Goal: Task Accomplishment & Management: Manage account settings

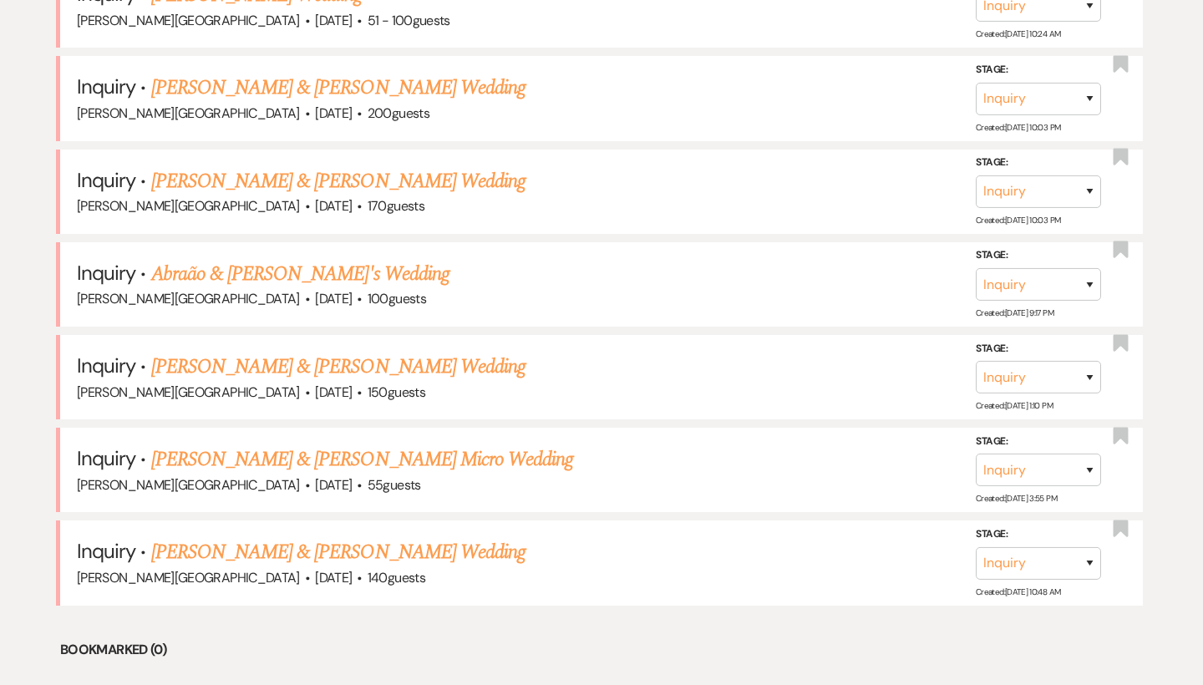
scroll to position [1952, 0]
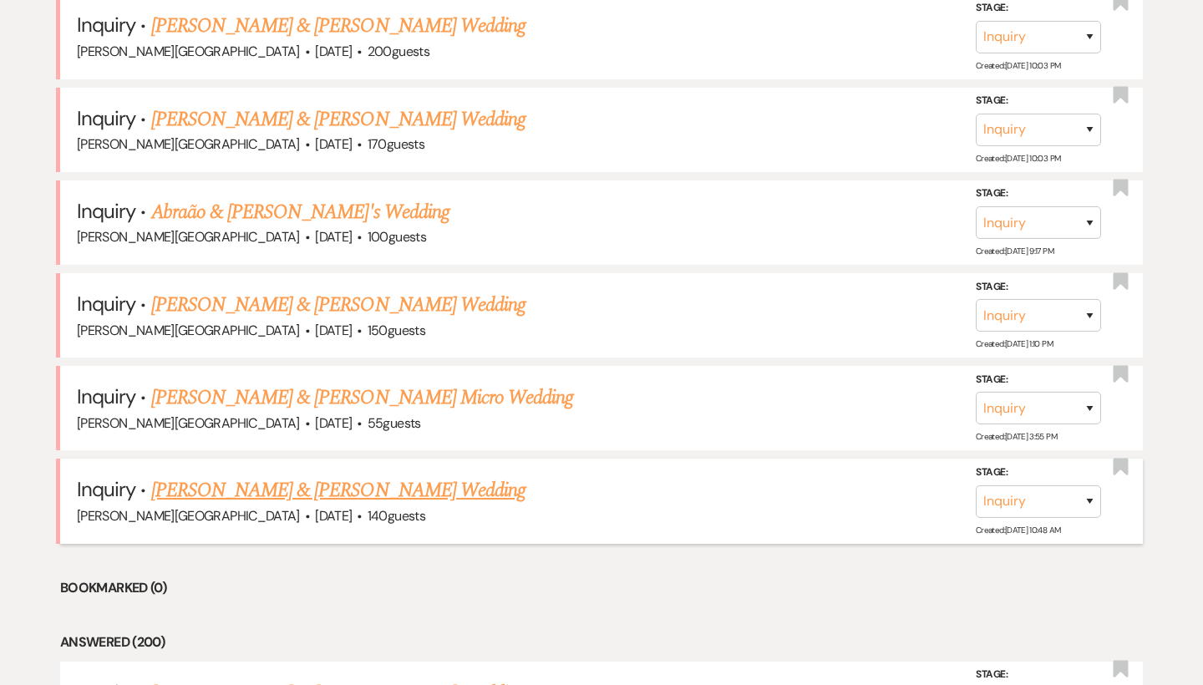
click at [309, 475] on link "[PERSON_NAME] & [PERSON_NAME] Wedding" at bounding box center [338, 490] width 374 height 30
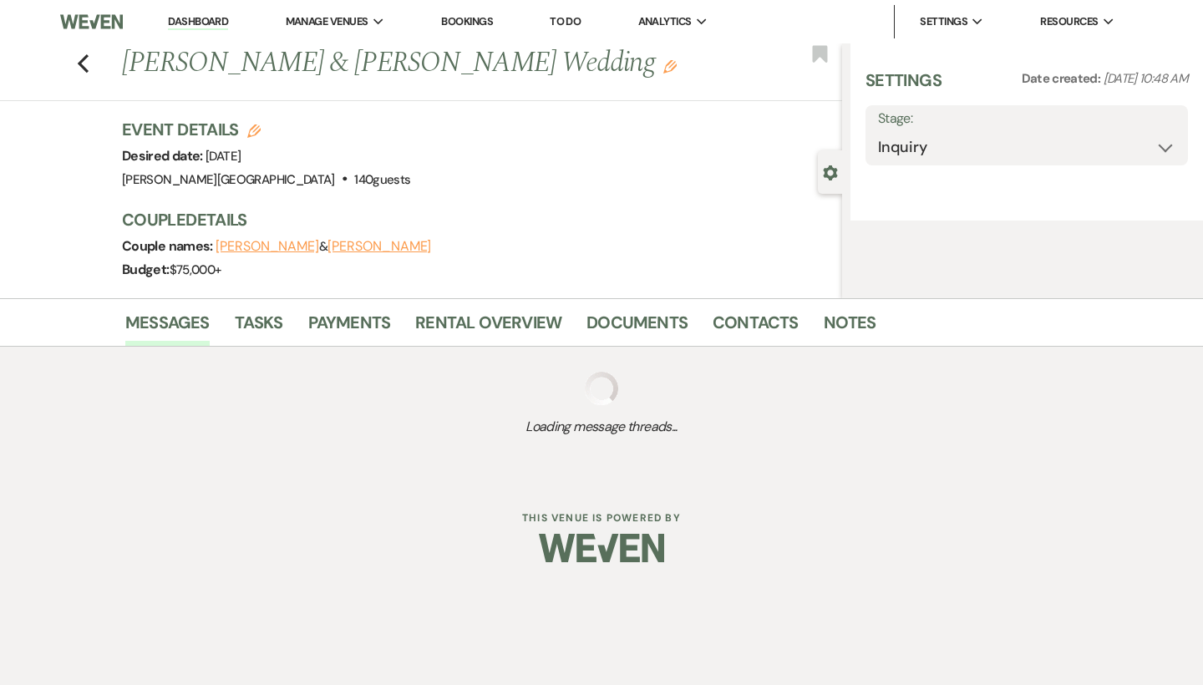
select select "5"
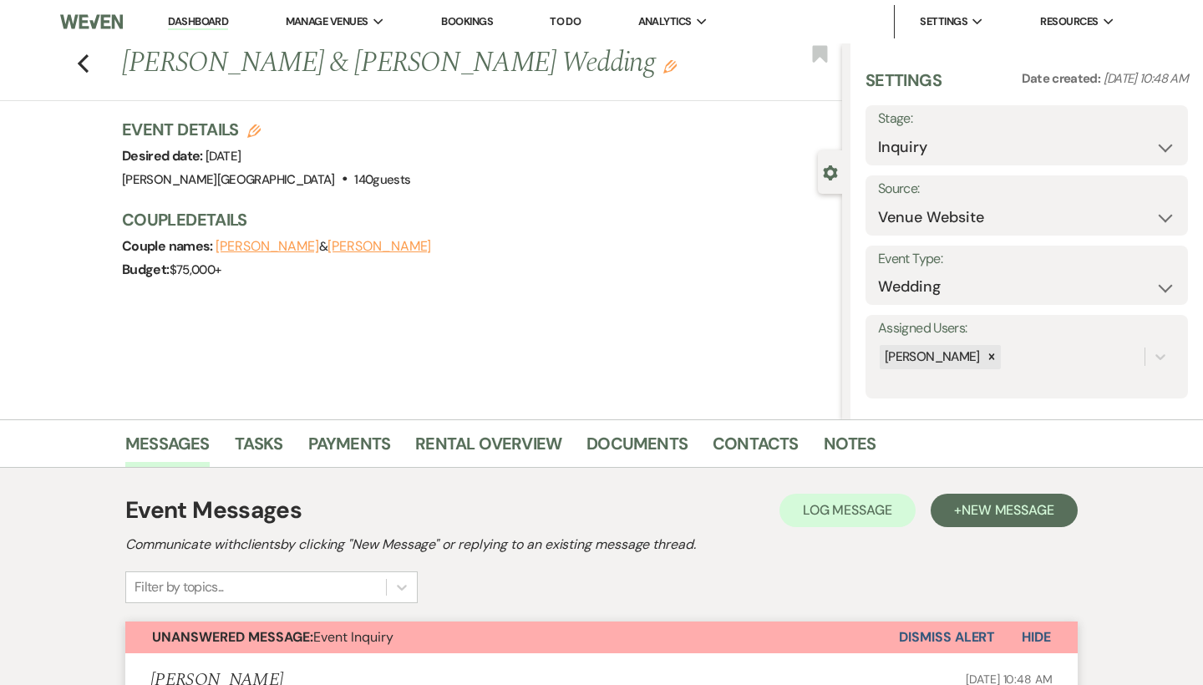
click at [916, 634] on button "Dismiss Alert" at bounding box center [947, 637] width 96 height 32
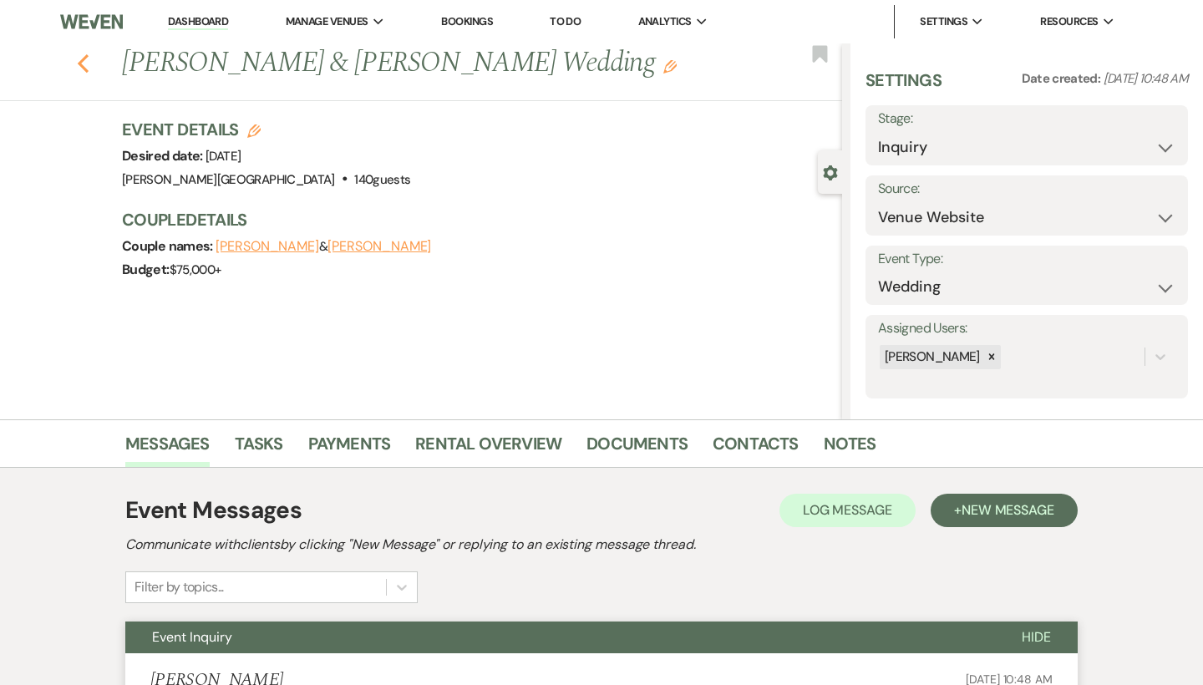
click at [77, 63] on icon "Previous" at bounding box center [83, 63] width 13 height 20
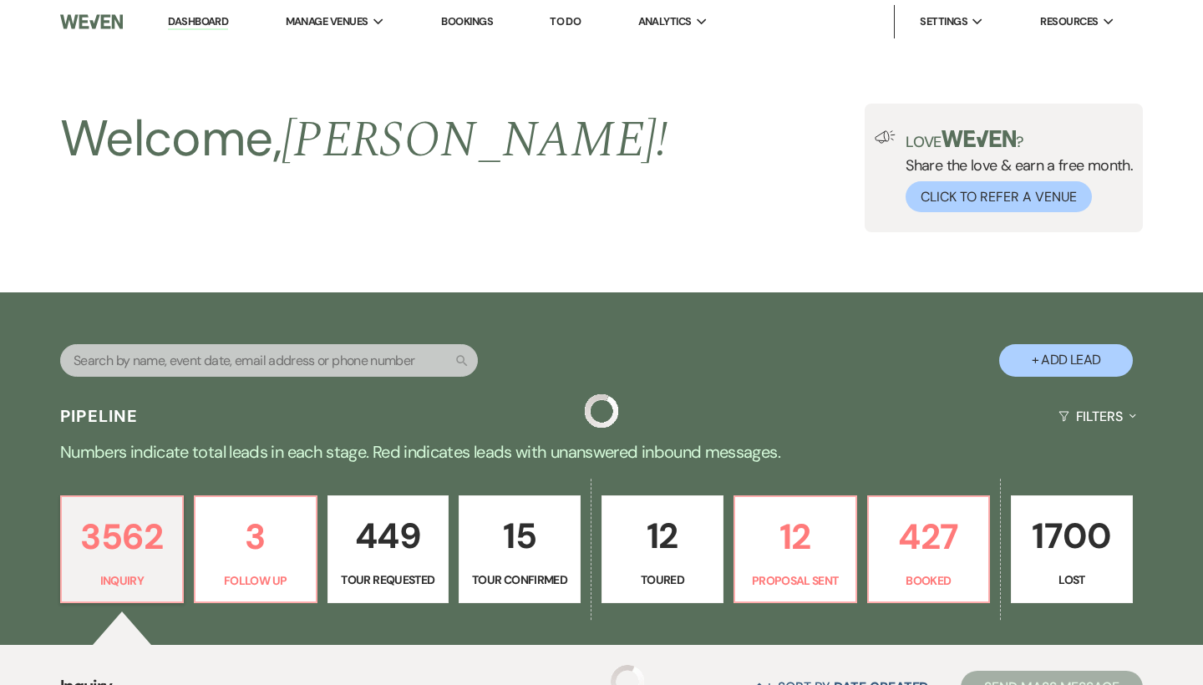
scroll to position [1952, 0]
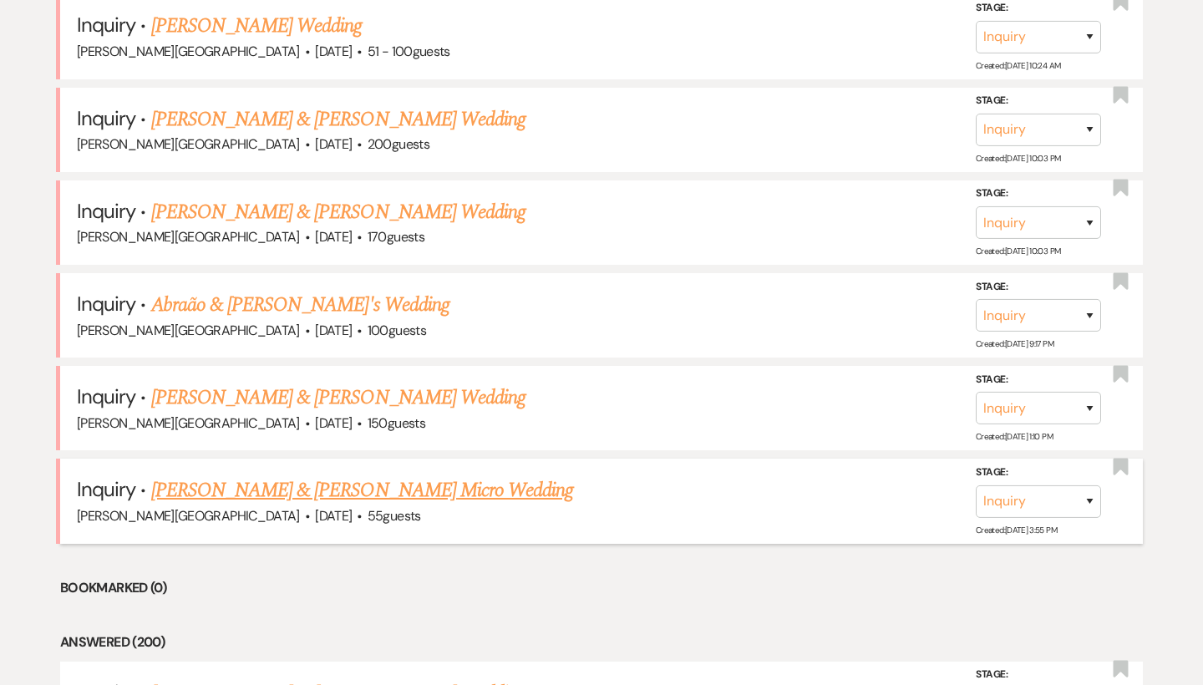
click at [373, 475] on link "[PERSON_NAME] & [PERSON_NAME] Micro Wedding" at bounding box center [362, 490] width 423 height 30
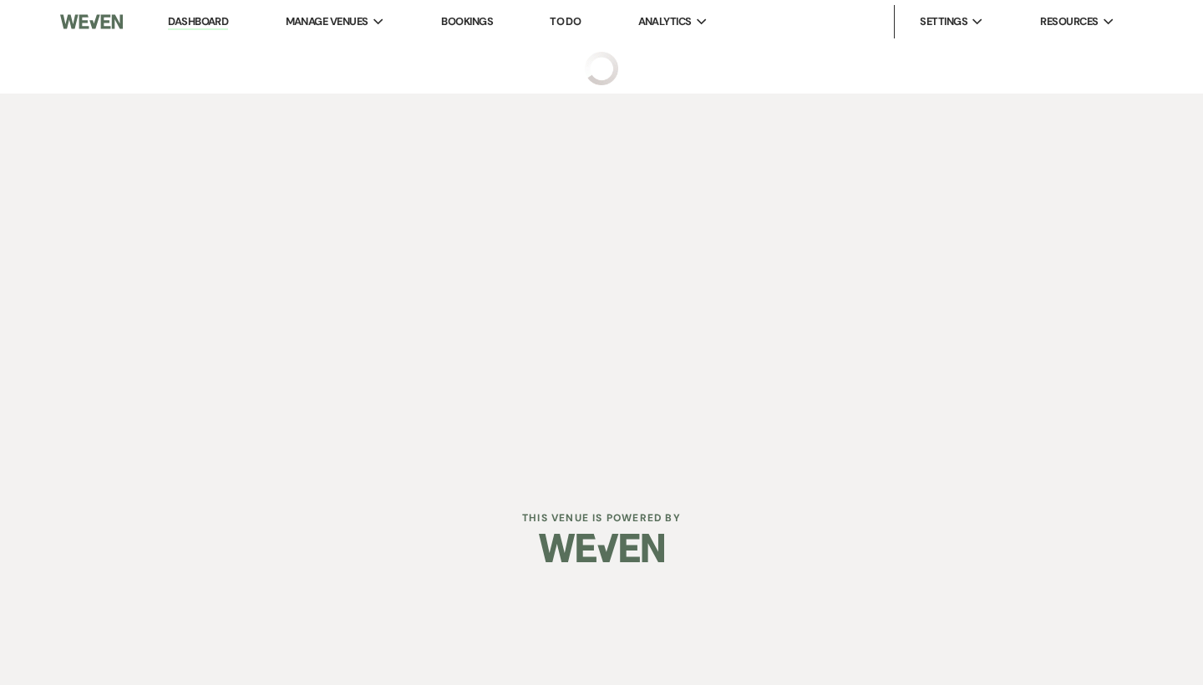
select select "5"
select select "16"
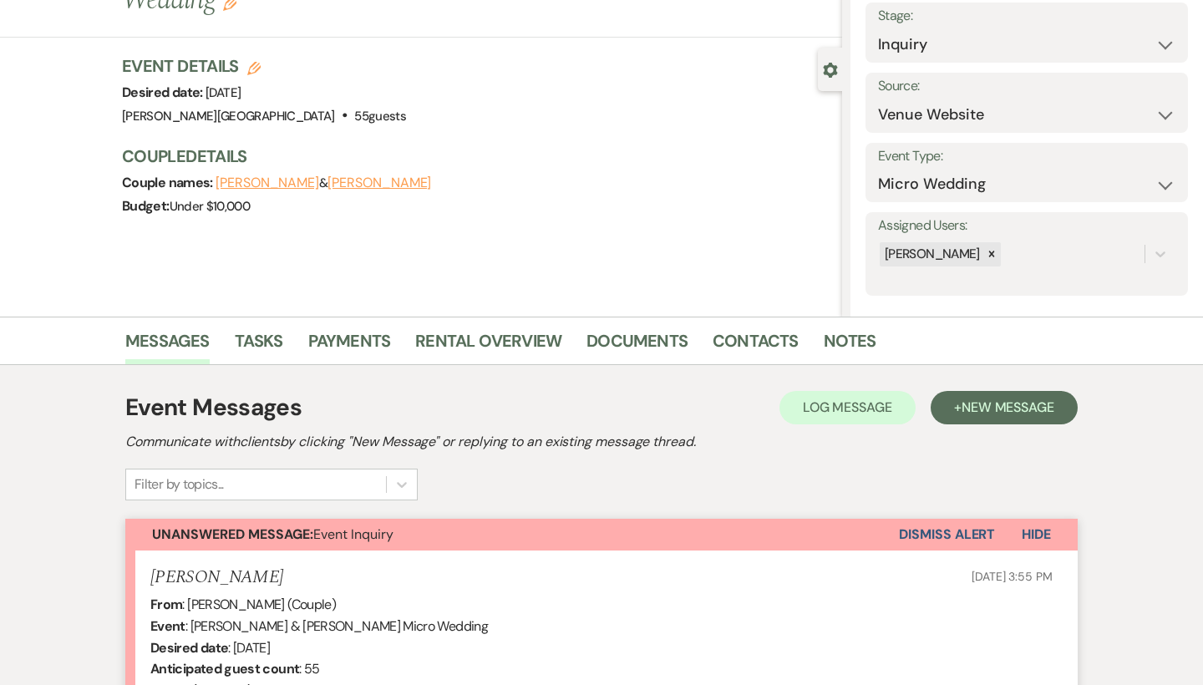
scroll to position [113, 0]
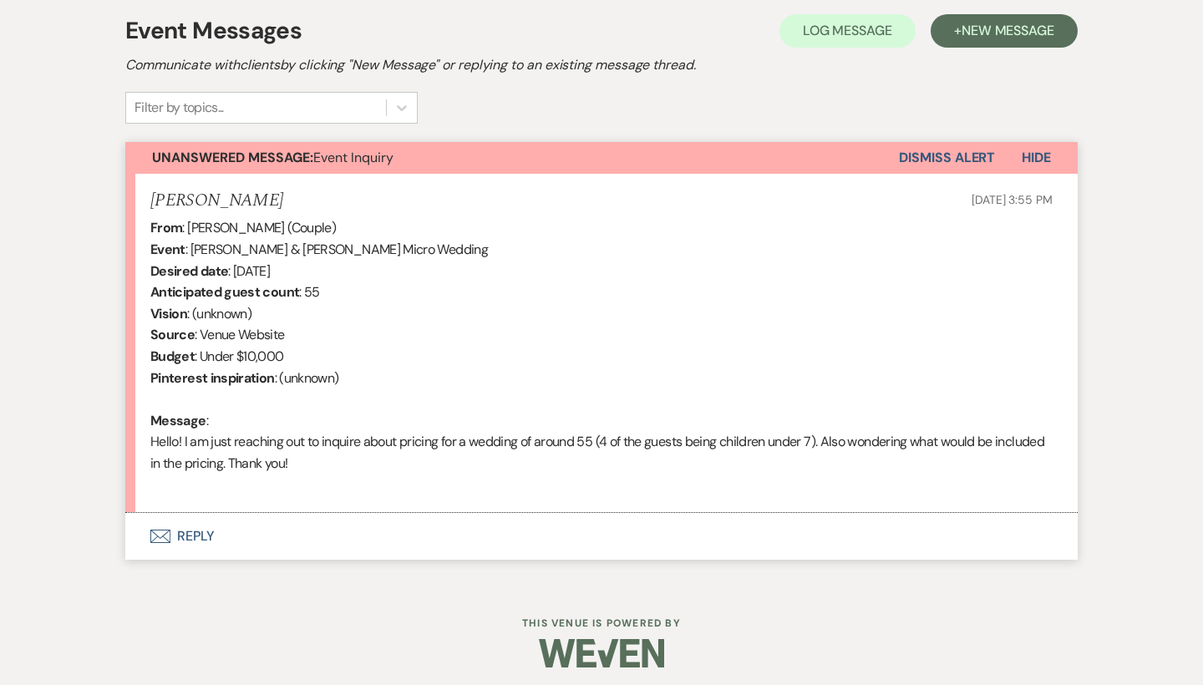
click at [202, 528] on button "Envelope Reply" at bounding box center [601, 536] width 952 height 47
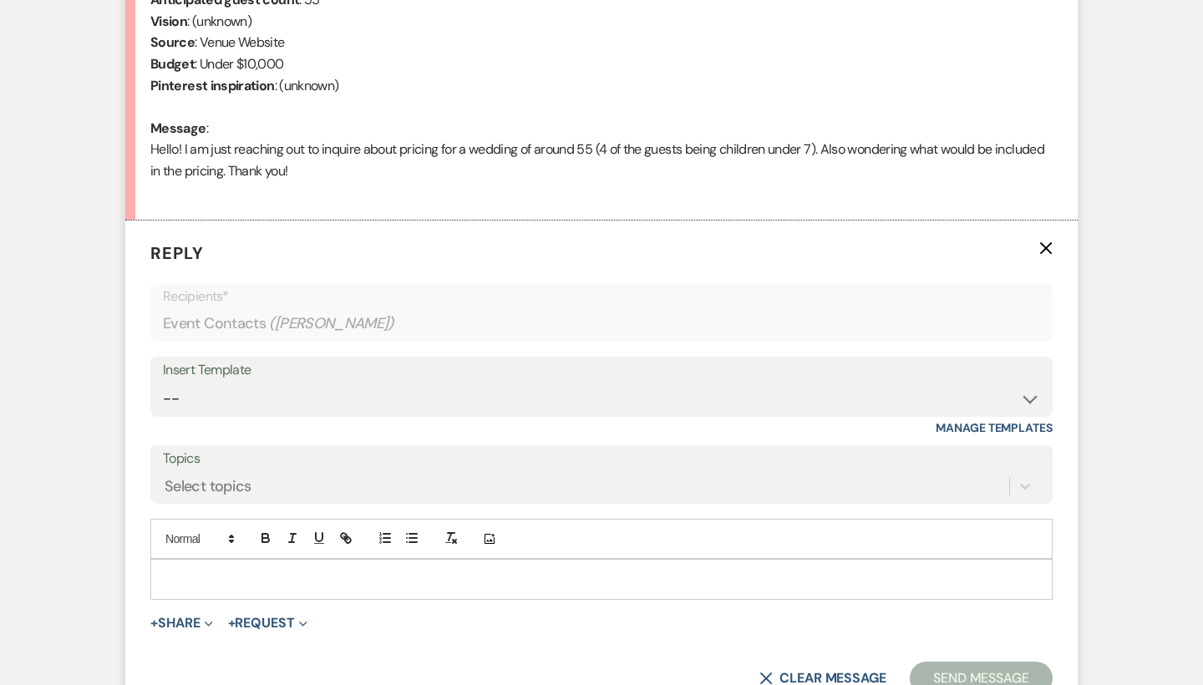
scroll to position [797, 0]
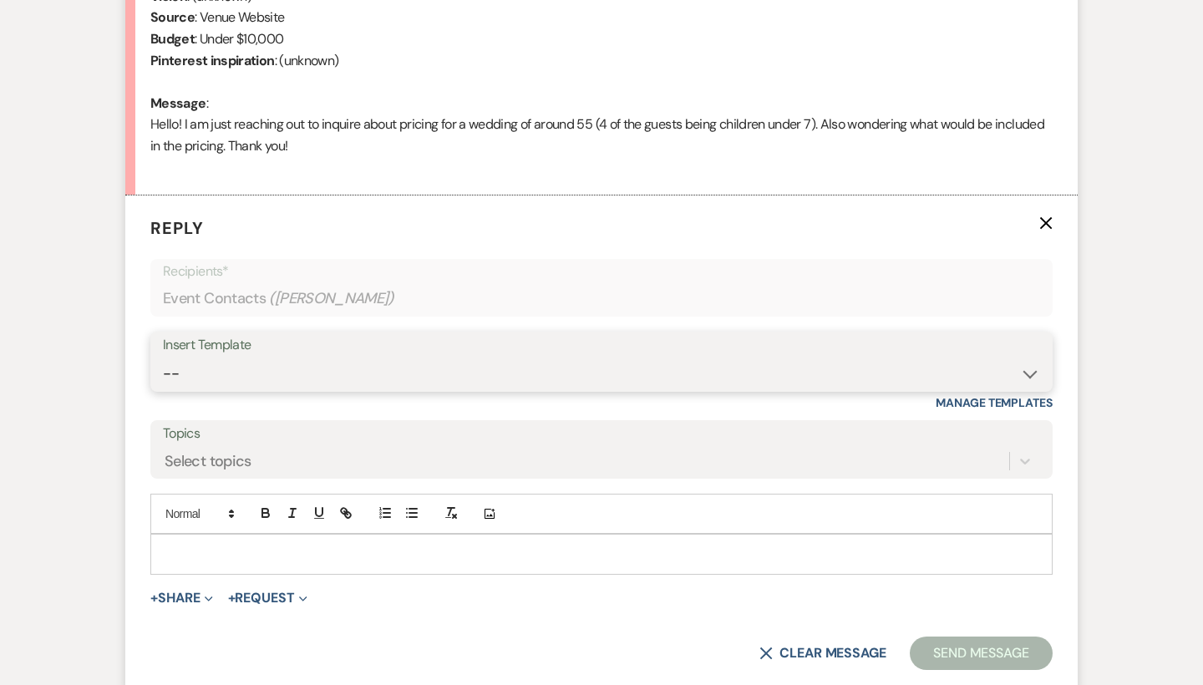
select select "6139"
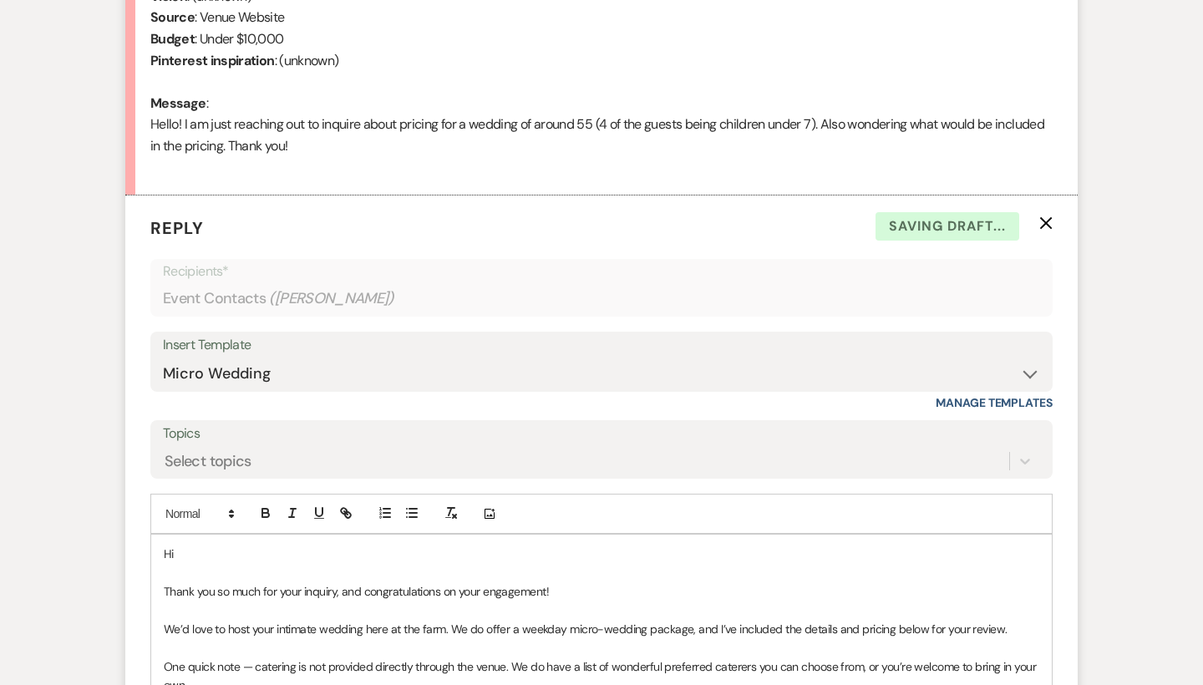
click at [231, 545] on p "Hi" at bounding box center [601, 554] width 875 height 18
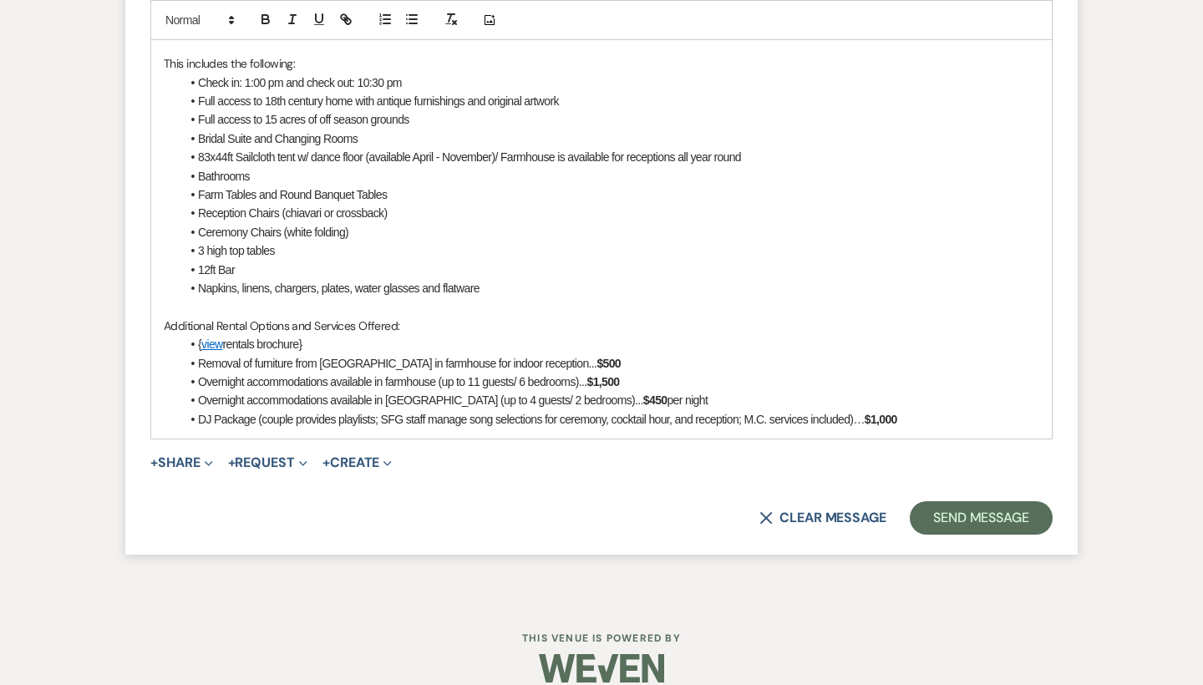
scroll to position [1661, 0]
click at [977, 502] on button "Send Message" at bounding box center [981, 518] width 143 height 33
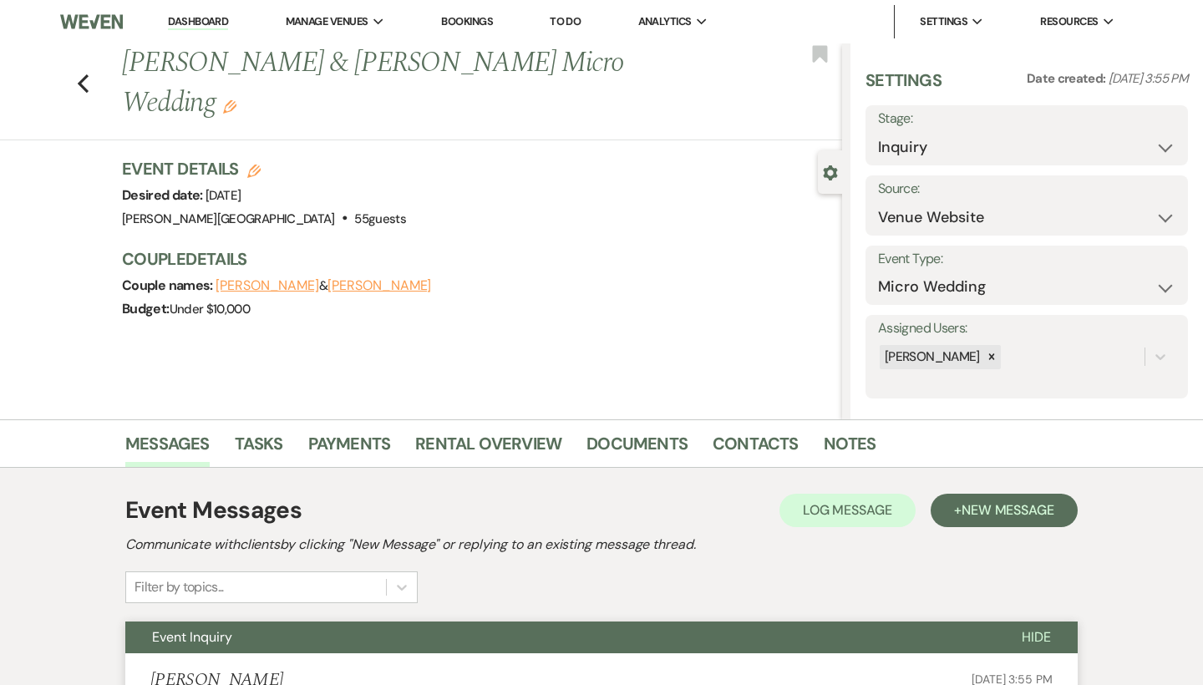
scroll to position [0, 0]
click at [84, 88] on use "button" at bounding box center [83, 83] width 11 height 18
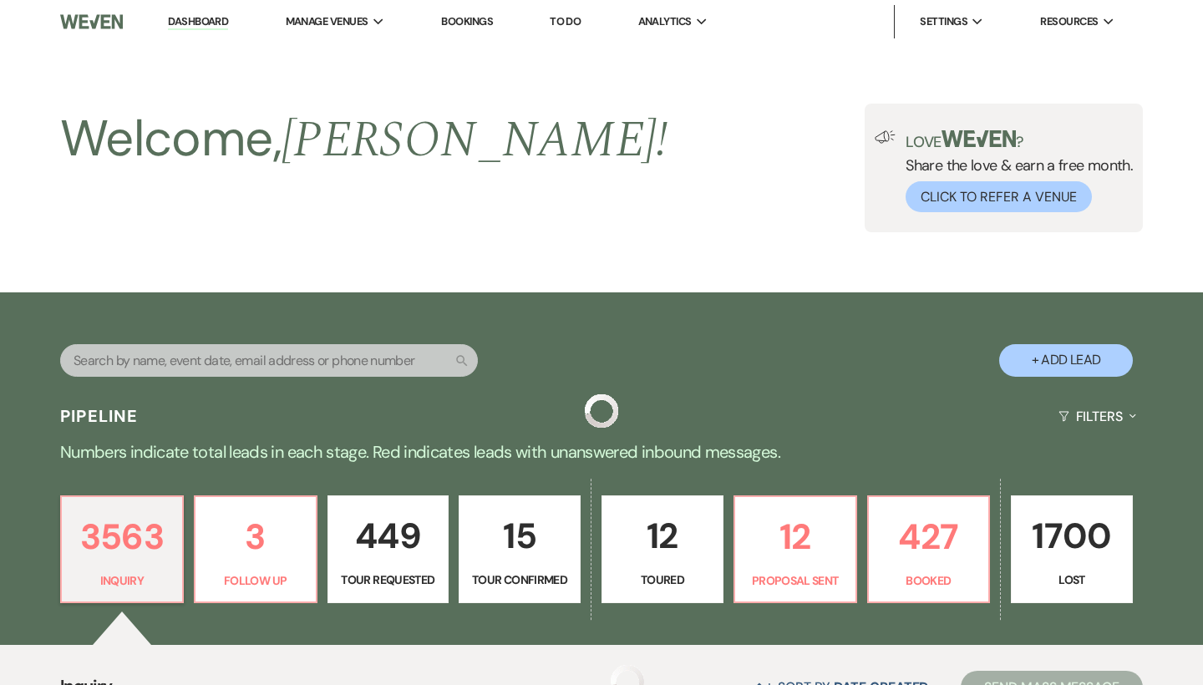
scroll to position [1952, 0]
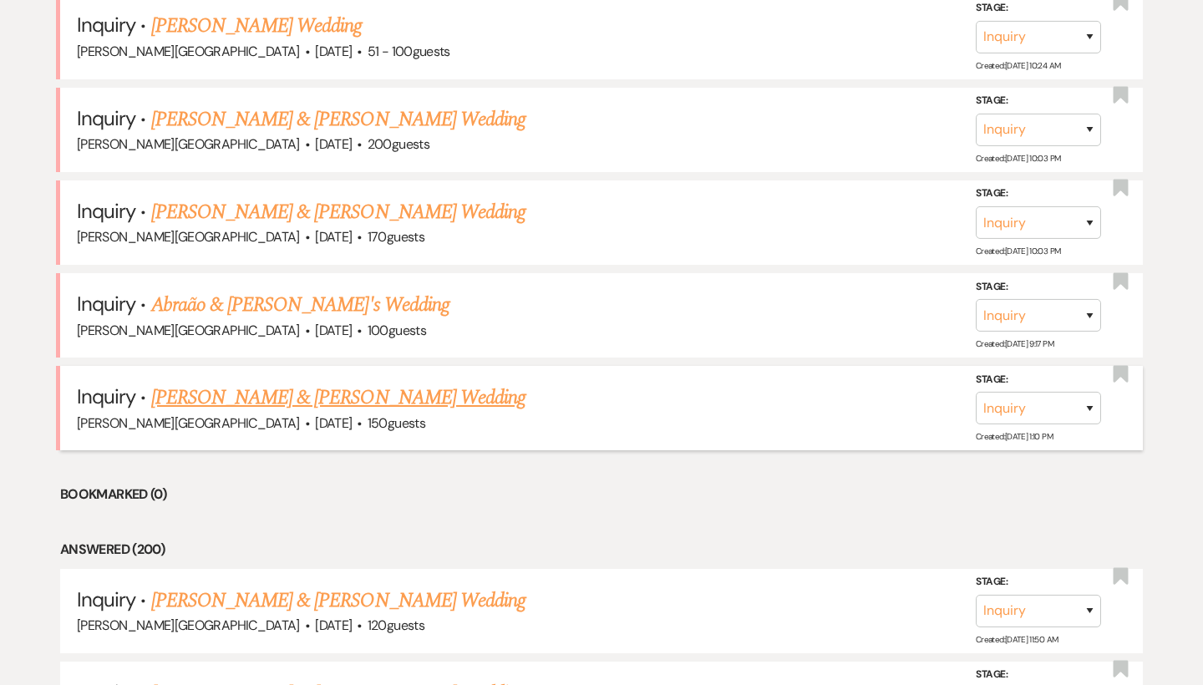
click at [287, 383] on link "[PERSON_NAME] & [PERSON_NAME] Wedding" at bounding box center [338, 398] width 374 height 30
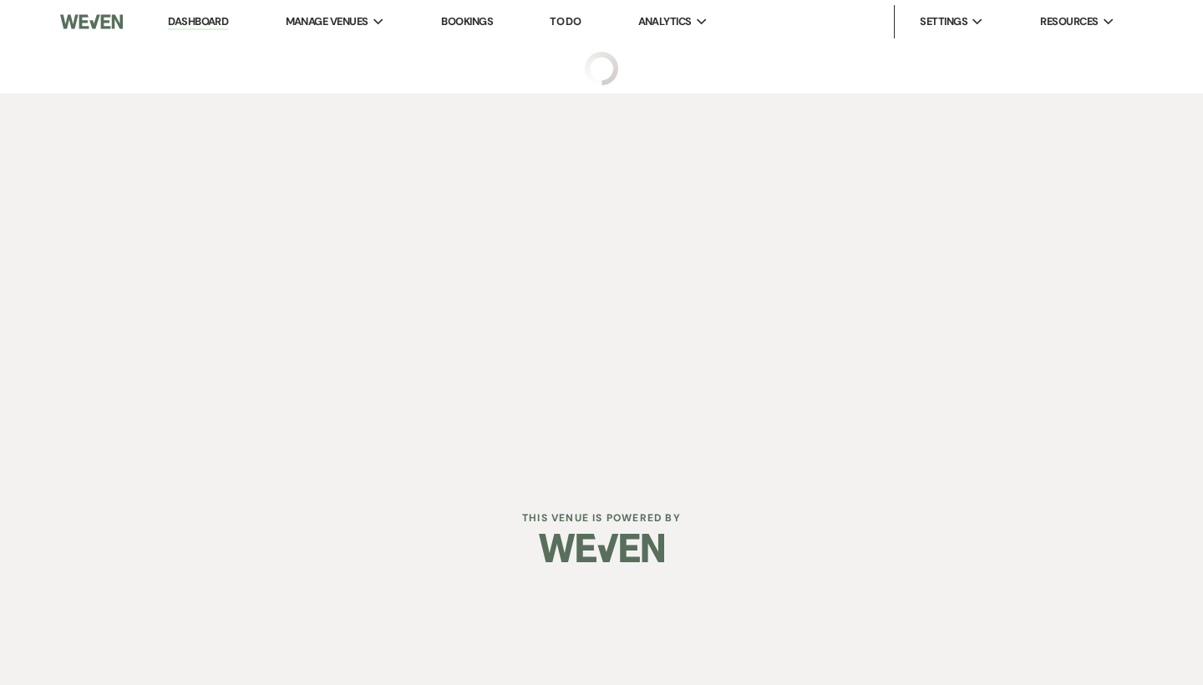
select select "5"
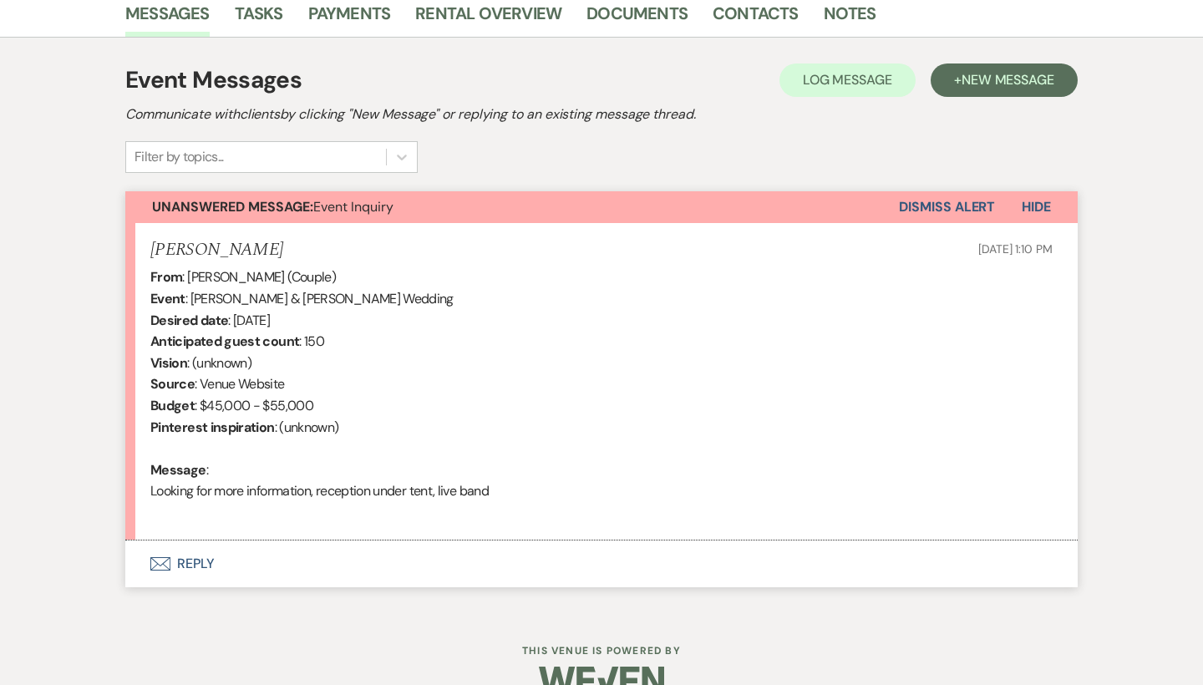
scroll to position [431, 0]
click at [198, 551] on button "Envelope Reply" at bounding box center [601, 563] width 952 height 47
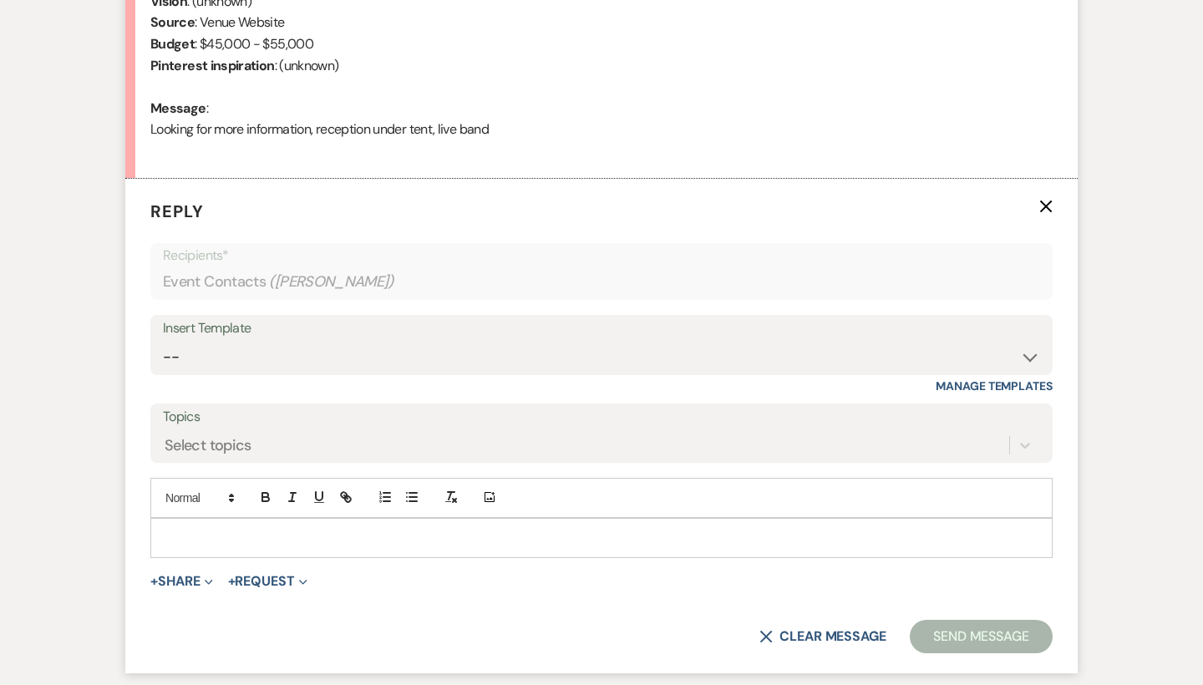
scroll to position [869, 0]
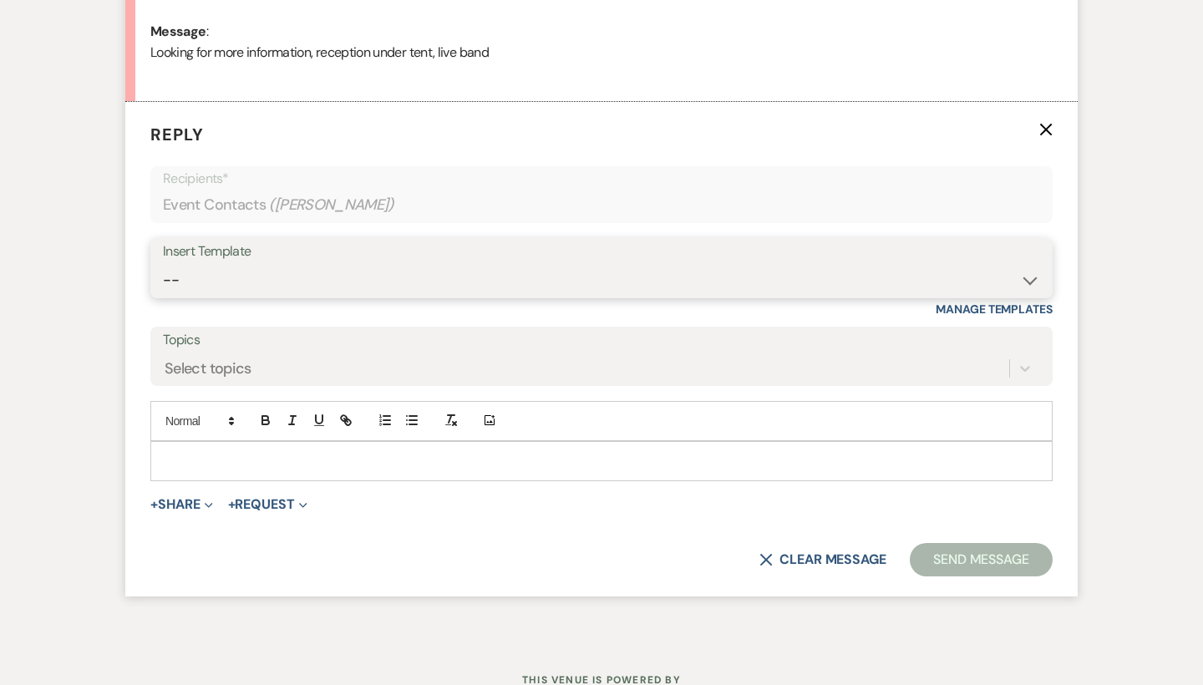
select select "55"
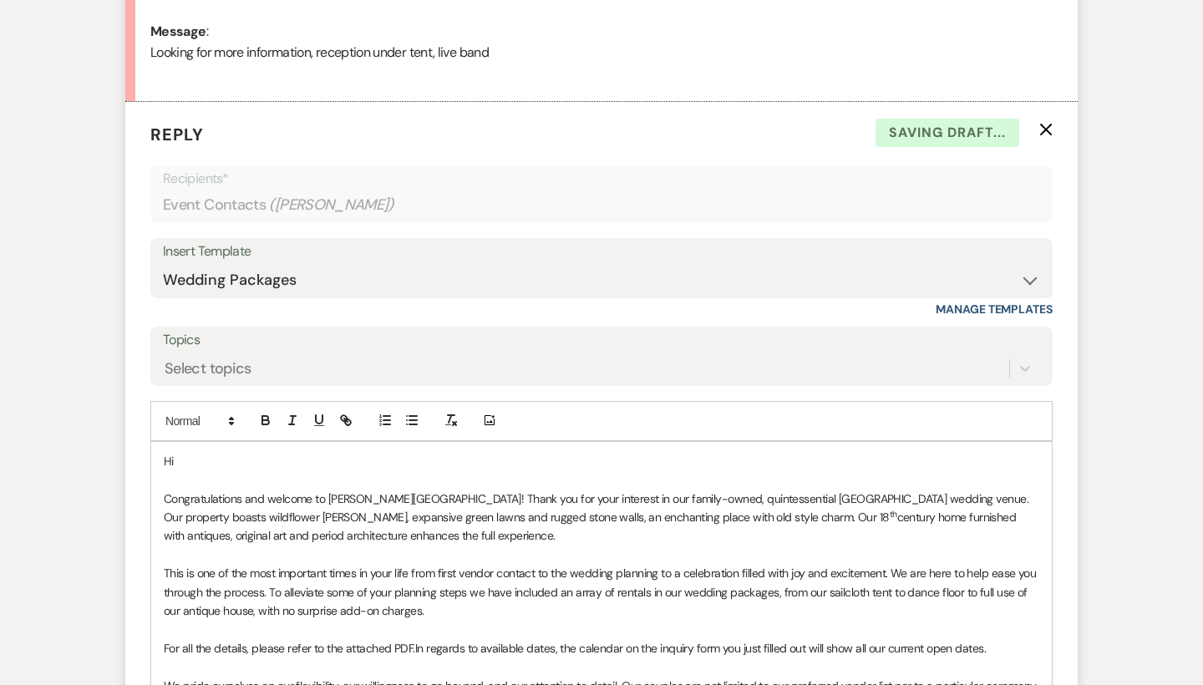
click at [241, 454] on p "Hi" at bounding box center [601, 461] width 875 height 18
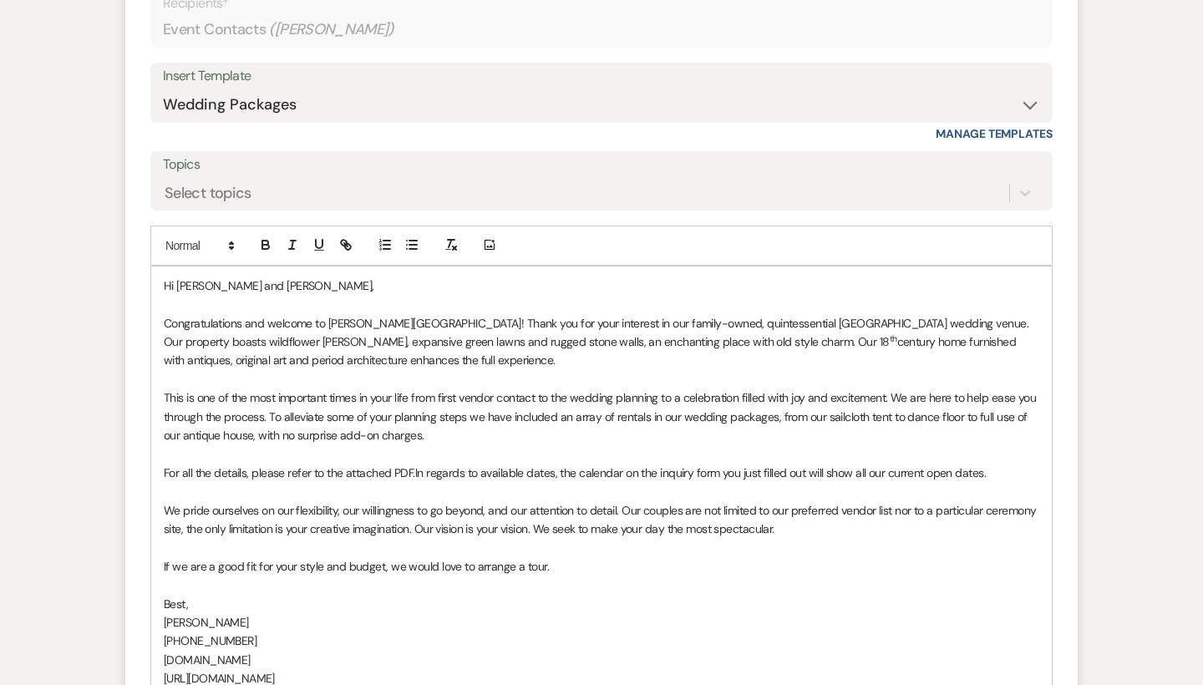
scroll to position [1169, 0]
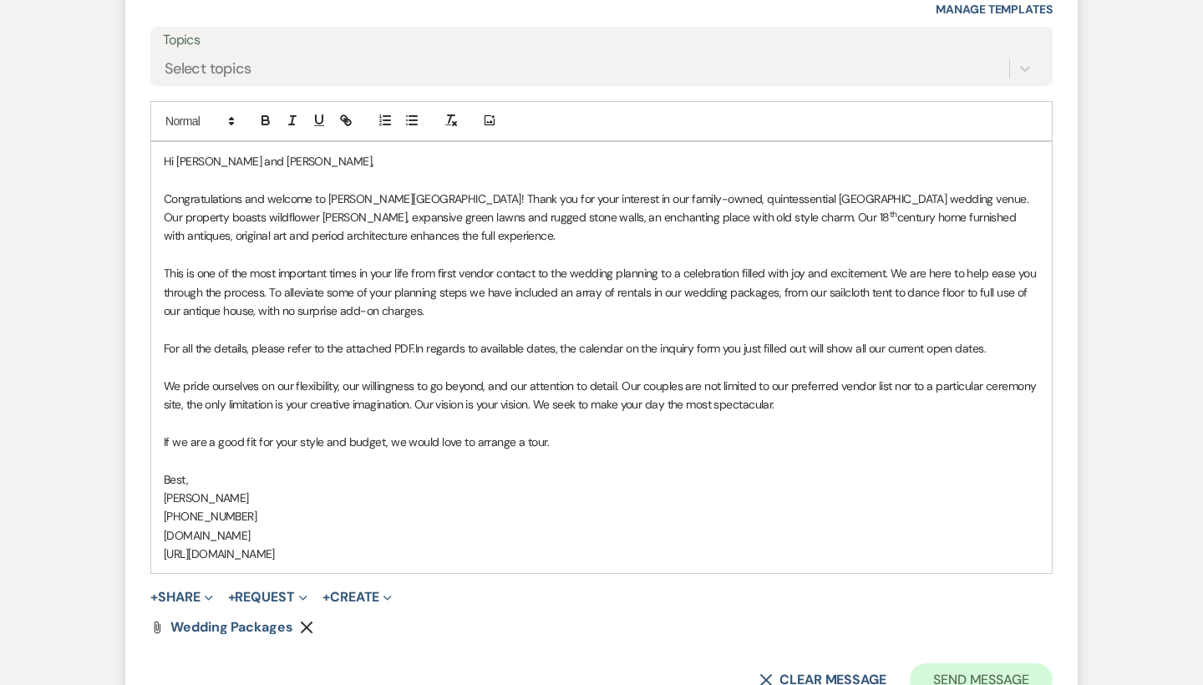
click at [964, 663] on button "Send Message" at bounding box center [981, 679] width 143 height 33
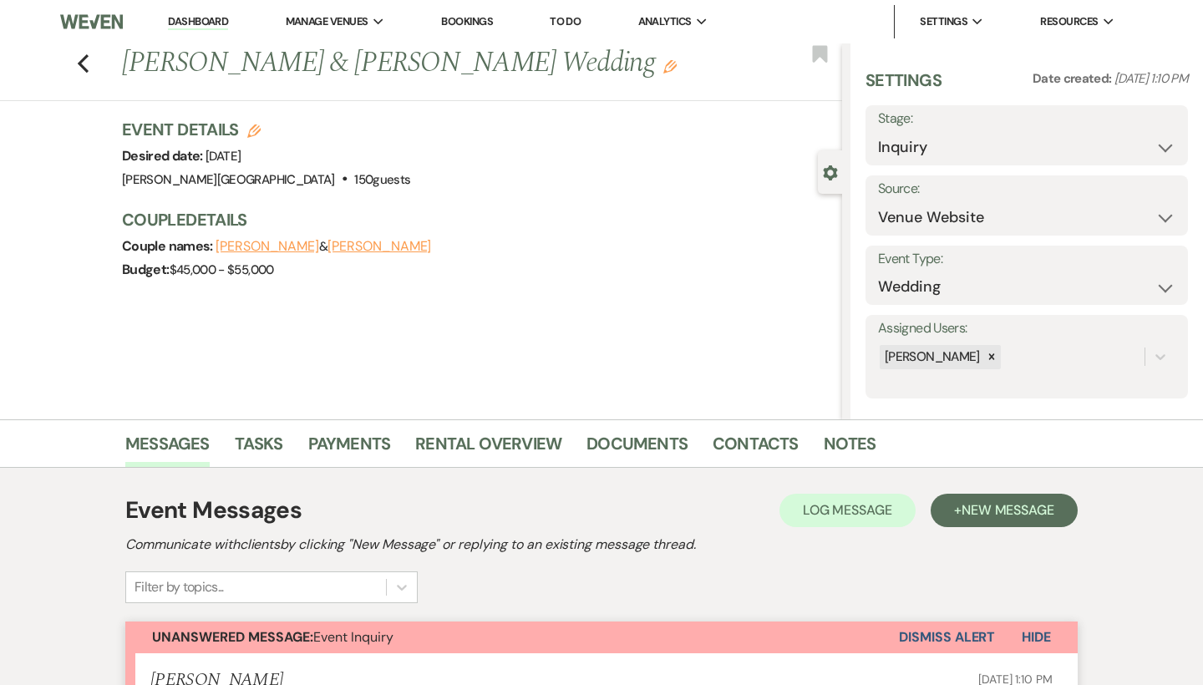
scroll to position [0, 0]
click at [83, 56] on icon "Previous" at bounding box center [83, 63] width 13 height 20
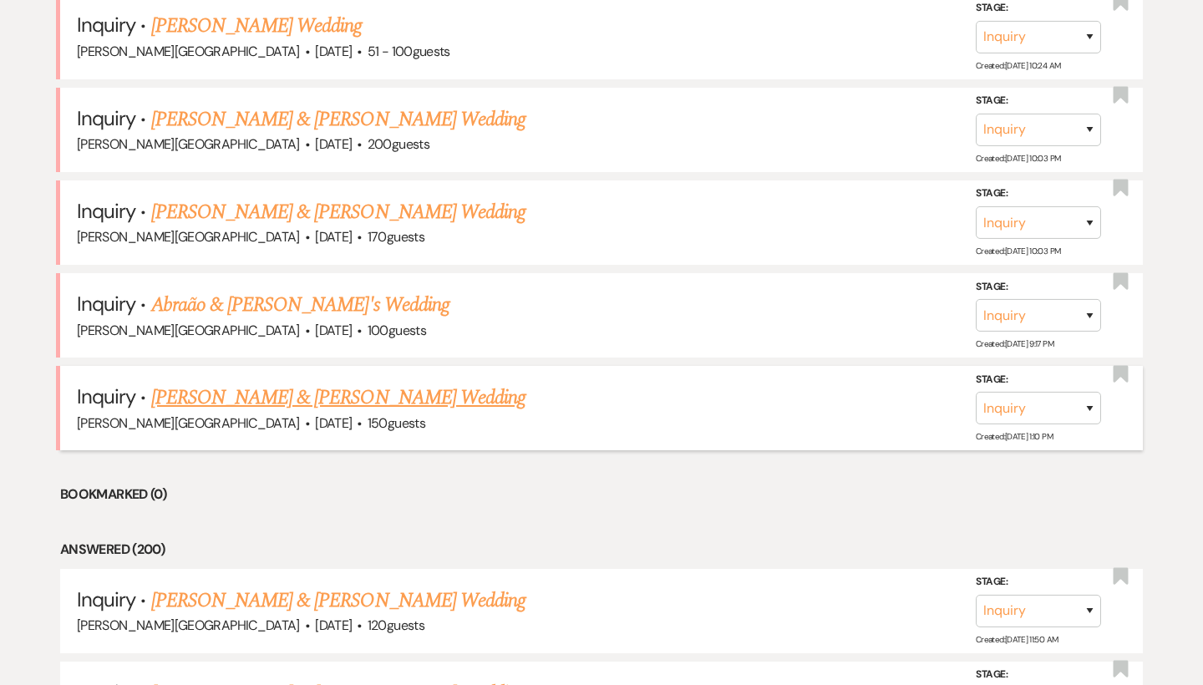
click at [312, 383] on link "[PERSON_NAME] & [PERSON_NAME] Wedding" at bounding box center [338, 398] width 374 height 30
select select "5"
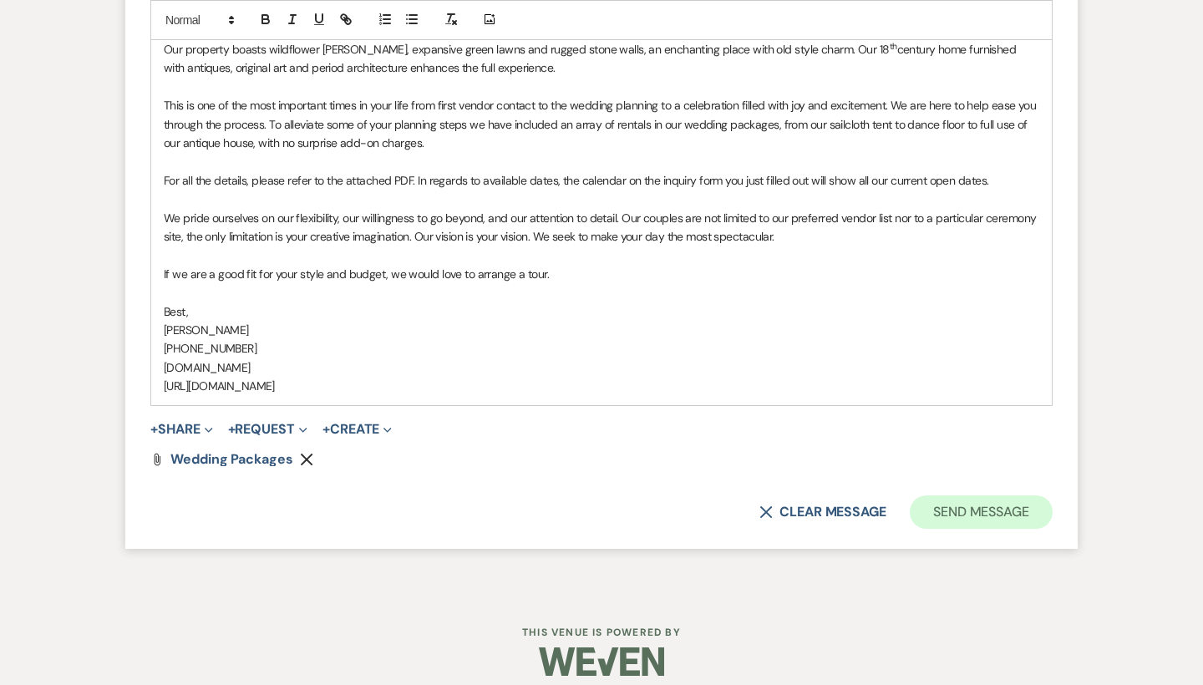
scroll to position [1370, 0]
click at [956, 496] on button "Send Message" at bounding box center [981, 512] width 143 height 33
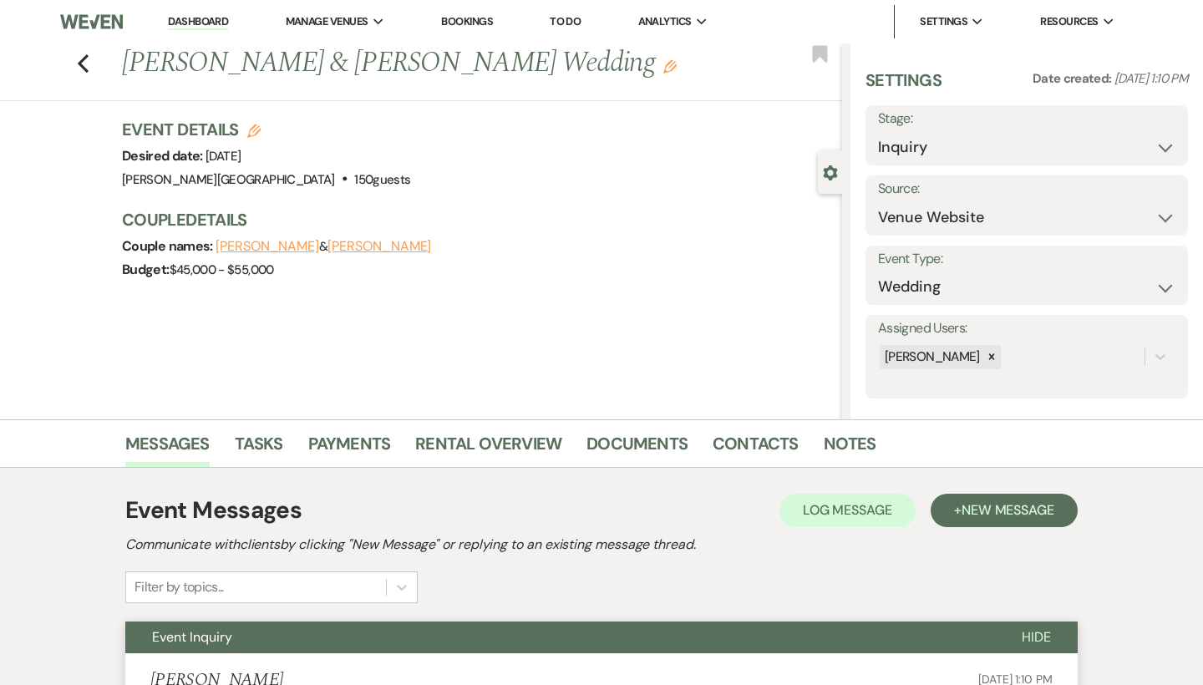
scroll to position [0, 0]
click at [193, 16] on link "Dashboard" at bounding box center [198, 22] width 60 height 16
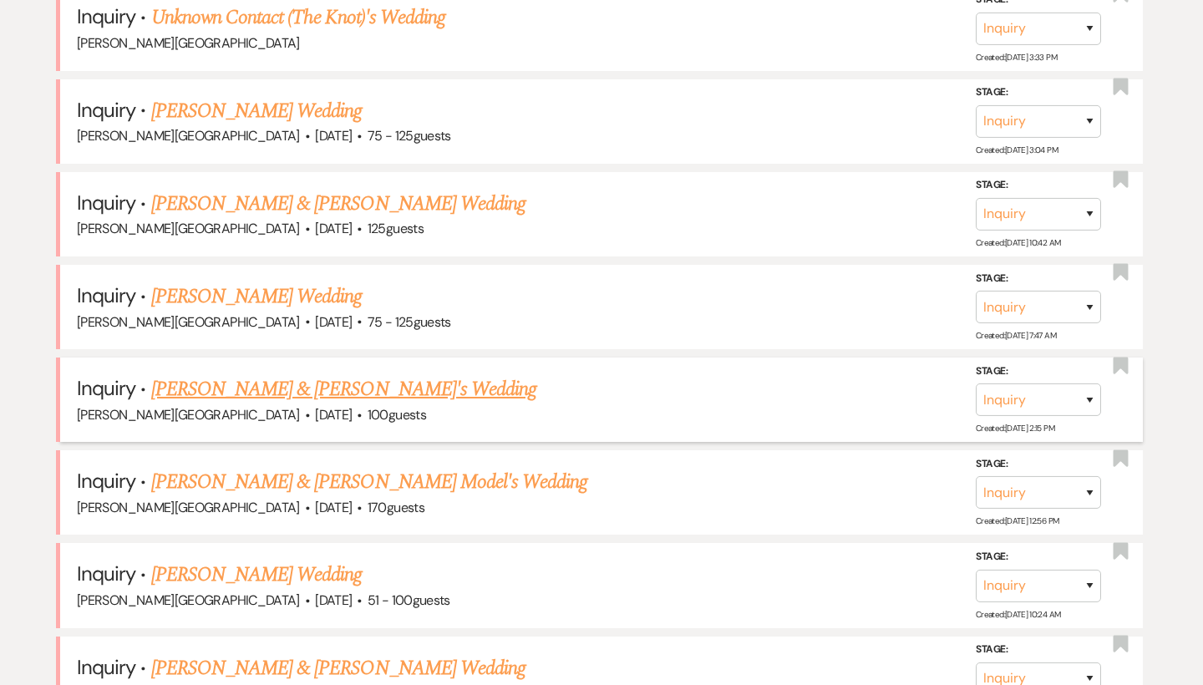
scroll to position [1670, 0]
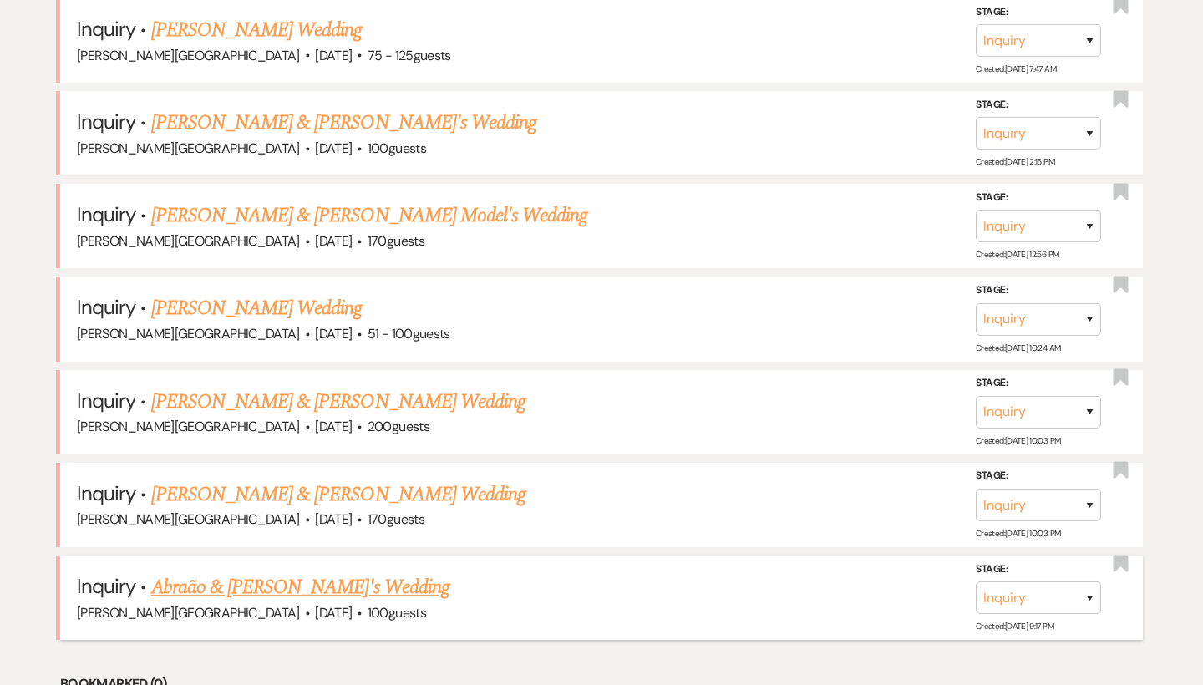
click at [279, 572] on link "Abraão & [PERSON_NAME]'s Wedding" at bounding box center [300, 587] width 298 height 30
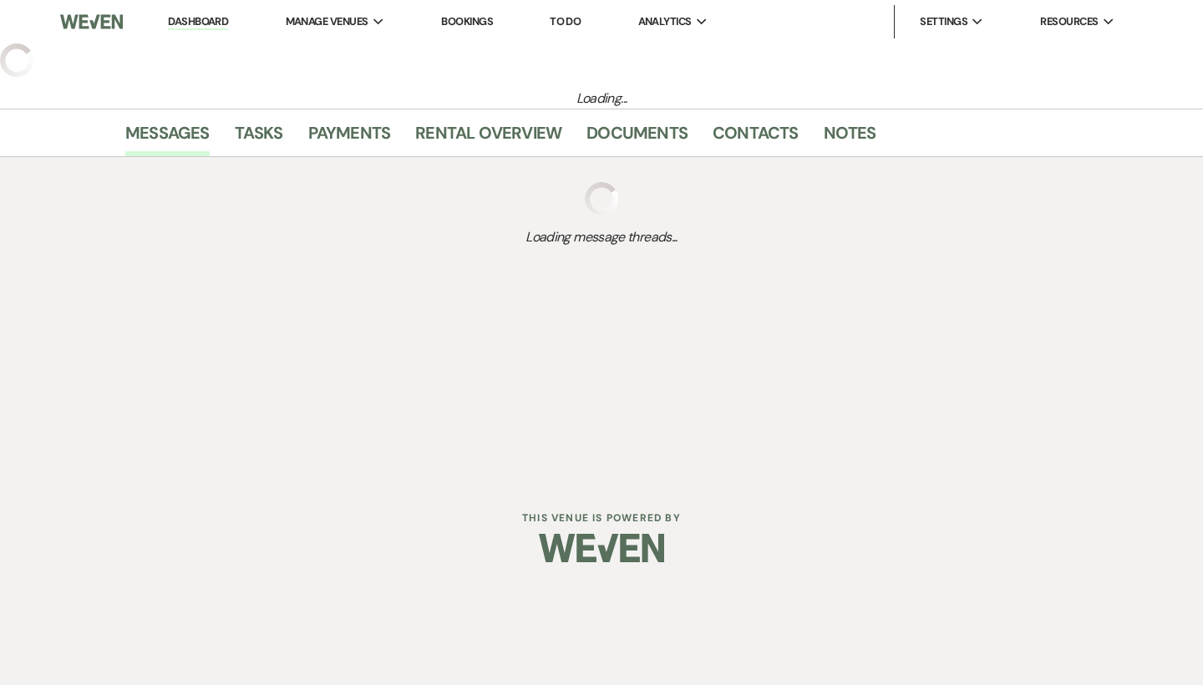
select select "5"
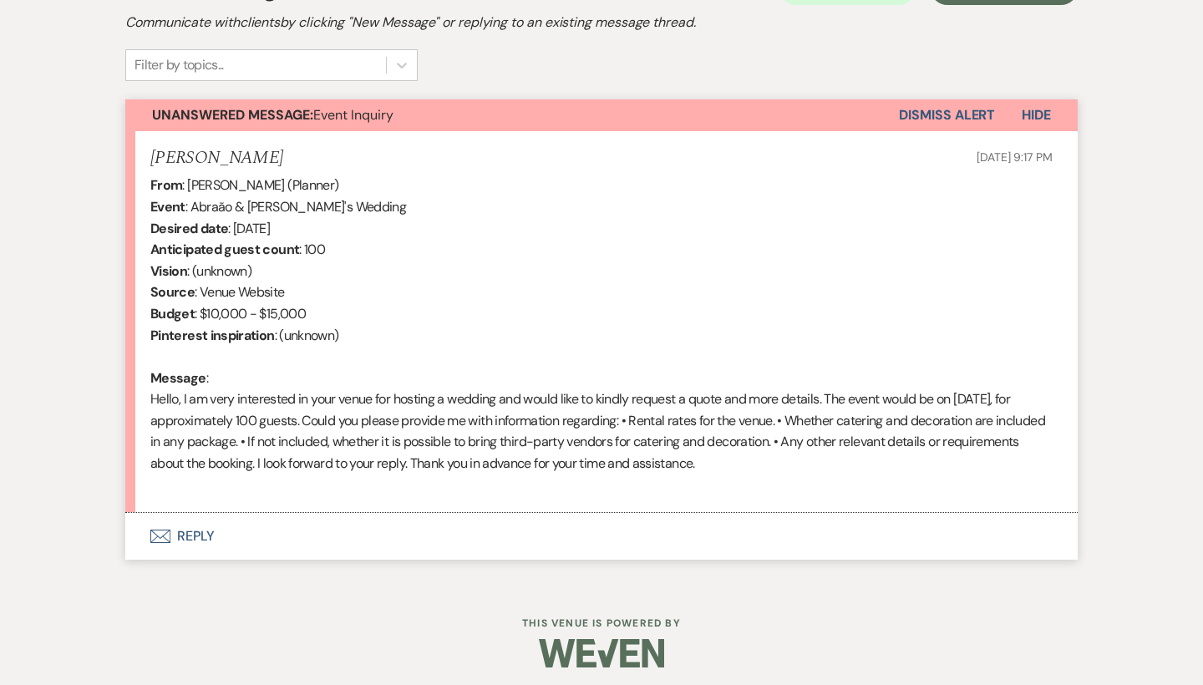
scroll to position [521, 0]
click at [195, 527] on button "Envelope Reply" at bounding box center [601, 537] width 952 height 47
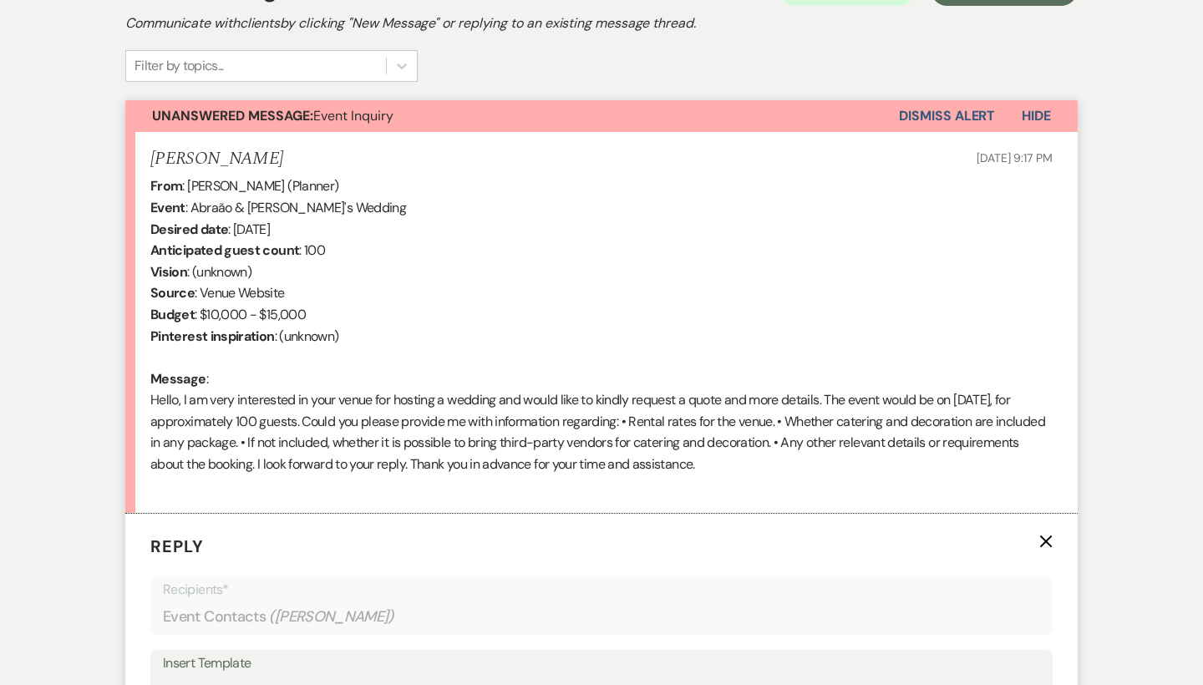
scroll to position [931, 0]
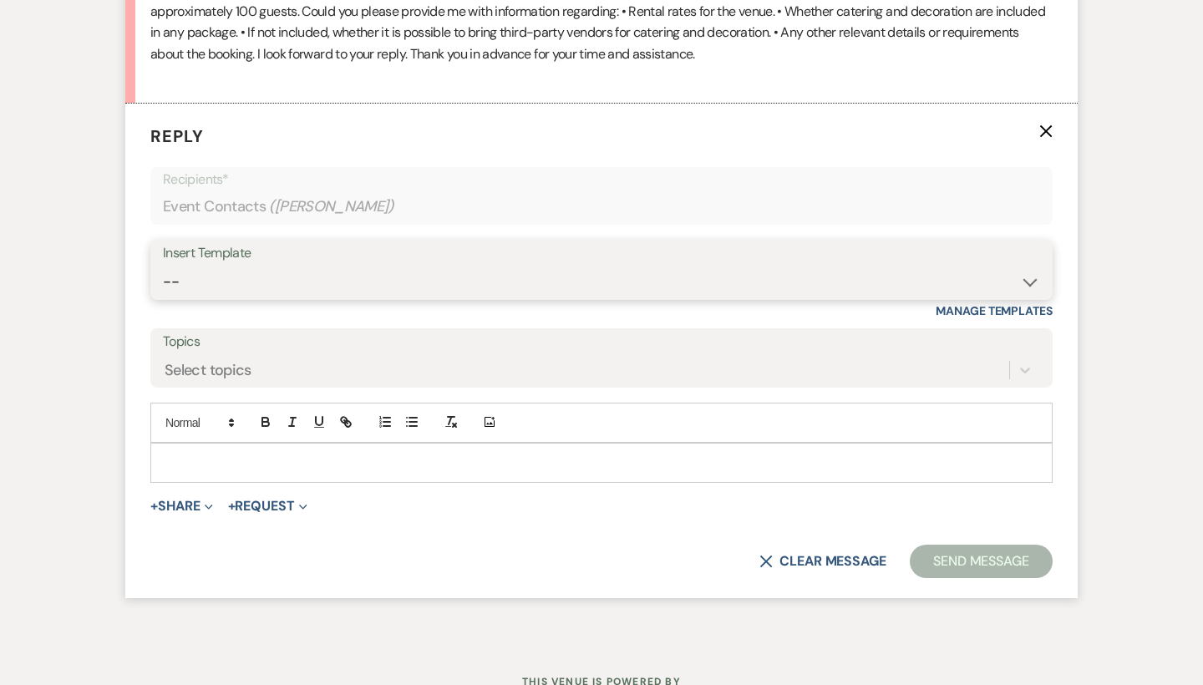
select select "55"
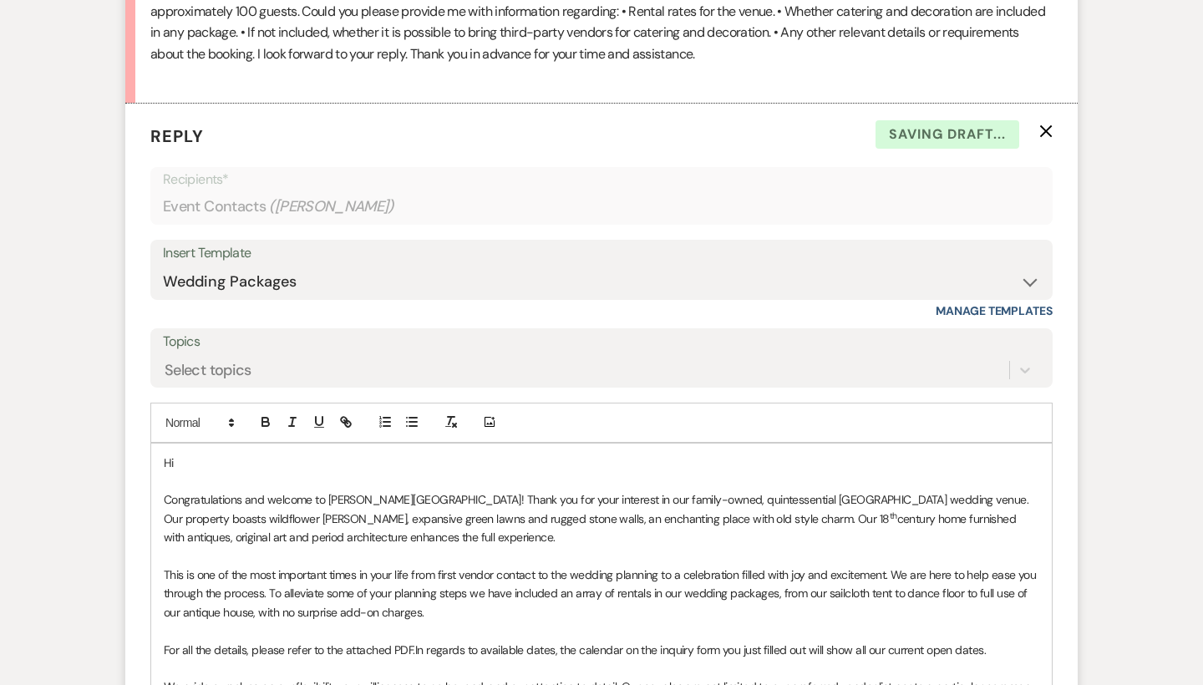
click at [205, 454] on p "Hi" at bounding box center [601, 463] width 875 height 18
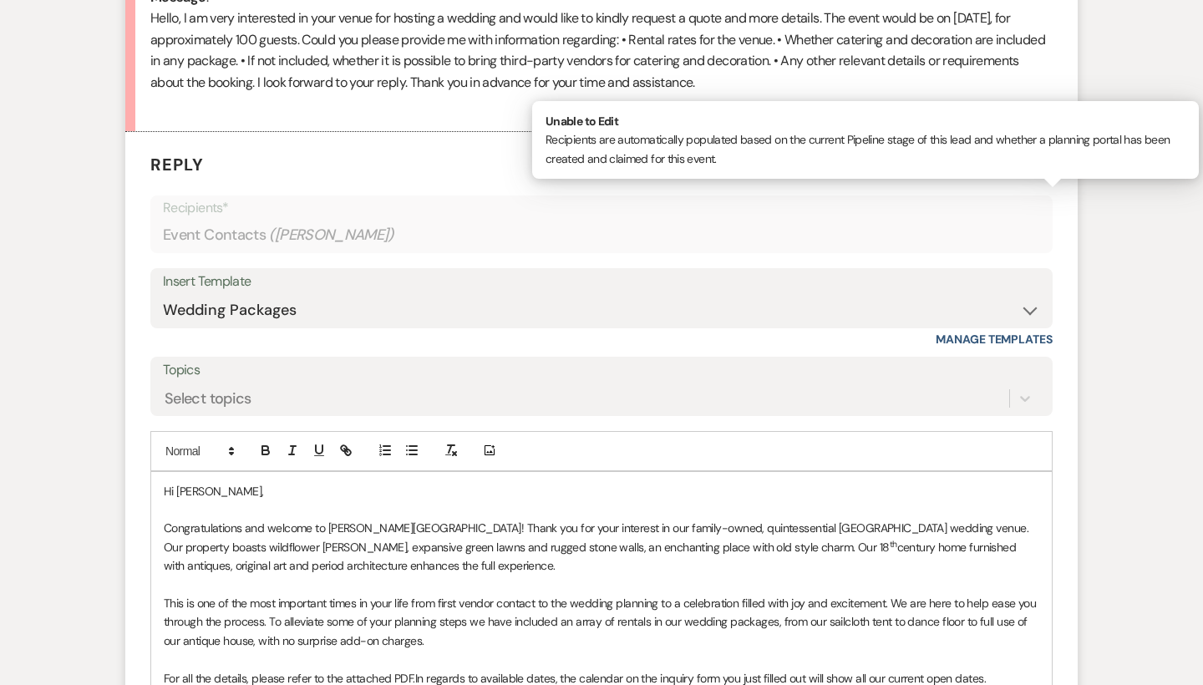
scroll to position [1012, 0]
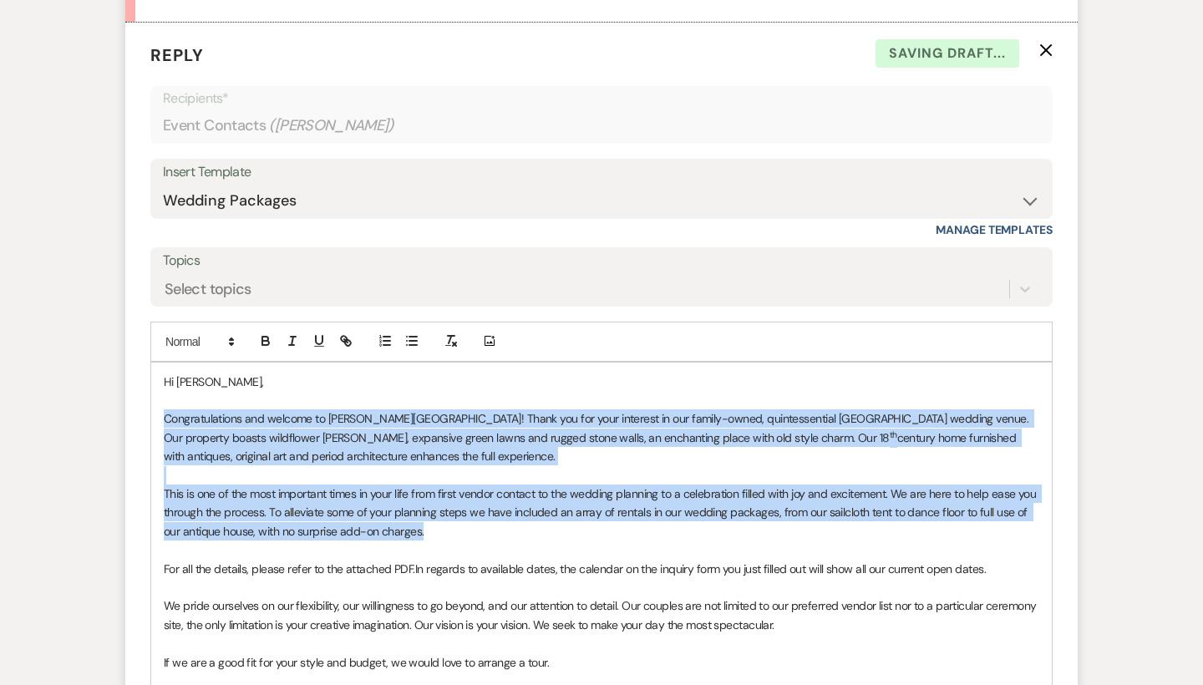
drag, startPoint x: 436, startPoint y: 521, endPoint x: 161, endPoint y: 410, distance: 296.4
click at [161, 410] on div "Hi [PERSON_NAME], Congratulations and welcome to [PERSON_NAME][GEOGRAPHIC_DATA]…" at bounding box center [601, 579] width 900 height 432
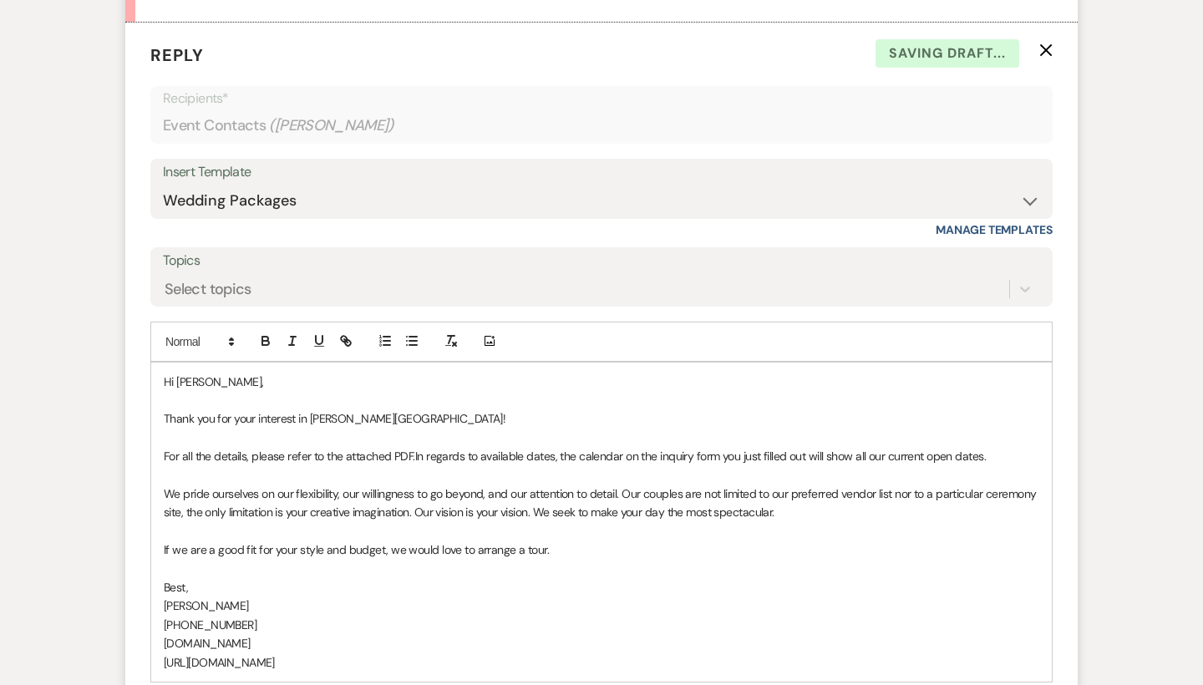
scroll to position [1097, 0]
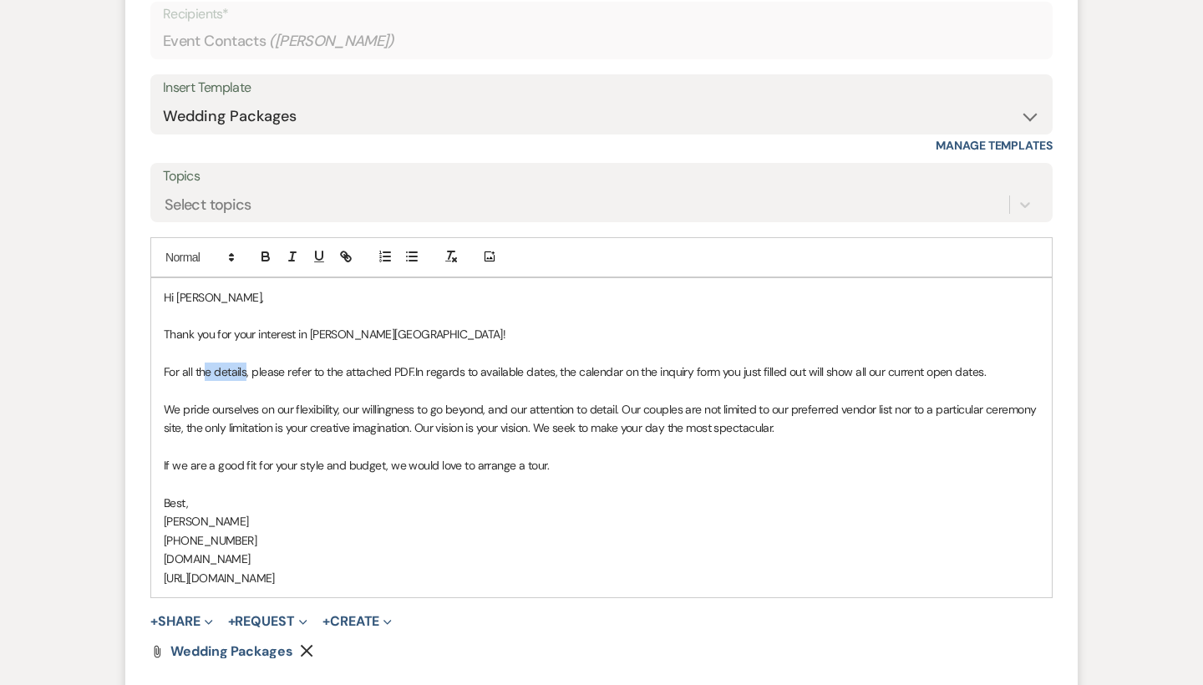
drag, startPoint x: 246, startPoint y: 357, endPoint x: 207, endPoint y: 357, distance: 39.3
click at [207, 363] on p "For all the details, please refer to the attached PDF. In regards to available …" at bounding box center [601, 372] width 875 height 18
drag, startPoint x: 385, startPoint y: 361, endPoint x: 165, endPoint y: 365, distance: 219.7
click at [165, 365] on p "For more in, please refer to the attached PDF. In regards to available dates, t…" at bounding box center [601, 372] width 875 height 18
click at [782, 364] on span "In regards to available dates, the calendar on the inquiry form you just filled…" at bounding box center [723, 371] width 571 height 15
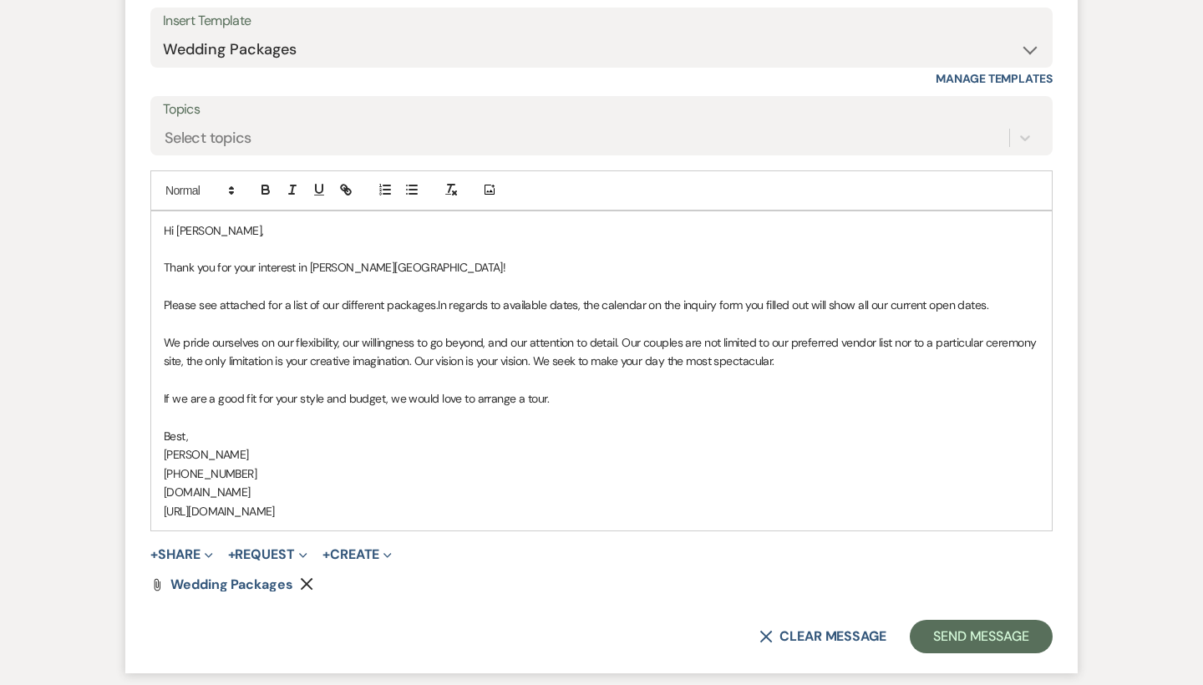
scroll to position [1182, 0]
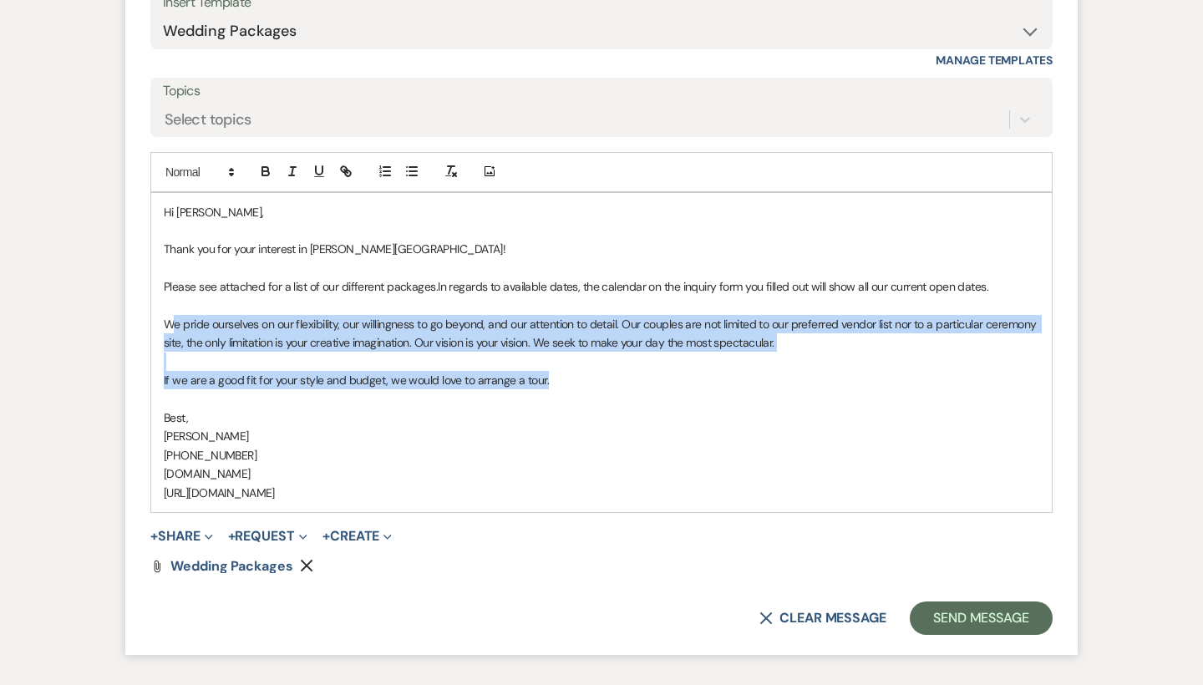
drag, startPoint x: 496, startPoint y: 368, endPoint x: 174, endPoint y: 315, distance: 326.7
click at [174, 315] on div "Hi [PERSON_NAME], Thank you for your interest in [PERSON_NAME][GEOGRAPHIC_DATA]…" at bounding box center [601, 352] width 900 height 319
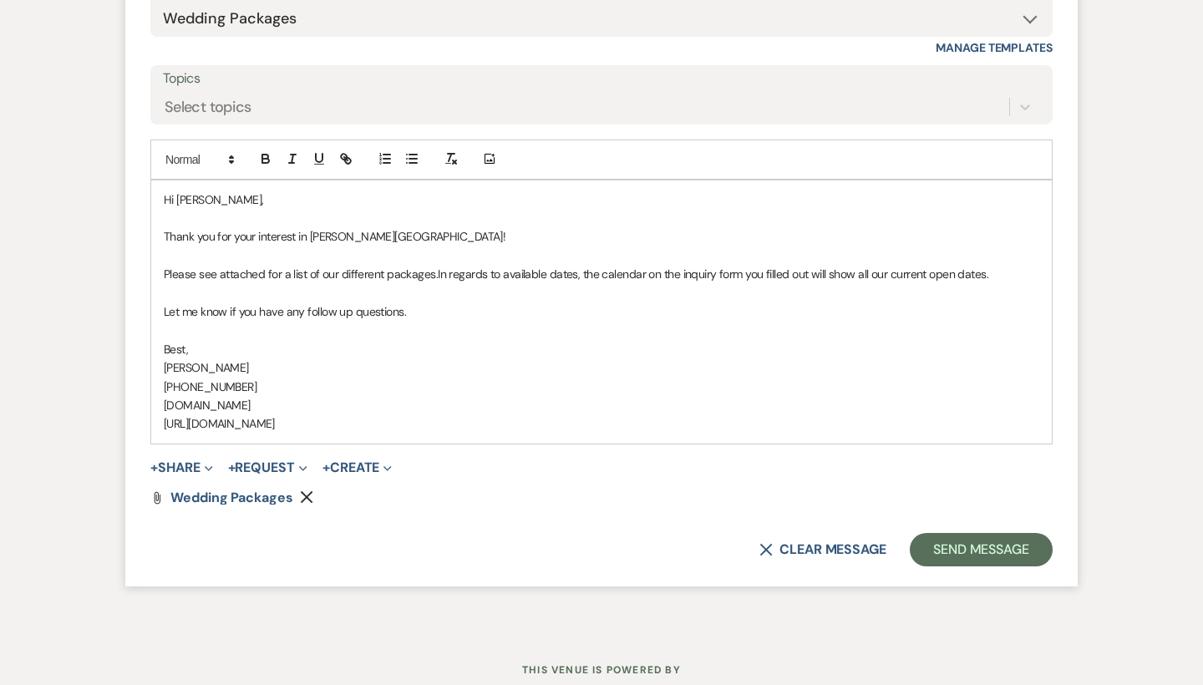
scroll to position [1209, 0]
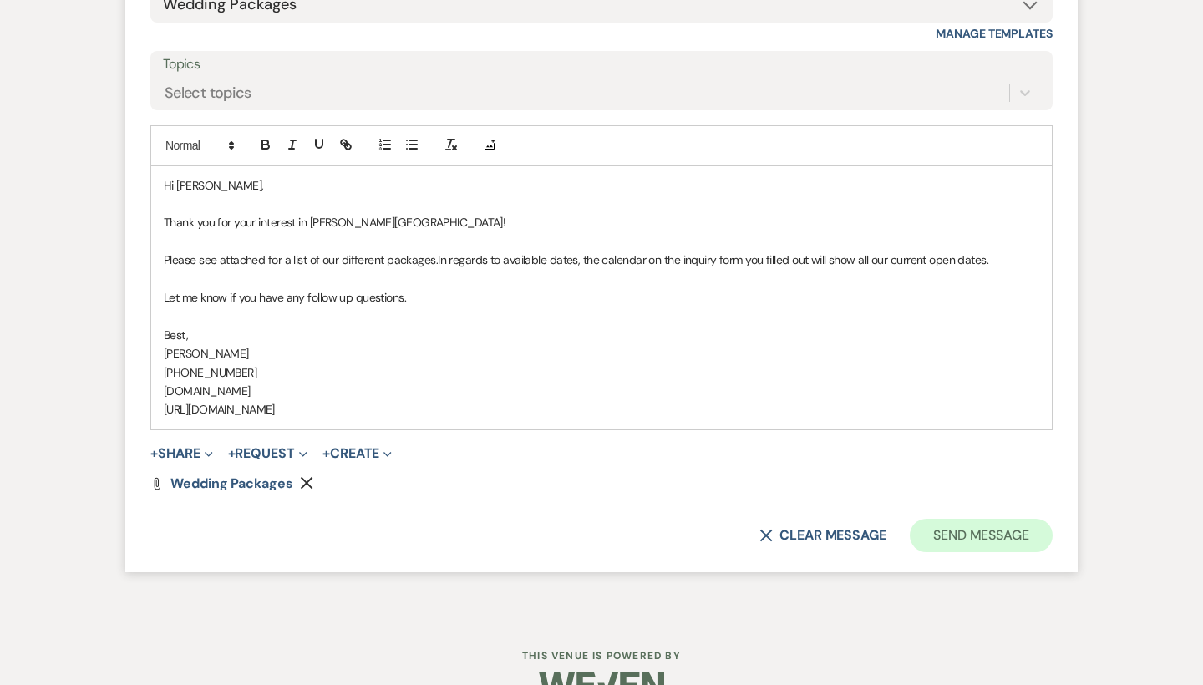
click at [970, 520] on button "Send Message" at bounding box center [981, 535] width 143 height 33
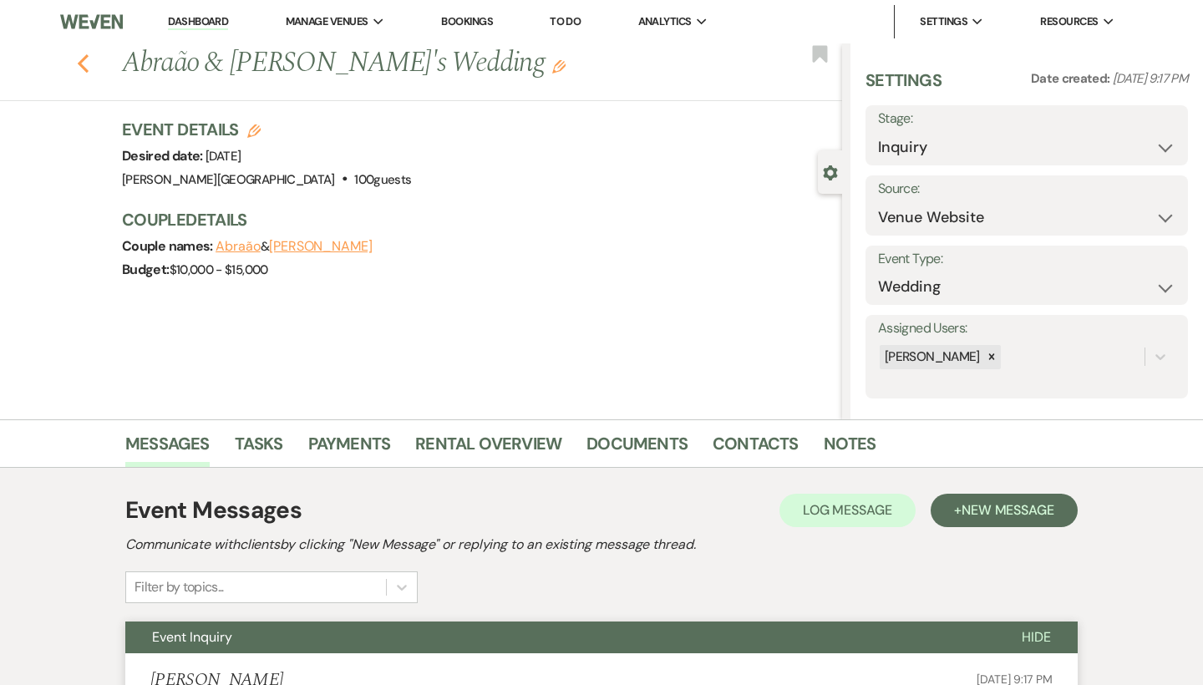
scroll to position [0, 0]
click at [81, 64] on use "button" at bounding box center [83, 63] width 11 height 18
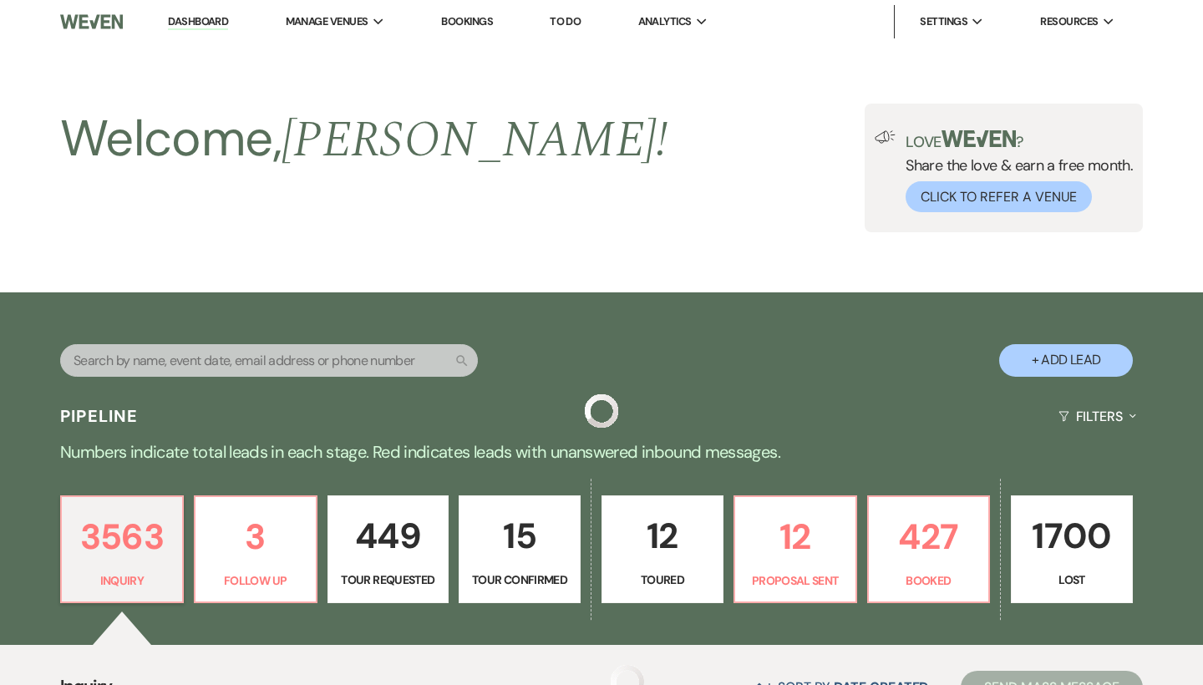
scroll to position [1670, 0]
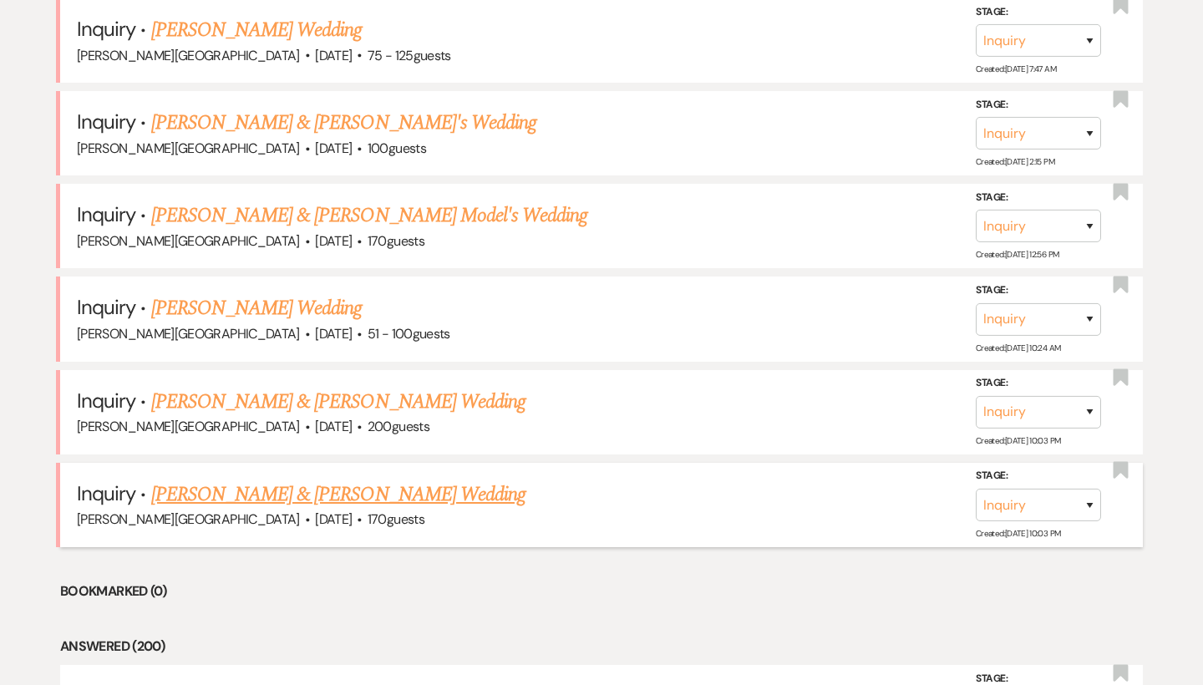
click at [320, 479] on link "[PERSON_NAME] & [PERSON_NAME] Wedding" at bounding box center [338, 494] width 374 height 30
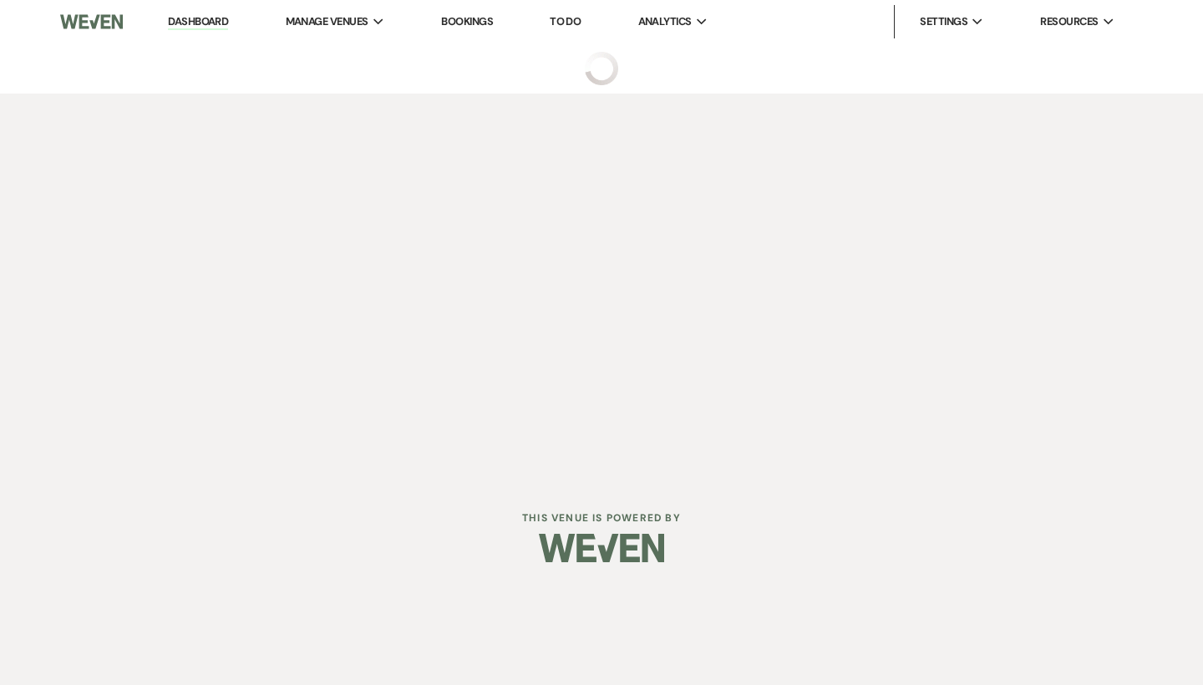
select select "5"
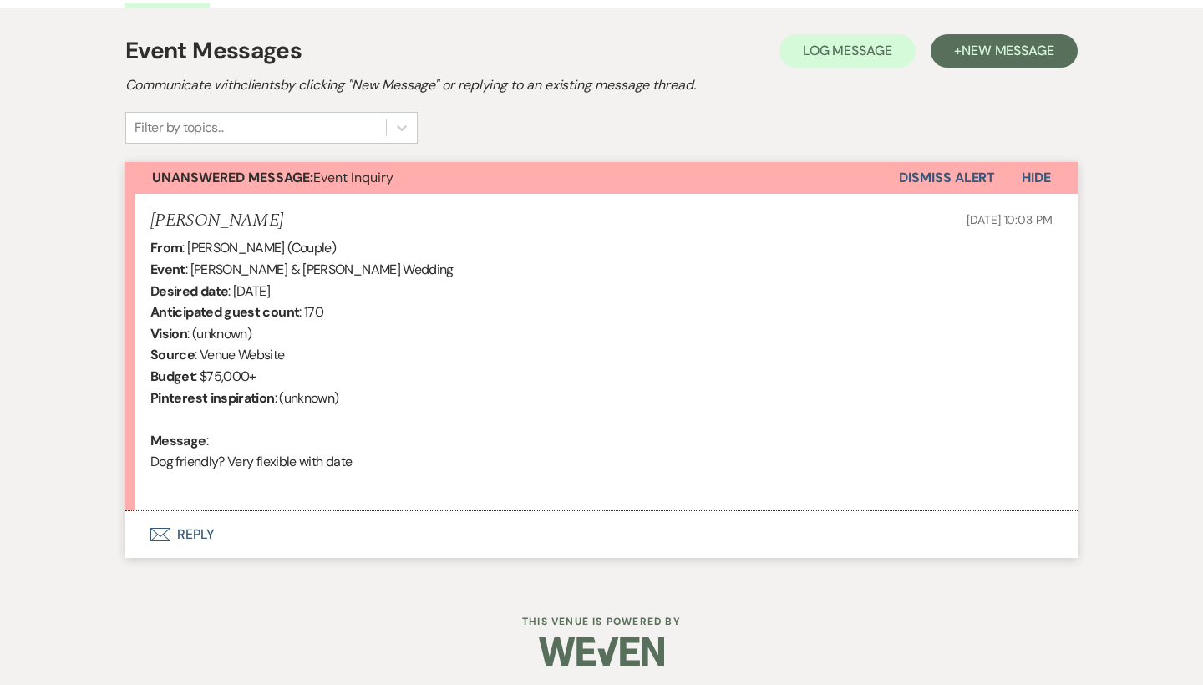
scroll to position [459, 0]
click at [193, 530] on button "Envelope Reply" at bounding box center [601, 535] width 952 height 47
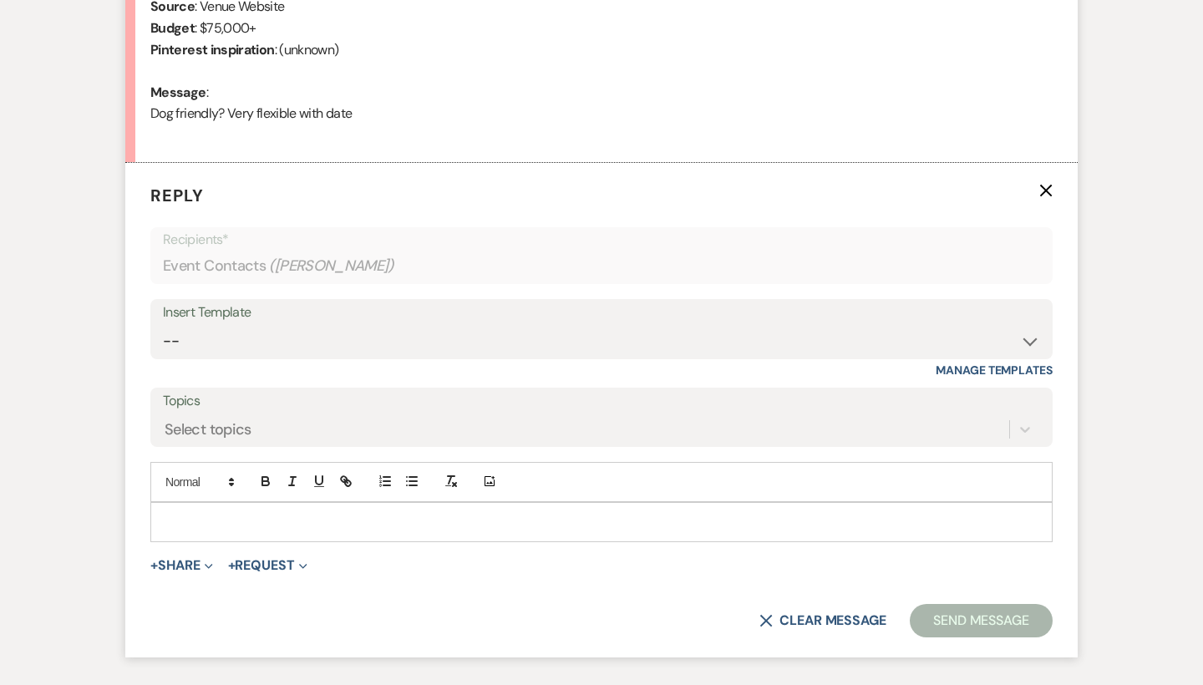
scroll to position [869, 0]
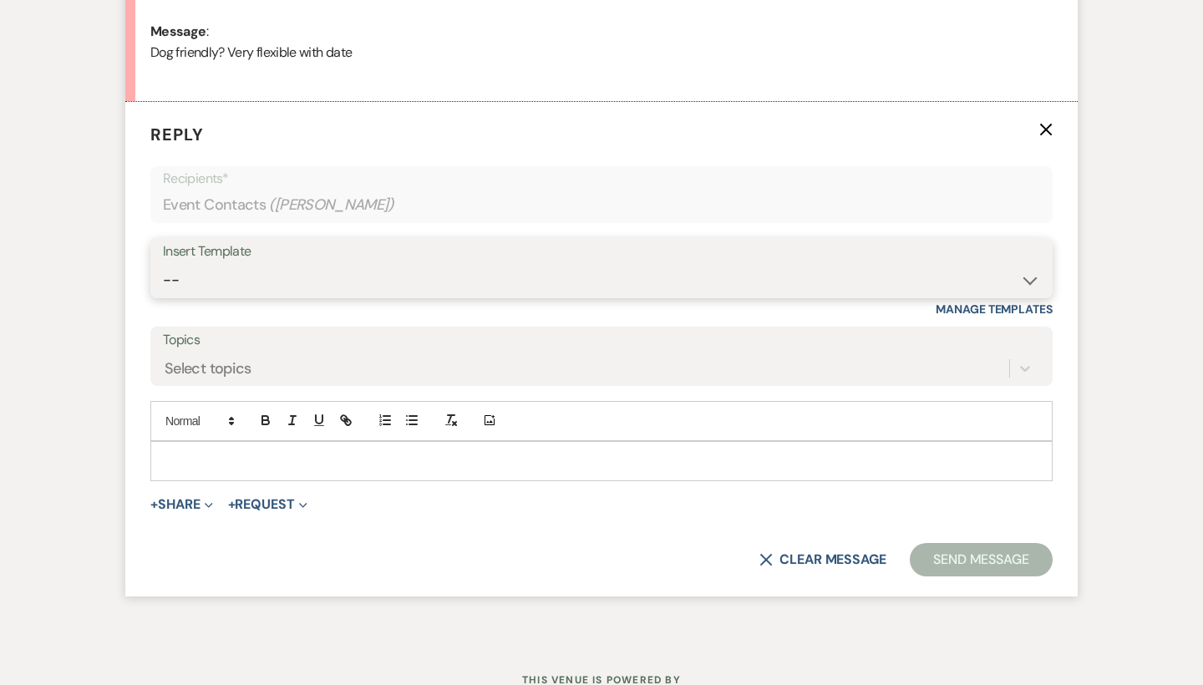
select select "55"
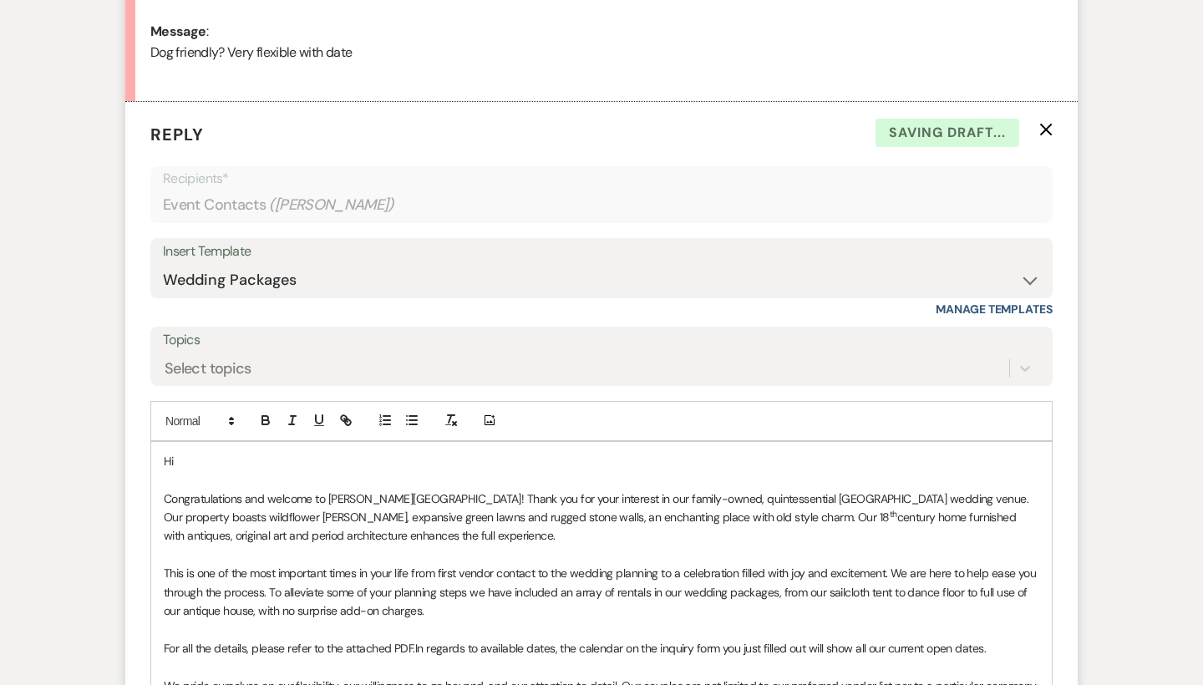
click at [204, 454] on p "Hi" at bounding box center [601, 461] width 875 height 18
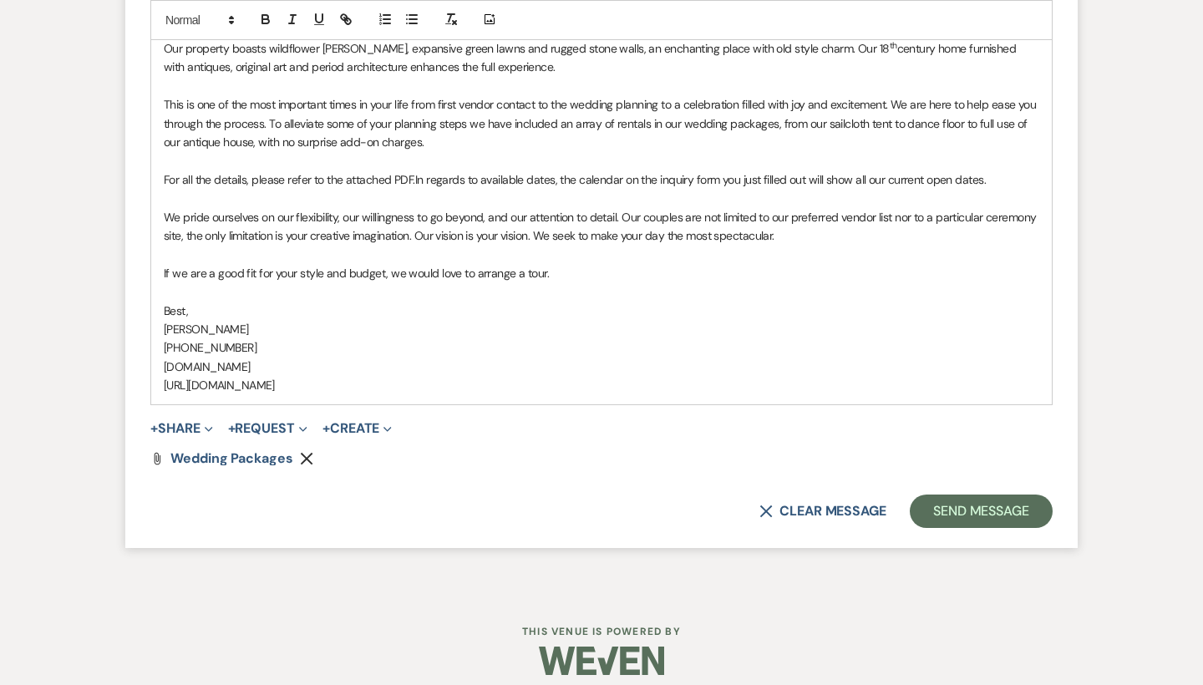
scroll to position [1336, 0]
click at [957, 496] on button "Send Message" at bounding box center [981, 512] width 143 height 33
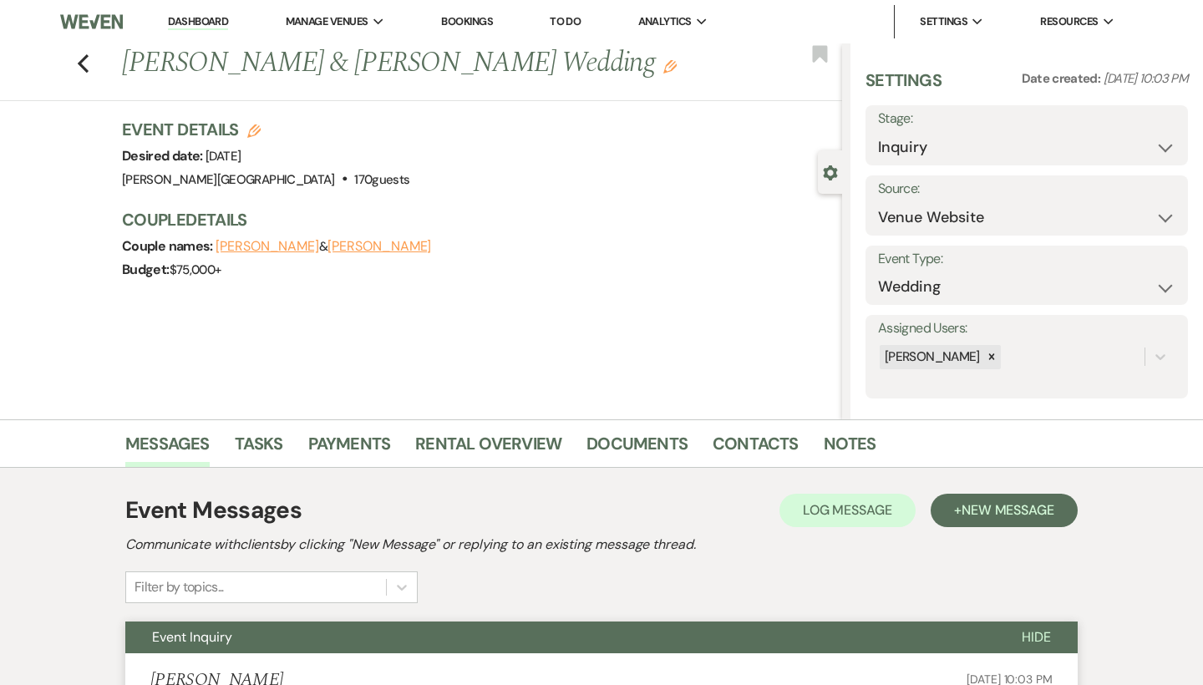
scroll to position [0, 0]
click at [88, 59] on icon "Previous" at bounding box center [83, 63] width 13 height 20
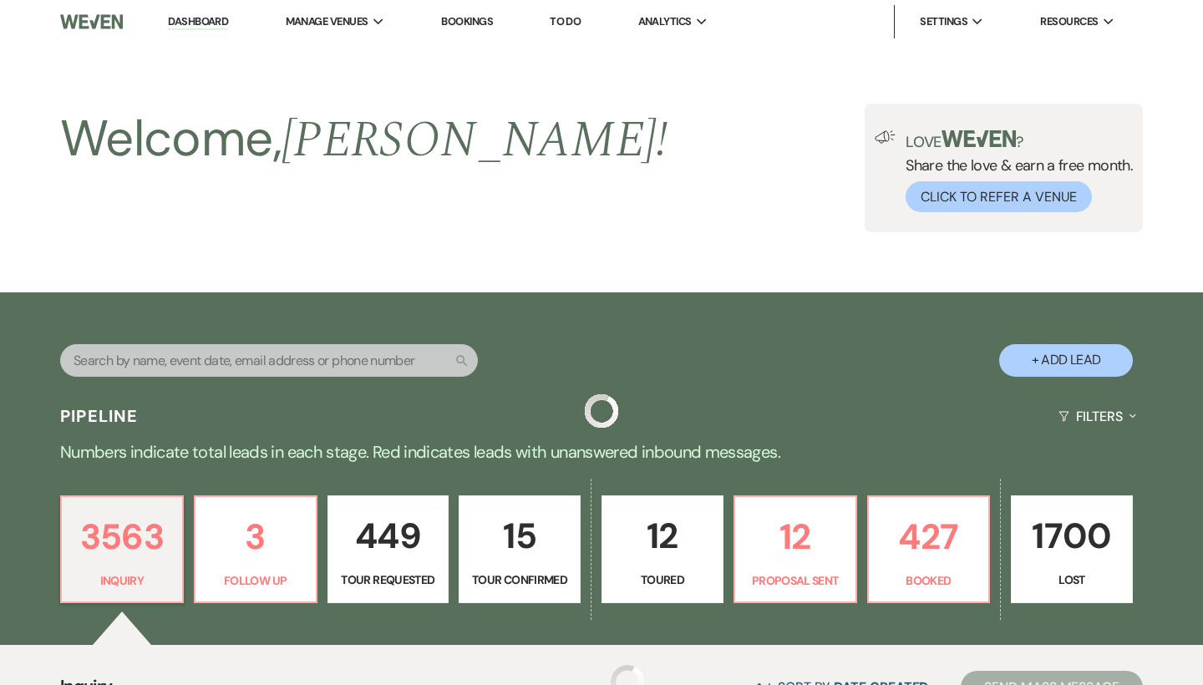
scroll to position [1670, 0]
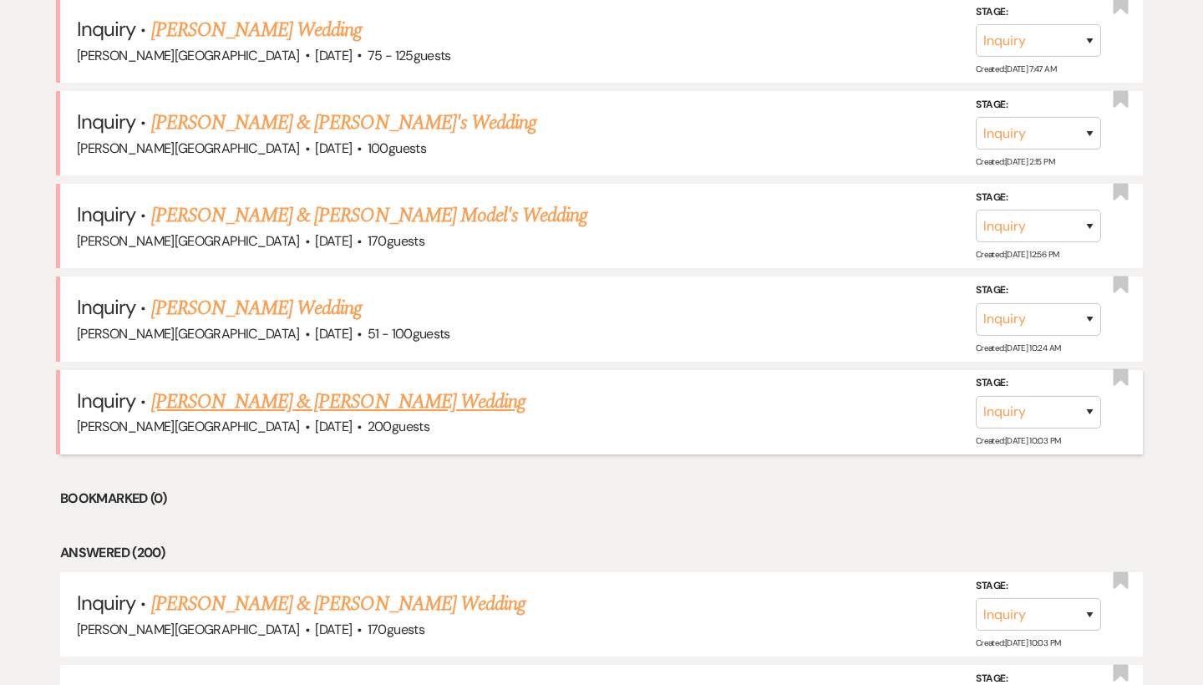
click at [309, 387] on link "[PERSON_NAME] & [PERSON_NAME] Wedding" at bounding box center [338, 402] width 374 height 30
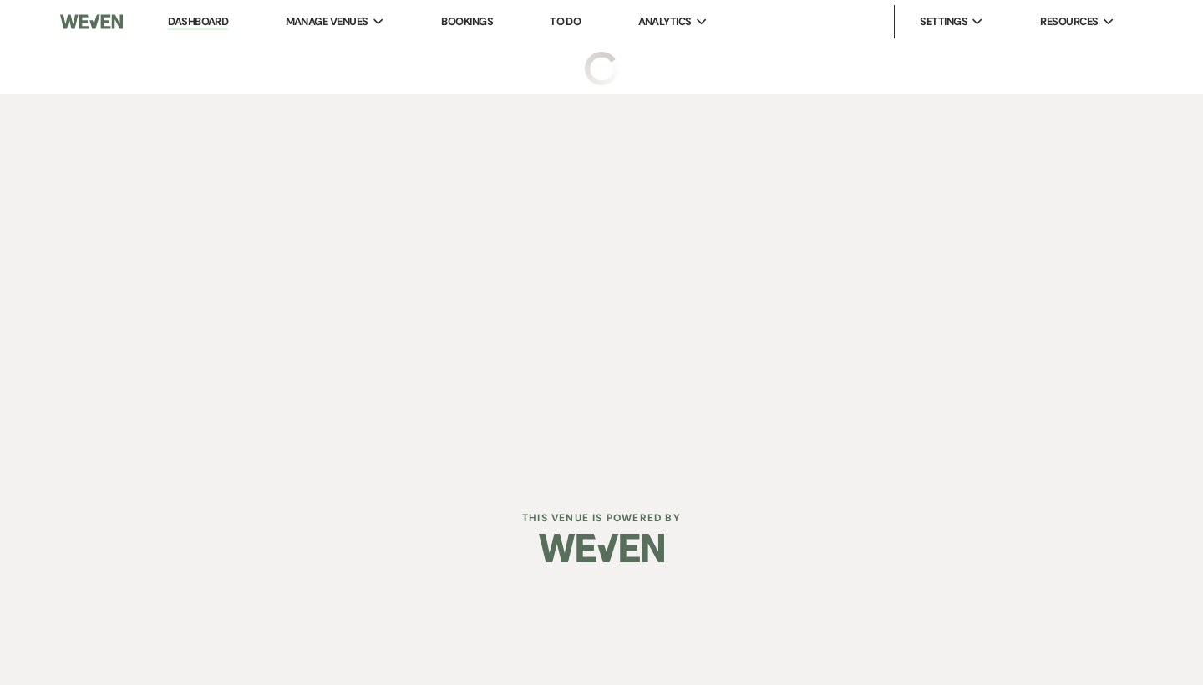
select select "5"
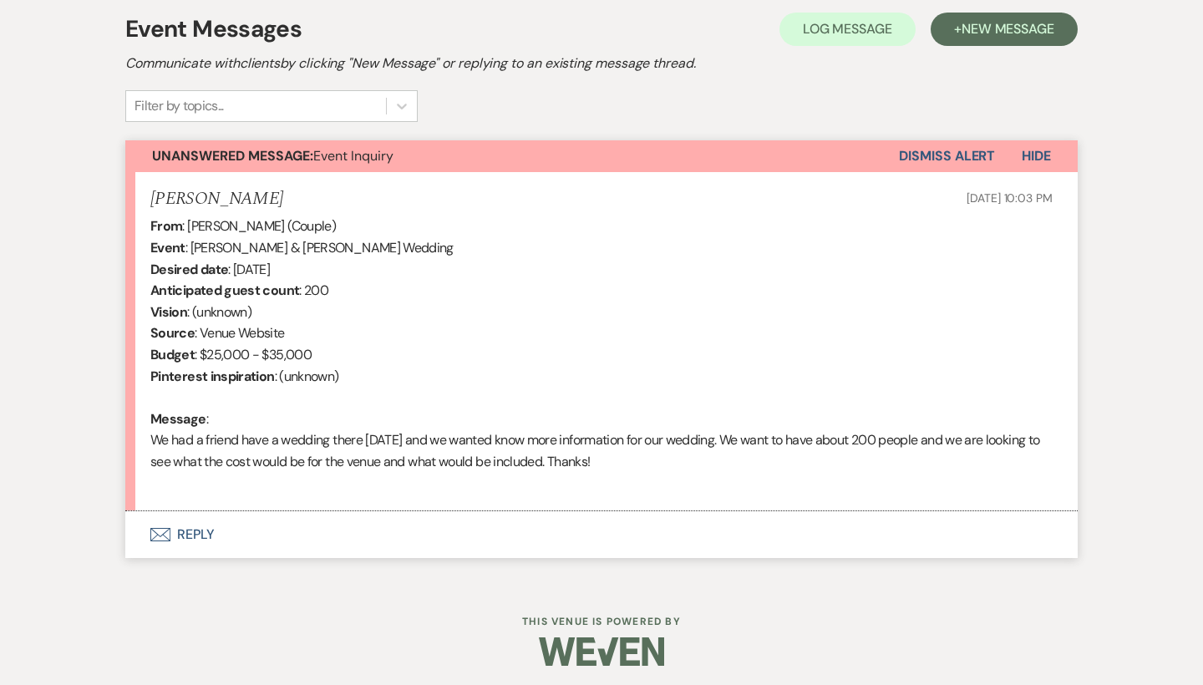
scroll to position [479, 0]
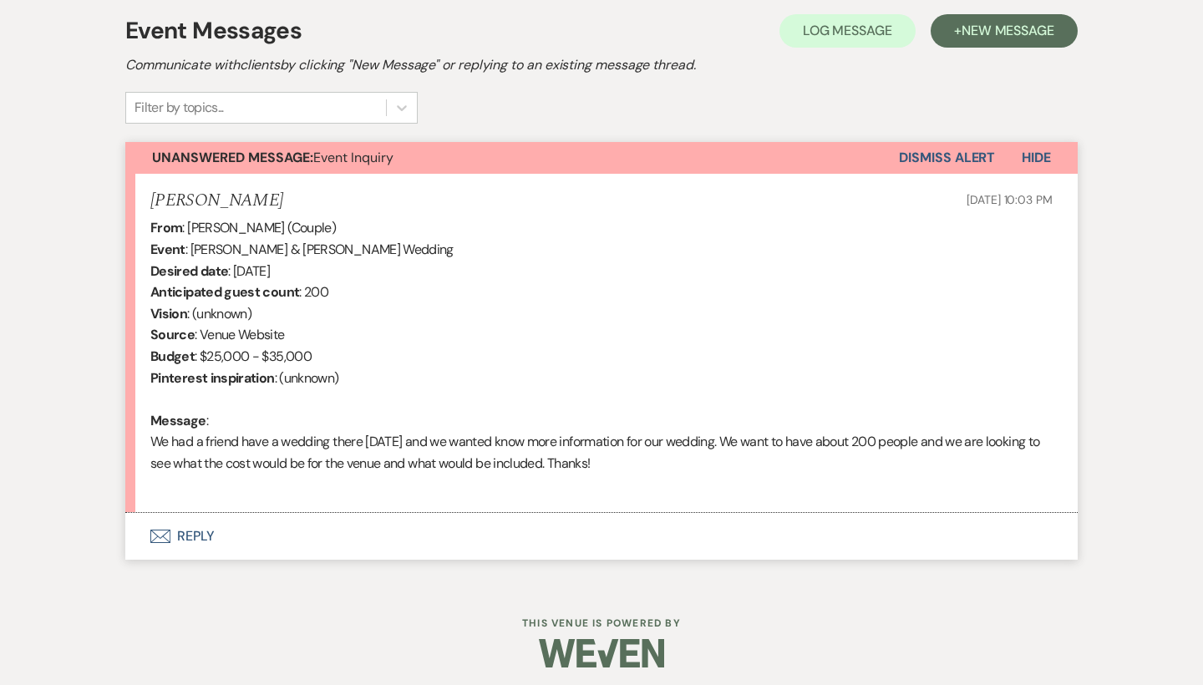
click at [202, 532] on button "Envelope Reply" at bounding box center [601, 536] width 952 height 47
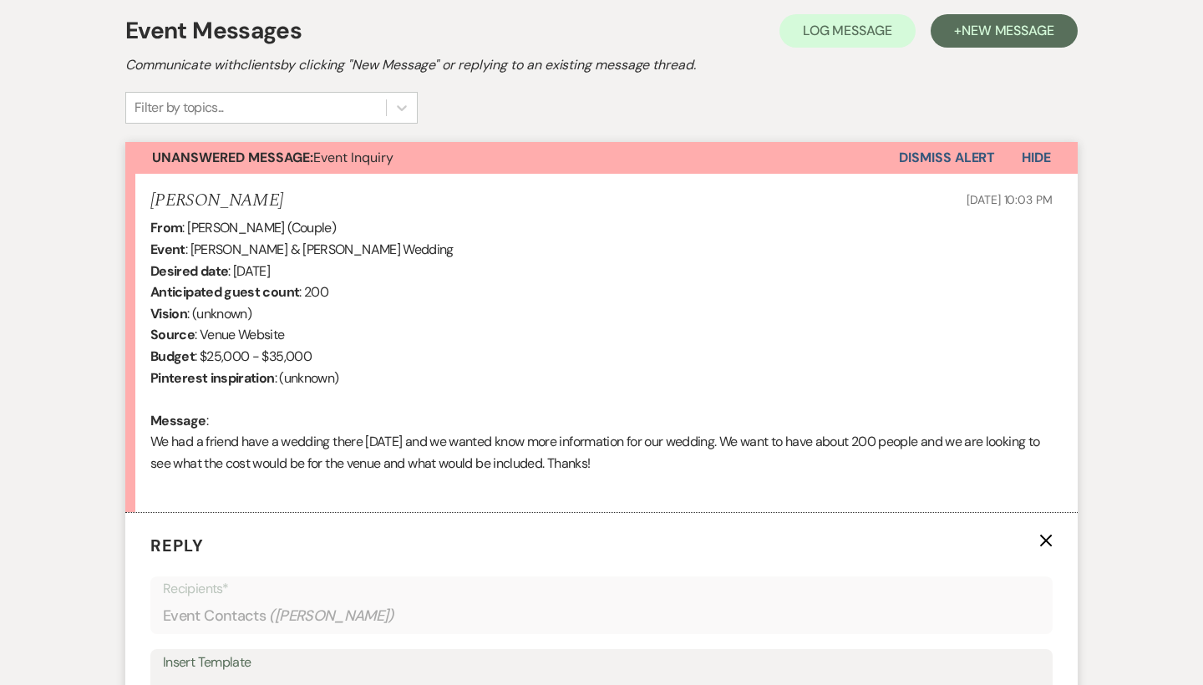
scroll to position [890, 0]
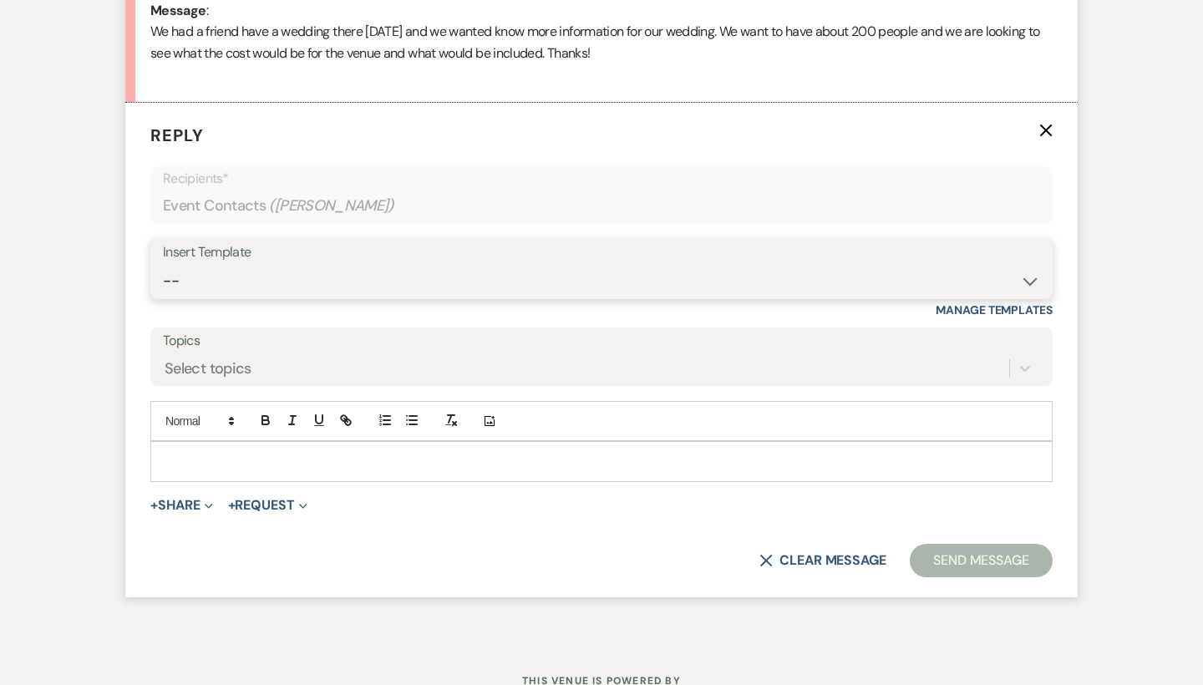
select select "55"
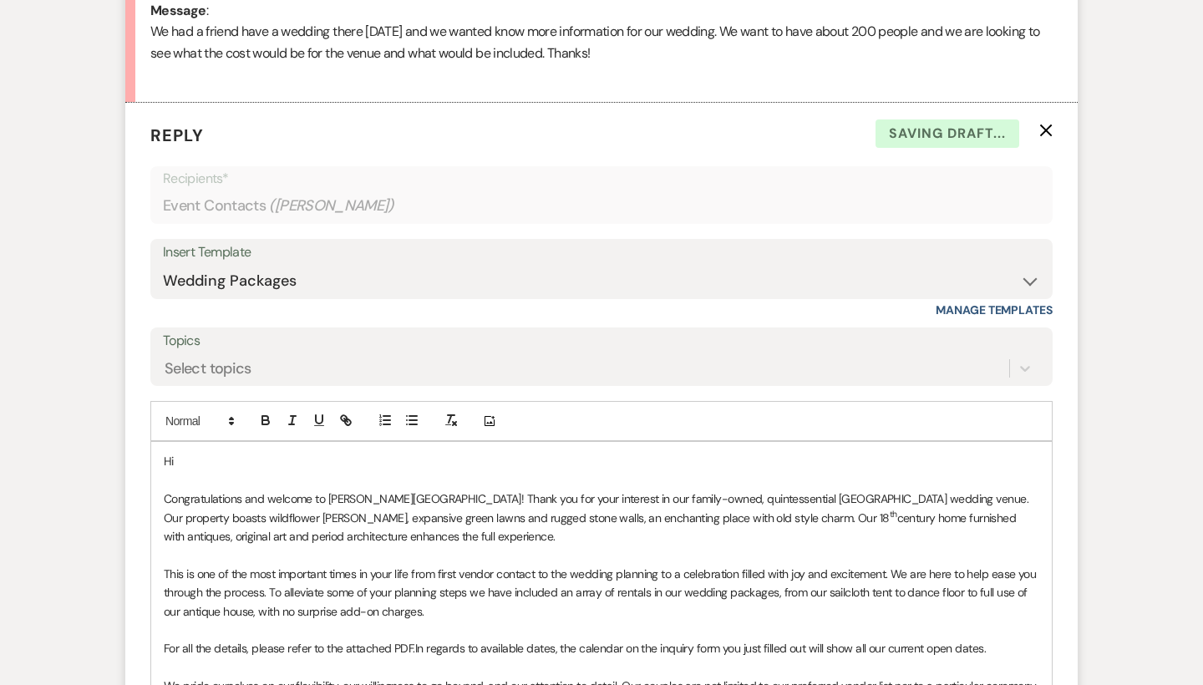
click at [196, 453] on p "Hi" at bounding box center [601, 461] width 875 height 18
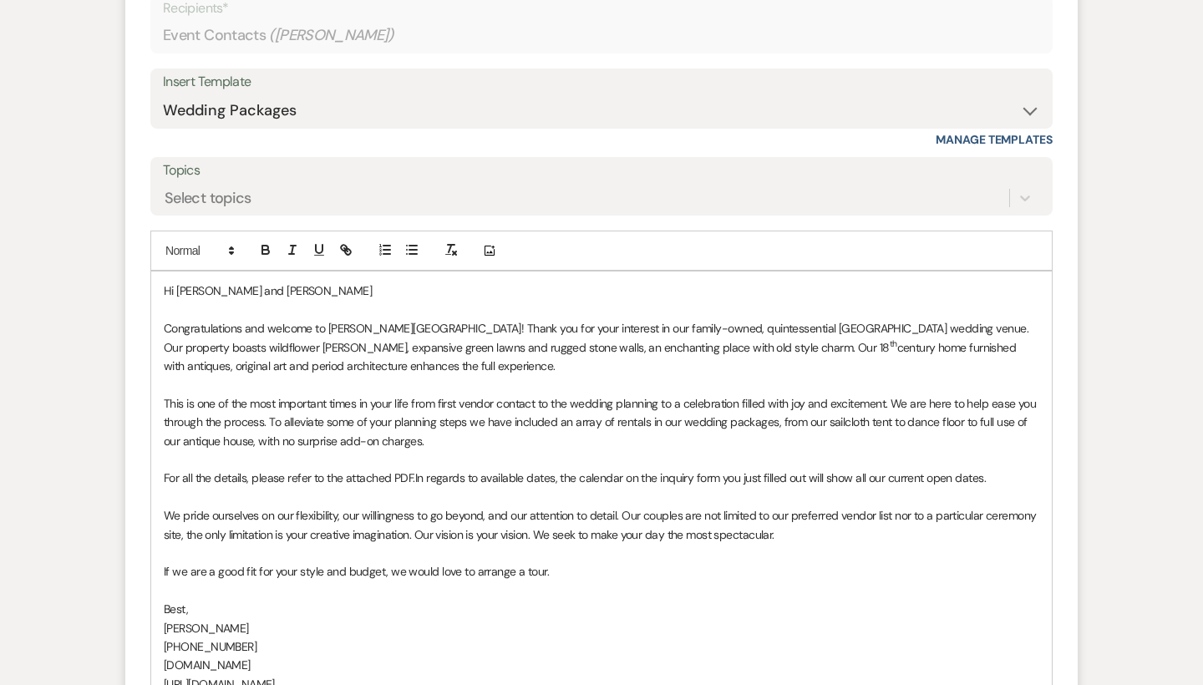
scroll to position [1062, 0]
click at [413, 467] on p "For all the details, please refer to the attached PDF. In regards to available …" at bounding box center [601, 476] width 875 height 18
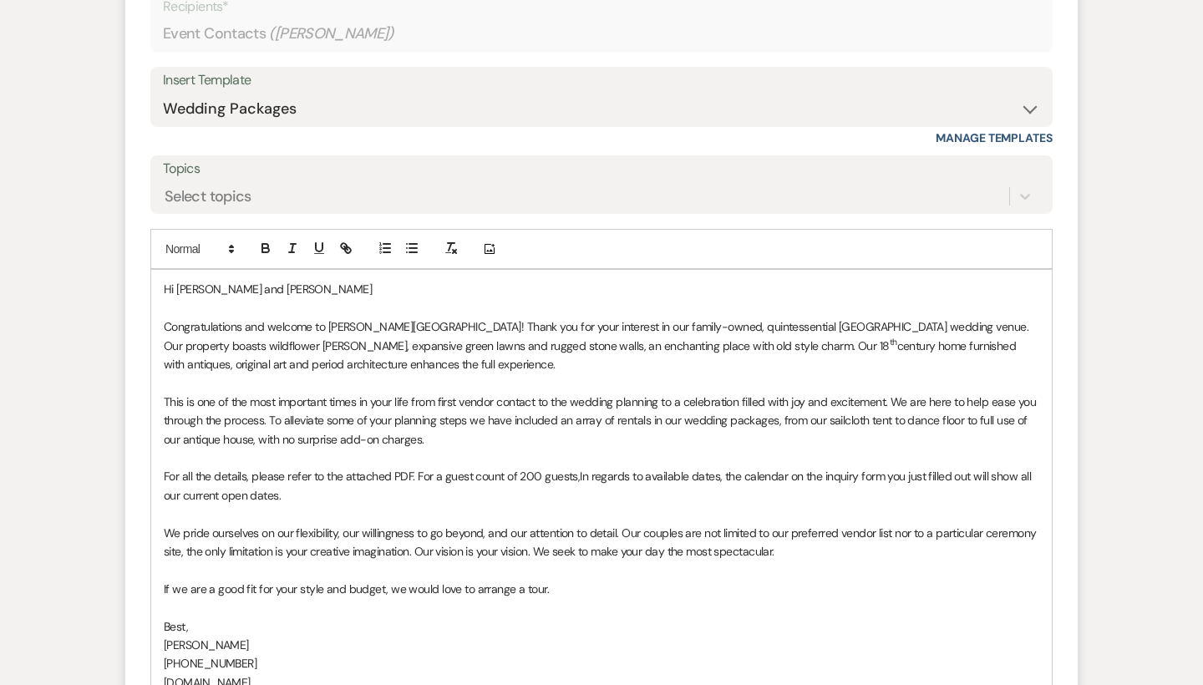
drag, startPoint x: 580, startPoint y: 461, endPoint x: 427, endPoint y: 459, distance: 152.9
click at [427, 467] on p "For all the details, please refer to the attached PDF. For a guest count of 200…" at bounding box center [601, 486] width 875 height 38
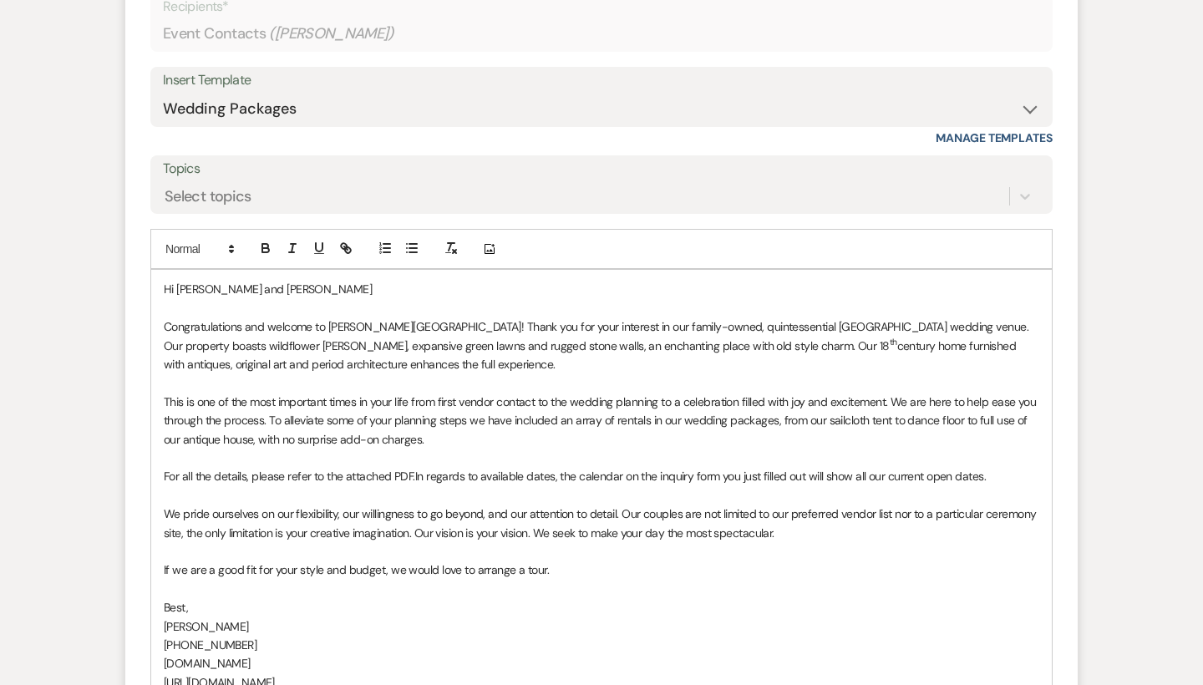
click at [763, 469] on span "In regards to available dates, the calendar on the inquiry form you just filled…" at bounding box center [700, 476] width 571 height 15
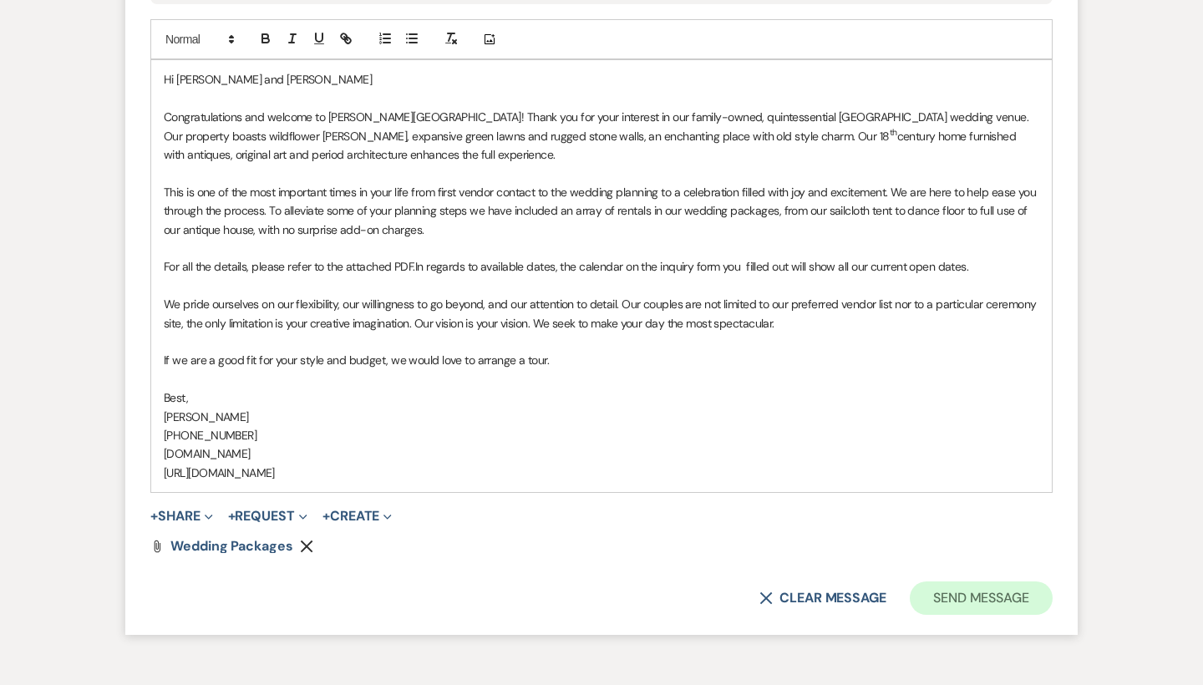
click at [950, 581] on button "Send Message" at bounding box center [981, 597] width 143 height 33
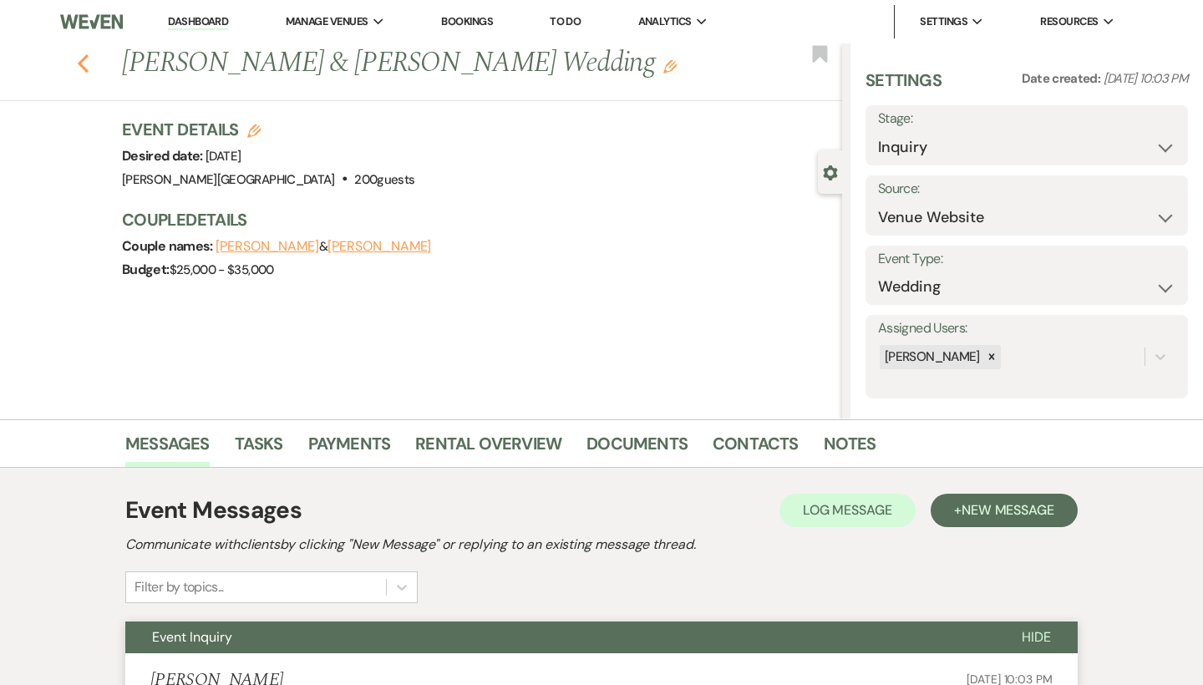
scroll to position [0, 0]
click at [84, 66] on use "button" at bounding box center [83, 63] width 11 height 18
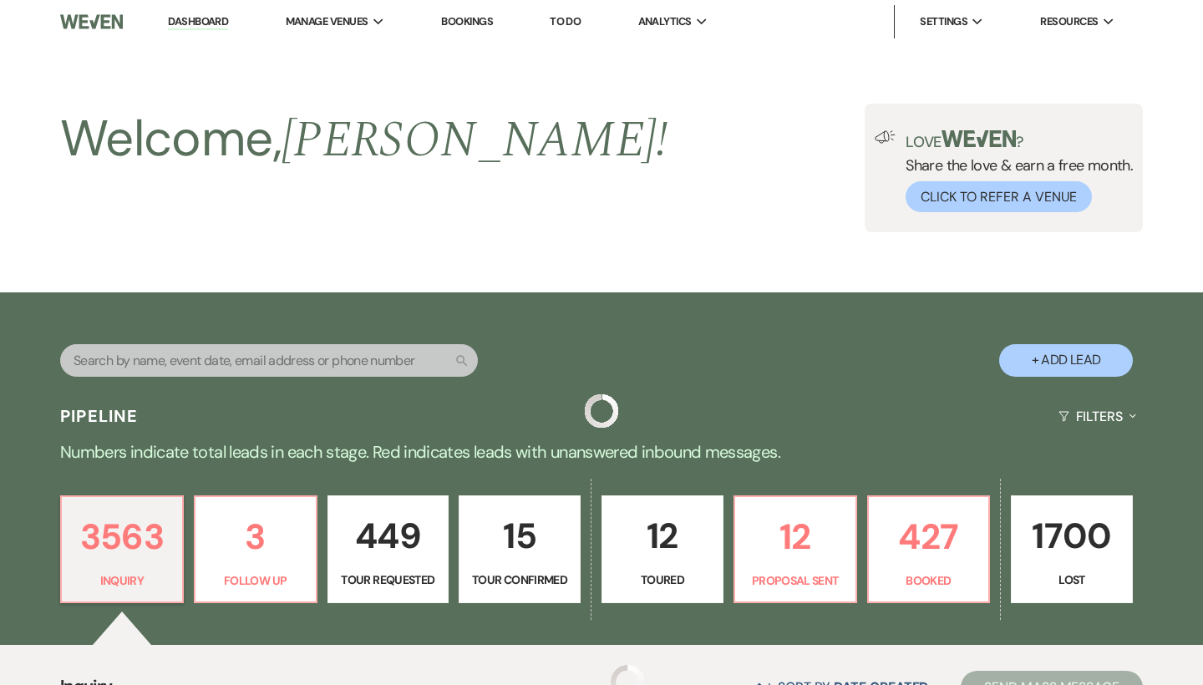
scroll to position [1670, 0]
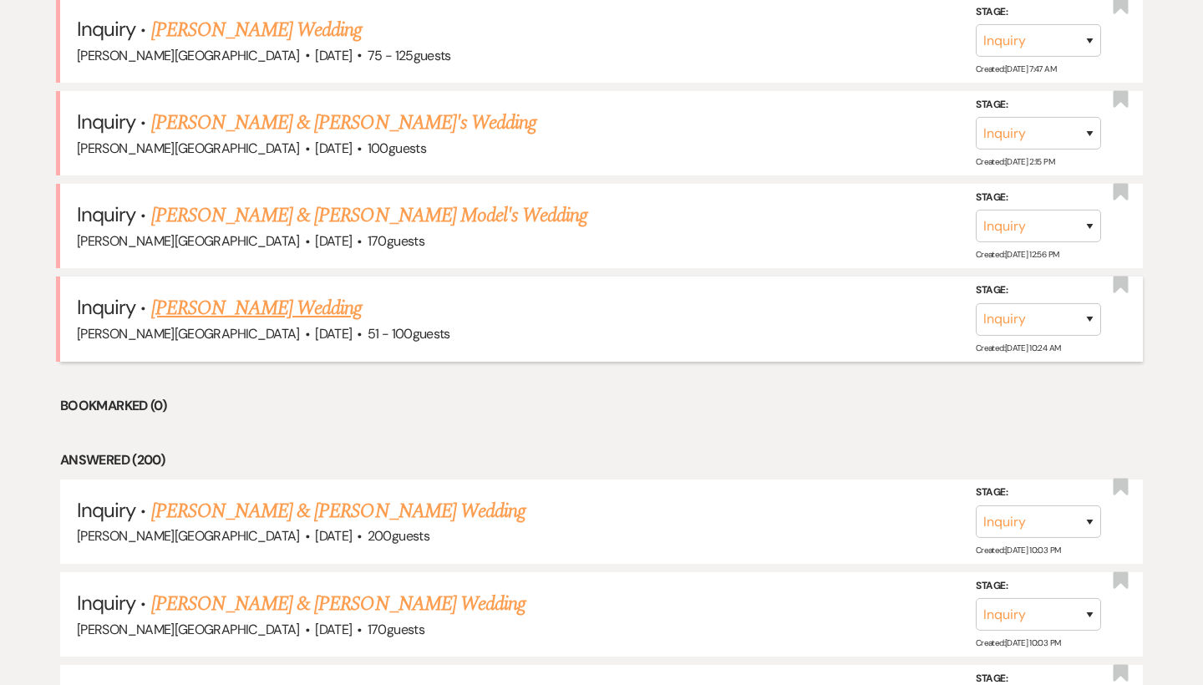
click at [235, 293] on link "[PERSON_NAME] Wedding" at bounding box center [256, 308] width 211 height 30
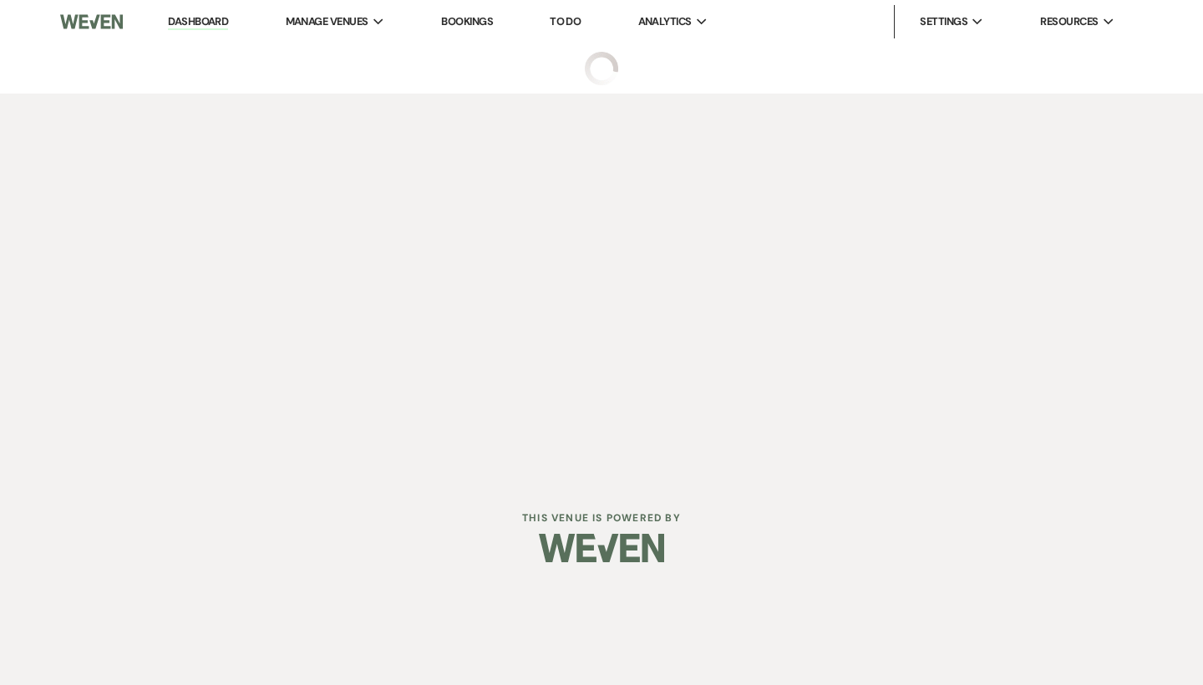
select select "2"
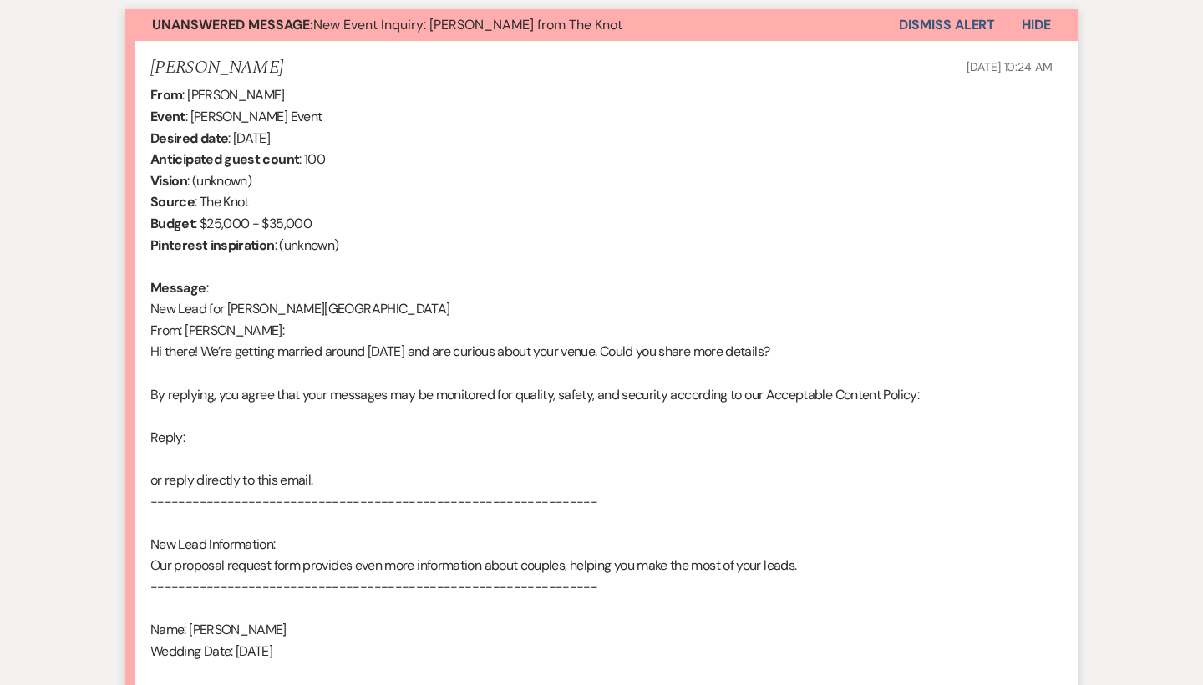
scroll to position [964, 0]
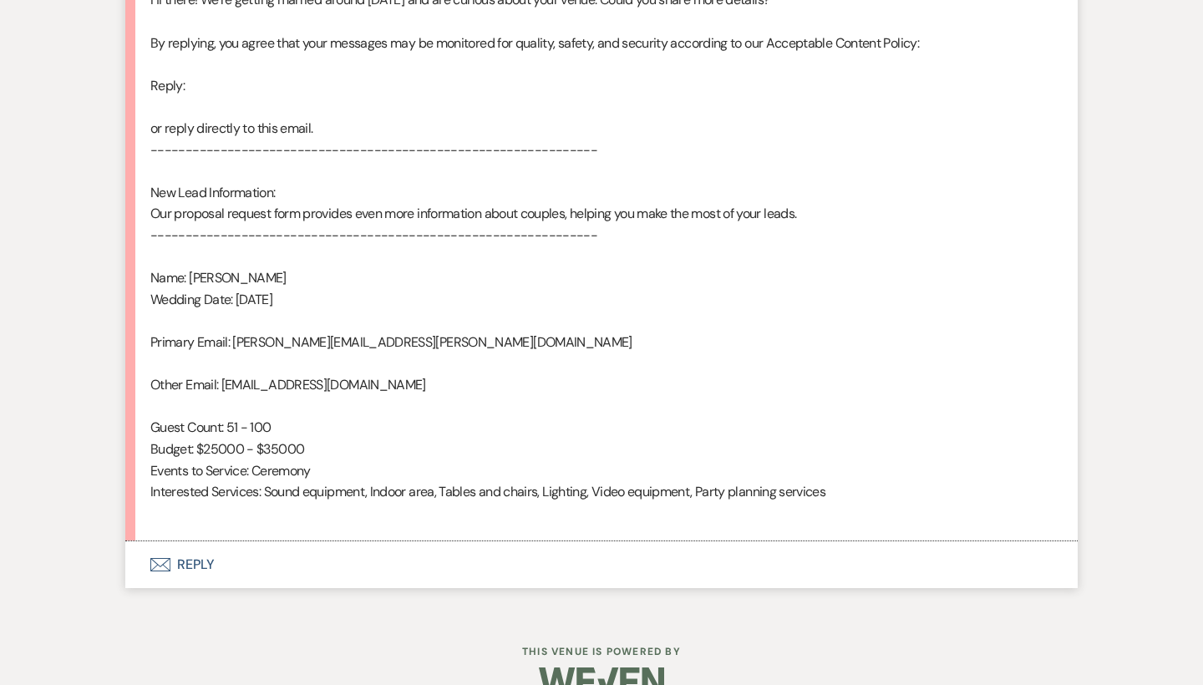
click at [200, 555] on button "Envelope Reply" at bounding box center [601, 564] width 952 height 47
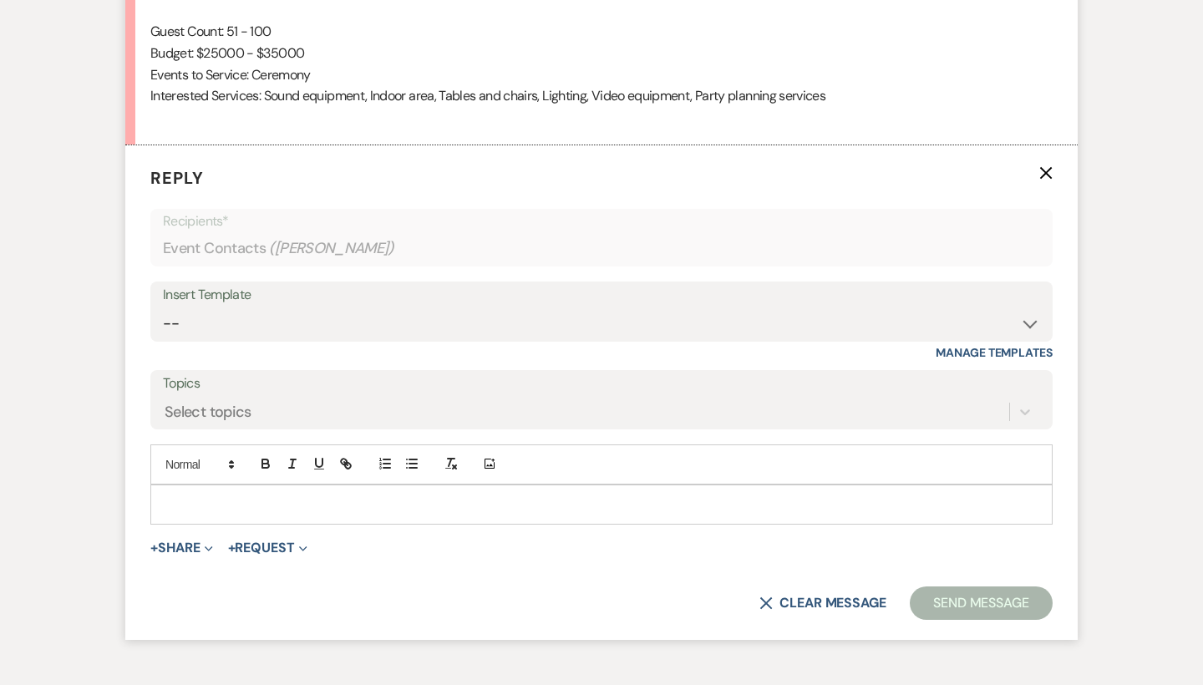
scroll to position [1391, 0]
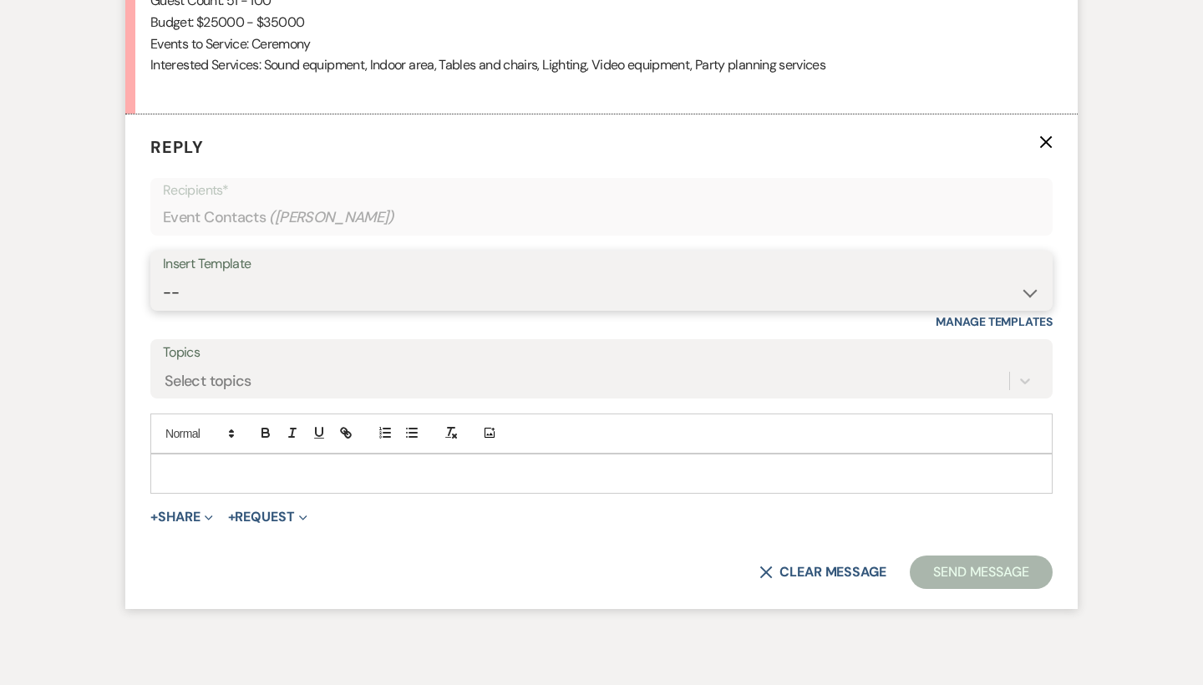
select select "4429"
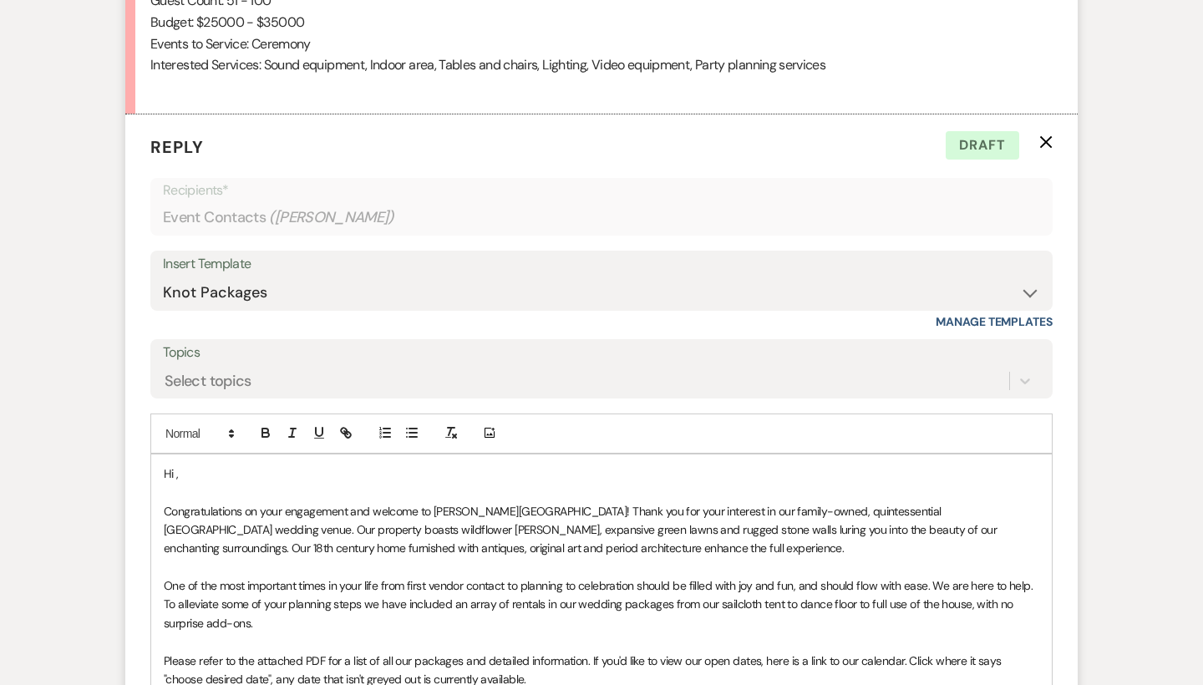
click at [219, 464] on p "Hi ," at bounding box center [601, 473] width 875 height 18
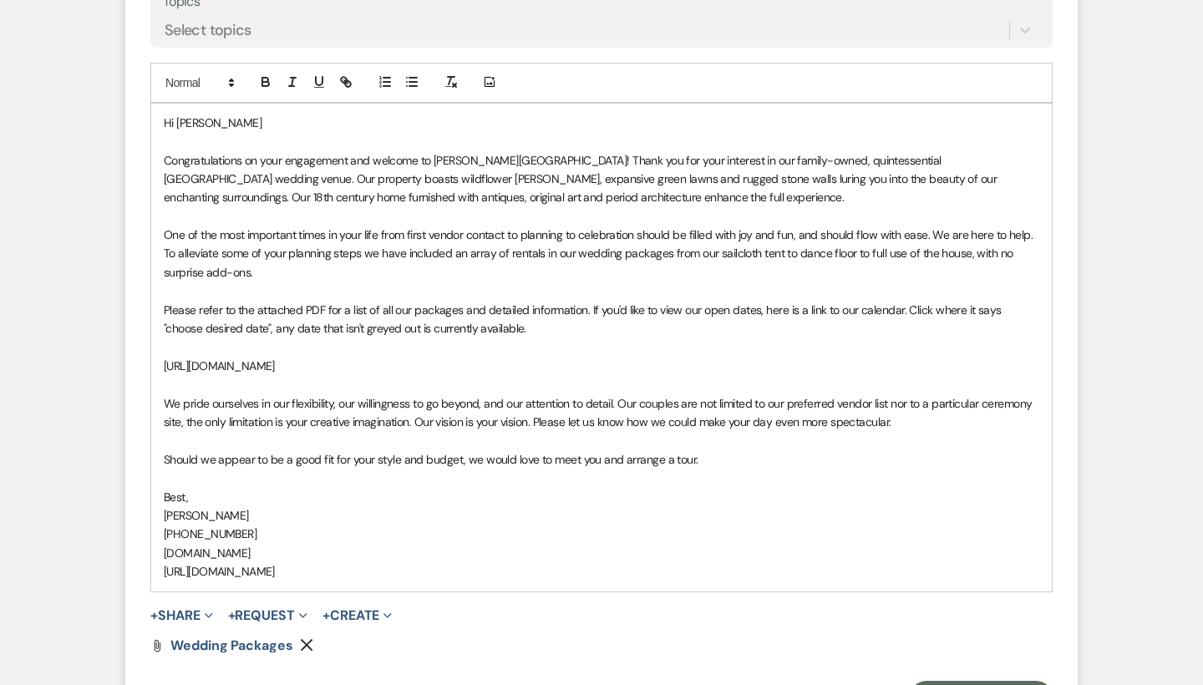
scroll to position [1747, 0]
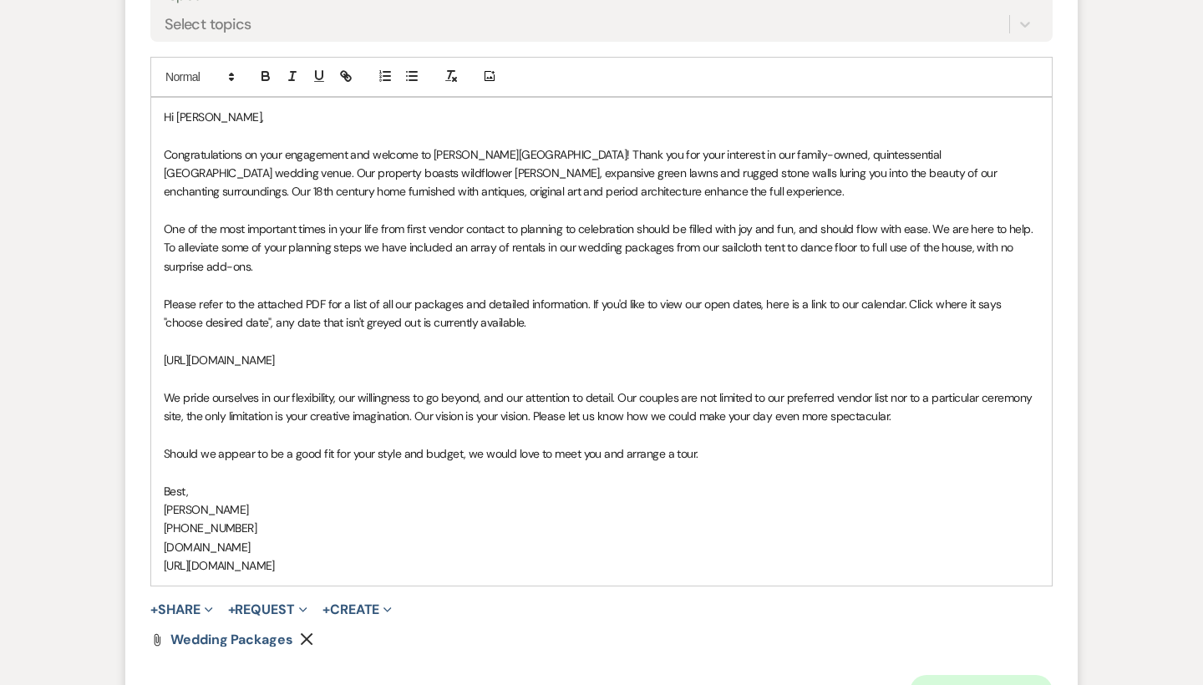
click at [958, 675] on button "Send Message" at bounding box center [981, 691] width 143 height 33
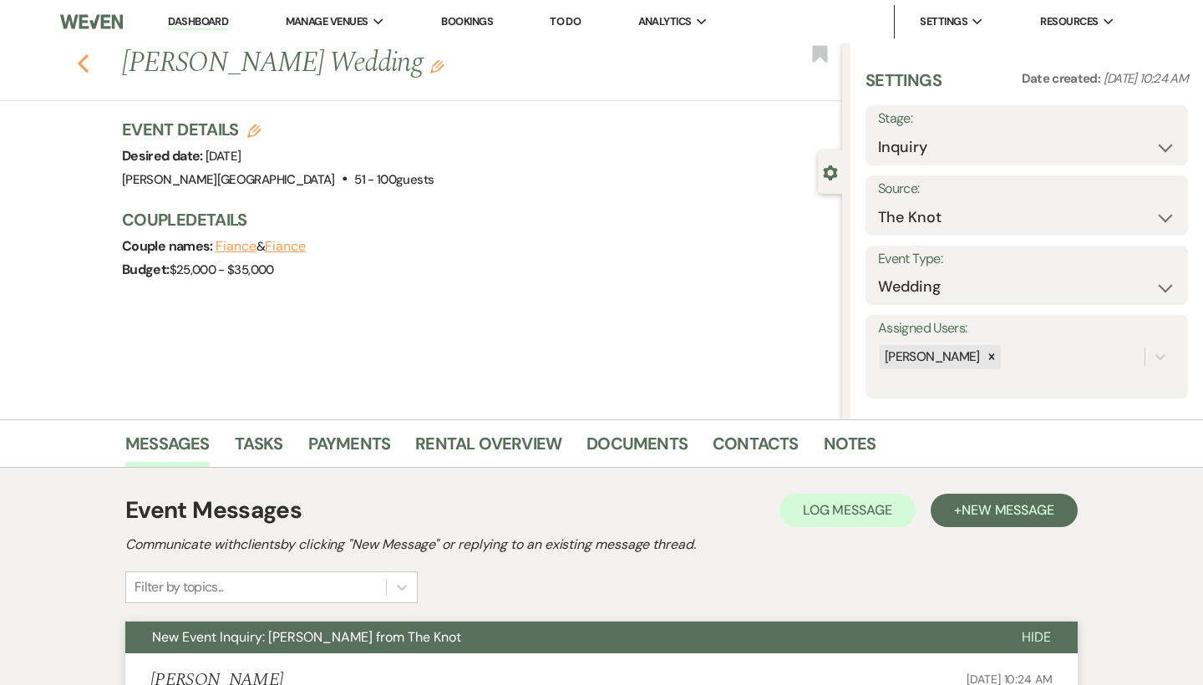
scroll to position [0, 0]
click at [84, 60] on icon "Previous" at bounding box center [83, 63] width 13 height 20
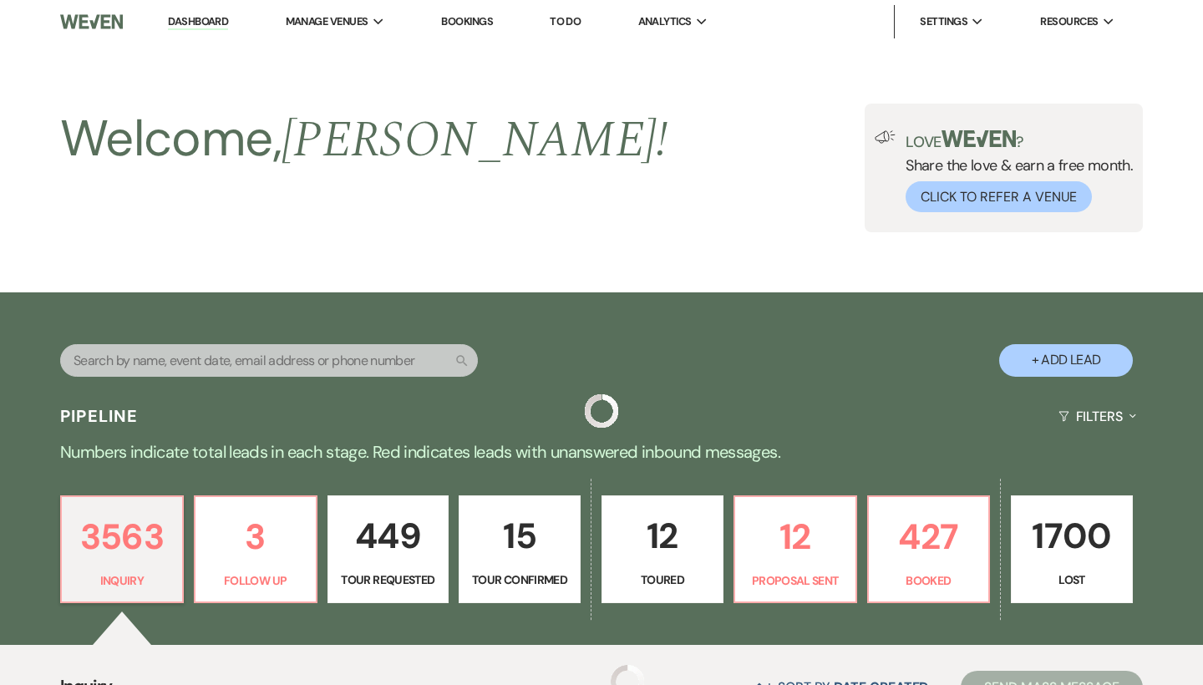
scroll to position [1670, 0]
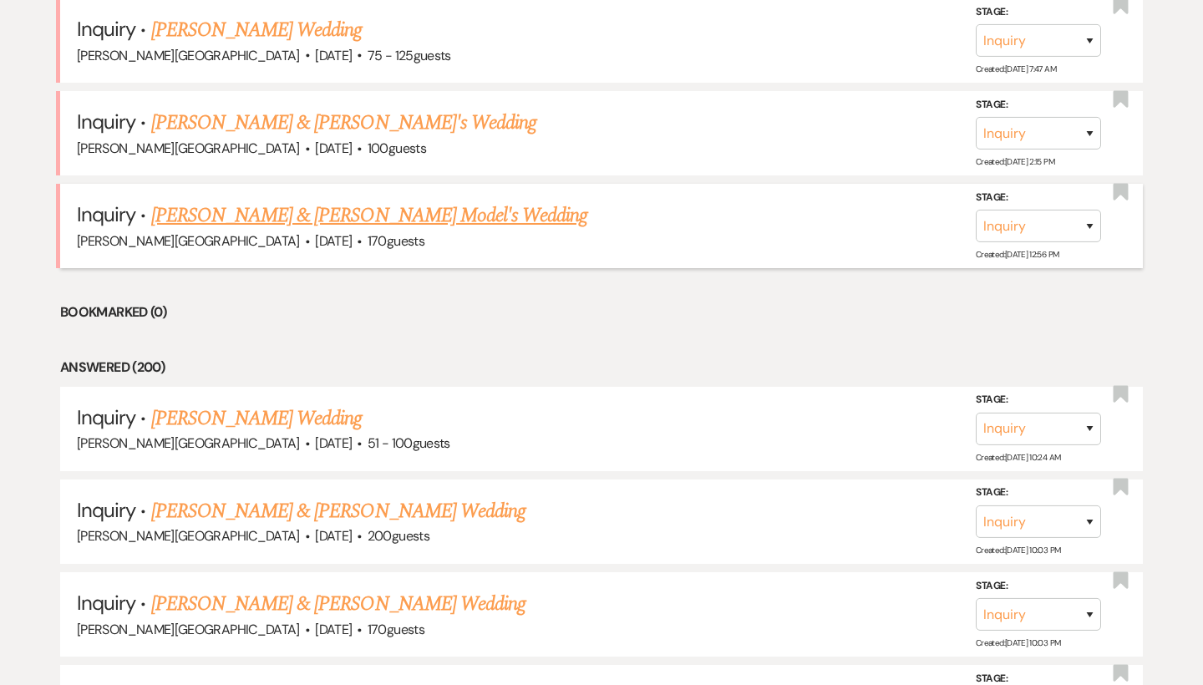
click at [315, 200] on link "[PERSON_NAME] & [PERSON_NAME] Model's Wedding" at bounding box center [369, 215] width 437 height 30
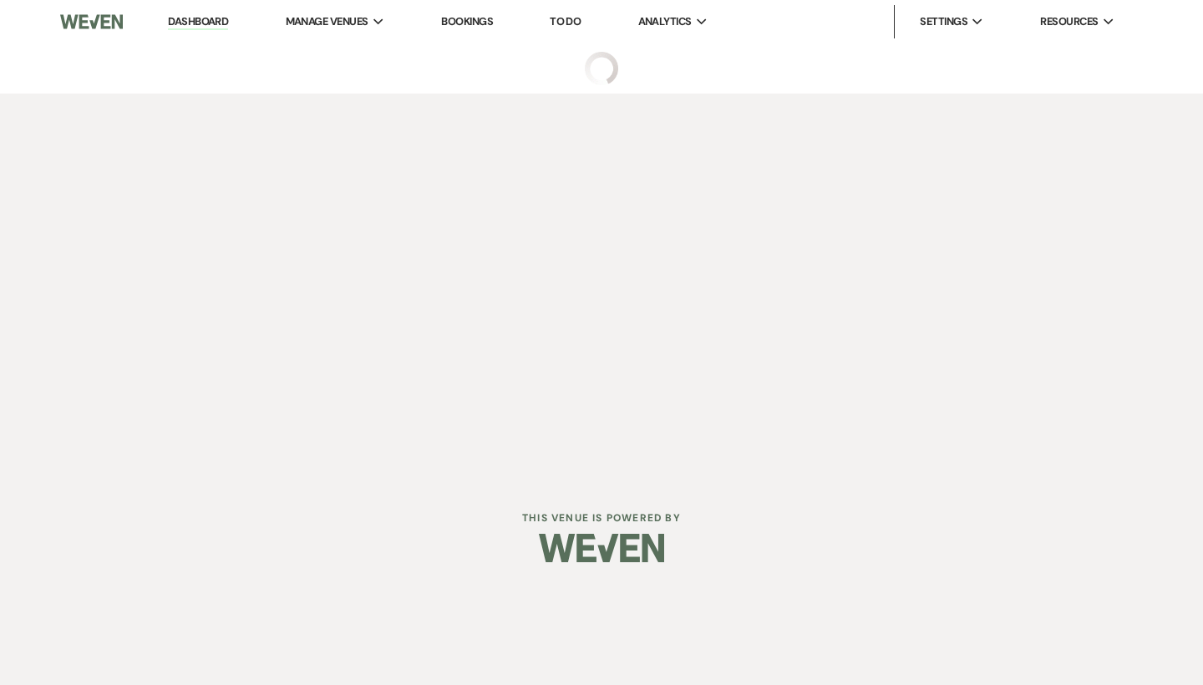
select select "5"
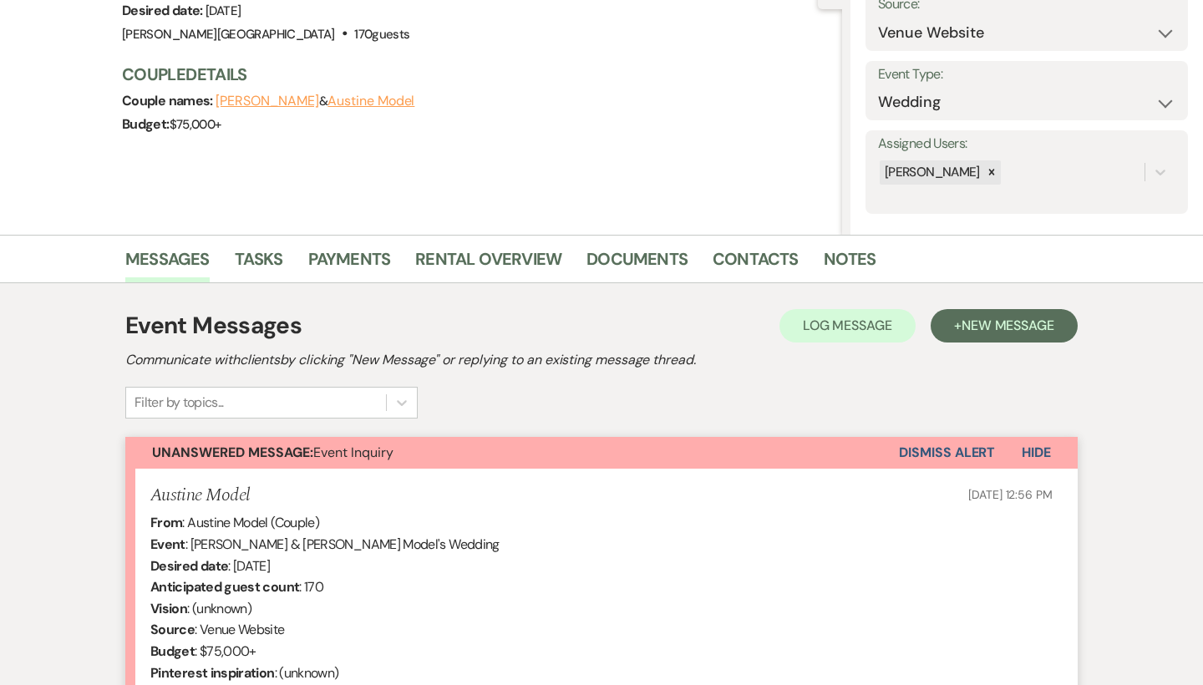
scroll to position [387, 0]
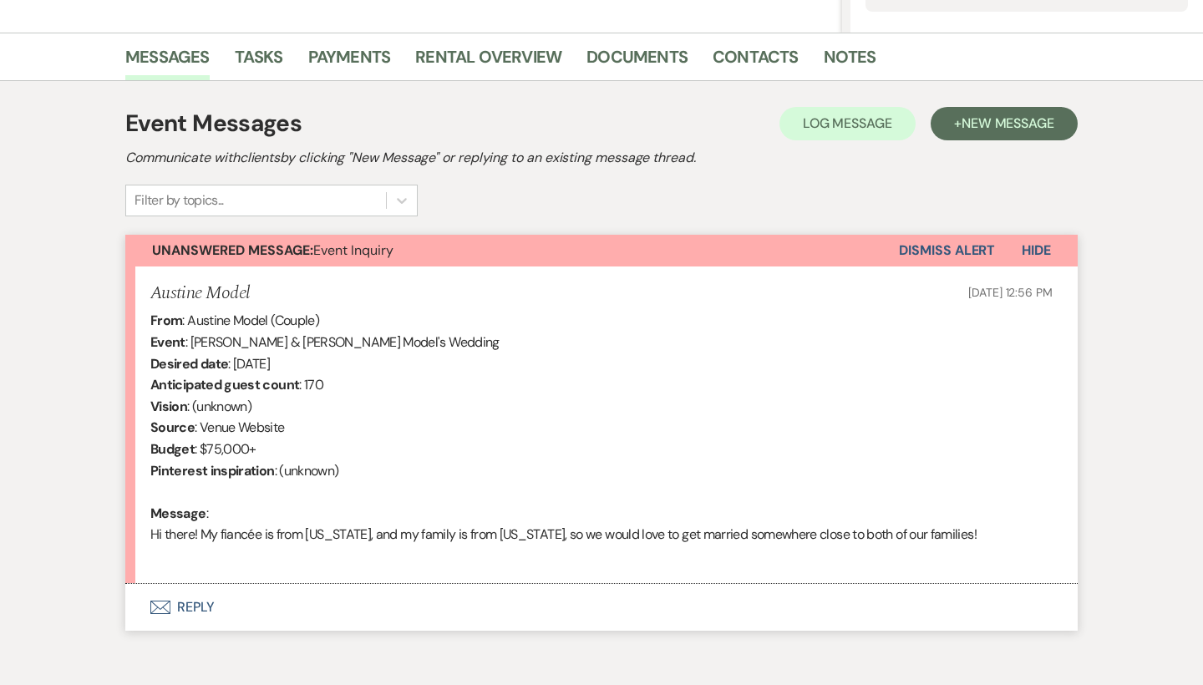
click at [204, 599] on button "Envelope Reply" at bounding box center [601, 607] width 952 height 47
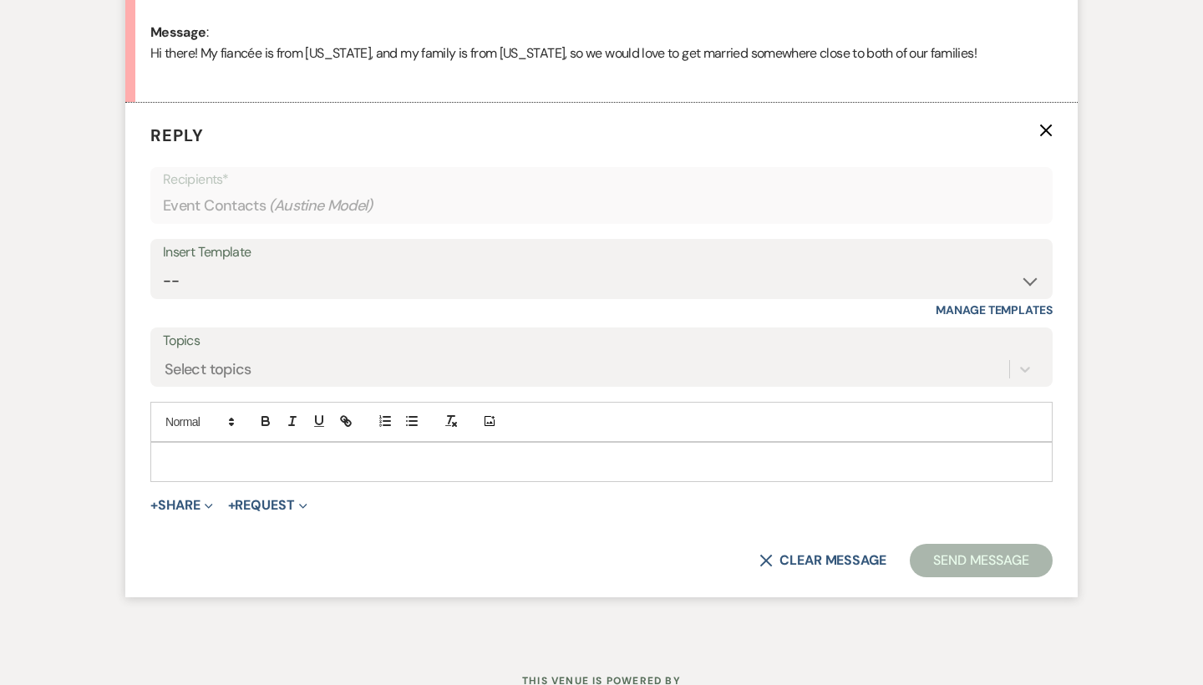
scroll to position [869, 0]
select select "55"
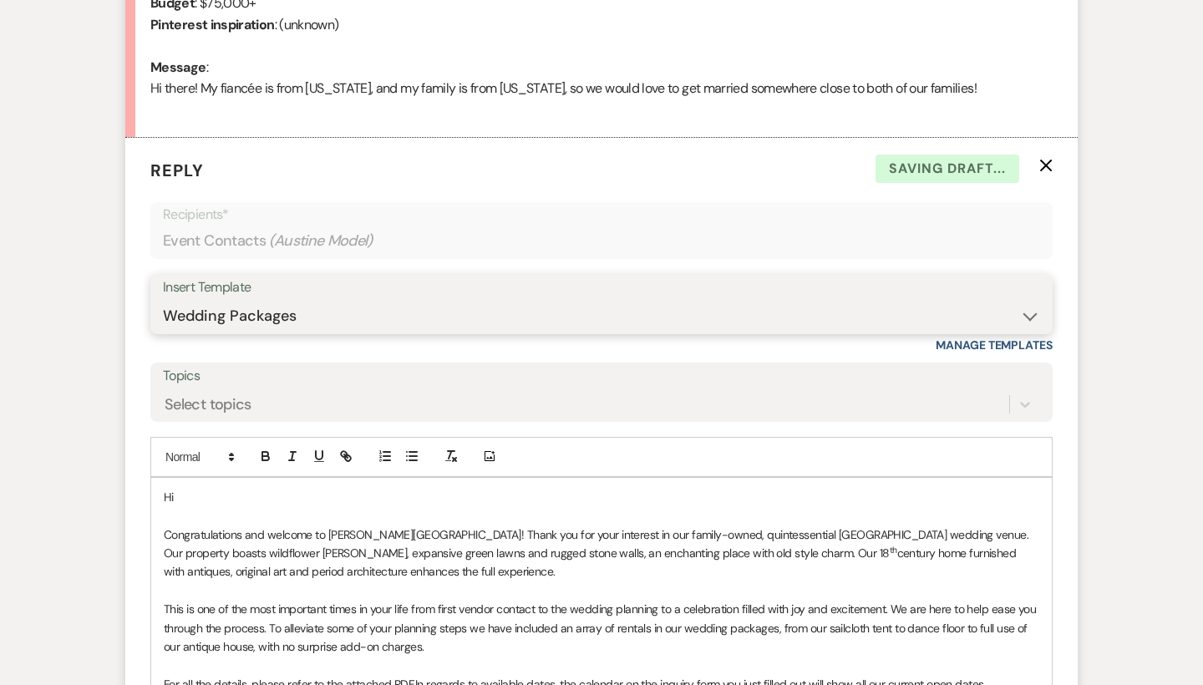
scroll to position [840, 0]
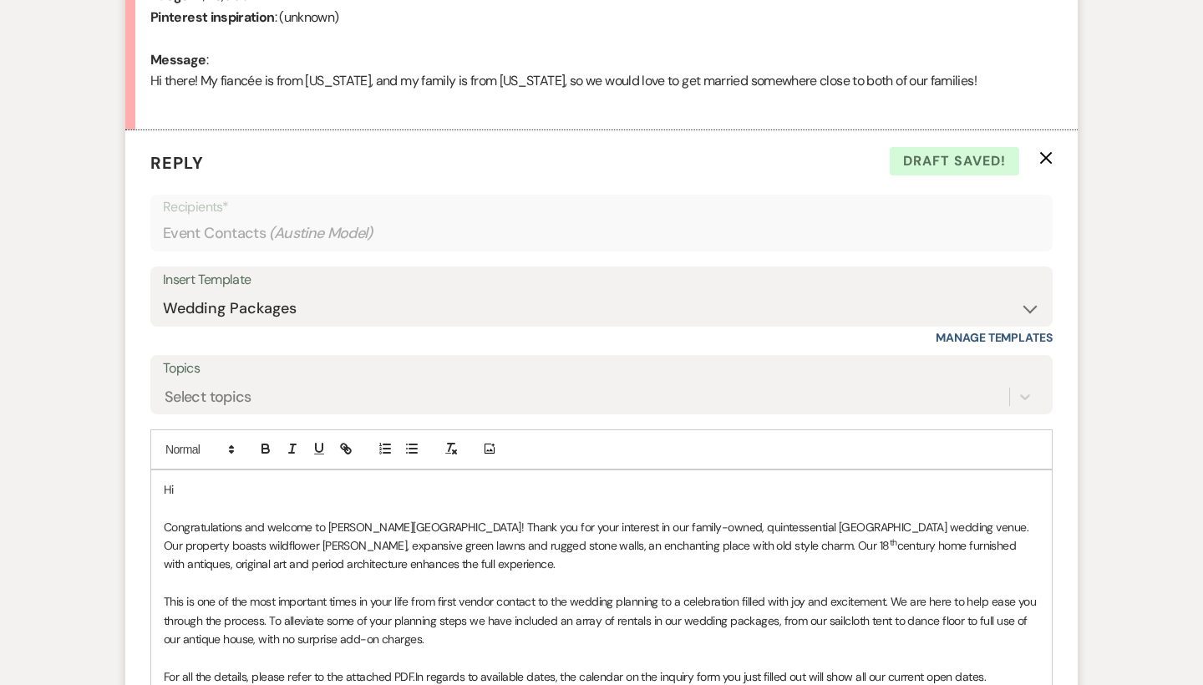
click at [205, 480] on p "Hi" at bounding box center [601, 489] width 875 height 18
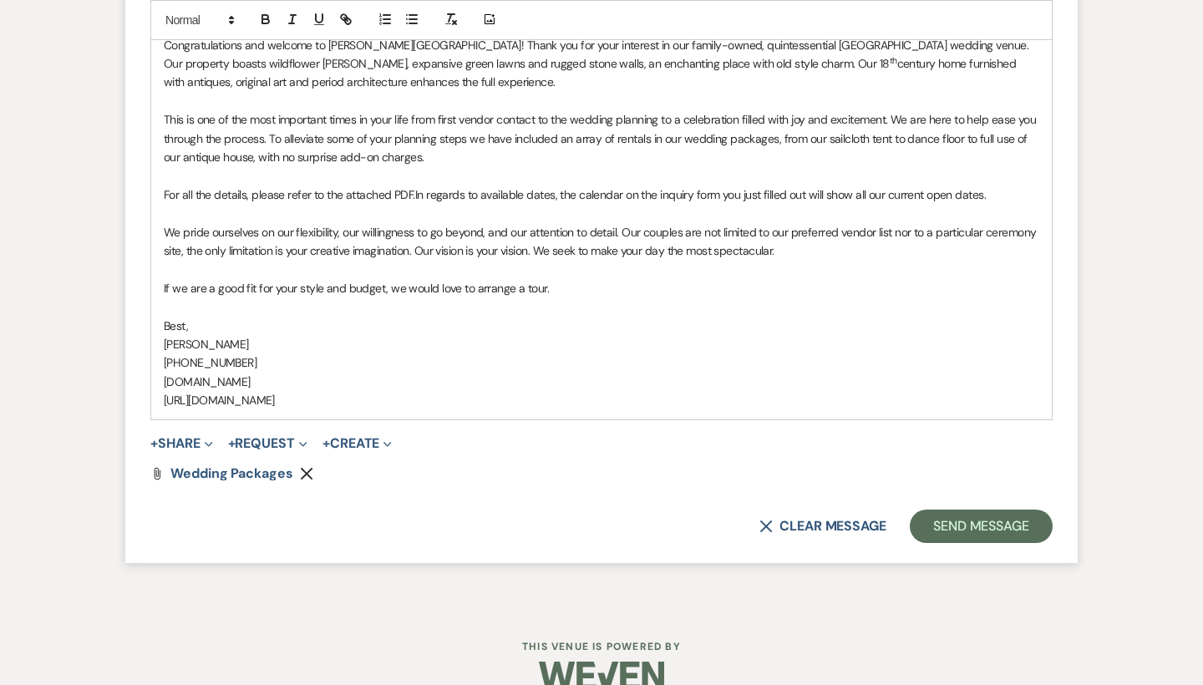
scroll to position [1326, 0]
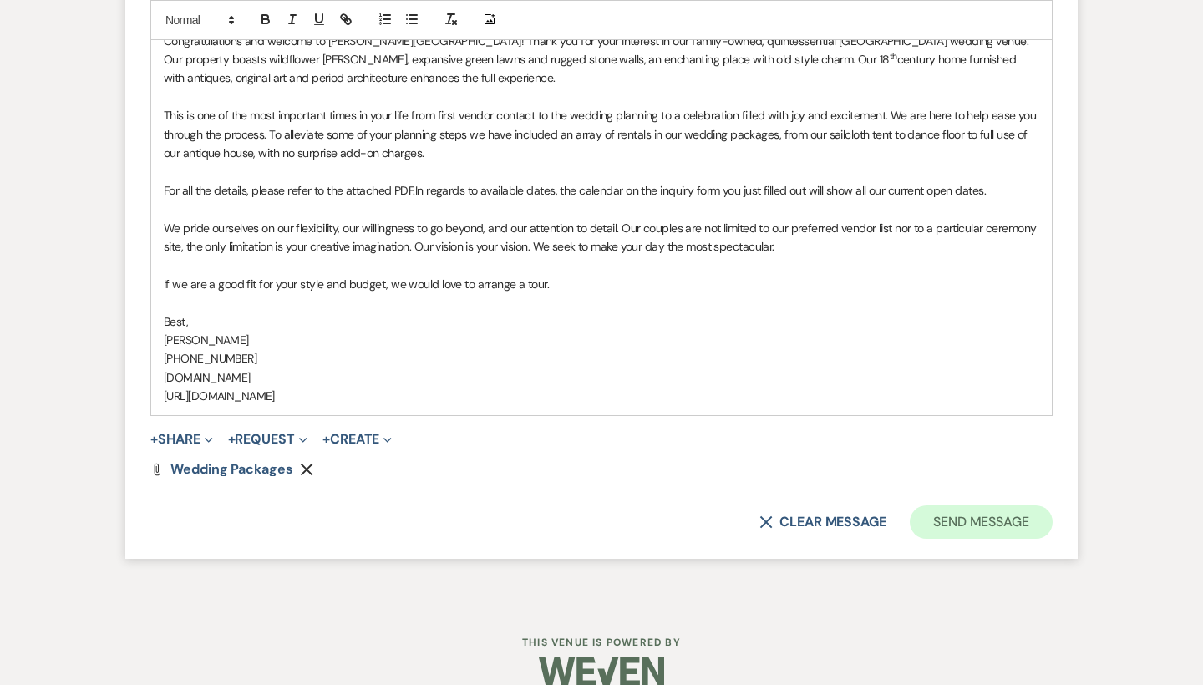
click at [951, 510] on button "Send Message" at bounding box center [981, 521] width 143 height 33
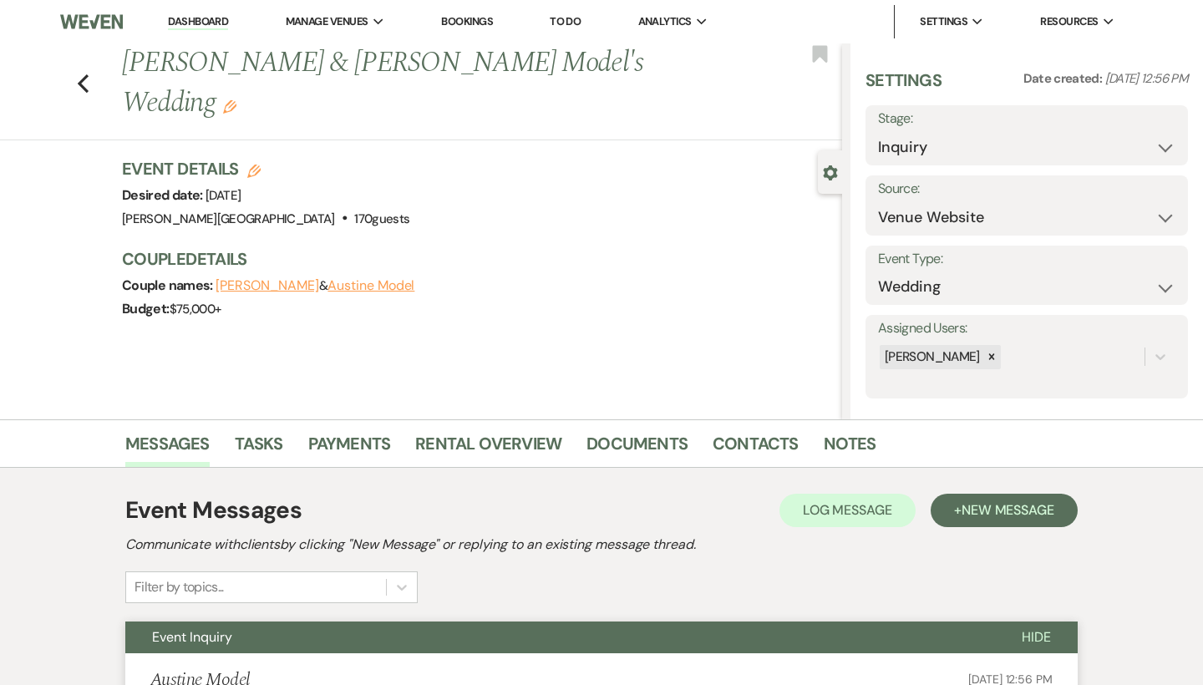
scroll to position [0, 0]
click at [84, 74] on icon "Previous" at bounding box center [83, 84] width 13 height 20
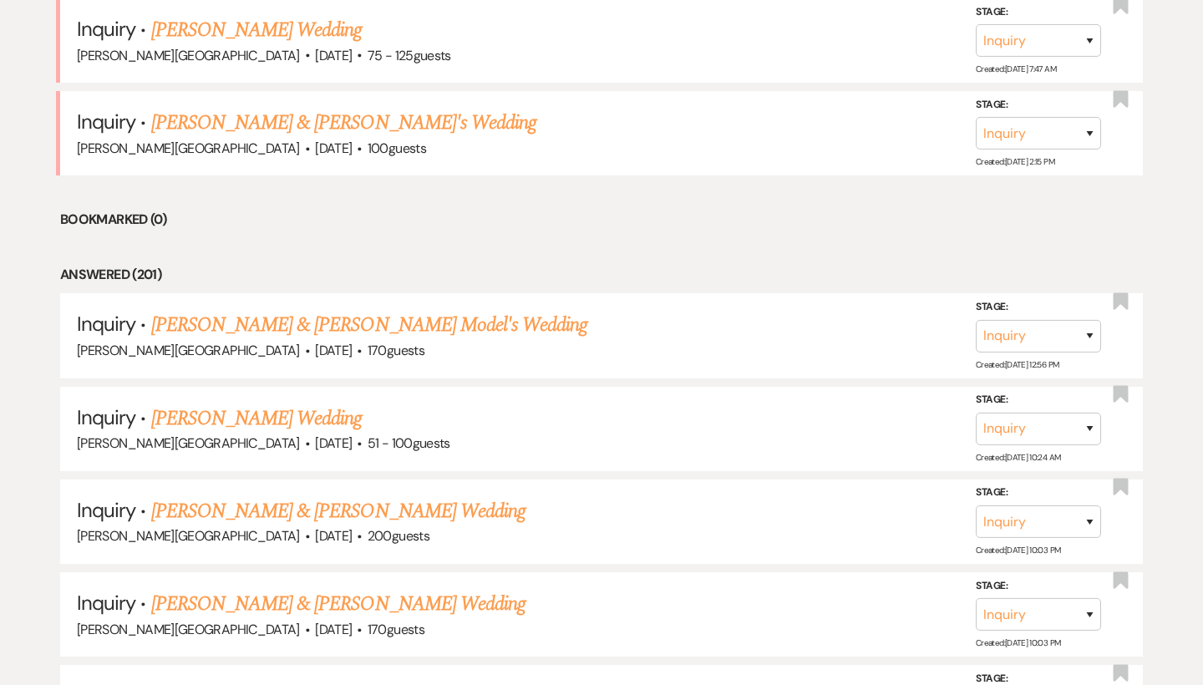
scroll to position [1526, 0]
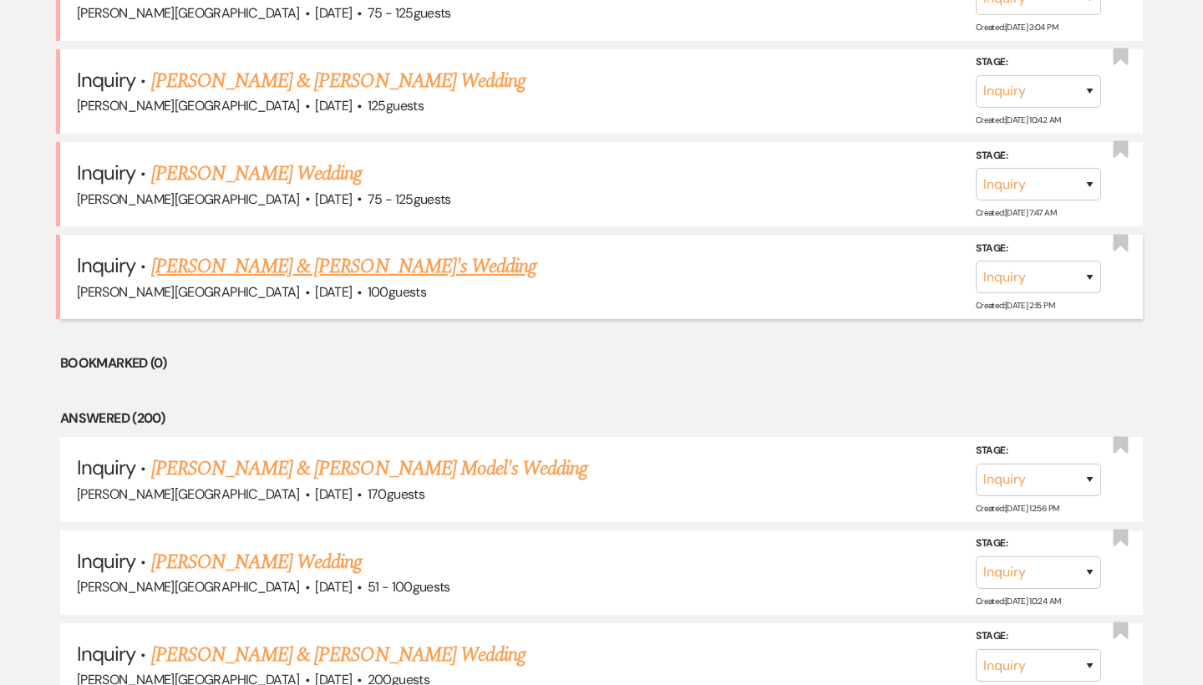
click at [281, 251] on link "[PERSON_NAME] & [PERSON_NAME]'s Wedding" at bounding box center [344, 266] width 386 height 30
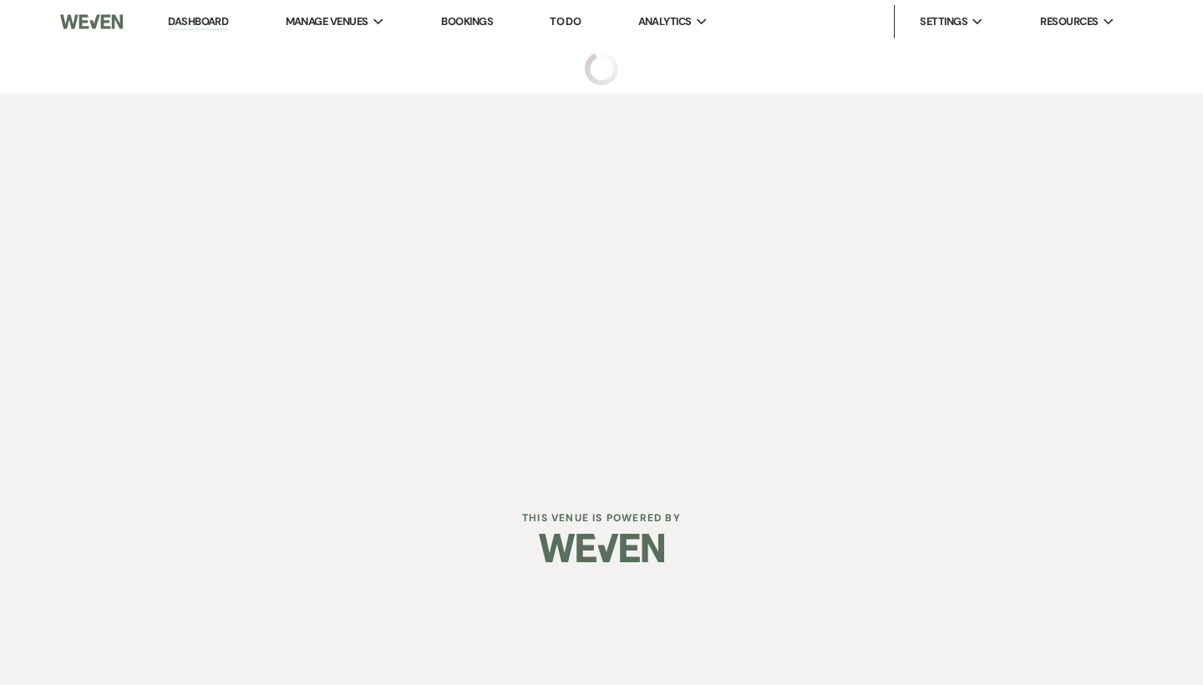
select select "5"
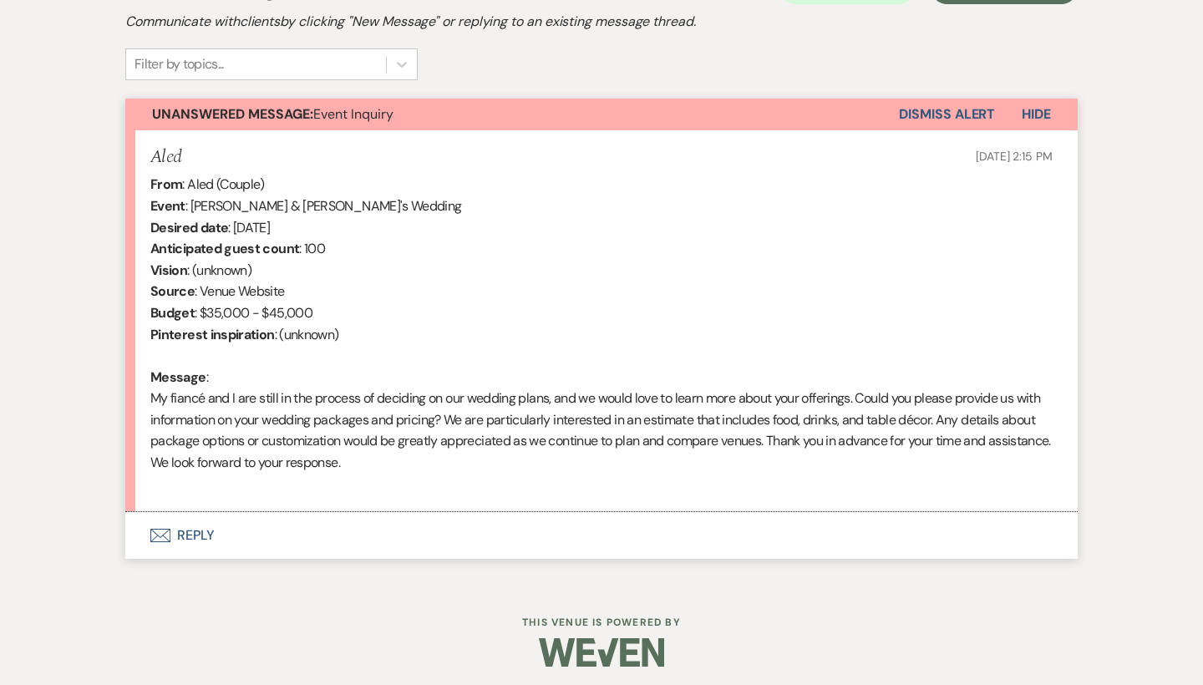
scroll to position [521, 0]
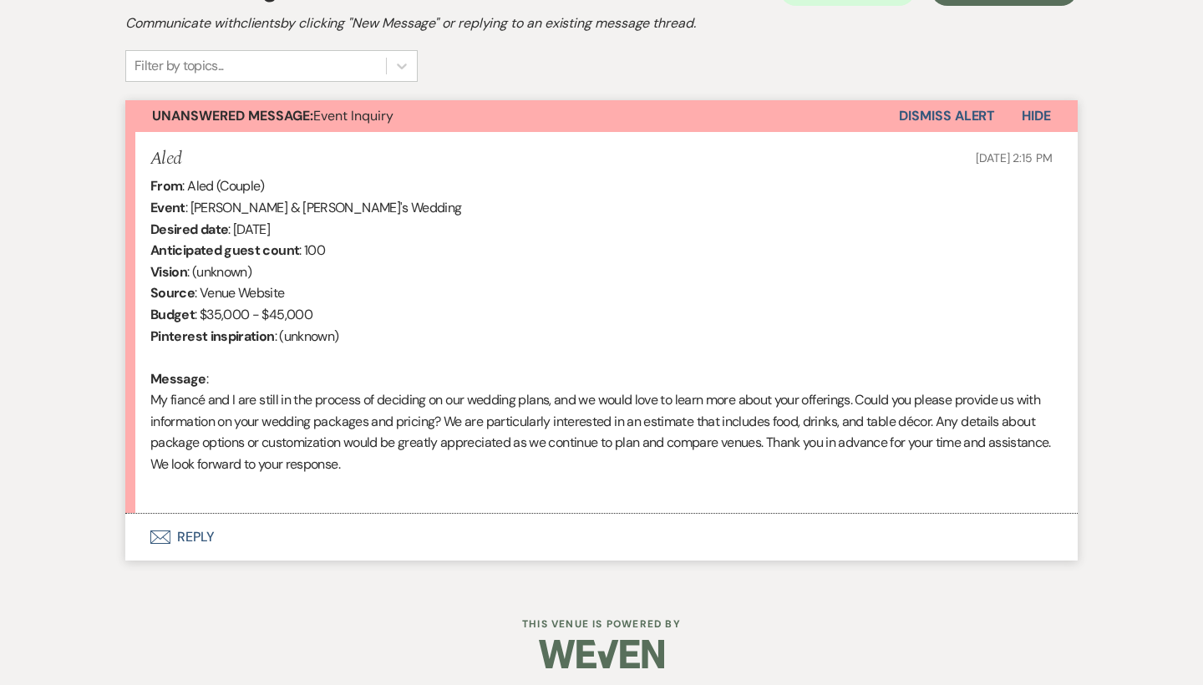
click at [205, 530] on button "Envelope Reply" at bounding box center [601, 537] width 952 height 47
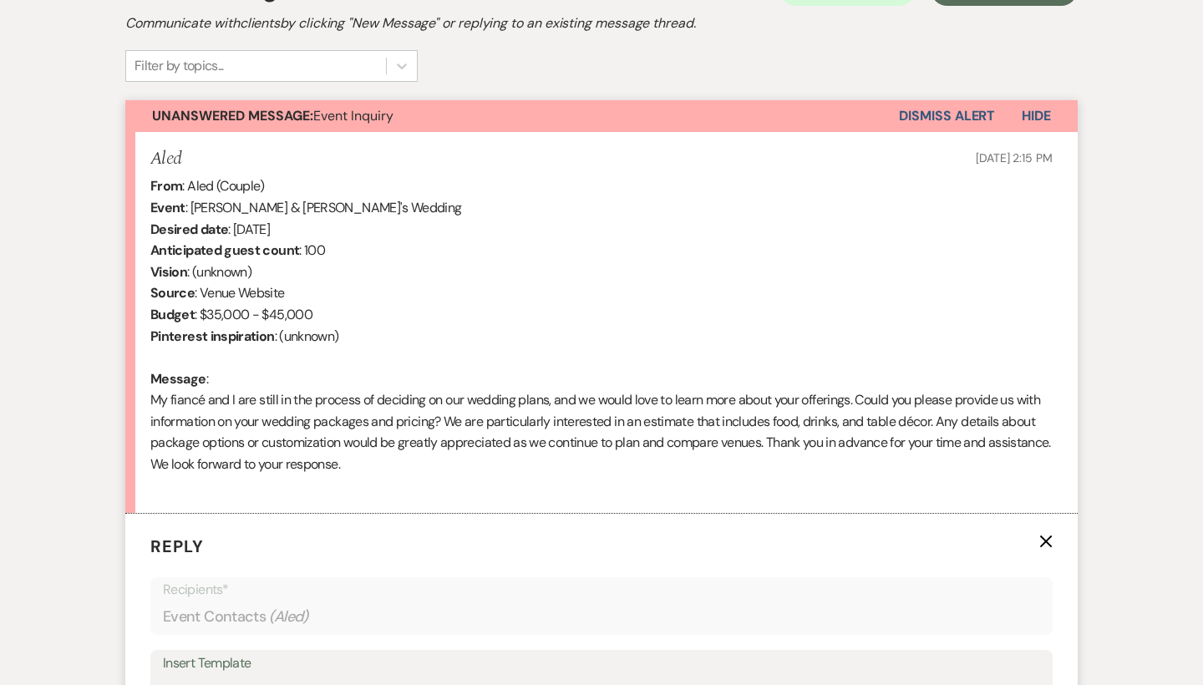
scroll to position [931, 0]
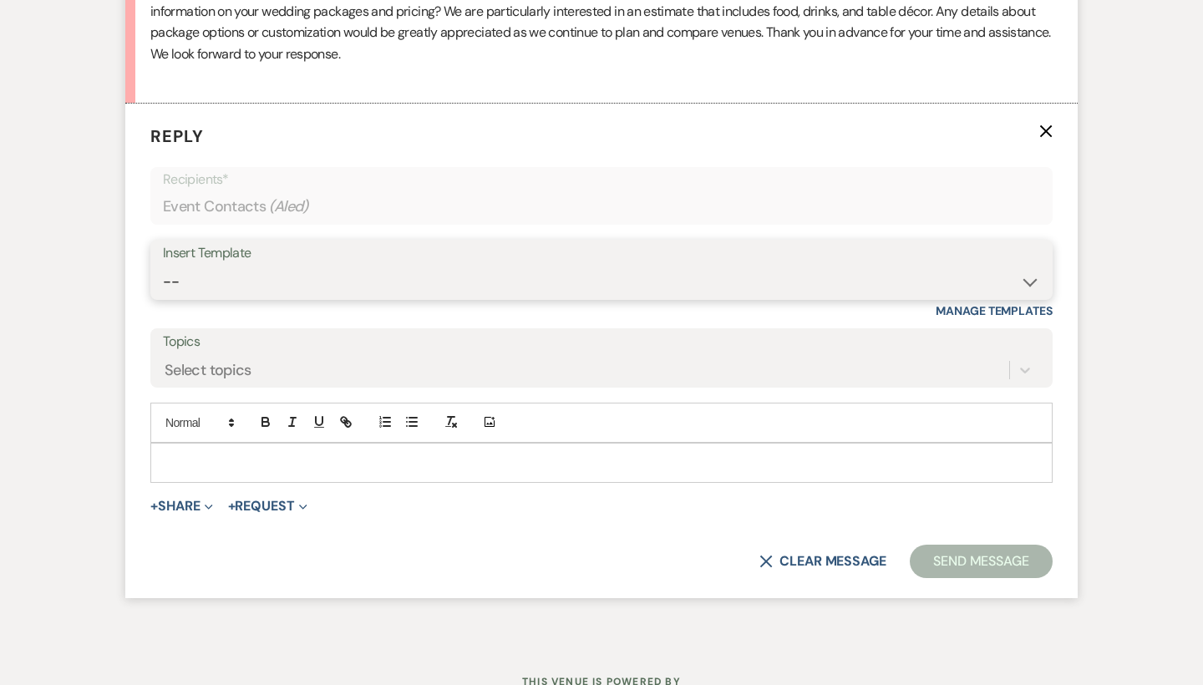
select select "55"
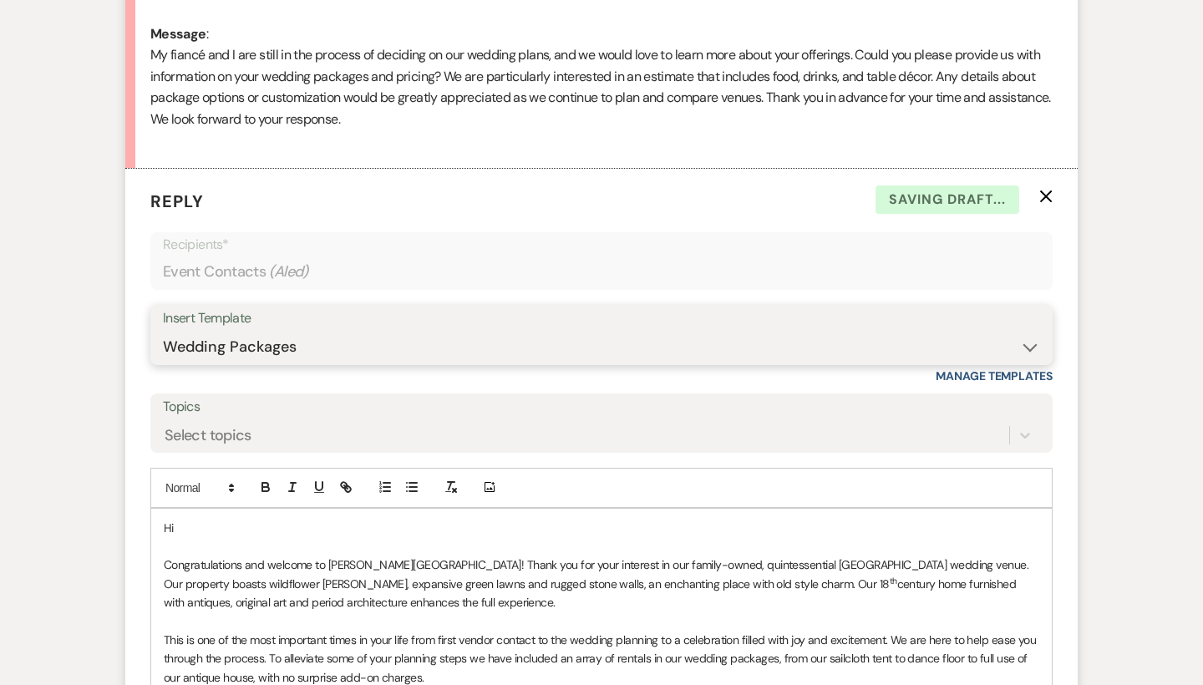
scroll to position [874, 0]
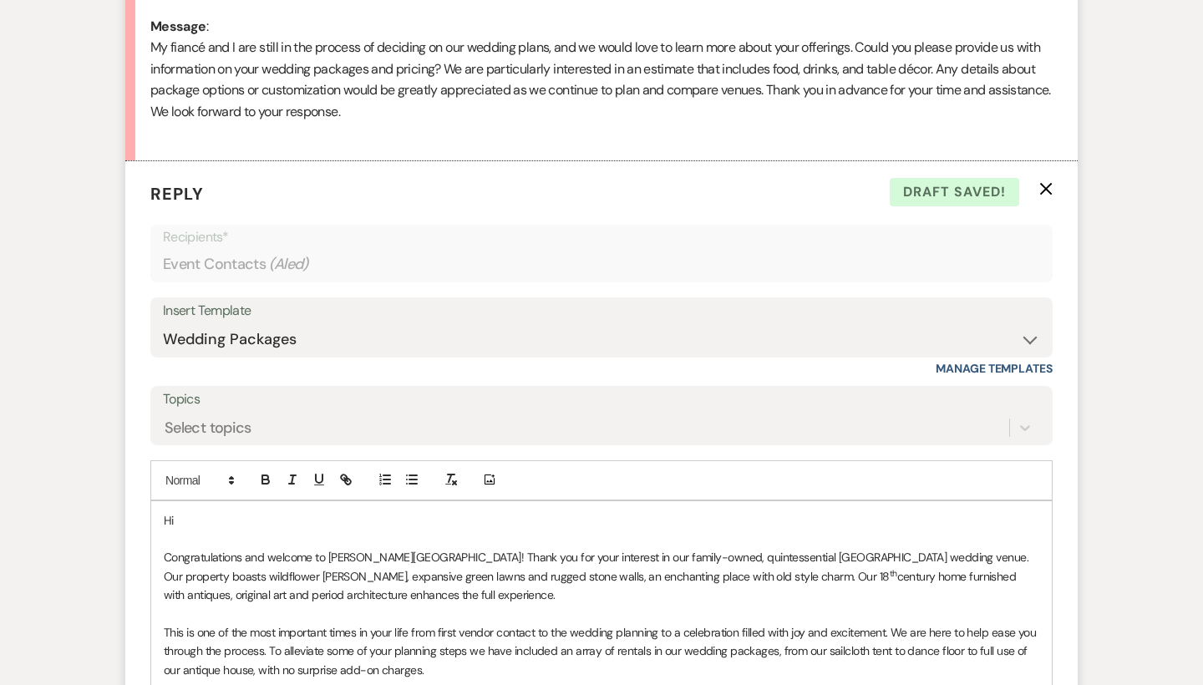
click at [197, 512] on p "Hi" at bounding box center [601, 520] width 875 height 18
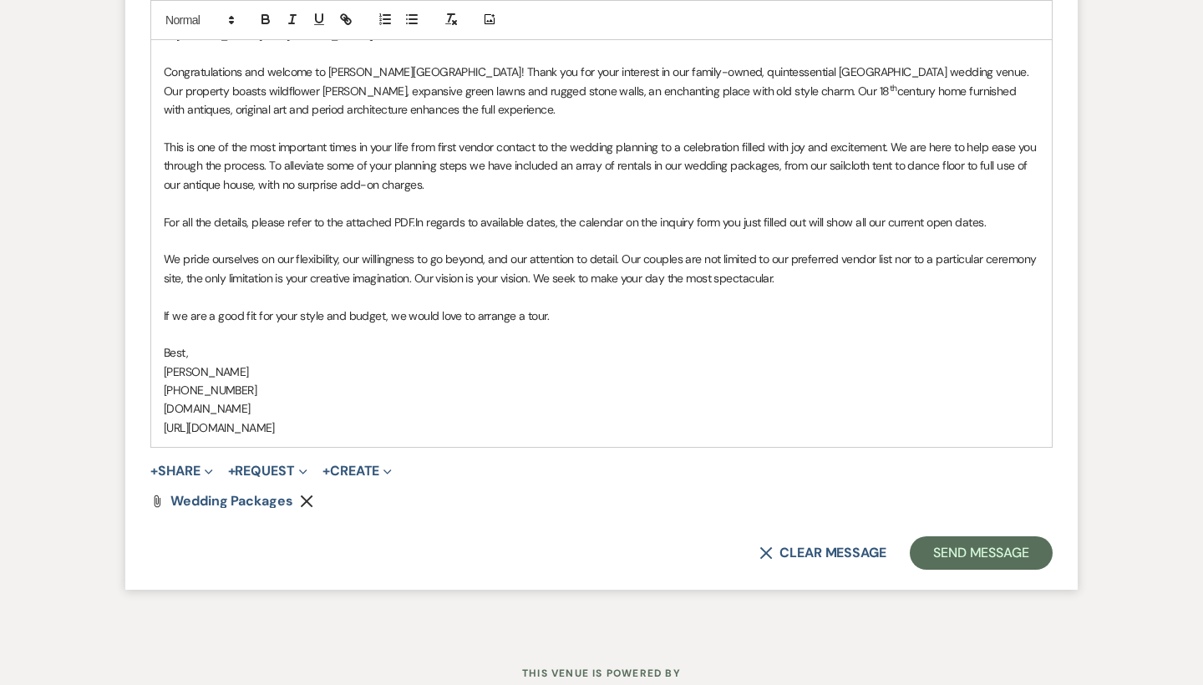
scroll to position [1384, 0]
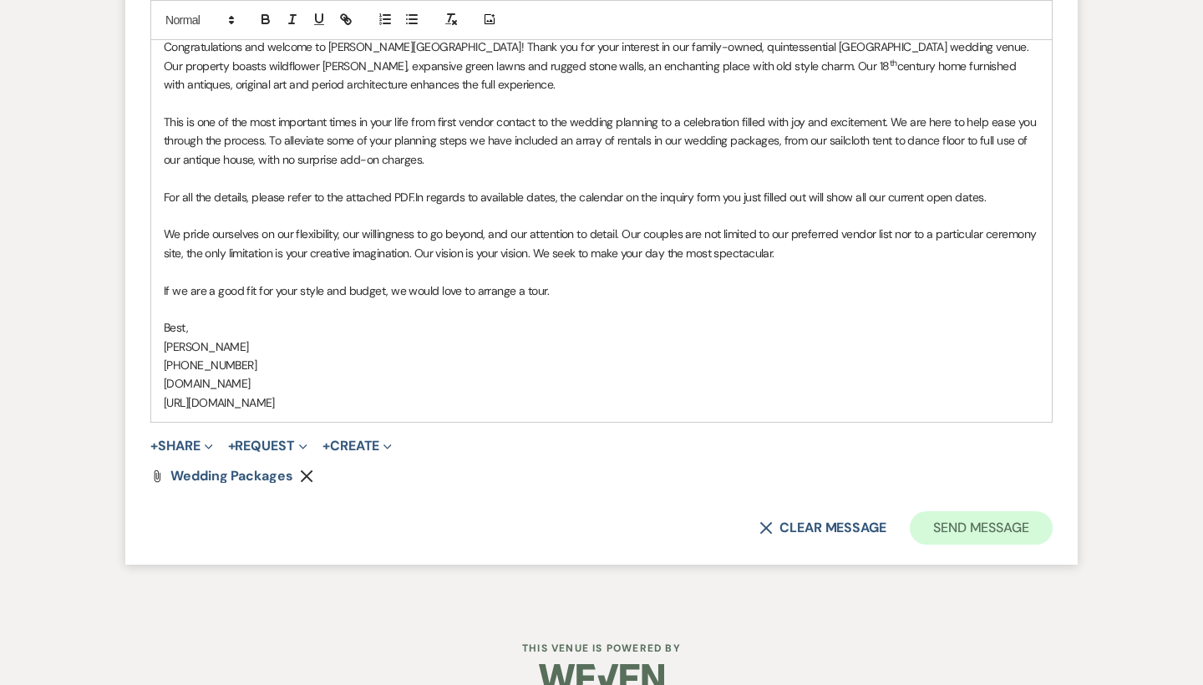
click at [951, 511] on button "Send Message" at bounding box center [981, 527] width 143 height 33
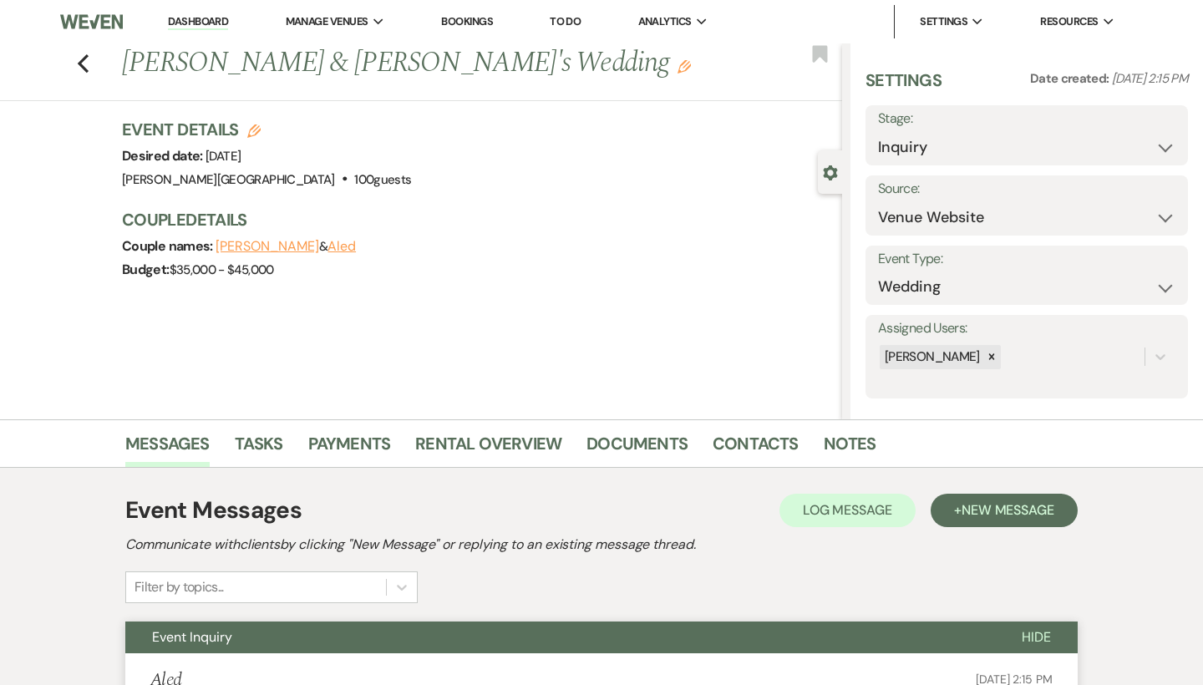
scroll to position [0, 0]
click at [87, 57] on use "button" at bounding box center [83, 63] width 11 height 18
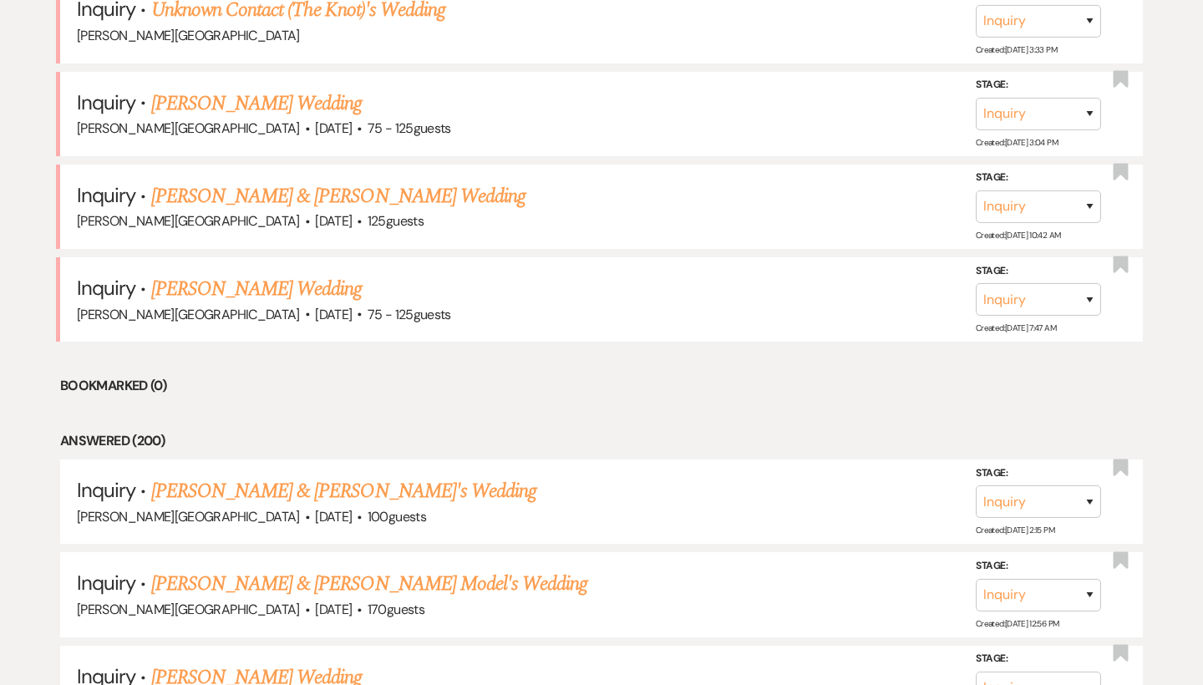
scroll to position [1387, 0]
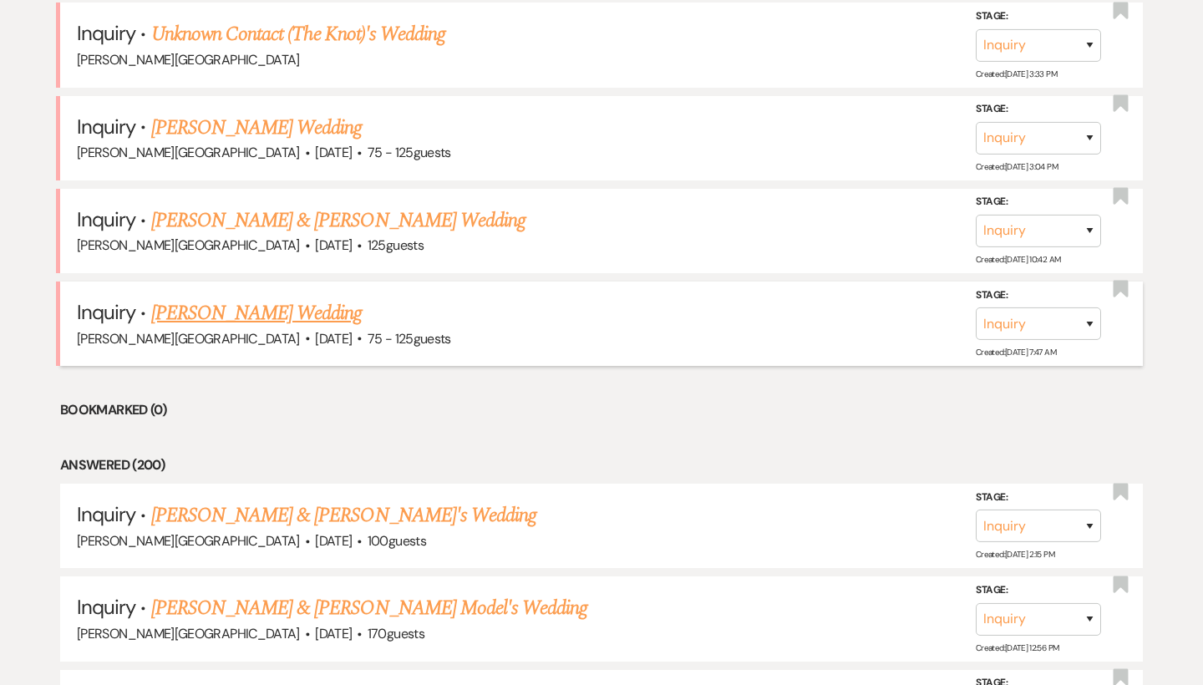
click at [285, 298] on link "[PERSON_NAME] Wedding" at bounding box center [256, 313] width 211 height 30
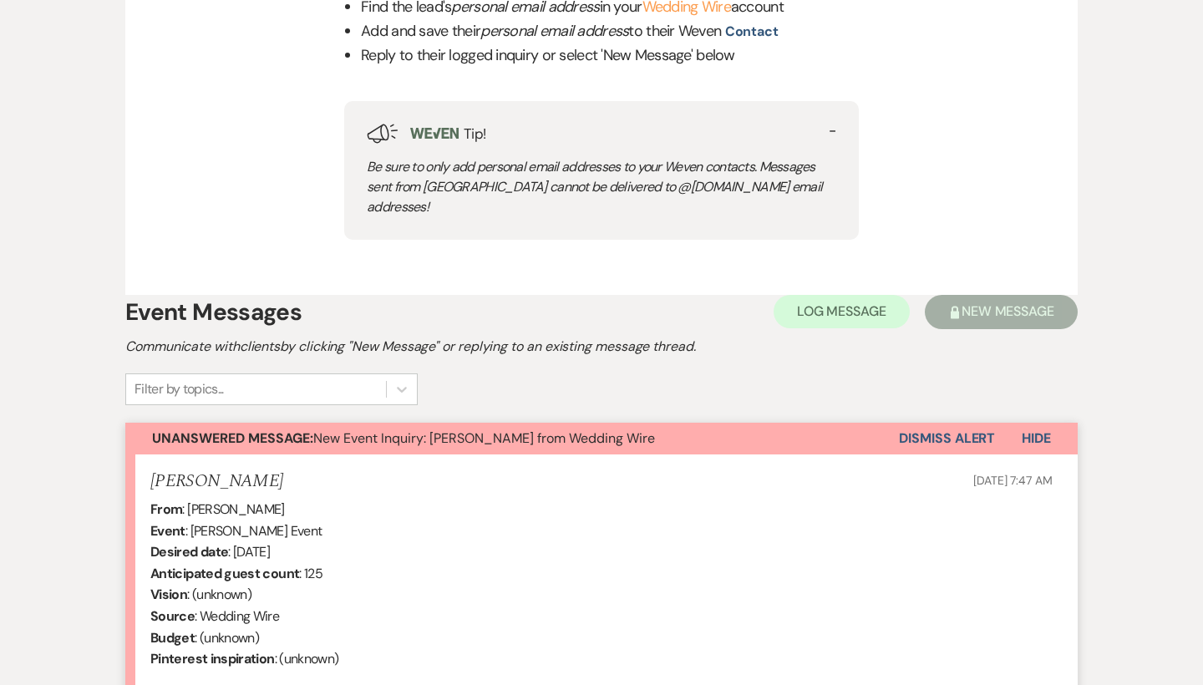
select select "3"
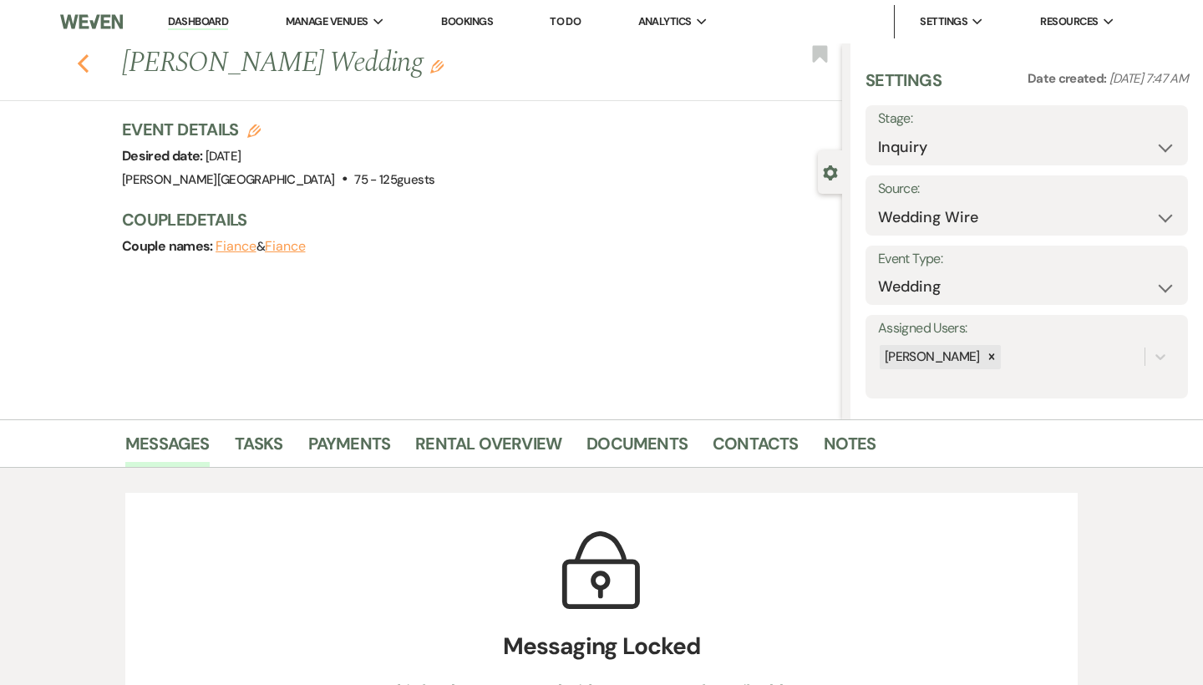
click at [77, 57] on icon "Previous" at bounding box center [83, 63] width 13 height 20
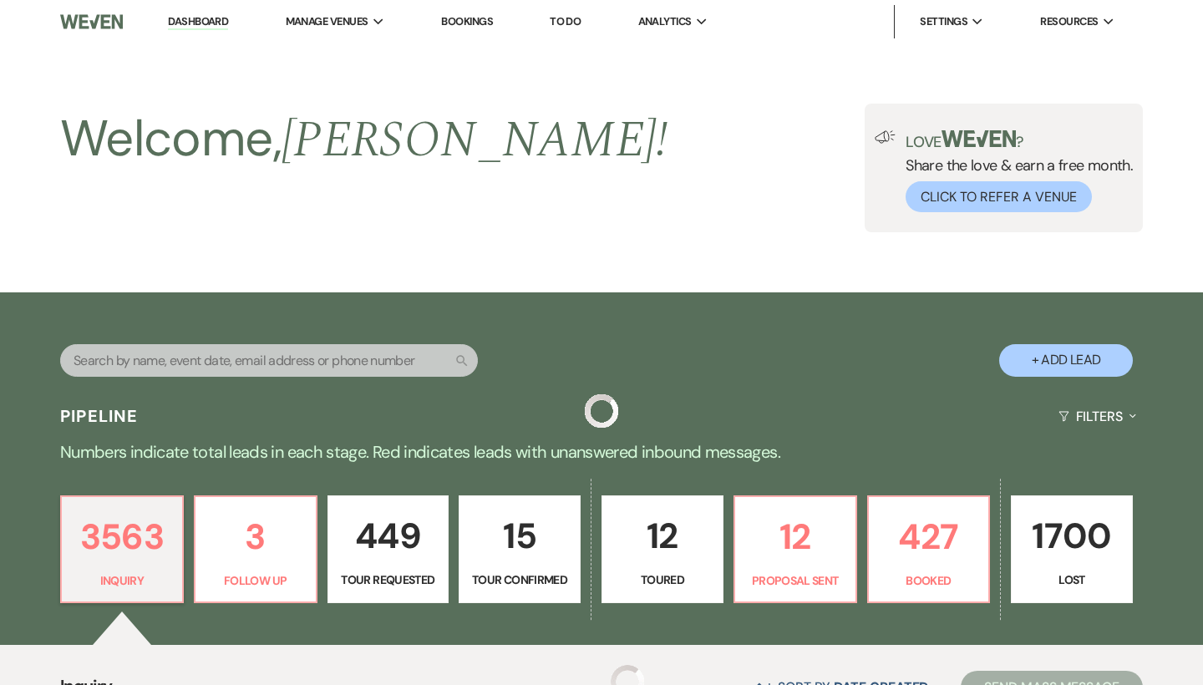
scroll to position [1387, 0]
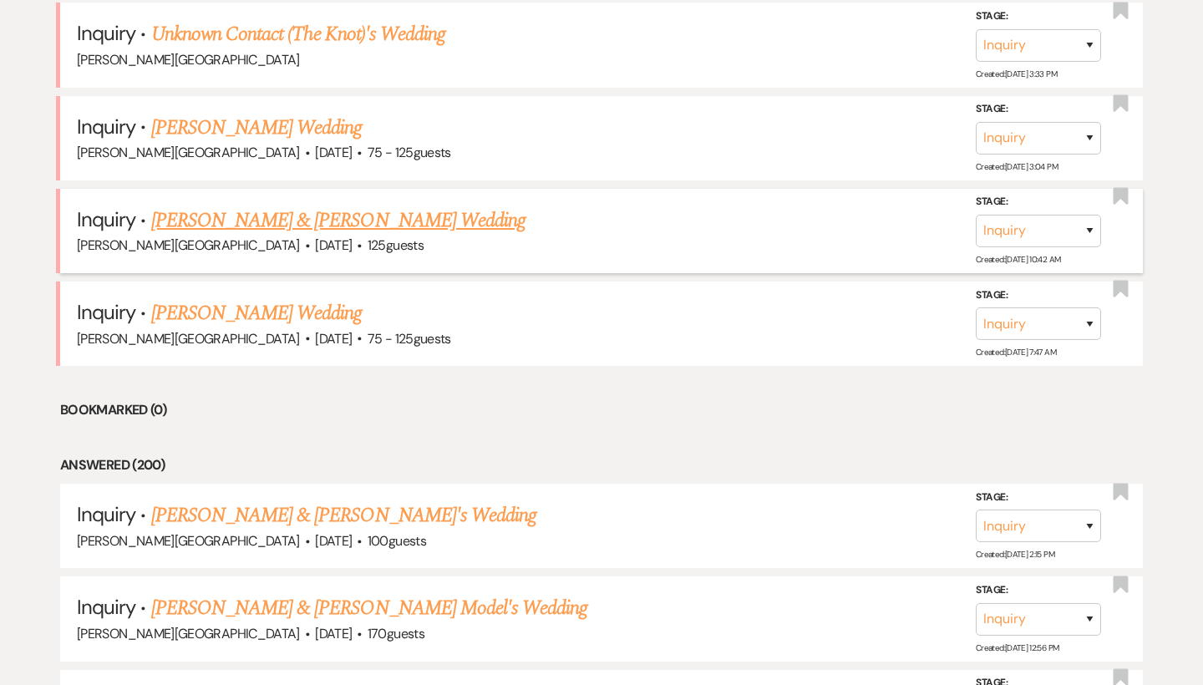
click at [286, 205] on link "[PERSON_NAME] & [PERSON_NAME] Wedding" at bounding box center [338, 220] width 374 height 30
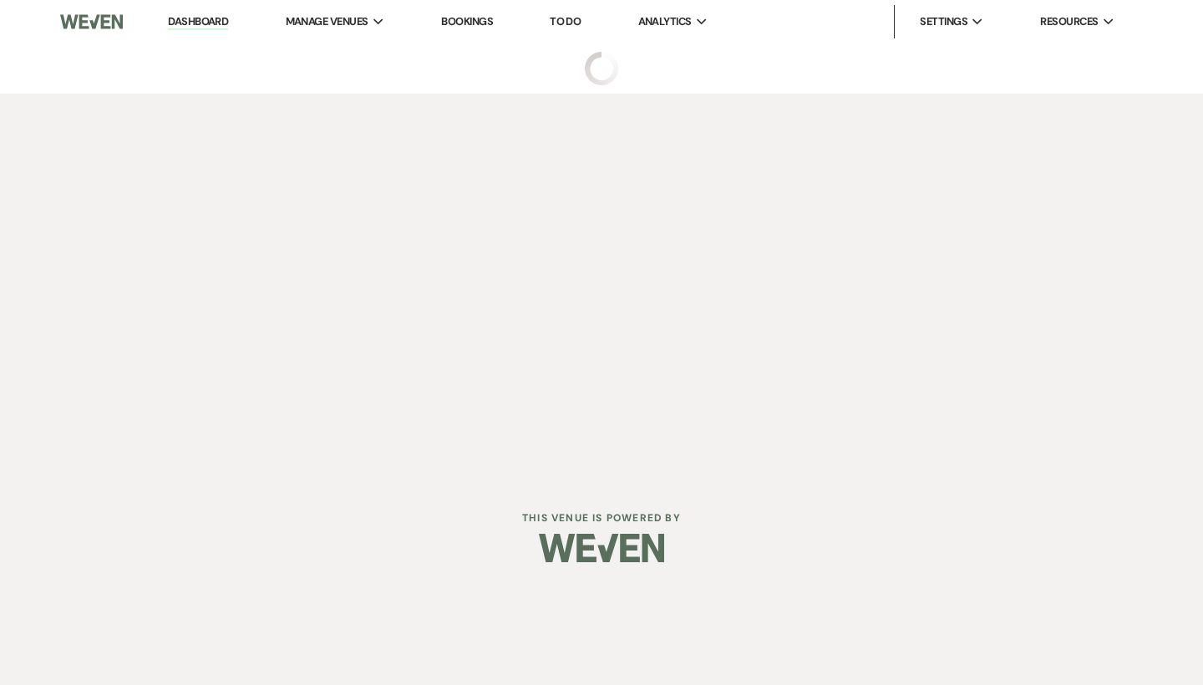
select select "5"
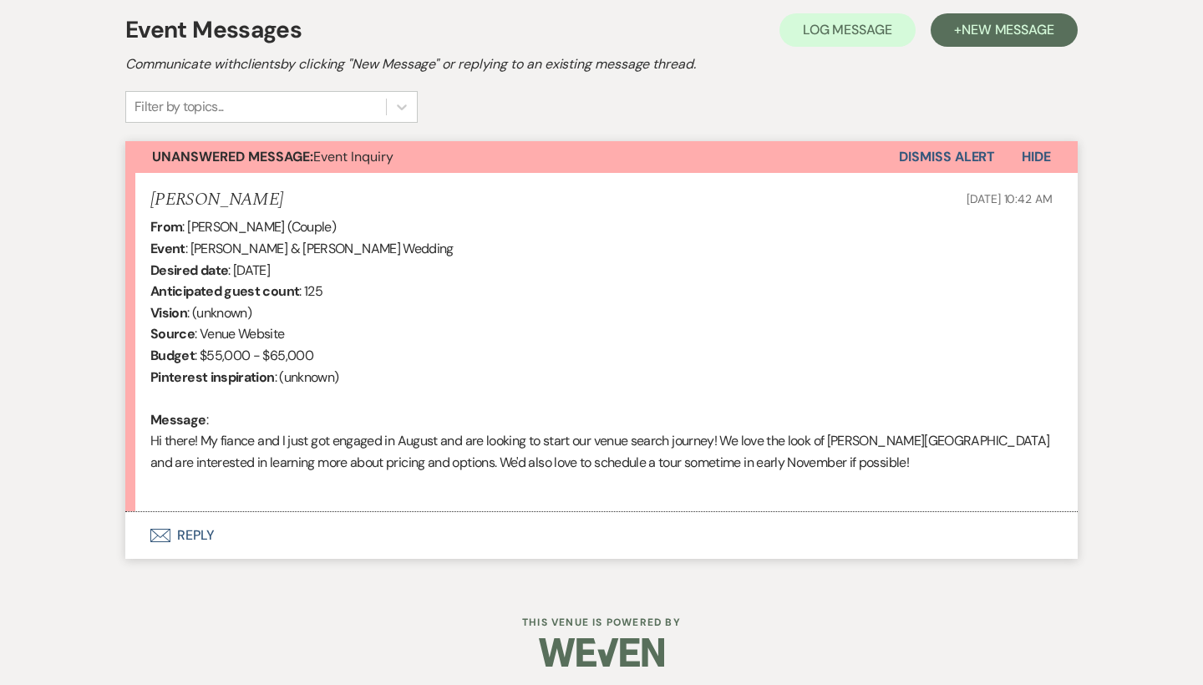
scroll to position [479, 0]
click at [204, 528] on button "Envelope Reply" at bounding box center [601, 536] width 952 height 47
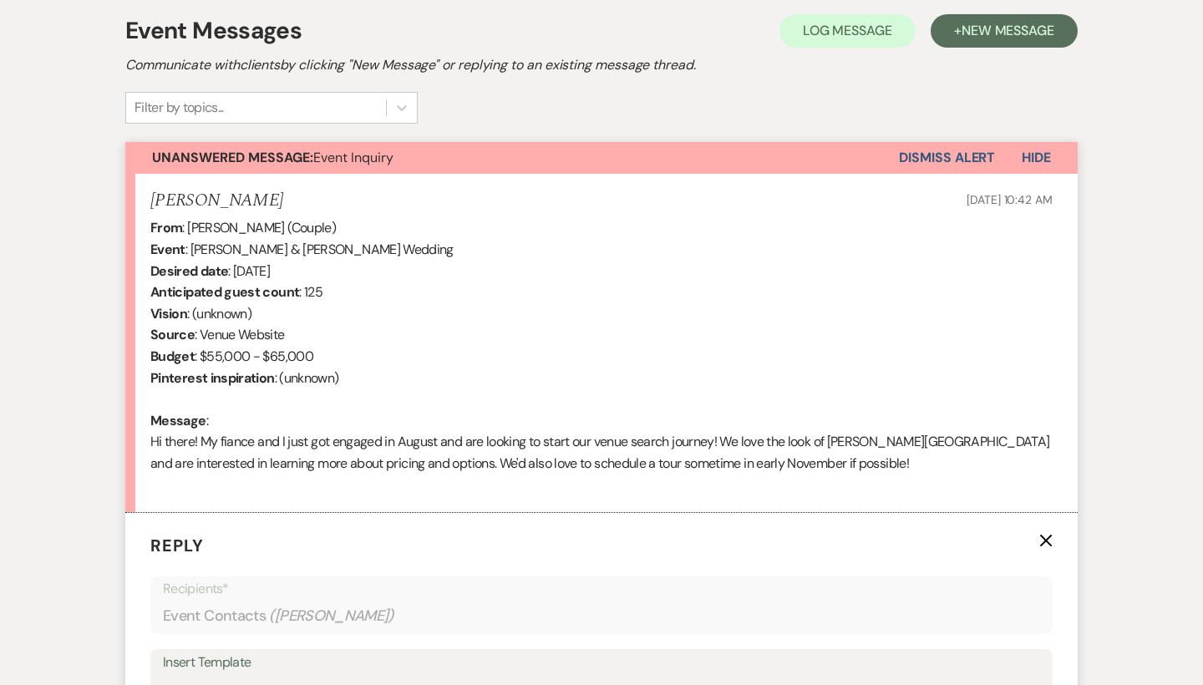
scroll to position [890, 0]
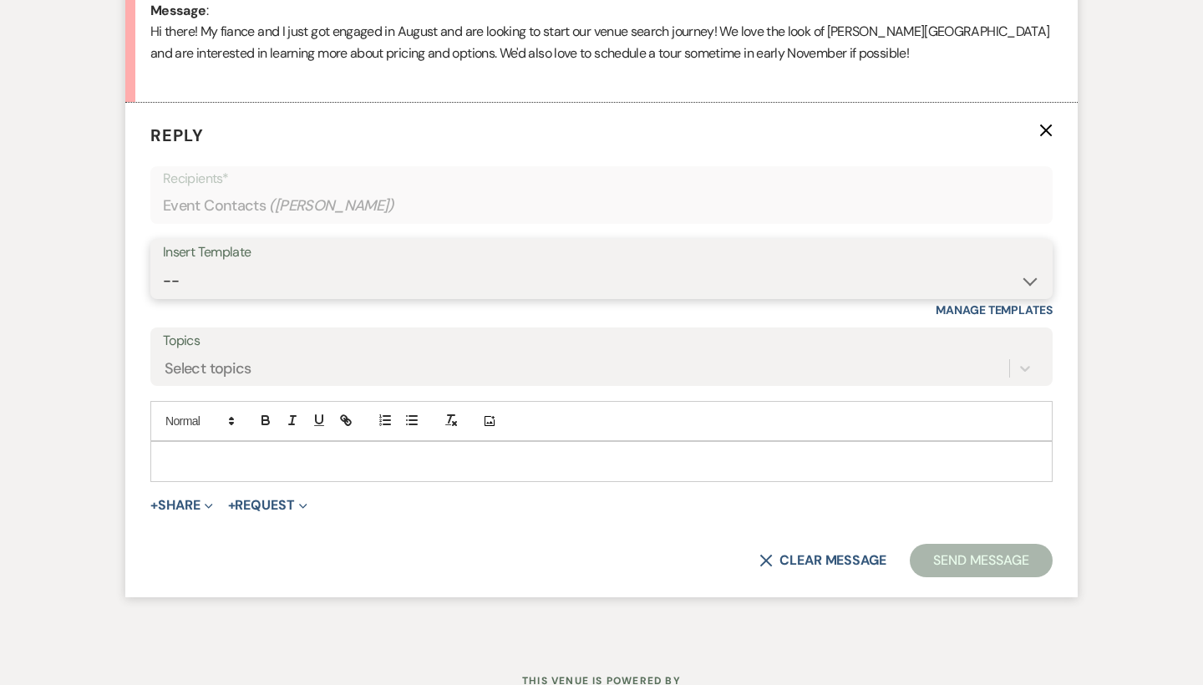
select select "55"
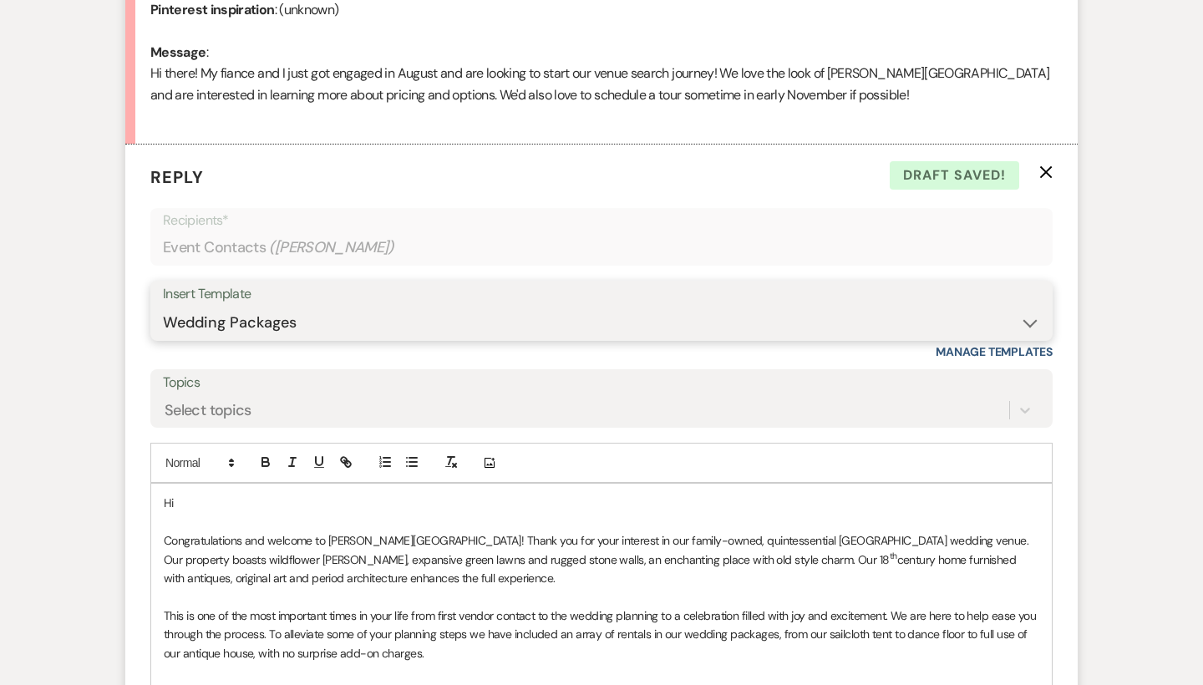
scroll to position [999, 0]
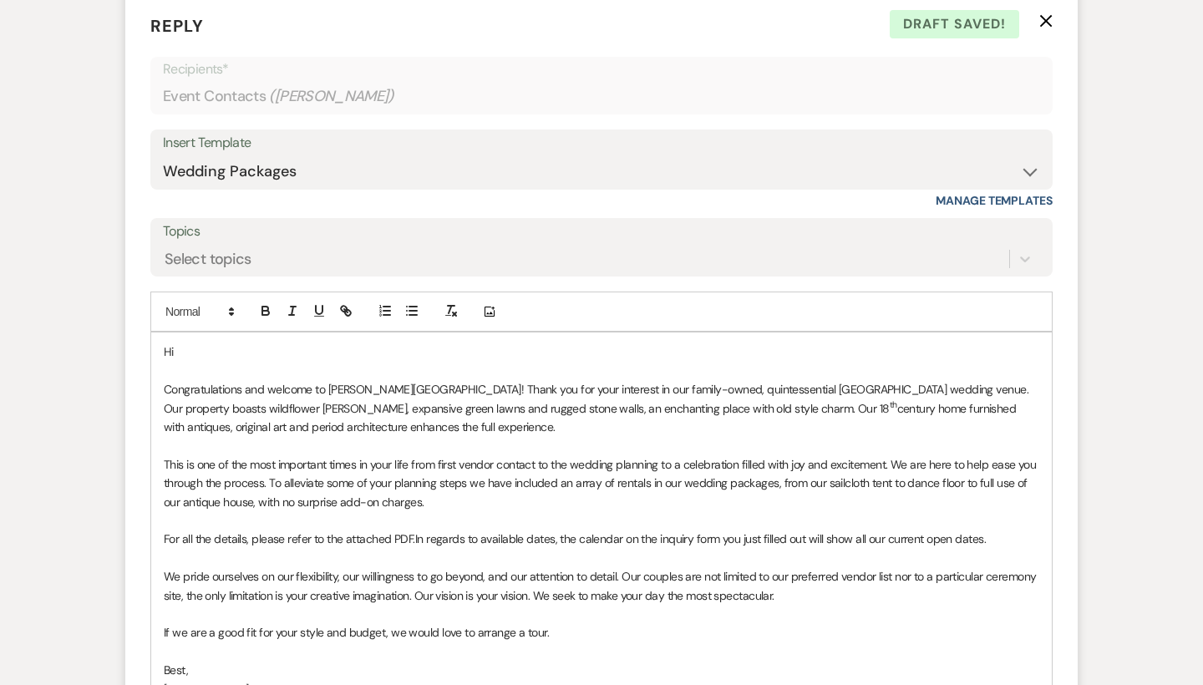
click at [224, 342] on p "Hi" at bounding box center [601, 351] width 875 height 18
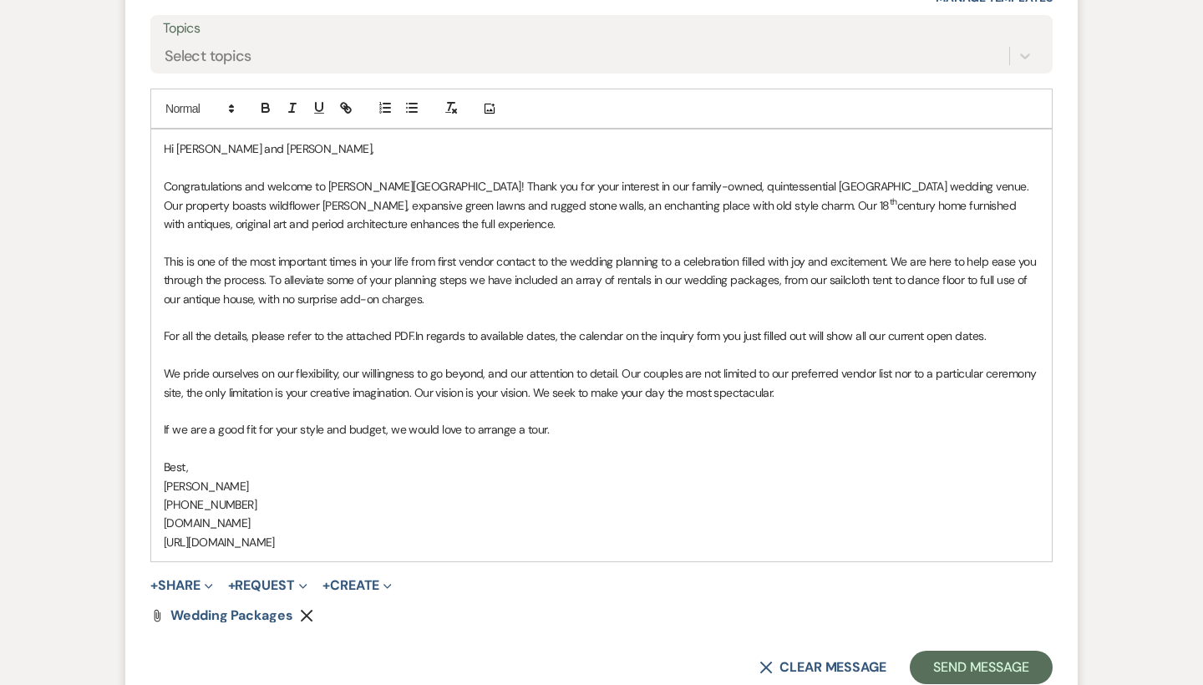
scroll to position [1204, 0]
click at [586, 418] on p "If we are a good fit for your style and budget, we would love to arrange a tour." at bounding box center [601, 427] width 875 height 18
drag, startPoint x: 212, startPoint y: 449, endPoint x: 168, endPoint y: 449, distance: 44.3
click at [168, 456] on p "Best," at bounding box center [601, 465] width 875 height 18
click at [891, 418] on p "If we are a good fit for your style and budget, we would love to arrange a tour…" at bounding box center [601, 427] width 875 height 18
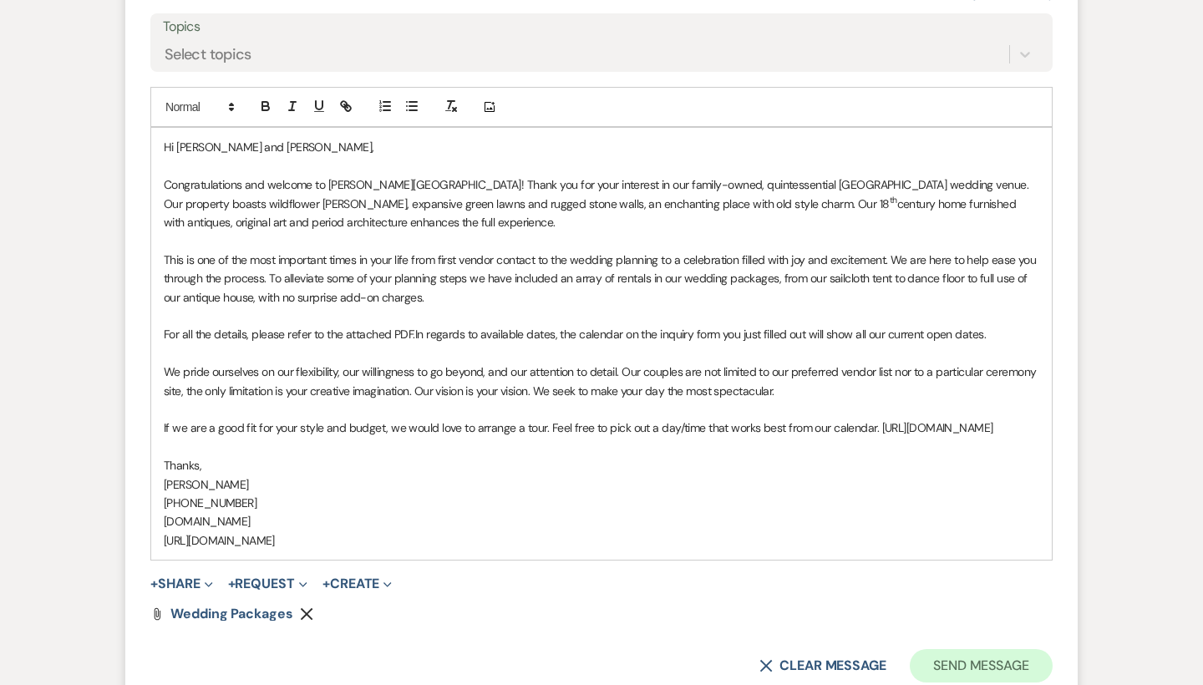
click at [951, 657] on button "Send Message" at bounding box center [981, 665] width 143 height 33
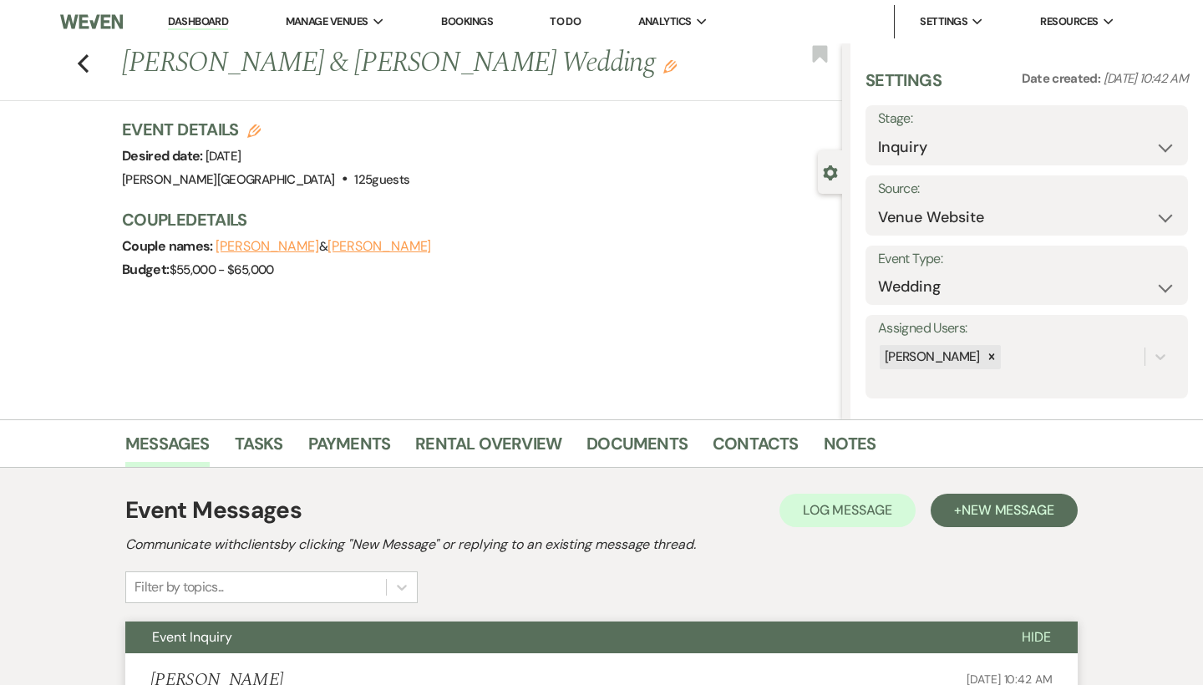
scroll to position [0, 0]
click at [79, 66] on icon "Previous" at bounding box center [83, 63] width 13 height 20
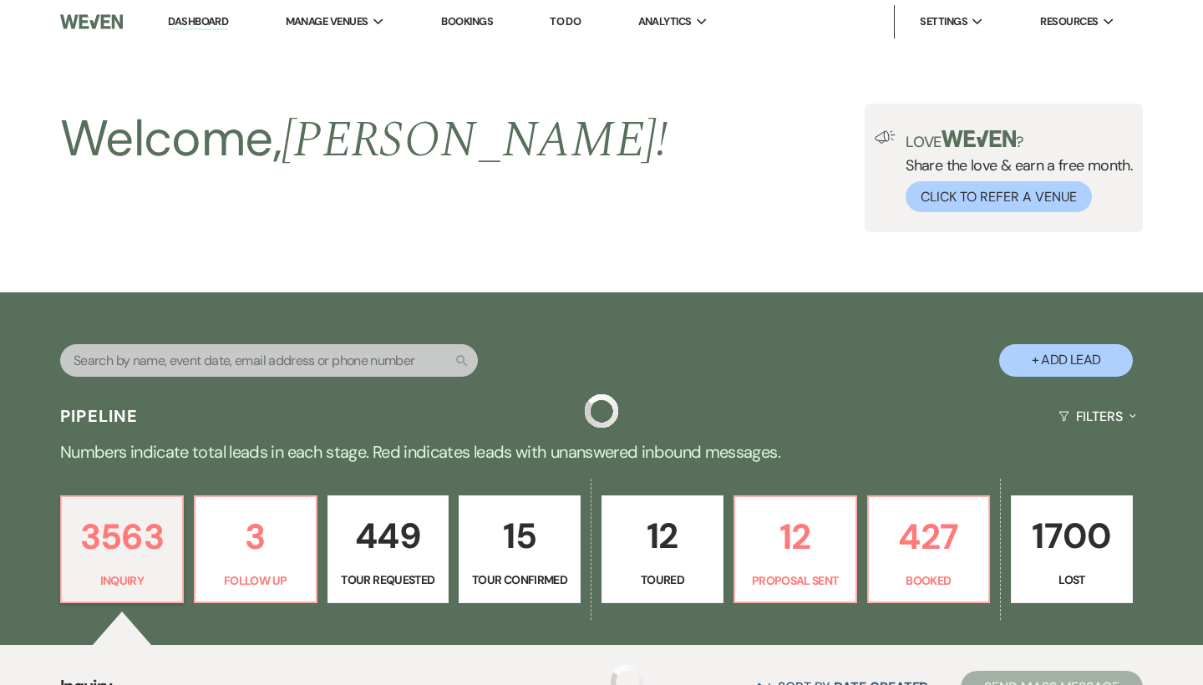
scroll to position [1387, 0]
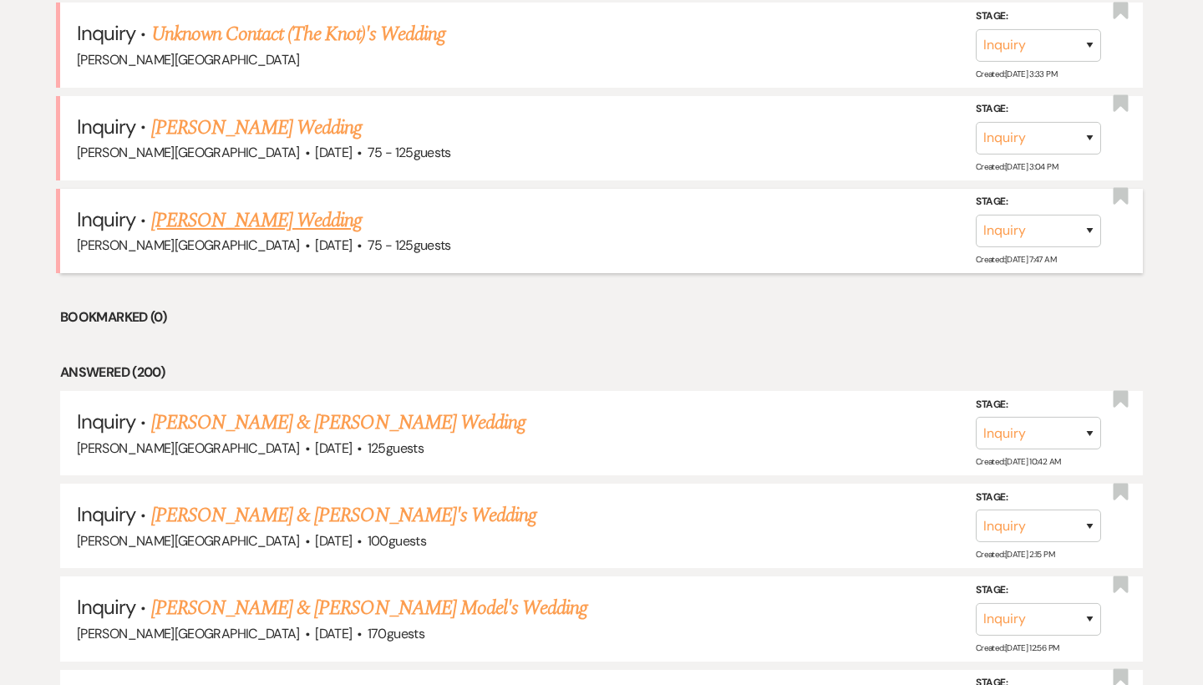
click at [309, 205] on link "[PERSON_NAME] Wedding" at bounding box center [256, 220] width 211 height 30
select select "3"
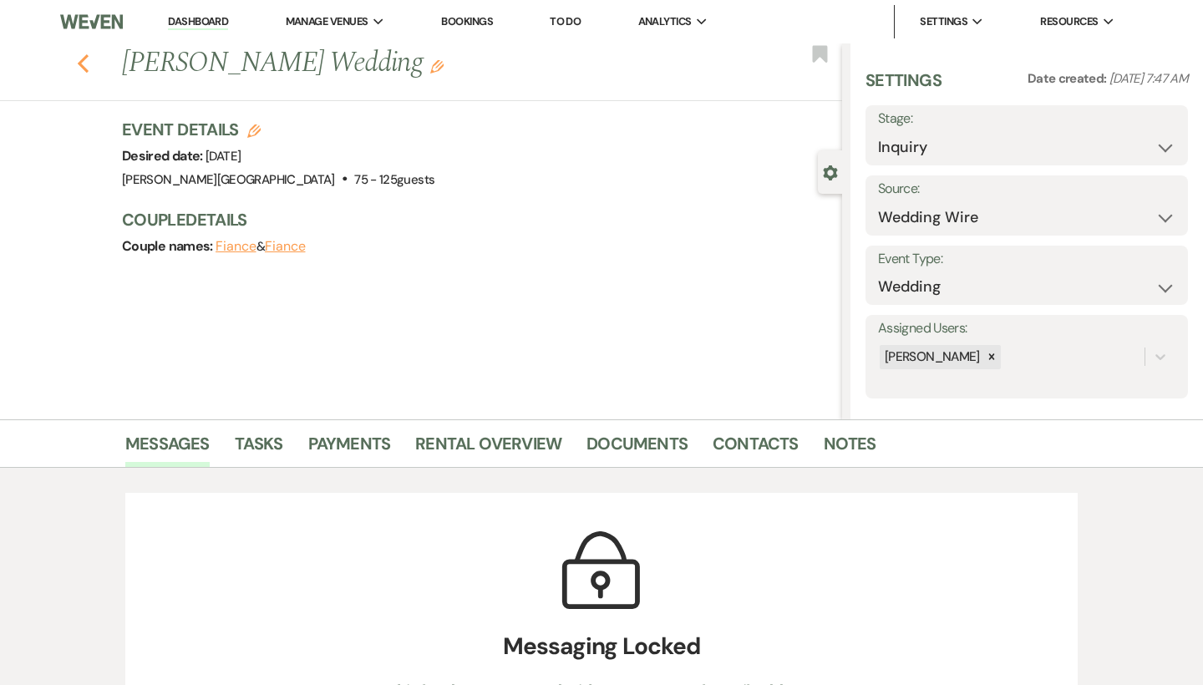
click at [83, 64] on use "button" at bounding box center [83, 63] width 11 height 18
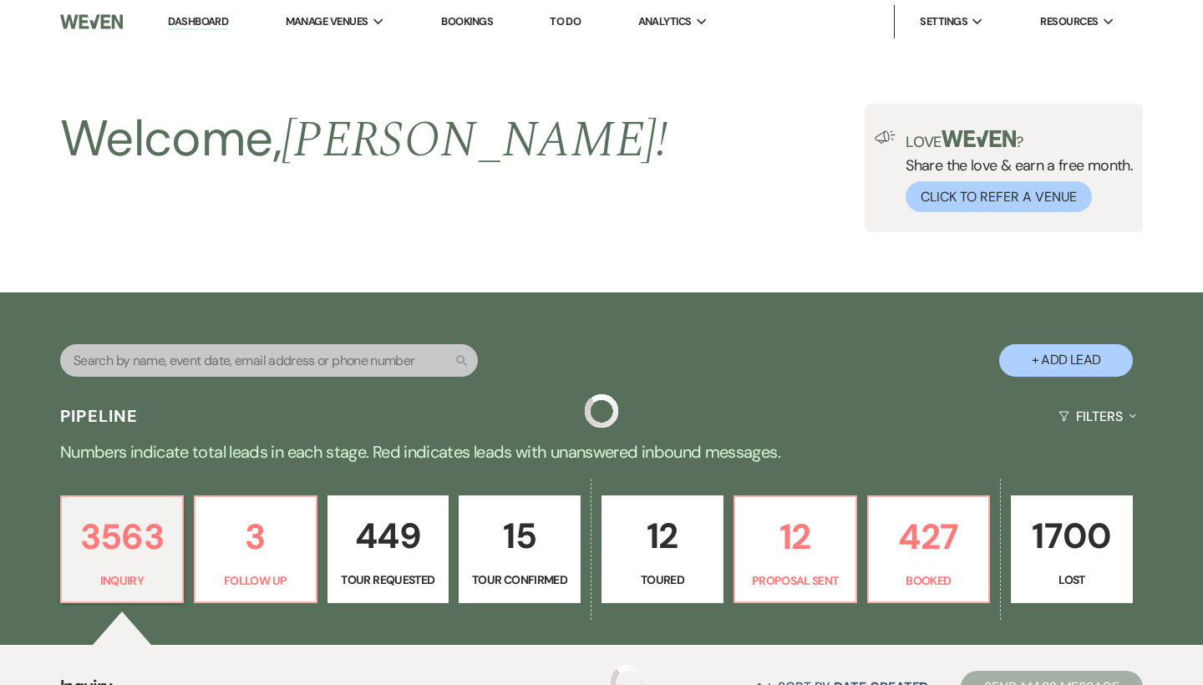
scroll to position [1387, 0]
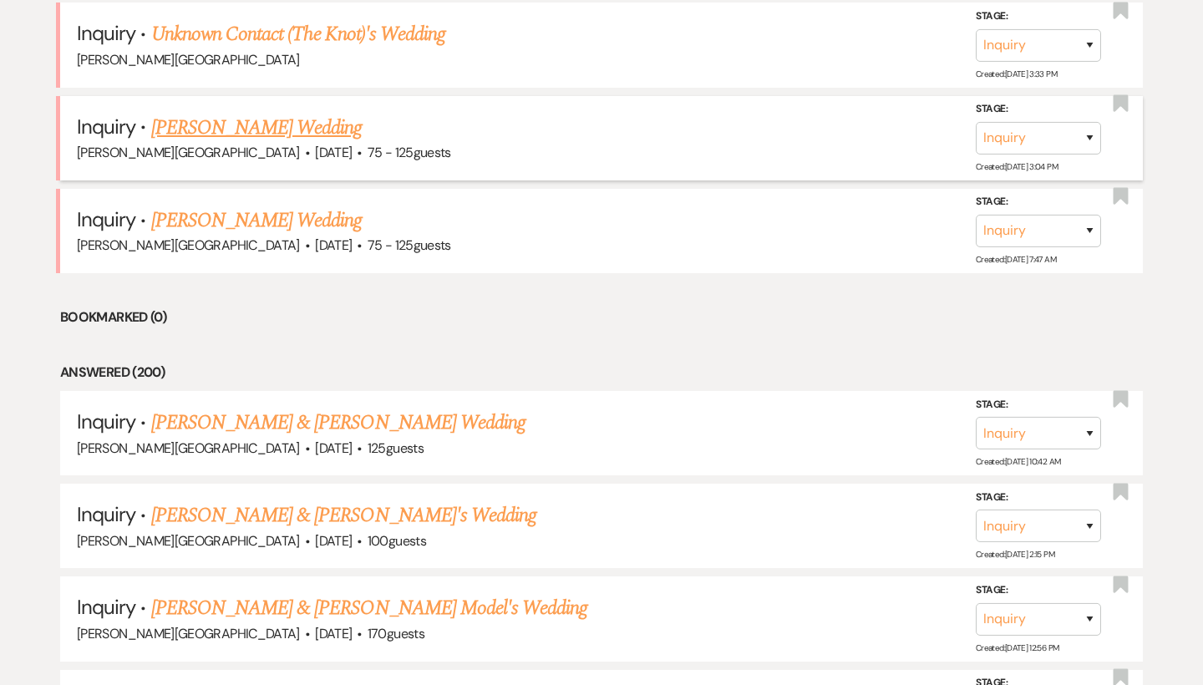
click at [357, 154] on span "·" at bounding box center [359, 154] width 5 height 0
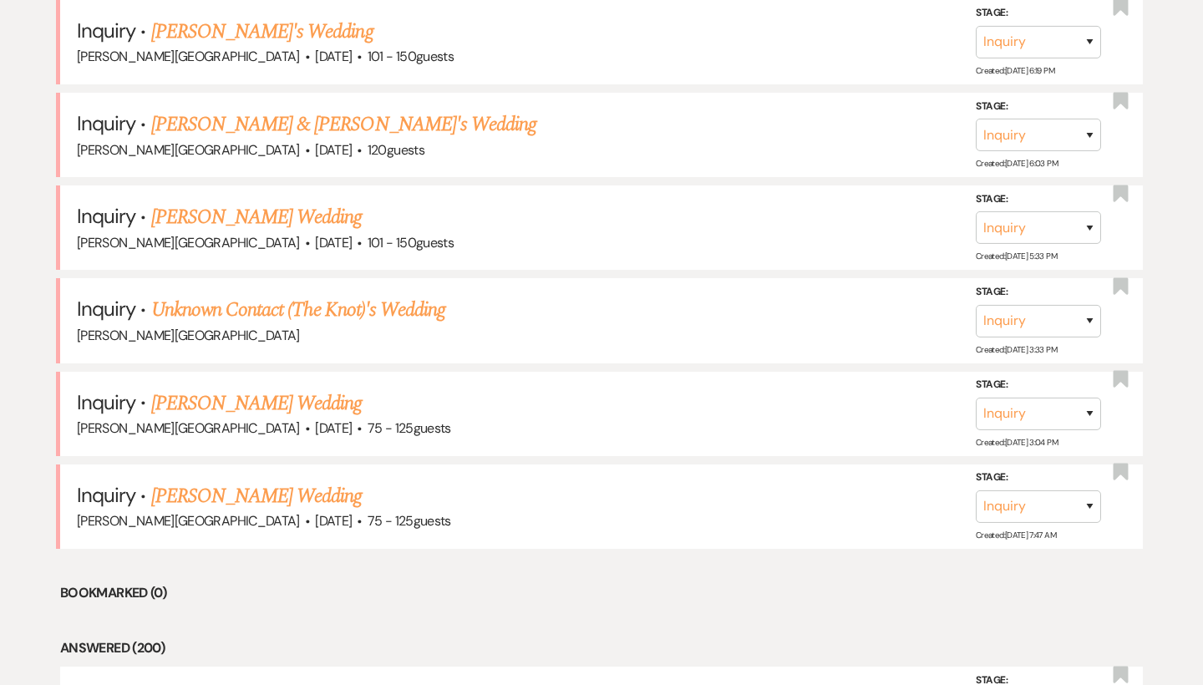
scroll to position [1213, 0]
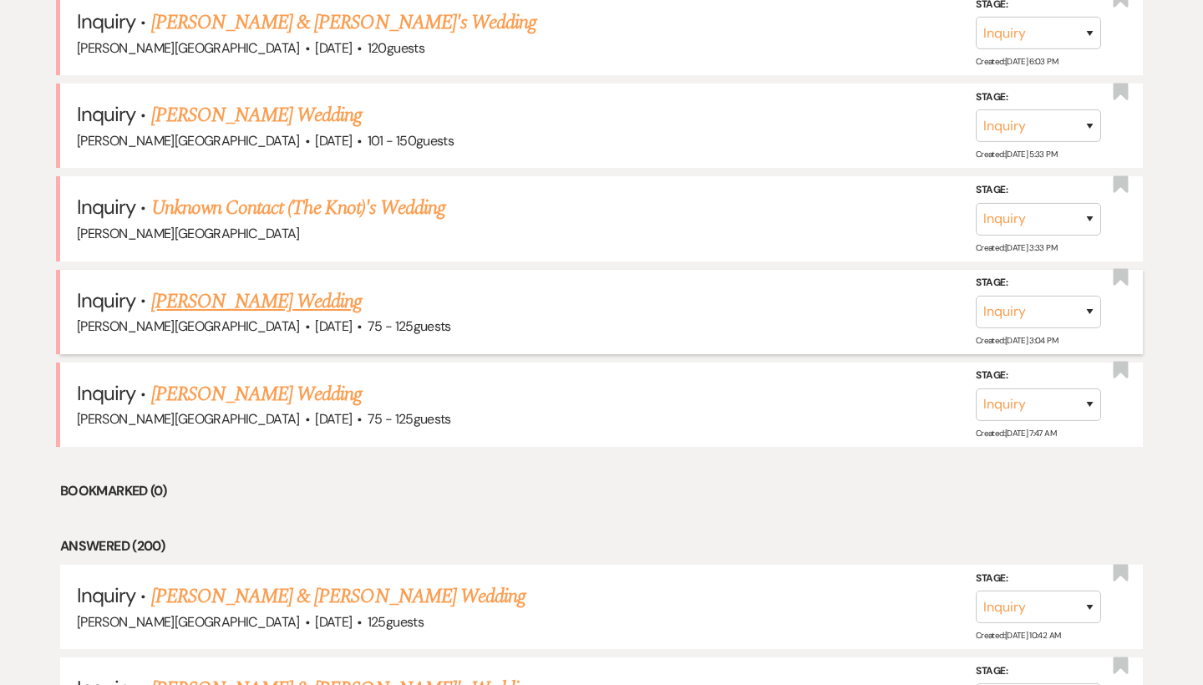
click at [251, 289] on link "[PERSON_NAME] Wedding" at bounding box center [256, 302] width 211 height 30
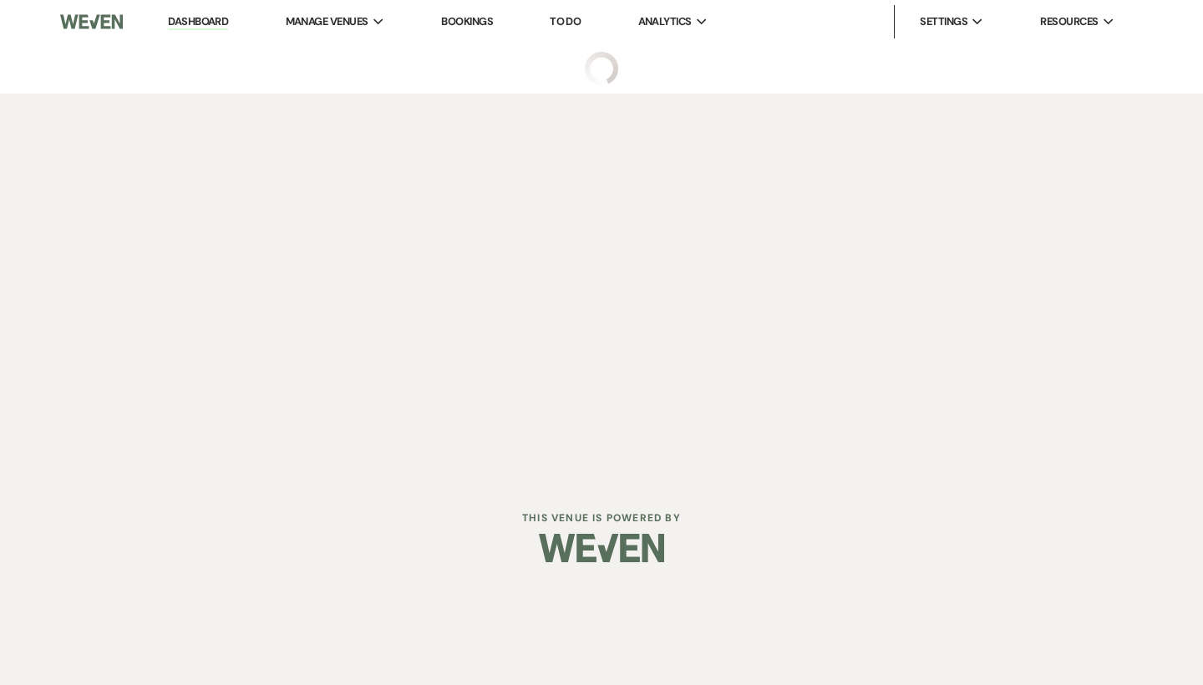
select select "3"
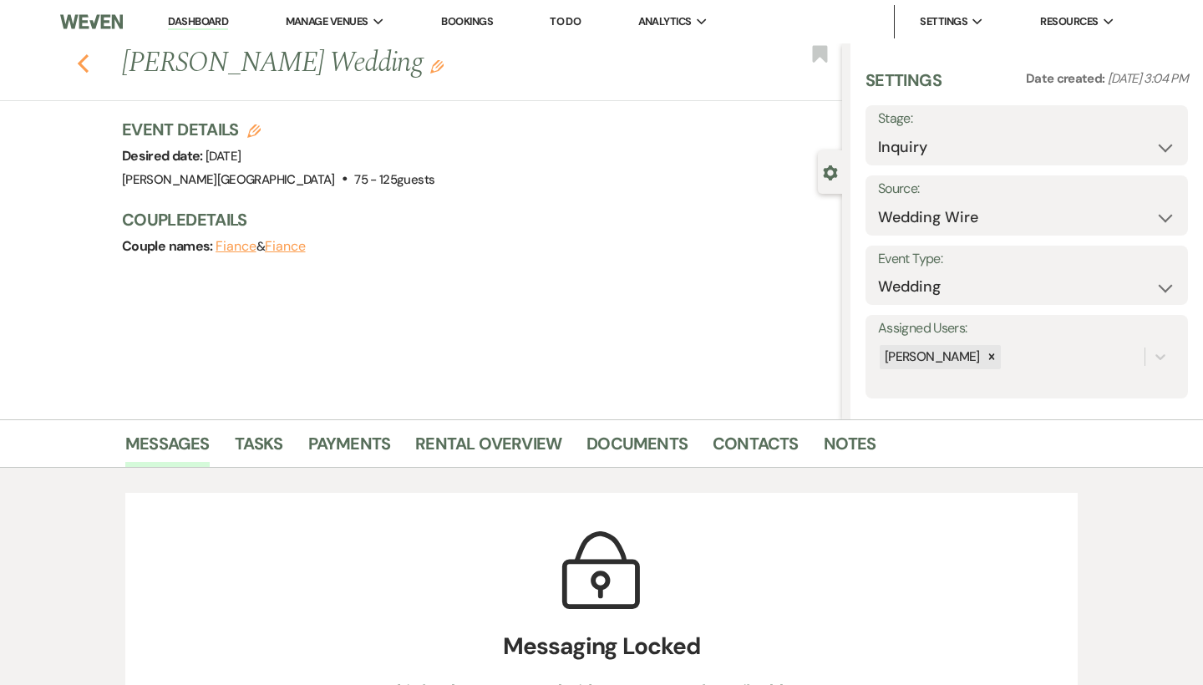
click at [79, 63] on use "button" at bounding box center [83, 63] width 11 height 18
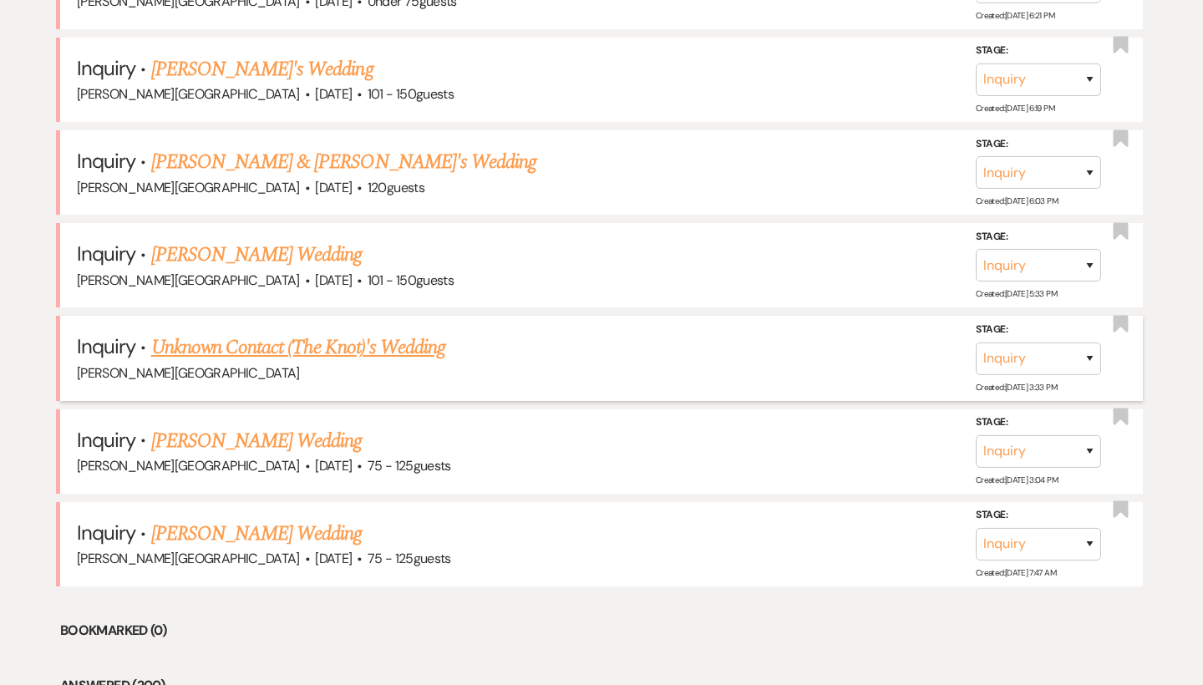
scroll to position [1068, 0]
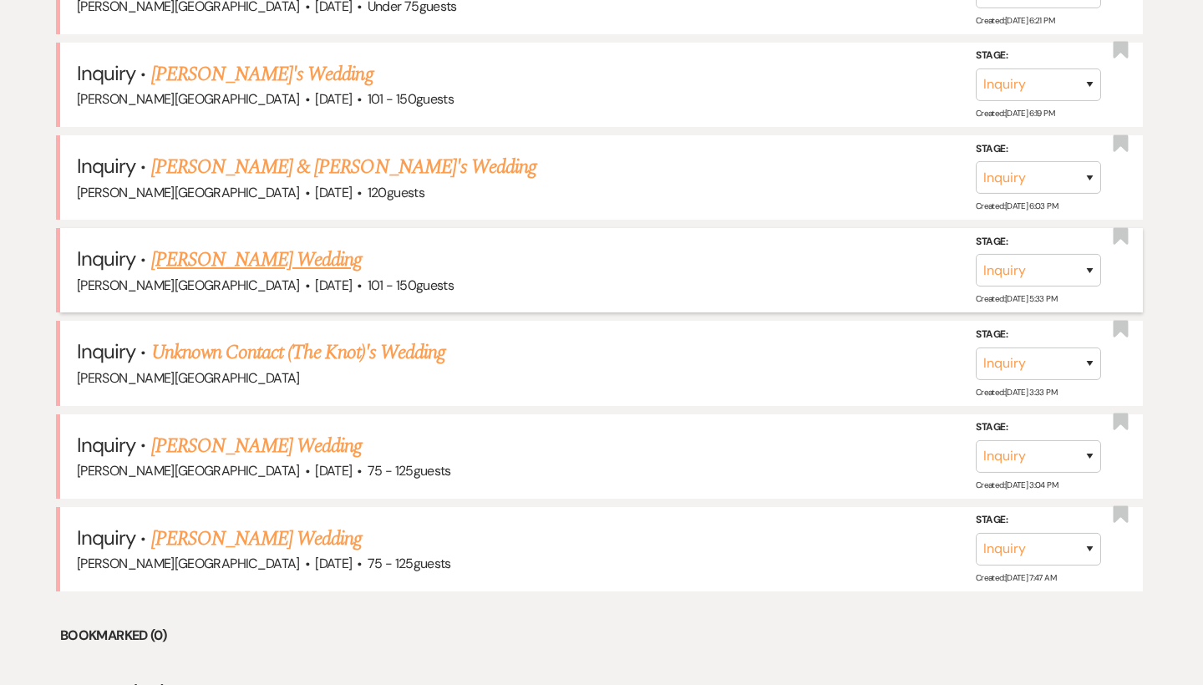
click at [260, 246] on link "[PERSON_NAME] Wedding" at bounding box center [256, 260] width 211 height 30
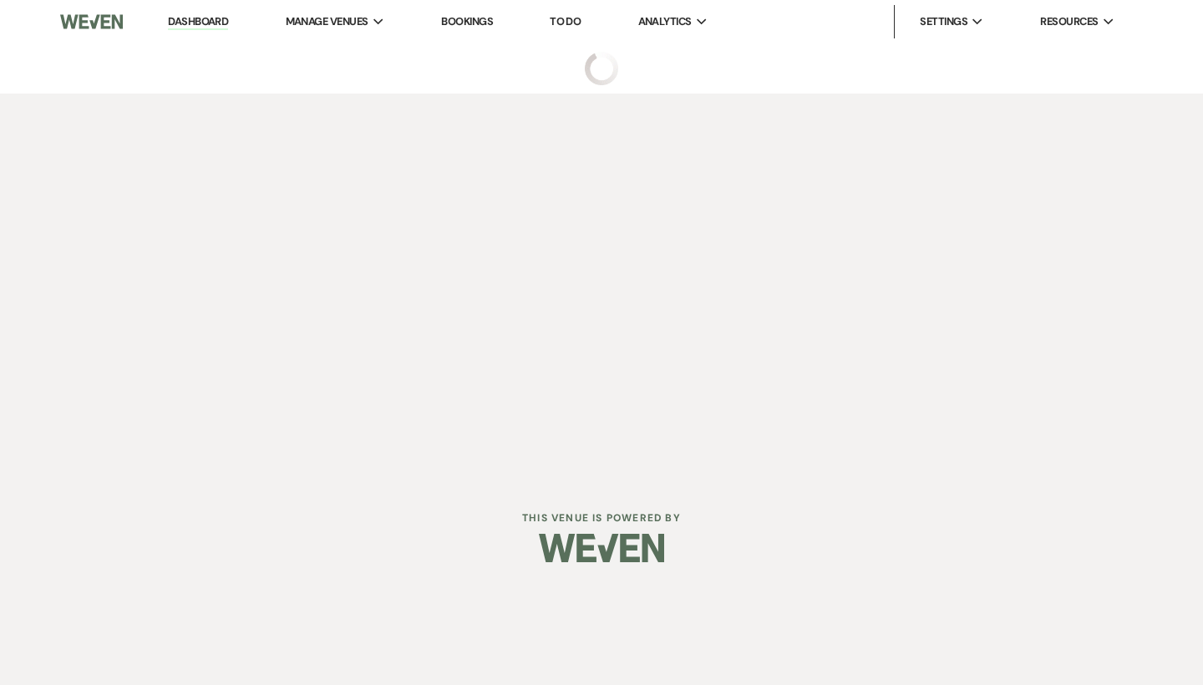
select select "2"
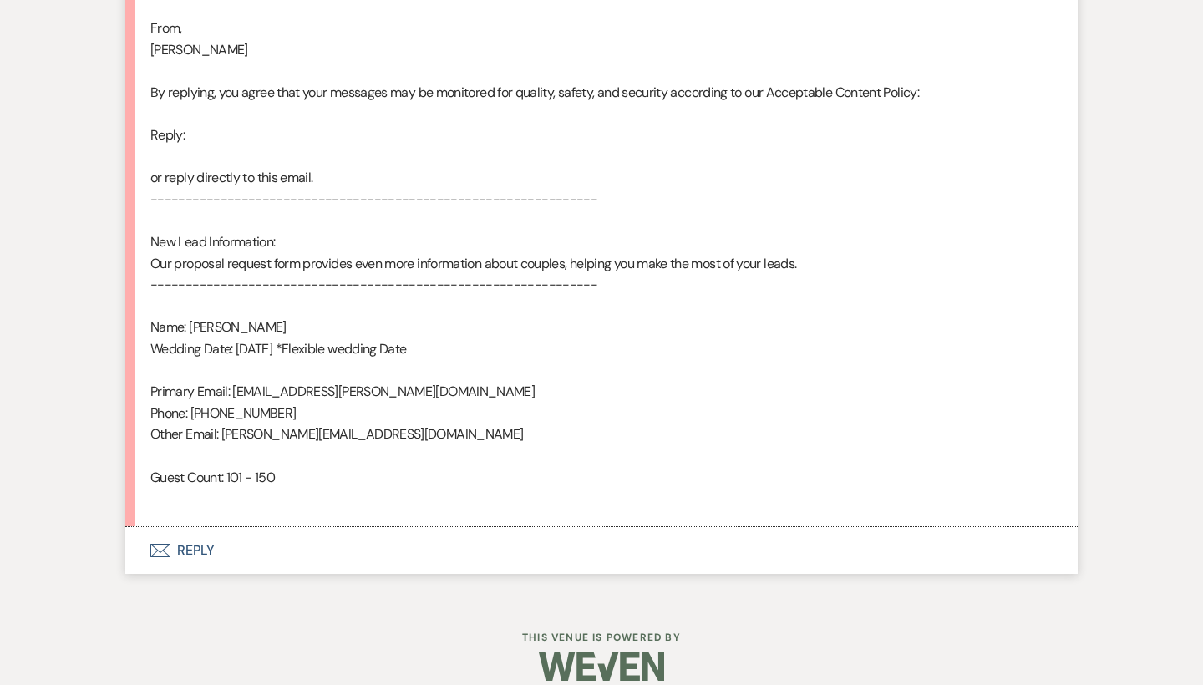
click at [192, 527] on button "Envelope Reply" at bounding box center [601, 550] width 952 height 47
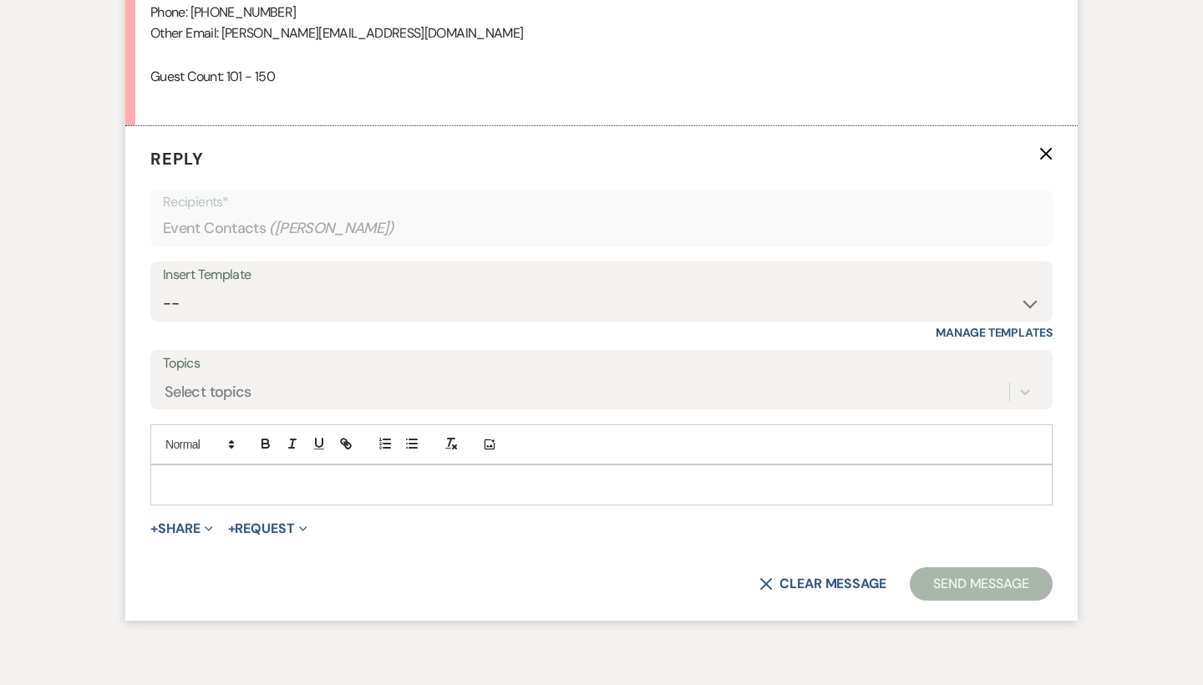
scroll to position [1474, 0]
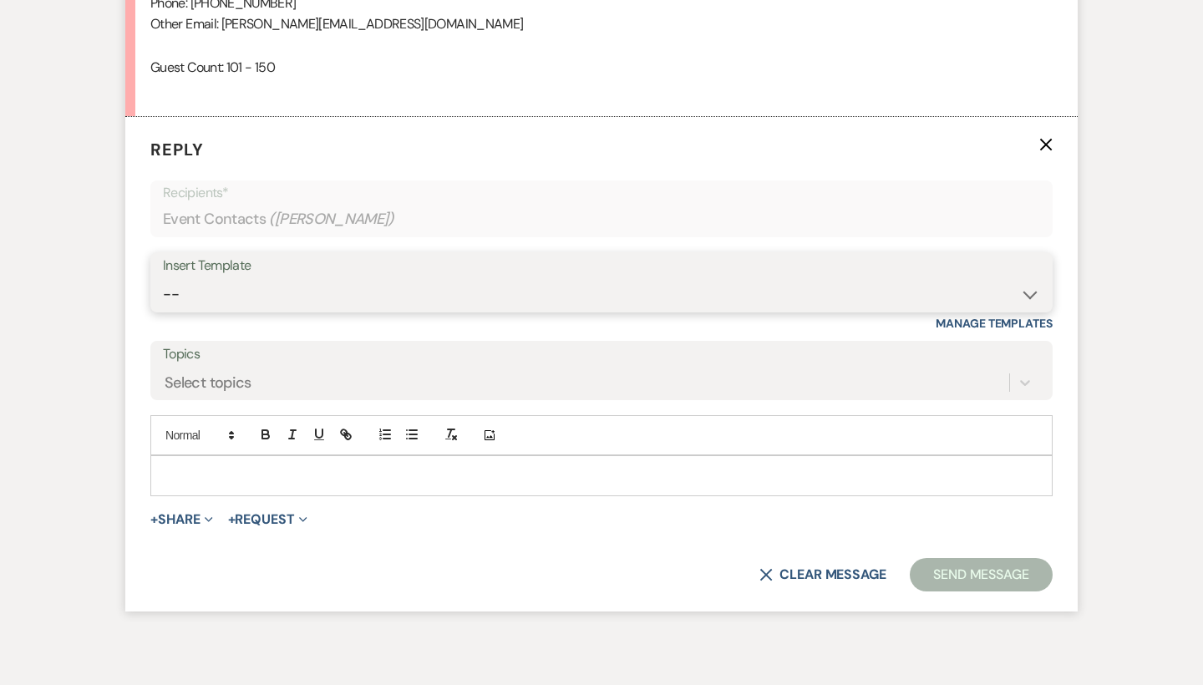
select select "4429"
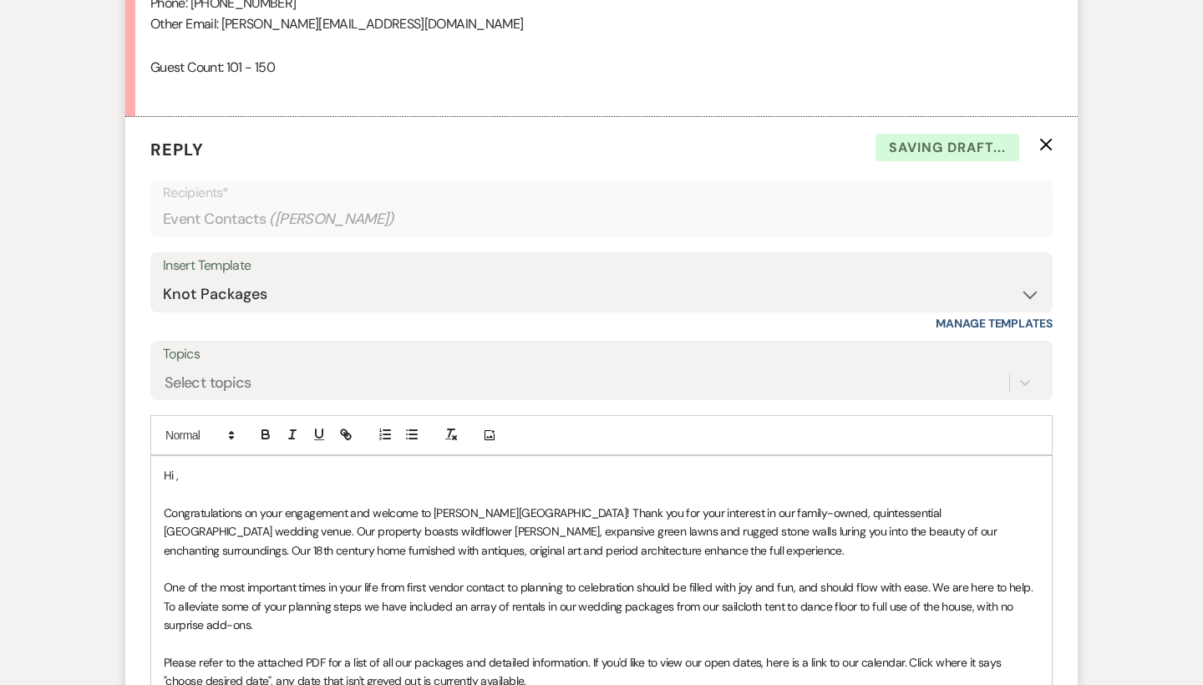
click at [205, 466] on p "Hi ," at bounding box center [601, 475] width 875 height 18
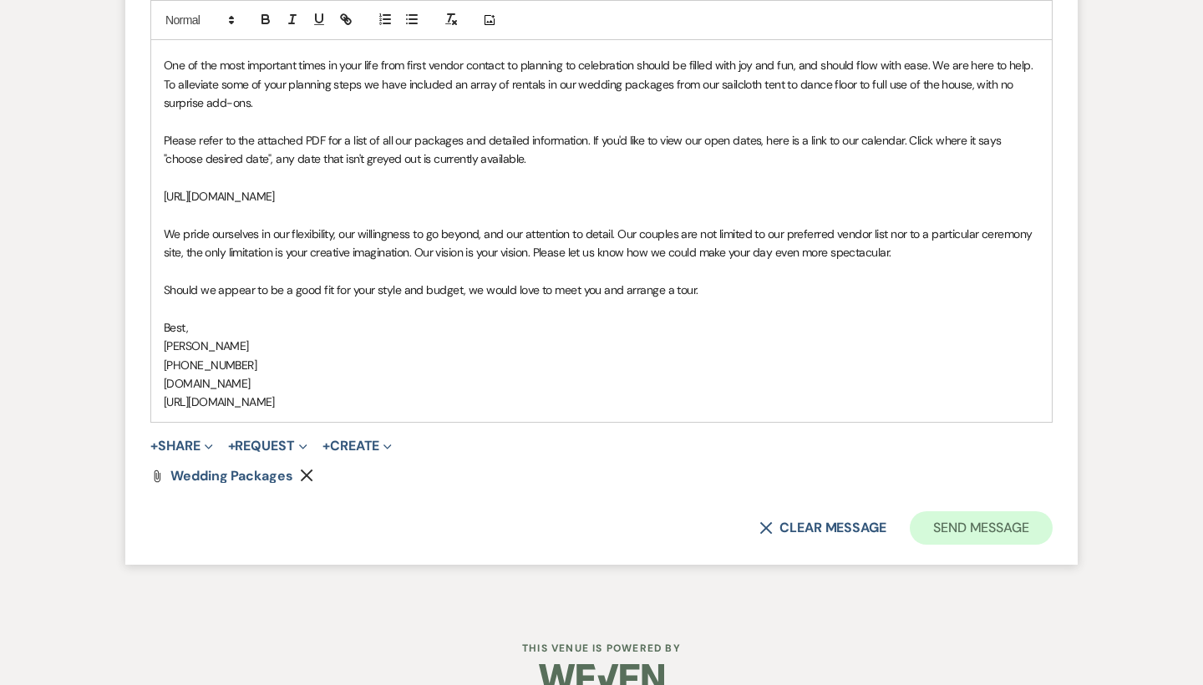
click at [979, 511] on button "Send Message" at bounding box center [981, 527] width 143 height 33
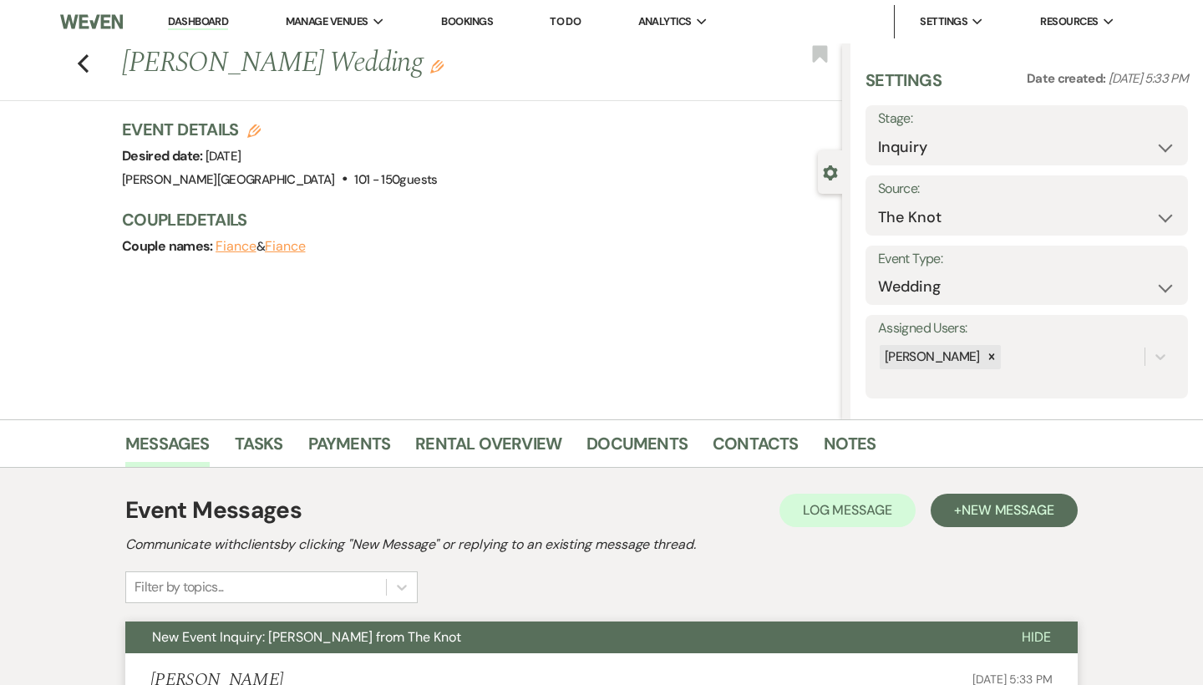
scroll to position [0, 0]
click at [86, 68] on use "button" at bounding box center [83, 63] width 11 height 18
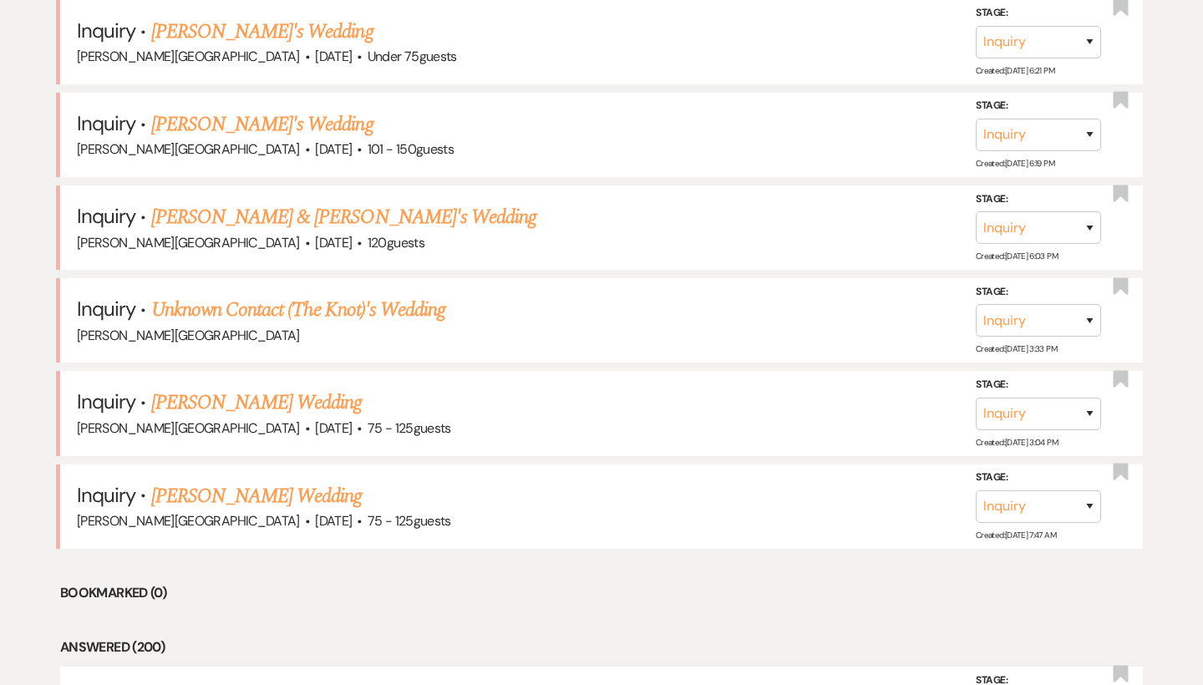
scroll to position [1007, 0]
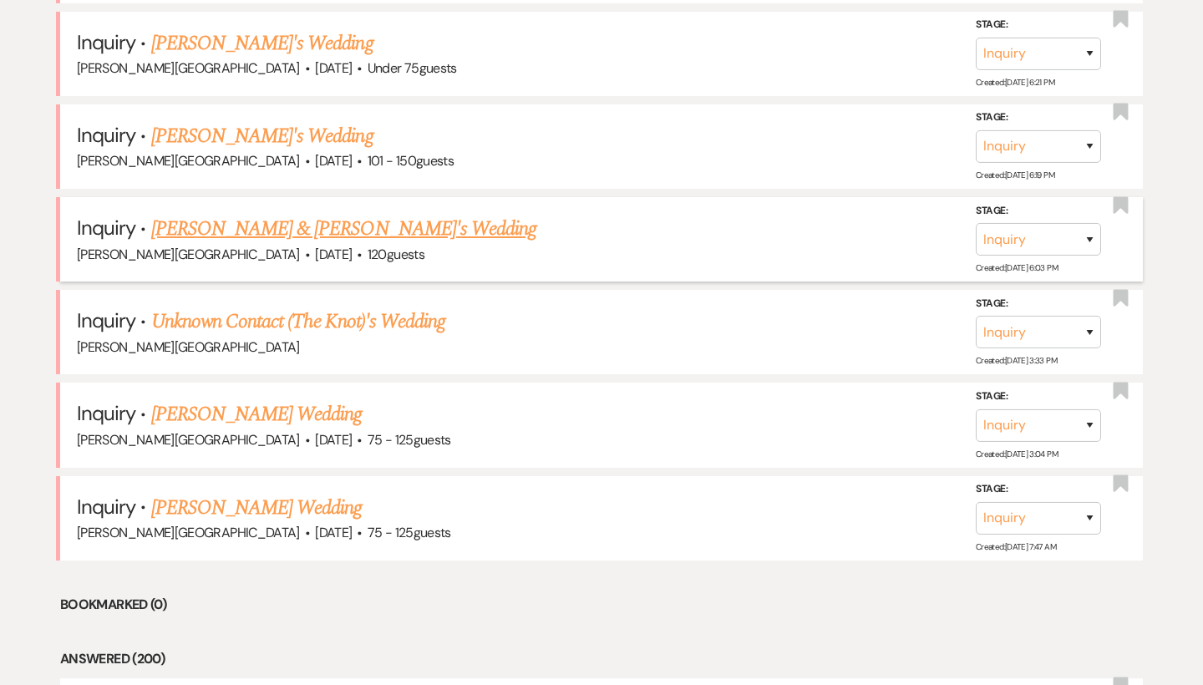
click at [276, 221] on link "[PERSON_NAME] & [PERSON_NAME]'s Wedding" at bounding box center [344, 229] width 386 height 30
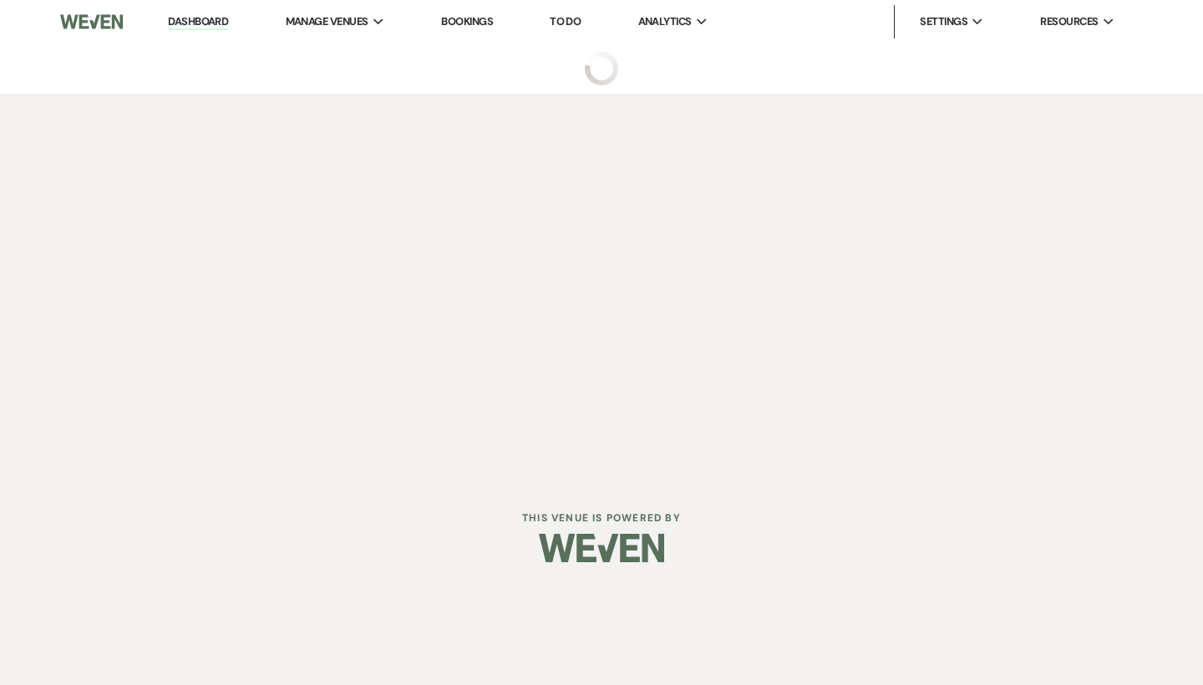
select select "5"
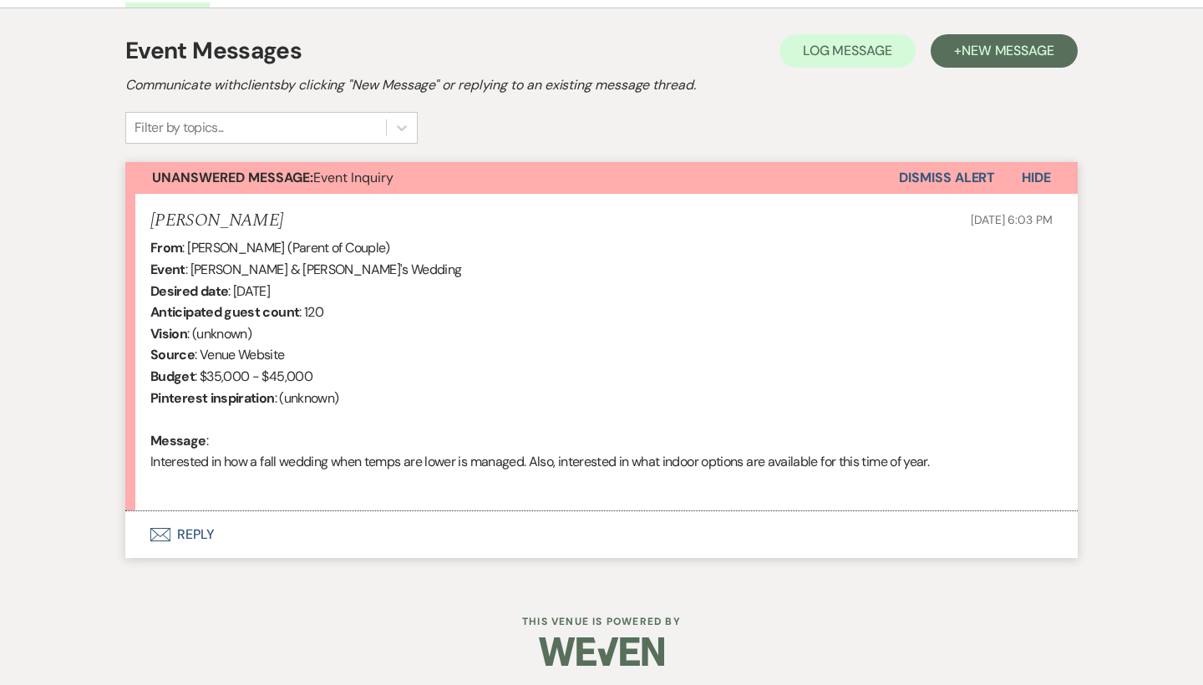
scroll to position [459, 0]
click at [206, 529] on button "Envelope Reply" at bounding box center [601, 535] width 952 height 47
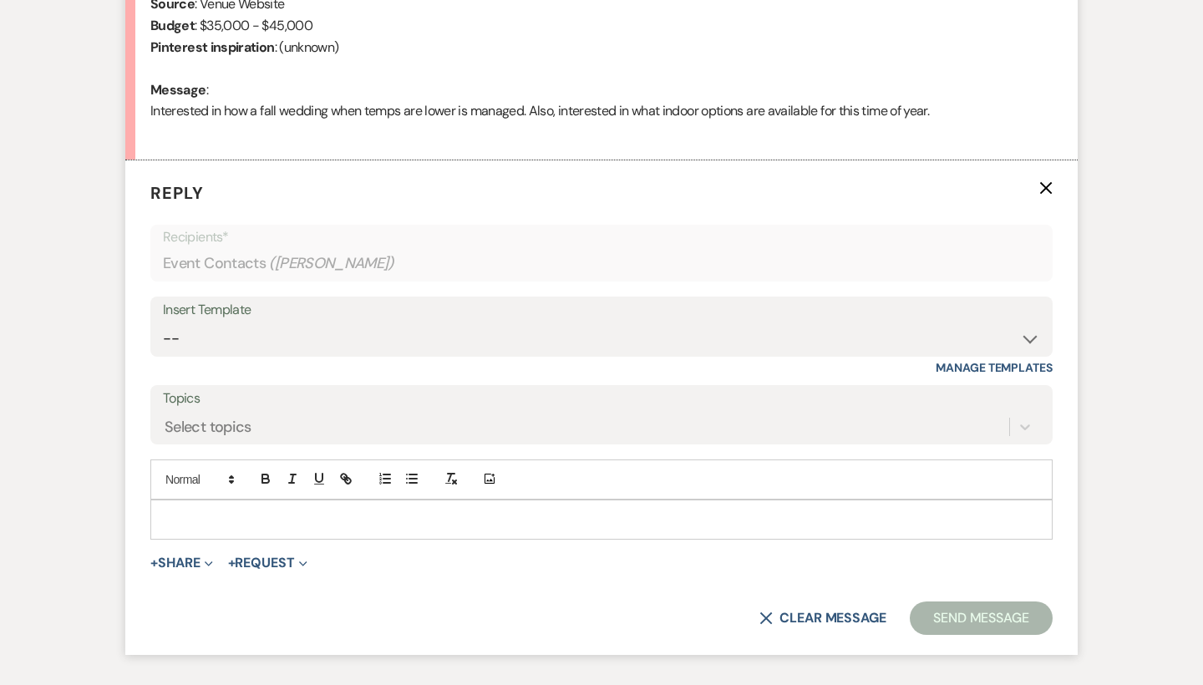
scroll to position [869, 0]
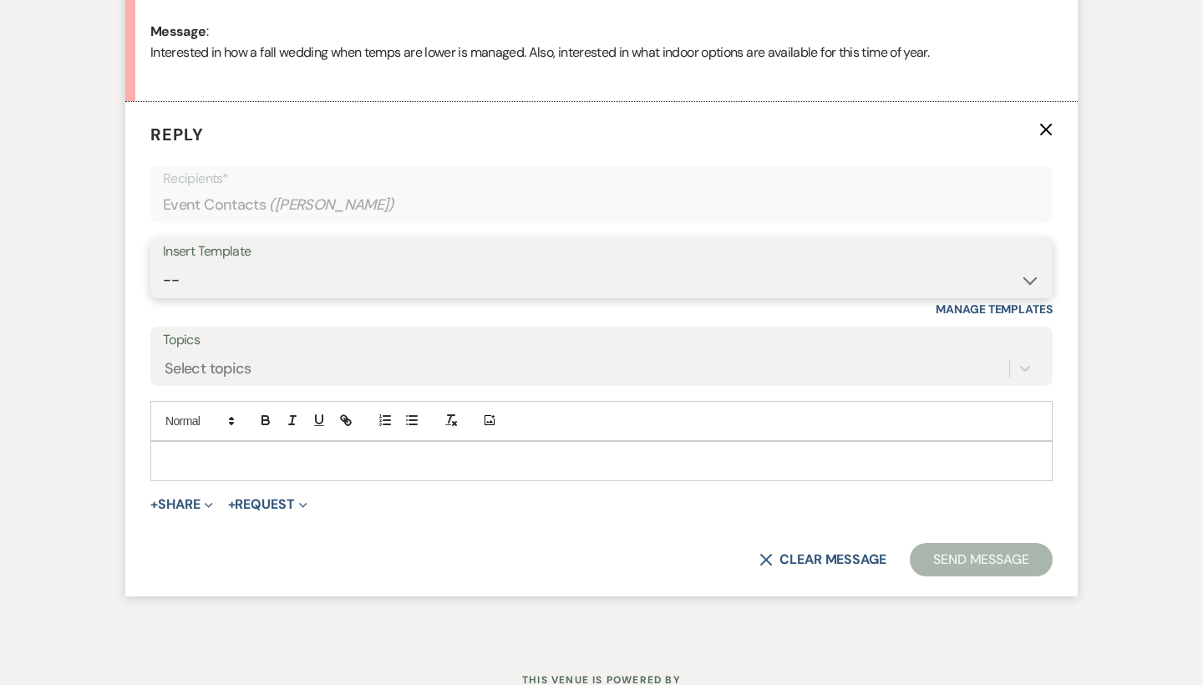
select select "55"
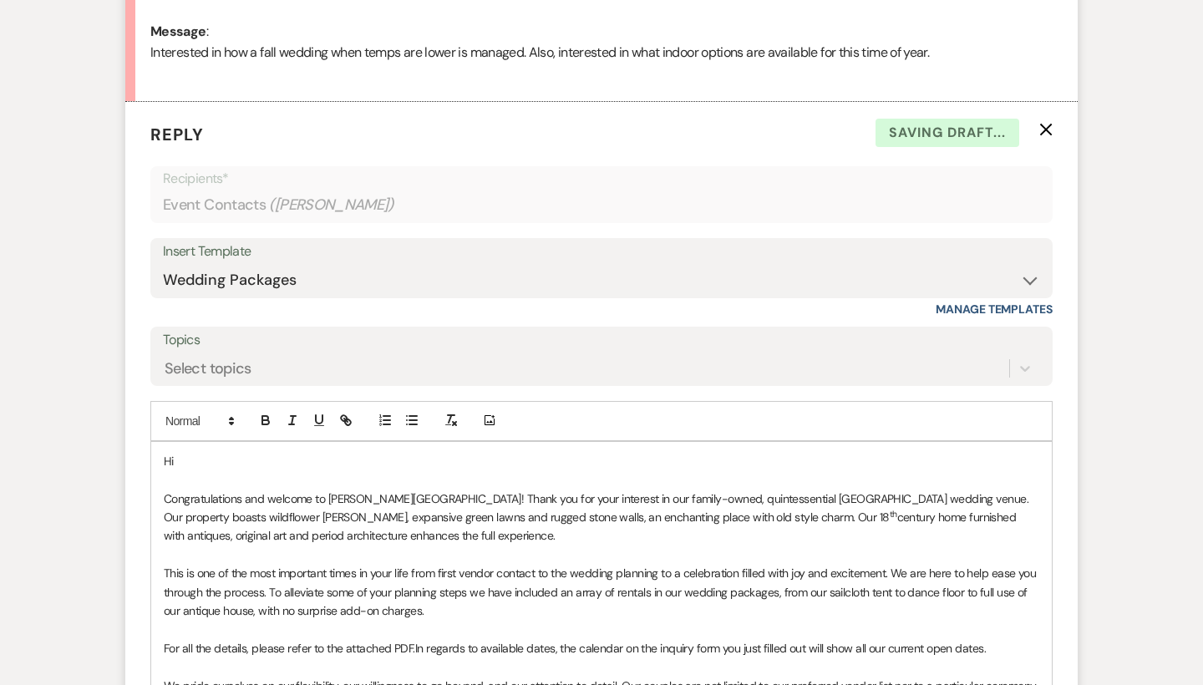
click at [195, 452] on p "Hi" at bounding box center [601, 461] width 875 height 18
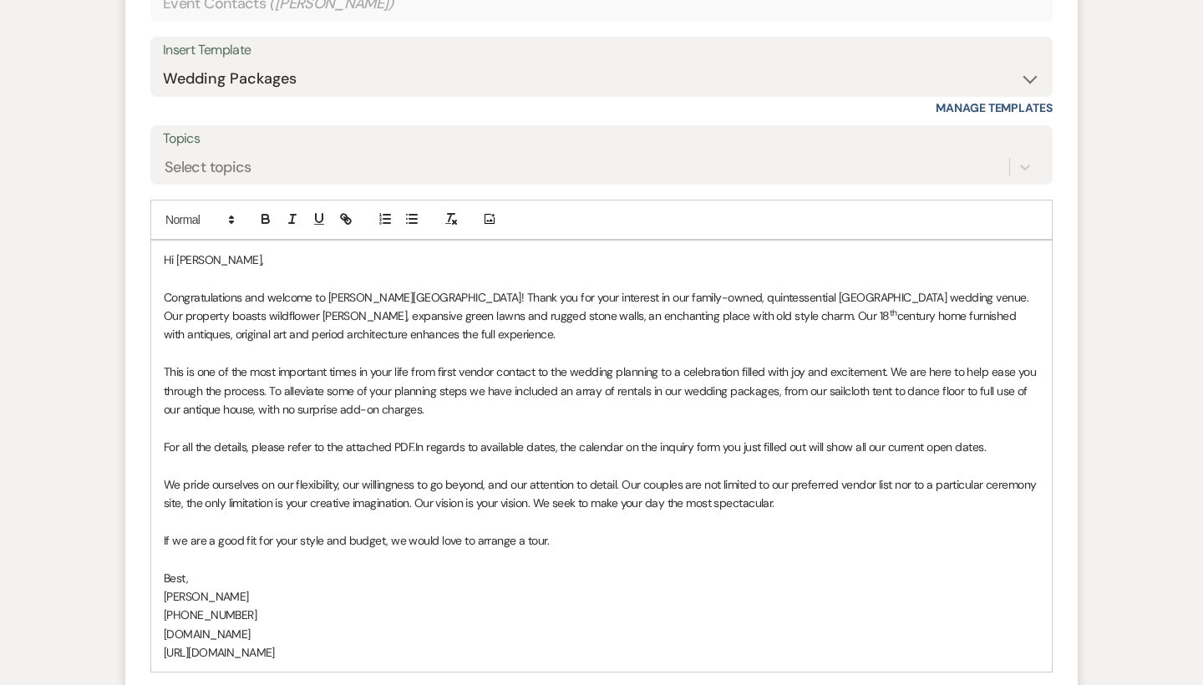
scroll to position [1149, 0]
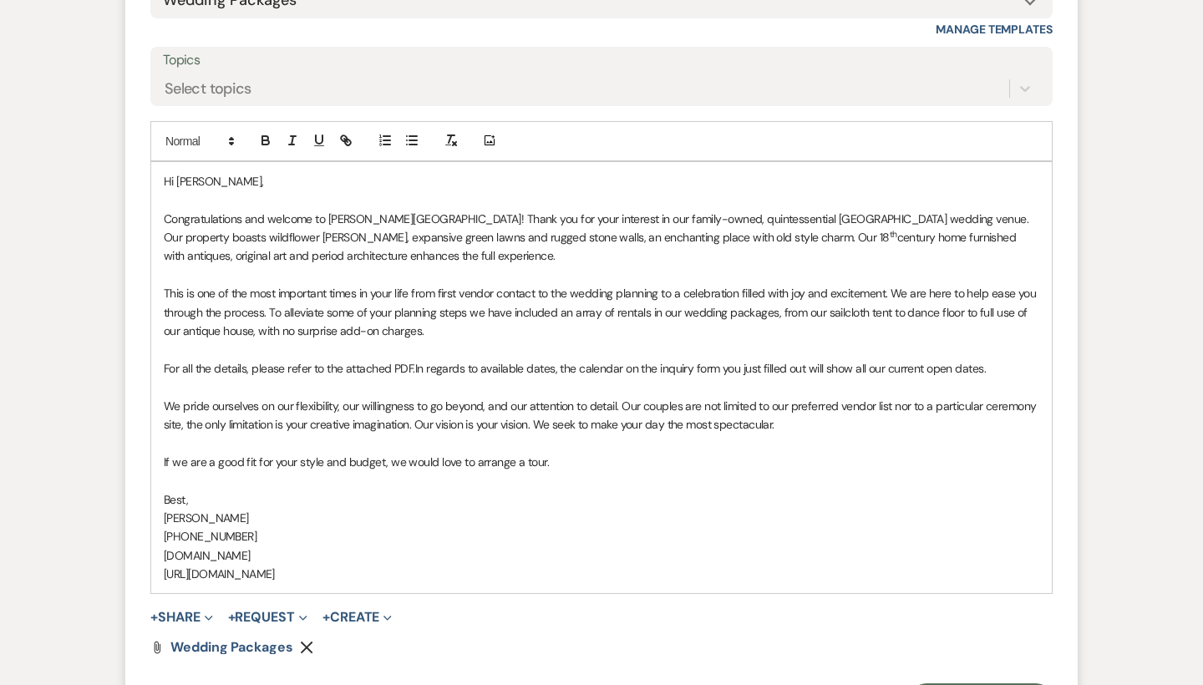
click at [1001, 359] on p "For all the details, please refer to the attached PDF. In regards to available …" at bounding box center [601, 368] width 875 height 18
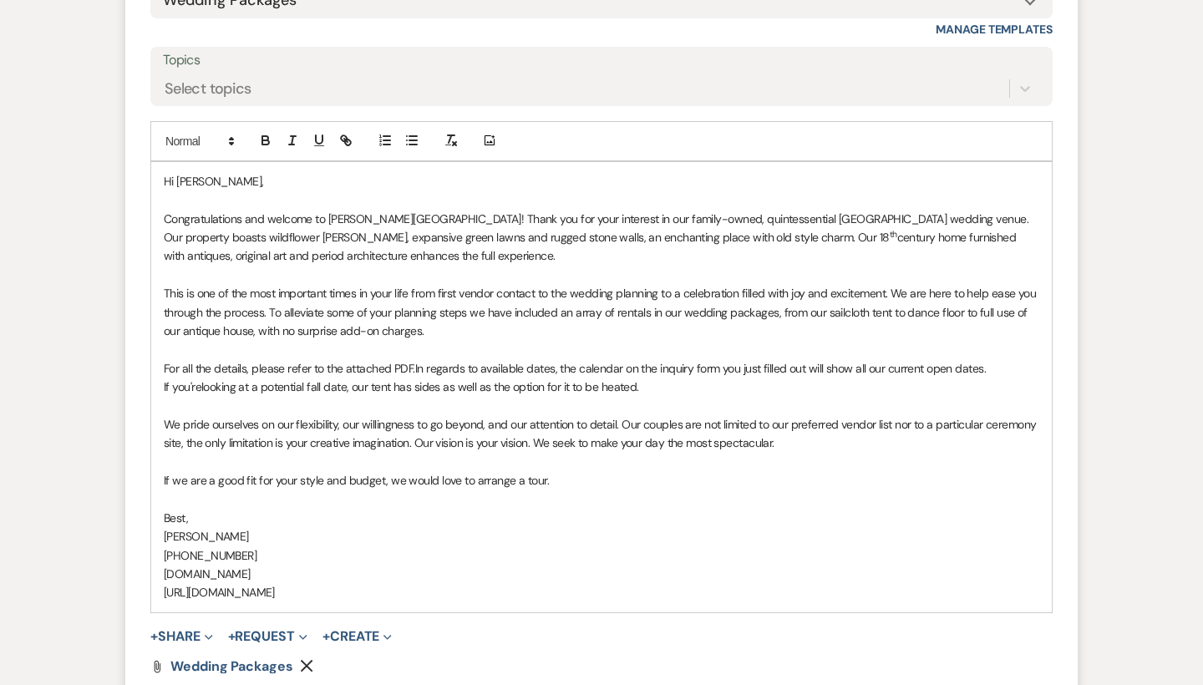
click at [346, 378] on p "If you're looking at a potential fall date, our tent has sides as well as the o…" at bounding box center [601, 387] width 875 height 18
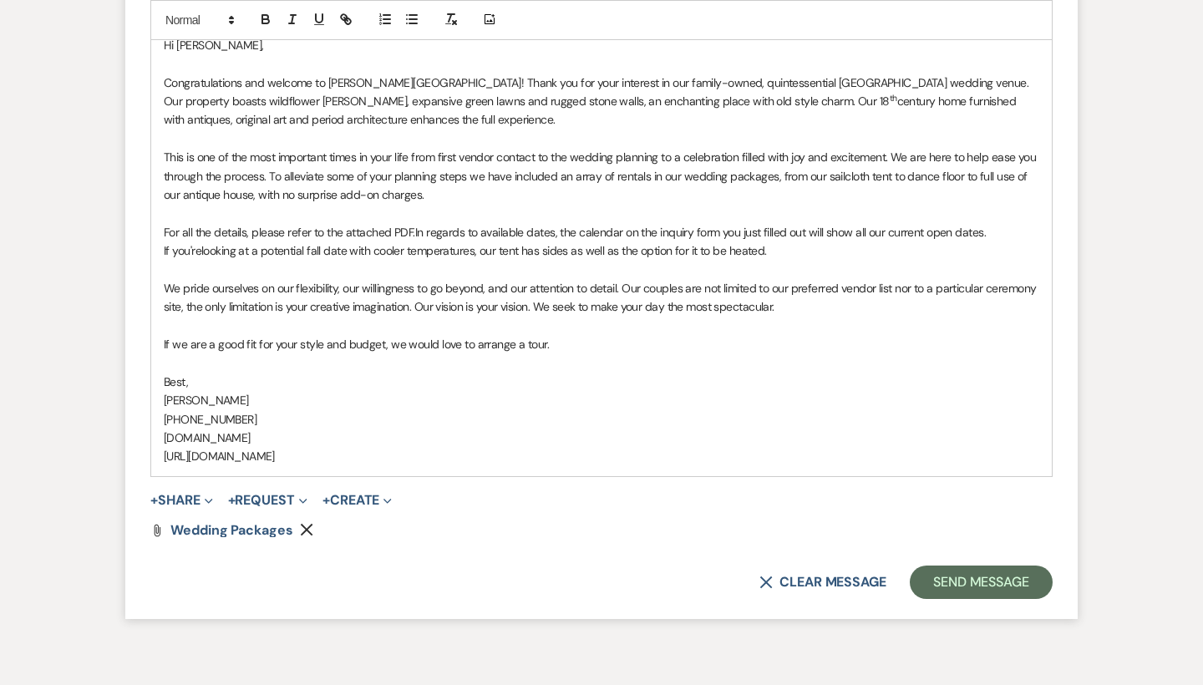
scroll to position [1292, 0]
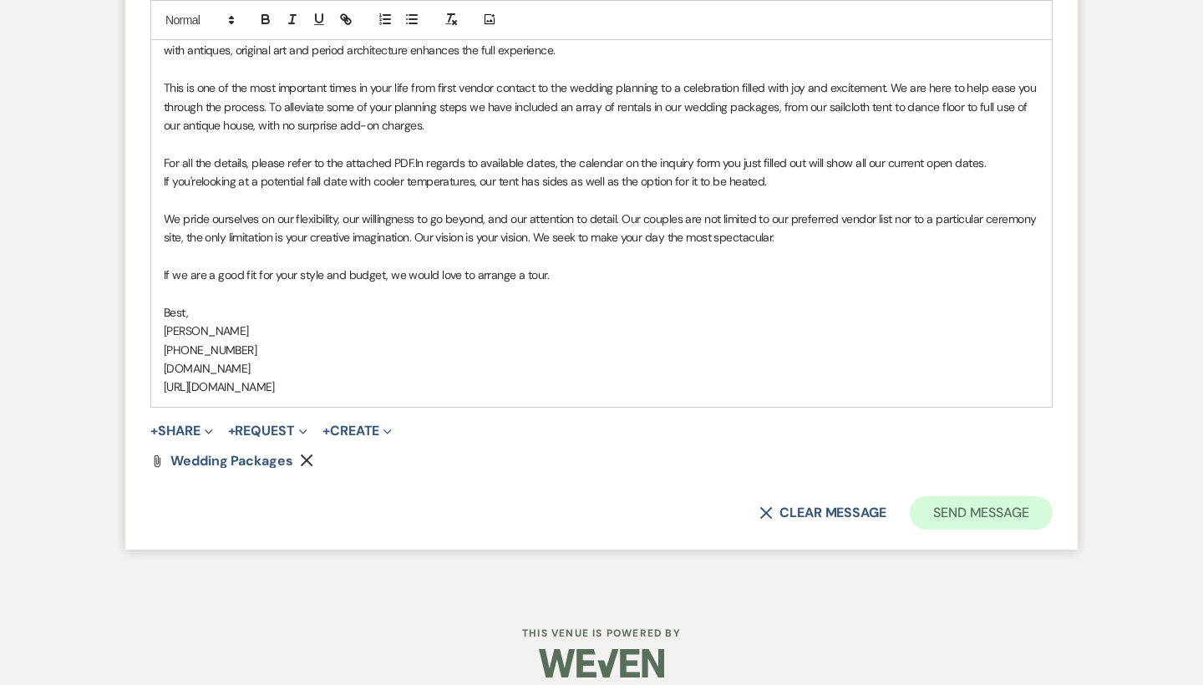
click at [945, 496] on button "Send Message" at bounding box center [981, 512] width 143 height 33
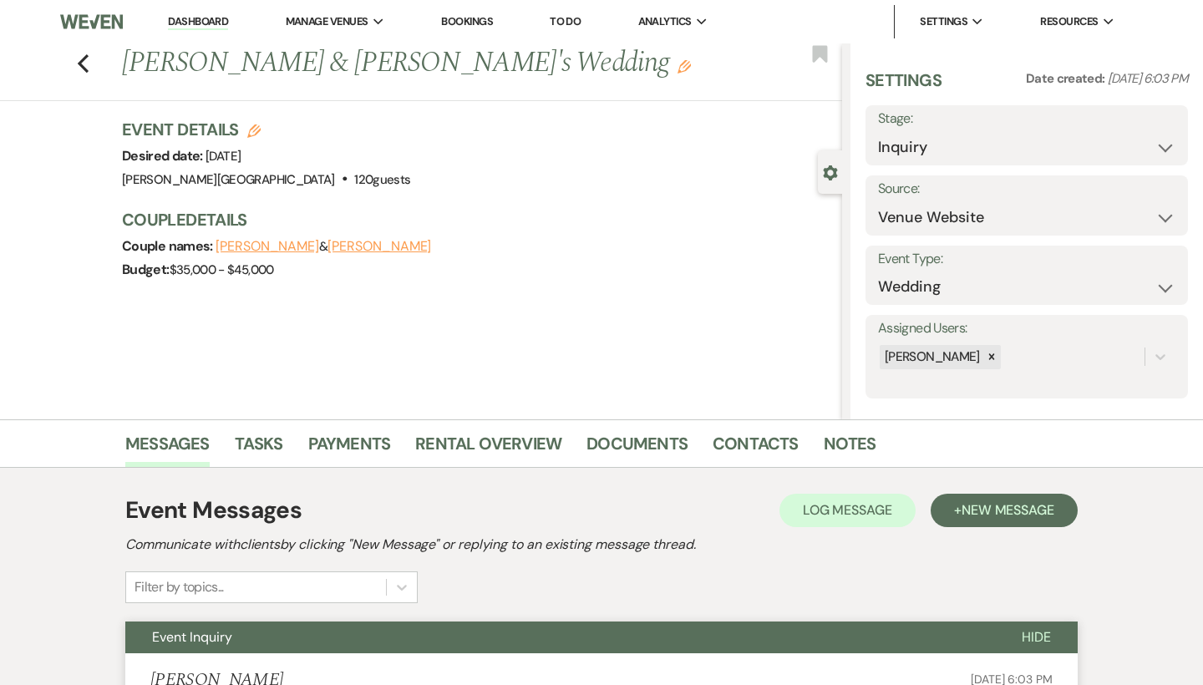
scroll to position [0, 0]
click at [81, 65] on use "button" at bounding box center [83, 63] width 11 height 18
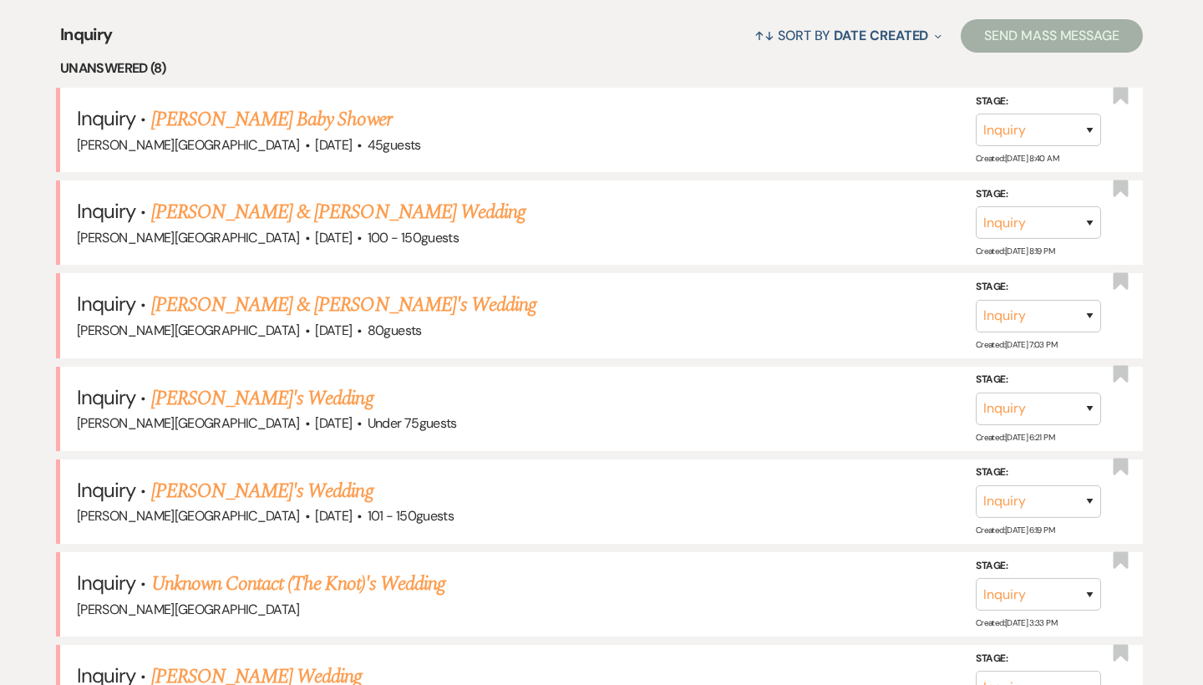
scroll to position [631, 0]
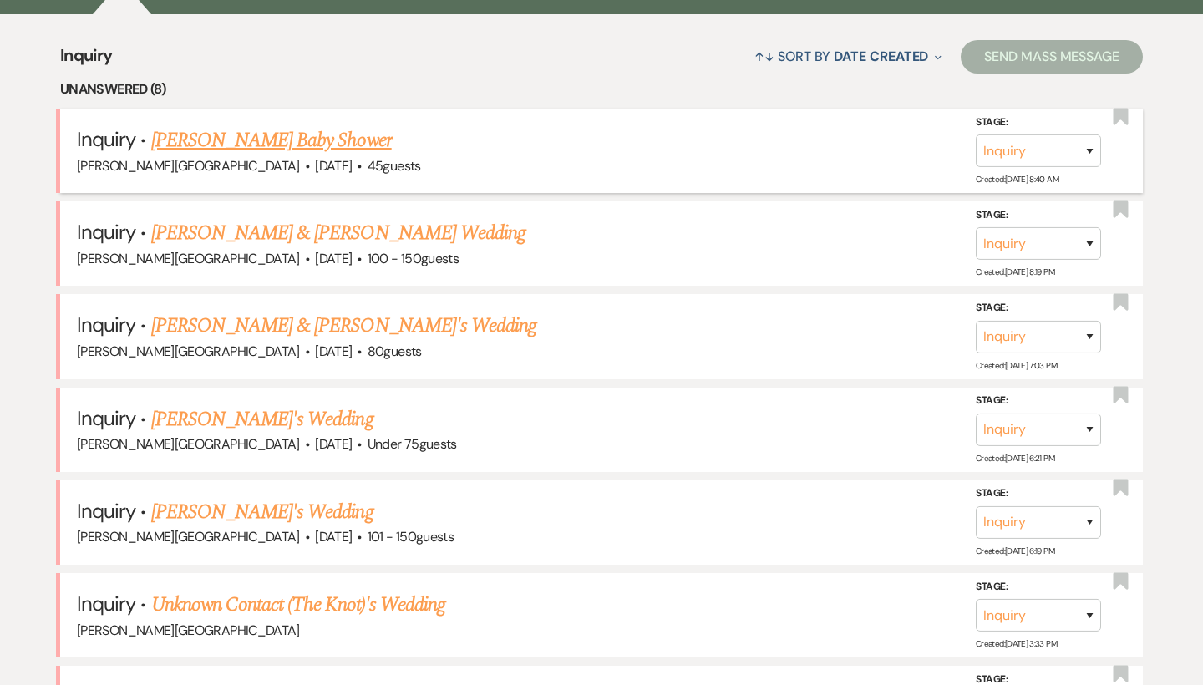
click at [307, 139] on link "[PERSON_NAME] Baby Shower" at bounding box center [271, 140] width 241 height 30
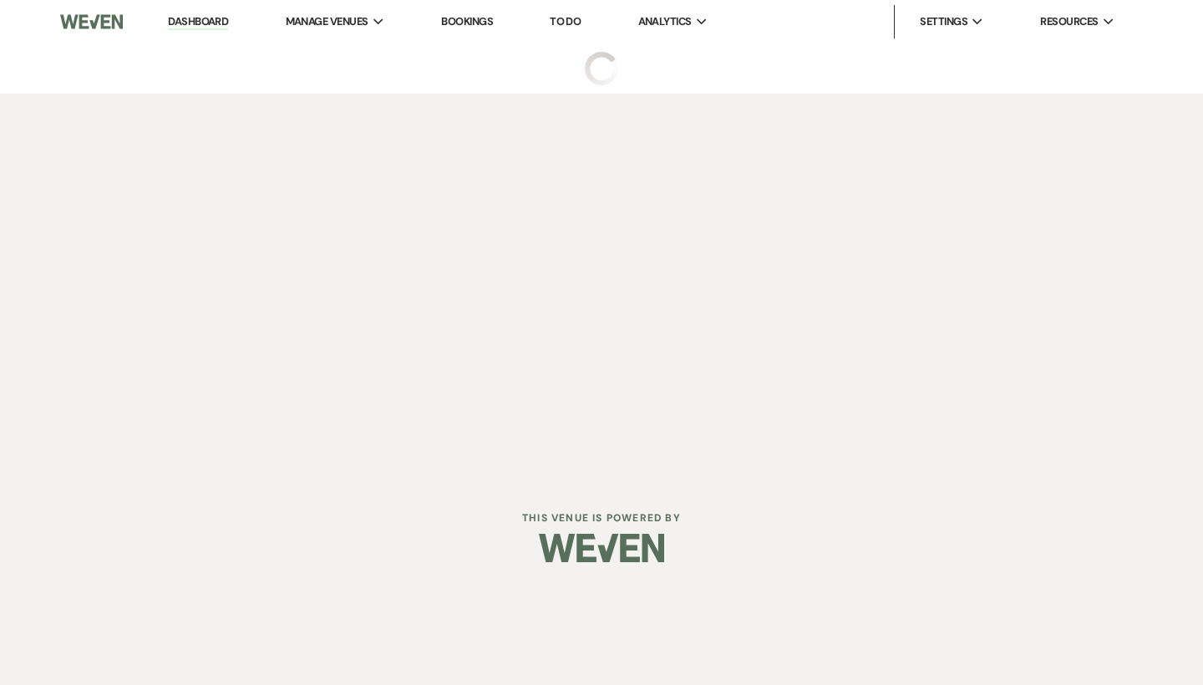
select select "5"
select select "3"
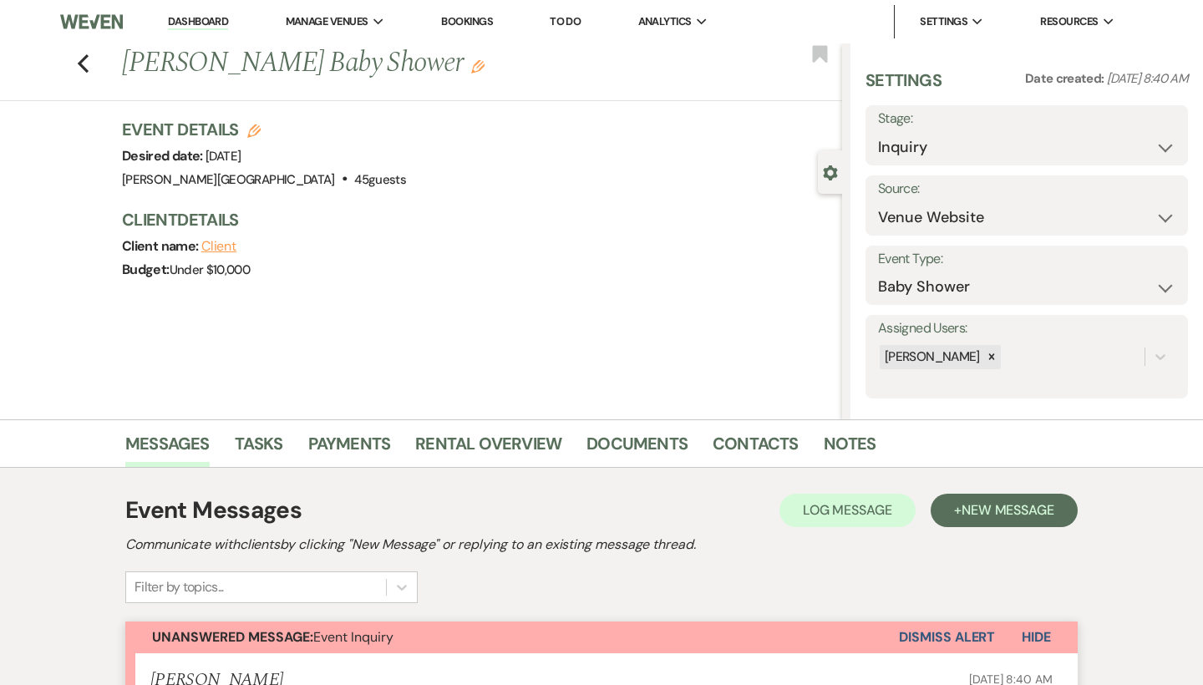
click at [218, 23] on link "Dashboard" at bounding box center [198, 22] width 60 height 16
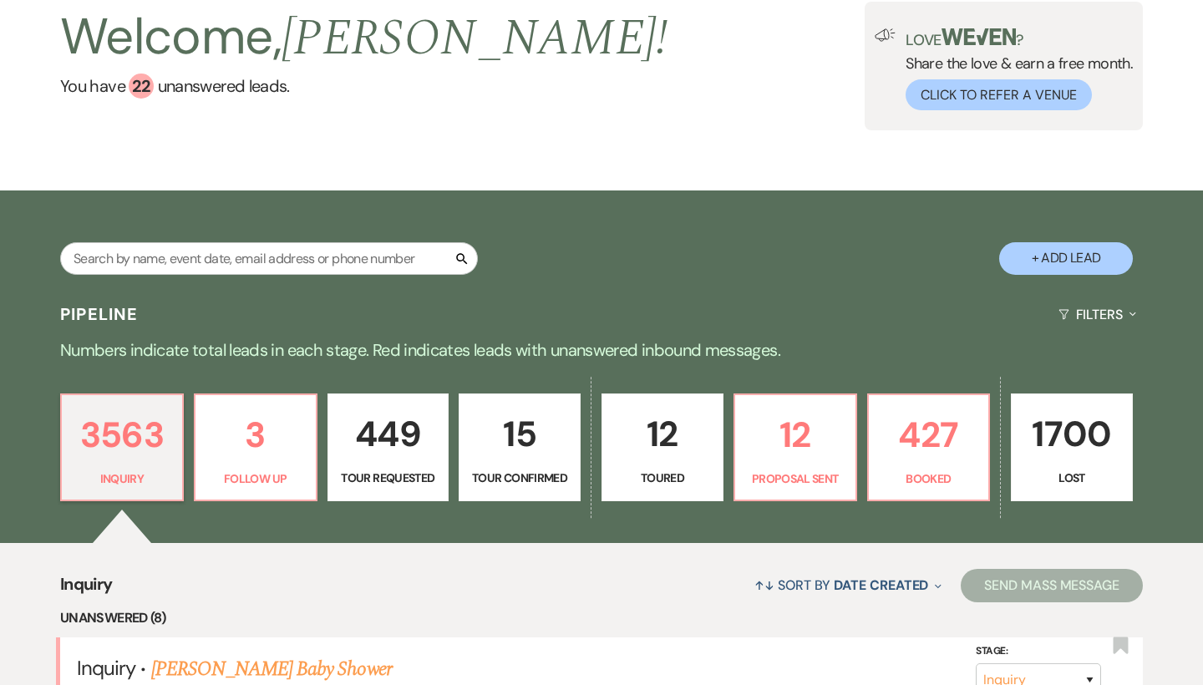
scroll to position [119, 0]
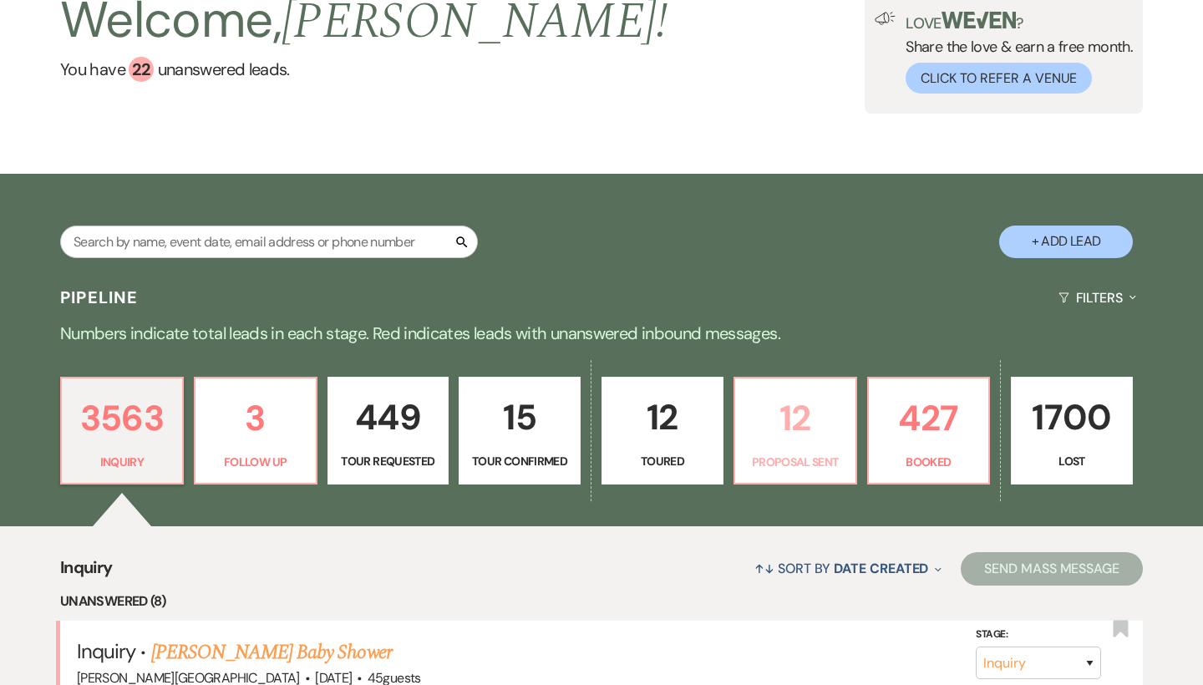
click at [817, 421] on p "12" at bounding box center [795, 418] width 100 height 56
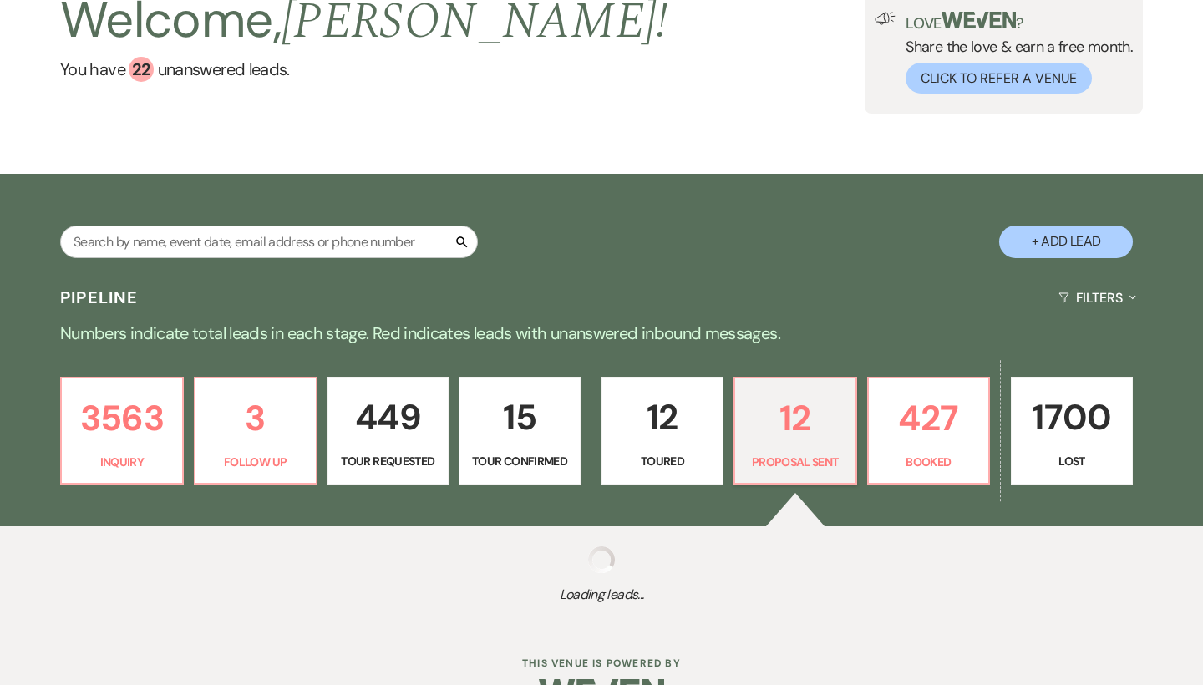
select select "6"
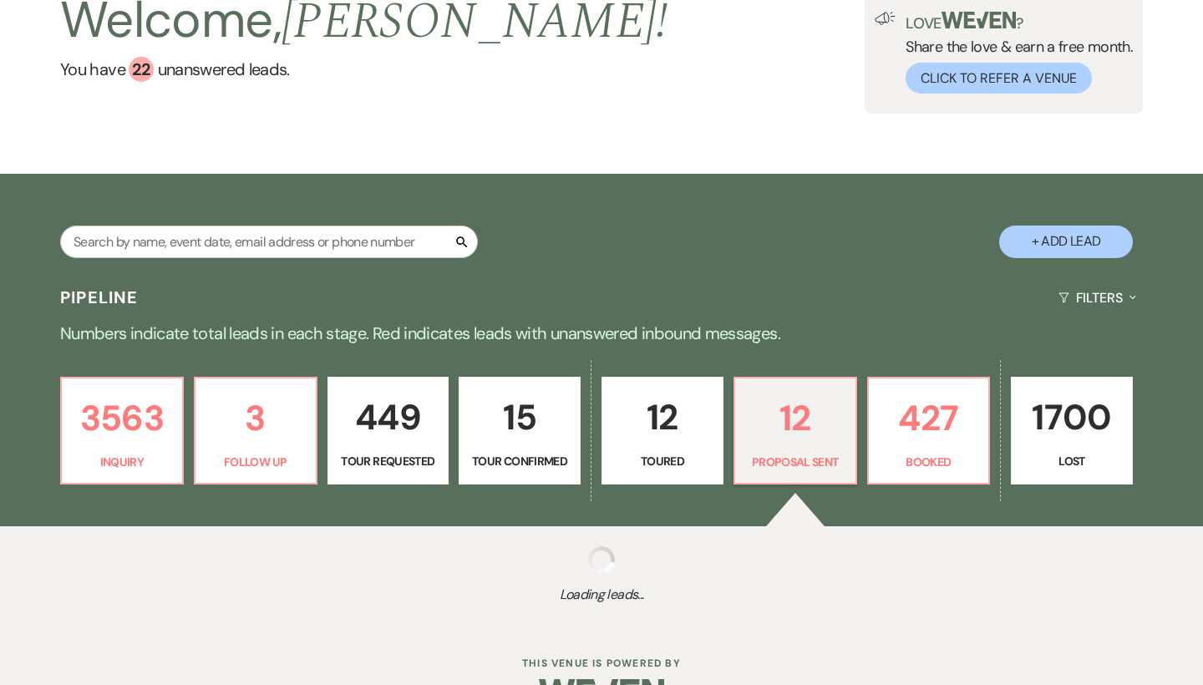
select select "6"
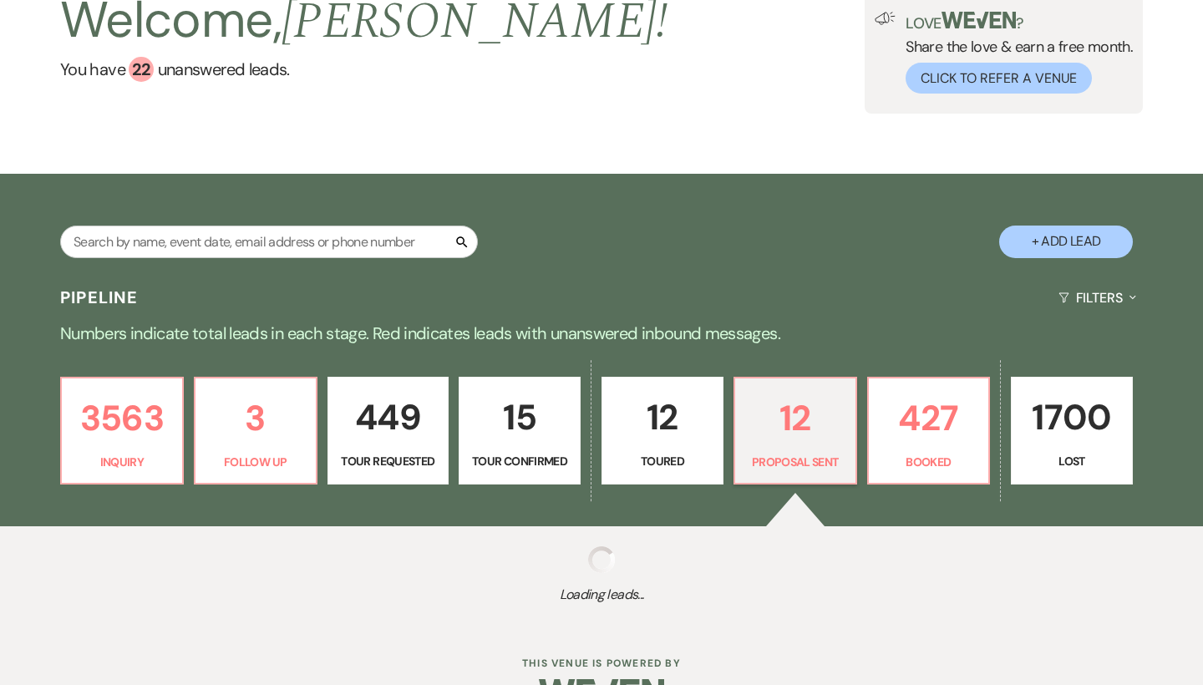
select select "6"
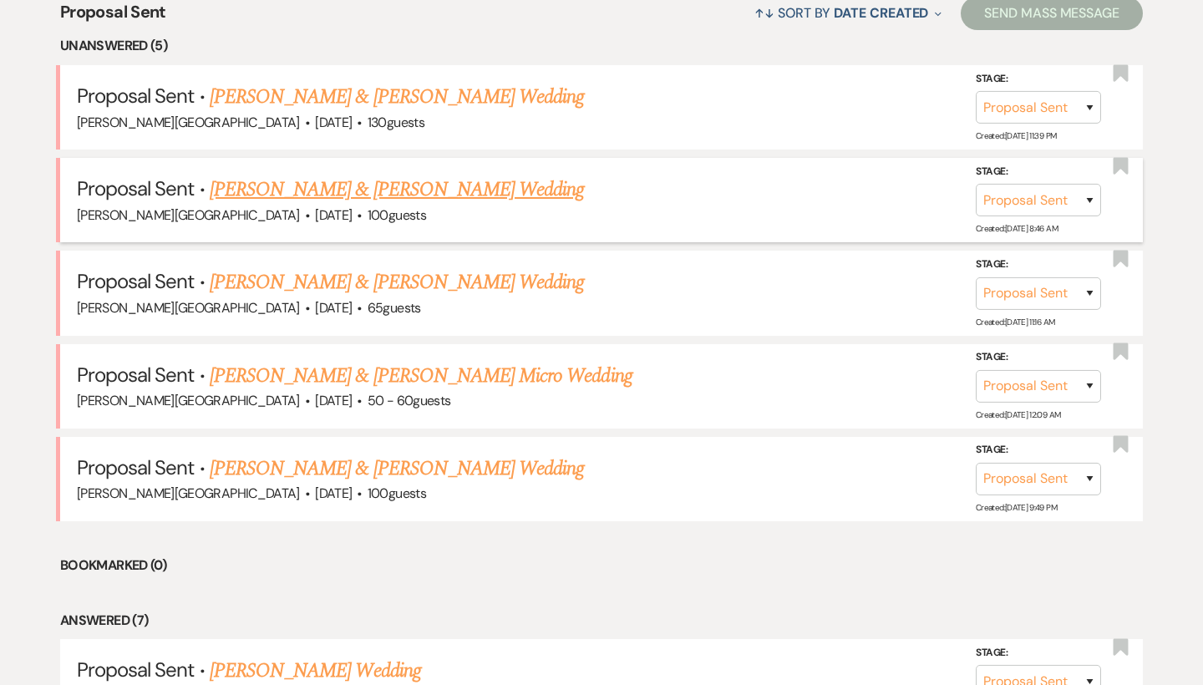
scroll to position [692, 0]
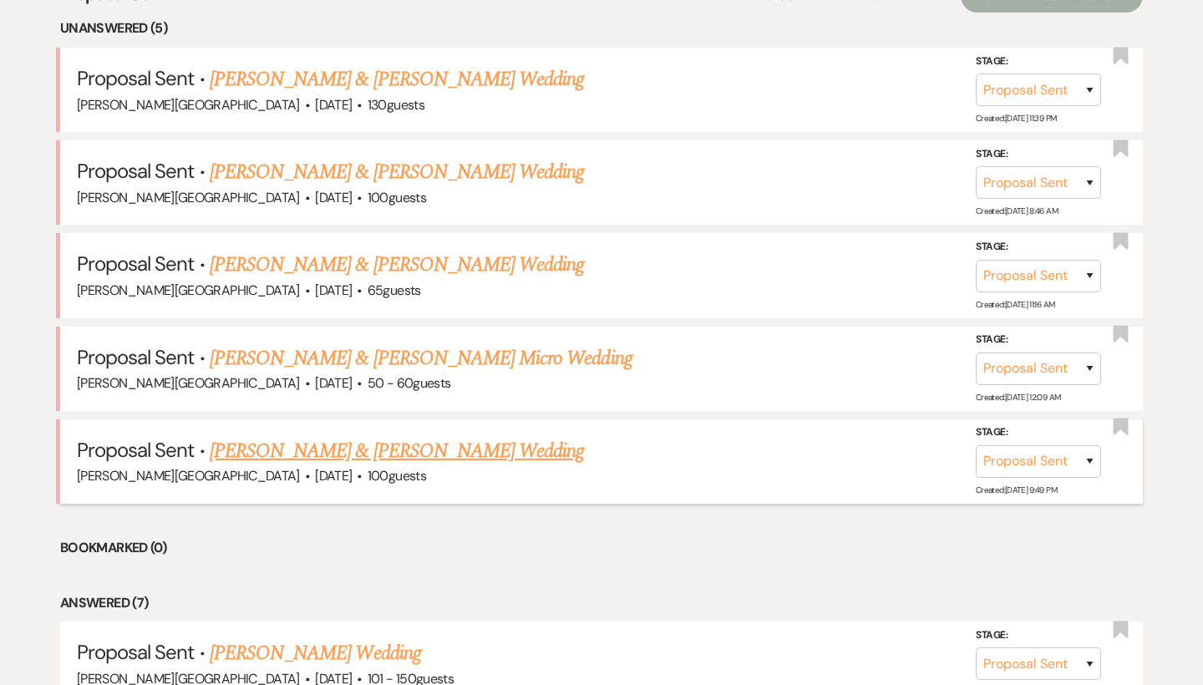
click at [360, 445] on link "[PERSON_NAME] & [PERSON_NAME] Wedding" at bounding box center [397, 451] width 374 height 30
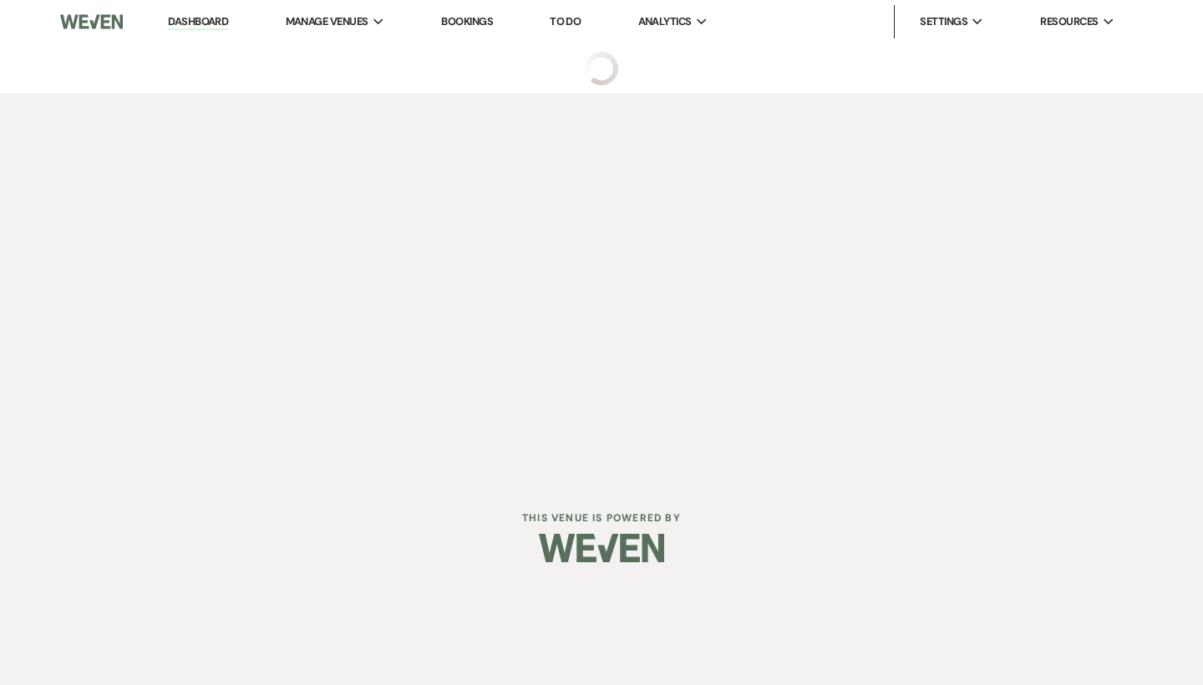
select select "6"
select select "5"
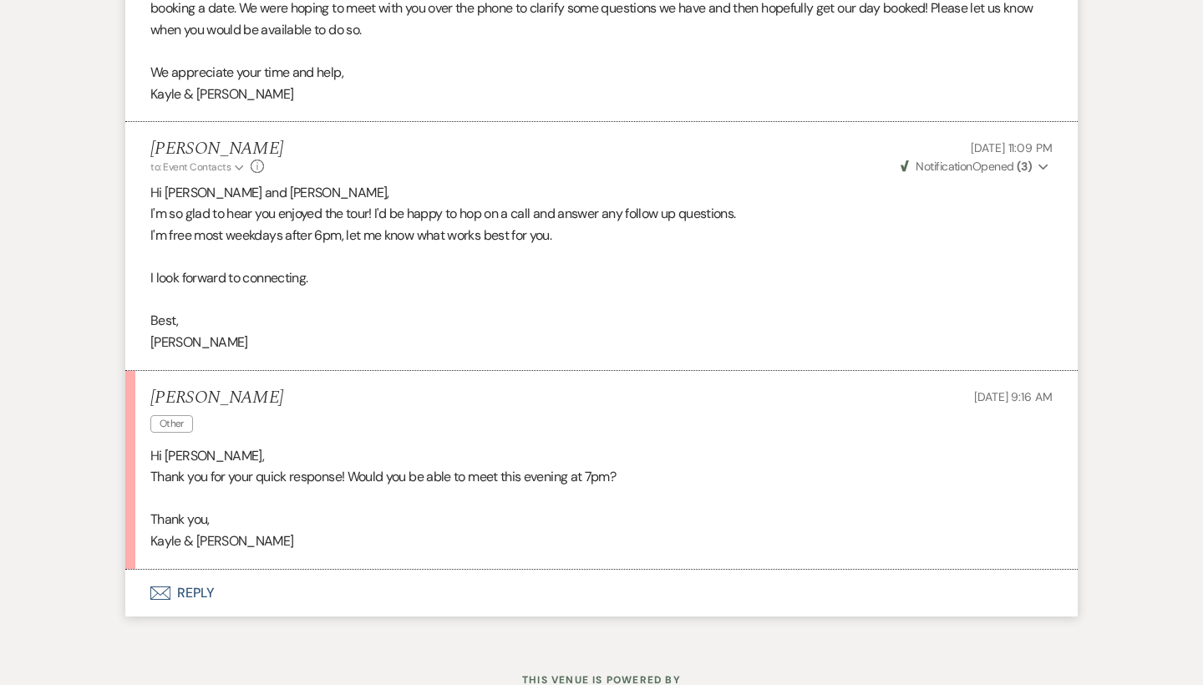
scroll to position [2338, 0]
click at [200, 571] on button "Envelope Reply" at bounding box center [601, 594] width 952 height 47
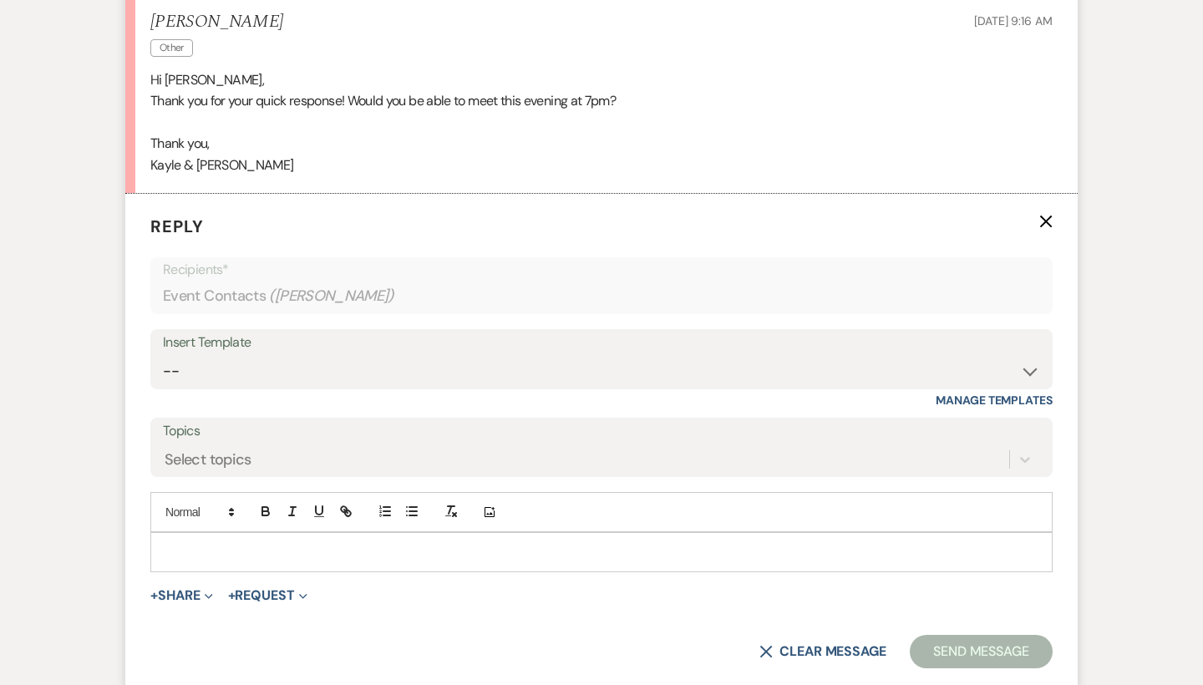
scroll to position [2748, 0]
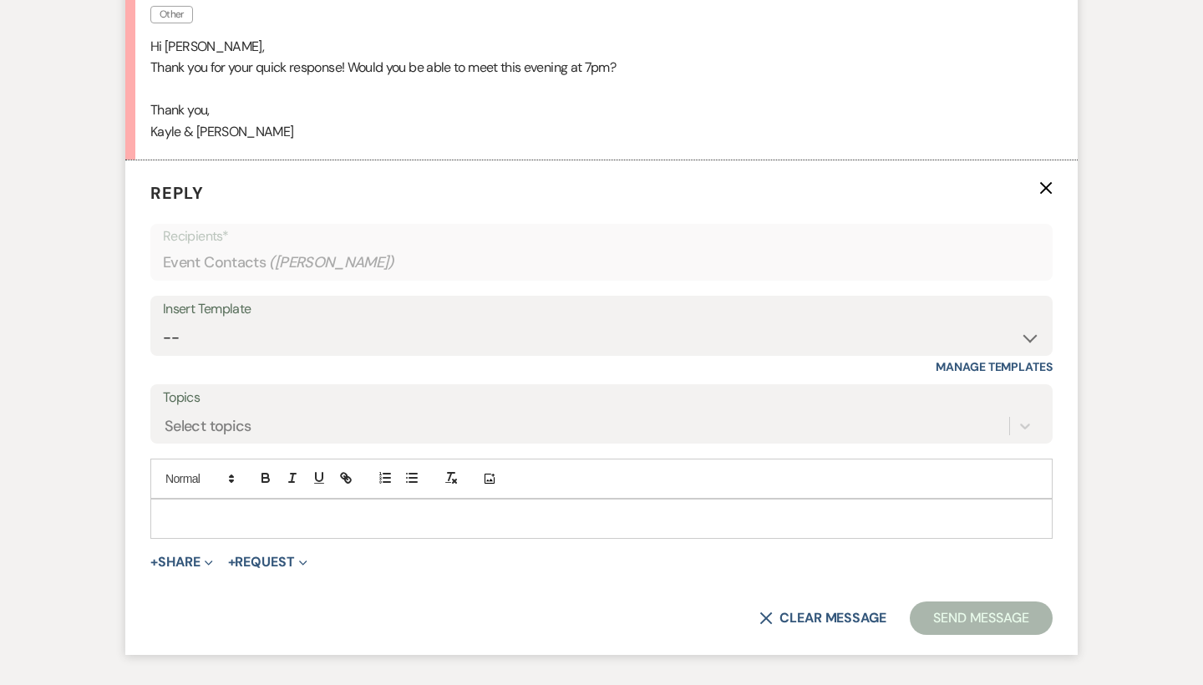
click at [211, 510] on p at bounding box center [601, 519] width 875 height 18
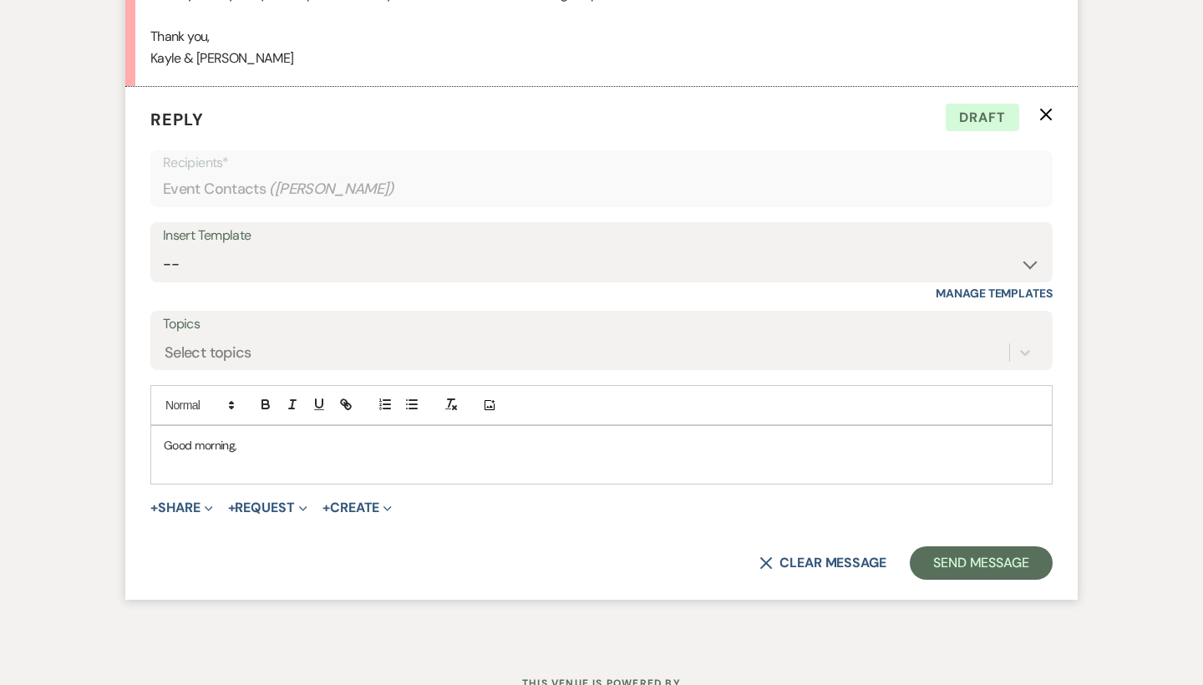
scroll to position [2821, 0]
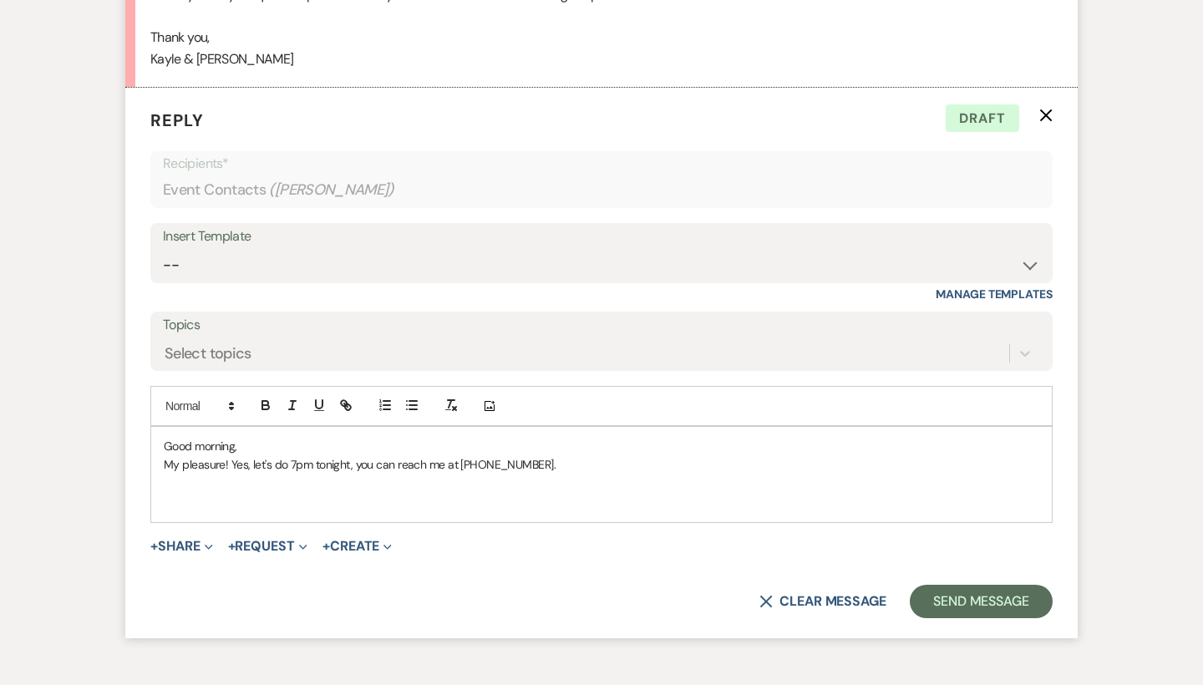
click at [287, 455] on p "My pleasure! Yes, let's do 7pm tonight, you can reach me at [PHONE_NUMBER]." at bounding box center [601, 464] width 875 height 18
click at [309, 455] on p "My pleasure! Yes, 7pm tonight, you can reach me at [PHONE_NUMBER]." at bounding box center [601, 464] width 875 height 18
click at [400, 455] on p "My pleasure! Yes, 7pm tonight works for me, you can reach me at [PHONE_NUMBER]." at bounding box center [601, 464] width 875 height 18
click at [429, 455] on p "My pleasure! Yes, 7pm tonight works for me and I can reach me at [PHONE_NUMBER]." at bounding box center [601, 464] width 875 height 18
click at [489, 455] on p "My pleasure! Yes, 7pm tonight works for me and I can be reach me at [PHONE_NUMB…" at bounding box center [601, 464] width 875 height 18
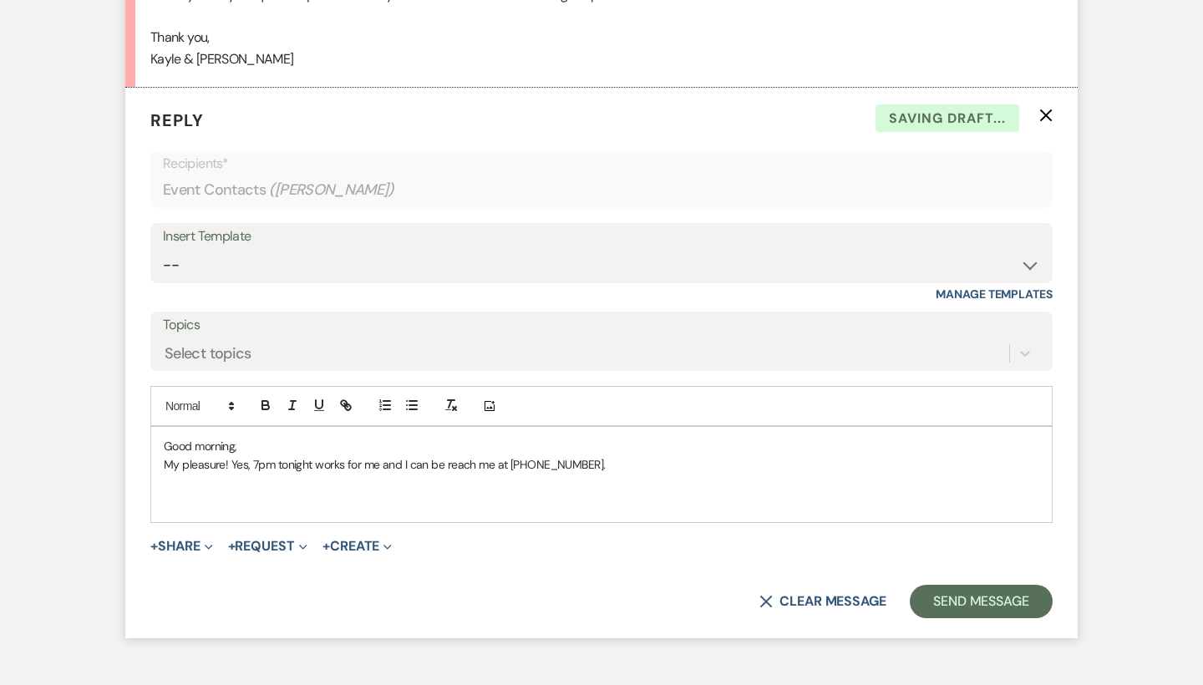
click at [505, 455] on p "My pleasure! Yes, 7pm tonight works for me and I can be reach me at [PHONE_NUMB…" at bounding box center [601, 464] width 875 height 18
click at [588, 455] on p "My pleasure! Yes, 7pm tonight works for me and I can be reached at [PHONE_NUMBE…" at bounding box center [601, 464] width 875 height 18
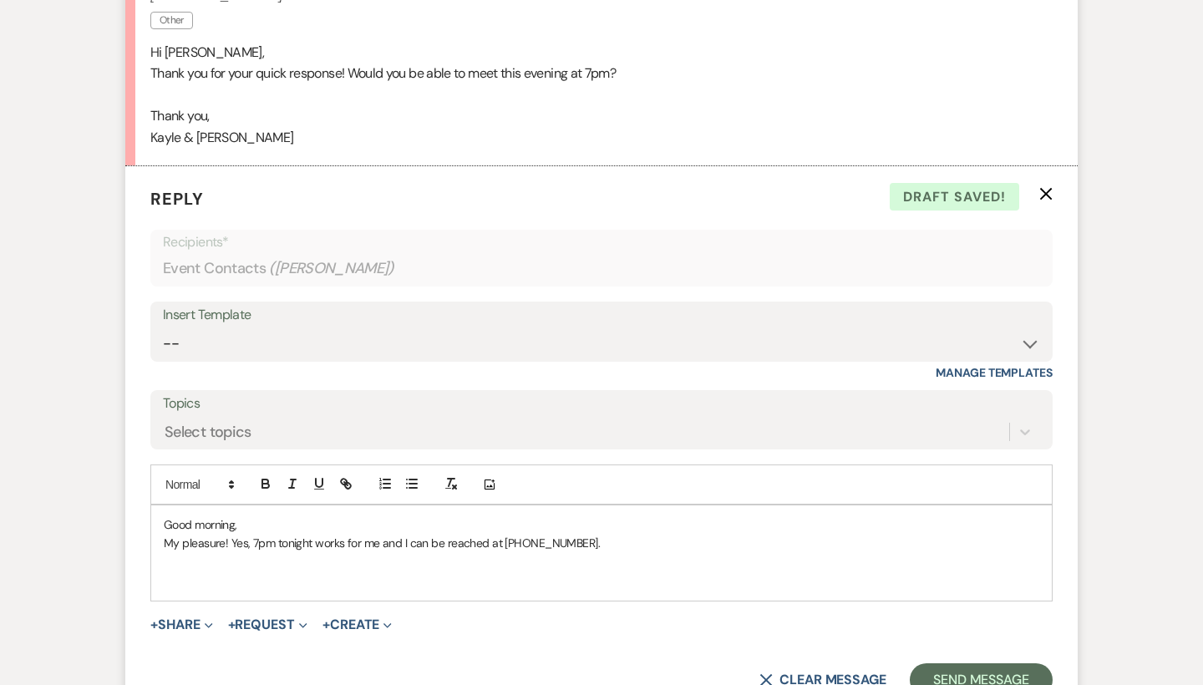
scroll to position [2823, 0]
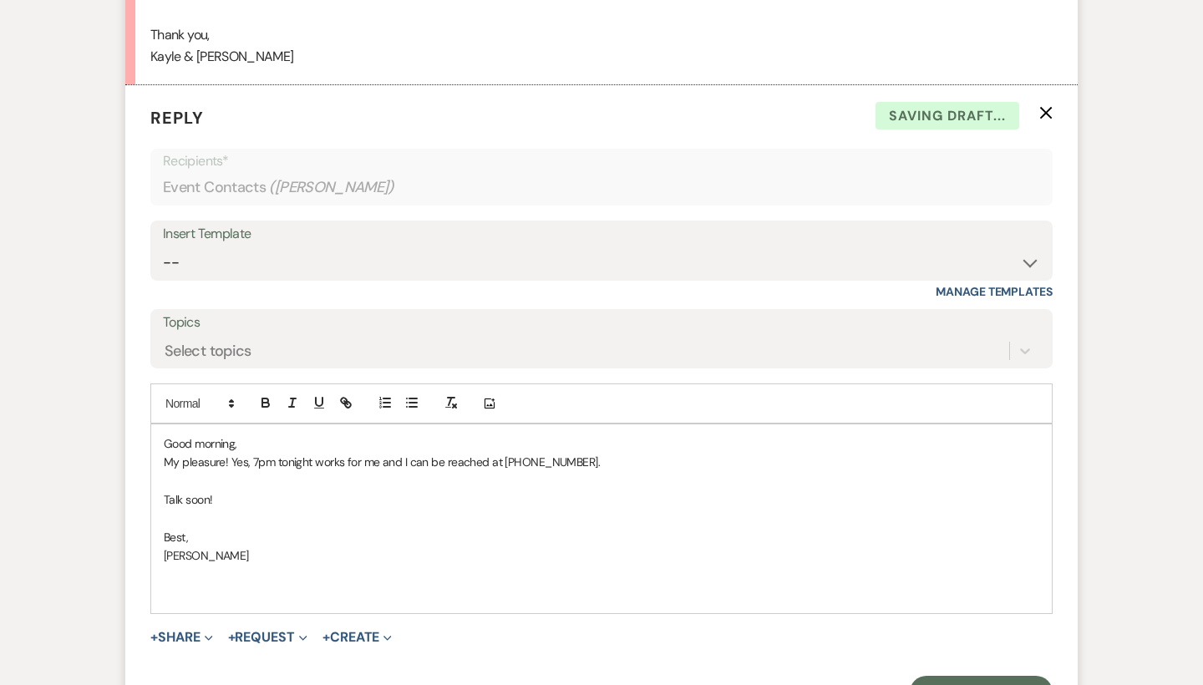
click at [173, 584] on p at bounding box center [601, 593] width 875 height 18
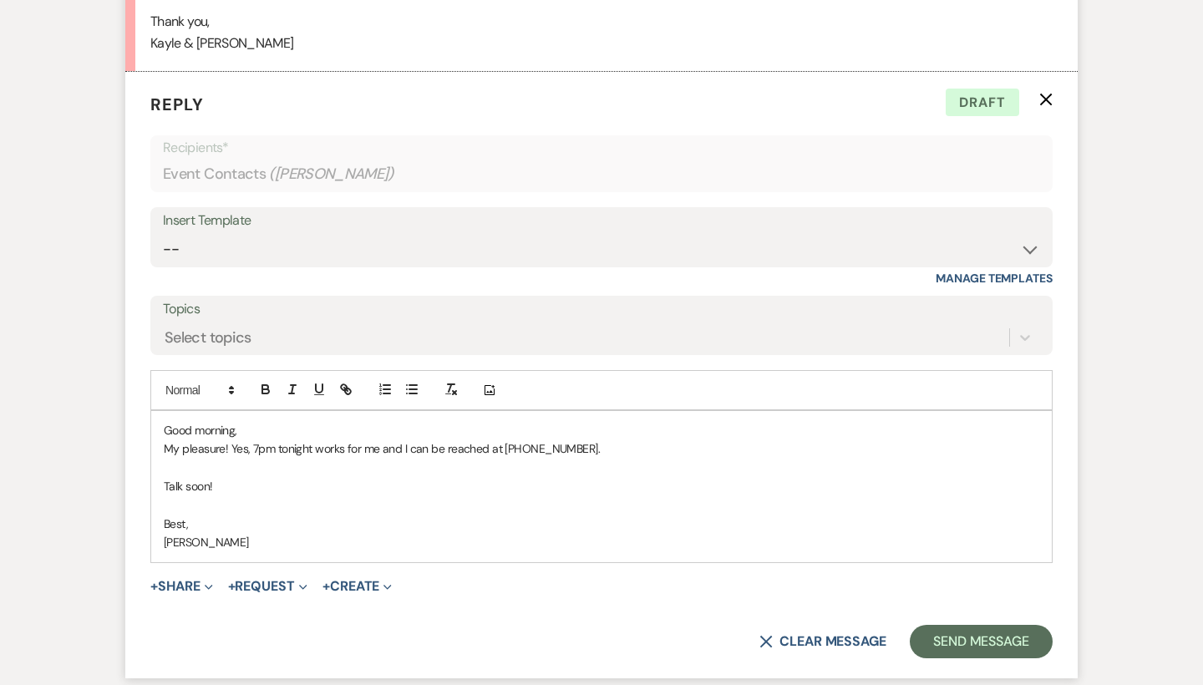
scroll to position [2837, 0]
click at [967, 625] on button "Send Message" at bounding box center [981, 641] width 143 height 33
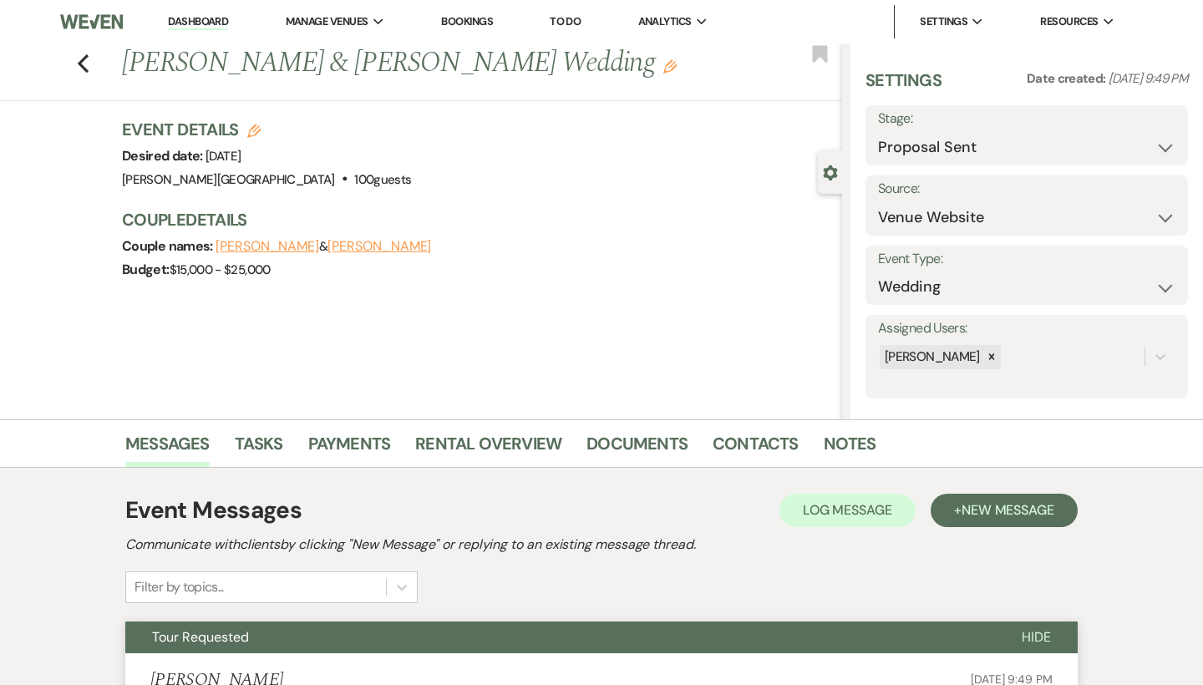
scroll to position [0, 0]
click at [212, 24] on link "Dashboard" at bounding box center [198, 22] width 60 height 16
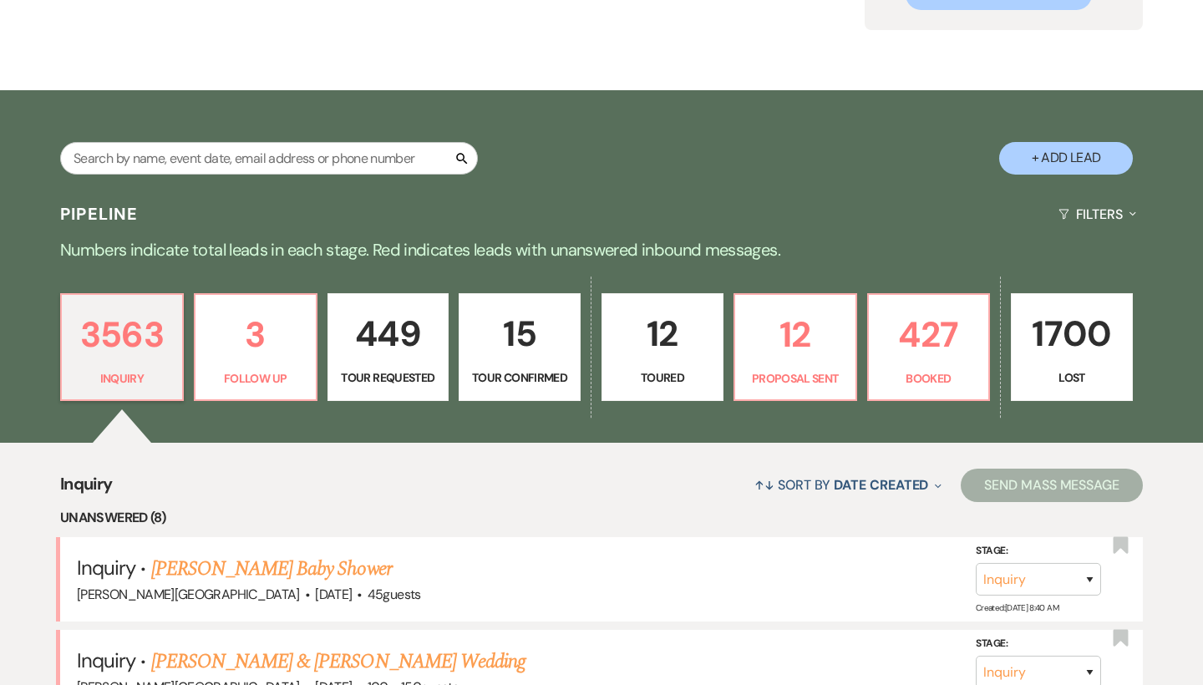
scroll to position [225, 0]
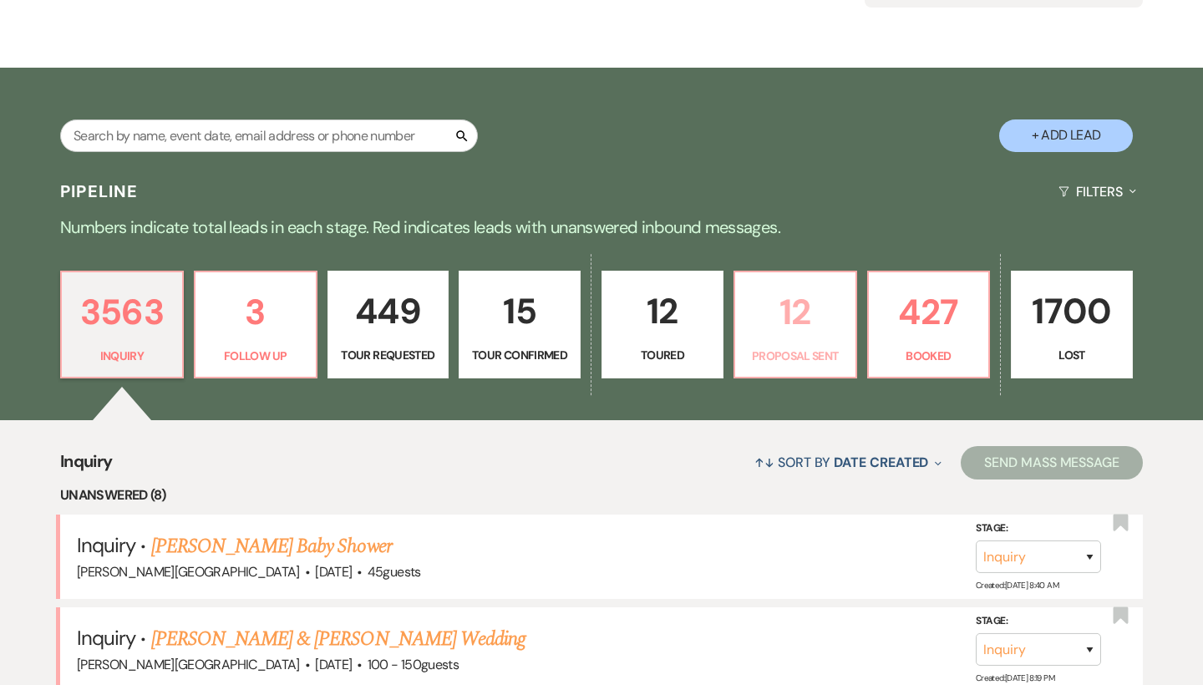
click at [794, 319] on p "12" at bounding box center [795, 312] width 100 height 56
select select "6"
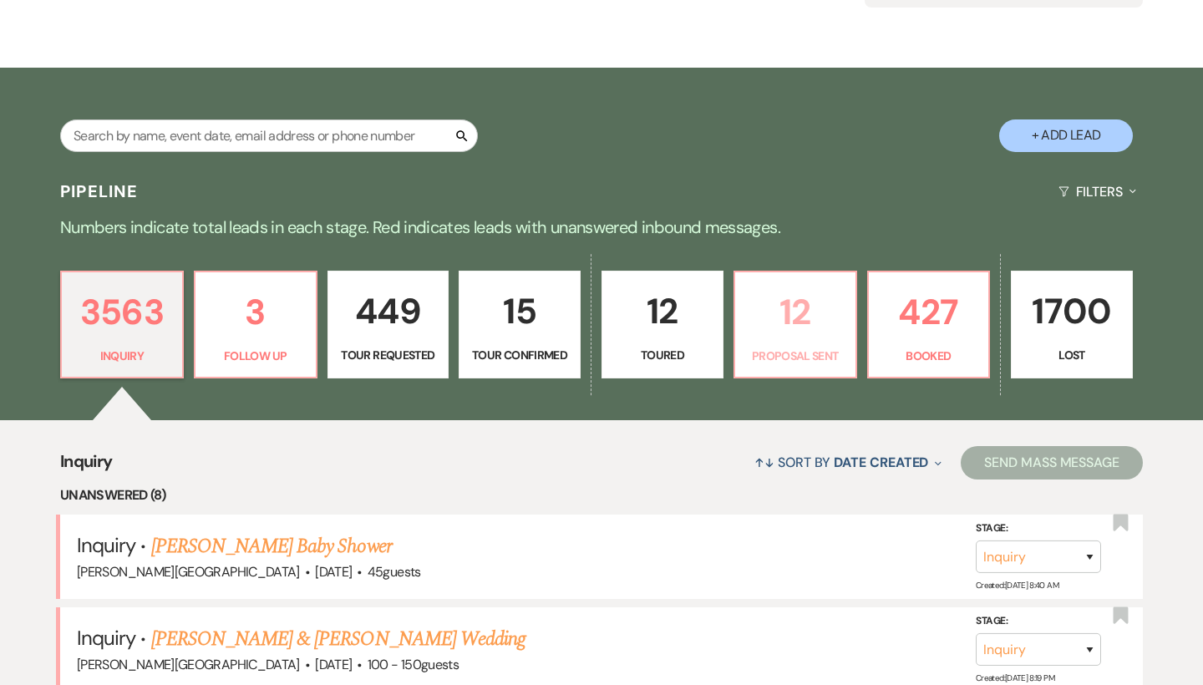
select select "6"
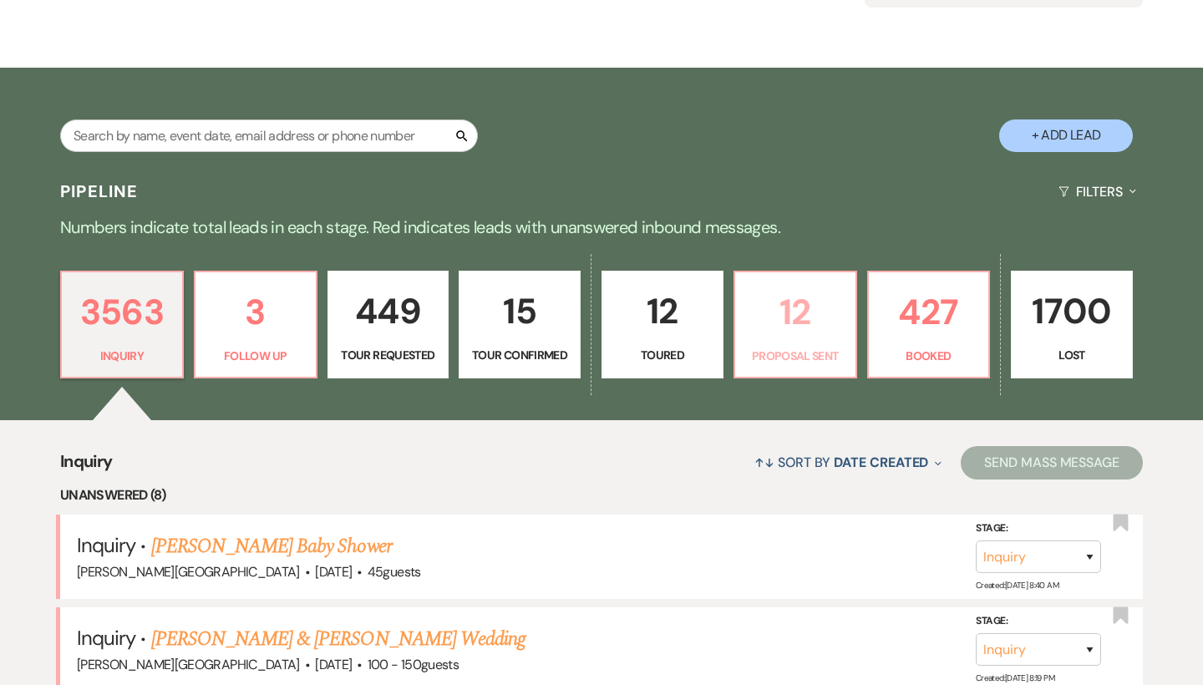
select select "6"
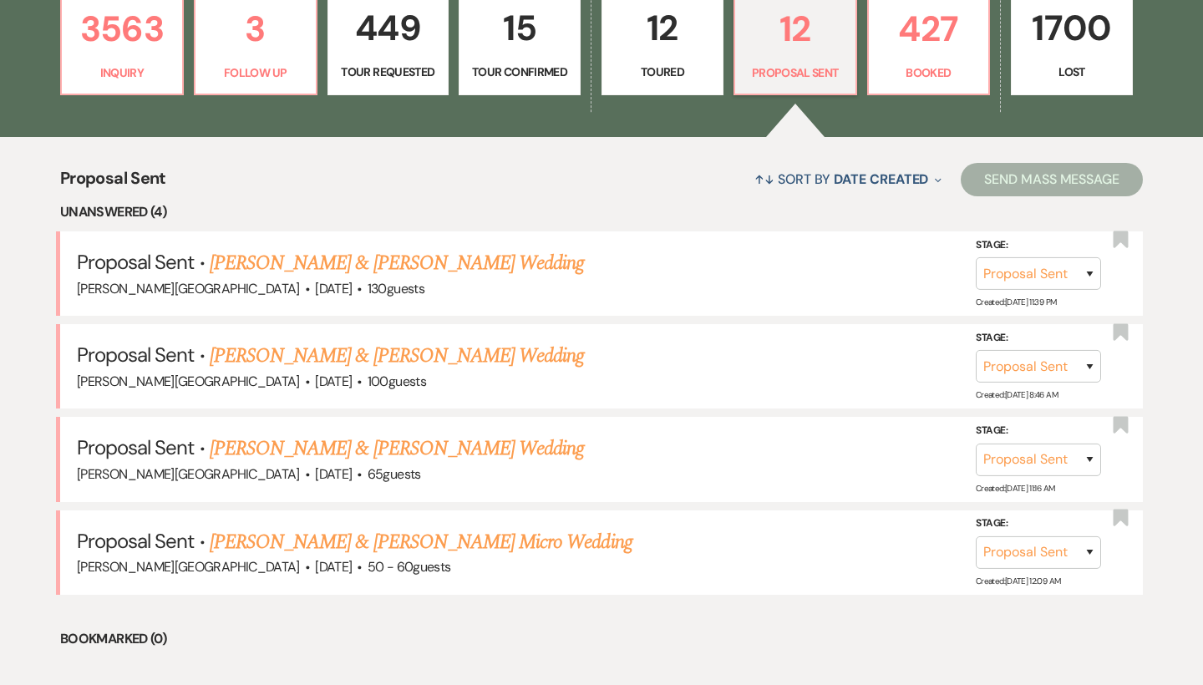
scroll to position [509, 0]
click at [425, 446] on link "[PERSON_NAME] & [PERSON_NAME] Wedding" at bounding box center [397, 448] width 374 height 30
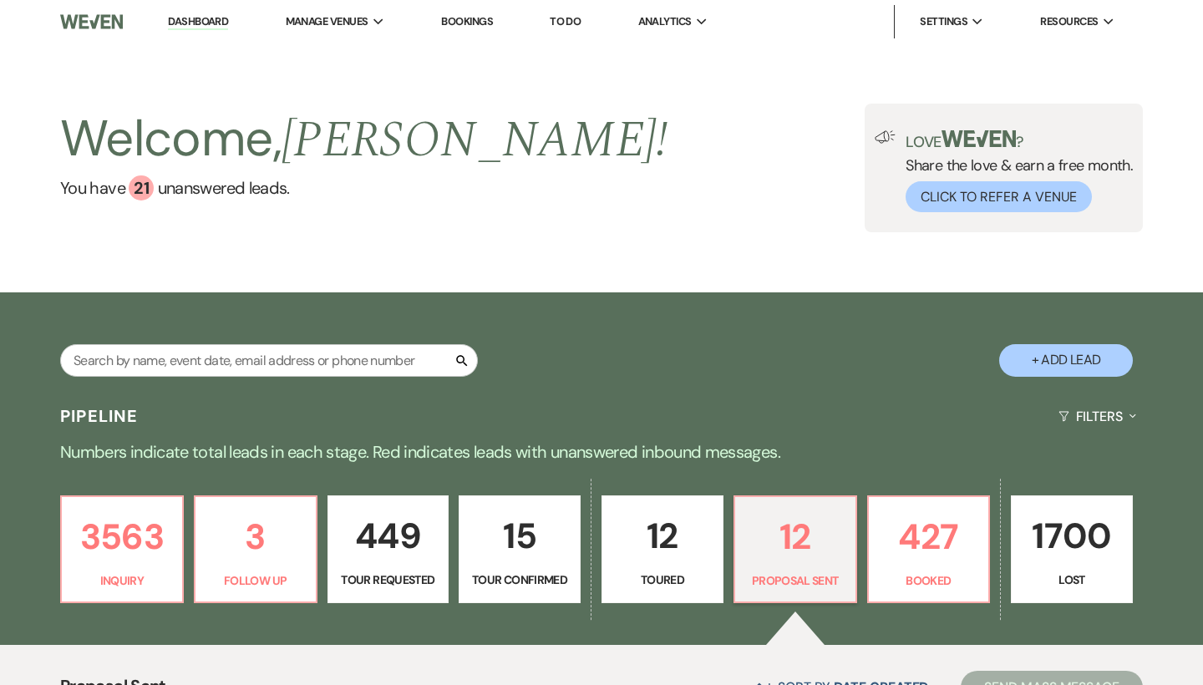
select select "6"
select select "5"
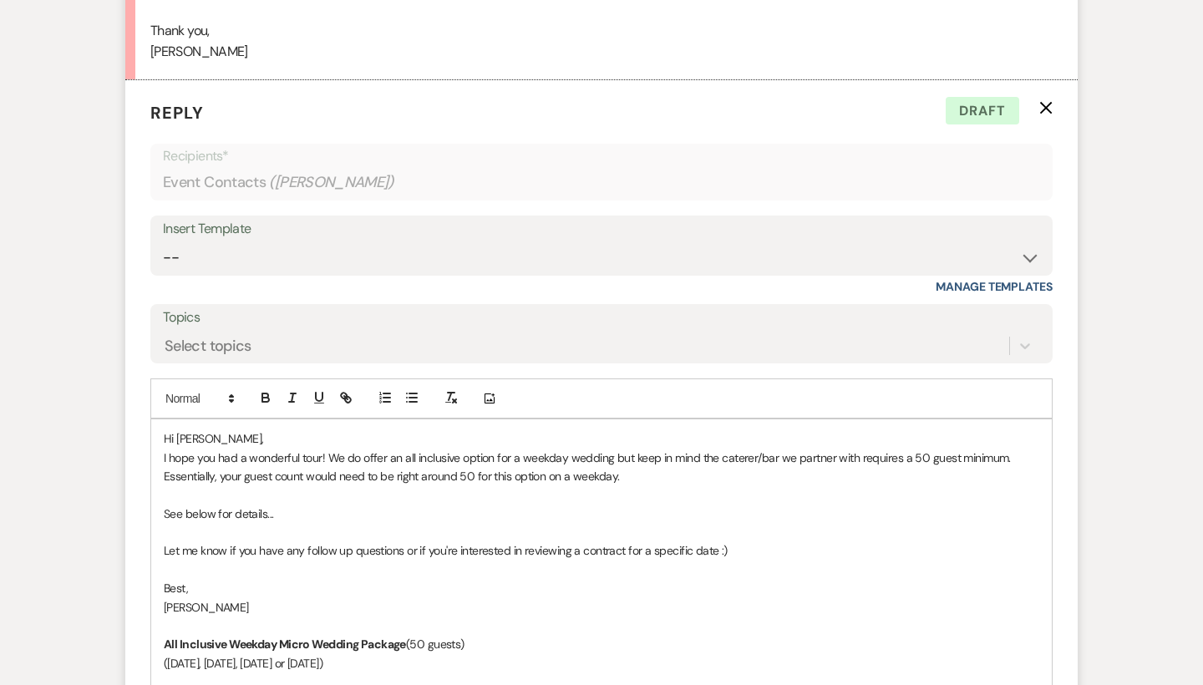
scroll to position [2700, 0]
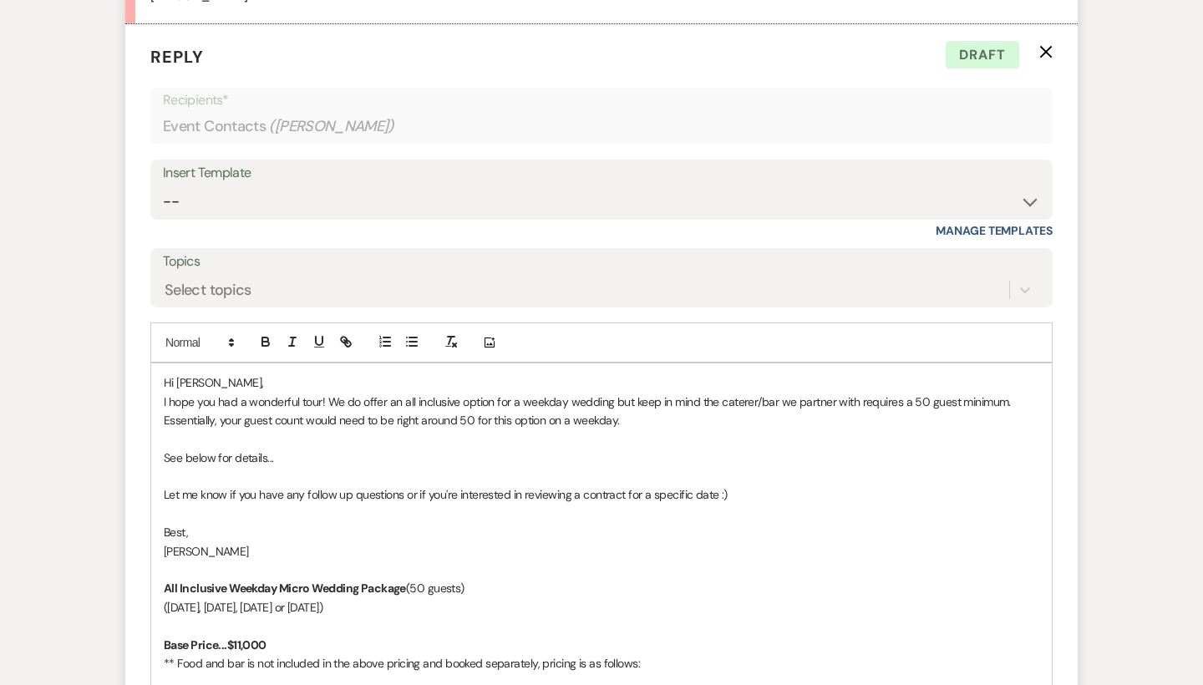
click at [357, 393] on p "I hope you had a wonderful tour! We do offer an all inclusive option for a week…" at bounding box center [601, 412] width 875 height 38
click at [461, 393] on p "I hope you had a wonderful tour! We don't typcically offer an all inclusive opt…" at bounding box center [601, 412] width 875 height 38
click at [624, 393] on p "I hope you had a wonderful tour! We don't typically offer our all inclusive opt…" at bounding box center [601, 412] width 875 height 38
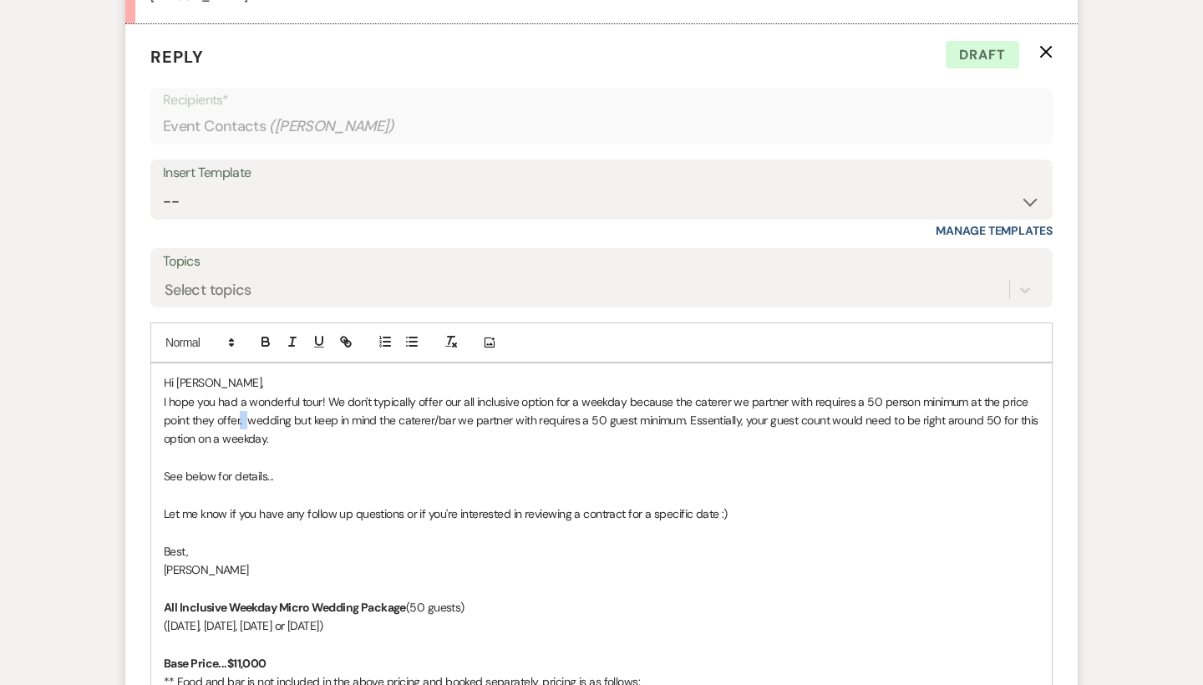
click at [246, 393] on p "I hope you had a wonderful tour! We don't typically offer our all inclusive opt…" at bounding box center [601, 421] width 875 height 56
click at [244, 393] on p "I hope you had a wonderful tour! We don't typically offer our all inclusive opt…" at bounding box center [601, 421] width 875 height 56
click at [241, 393] on p "I hope you had a wonderful tour! We don't typically offer our all inclusive opt…" at bounding box center [601, 421] width 875 height 56
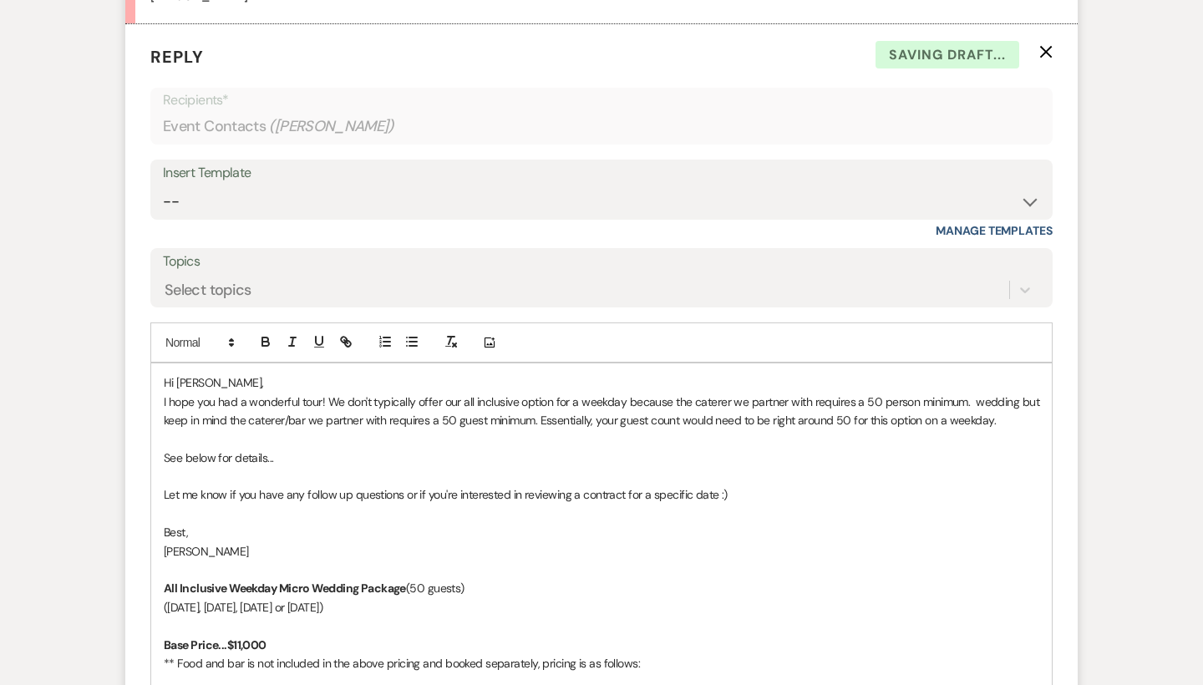
drag, startPoint x: 241, startPoint y: 371, endPoint x: 510, endPoint y: 393, distance: 269.8
click at [510, 429] on p at bounding box center [601, 438] width 875 height 18
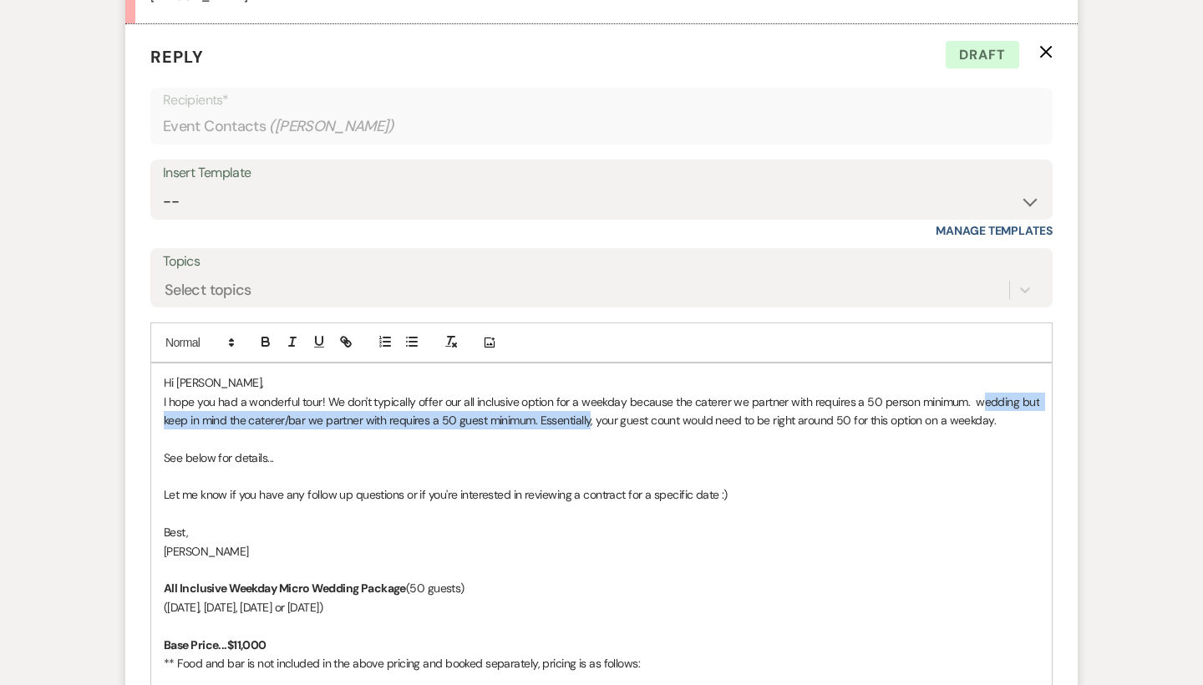
drag, startPoint x: 590, startPoint y: 373, endPoint x: 976, endPoint y: 361, distance: 386.9
click at [976, 393] on p "I hope you had a wonderful tour! We don't typically offer our all inclusive opt…" at bounding box center [601, 412] width 875 height 38
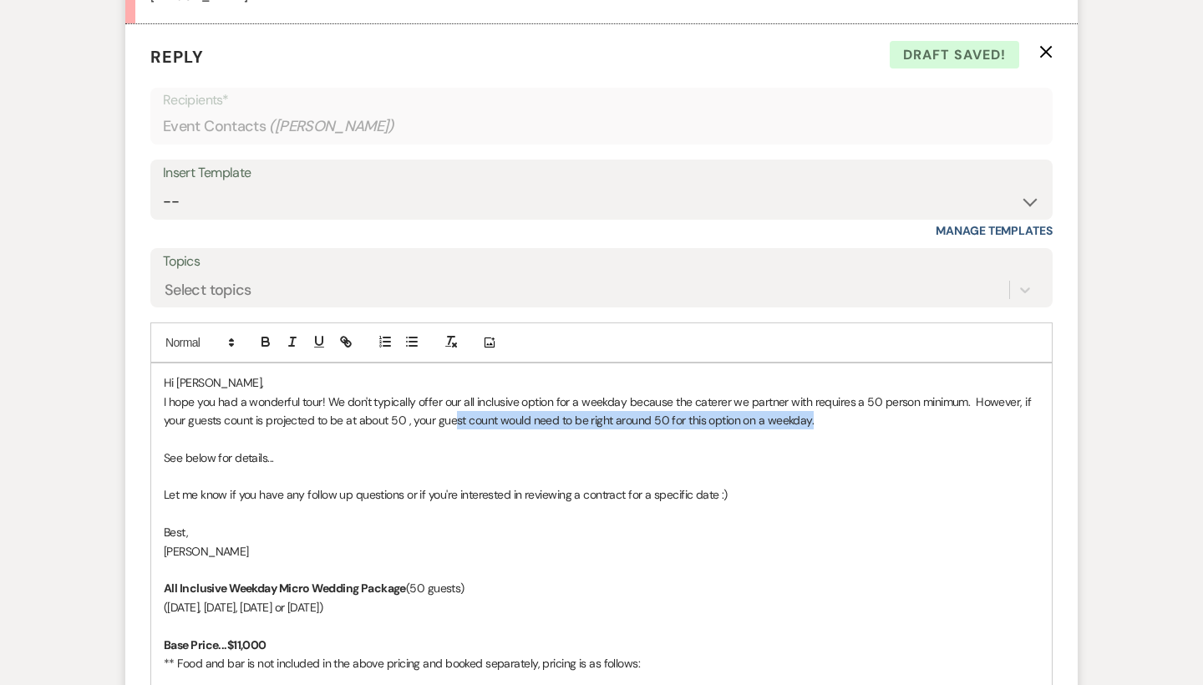
drag, startPoint x: 817, startPoint y: 375, endPoint x: 456, endPoint y: 380, distance: 360.9
click at [456, 393] on p "I hope you had a wonderful tour! We don't typically offer our all inclusive opt…" at bounding box center [601, 412] width 875 height 38
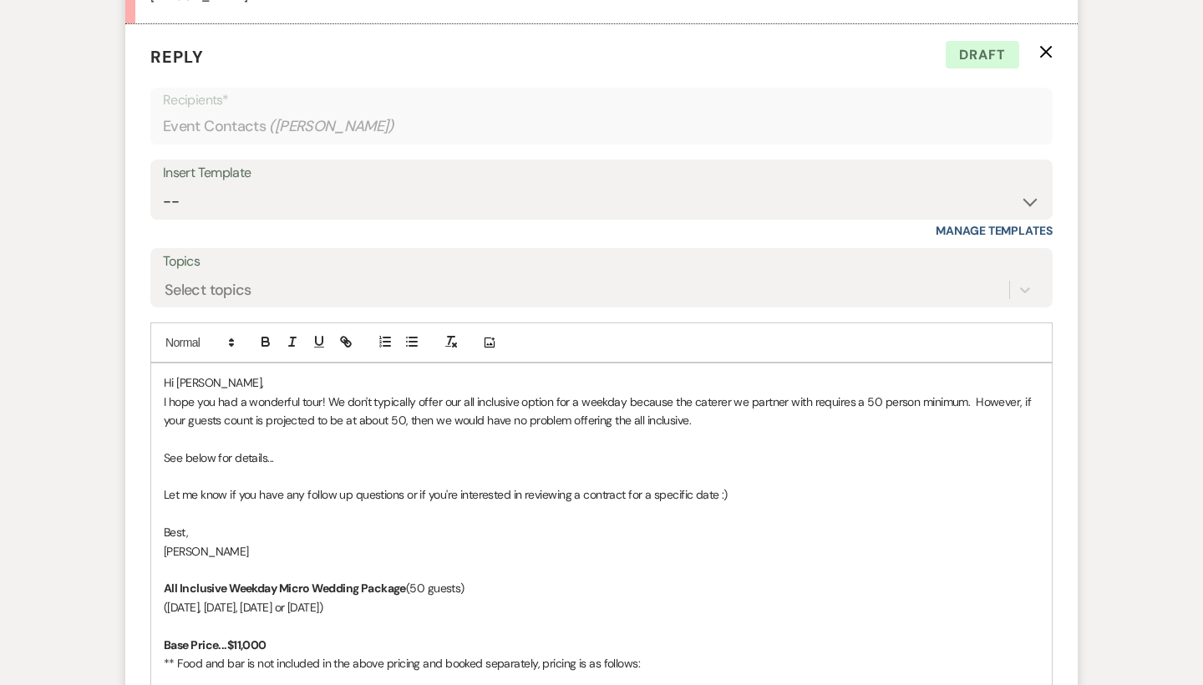
click at [963, 393] on p "I hope you had a wonderful tour! We don't typically offer our all inclusive opt…" at bounding box center [601, 412] width 875 height 38
click at [388, 393] on p "I hope you had a wonderful tour! We don't typically offer our all inclusive opt…" at bounding box center [601, 412] width 875 height 38
click at [400, 393] on p "I hope you had a wonderful tour! We don't typically offer our all inclusive opt…" at bounding box center [601, 412] width 875 height 38
click at [406, 393] on p "I hope you had a wonderful tour! We don't typically offer our all inclusive opt…" at bounding box center [601, 412] width 875 height 38
drag, startPoint x: 697, startPoint y: 373, endPoint x: 521, endPoint y: 374, distance: 175.4
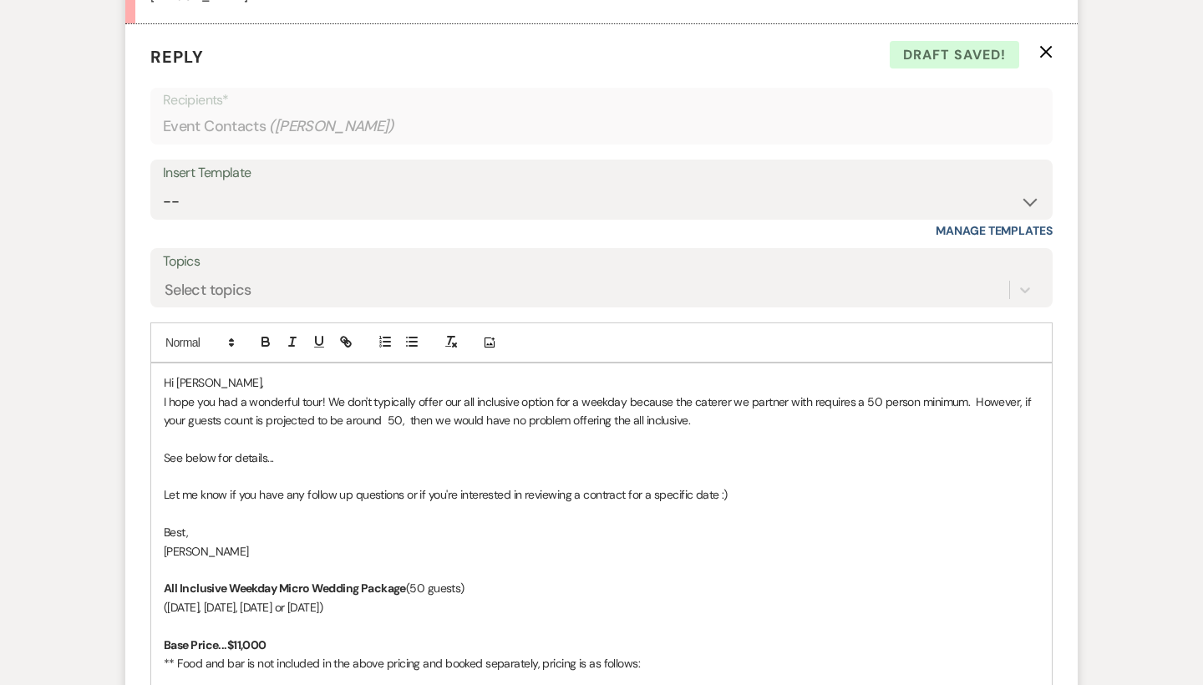
click at [521, 393] on p "I hope you had a wonderful tour! We don't typically offer our all inclusive opt…" at bounding box center [601, 412] width 875 height 38
click at [293, 449] on p "See below for details..." at bounding box center [601, 458] width 875 height 18
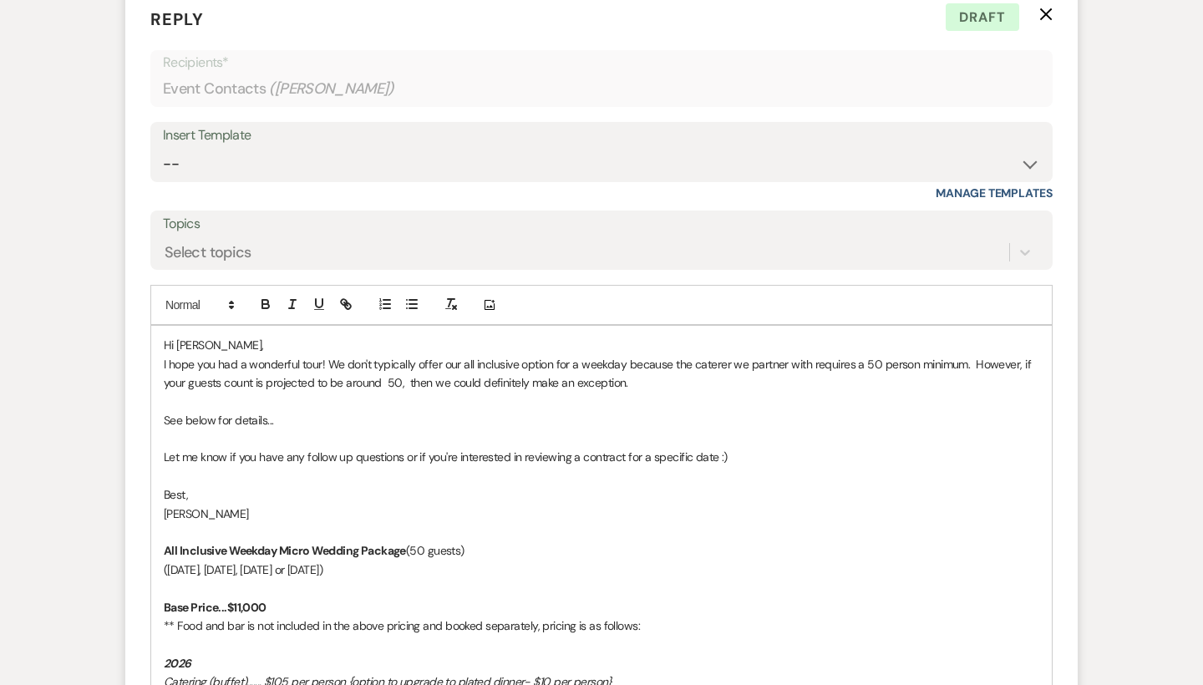
scroll to position [2808, 0]
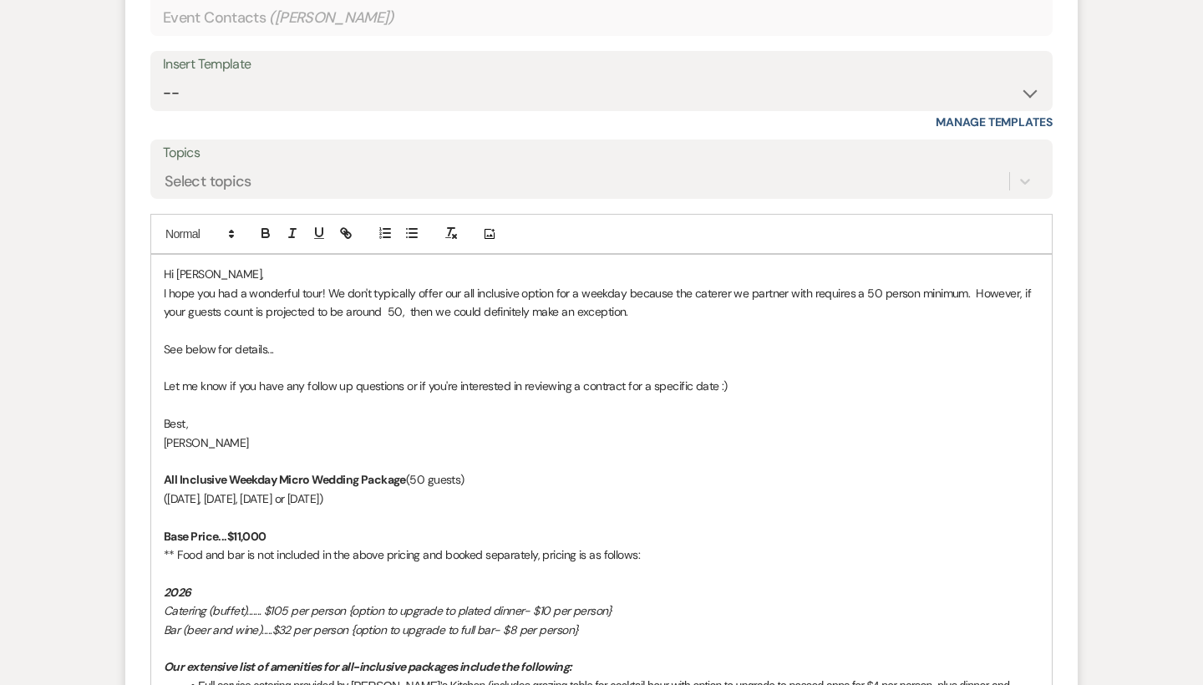
click at [401, 284] on p "I hope you had a wonderful tour! We don't typically offer our all inclusive opt…" at bounding box center [601, 303] width 875 height 38
click at [406, 284] on p "I hope you had a wonderful tour! We don't typically offer our all inclusive opt…" at bounding box center [601, 303] width 875 height 38
click at [646, 284] on p "I hope you had a wonderful tour! We don't typically offer our all inclusive opt…" at bounding box center [601, 303] width 875 height 38
click at [283, 340] on p "See below for details..." at bounding box center [601, 349] width 875 height 18
click at [178, 377] on p "Let me know if you have any follow up questions or if you're interested in revi…" at bounding box center [601, 386] width 875 height 18
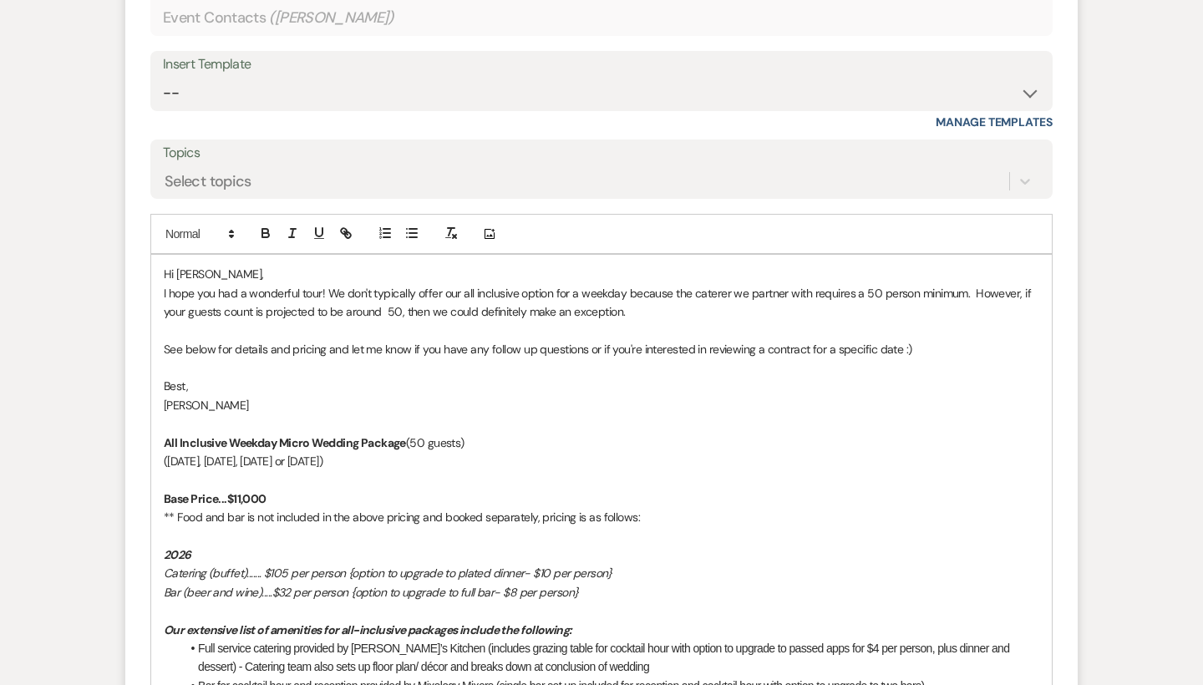
click at [584, 340] on p "See below for details and pricing and let me know if you have any follow up que…" at bounding box center [601, 349] width 875 height 18
click at [961, 284] on p "I hope you had a wonderful tour! We don't typically offer our all inclusive opt…" at bounding box center [601, 303] width 875 height 38
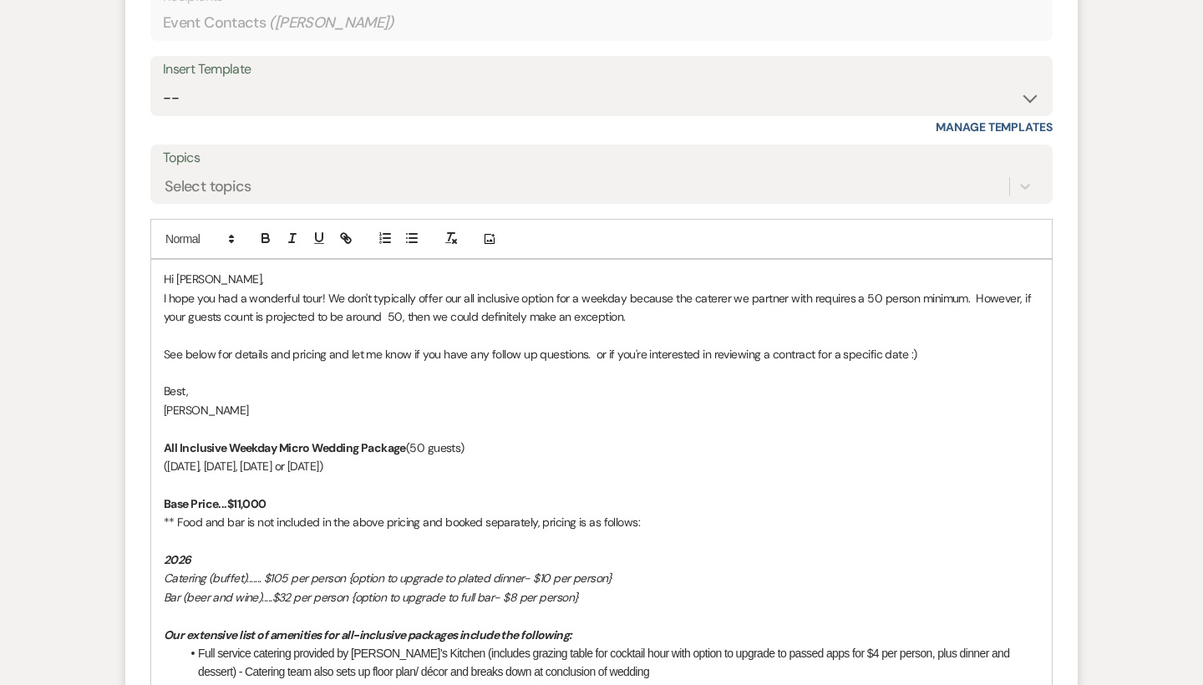
scroll to position [2818, 0]
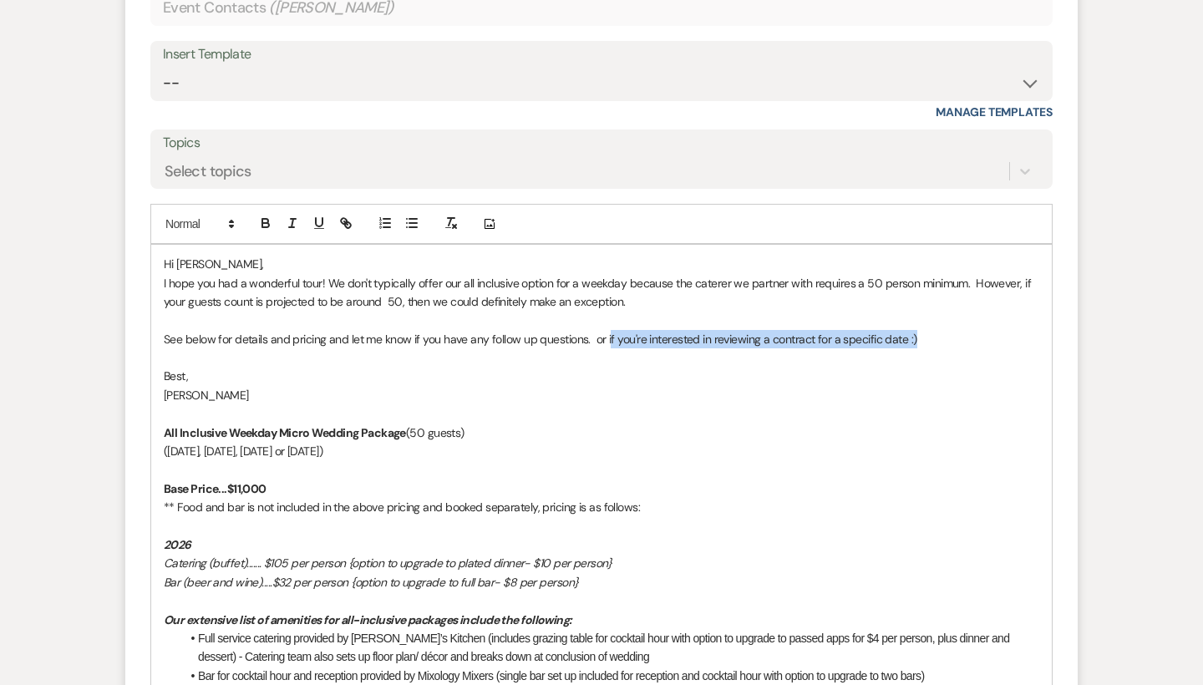
drag, startPoint x: 919, startPoint y: 297, endPoint x: 607, endPoint y: 295, distance: 311.6
click at [607, 330] on p "See below for details and pricing and let me know if you have any follow up que…" at bounding box center [601, 339] width 875 height 18
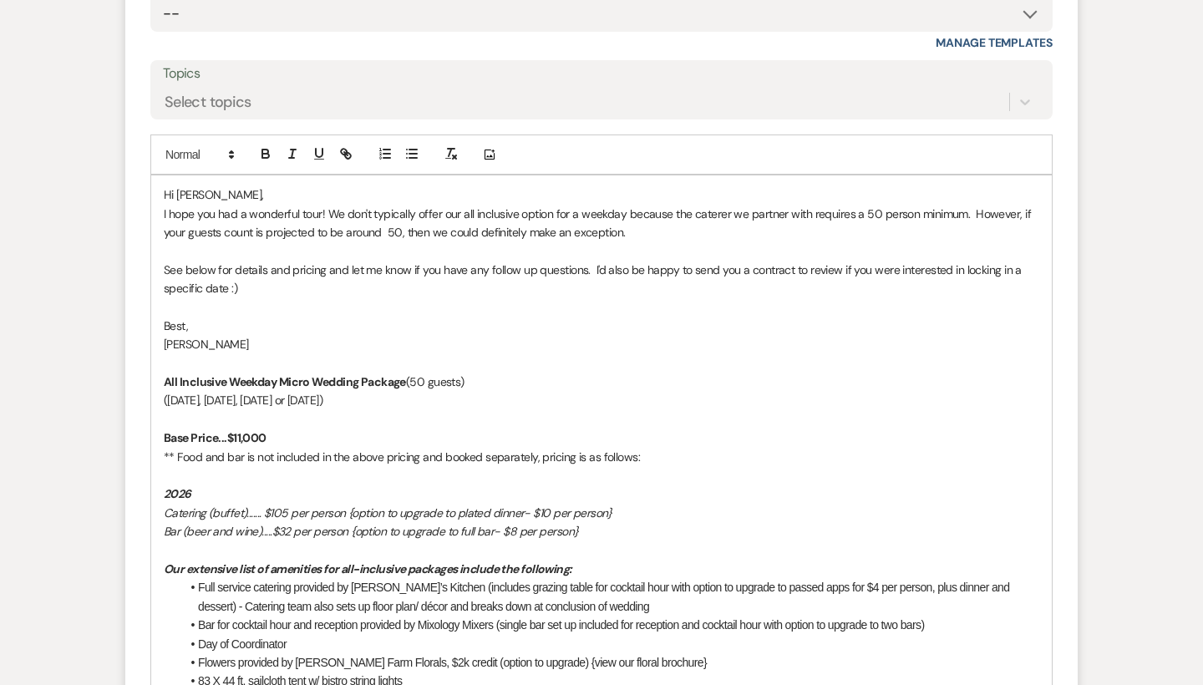
scroll to position [2885, 0]
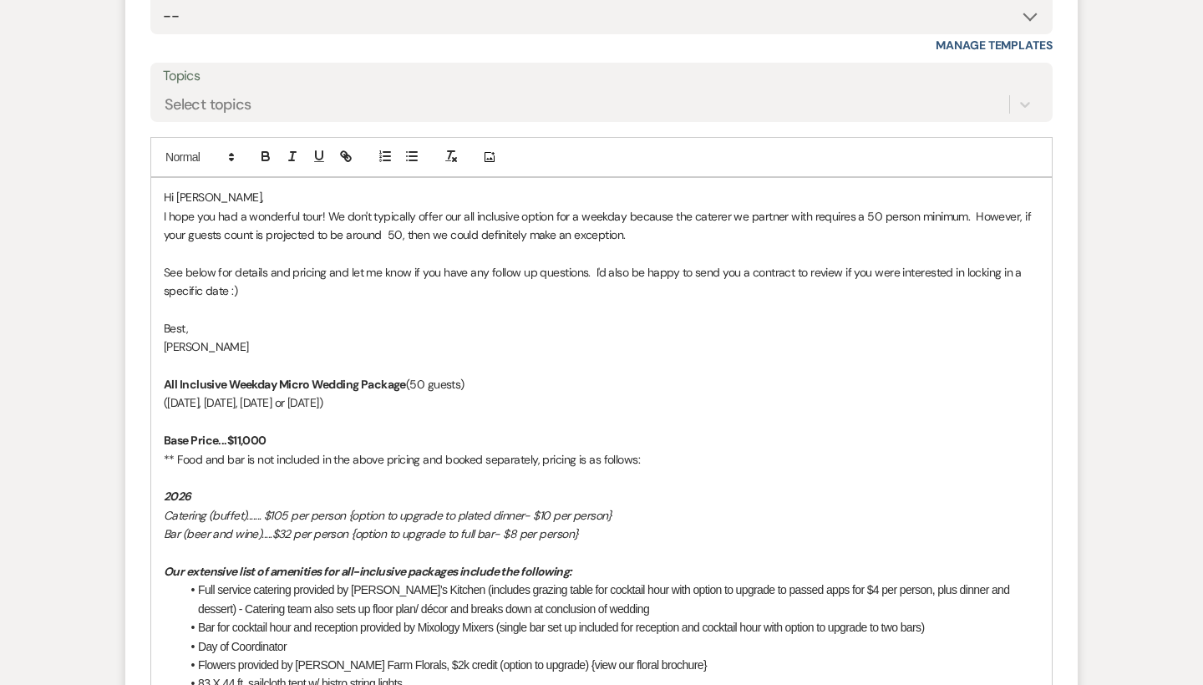
click at [400, 207] on p "I hope you had a wonderful tour! We don't typically offer our all inclusive opt…" at bounding box center [601, 226] width 875 height 38
drag, startPoint x: 643, startPoint y: 190, endPoint x: 528, endPoint y: 190, distance: 115.3
click at [528, 207] on p "I hope you had a wonderful tour! We don't typically offer our all inclusive opt…" at bounding box center [601, 226] width 875 height 38
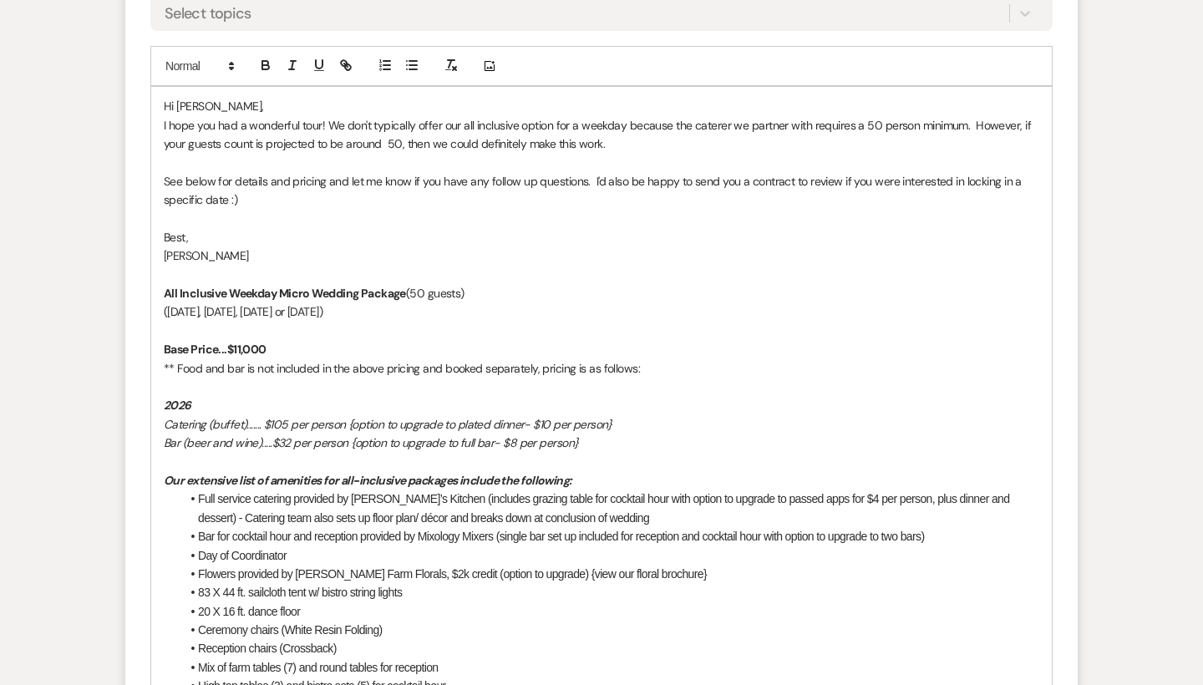
scroll to position [2892, 0]
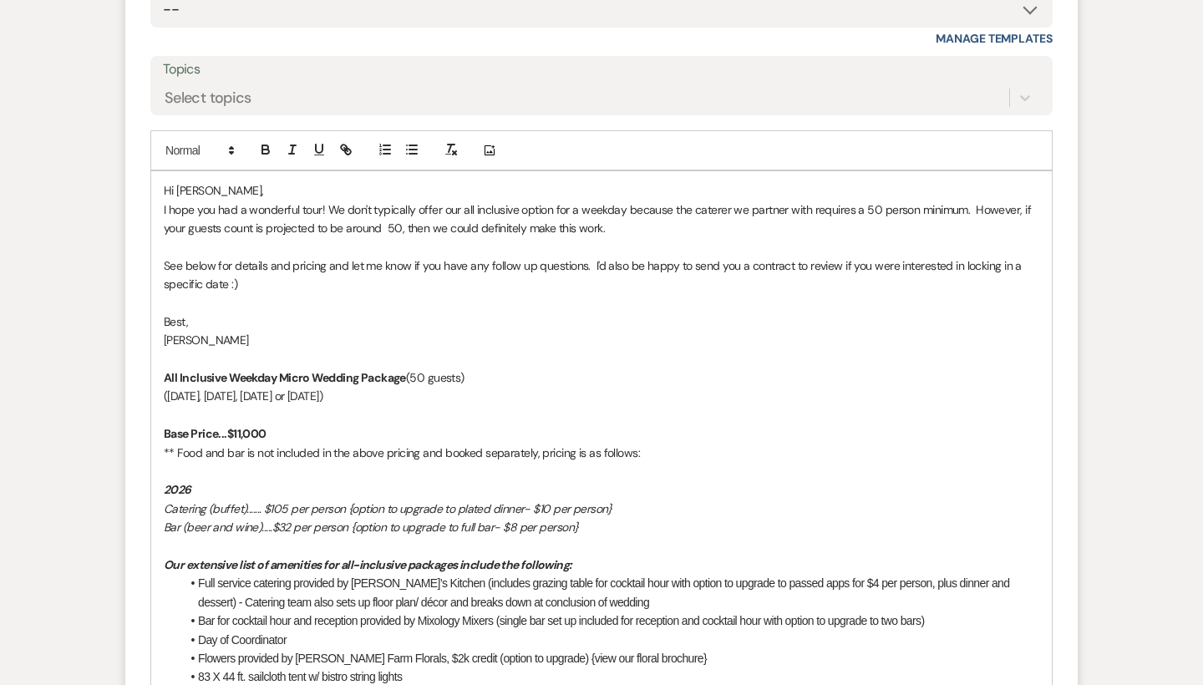
click at [327, 200] on p "I hope you had a wonderful tour! We don't typically offer our all inclusive opt…" at bounding box center [601, 219] width 875 height 38
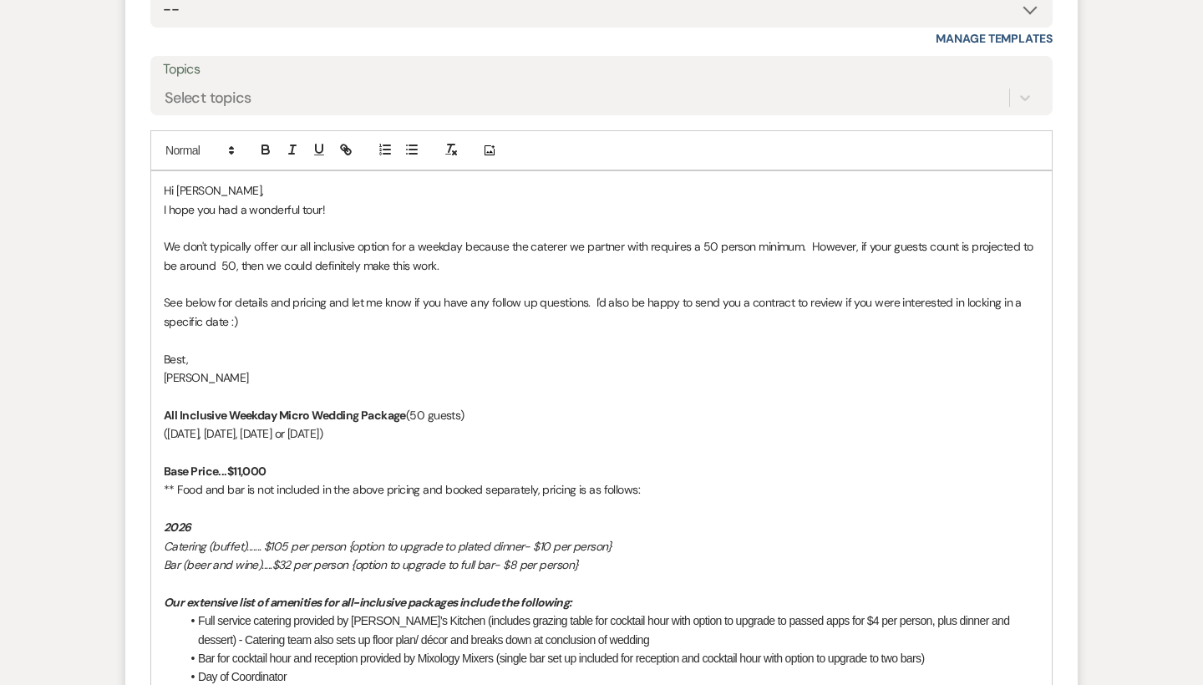
click at [336, 200] on p "I hope you had a wonderful tour!" at bounding box center [601, 209] width 875 height 18
click at [524, 237] on p "We don't typically offer our all inclusive option for a weekday because the cat…" at bounding box center [601, 256] width 875 height 38
click at [756, 237] on p "We don't typically offer our all inclusive option for a weekday because these a…" at bounding box center [601, 256] width 875 height 38
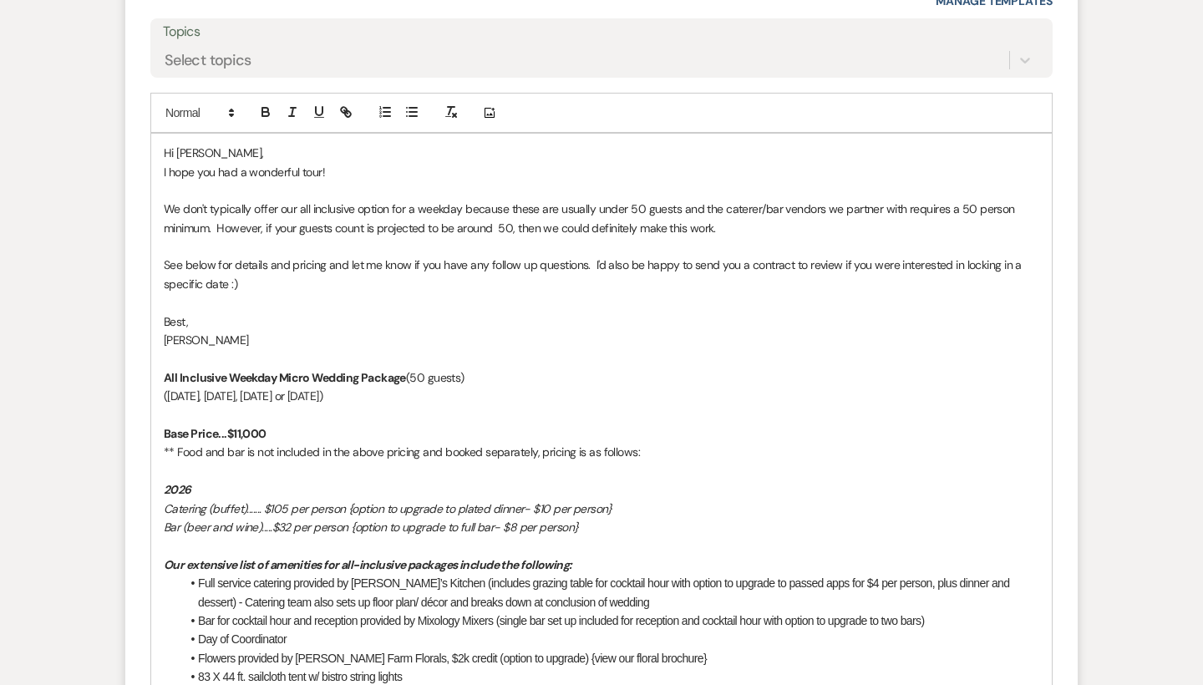
scroll to position [2937, 0]
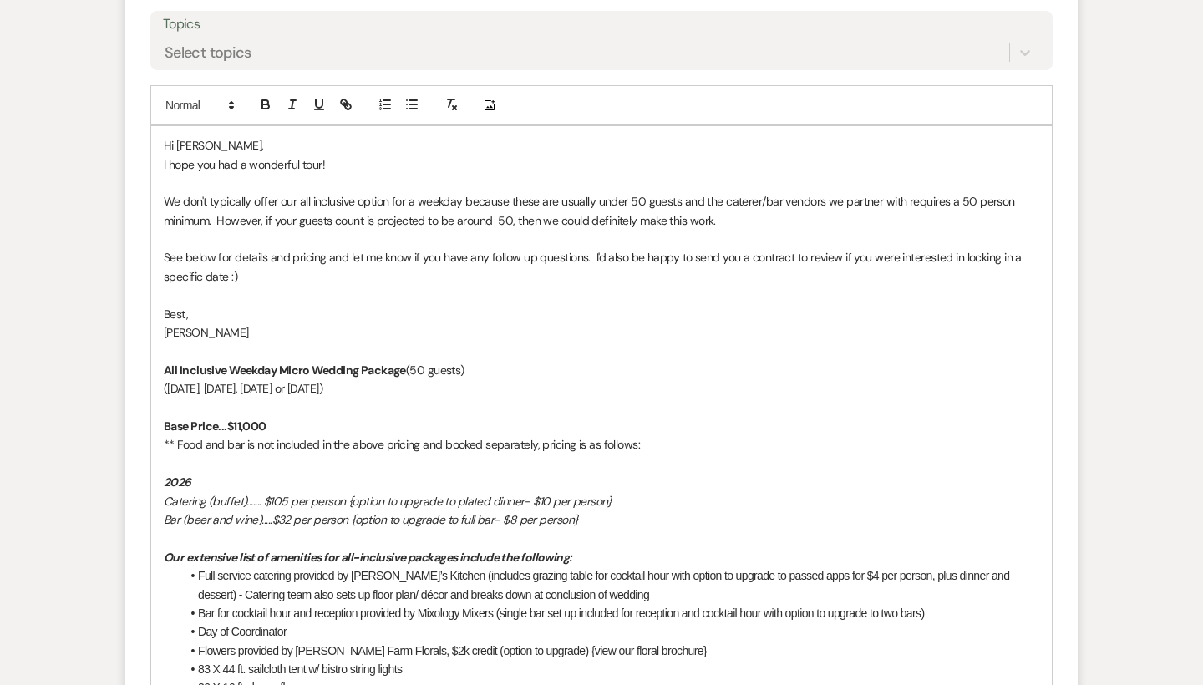
click at [723, 192] on p "We don't typically offer our all inclusive option for a weekday because these a…" at bounding box center [601, 211] width 875 height 38
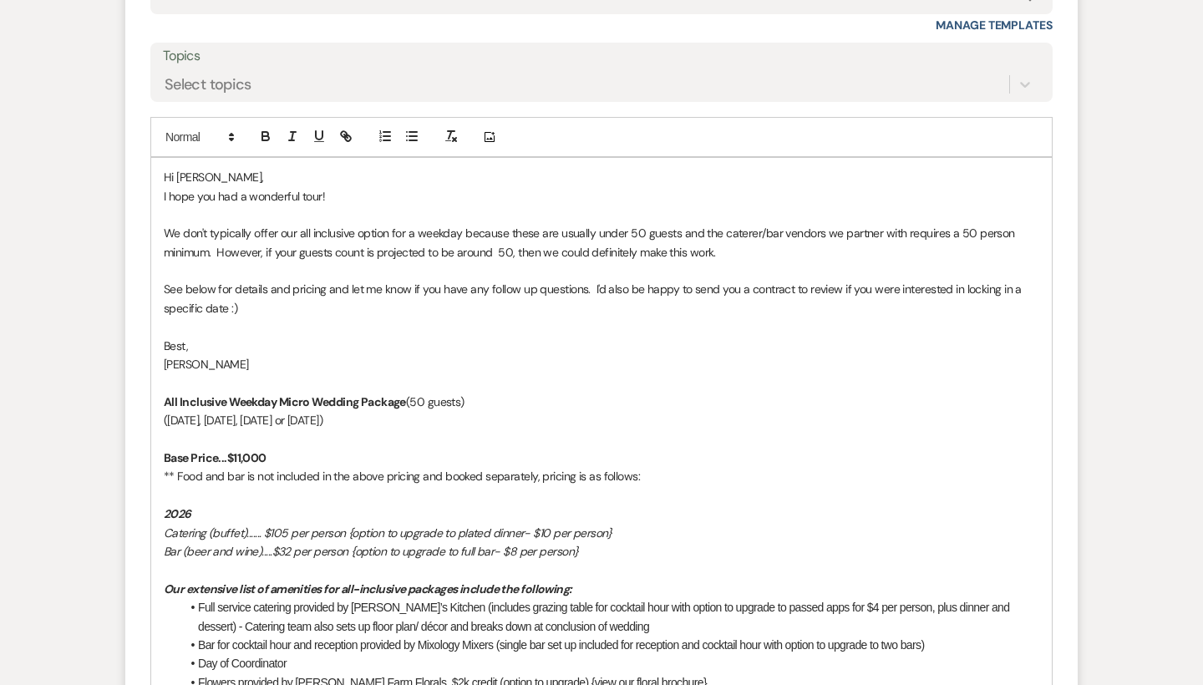
scroll to position [2906, 0]
click at [494, 223] on p "We don't typically offer our all inclusive option for a weekday because these a…" at bounding box center [601, 242] width 875 height 38
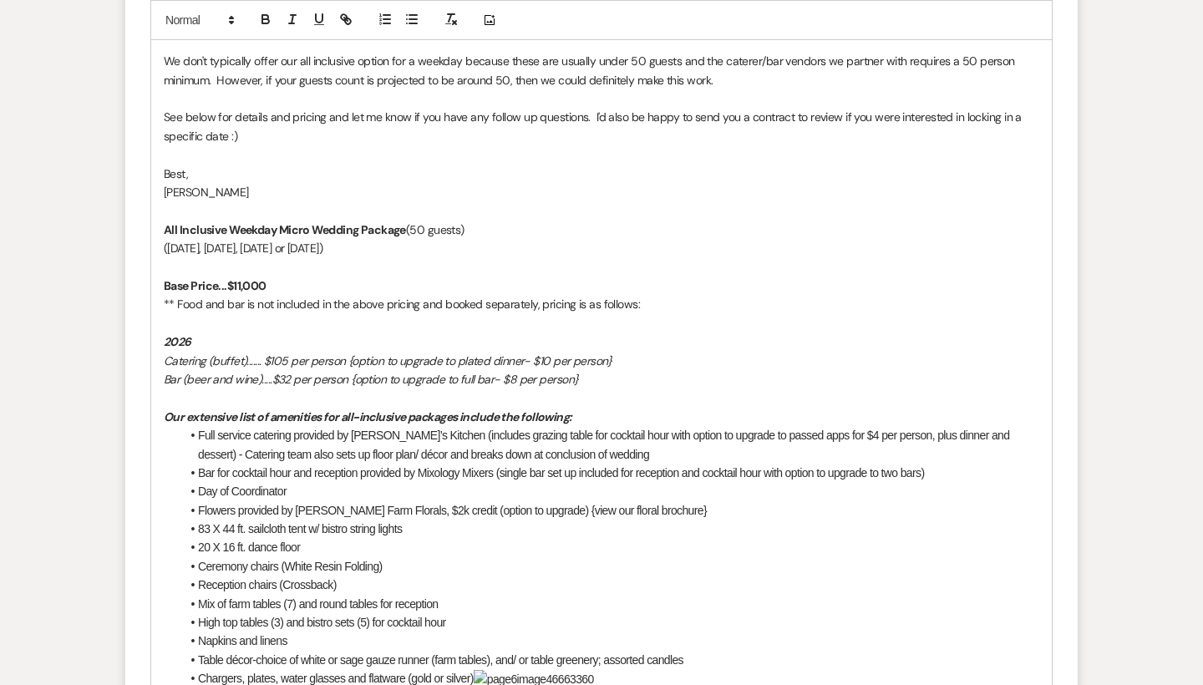
scroll to position [3088, 0]
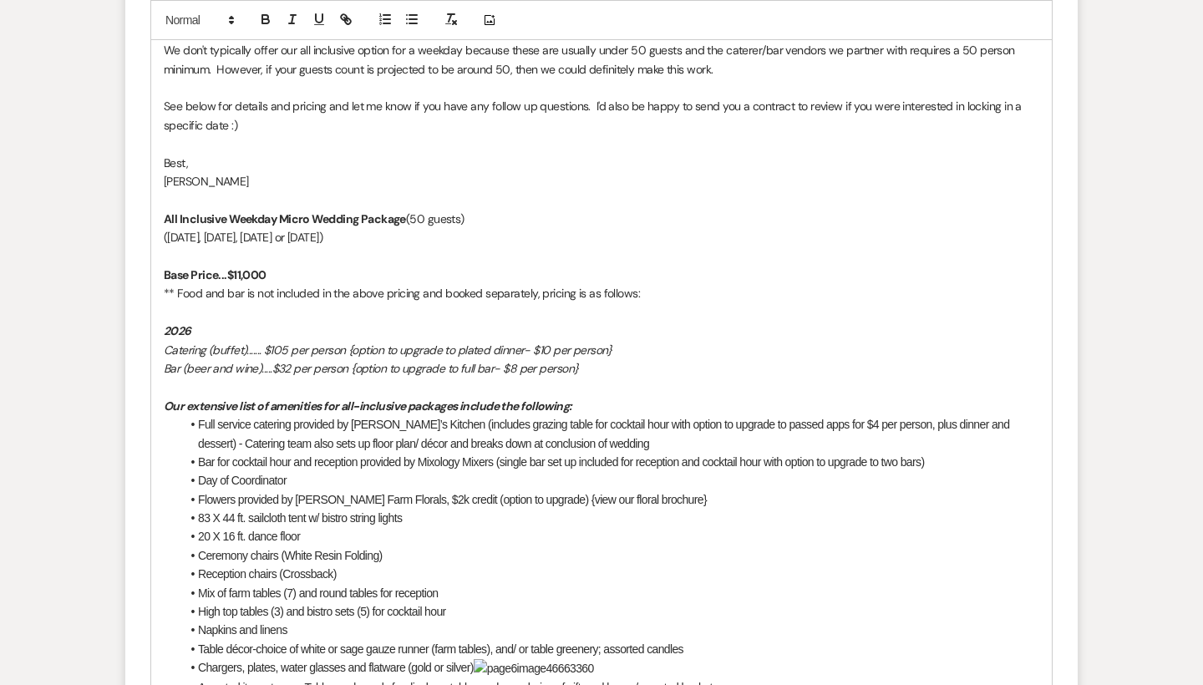
click at [241, 267] on strong "Base Price...$11,000" at bounding box center [215, 274] width 103 height 15
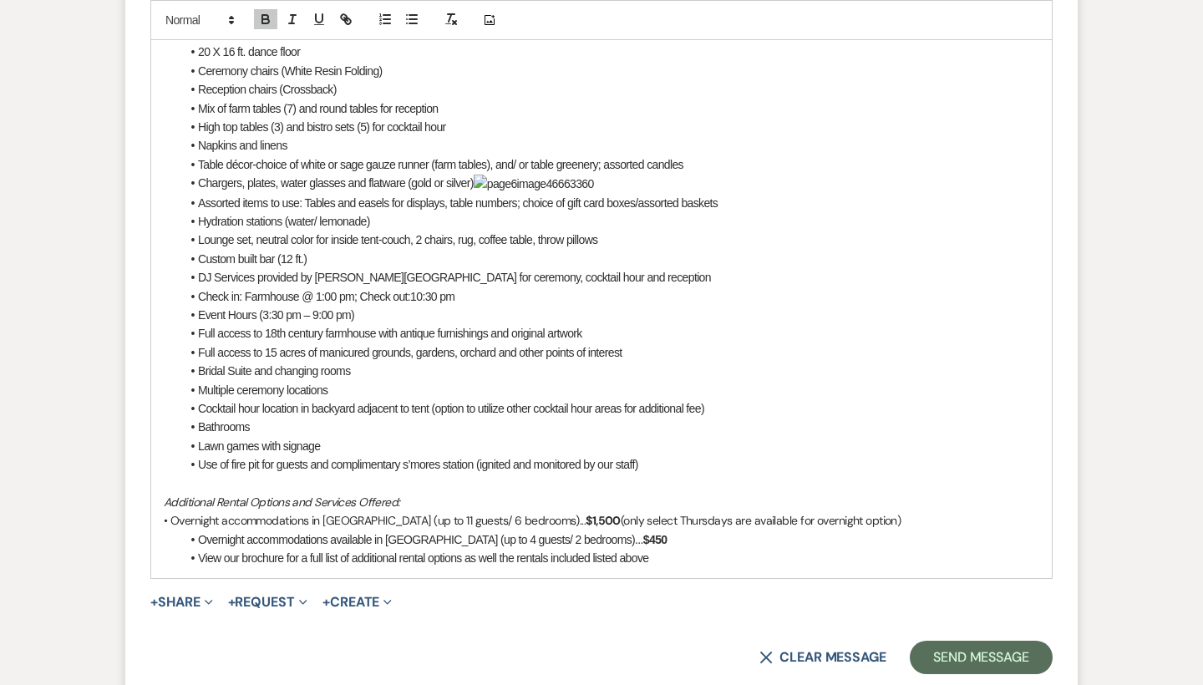
scroll to position [3589, 0]
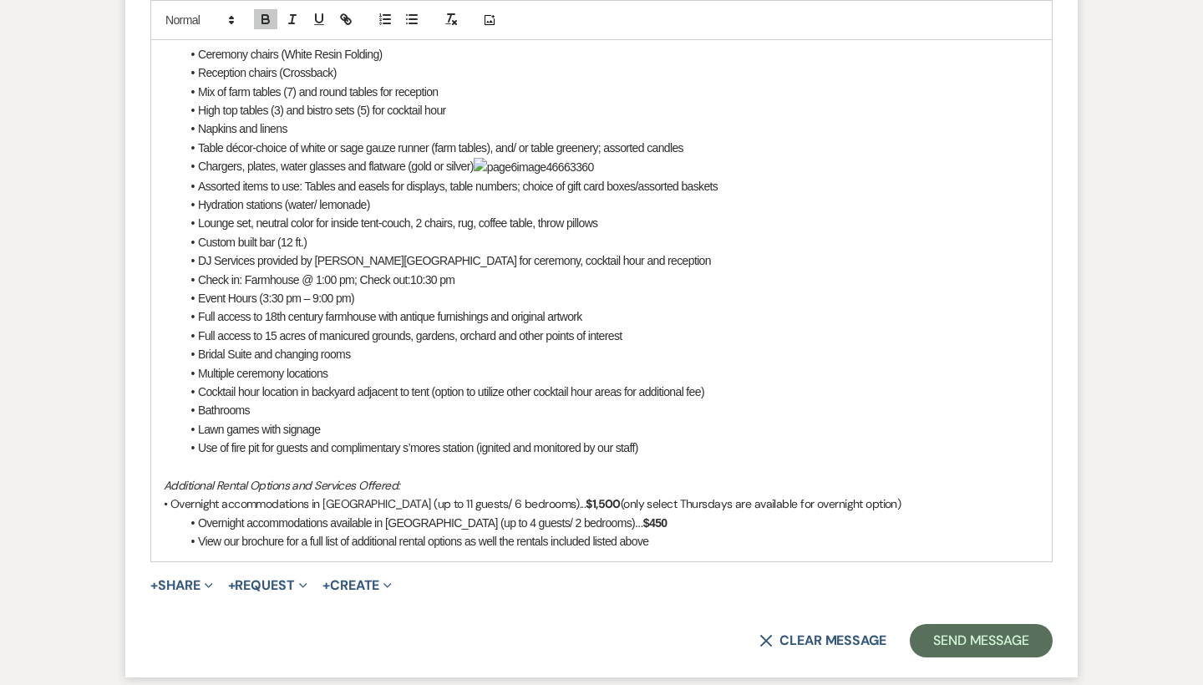
click at [612, 157] on li "Chargers, plates, water glasses and flatware (gold or silver) ﻿ ﻿" at bounding box center [609, 166] width 859 height 19
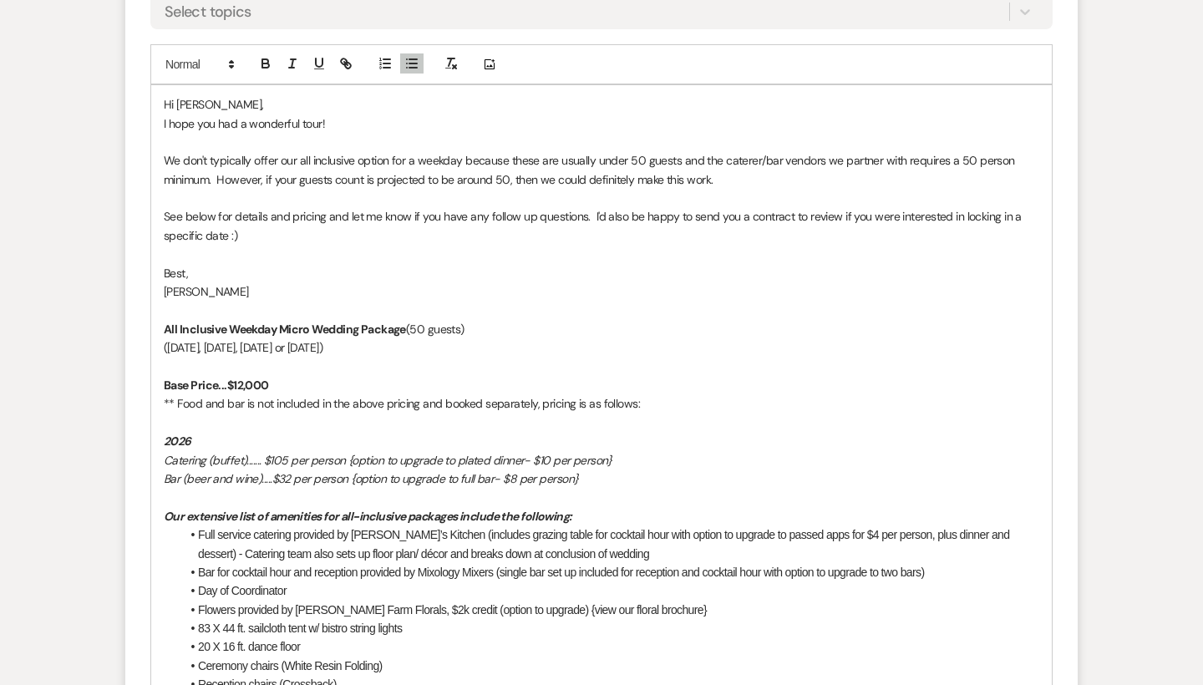
scroll to position [2977, 0]
click at [717, 152] on p "We don't typically offer our all inclusive option for a weekday because these a…" at bounding box center [601, 171] width 875 height 38
click at [507, 152] on p "We don't typically offer our all inclusive option for a weekday because these a…" at bounding box center [601, 171] width 875 height 38
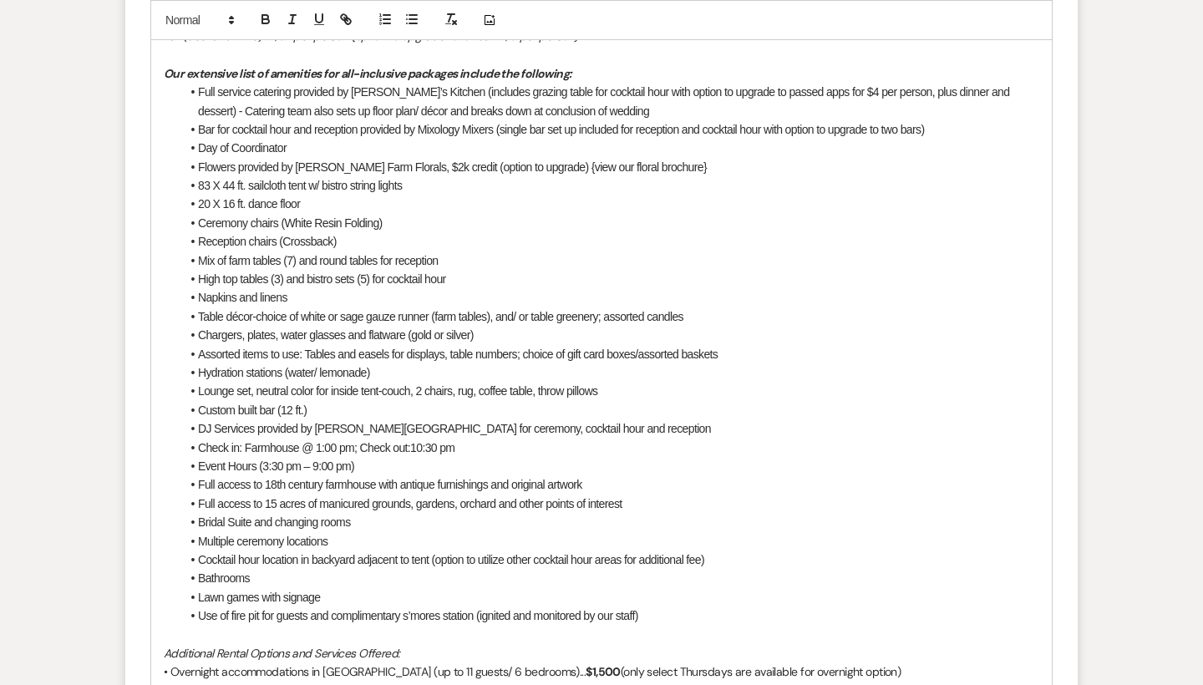
scroll to position [3620, 0]
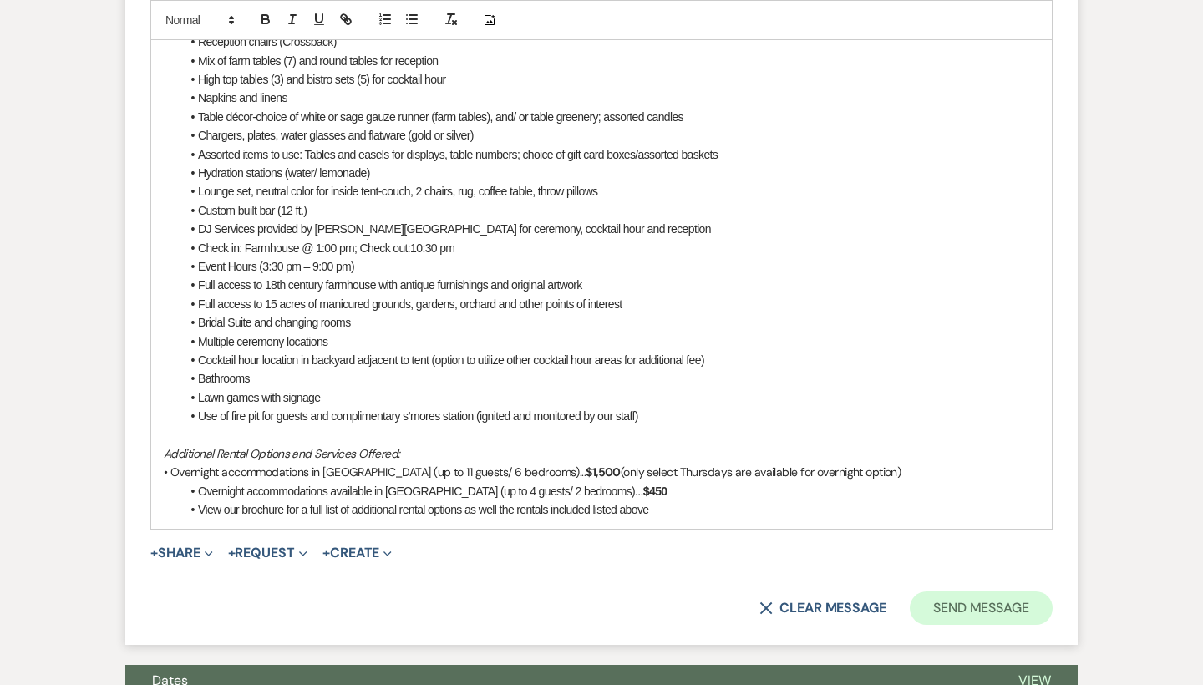
click at [961, 591] on button "Send Message" at bounding box center [981, 607] width 143 height 33
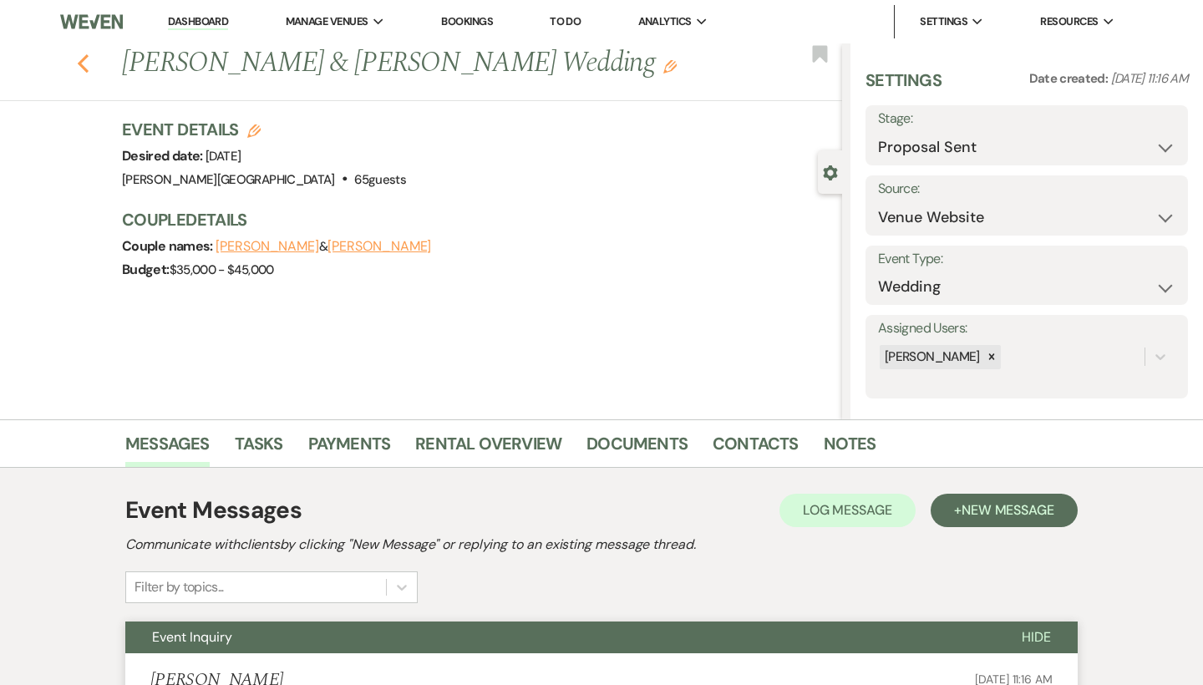
scroll to position [0, 0]
click at [79, 74] on icon "Previous" at bounding box center [83, 63] width 13 height 20
select select "6"
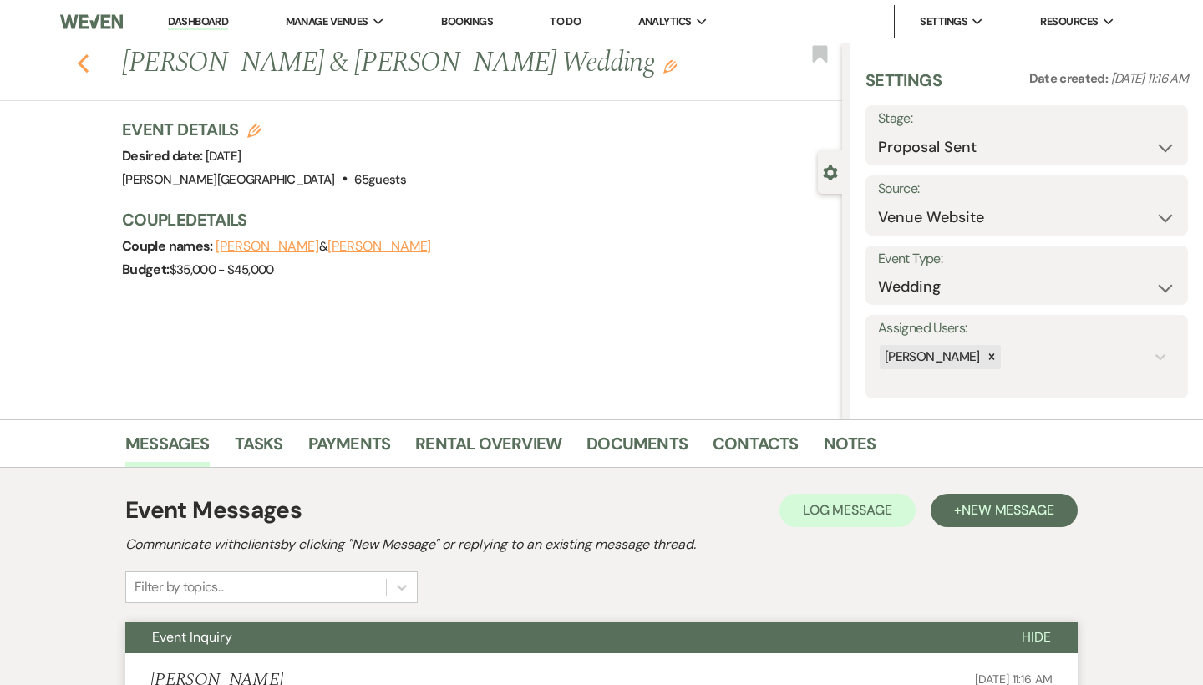
select select "6"
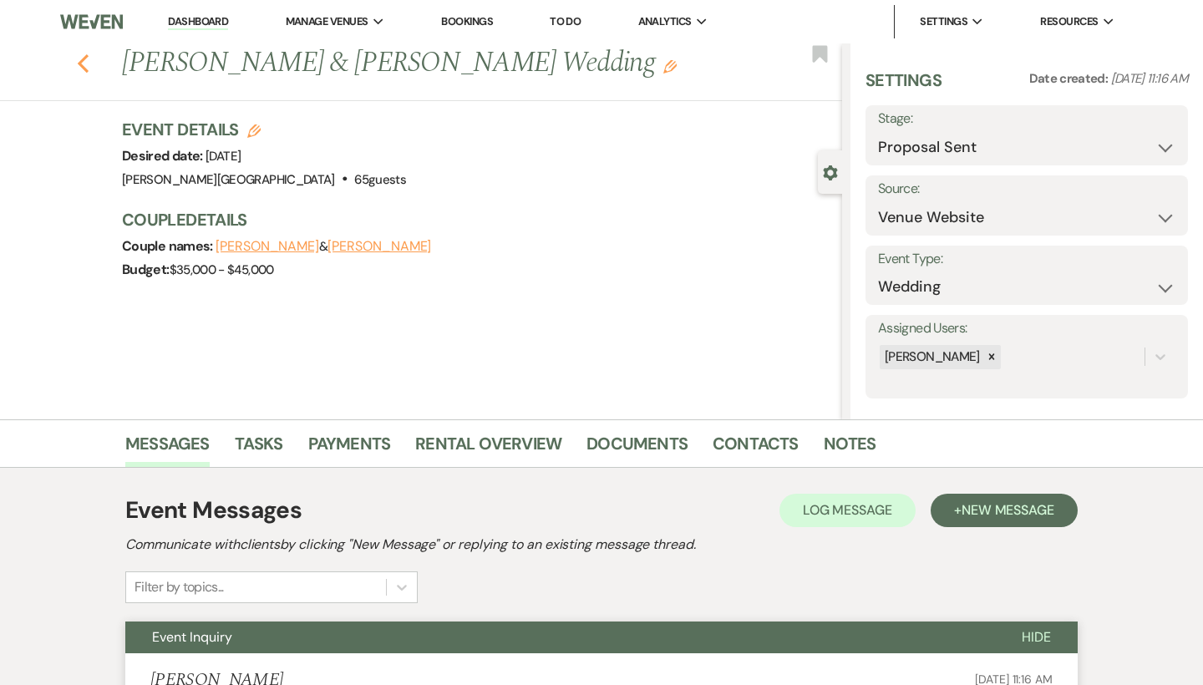
select select "6"
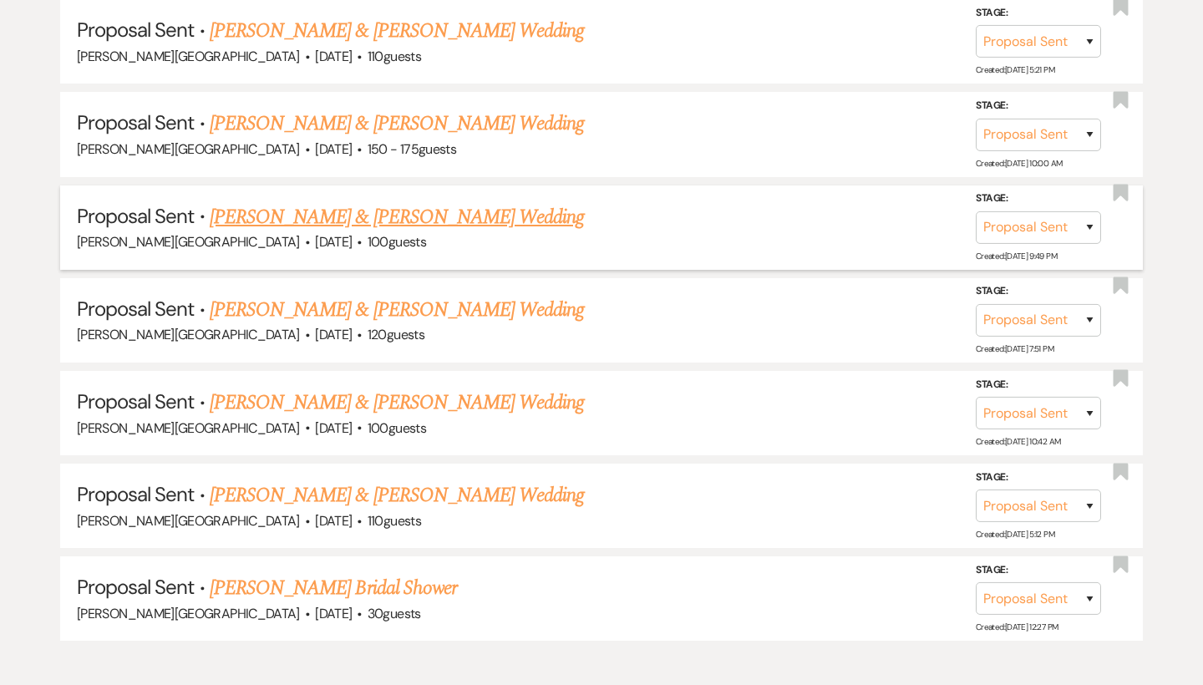
scroll to position [532, 0]
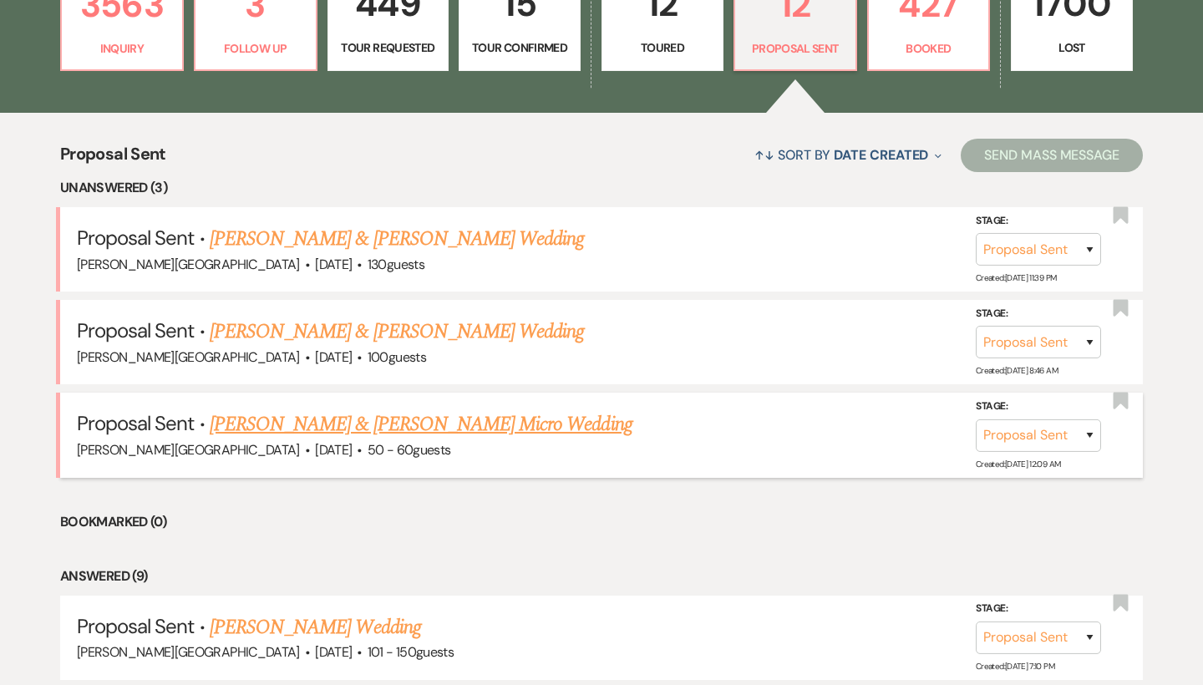
click at [384, 426] on link "[PERSON_NAME] & [PERSON_NAME] Micro Wedding" at bounding box center [421, 424] width 423 height 30
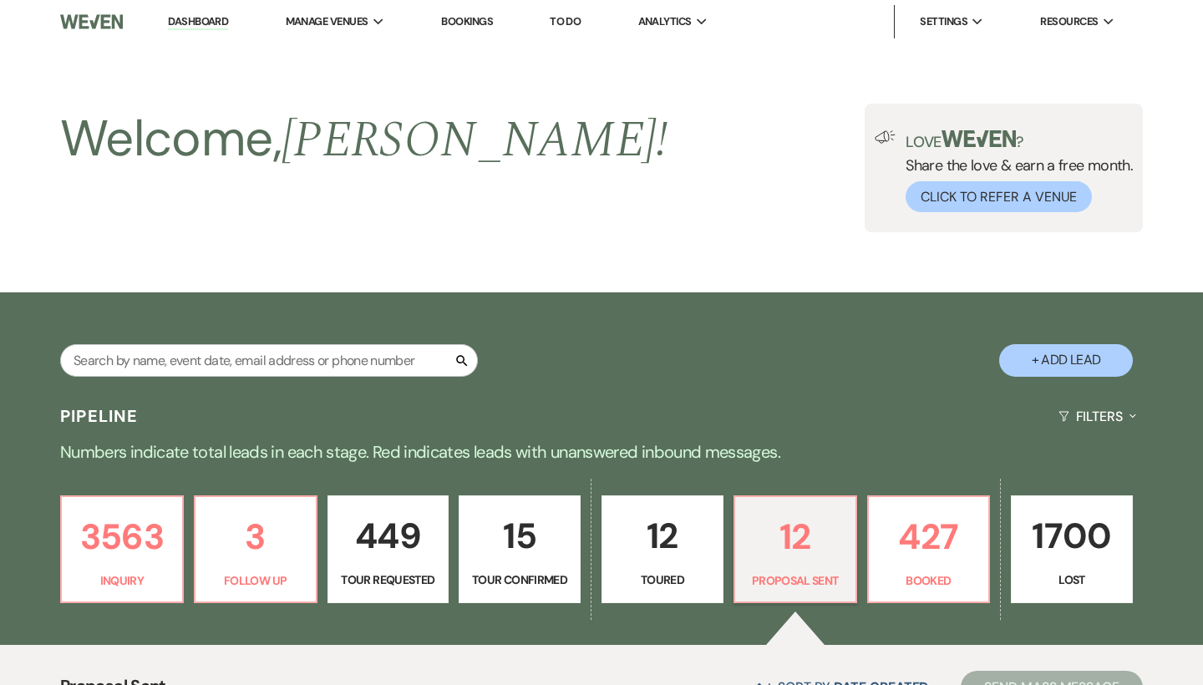
select select "6"
select select "5"
select select "16"
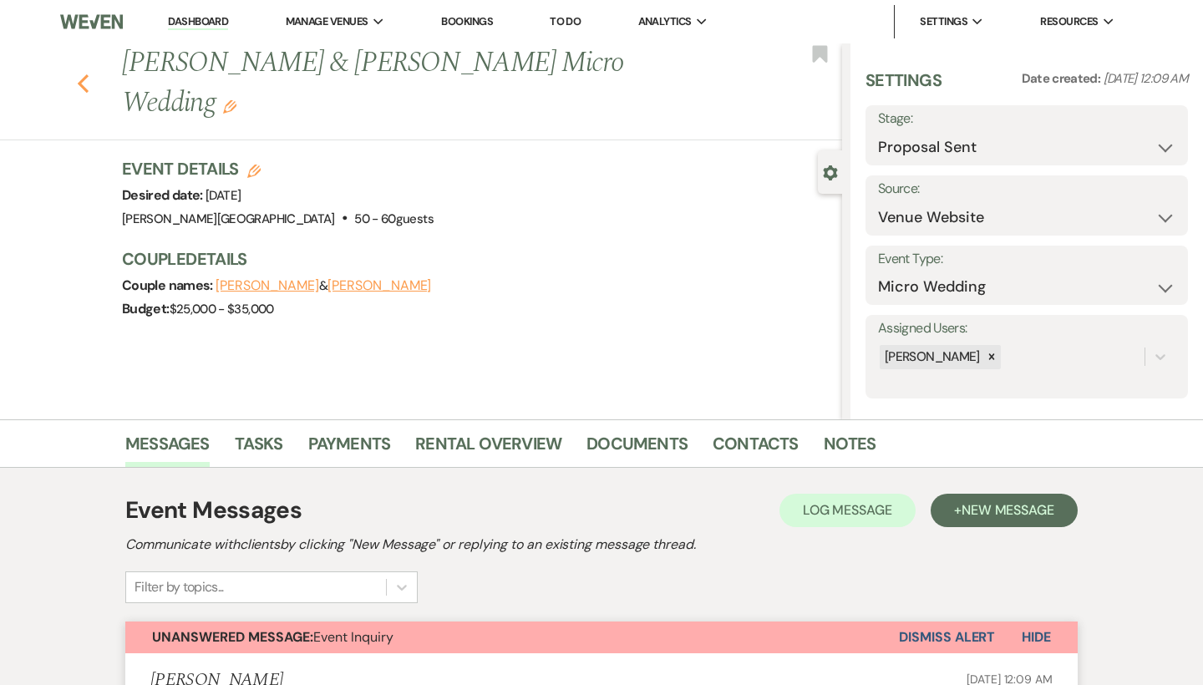
click at [86, 74] on icon "Previous" at bounding box center [83, 84] width 13 height 20
select select "6"
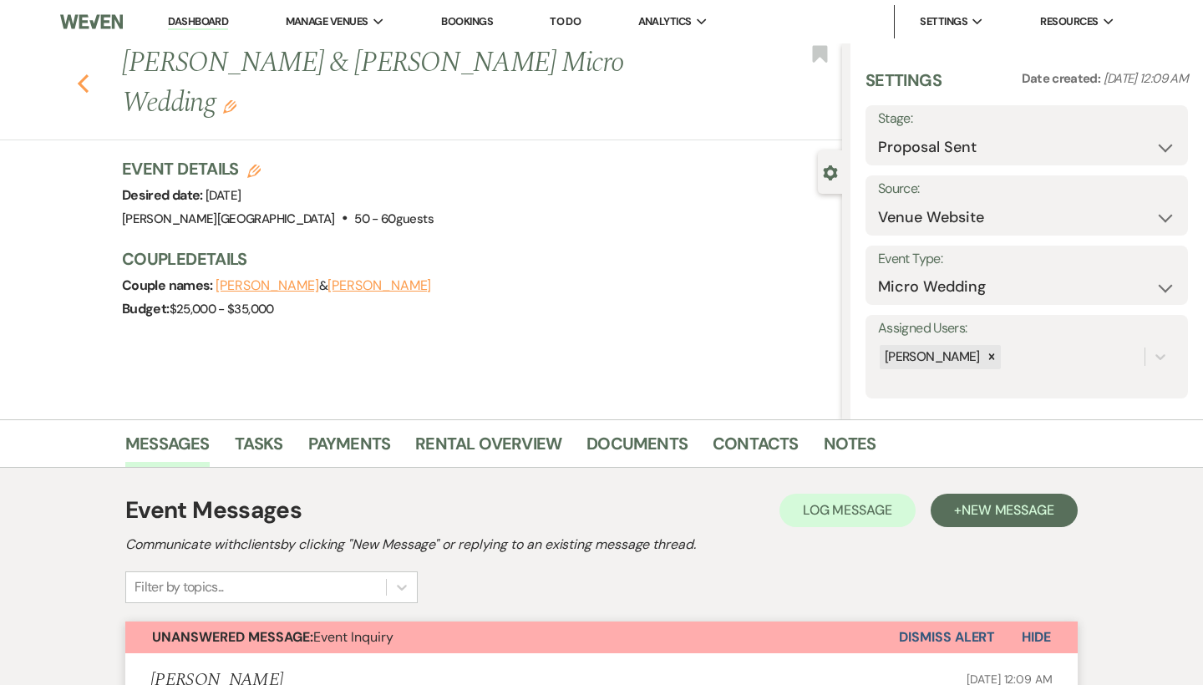
select select "6"
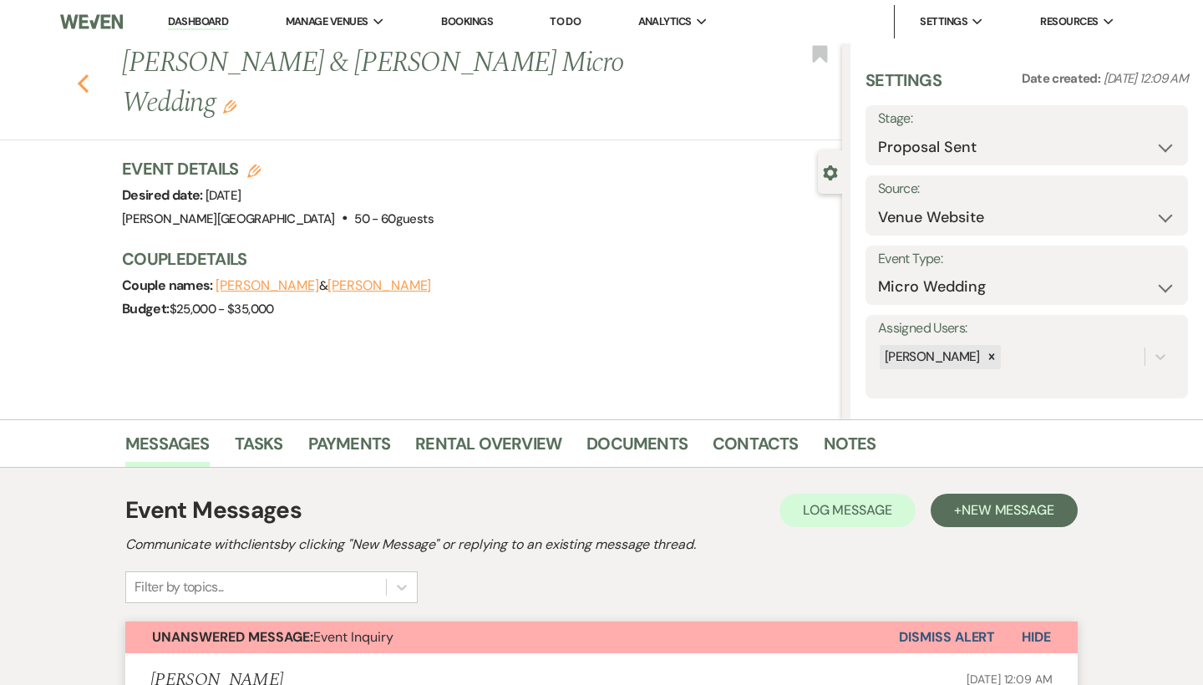
select select "6"
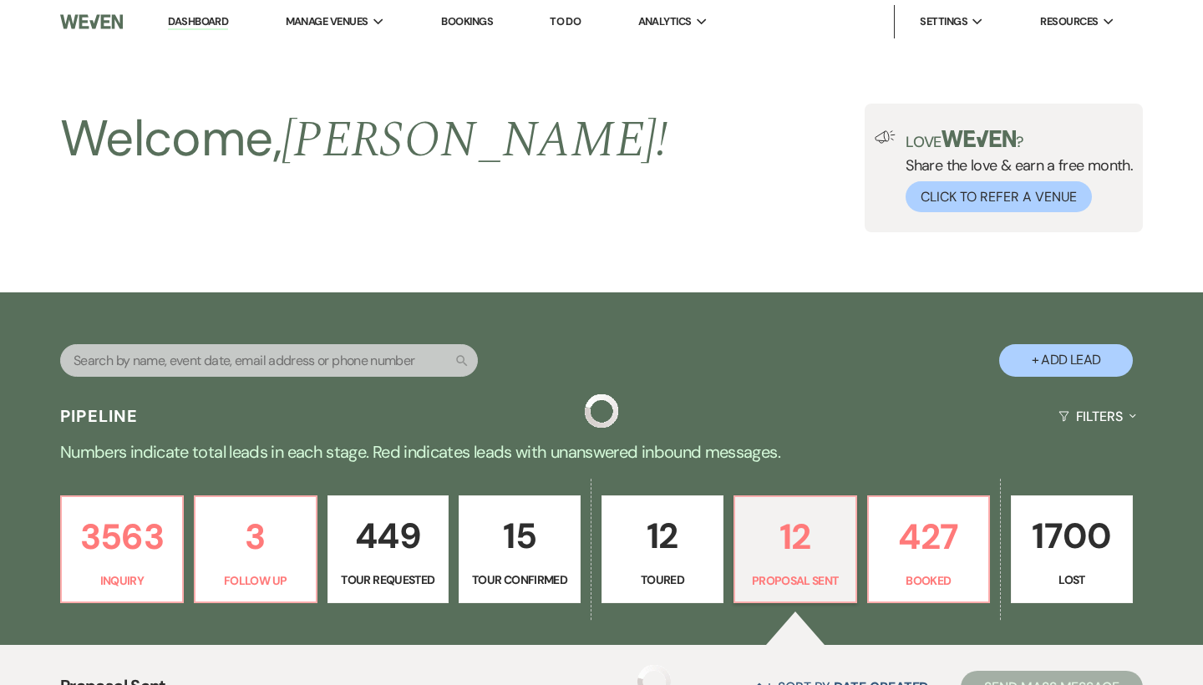
scroll to position [532, 0]
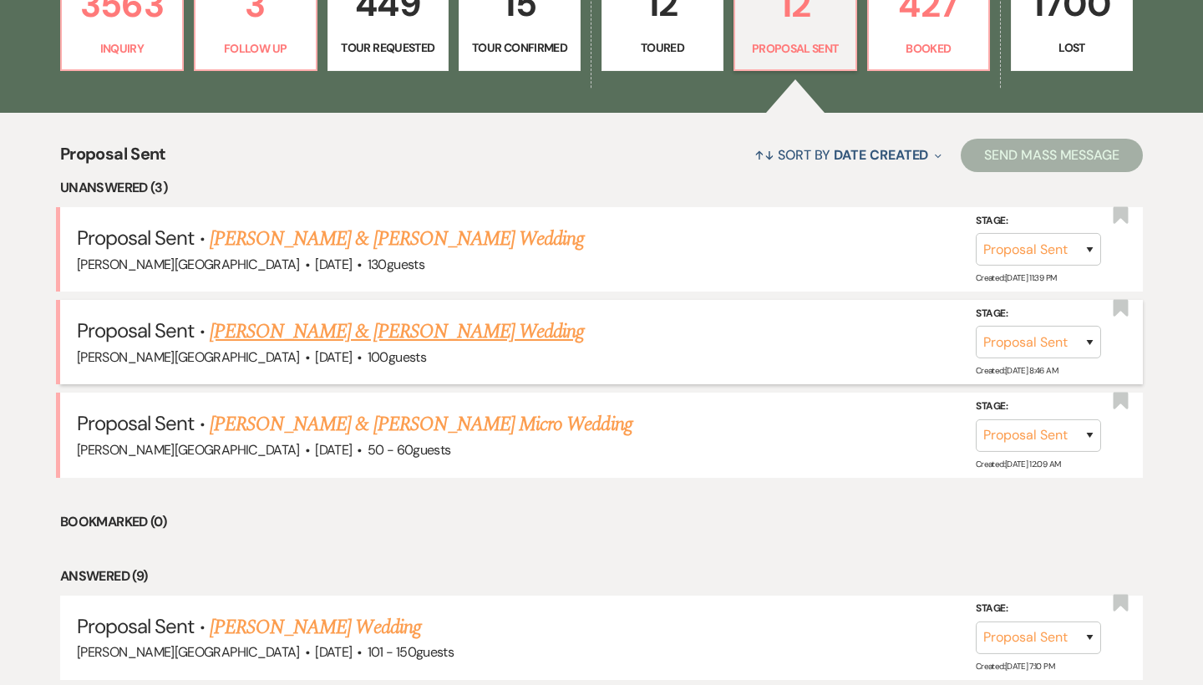
click at [391, 327] on link "[PERSON_NAME] & [PERSON_NAME] Wedding" at bounding box center [397, 332] width 374 height 30
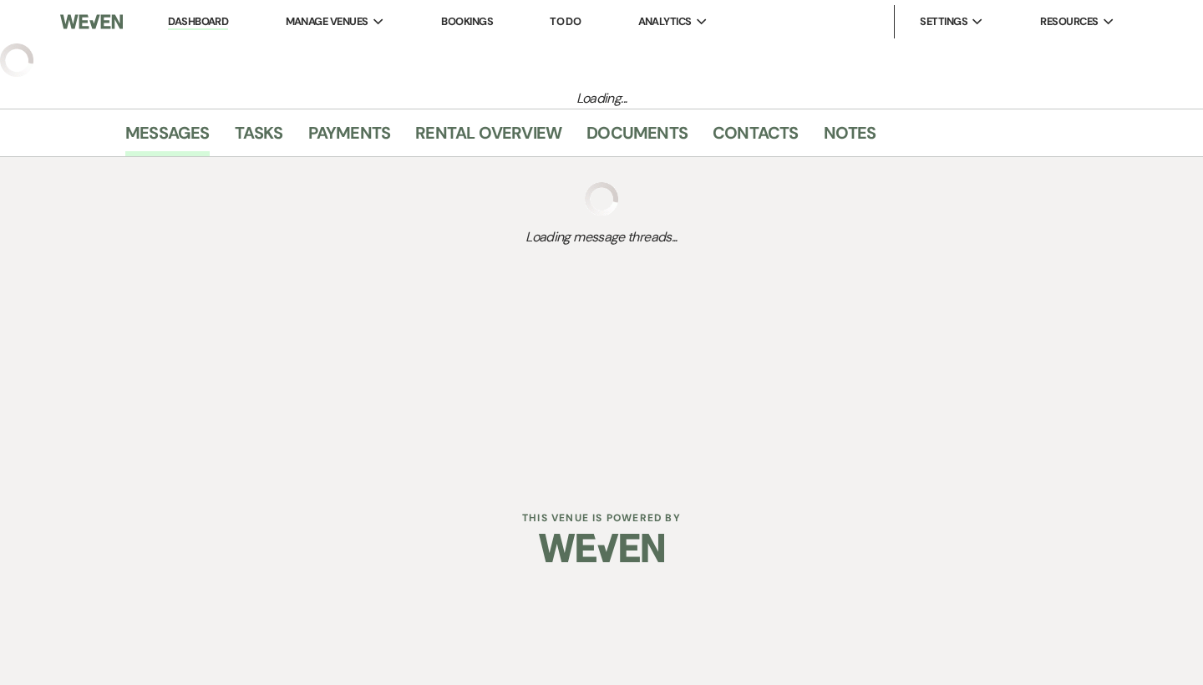
select select "6"
select select "5"
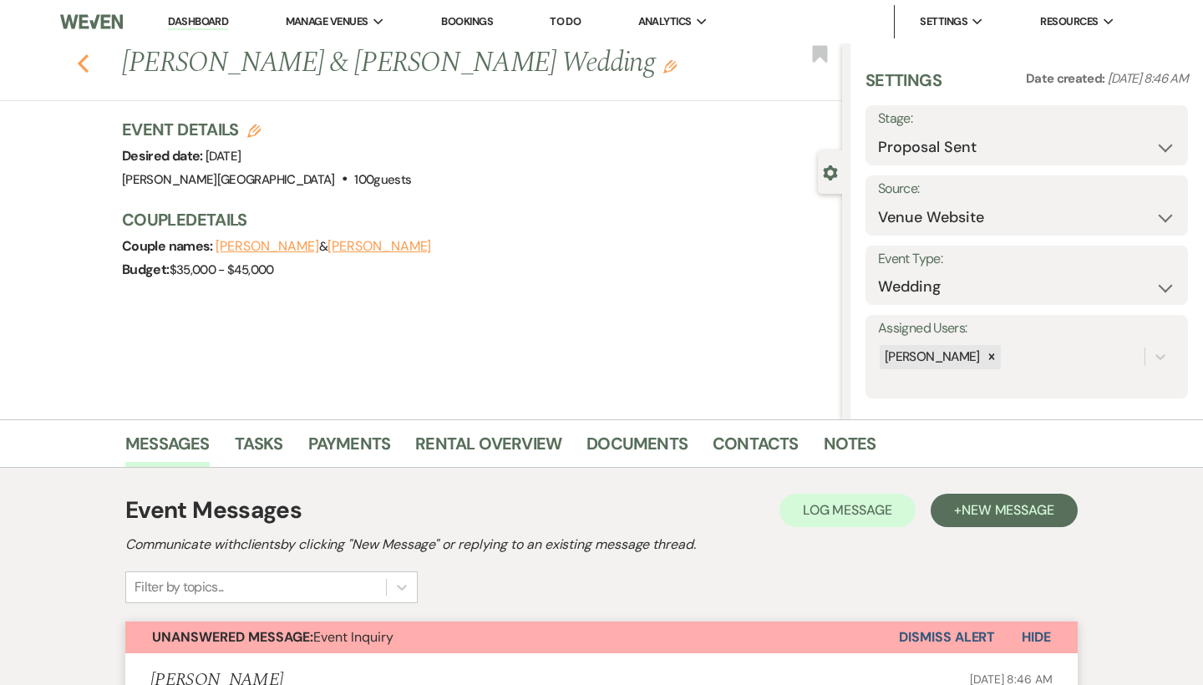
click at [83, 62] on icon "Previous" at bounding box center [83, 63] width 13 height 20
select select "6"
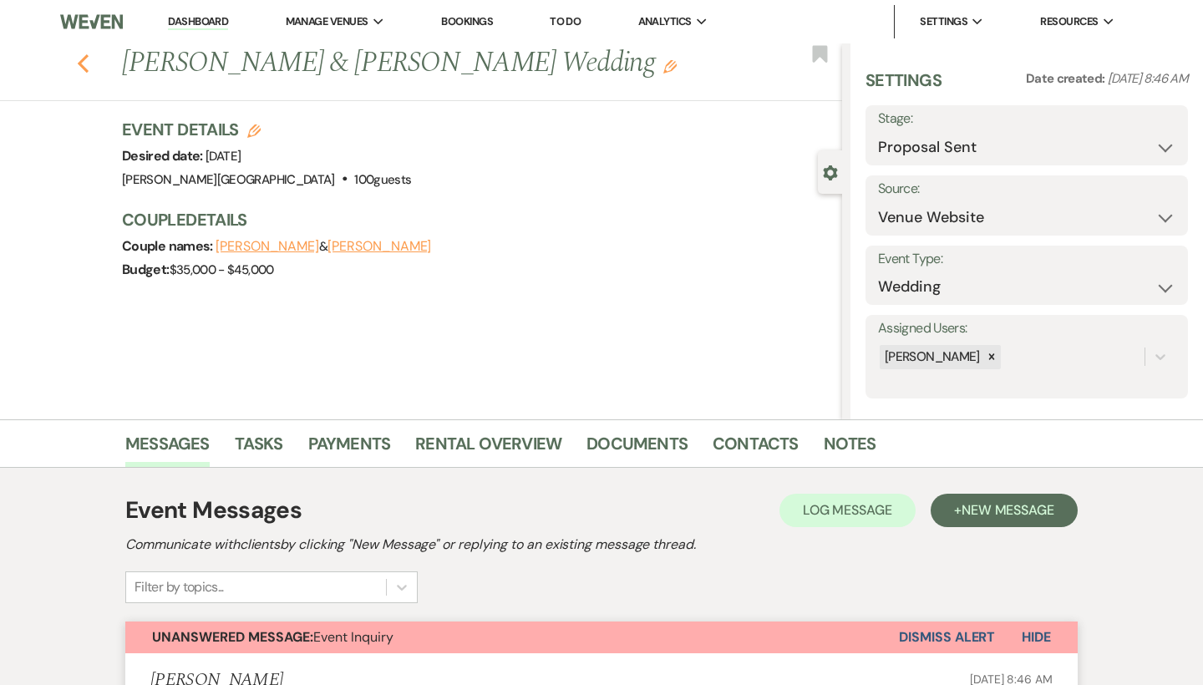
select select "6"
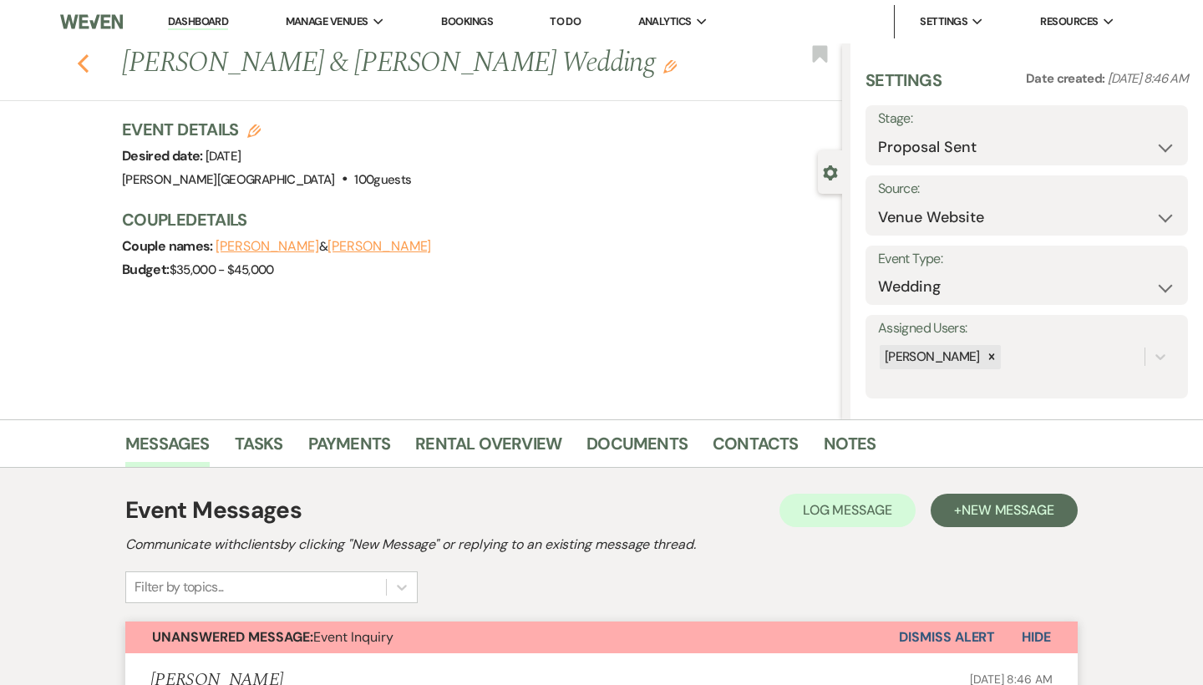
select select "6"
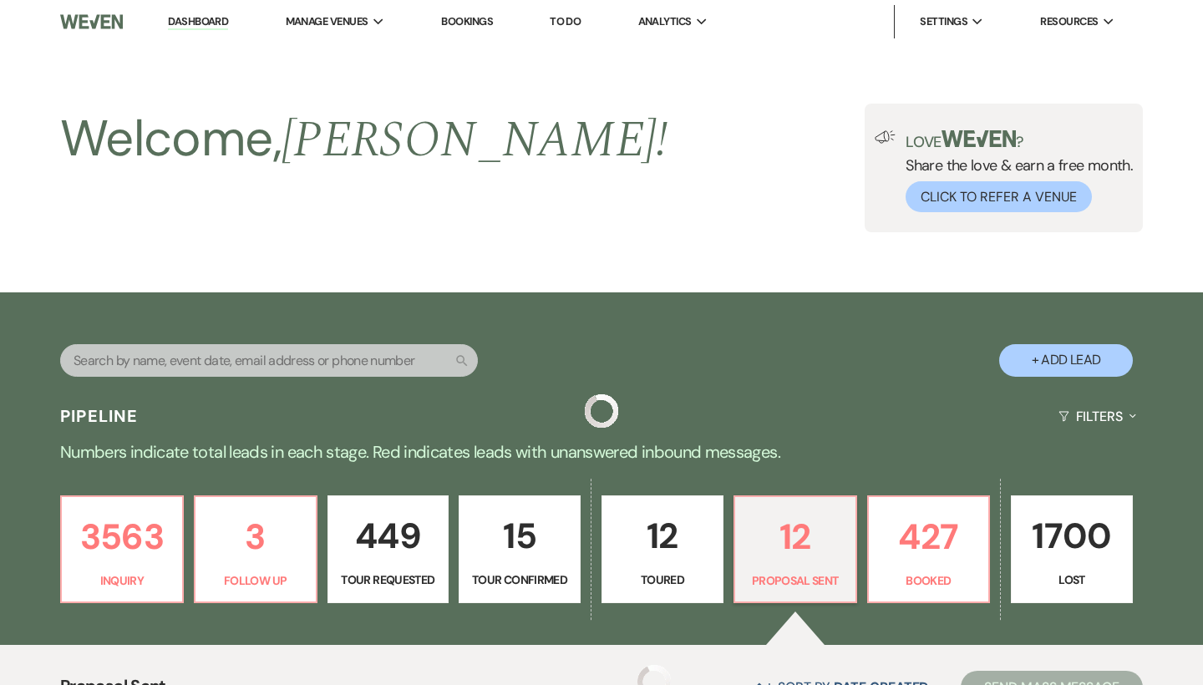
scroll to position [532, 0]
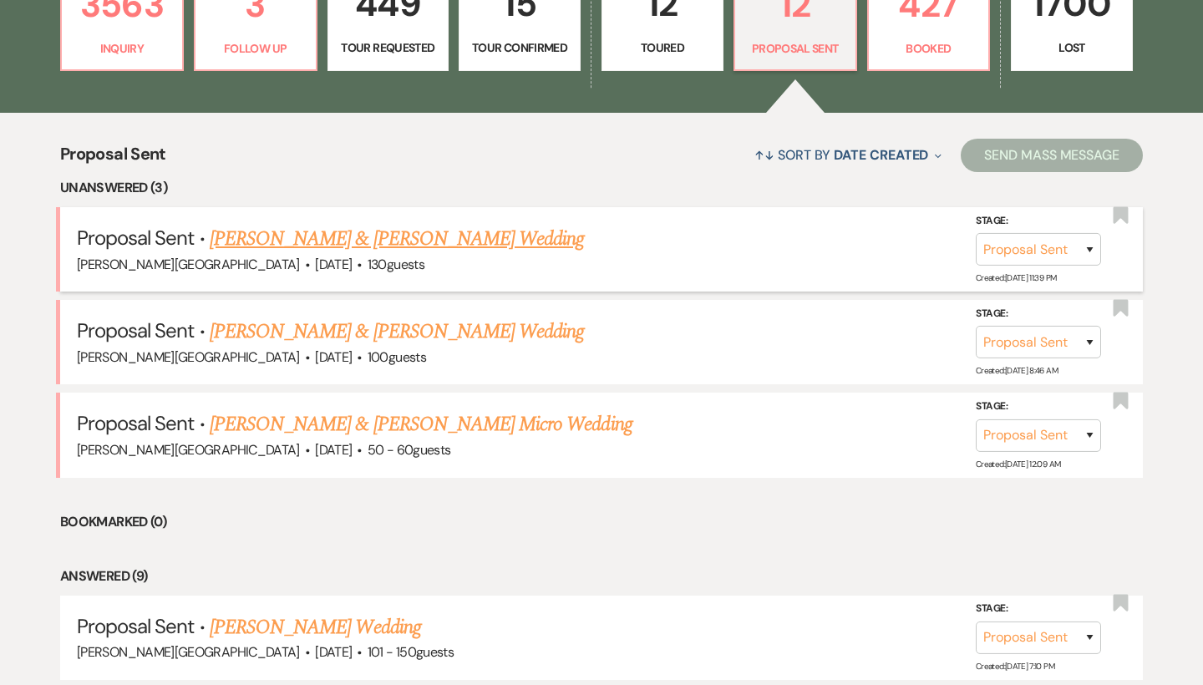
click at [413, 238] on link "[PERSON_NAME] & [PERSON_NAME] Wedding" at bounding box center [397, 239] width 374 height 30
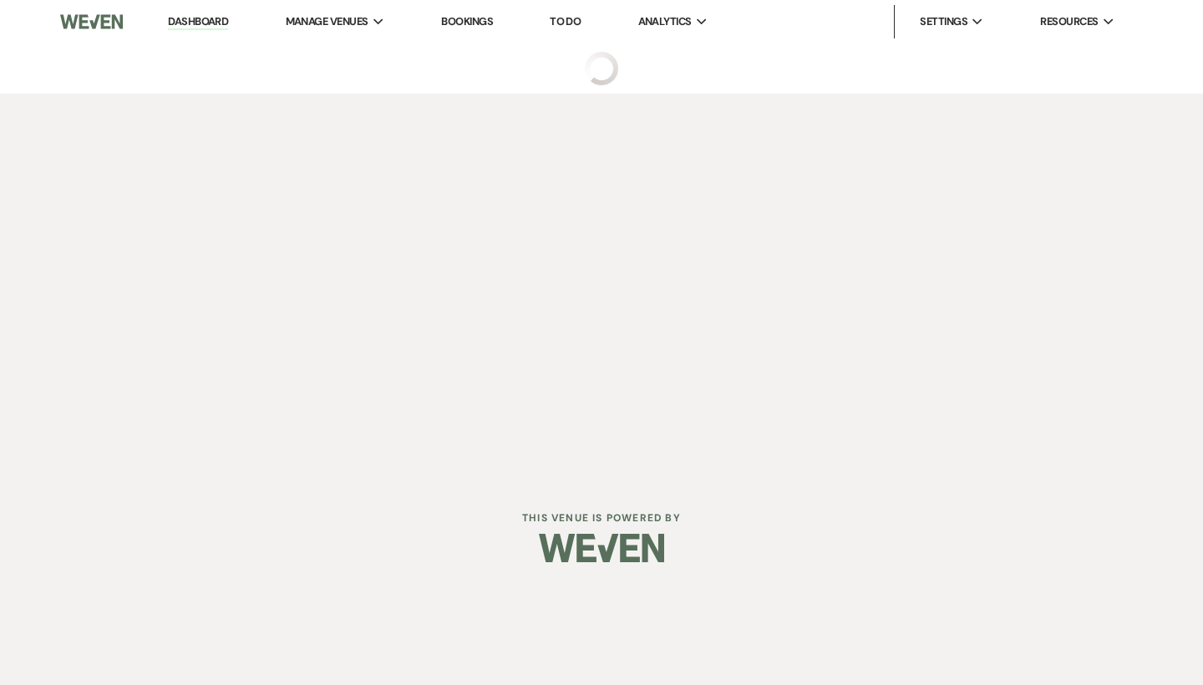
select select "6"
select select "5"
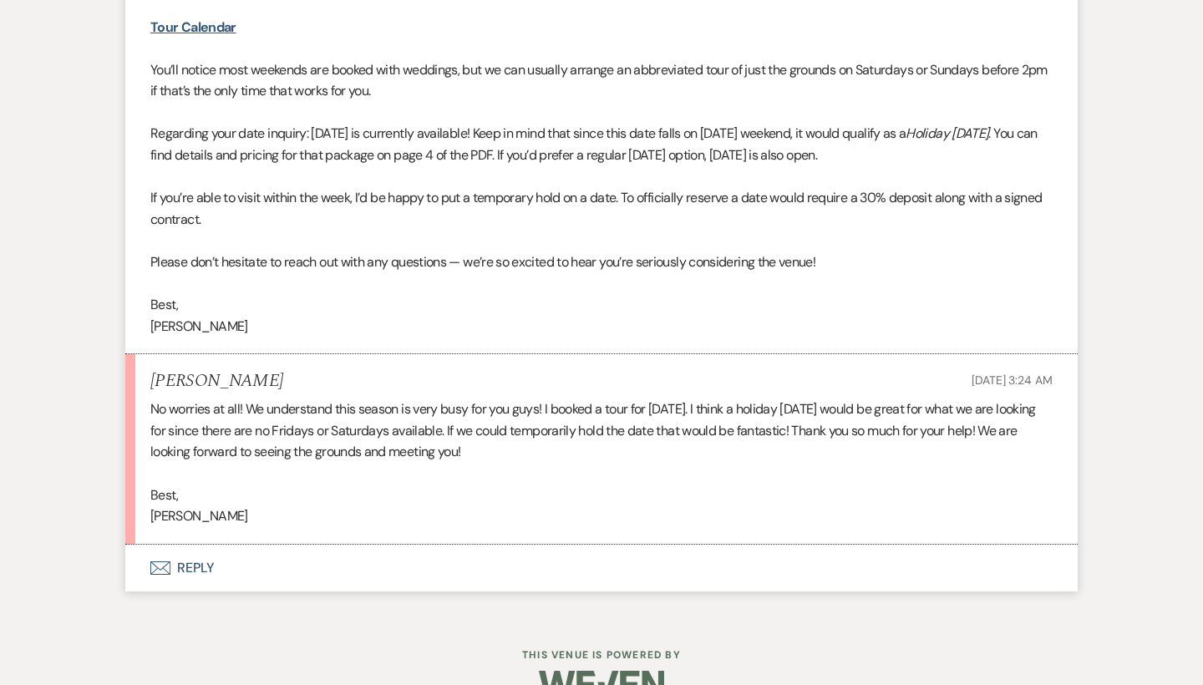
scroll to position [2109, 0]
click at [204, 545] on button "Envelope Reply" at bounding box center [601, 568] width 952 height 47
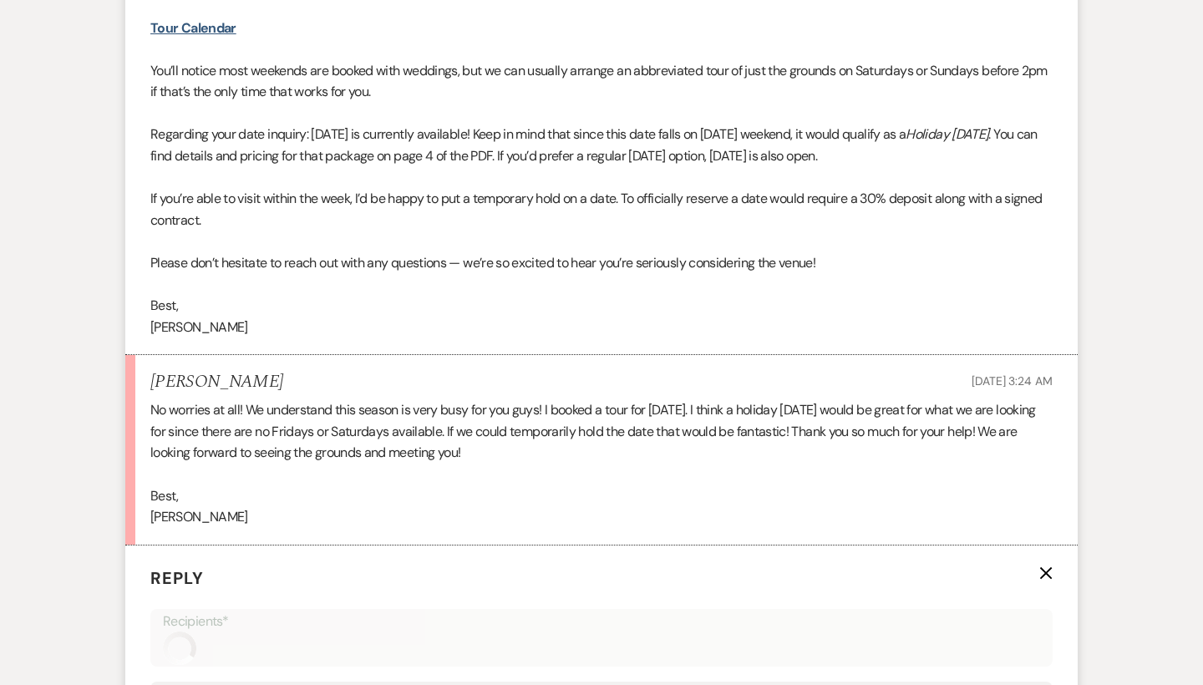
scroll to position [2519, 0]
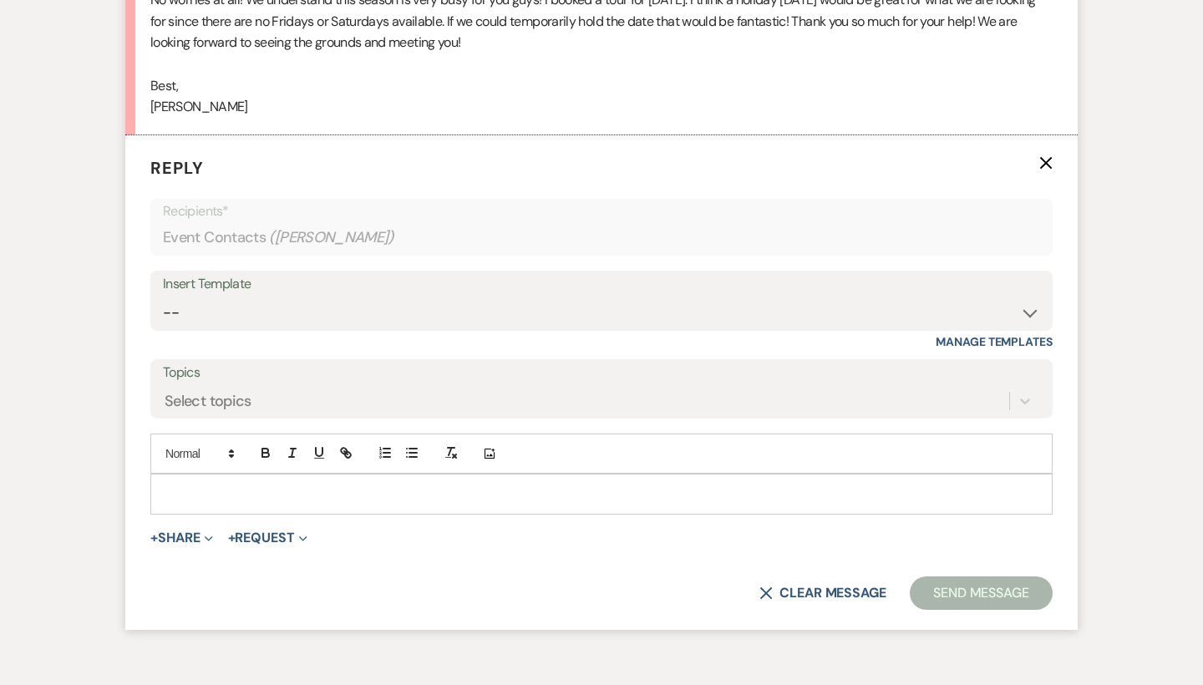
click at [210, 484] on p at bounding box center [601, 493] width 875 height 18
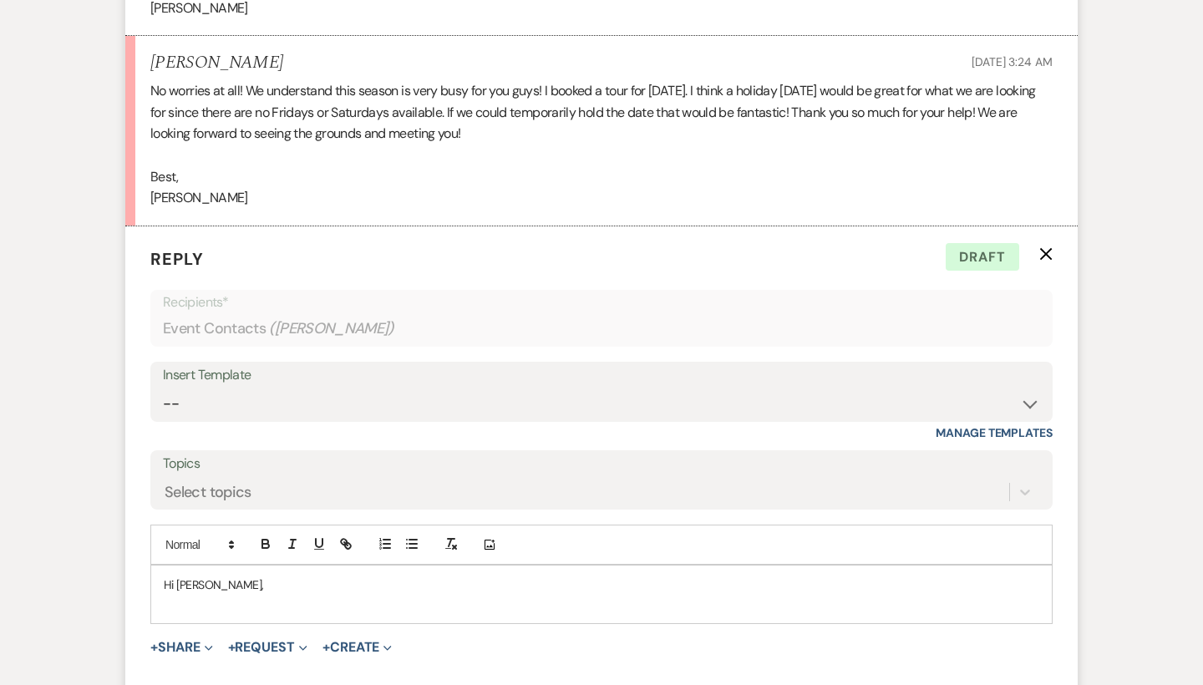
scroll to position [2543, 0]
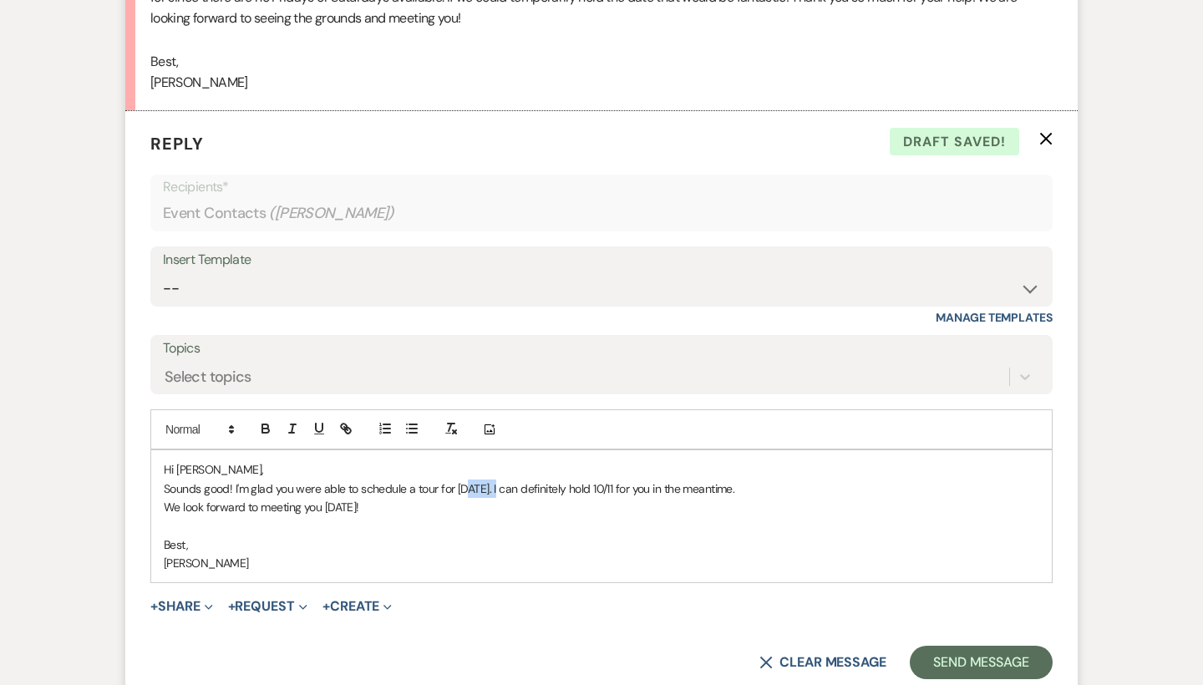
drag, startPoint x: 513, startPoint y: 450, endPoint x: 474, endPoint y: 451, distance: 38.4
click at [474, 479] on p "Sounds good! I'm glad you were able to schedule a tour for [DATE]. I can defini…" at bounding box center [601, 488] width 875 height 18
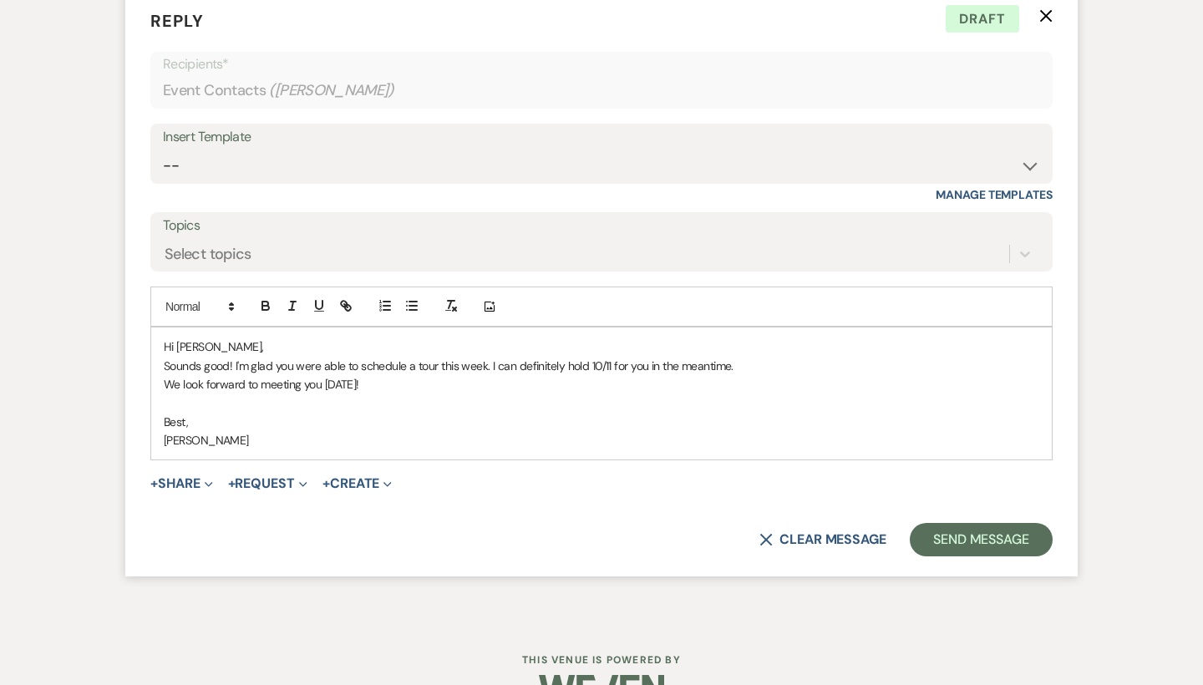
scroll to position [2665, 0]
click at [962, 524] on button "Send Message" at bounding box center [981, 540] width 143 height 33
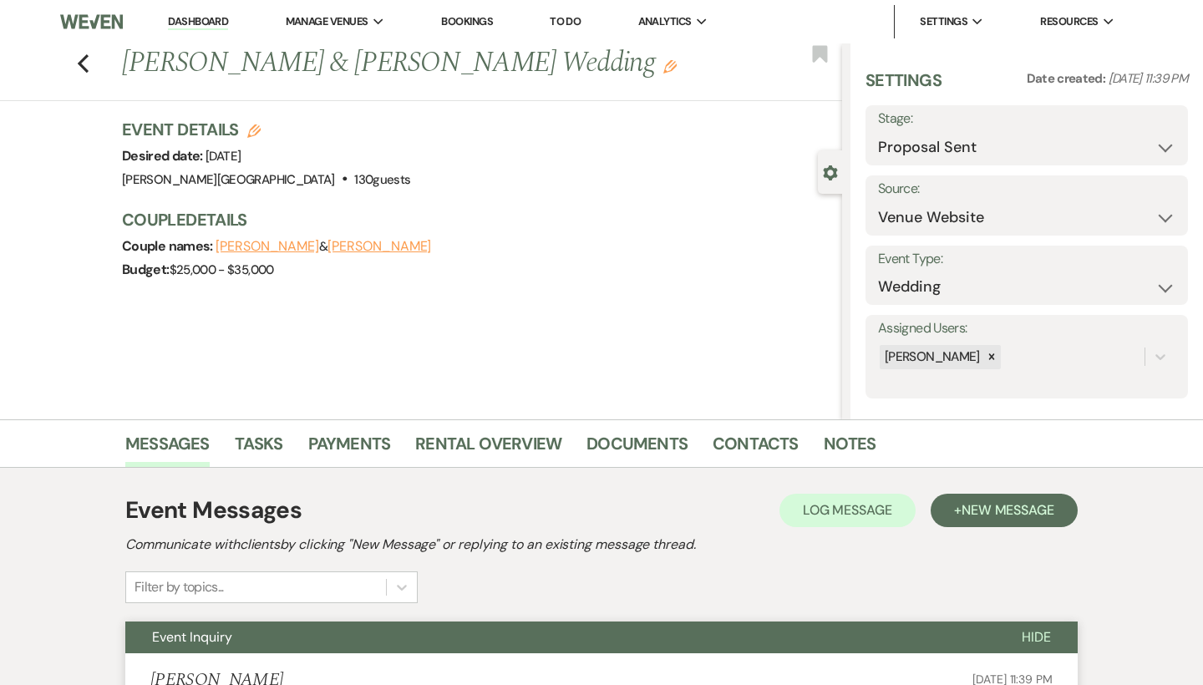
scroll to position [0, 0]
click at [84, 61] on icon "Previous" at bounding box center [83, 63] width 13 height 20
select select "6"
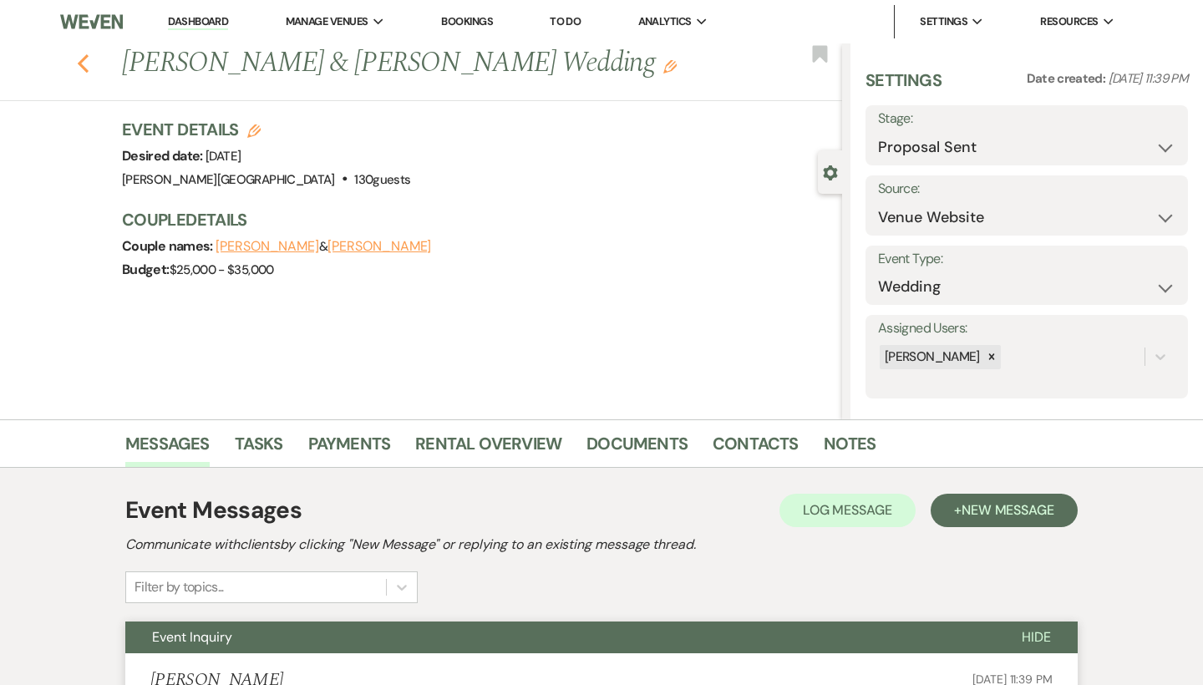
select select "6"
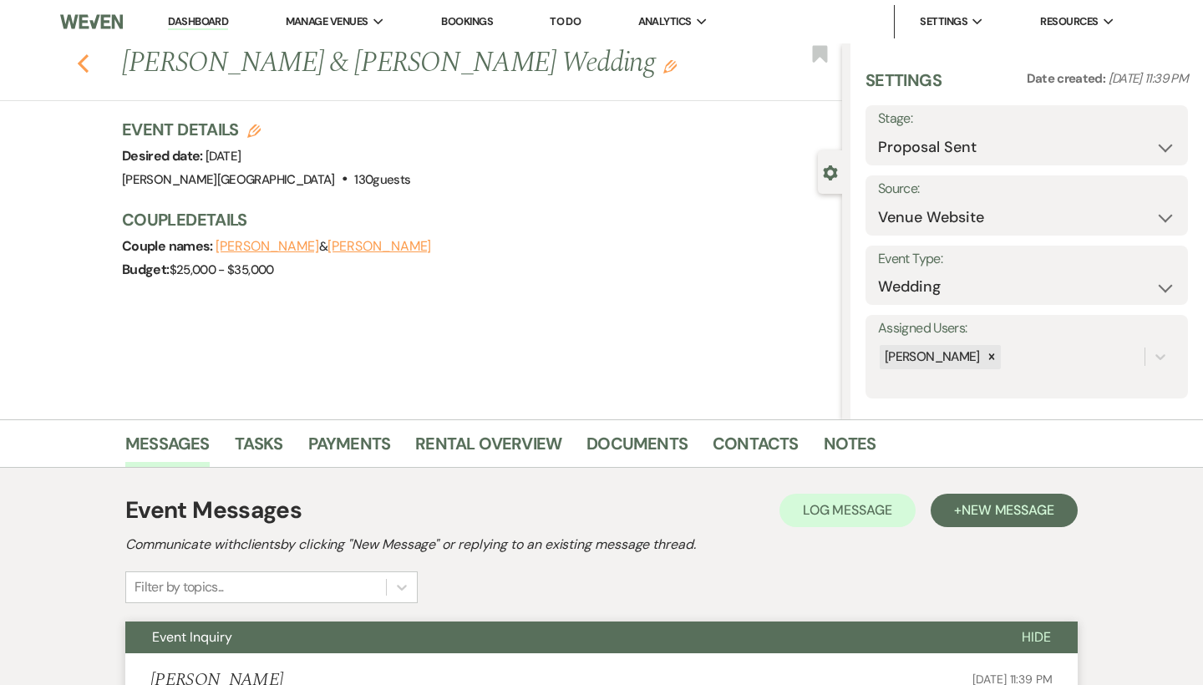
select select "6"
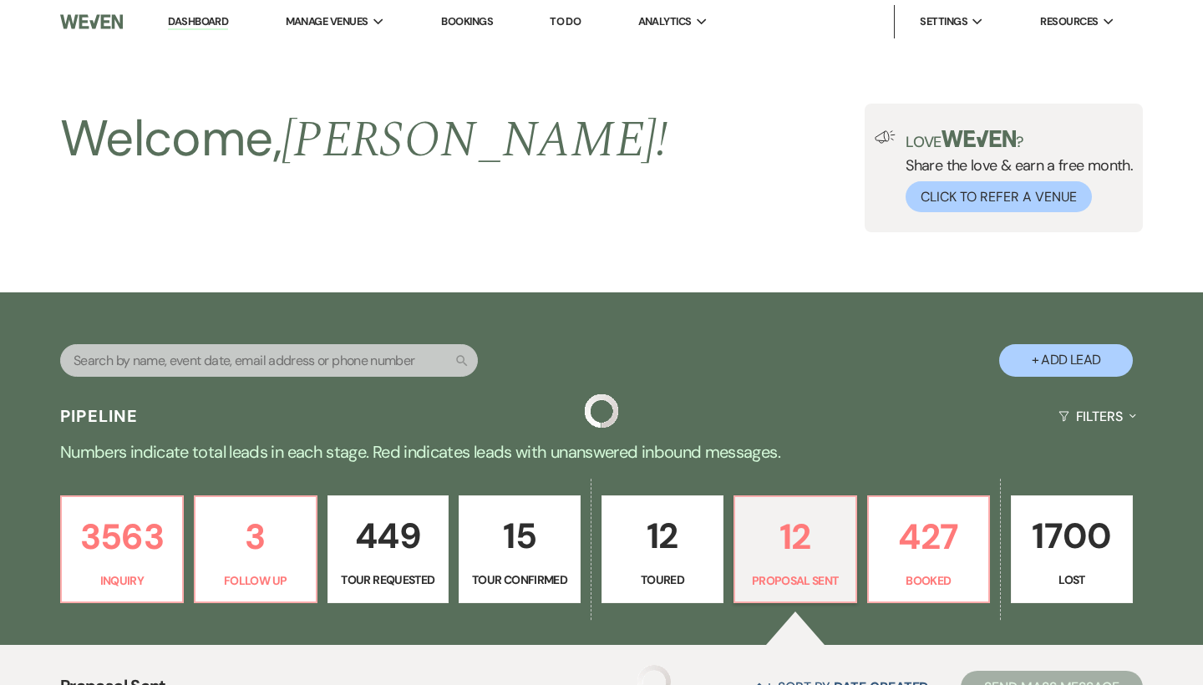
scroll to position [532, 0]
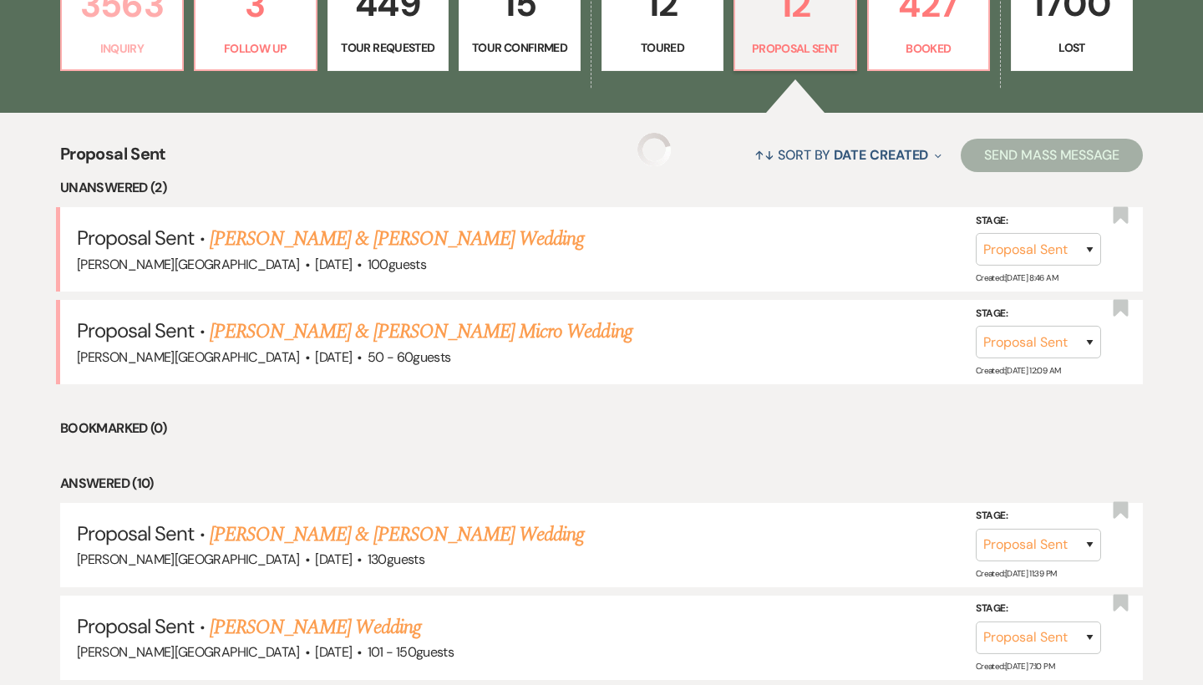
select select "6"
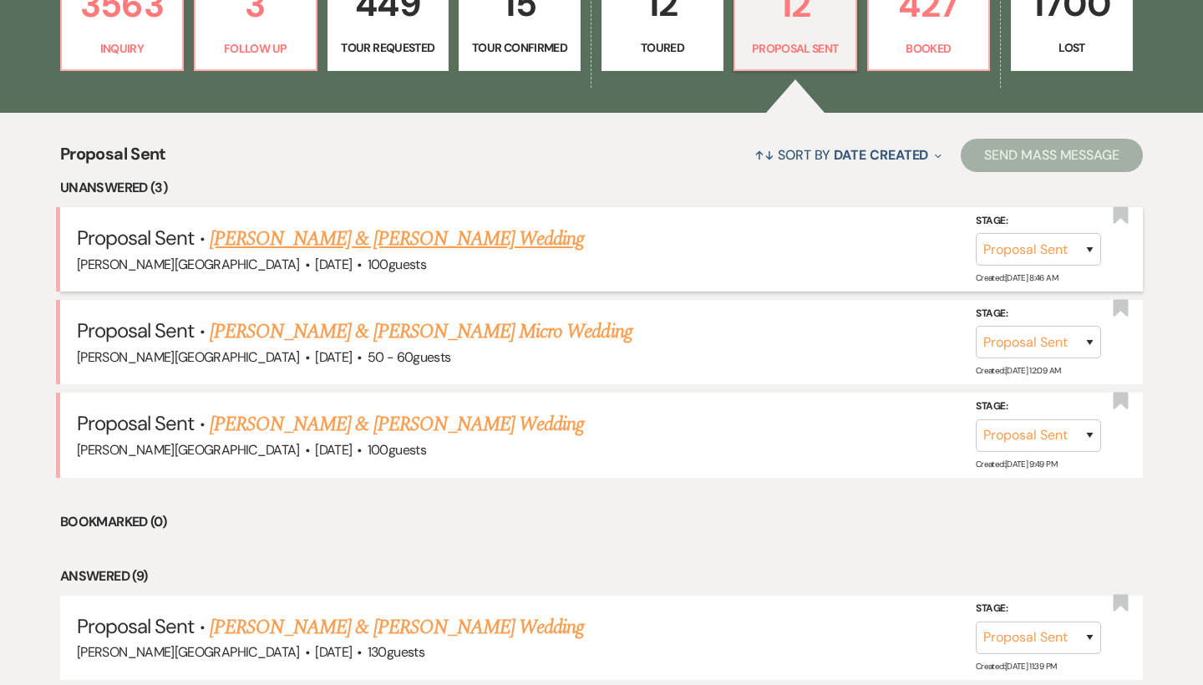
click at [372, 236] on link "[PERSON_NAME] & [PERSON_NAME] Wedding" at bounding box center [397, 239] width 374 height 30
select select "6"
select select "5"
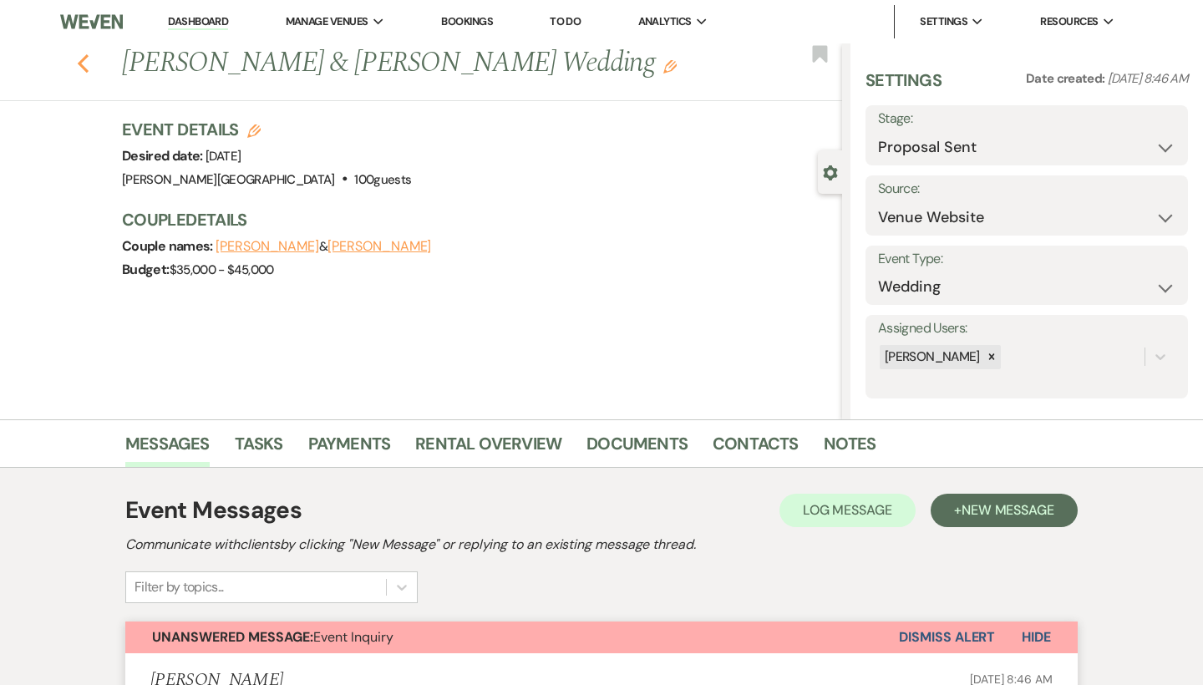
click at [80, 62] on use "button" at bounding box center [83, 63] width 11 height 18
select select "6"
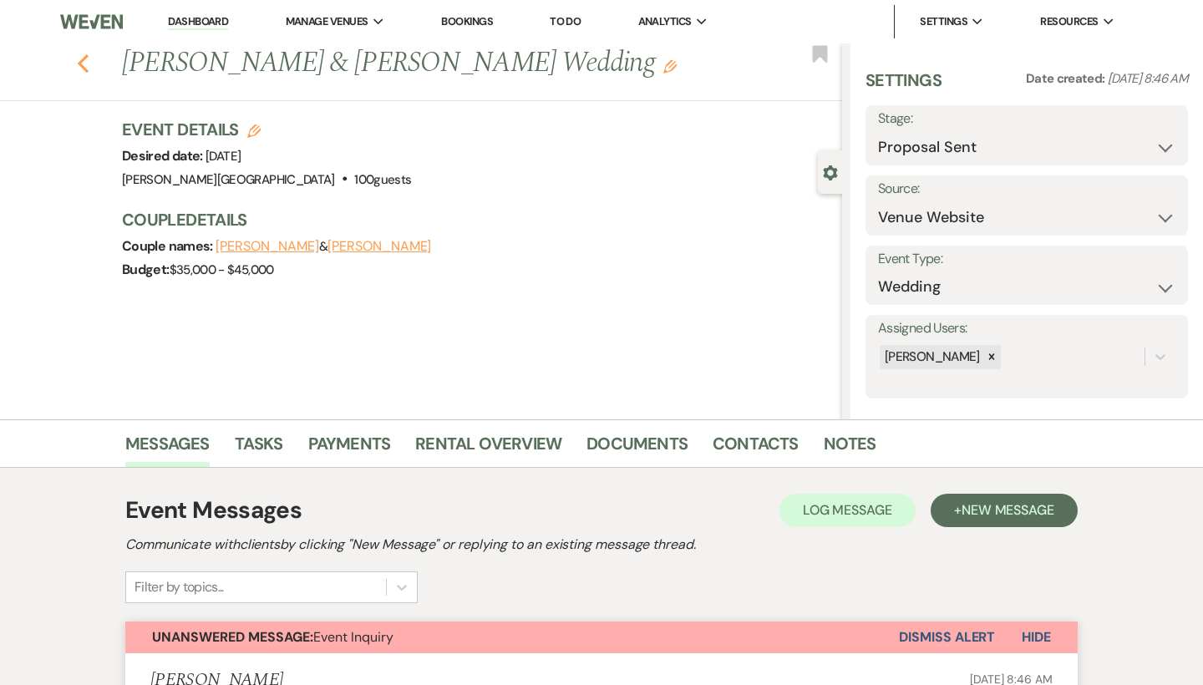
select select "6"
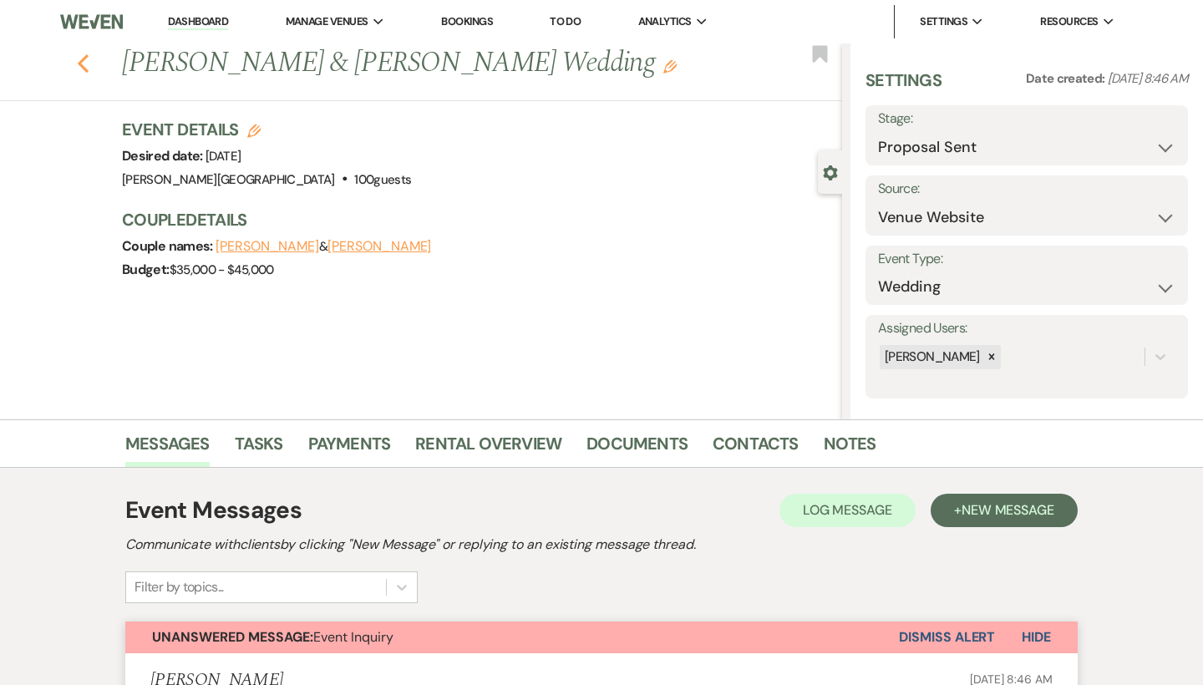
select select "6"
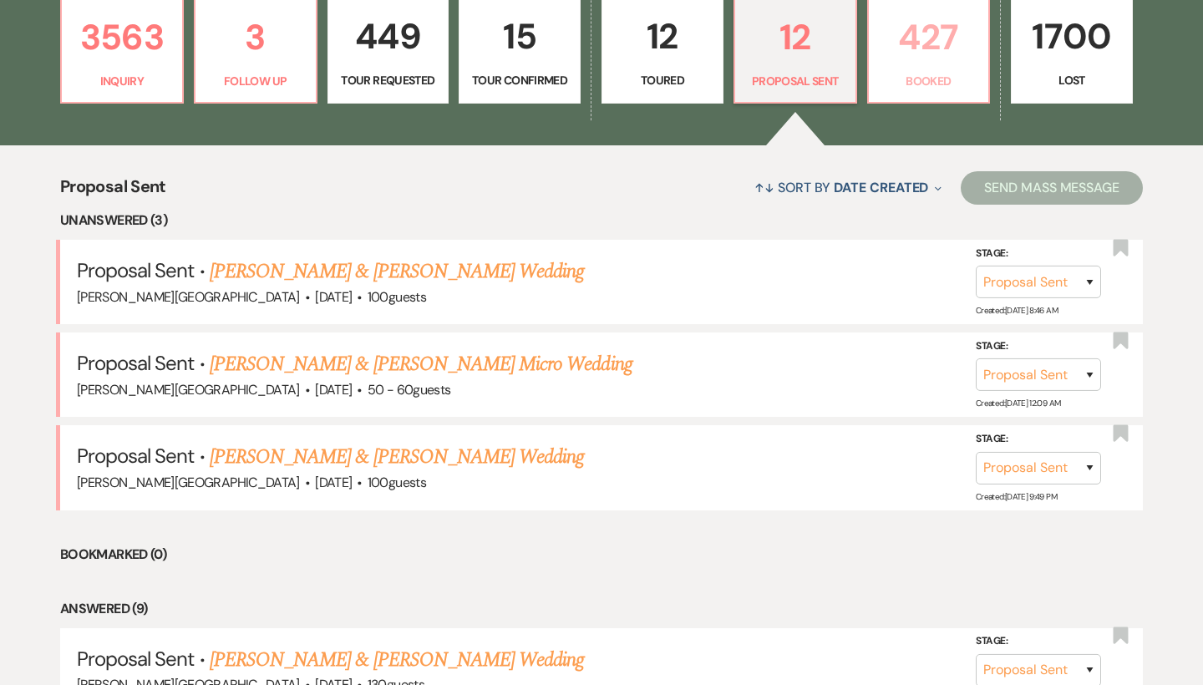
click at [978, 50] on p "427" at bounding box center [929, 37] width 100 height 56
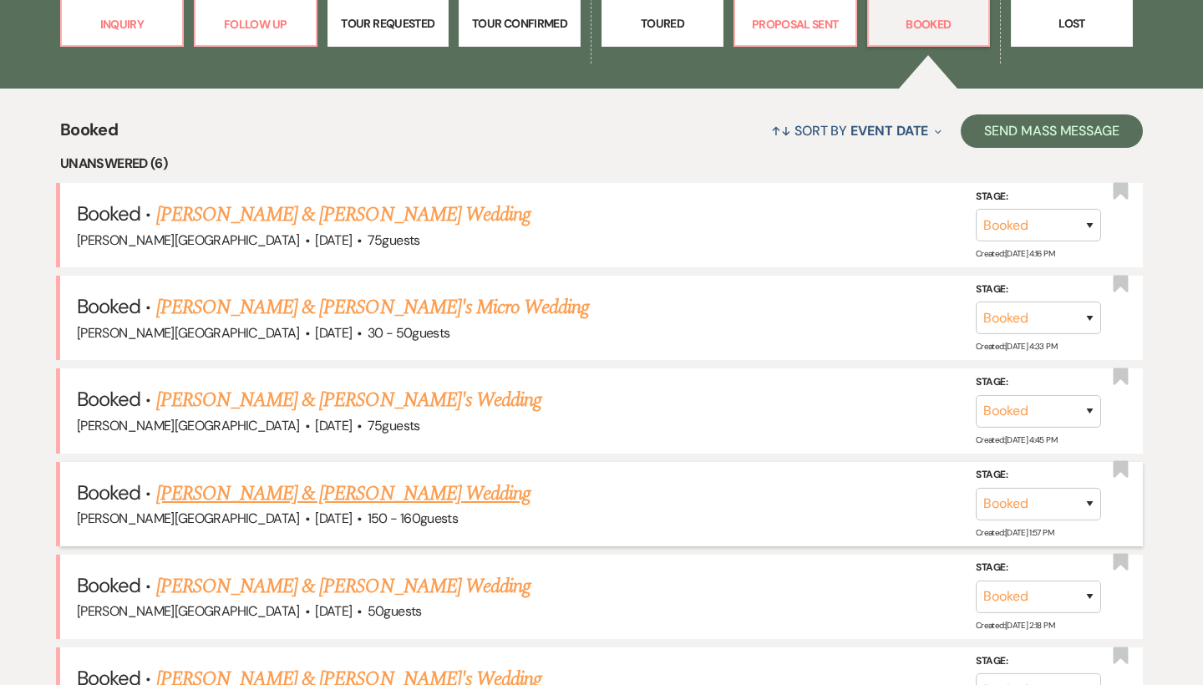
scroll to position [418, 0]
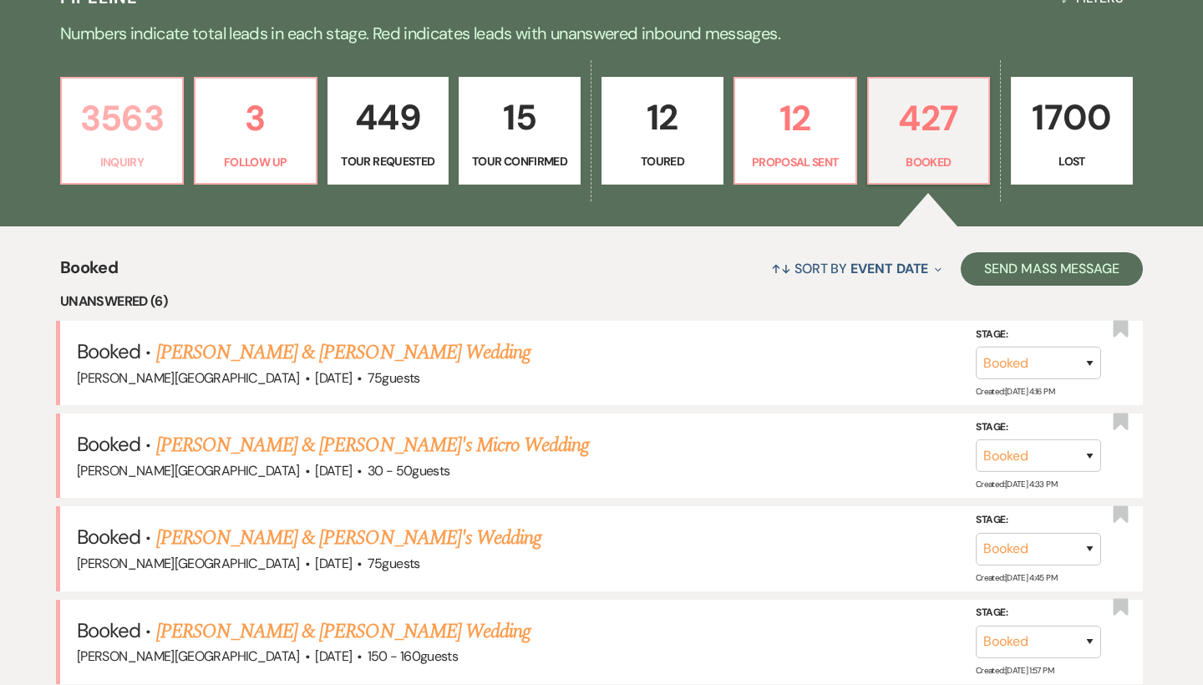
click at [134, 115] on p "3563" at bounding box center [122, 118] width 100 height 56
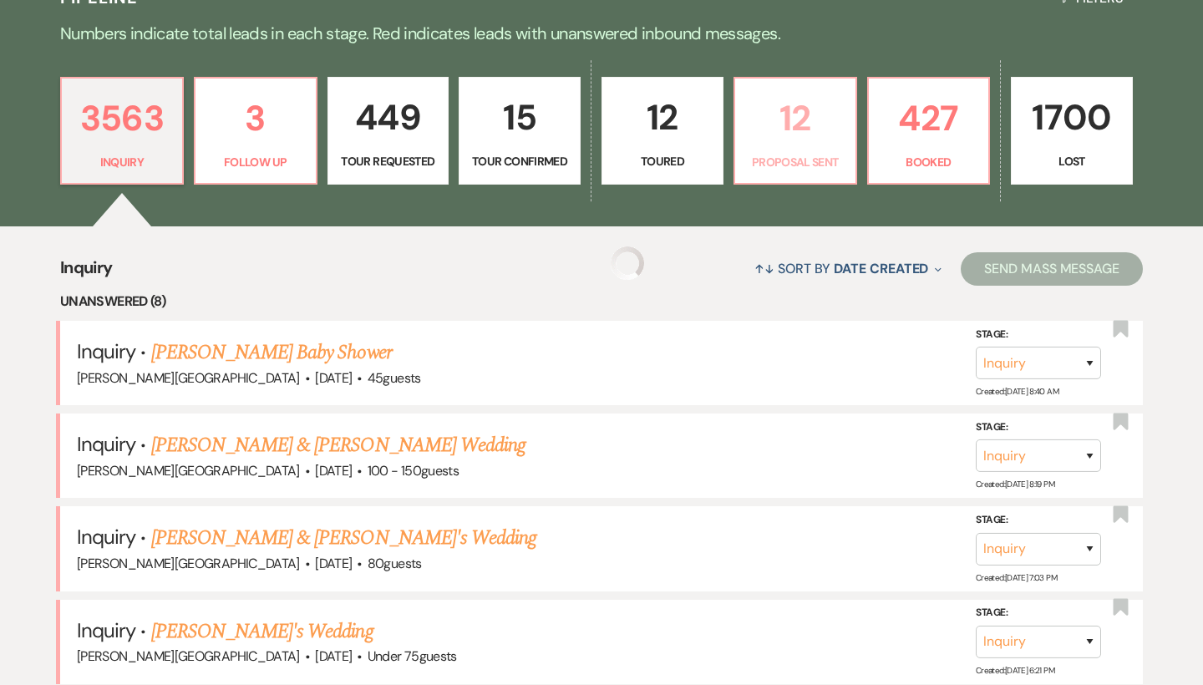
click at [823, 111] on p "12" at bounding box center [795, 118] width 100 height 56
select select "6"
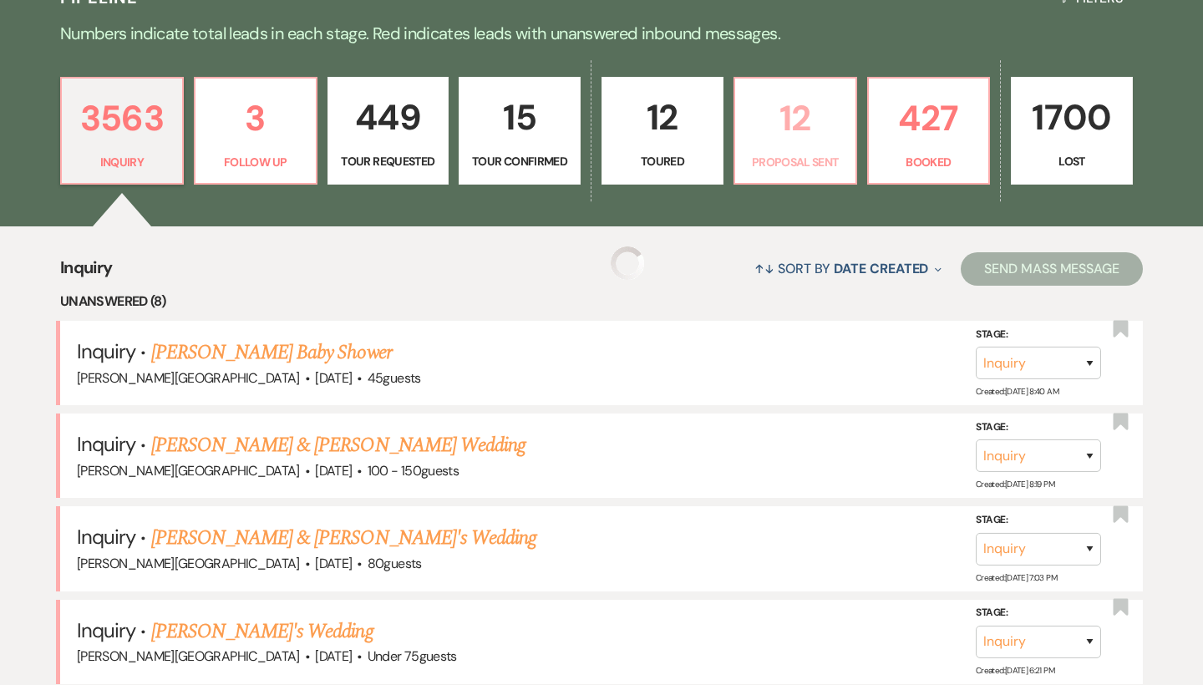
select select "6"
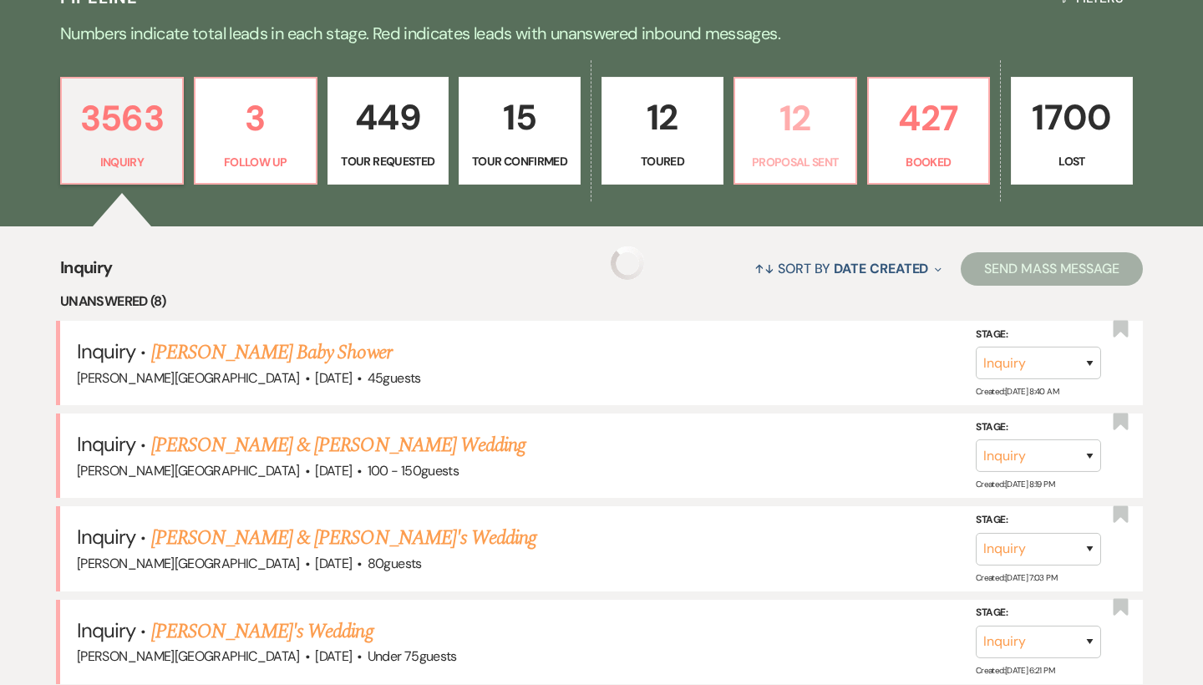
select select "6"
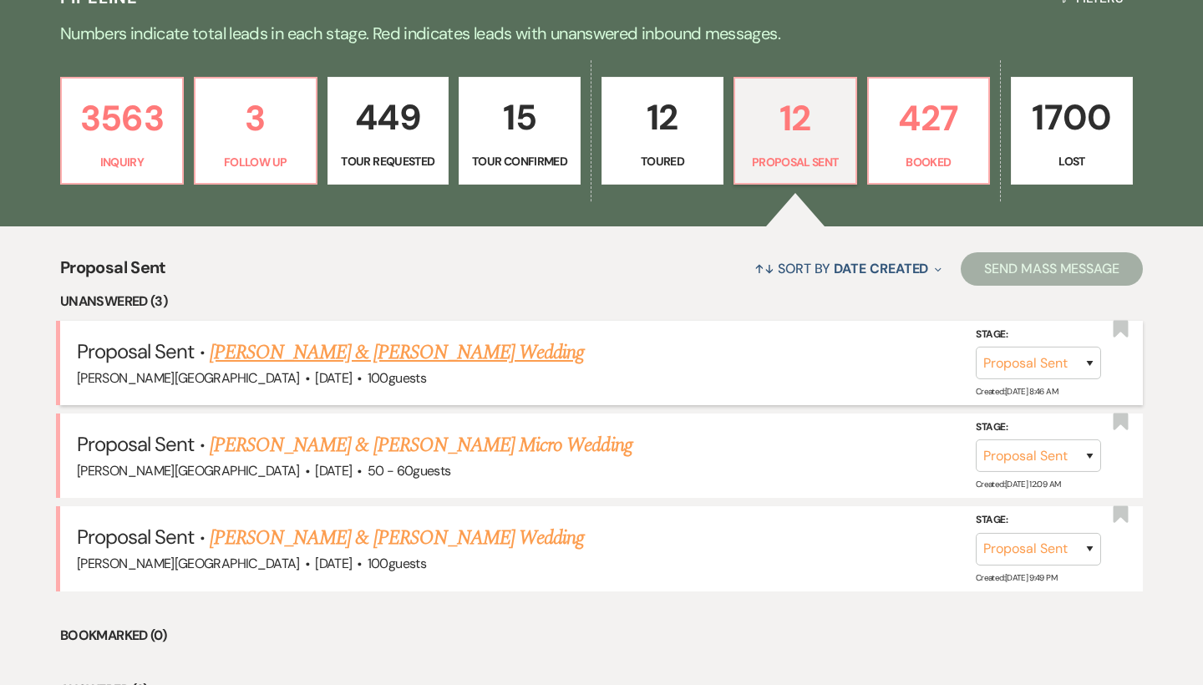
click at [407, 351] on link "[PERSON_NAME] & [PERSON_NAME] Wedding" at bounding box center [397, 352] width 374 height 30
select select "6"
select select "5"
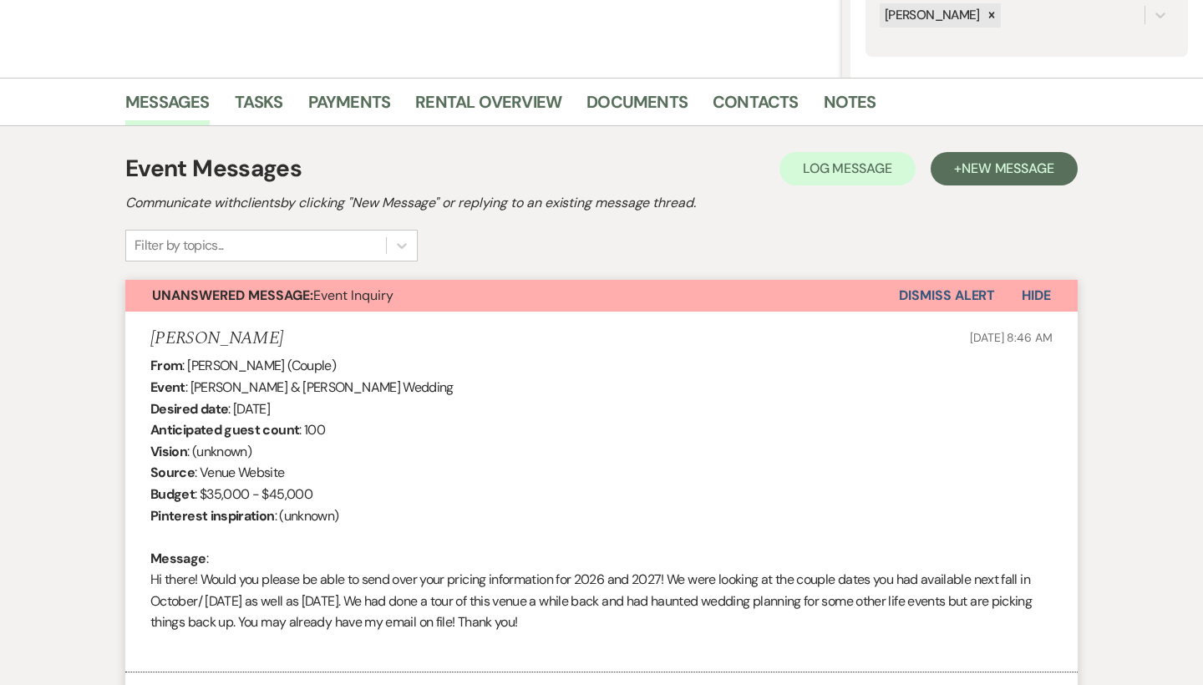
scroll to position [349, 0]
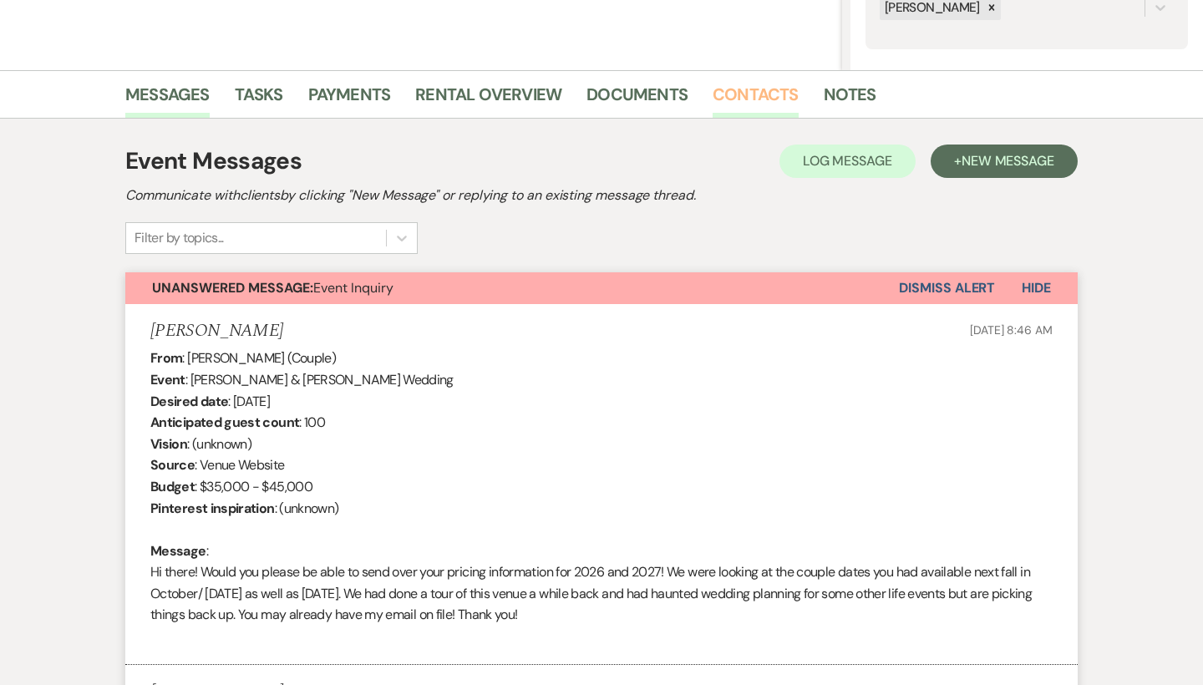
click at [728, 94] on link "Contacts" at bounding box center [756, 99] width 86 height 37
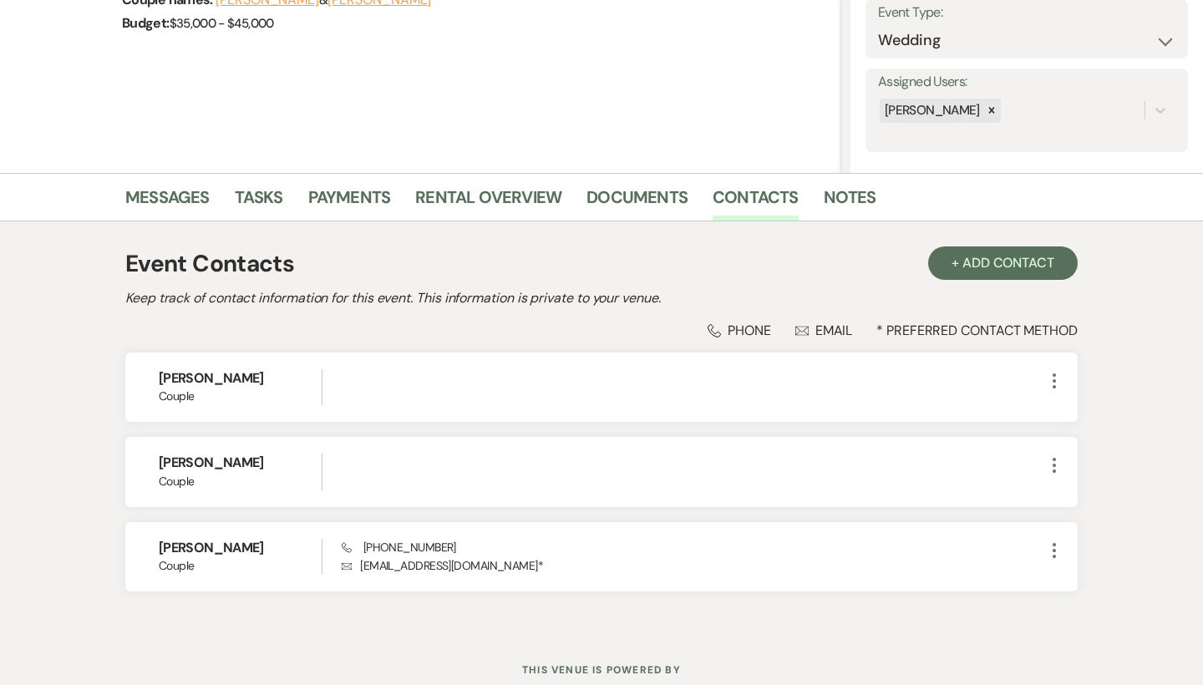
scroll to position [247, 0]
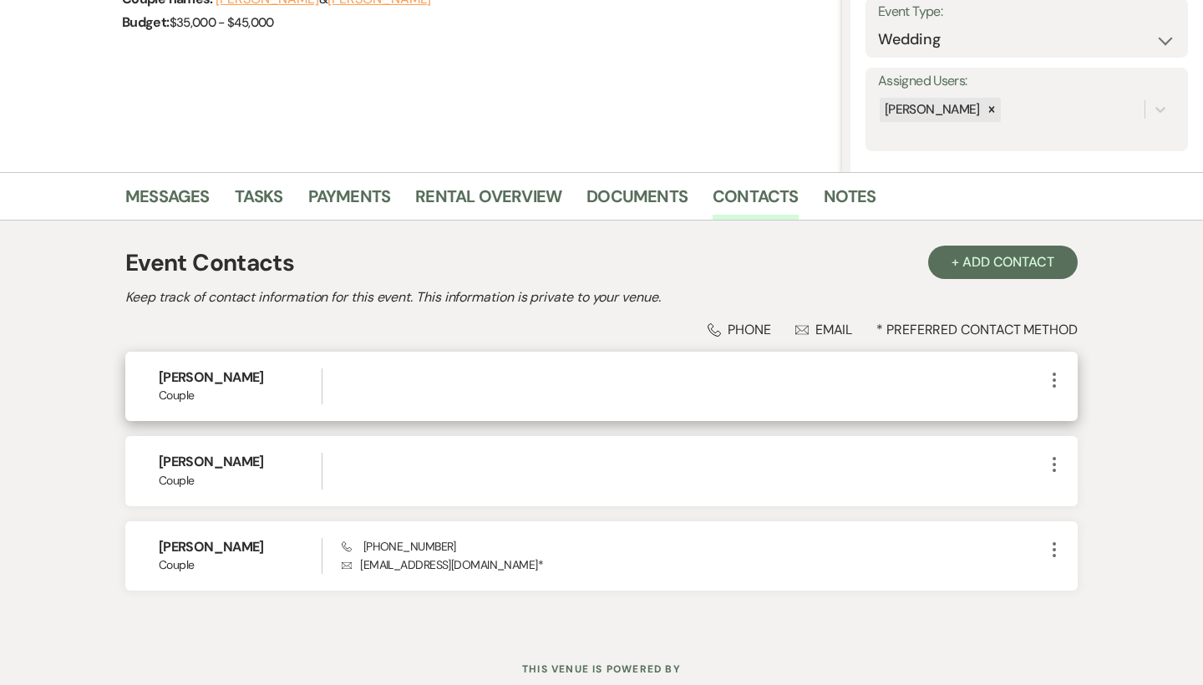
click at [1056, 380] on use "button" at bounding box center [1053, 380] width 3 height 15
click at [1067, 408] on icon "Pencil" at bounding box center [1070, 412] width 13 height 13
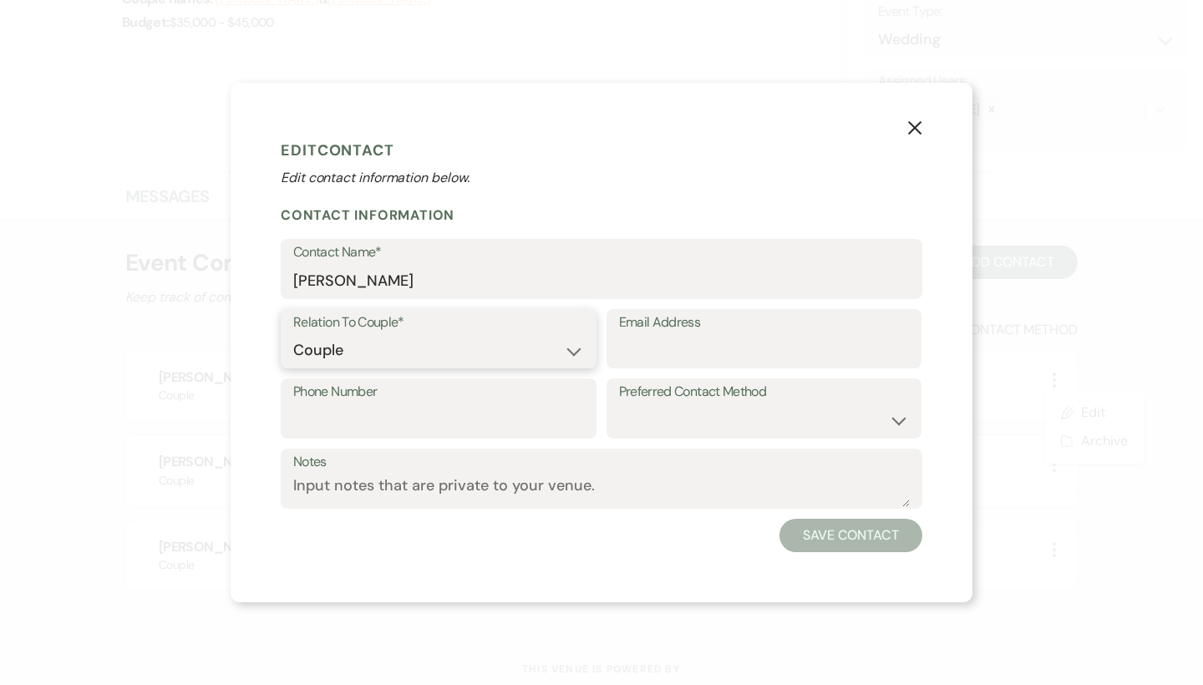
select select "6"
click at [799, 534] on button "Save Contact" at bounding box center [850, 535] width 143 height 33
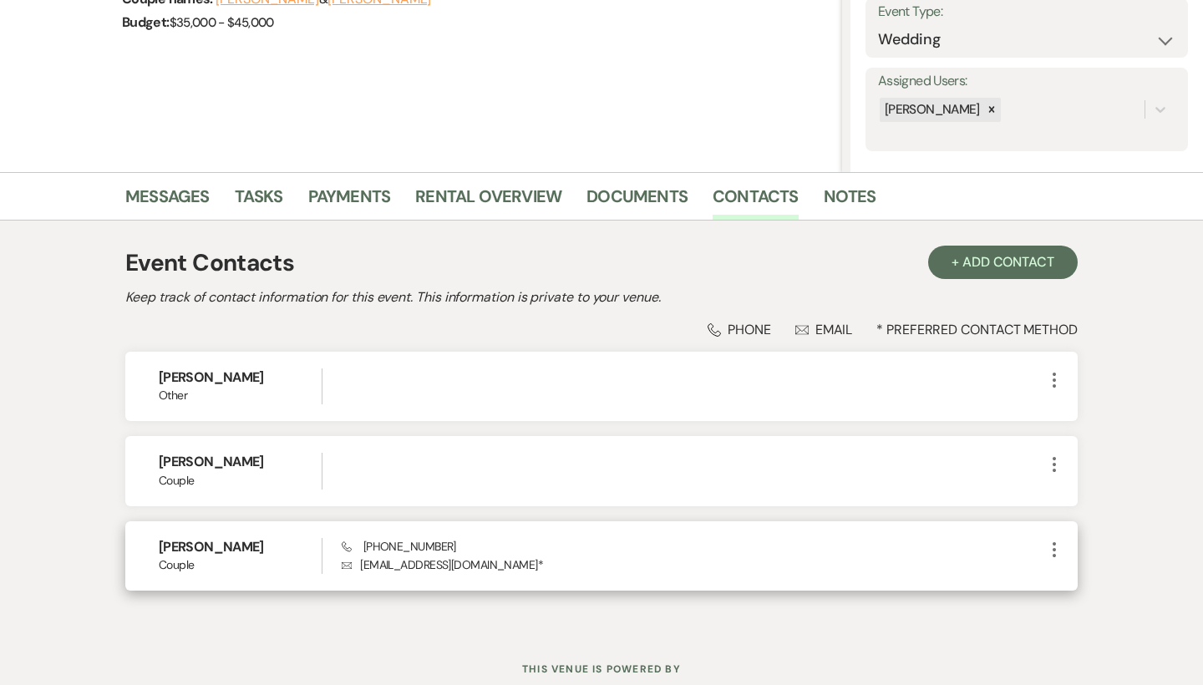
click at [1047, 553] on icon "More" at bounding box center [1054, 550] width 20 height 20
click at [1068, 577] on icon "Pencil" at bounding box center [1070, 582] width 13 height 13
select select "1"
select select "email"
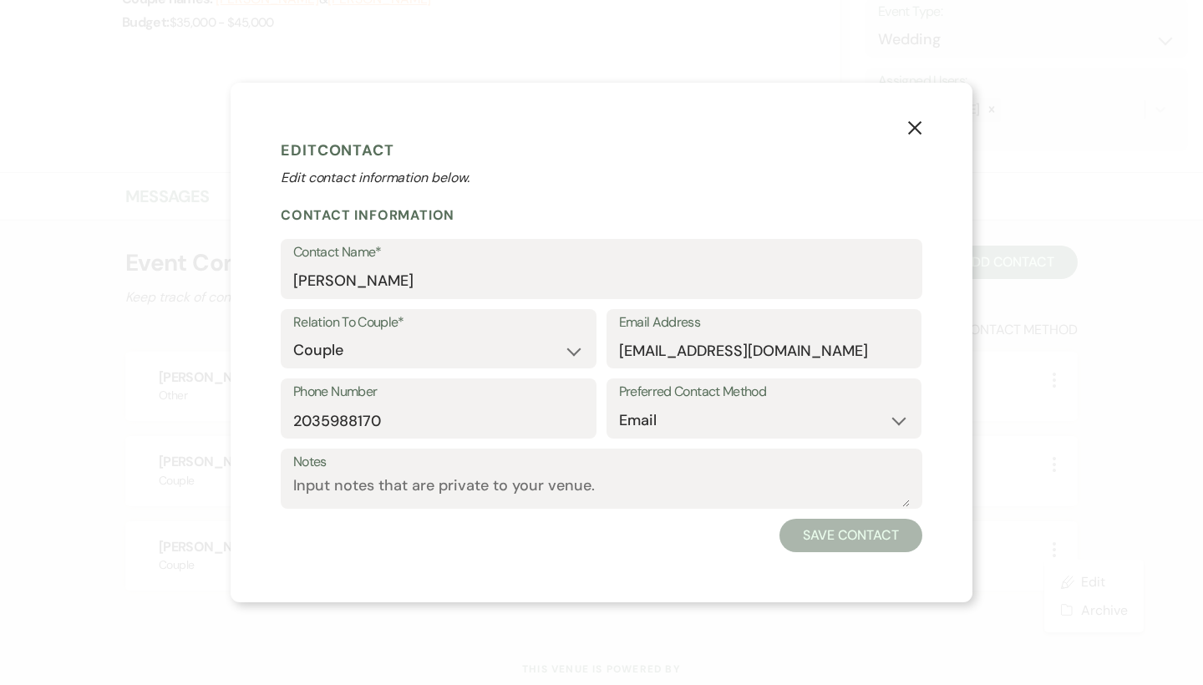
click at [805, 541] on button "Save Contact" at bounding box center [850, 535] width 143 height 33
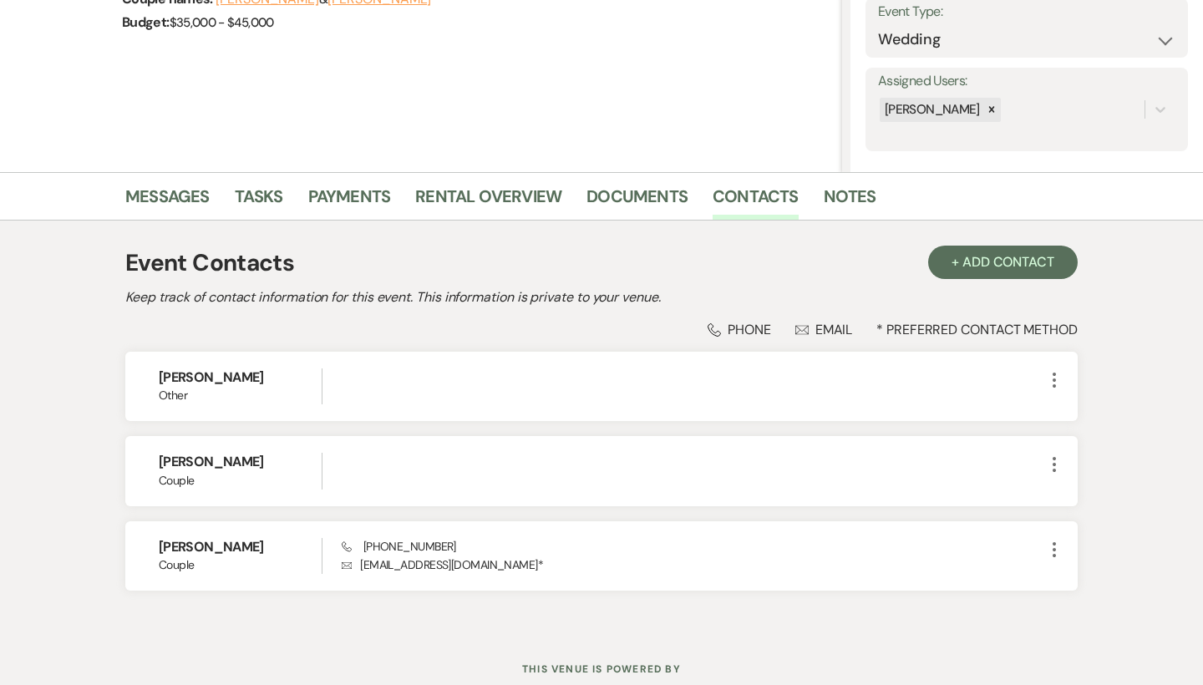
scroll to position [52, 0]
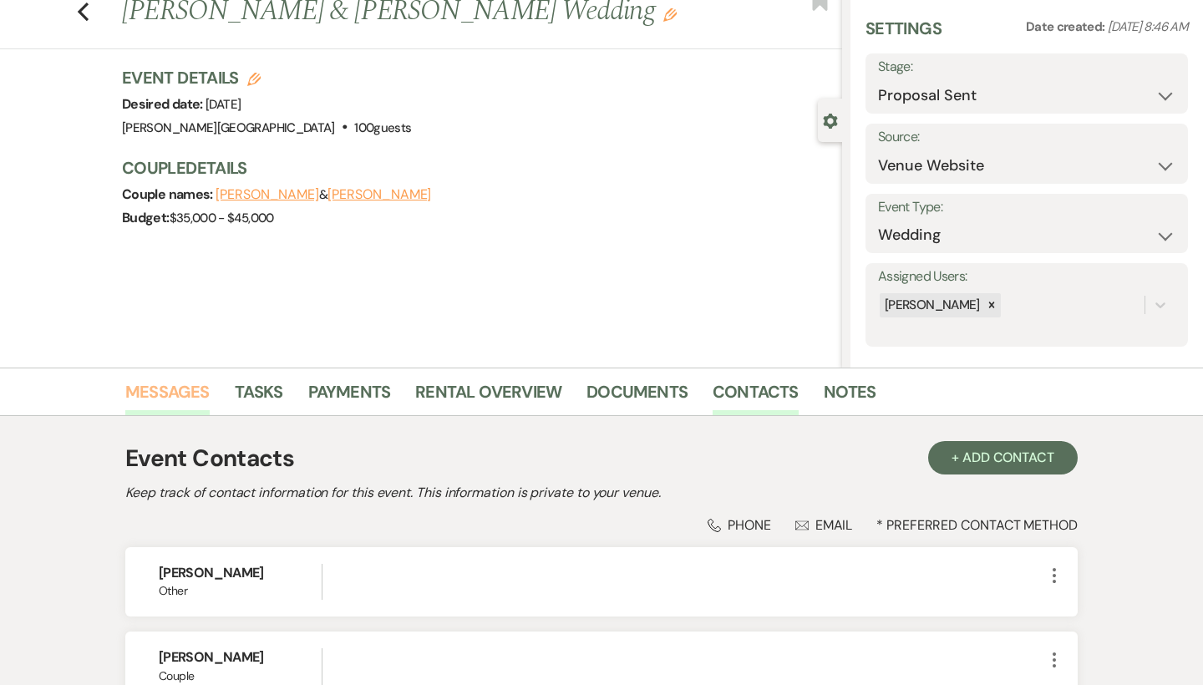
click at [183, 387] on link "Messages" at bounding box center [167, 396] width 84 height 37
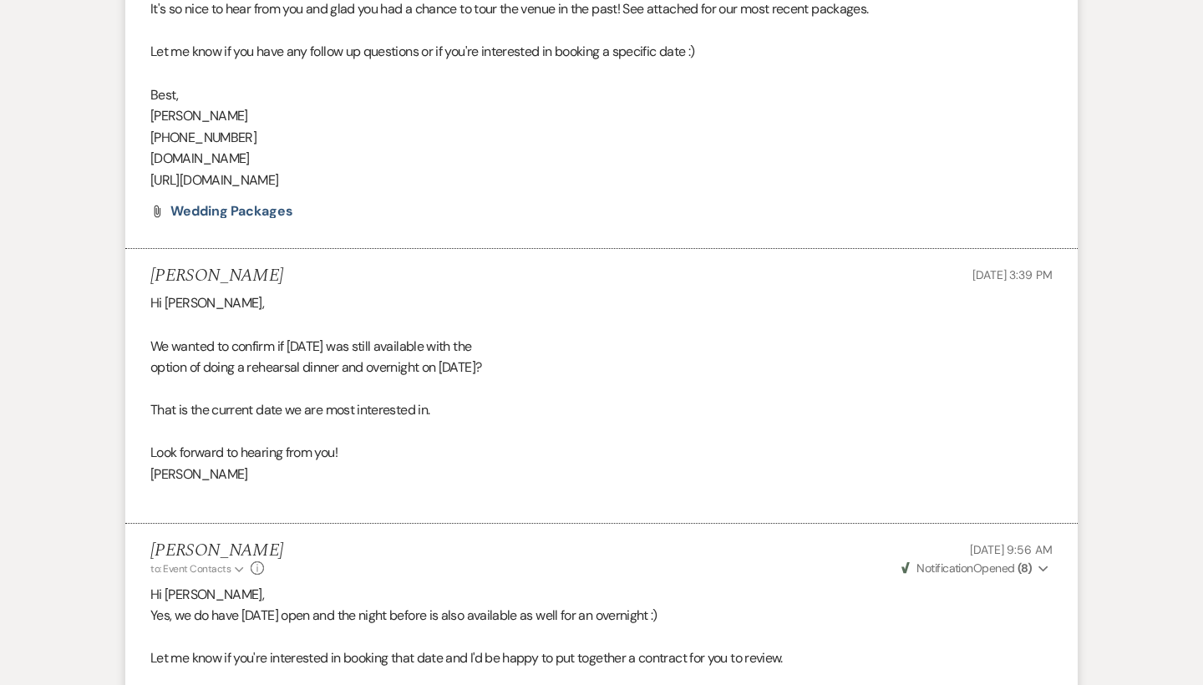
scroll to position [1098, 0]
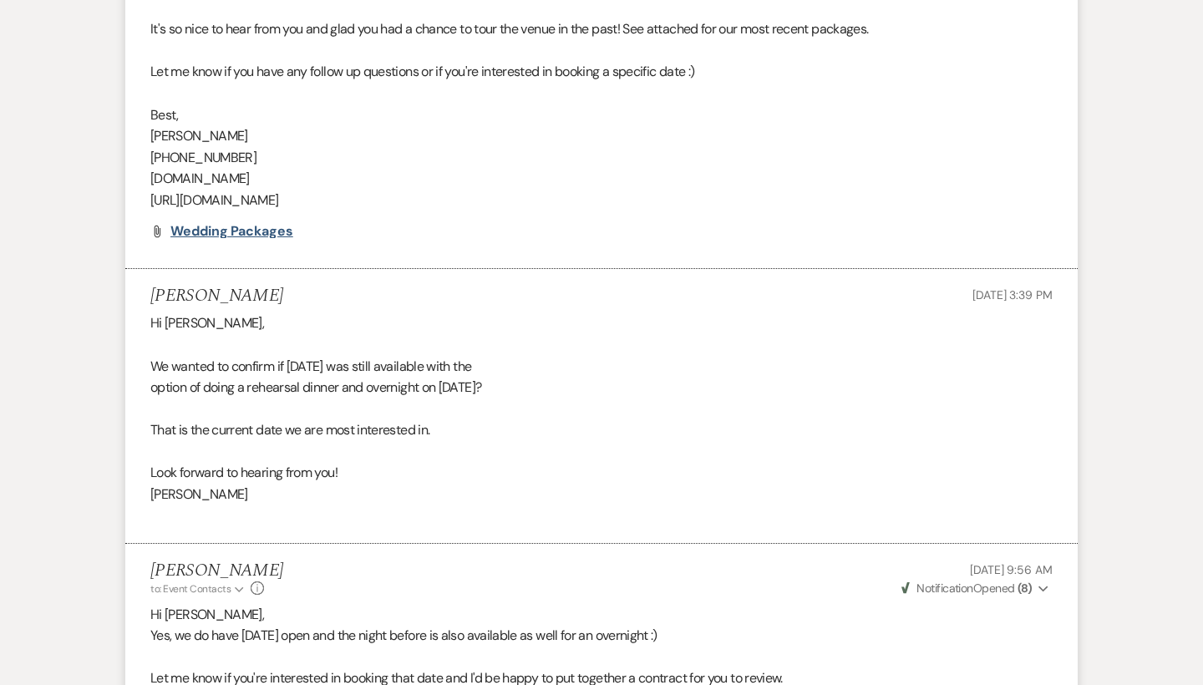
click at [271, 222] on span "Wedding Packages" at bounding box center [231, 231] width 123 height 18
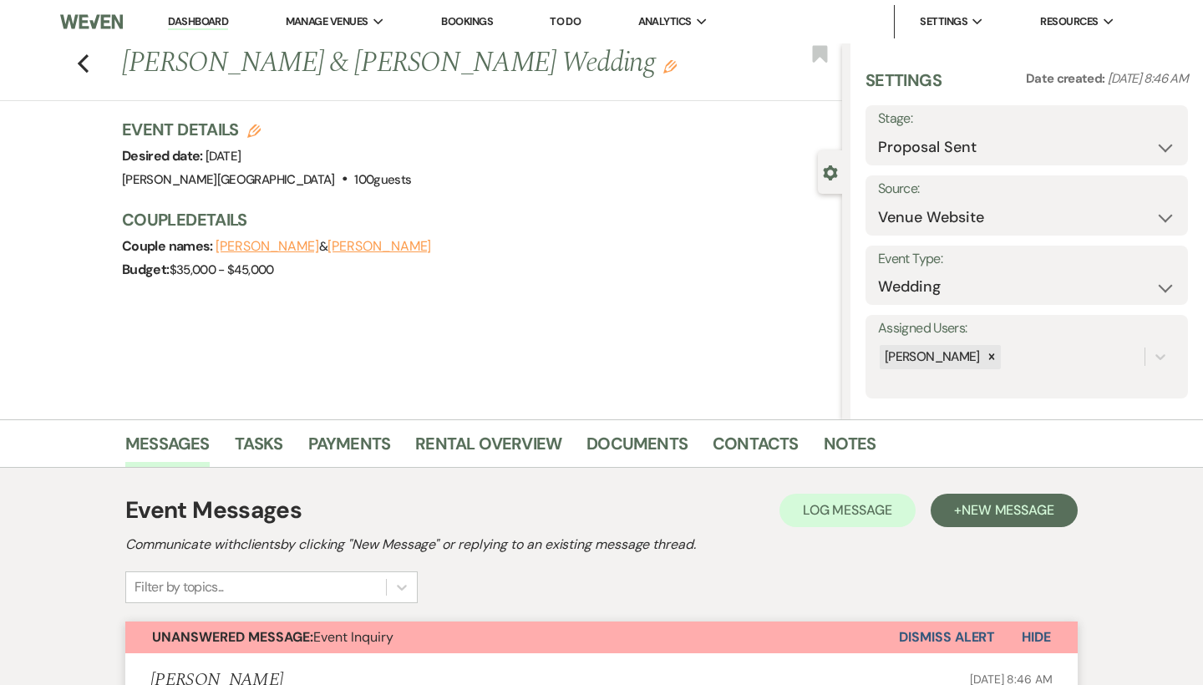
scroll to position [27, 0]
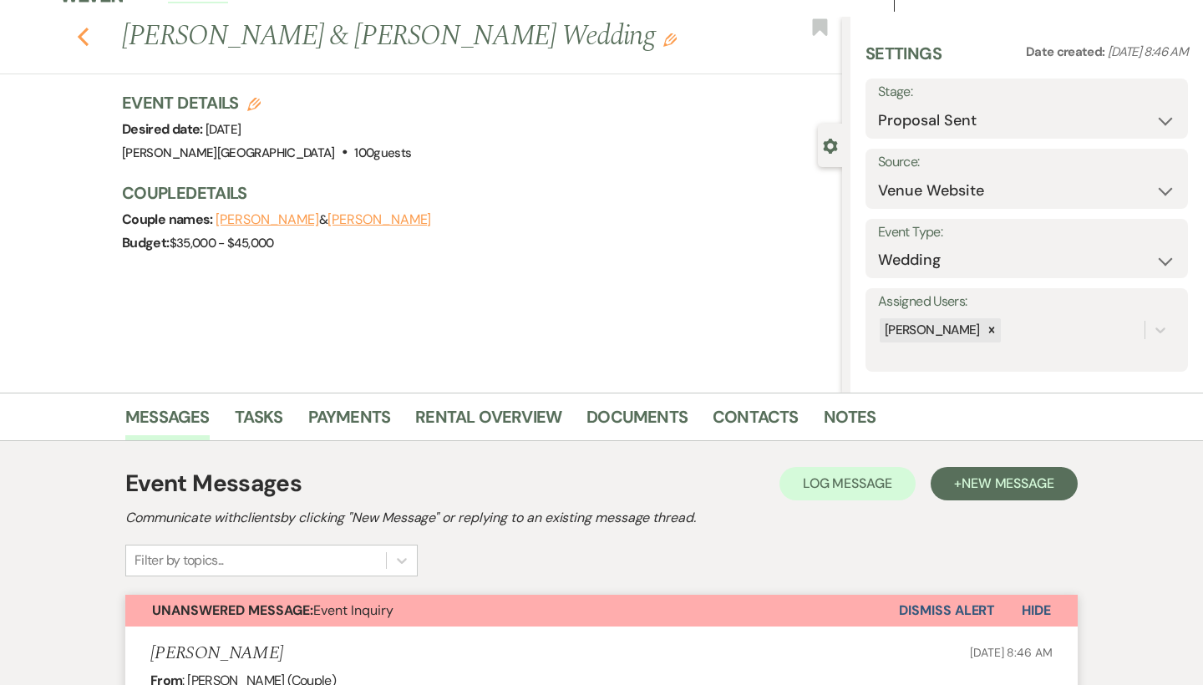
click at [86, 37] on icon "Previous" at bounding box center [83, 37] width 13 height 20
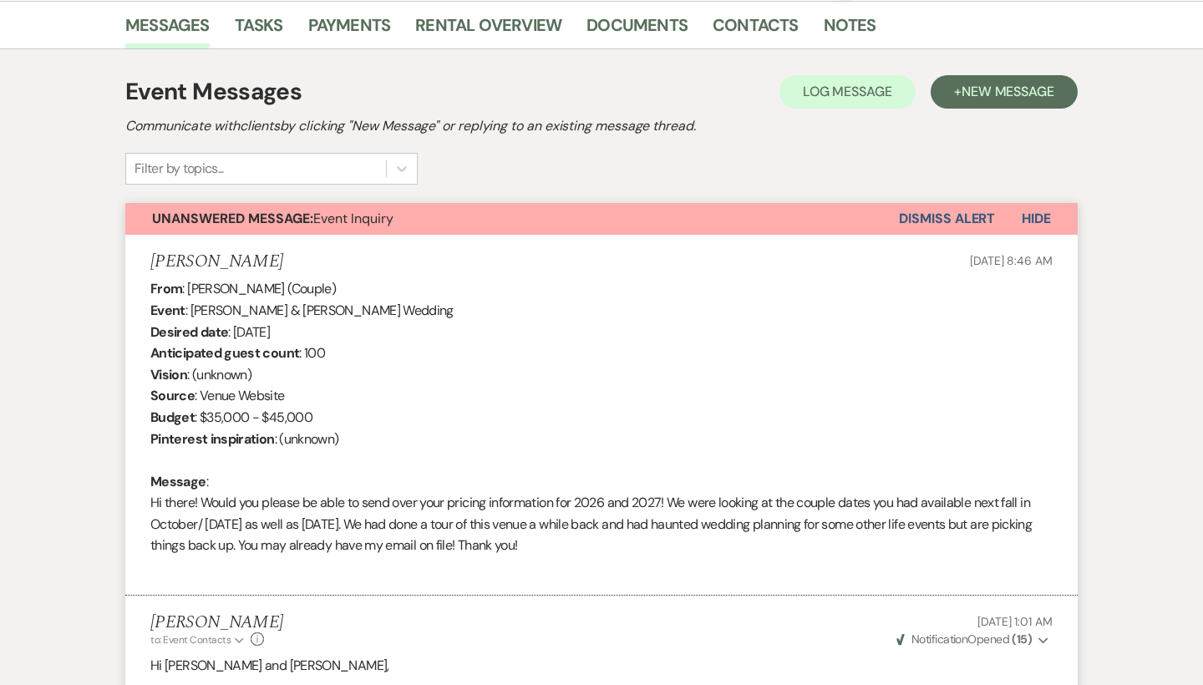
select select "6"
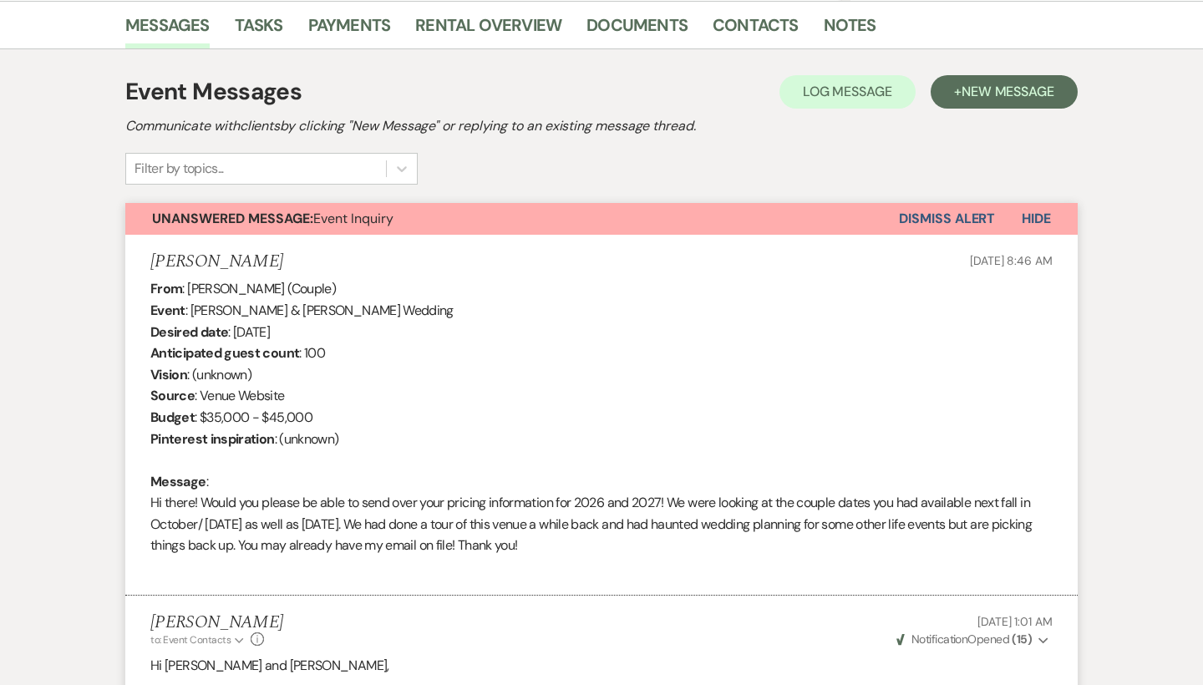
select select "6"
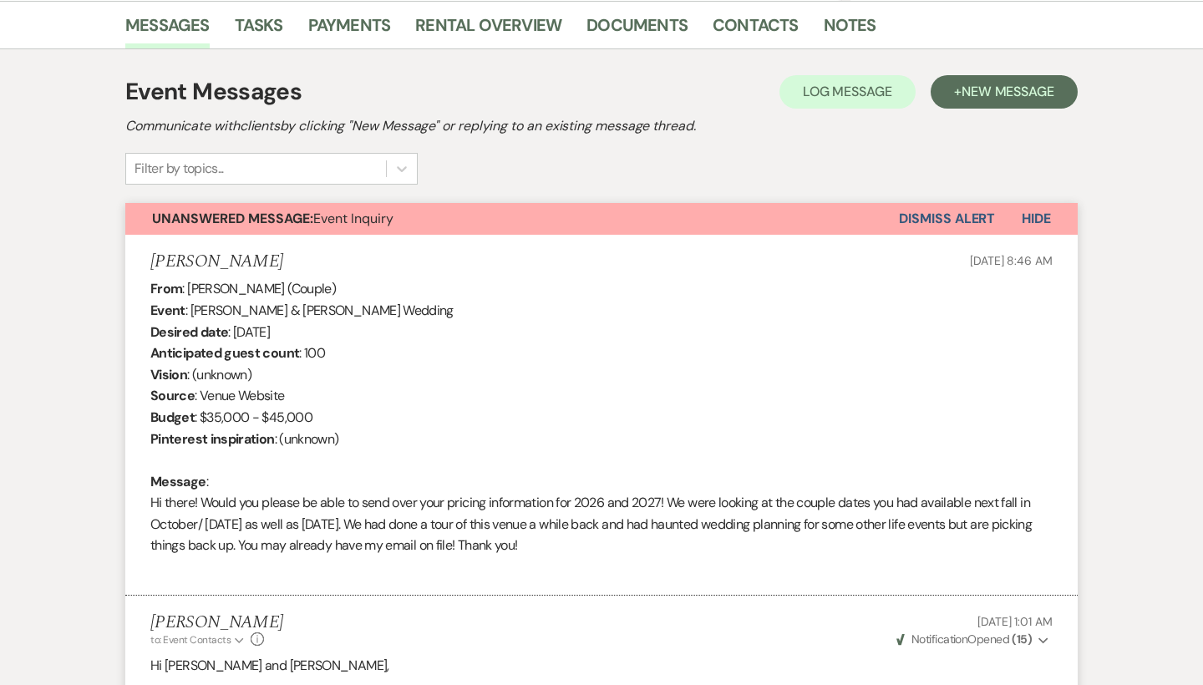
select select "6"
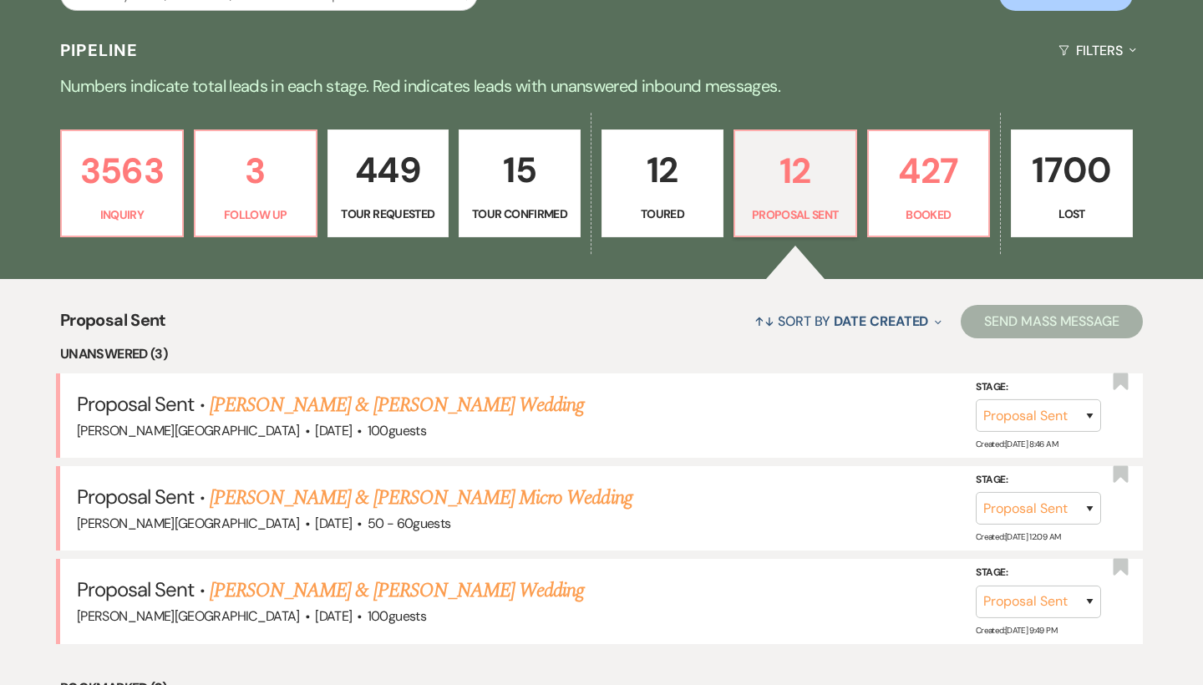
scroll to position [283, 0]
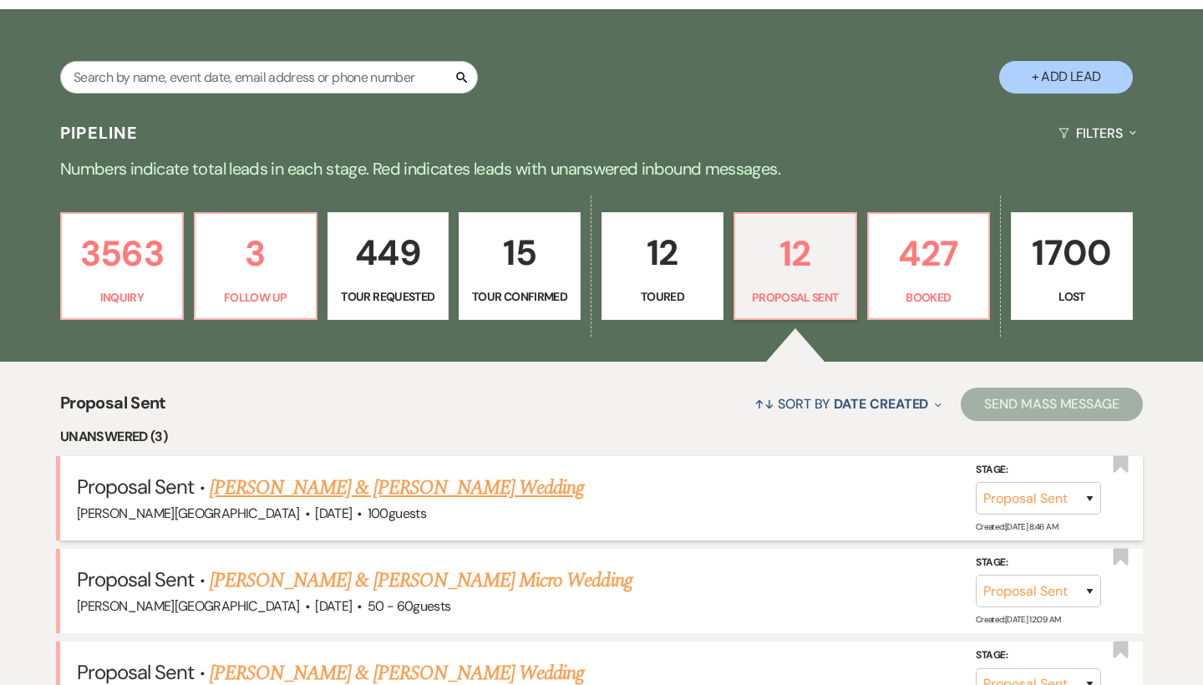
click at [417, 479] on link "[PERSON_NAME] & [PERSON_NAME] Wedding" at bounding box center [397, 488] width 374 height 30
select select "6"
select select "5"
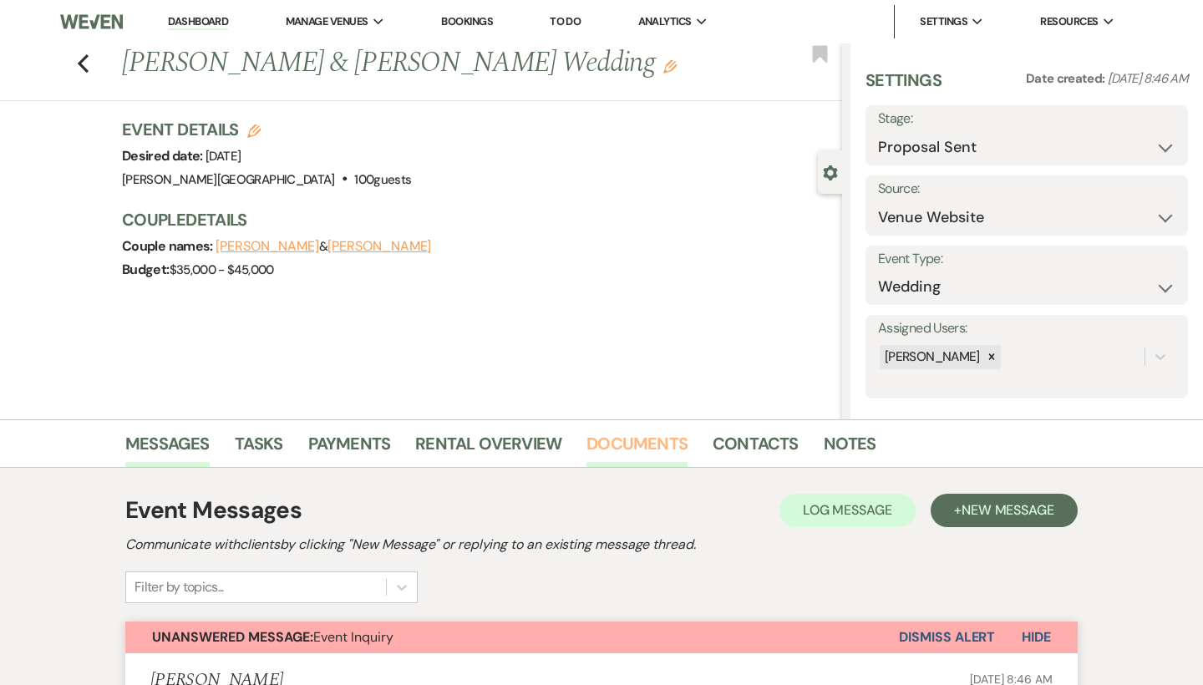
click at [658, 444] on link "Documents" at bounding box center [636, 448] width 101 height 37
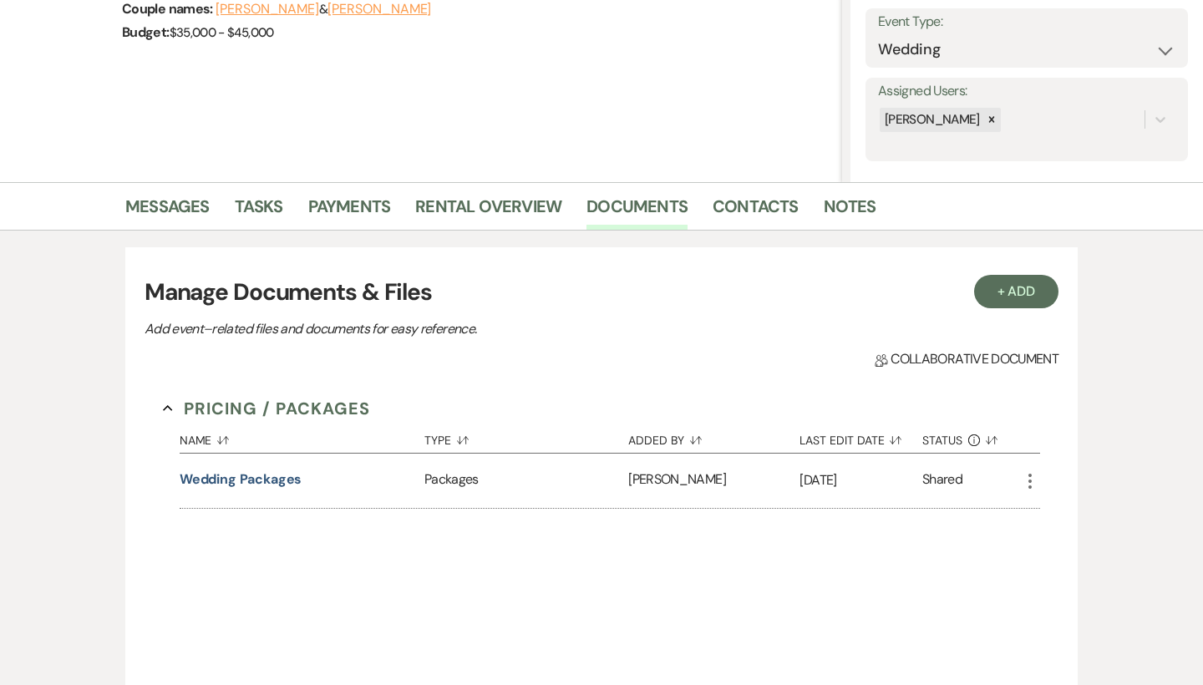
scroll to position [480, 0]
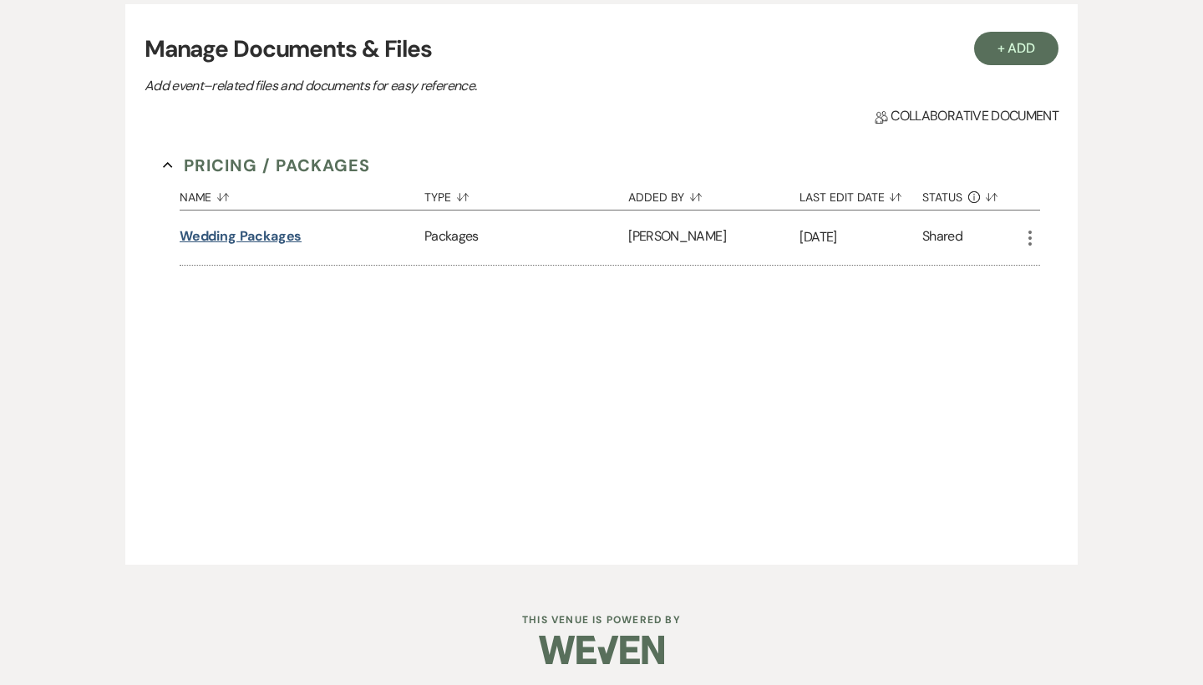
click at [274, 236] on button "Wedding Packages" at bounding box center [241, 236] width 123 height 20
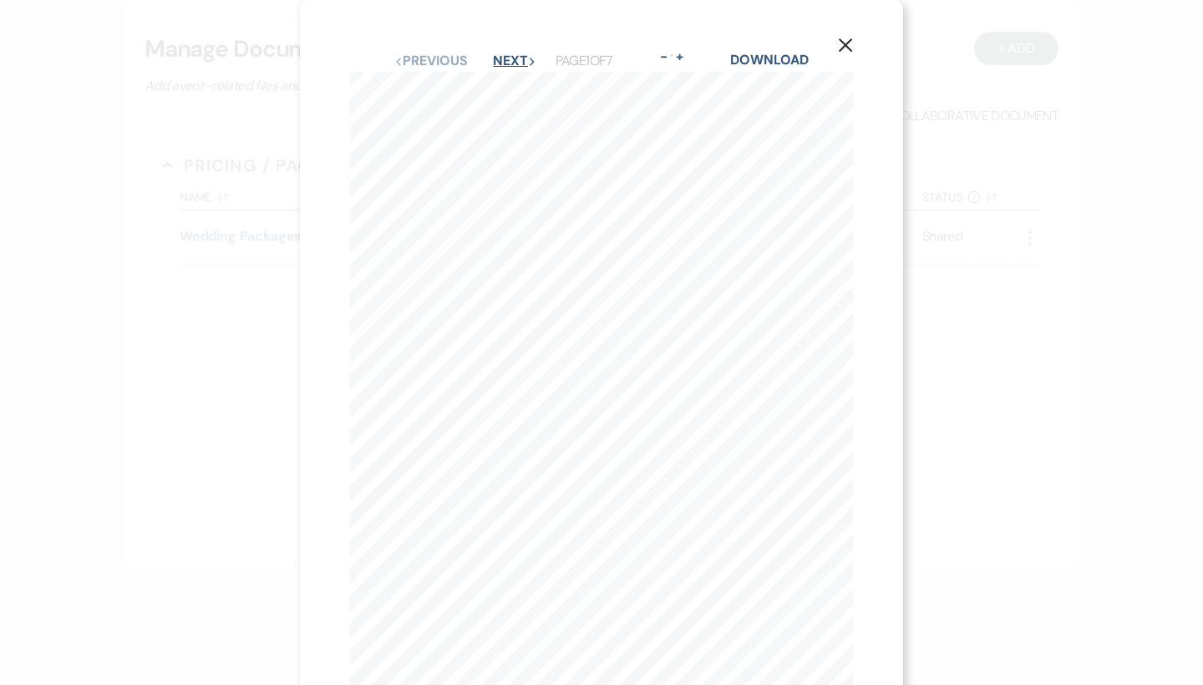
click at [507, 54] on button "Next Next" at bounding box center [514, 60] width 43 height 13
click at [850, 42] on icon "X" at bounding box center [845, 45] width 15 height 15
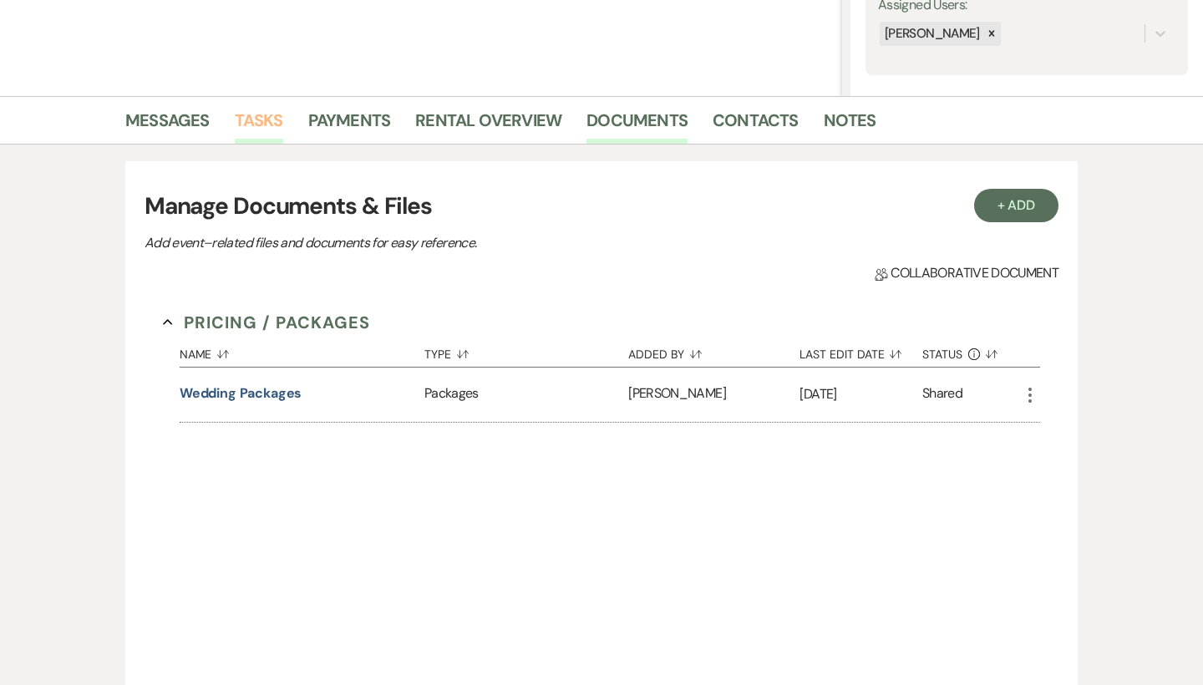
scroll to position [310, 0]
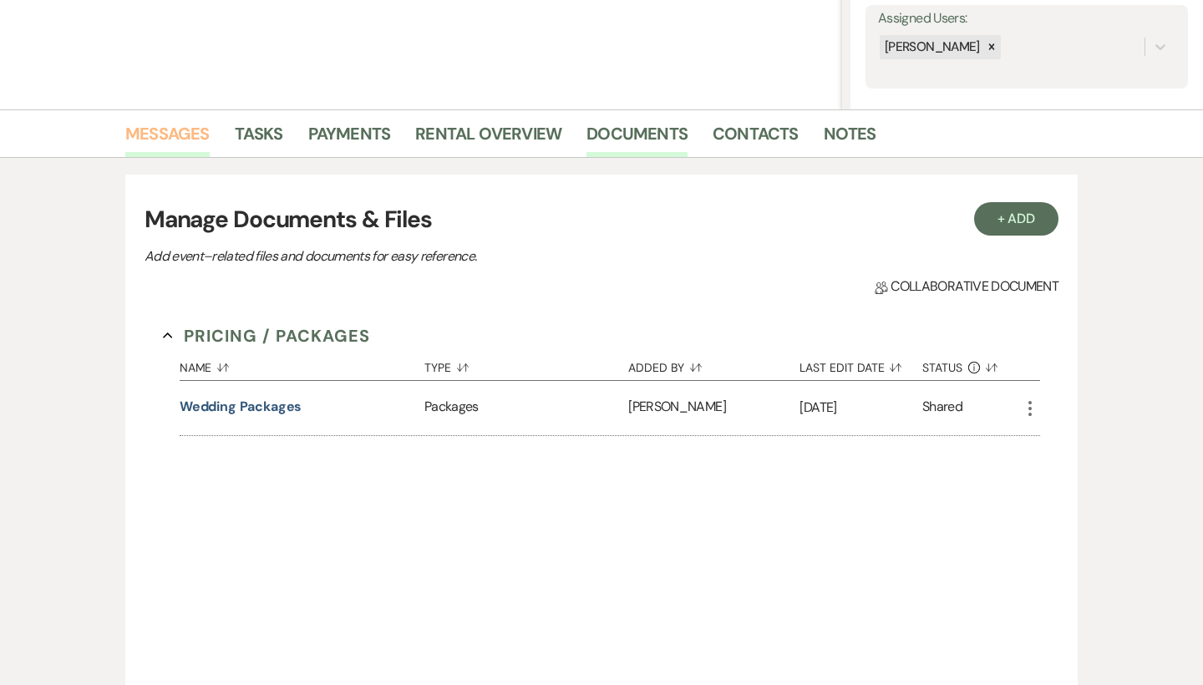
click at [196, 129] on link "Messages" at bounding box center [167, 138] width 84 height 37
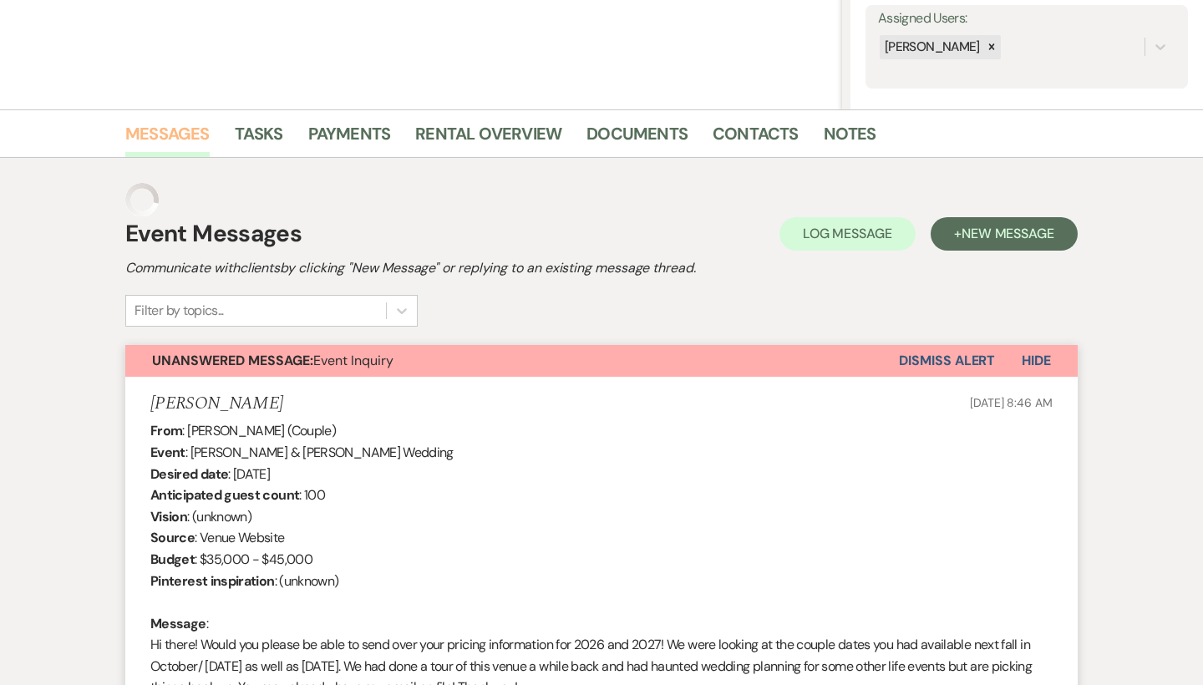
scroll to position [128, 0]
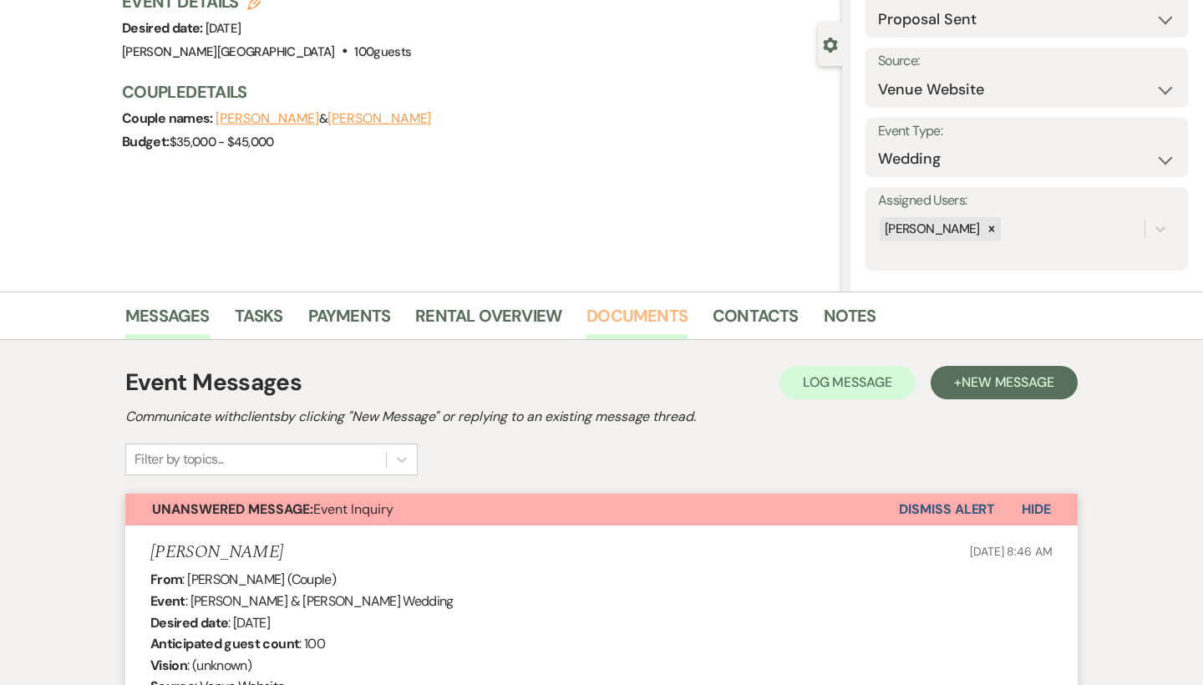
click at [643, 312] on link "Documents" at bounding box center [636, 320] width 101 height 37
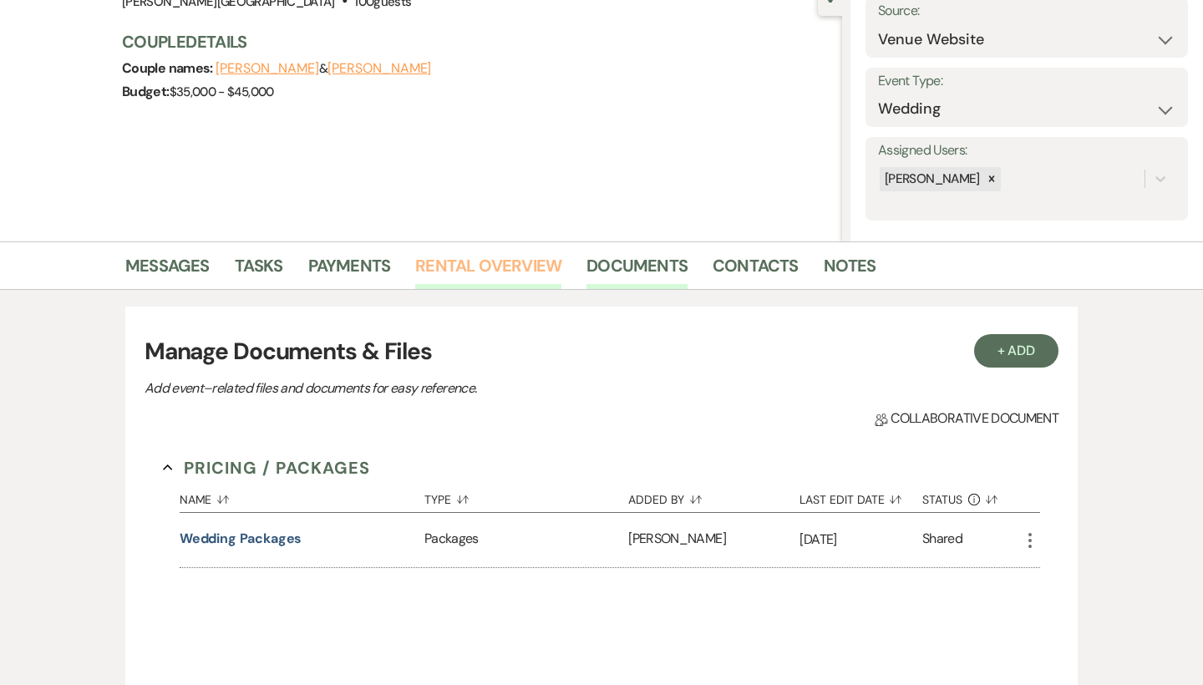
scroll to position [208, 0]
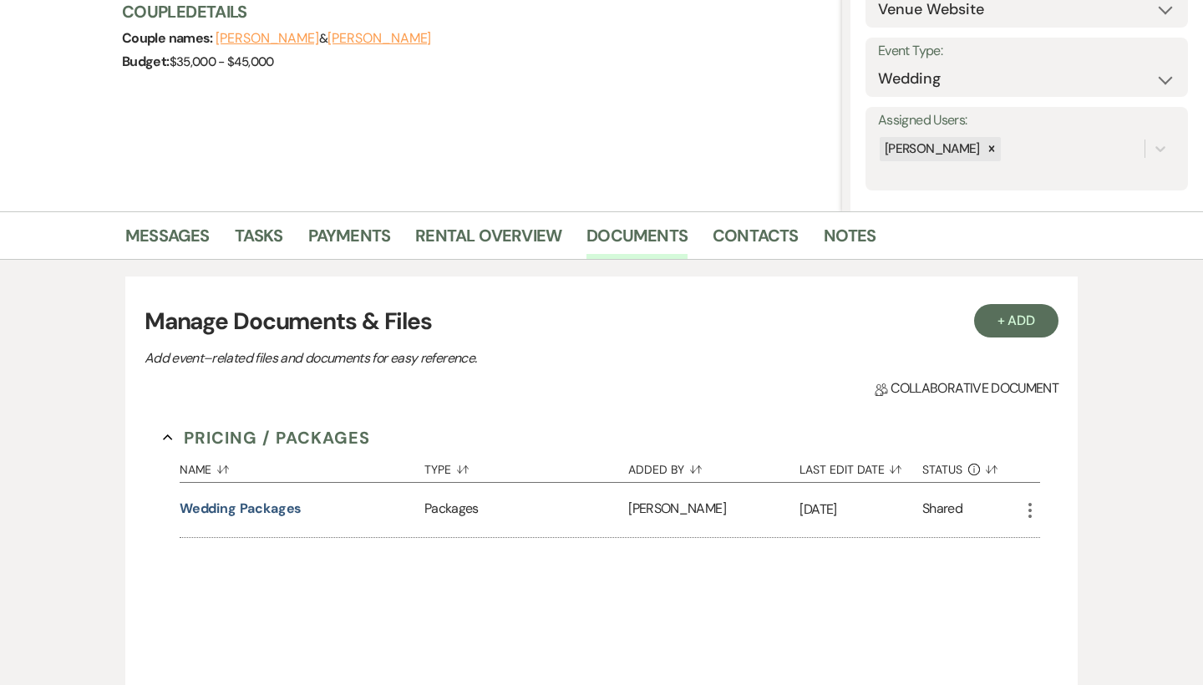
click at [1017, 338] on h3 "Manage Documents & Files" at bounding box center [602, 321] width 914 height 35
click at [1021, 319] on button "+ Add" at bounding box center [1016, 320] width 85 height 33
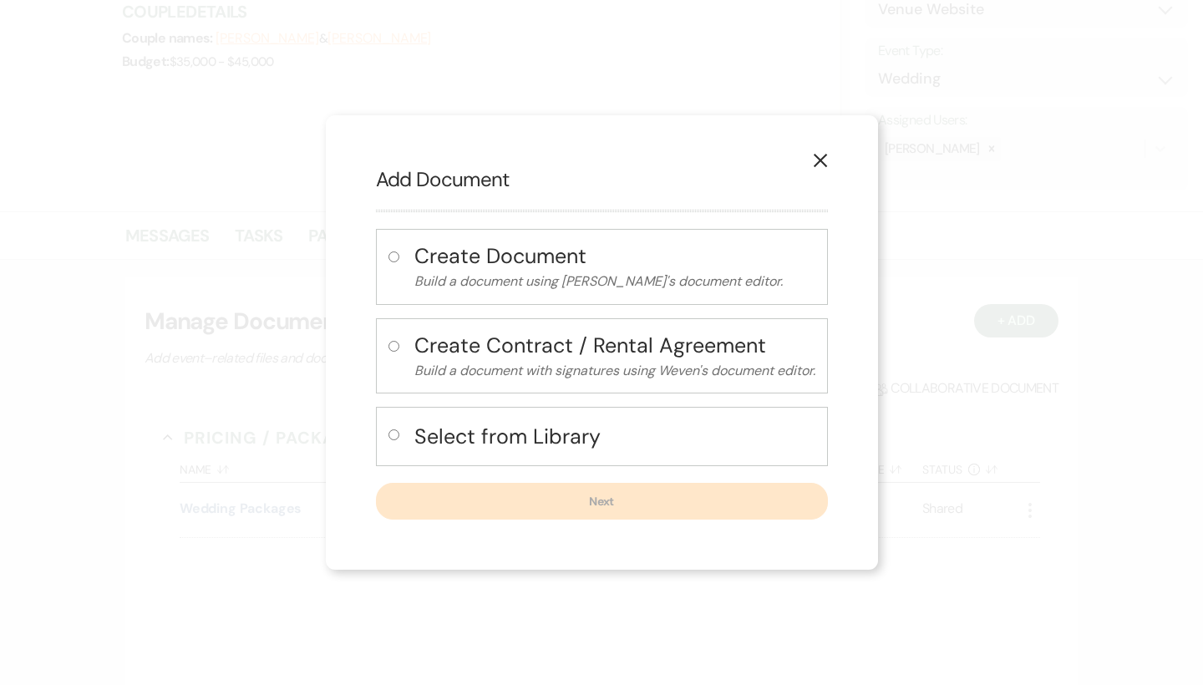
click at [565, 420] on button "Select from Library" at bounding box center [614, 436] width 401 height 34
radio input "true"
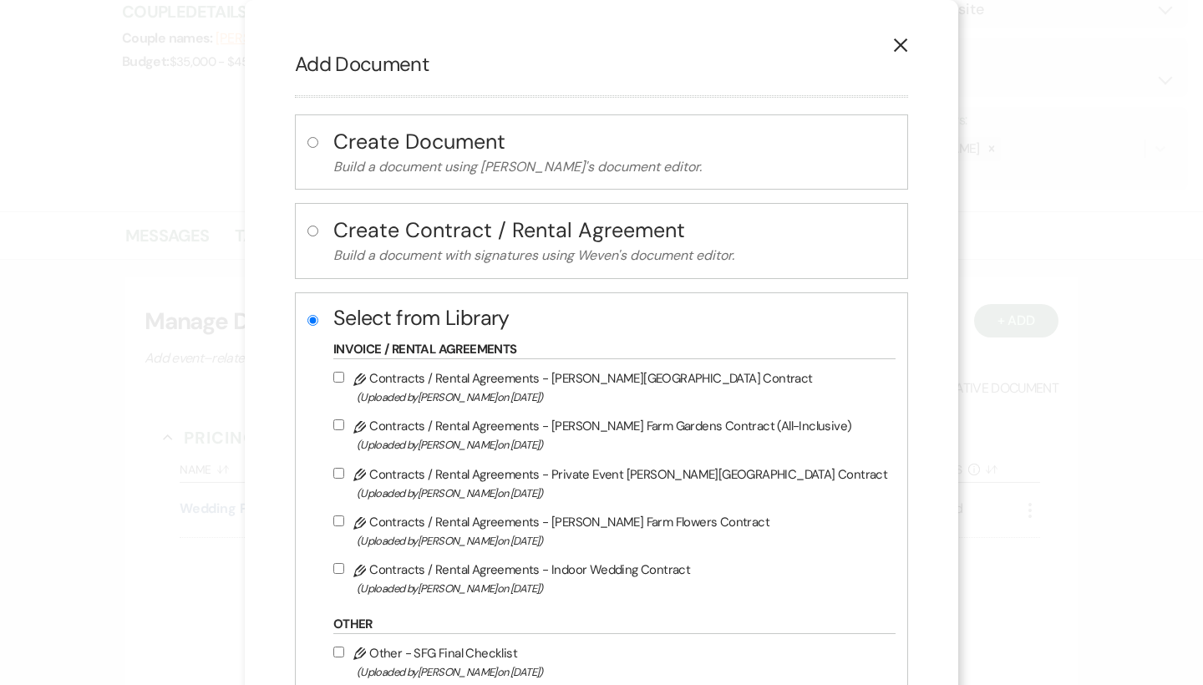
scroll to position [42, 0]
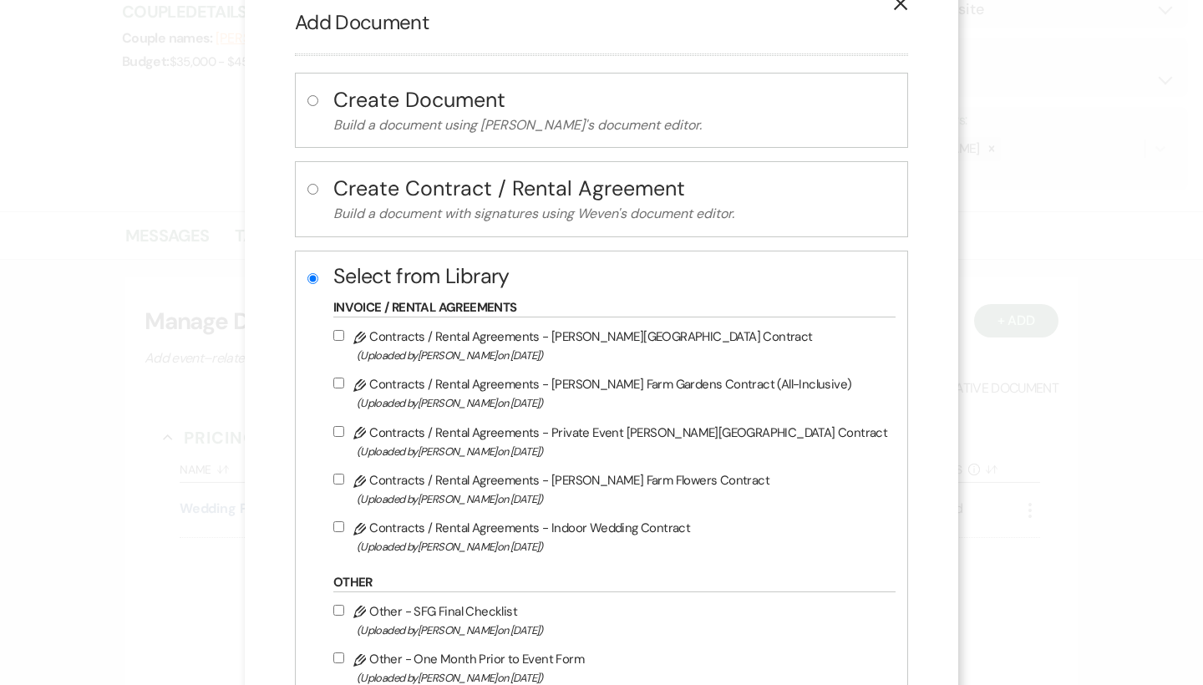
click at [567, 340] on label "Pencil Contracts / Rental Agreements - [PERSON_NAME] Farm Gardens Contract (Upl…" at bounding box center [610, 345] width 554 height 39
click at [344, 340] on input "Pencil Contracts / Rental Agreements - [PERSON_NAME] Farm Gardens Contract (Upl…" at bounding box center [338, 335] width 11 height 11
checkbox input "true"
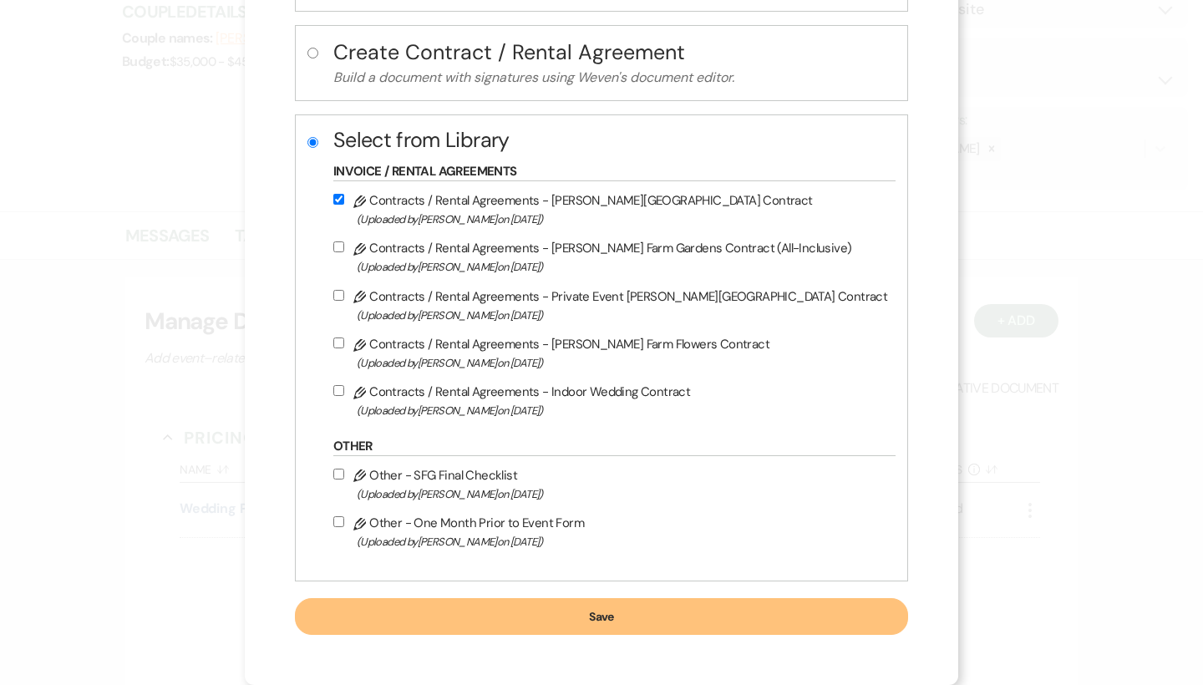
scroll to position [185, 0]
click at [545, 609] on button "Save" at bounding box center [601, 616] width 613 height 37
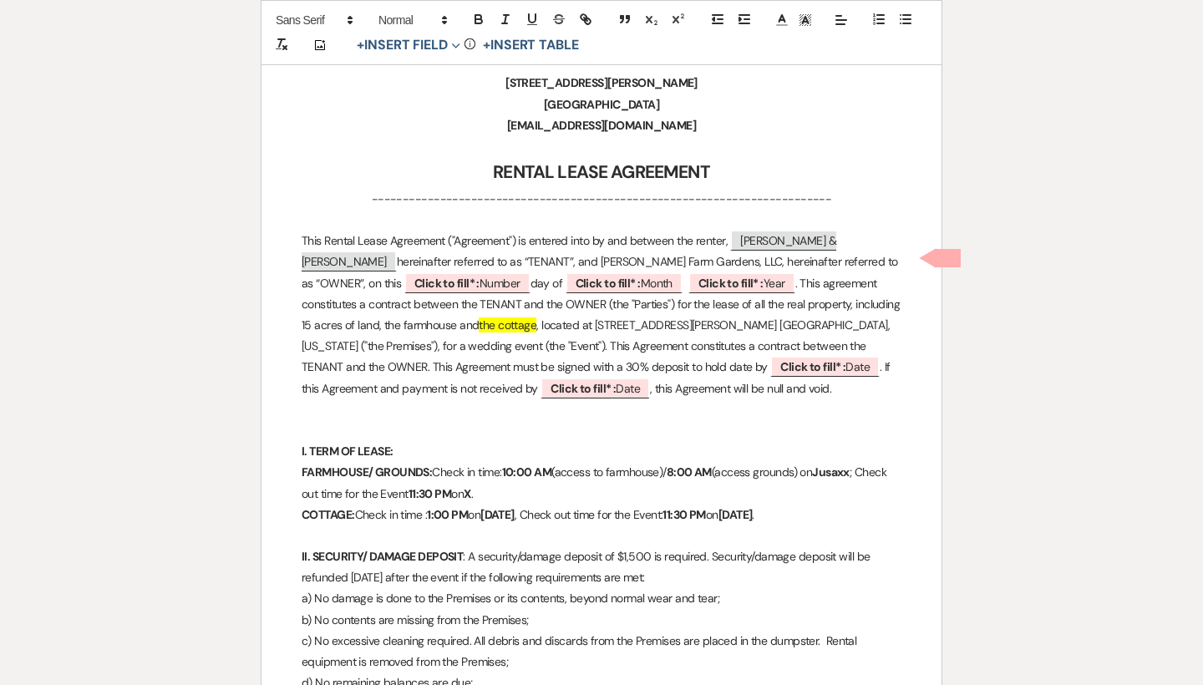
scroll to position [475, 0]
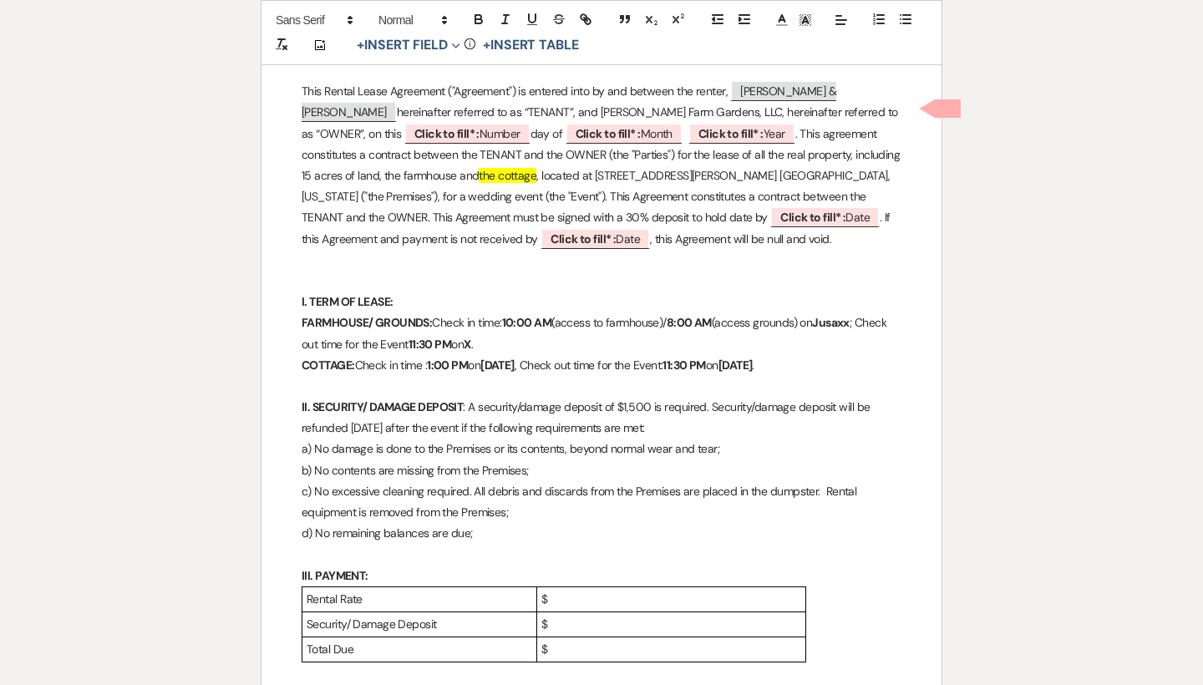
click at [563, 589] on p "$" at bounding box center [671, 599] width 260 height 21
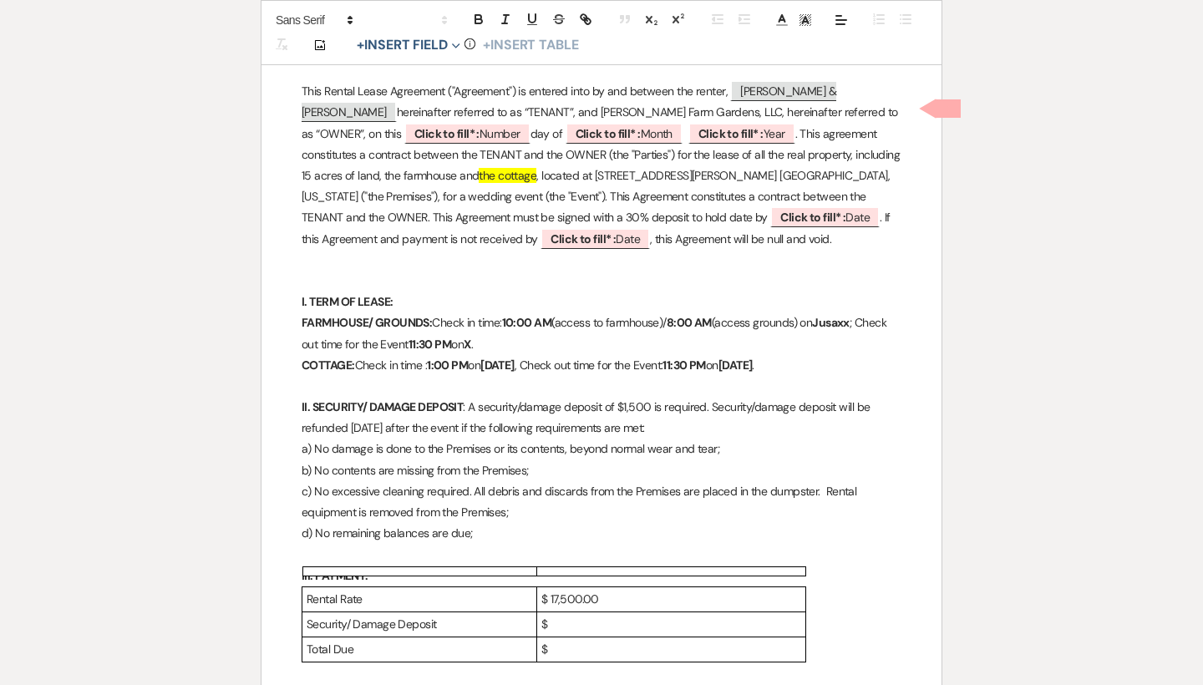
click at [584, 614] on p "$" at bounding box center [671, 624] width 260 height 21
click at [555, 614] on p "$. 1,500.00" at bounding box center [671, 624] width 260 height 21
click at [577, 639] on p "$" at bounding box center [671, 649] width 260 height 21
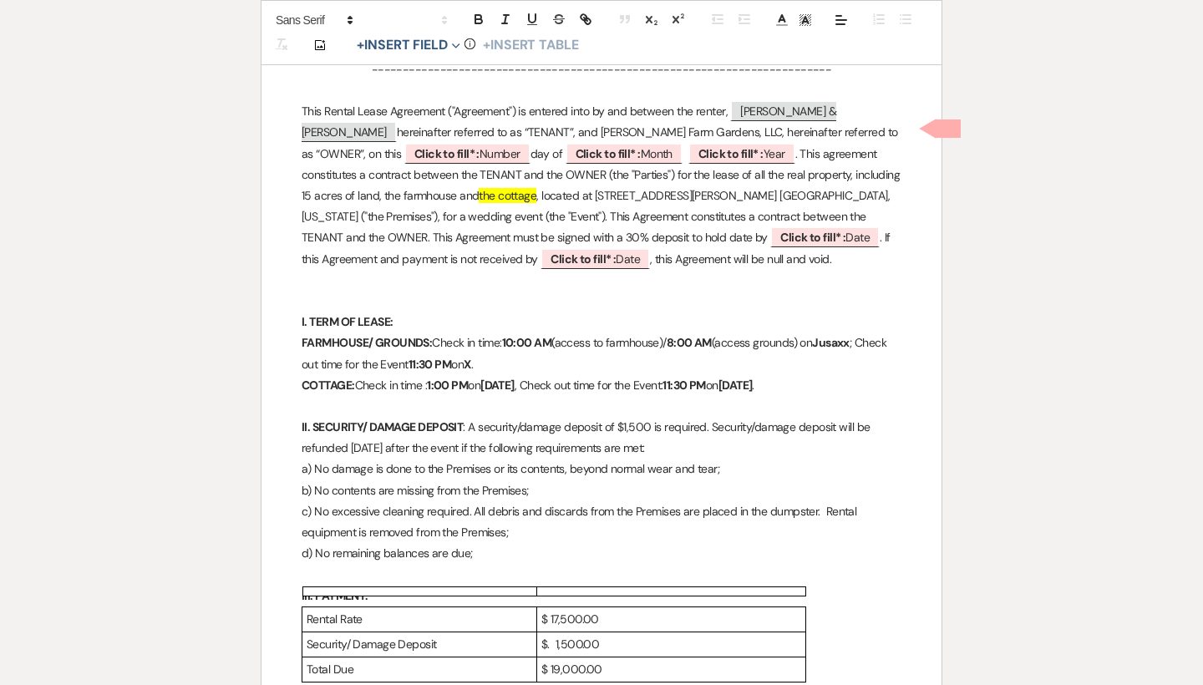
scroll to position [454, 0]
drag, startPoint x: 448, startPoint y: 190, endPoint x: 376, endPoint y: 190, distance: 71.8
click at [376, 190] on p "This Rental Lease Agreement ("Agreement") is entered into by and between the re…" at bounding box center [602, 187] width 600 height 169
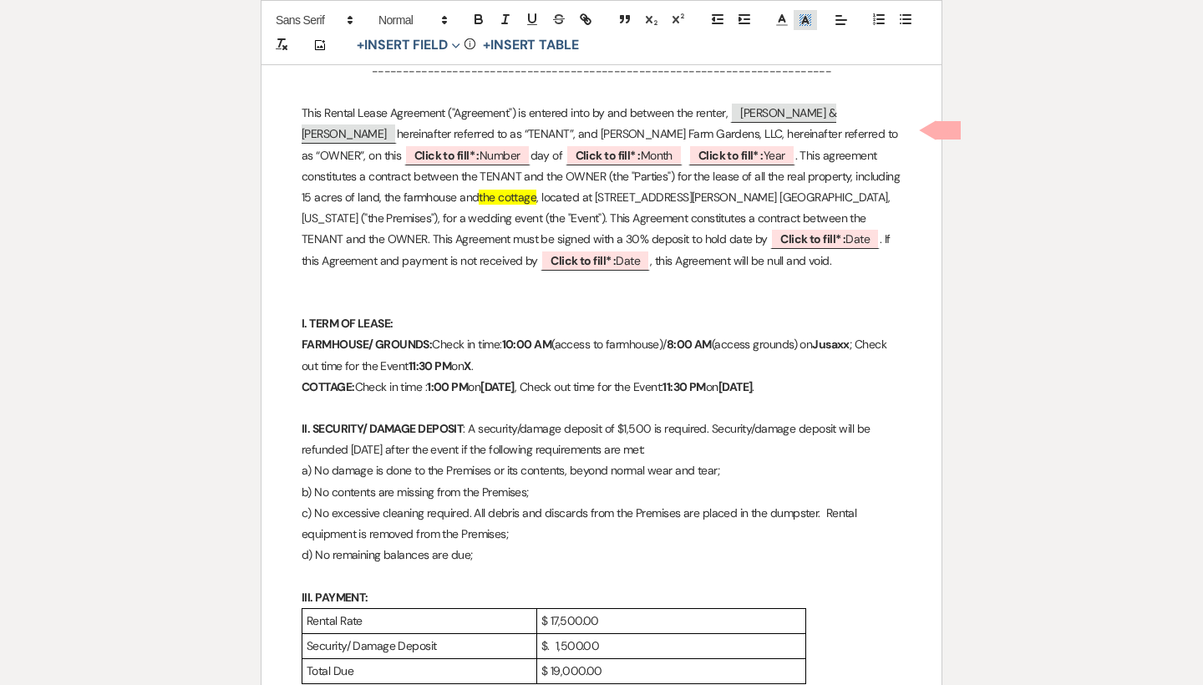
click at [804, 20] on polyline at bounding box center [806, 20] width 6 height 7
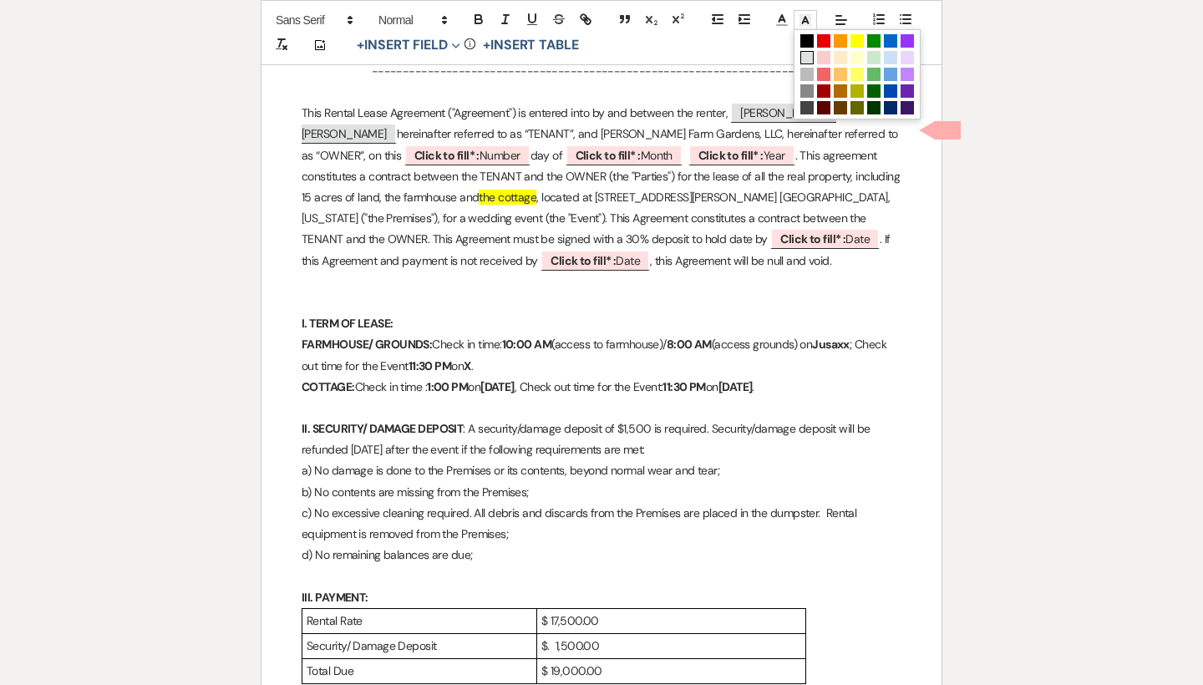
click at [806, 53] on span at bounding box center [806, 57] width 13 height 13
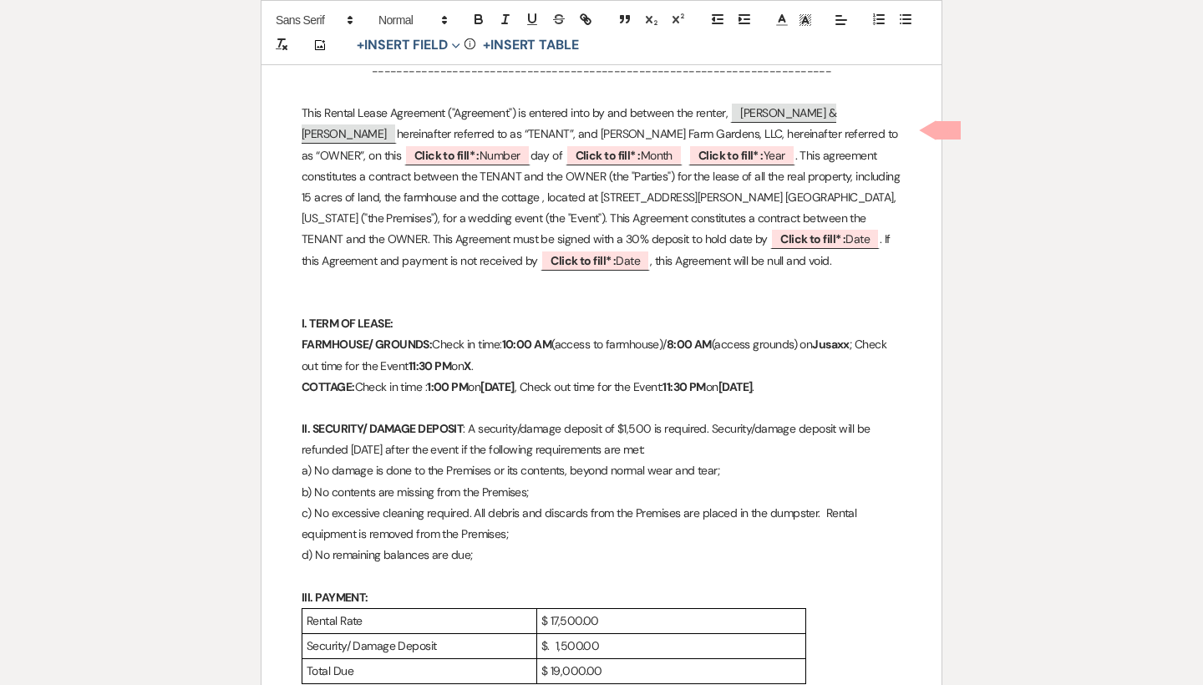
click at [746, 300] on p at bounding box center [602, 302] width 600 height 21
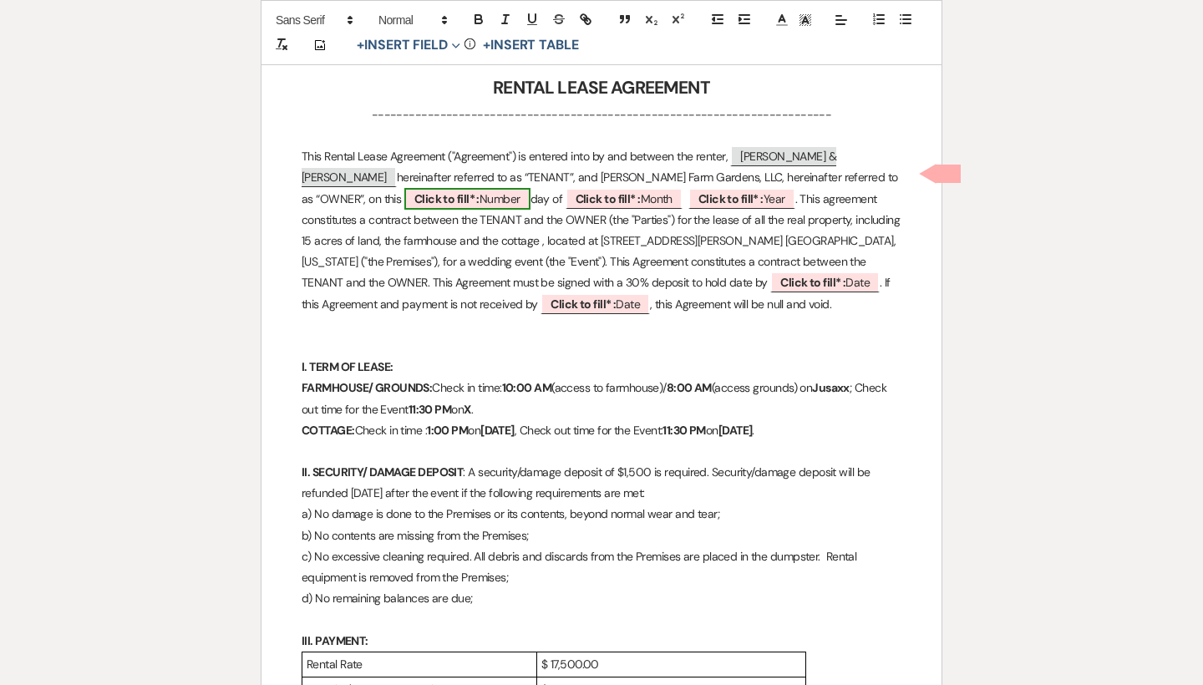
click at [530, 188] on span "Click to fill* : Number" at bounding box center [467, 199] width 126 height 22
select select "owner"
select select "Number"
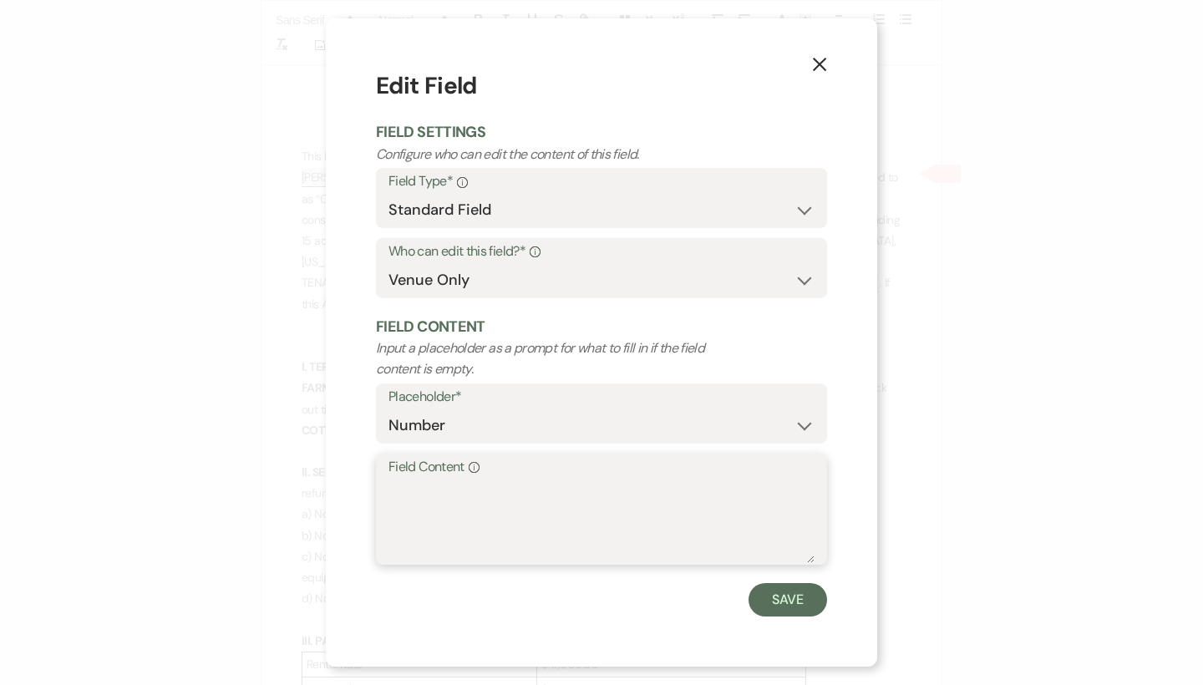
click at [540, 520] on textarea "Field Content Info" at bounding box center [601, 521] width 426 height 84
type textarea "22nd"
click at [784, 592] on button "Save" at bounding box center [787, 599] width 79 height 33
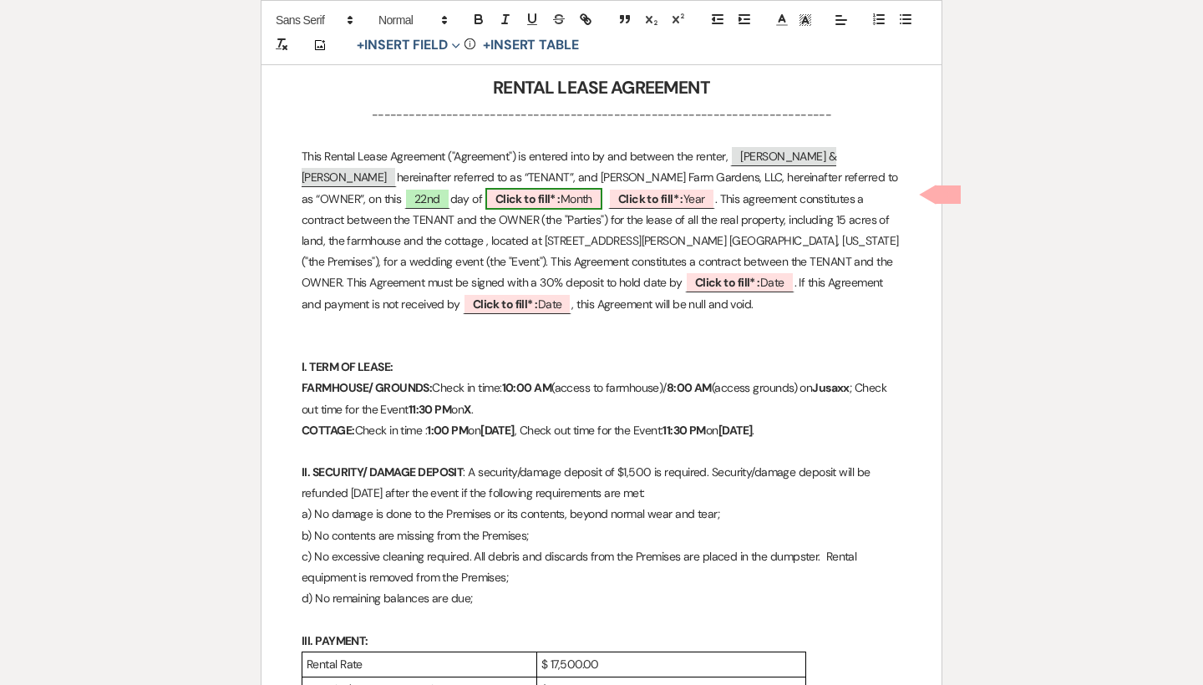
click at [485, 197] on span "Click to fill* : Month" at bounding box center [543, 199] width 117 height 22
select select "owner"
select select "custom_placeholder"
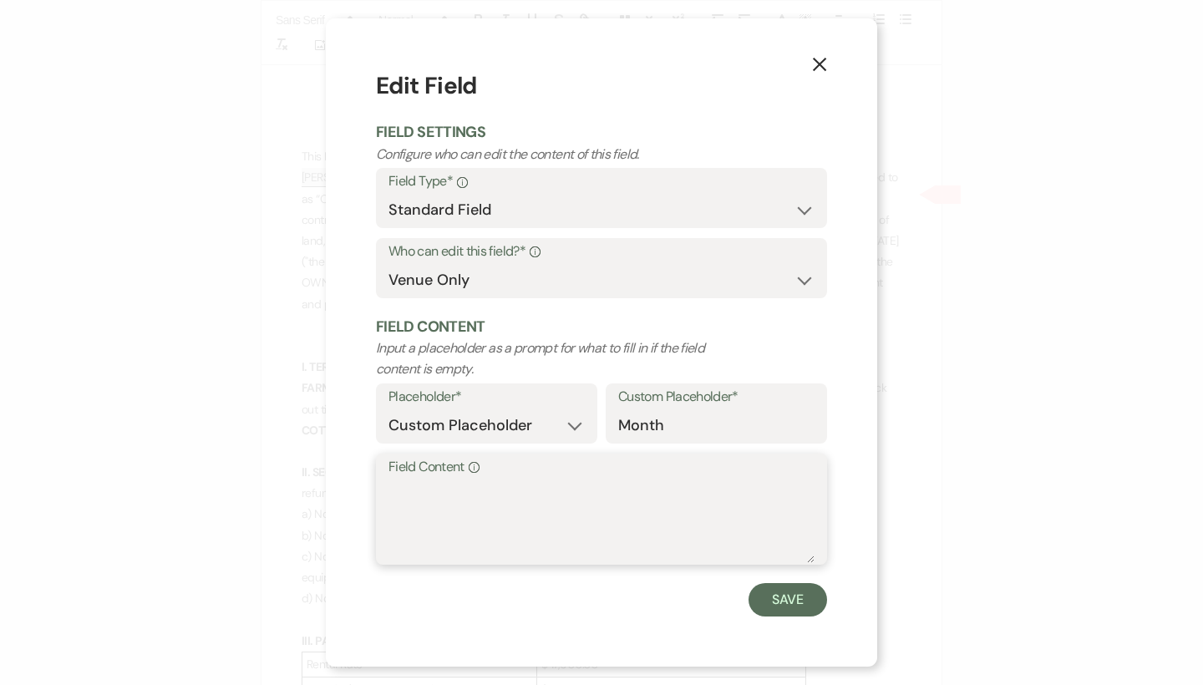
click at [444, 491] on textarea "Field Content Info" at bounding box center [601, 521] width 426 height 84
type textarea "September"
click at [785, 592] on button "Save" at bounding box center [787, 599] width 79 height 33
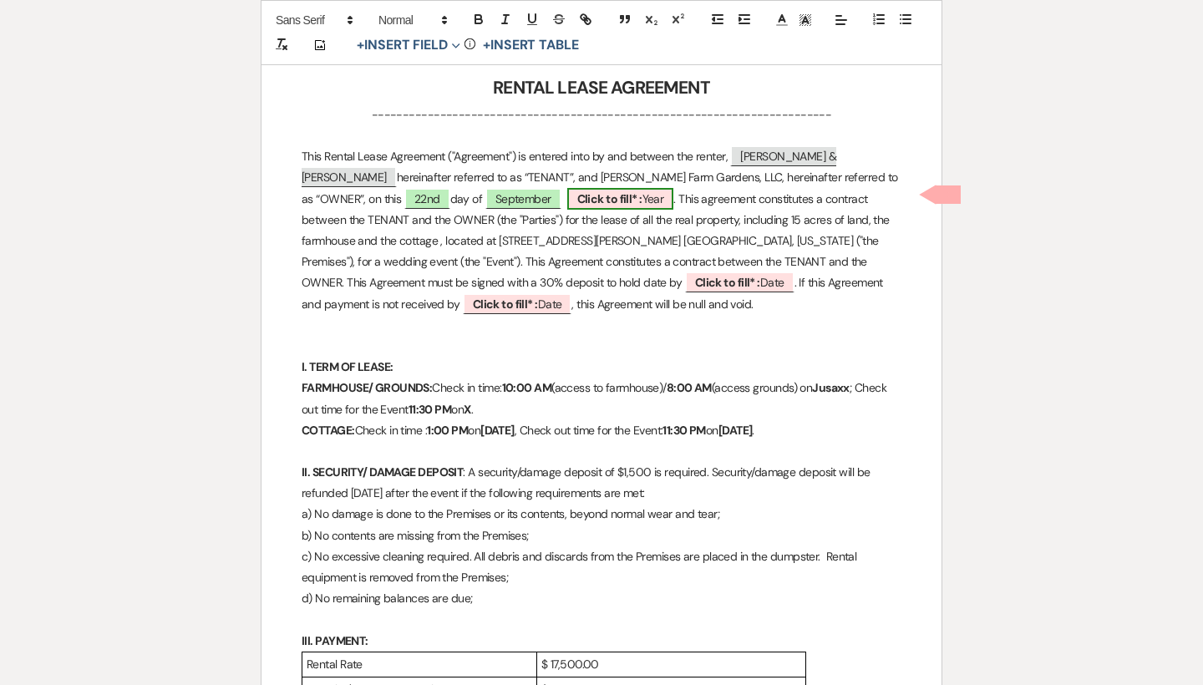
click at [567, 191] on span "Click to fill* : Year" at bounding box center [620, 199] width 107 height 22
select select "owner"
select select "custom_placeholder"
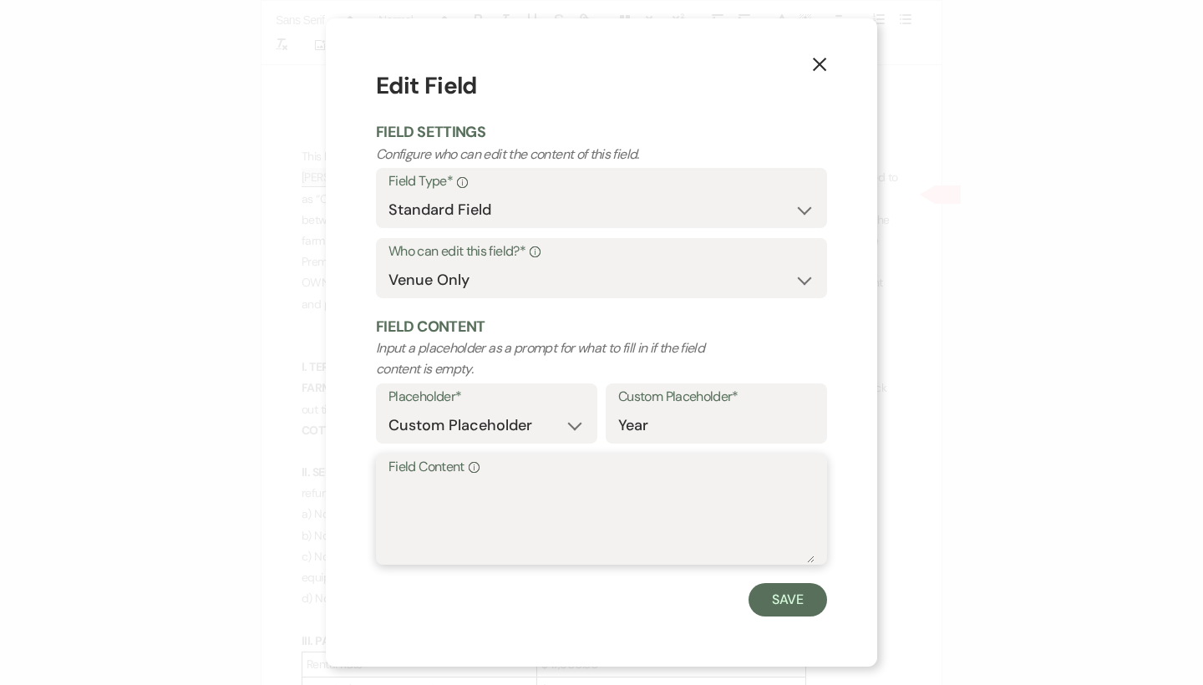
click at [409, 494] on textarea "Field Content Info" at bounding box center [601, 521] width 426 height 84
type textarea "2025"
click at [773, 600] on button "Save" at bounding box center [787, 599] width 79 height 33
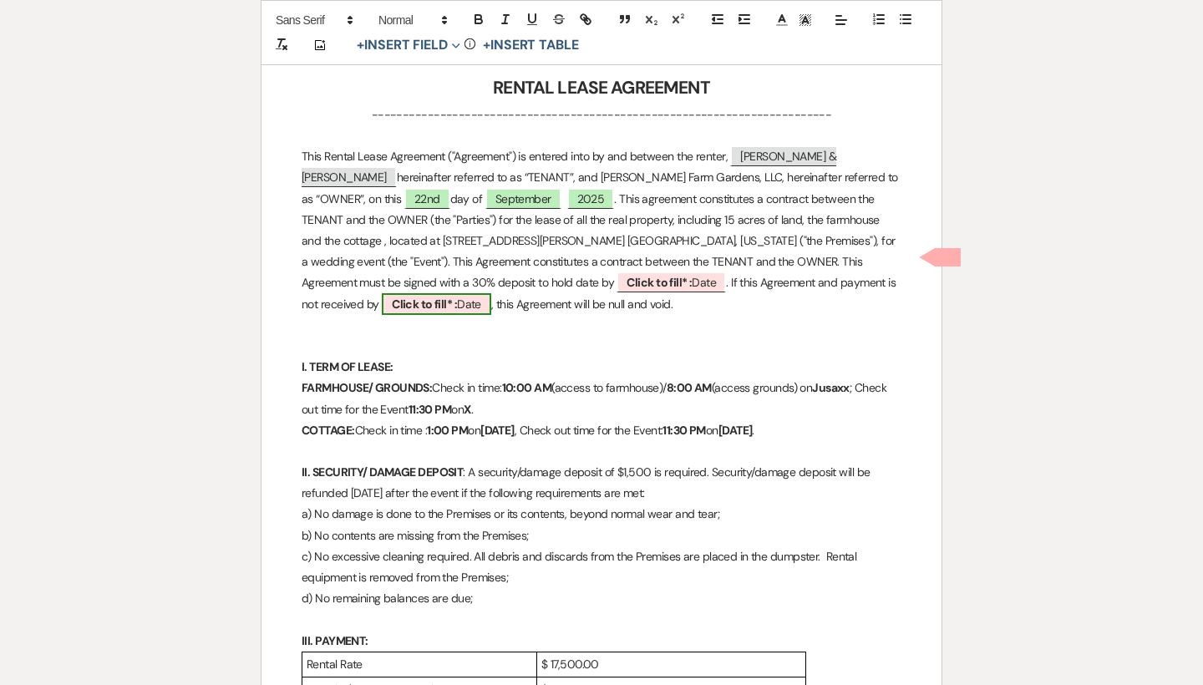
click at [457, 297] on b "Click to fill* :" at bounding box center [424, 304] width 65 height 15
select select "owner"
select select "Date"
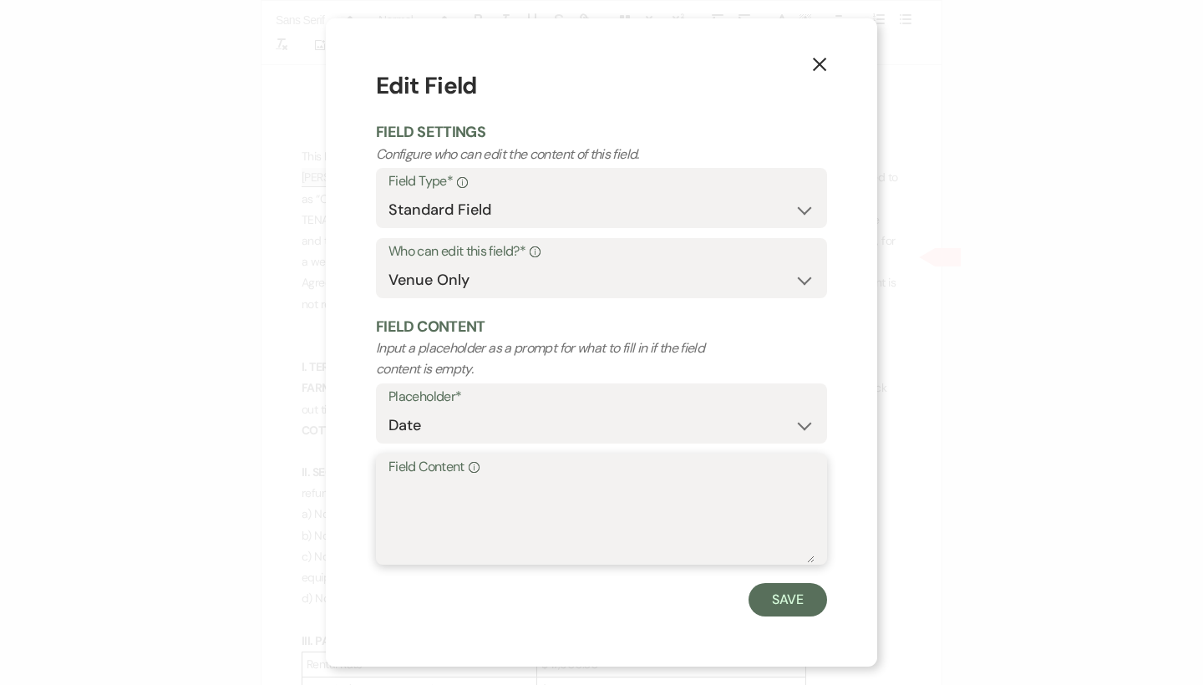
click at [479, 499] on textarea "Field Content Info" at bounding box center [601, 521] width 426 height 84
type textarea "[DATE]"
click at [778, 586] on button "Save" at bounding box center [787, 599] width 79 height 33
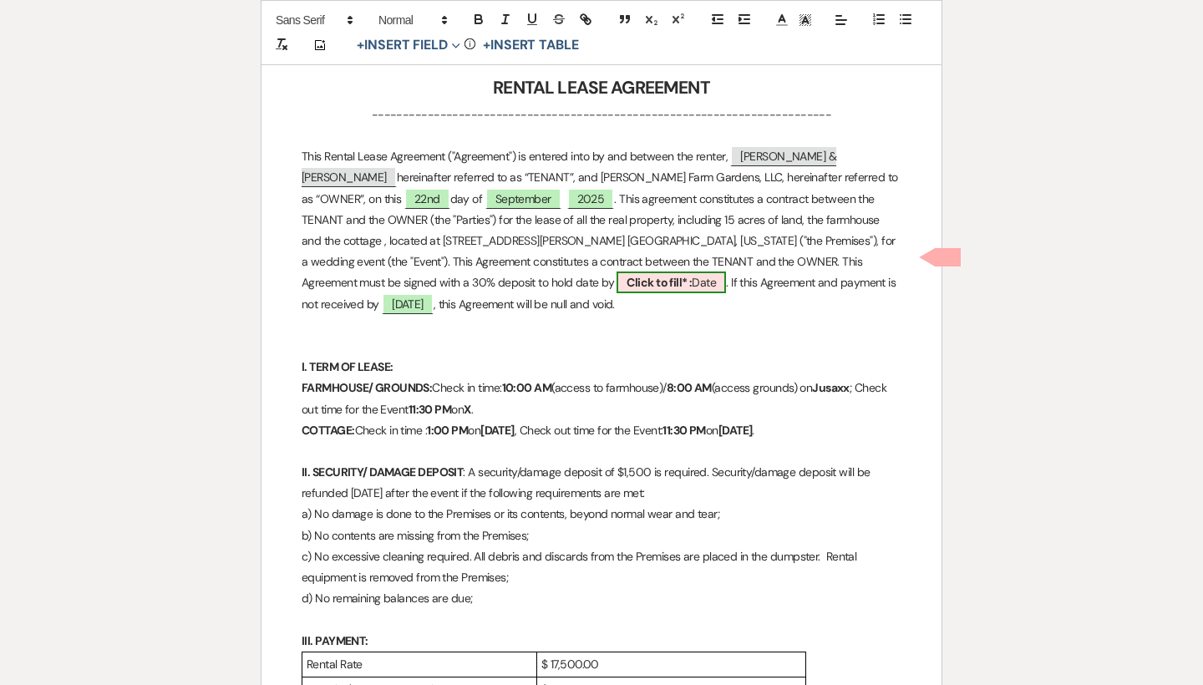
click at [626, 283] on b "Click to fill* :" at bounding box center [658, 282] width 65 height 15
select select "owner"
select select "Date"
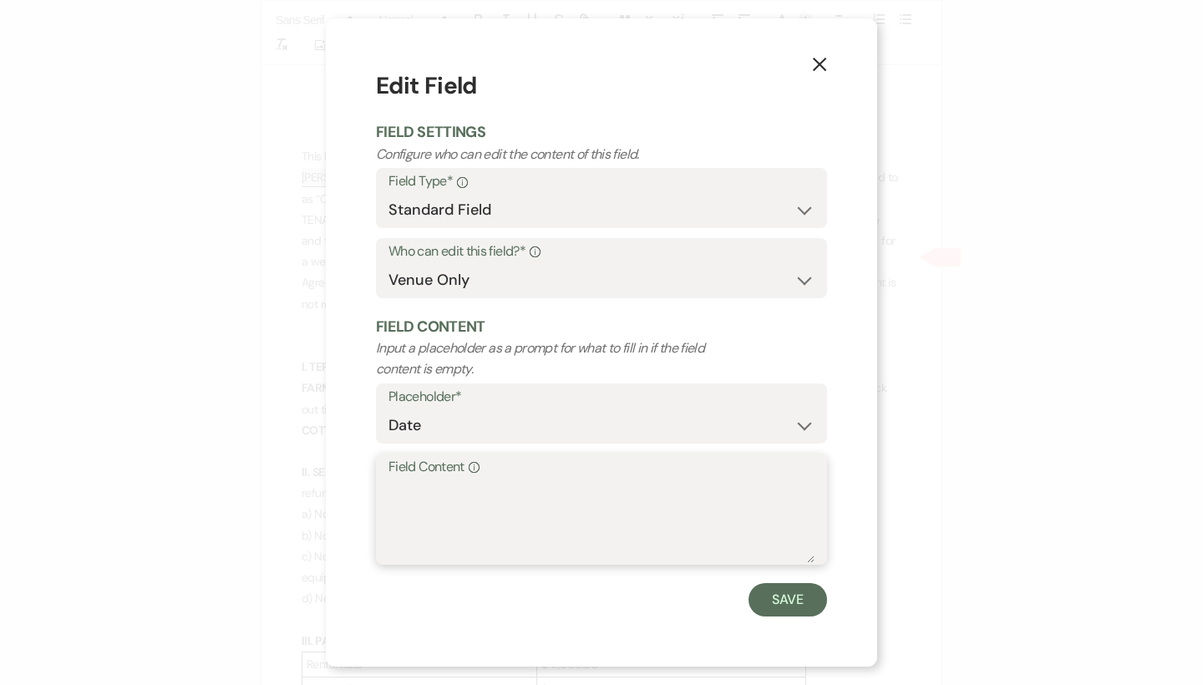
click at [424, 486] on textarea "Field Content Info" at bounding box center [601, 521] width 426 height 84
type textarea "[DATE]"
click at [789, 586] on button "Save" at bounding box center [787, 599] width 79 height 33
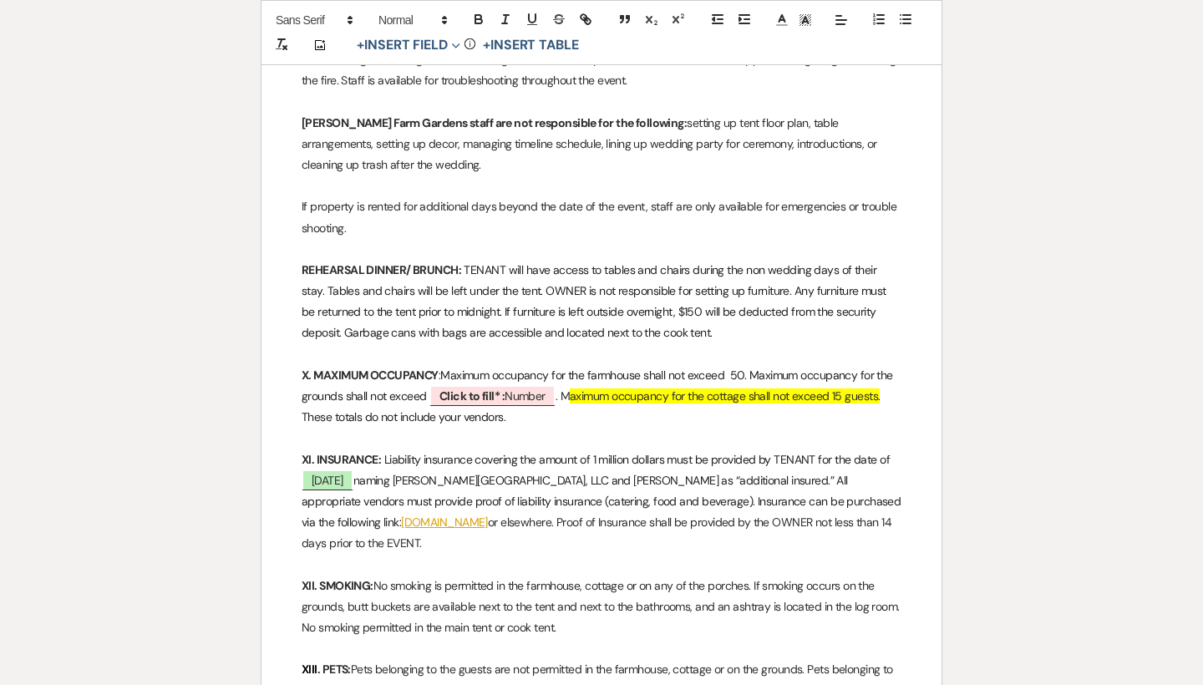
scroll to position [2653, 0]
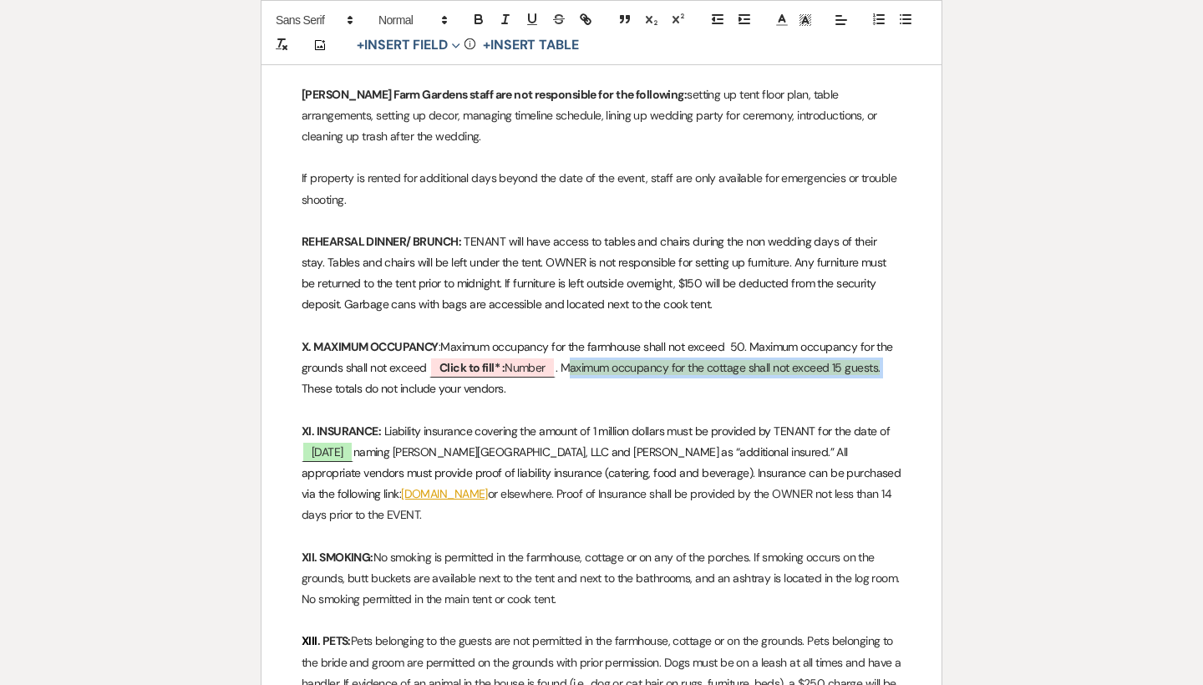
drag, startPoint x: 890, startPoint y: 305, endPoint x: 572, endPoint y: 304, distance: 317.4
click at [572, 337] on p "X. MAXIMUM OCCUPANCY : Maximum occupancy for the farmhouse shall not exceed 50.…" at bounding box center [602, 368] width 600 height 63
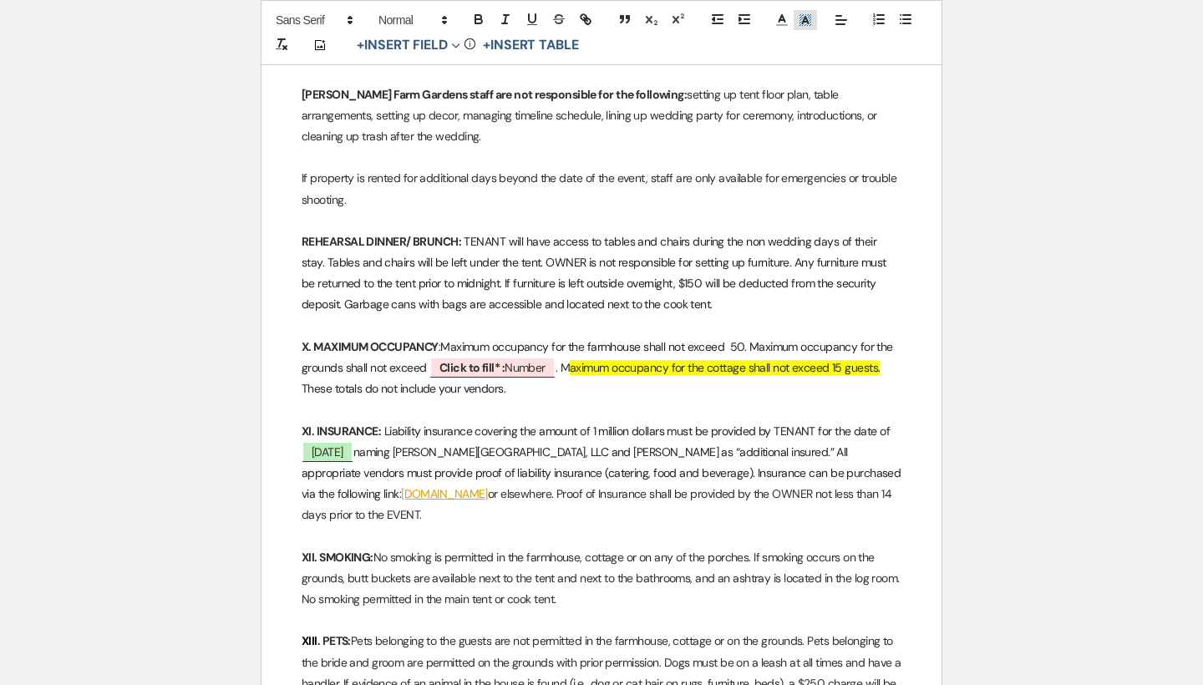
click at [804, 26] on icon at bounding box center [805, 20] width 15 height 15
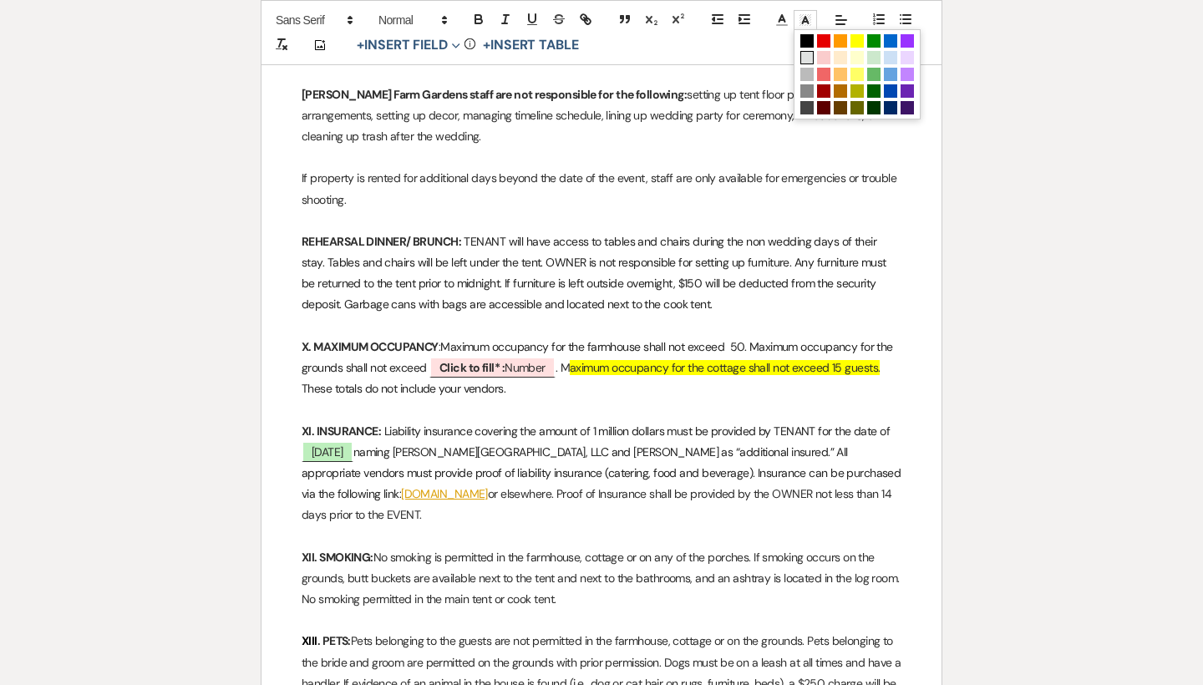
click at [805, 63] on span at bounding box center [806, 57] width 13 height 13
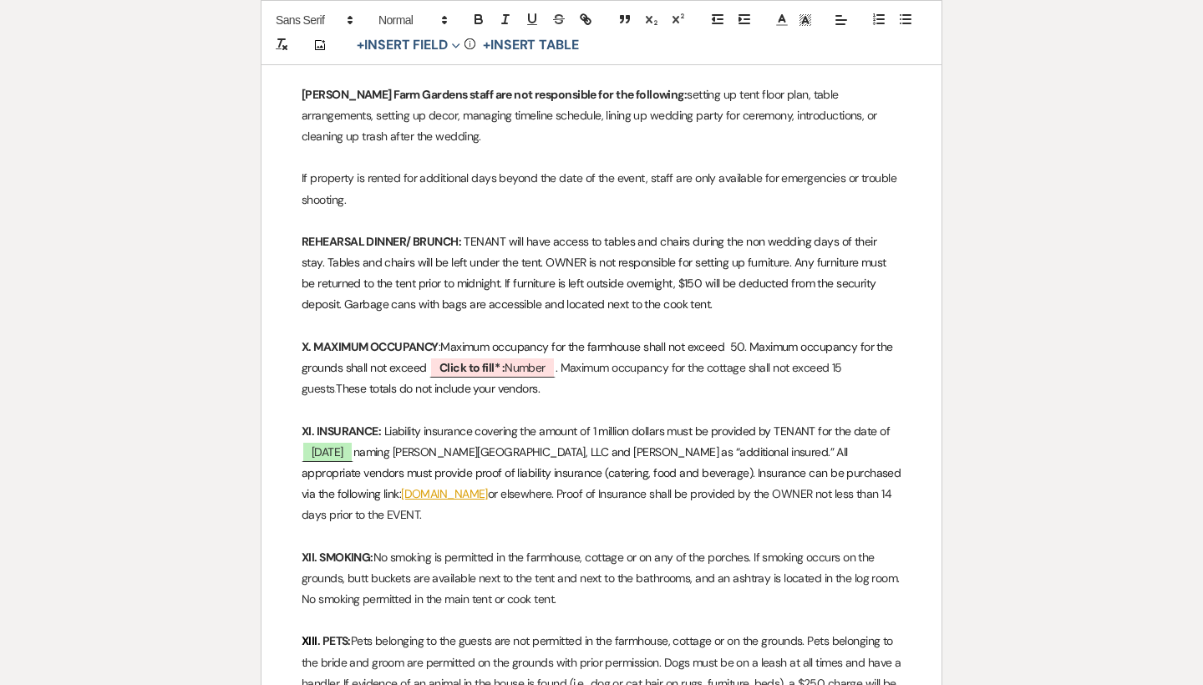
click at [759, 337] on p "X. MAXIMUM OCCUPANCY : Maximum occupancy for the farmhouse shall not exceed 50.…" at bounding box center [602, 368] width 600 height 63
click at [525, 357] on span "Click to fill* : Number" at bounding box center [492, 368] width 126 height 22
select select "owner"
select select "Number"
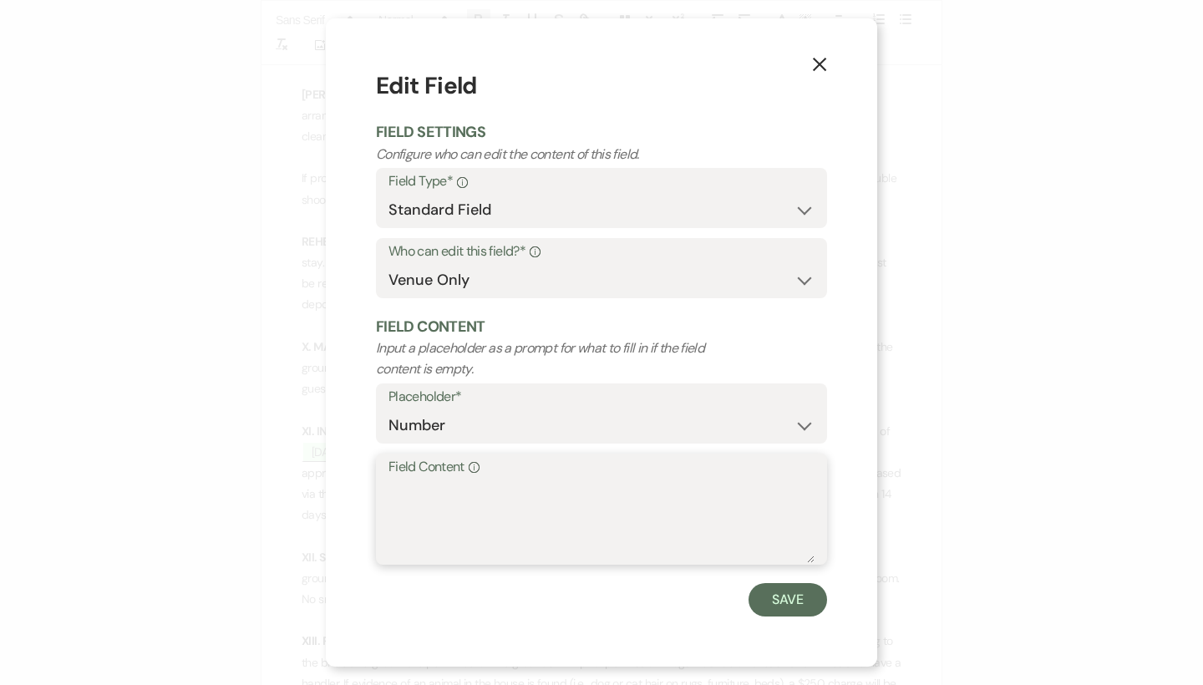
click at [420, 489] on textarea "Field Content Info" at bounding box center [601, 521] width 426 height 84
type textarea "100"
click at [766, 583] on button "Save" at bounding box center [787, 599] width 79 height 33
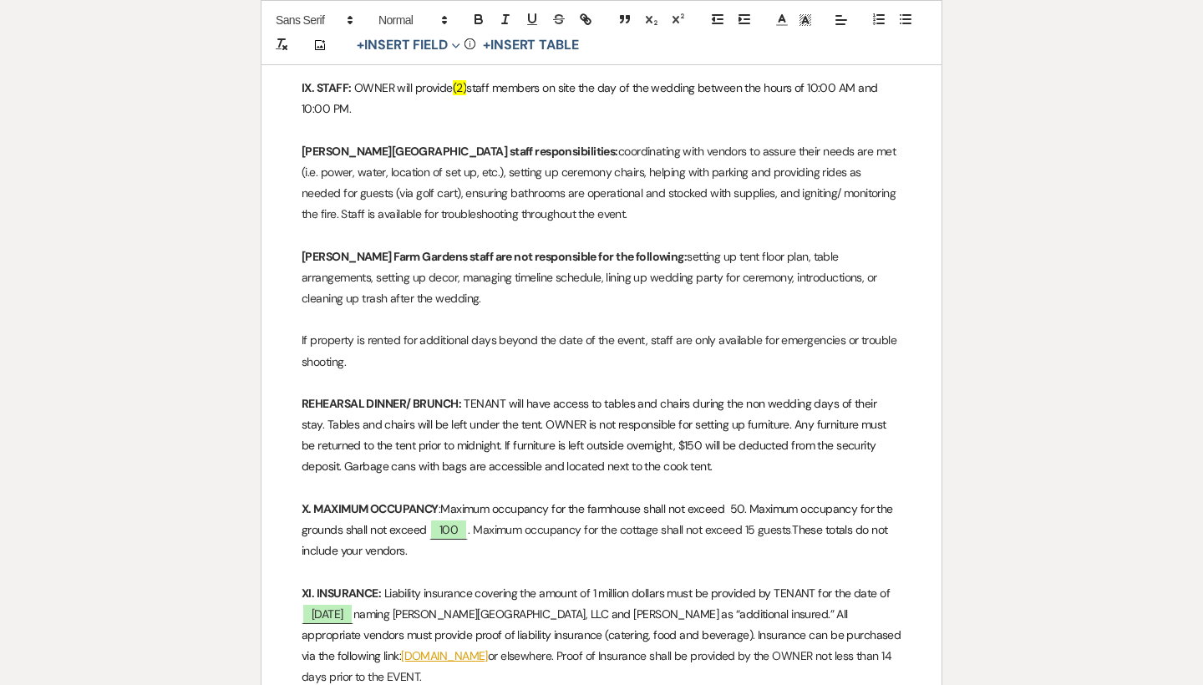
scroll to position [2222, 0]
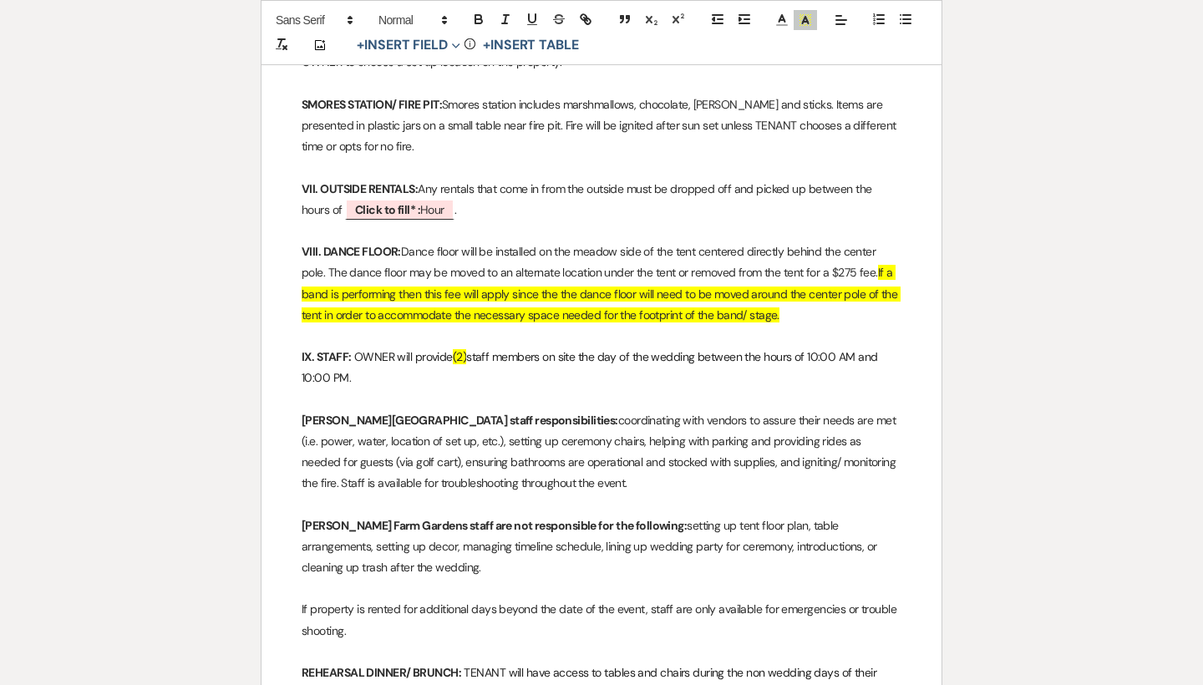
drag, startPoint x: 862, startPoint y: 256, endPoint x: 880, endPoint y: 216, distance: 44.5
click at [880, 241] on p "VIII. DANCE FLOOR: Dance floor will be installed on the meadow side of the tent…" at bounding box center [602, 283] width 600 height 84
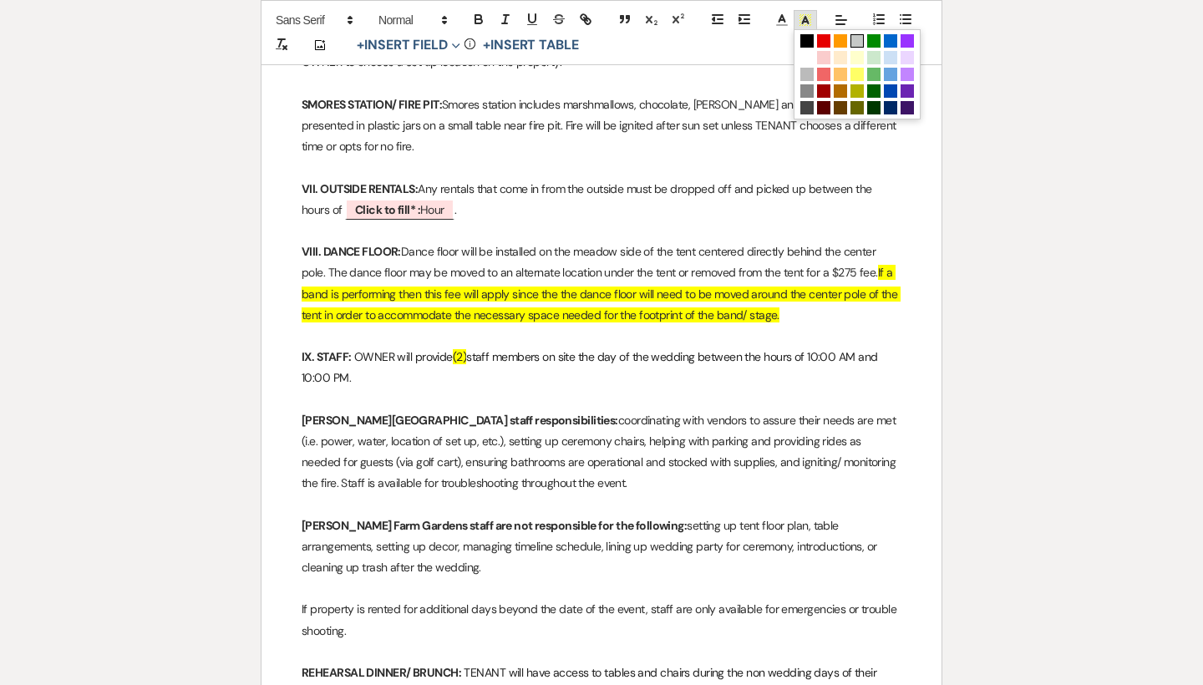
click at [804, 18] on polyline at bounding box center [806, 20] width 6 height 7
click at [804, 58] on span at bounding box center [806, 57] width 13 height 13
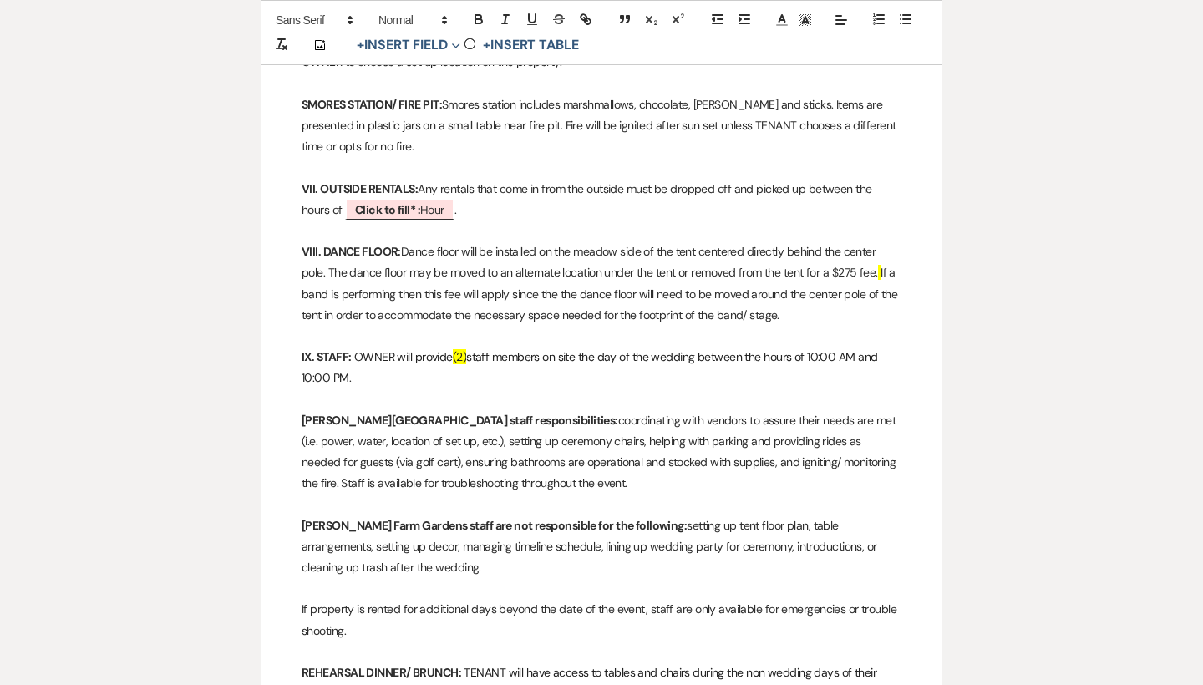
click at [863, 241] on p "VIII. DANCE FLOOR: Dance floor will be installed on the meadow side of the tent…" at bounding box center [602, 283] width 600 height 84
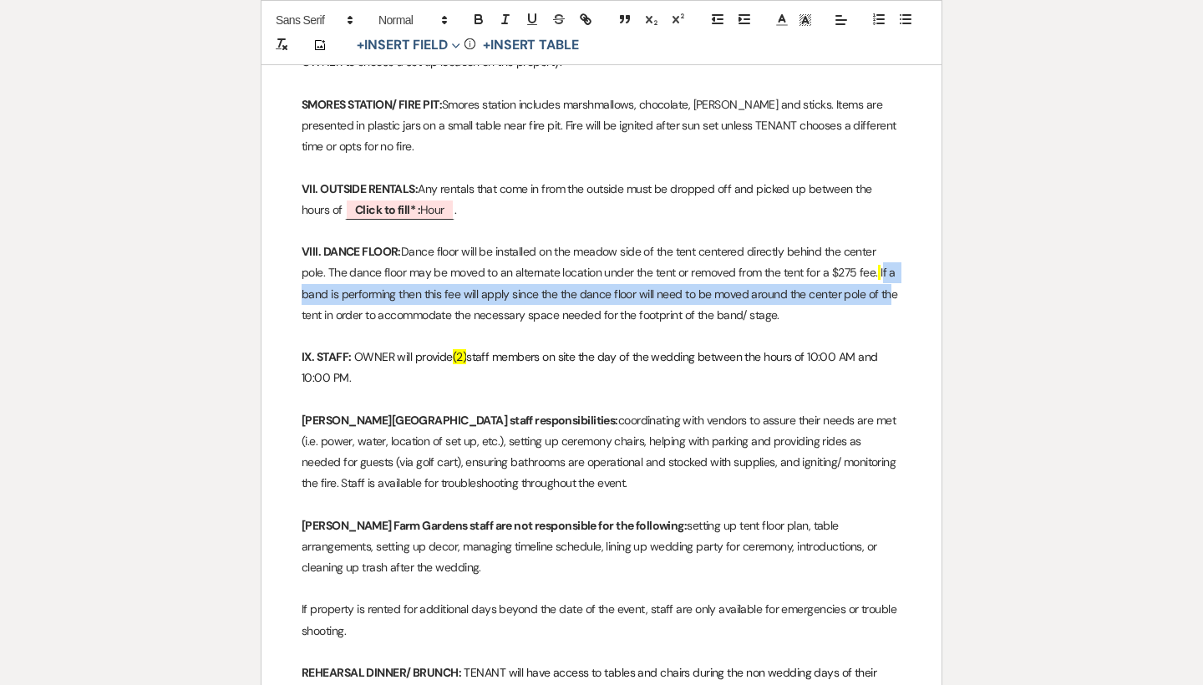
click at [882, 241] on p "VIII. DANCE FLOOR: Dance floor will be installed on the meadow side of the tent…" at bounding box center [602, 283] width 600 height 84
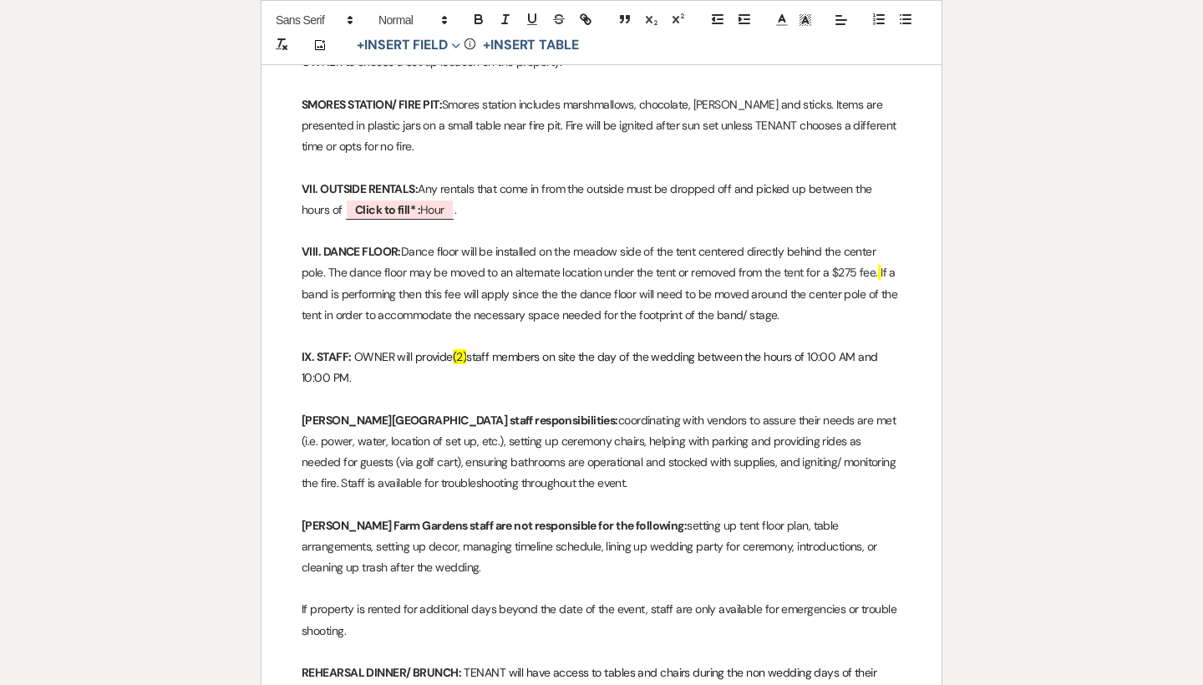
click at [880, 241] on p "VIII. DANCE FLOOR: Dance floor will be installed on the meadow side of the tent…" at bounding box center [602, 283] width 600 height 84
drag, startPoint x: 510, startPoint y: 299, endPoint x: 449, endPoint y: 297, distance: 61.0
click at [448, 347] on p "IX. STAFF: OWNER will provide (2) staff members on site the day of the wedding …" at bounding box center [602, 368] width 600 height 42
click at [804, 18] on polyline at bounding box center [806, 20] width 6 height 7
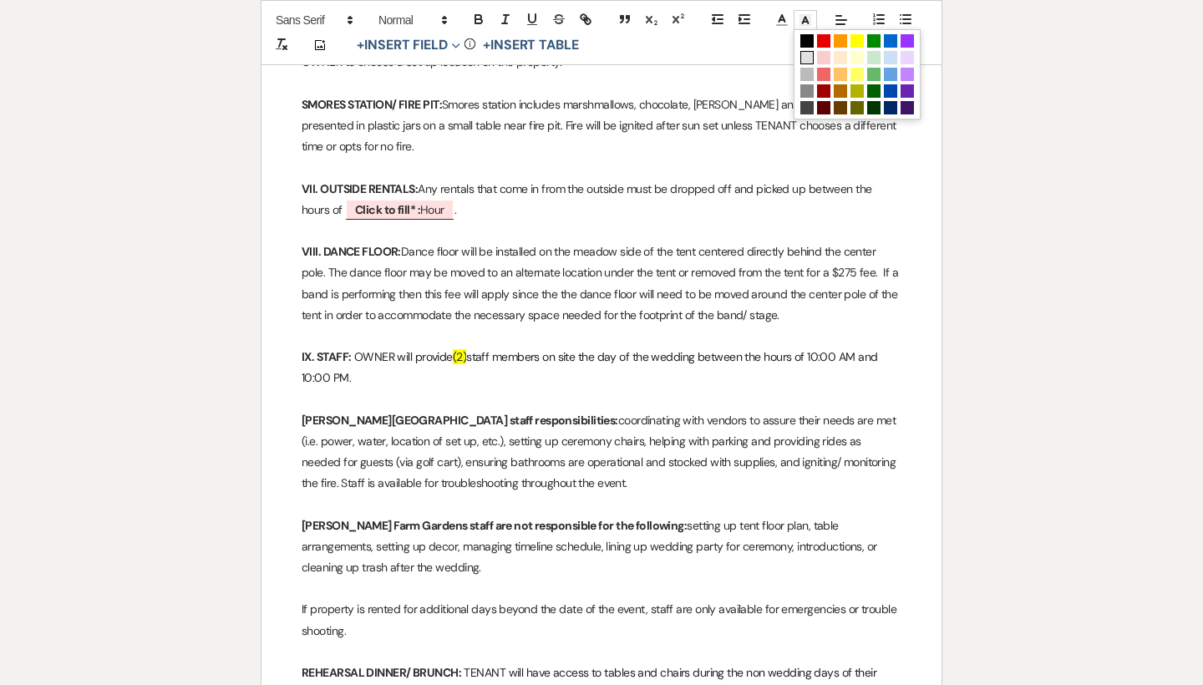
click at [812, 53] on span at bounding box center [806, 57] width 13 height 13
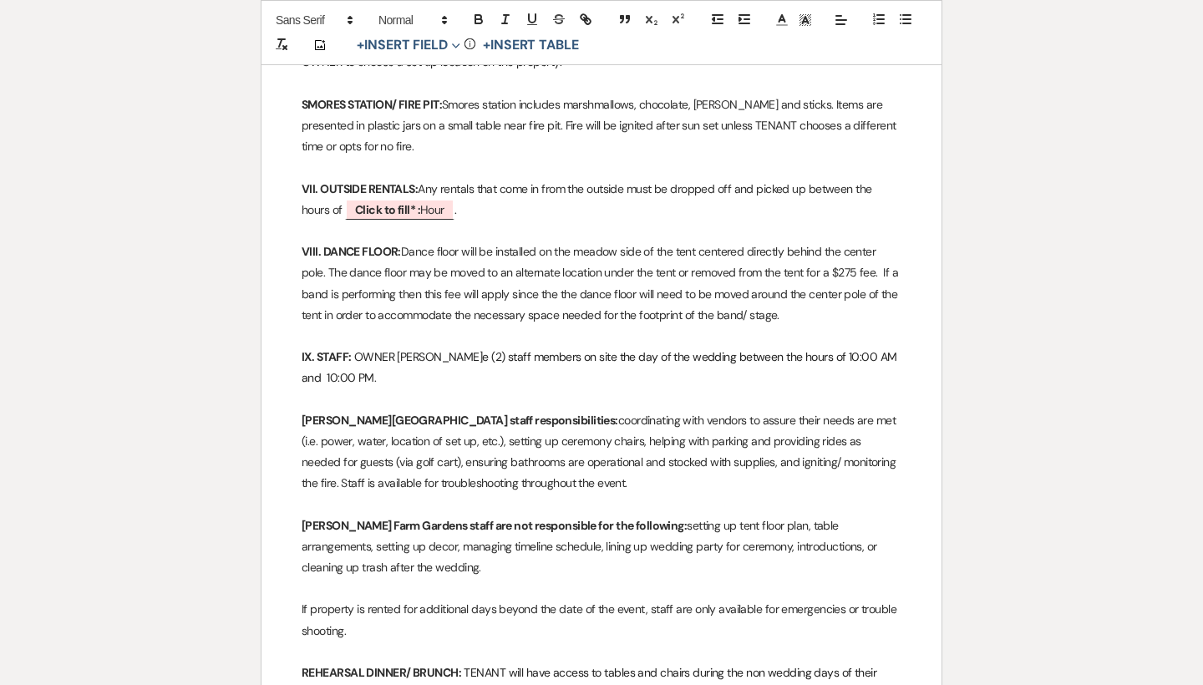
click at [652, 326] on p at bounding box center [602, 336] width 600 height 21
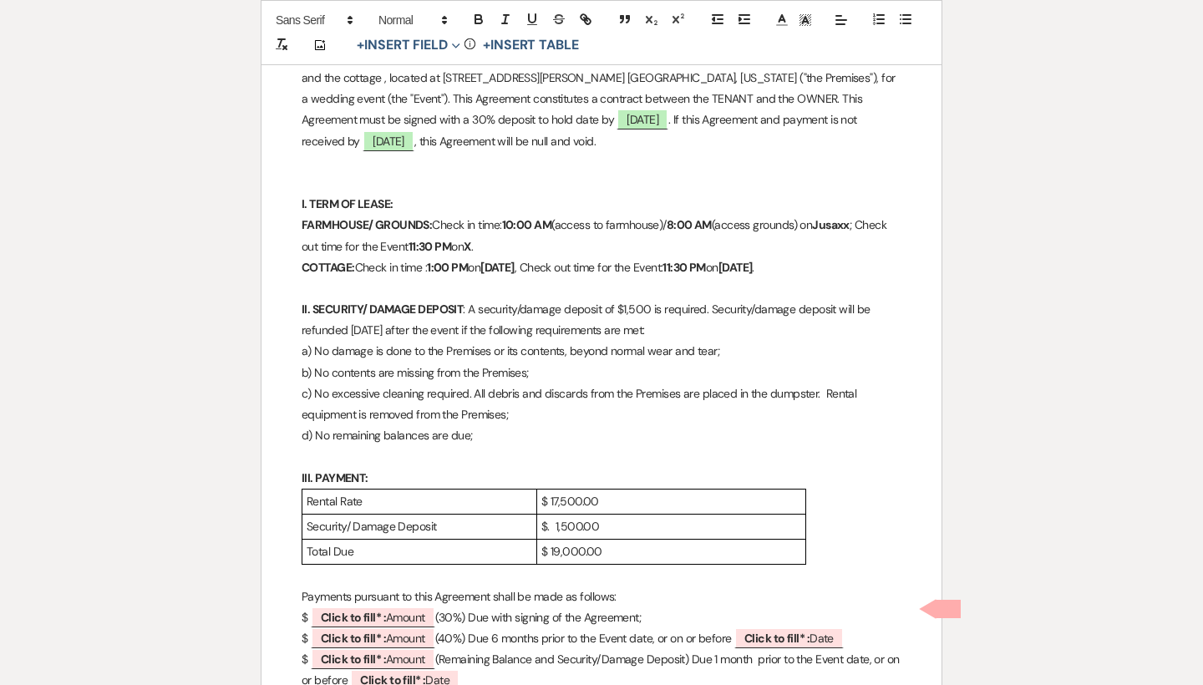
scroll to position [572, 0]
click at [869, 223] on p "FARMHOUSE/ GROUNDS: Check in time: 10:00 AM (access to farmhouse)/ 8:00 AM (acc…" at bounding box center [602, 237] width 600 height 42
drag, startPoint x: 855, startPoint y: 228, endPoint x: 835, endPoint y: 218, distance: 22.4
click at [835, 218] on p "FARMHOUSE/ GROUNDS: Check in time: 10:00 AM (access to farmhouse)/ 8:00 AM (acc…" at bounding box center [602, 237] width 600 height 42
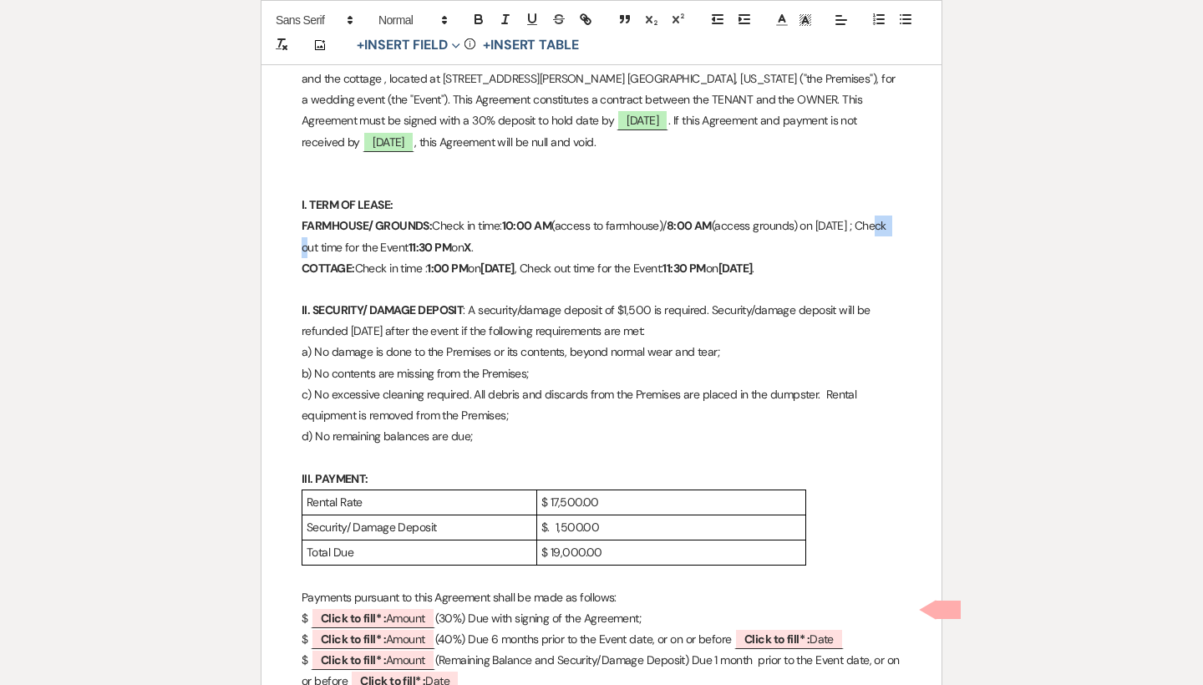
drag, startPoint x: 328, startPoint y: 237, endPoint x: 299, endPoint y: 236, distance: 29.2
click at [477, 15] on icon "button" at bounding box center [478, 17] width 6 height 4
drag, startPoint x: 888, startPoint y: 220, endPoint x: 833, endPoint y: 217, distance: 55.2
click at [833, 217] on p "FARMHOUSE/ GROUNDS: Check in time: 10:00 AM (access to farmhouse)/ 8:00 AM (acc…" at bounding box center [602, 237] width 600 height 42
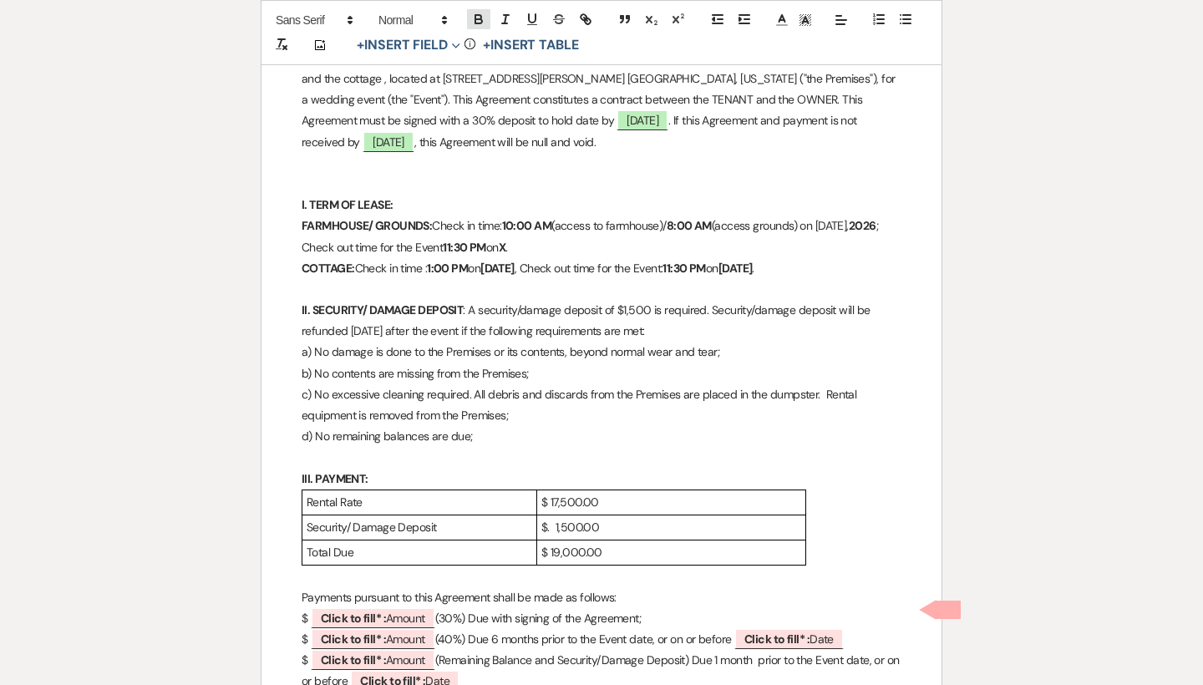
click at [482, 19] on icon "button" at bounding box center [478, 19] width 15 height 15
click at [573, 234] on p "FARMHOUSE/ GROUNDS: Check in time: 10:00 AM (access to farmhouse)/ 8:00 AM (acc…" at bounding box center [602, 237] width 600 height 42
click at [550, 244] on p "FARMHOUSE/ GROUNDS: Check in time: 10:00 AM (access to farmhouse)/ 8:00 AM (acc…" at bounding box center [602, 237] width 600 height 42
click at [550, 240] on strong "XOctober 16, 2026" at bounding box center [546, 247] width 95 height 15
click at [377, 218] on strong "FARMHOUSE/ GROUNDS:" at bounding box center [367, 225] width 130 height 15
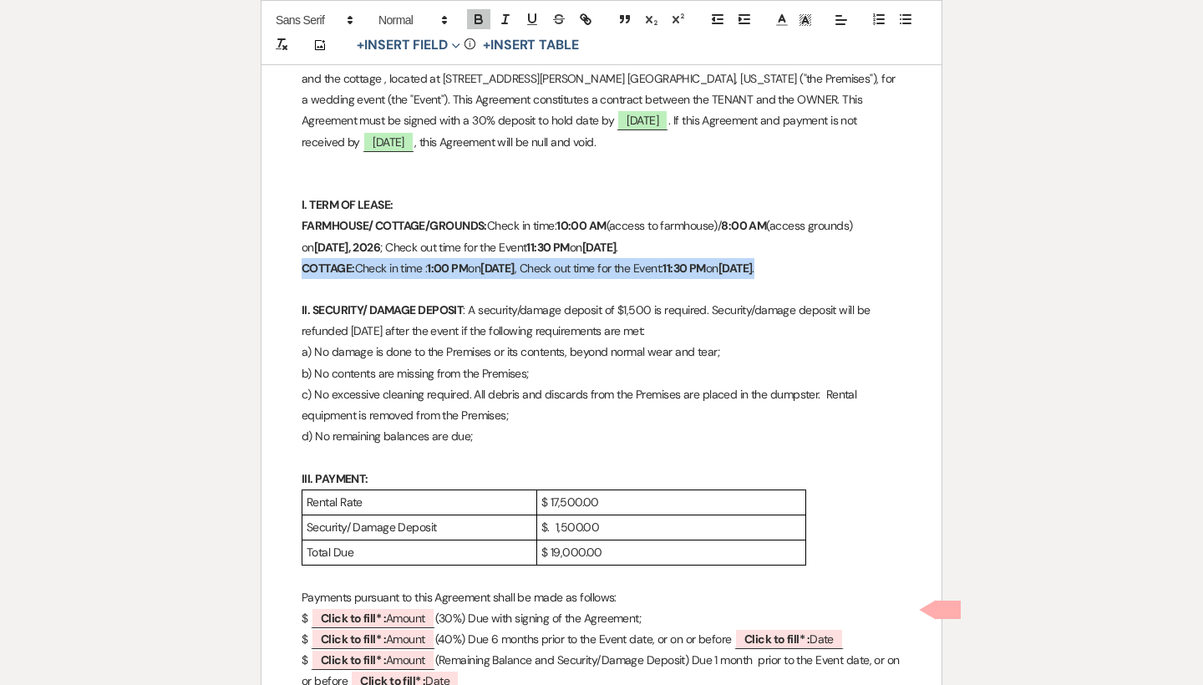
drag, startPoint x: 839, startPoint y: 263, endPoint x: 302, endPoint y: 256, distance: 537.1
click at [302, 258] on p "COTTAGE: Check in time : 1:00 PM [DATE] , Check out time for the Event: 11:30 P…" at bounding box center [602, 268] width 600 height 21
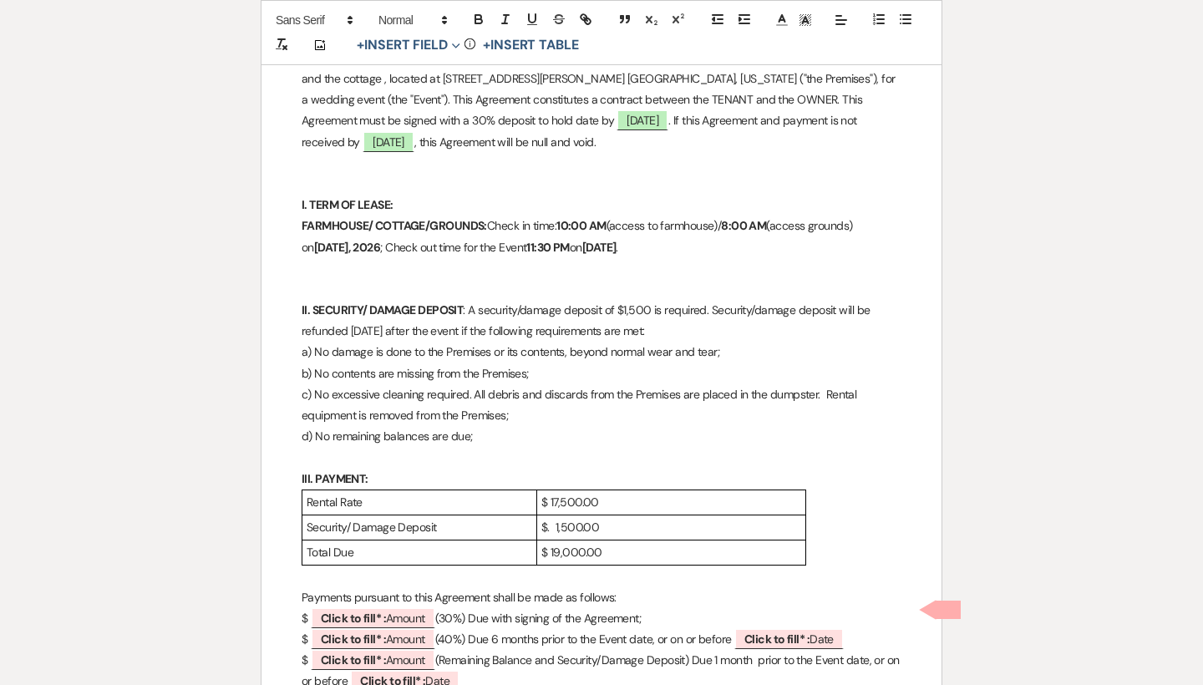
click at [576, 220] on strong "10:00 AM" at bounding box center [581, 225] width 50 height 15
drag, startPoint x: 860, startPoint y: 219, endPoint x: 619, endPoint y: 223, distance: 241.4
click at [619, 223] on p "FARMHOUSE/ COTTAGE/GROUNDS: Check in time: 1:00 PM (access to farmhouse)/ 8:00 …" at bounding box center [602, 237] width 600 height 42
click at [865, 216] on p "FARMHOUSE/ COTTAGE/GROUNDS: Check in time: 1:00 PM [DATE] ; Check out time for …" at bounding box center [602, 237] width 600 height 42
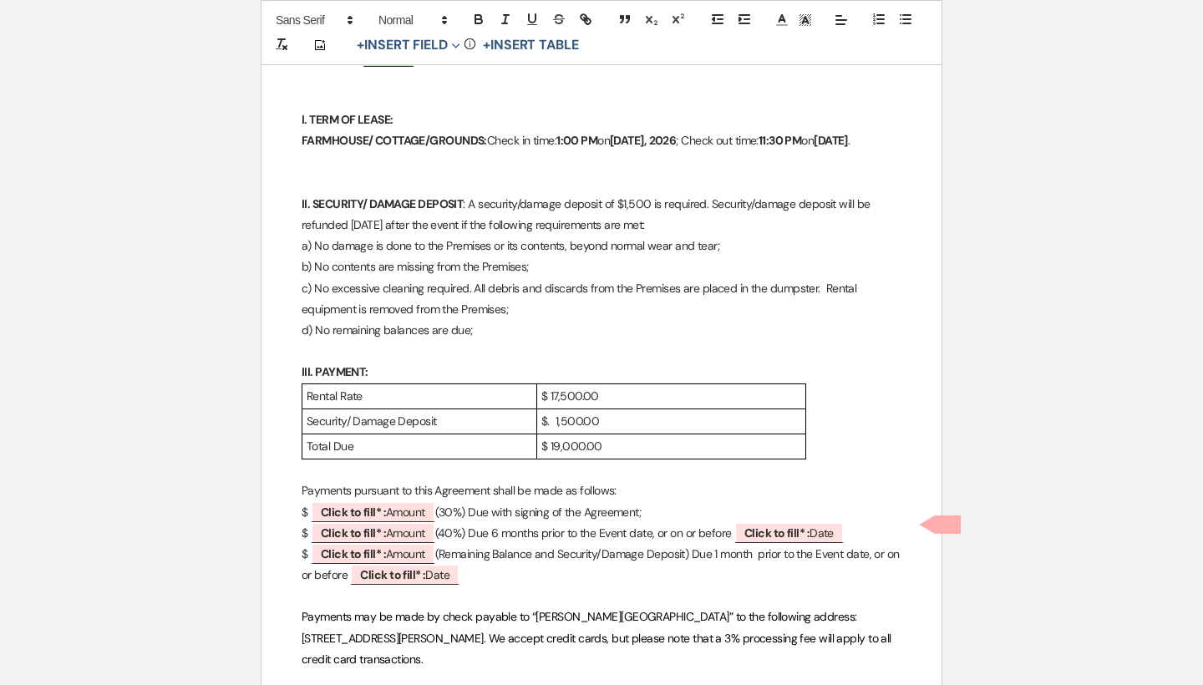
scroll to position [669, 0]
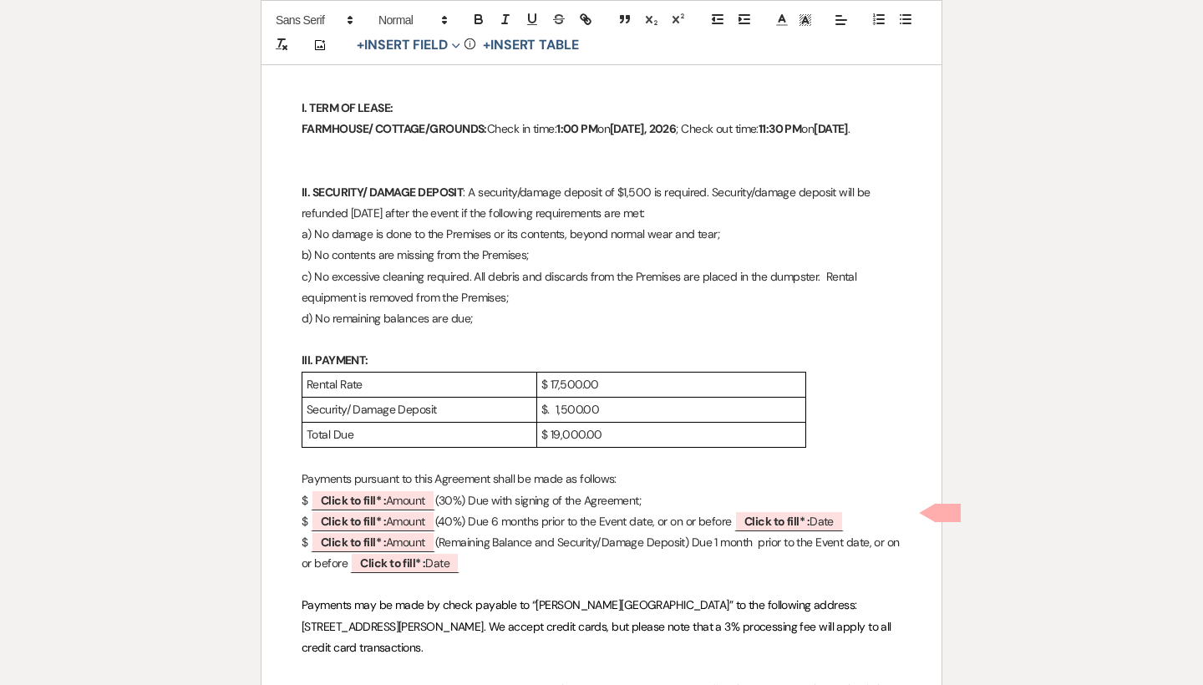
click at [680, 395] on p "$ 17,500.00" at bounding box center [671, 384] width 260 height 21
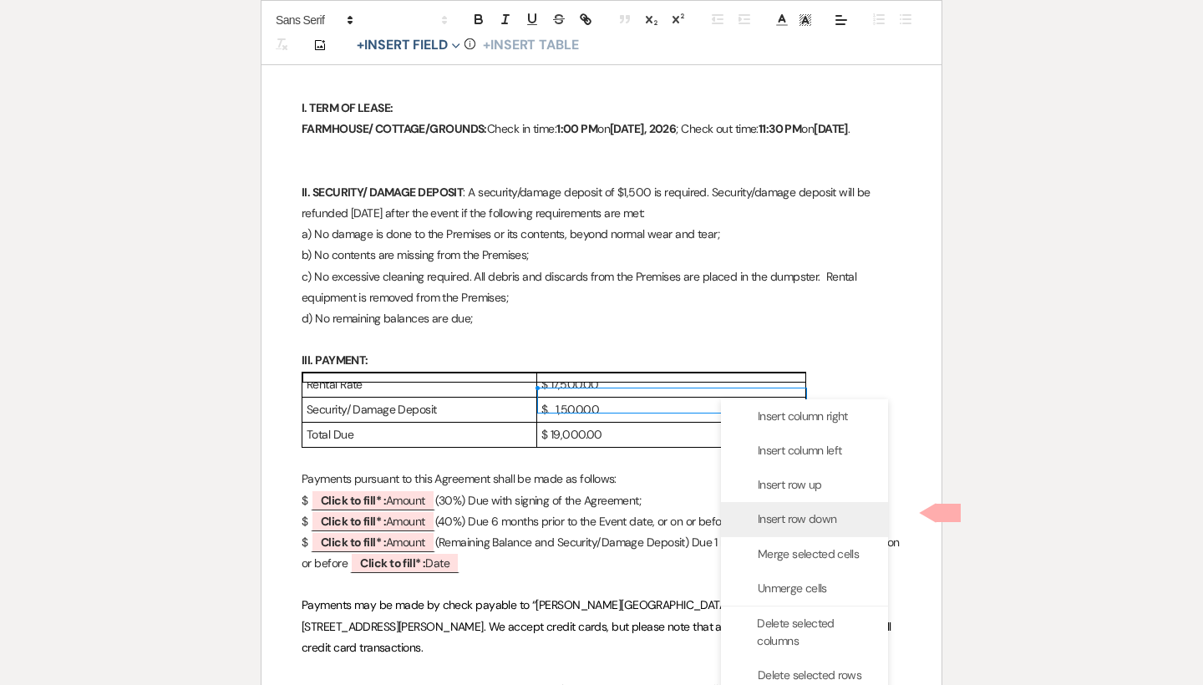
click at [765, 510] on div "Insert row down" at bounding box center [804, 519] width 167 height 34
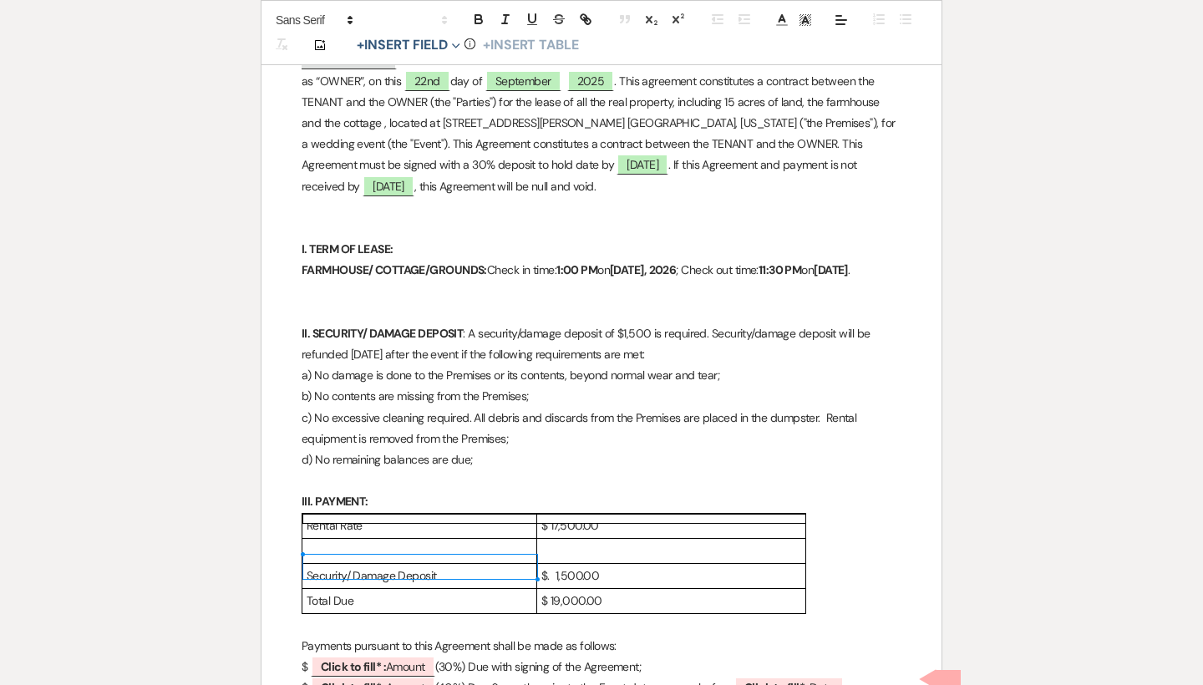
scroll to position [636, 0]
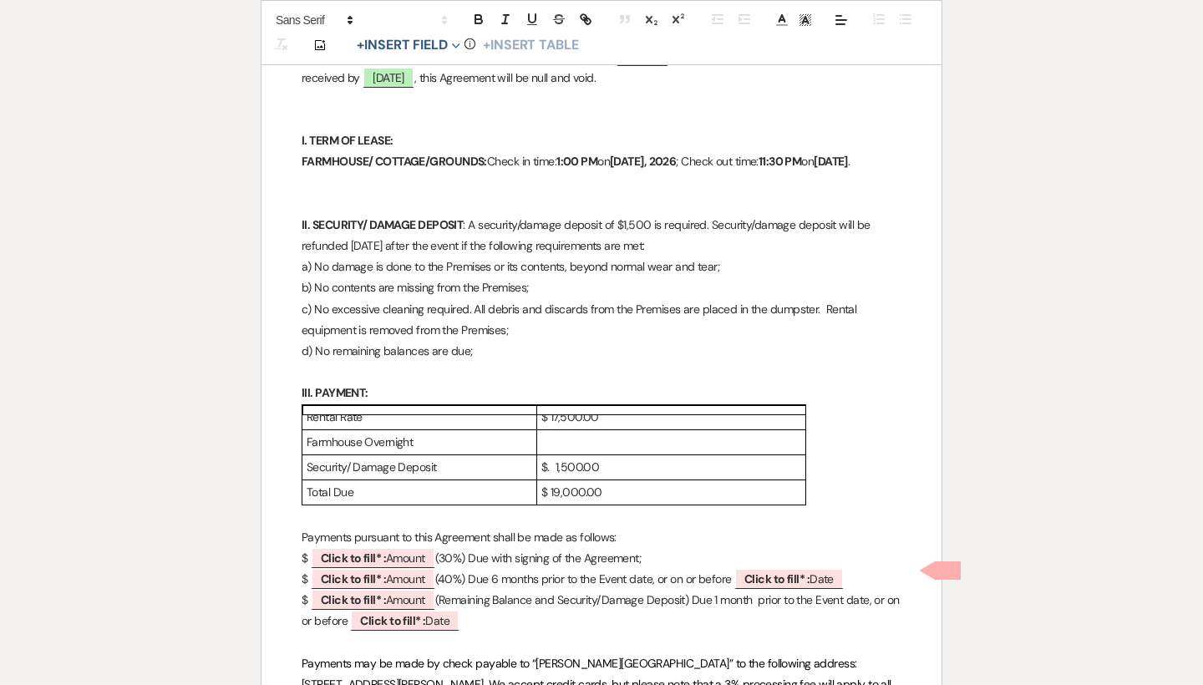
click at [555, 453] on p at bounding box center [671, 442] width 260 height 21
click at [554, 453] on p "$ 2,500.00" at bounding box center [671, 442] width 260 height 21
click at [698, 453] on p "$ 2,500.00" at bounding box center [671, 442] width 260 height 21
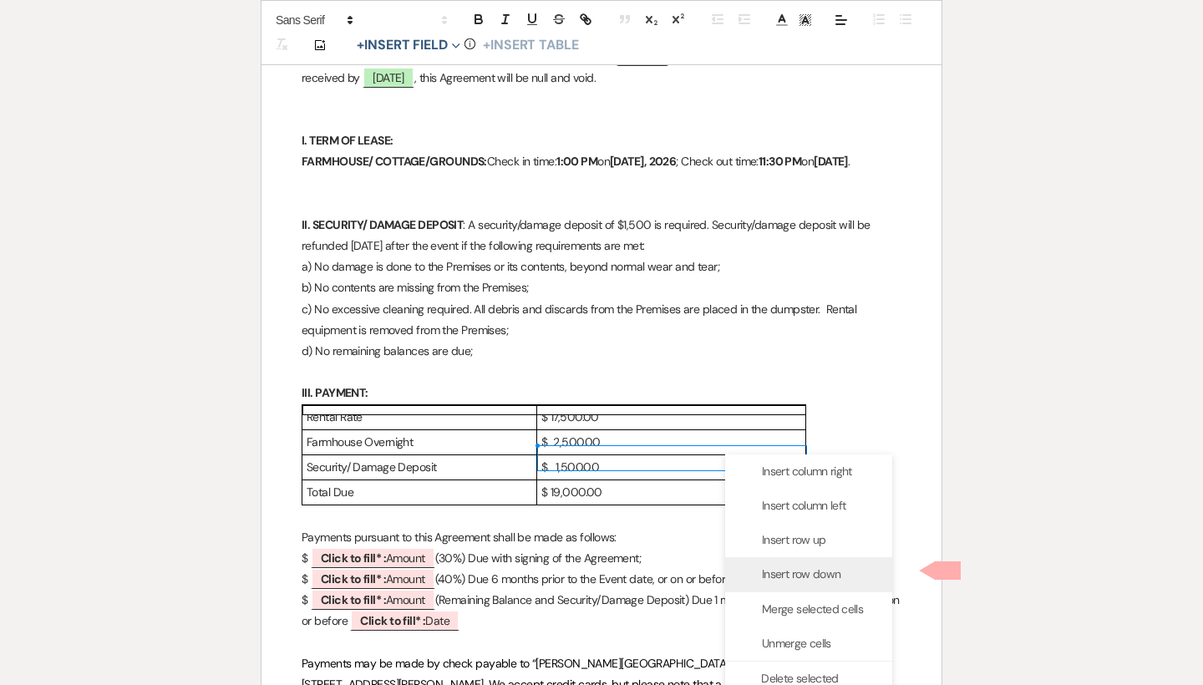
click at [774, 566] on span "Insert row down" at bounding box center [801, 574] width 79 height 18
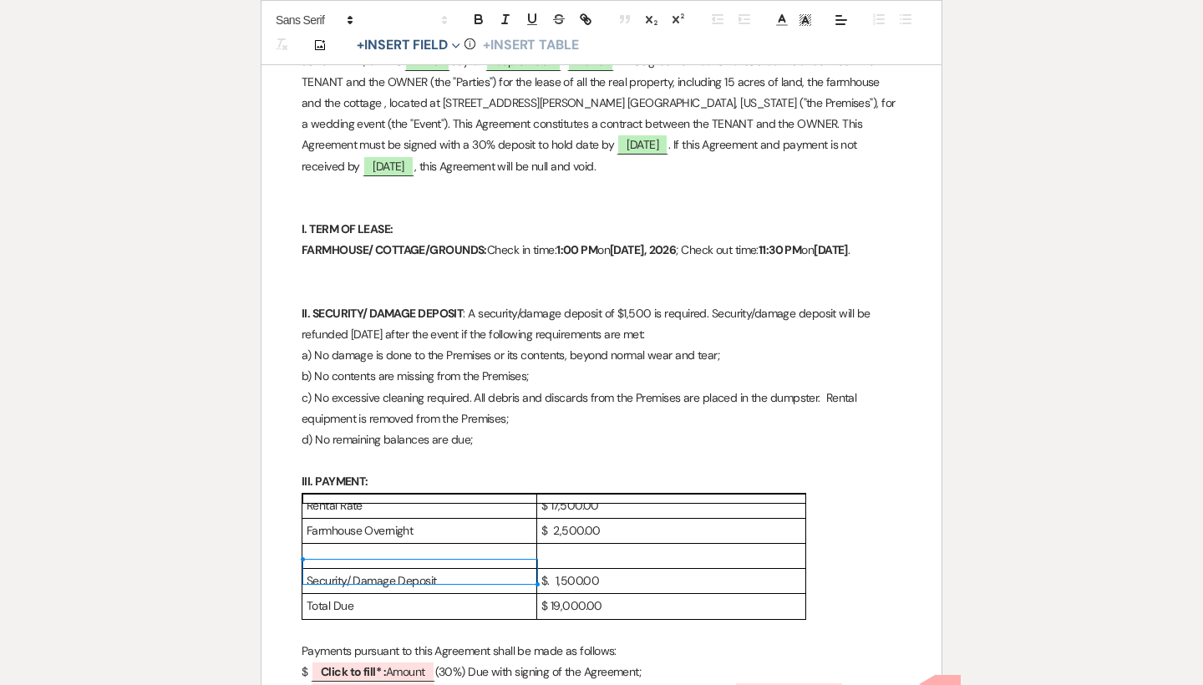
scroll to position [634, 0]
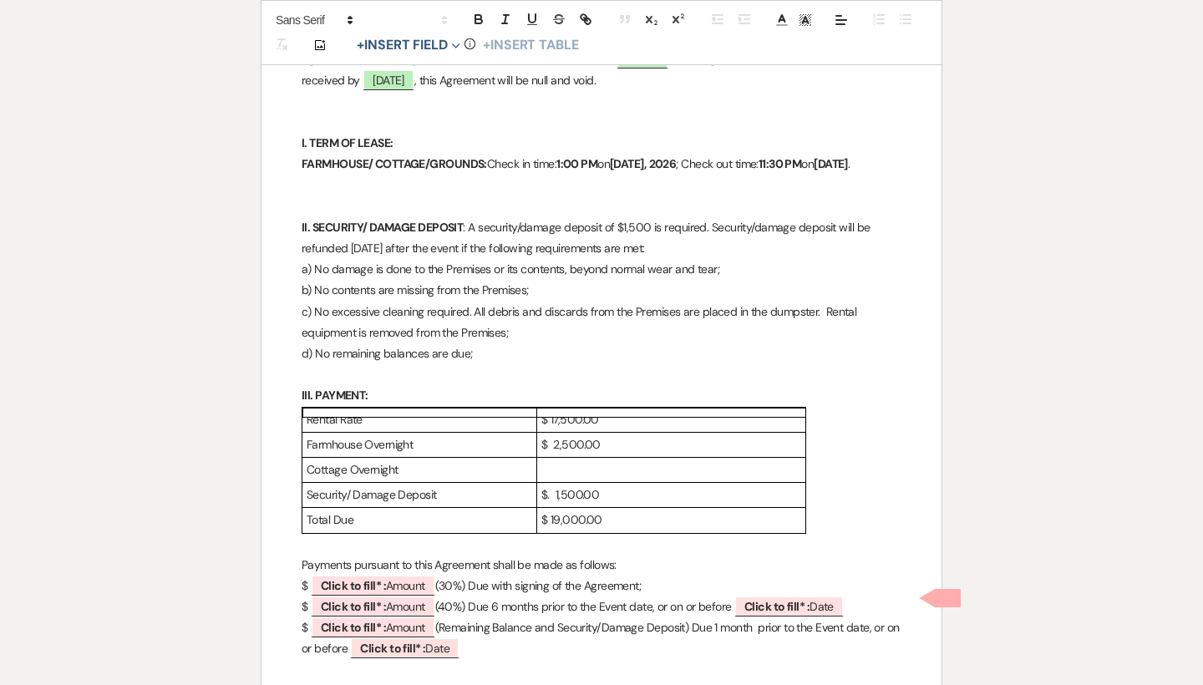
click at [561, 480] on p at bounding box center [671, 469] width 260 height 21
click at [561, 480] on p "$. 600.00" at bounding box center [671, 469] width 260 height 21
click at [550, 480] on p "$. 600.00" at bounding box center [671, 469] width 260 height 21
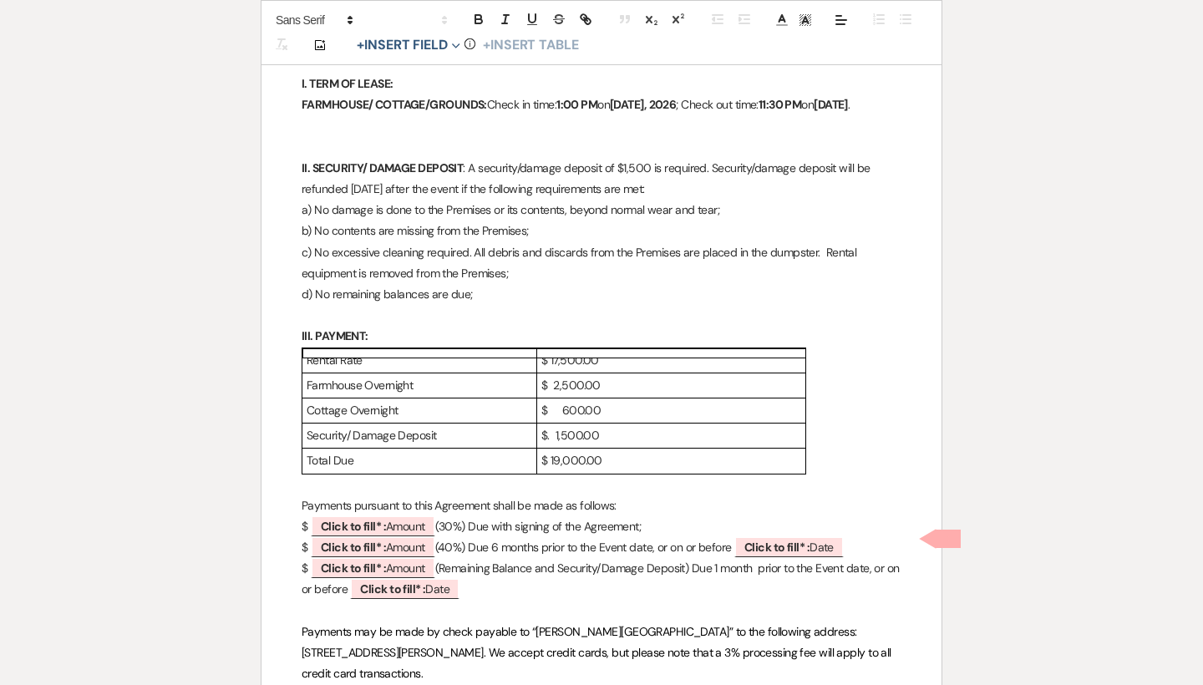
scroll to position [694, 0]
click at [421, 534] on span "Click to fill* : Amount" at bounding box center [373, 526] width 124 height 22
select select "owner"
select select "Amount"
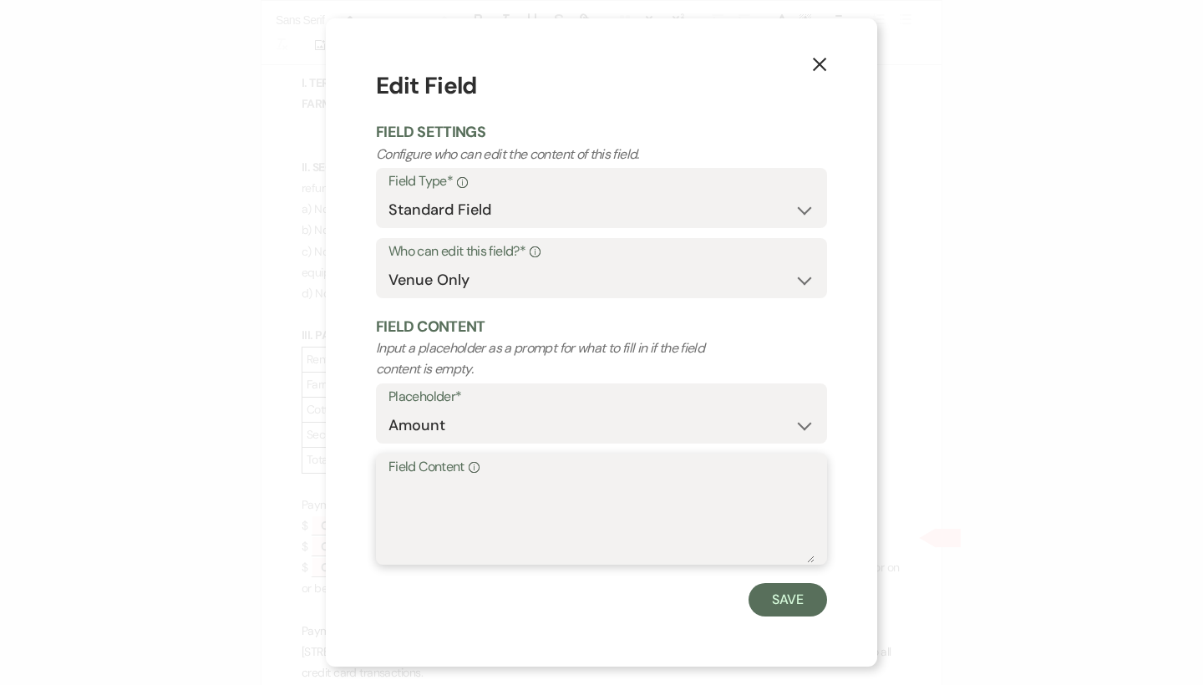
click at [418, 545] on textarea "Field Content Info" at bounding box center [601, 521] width 426 height 84
type textarea "6,180.00"
click at [794, 606] on button "Save" at bounding box center [787, 599] width 79 height 33
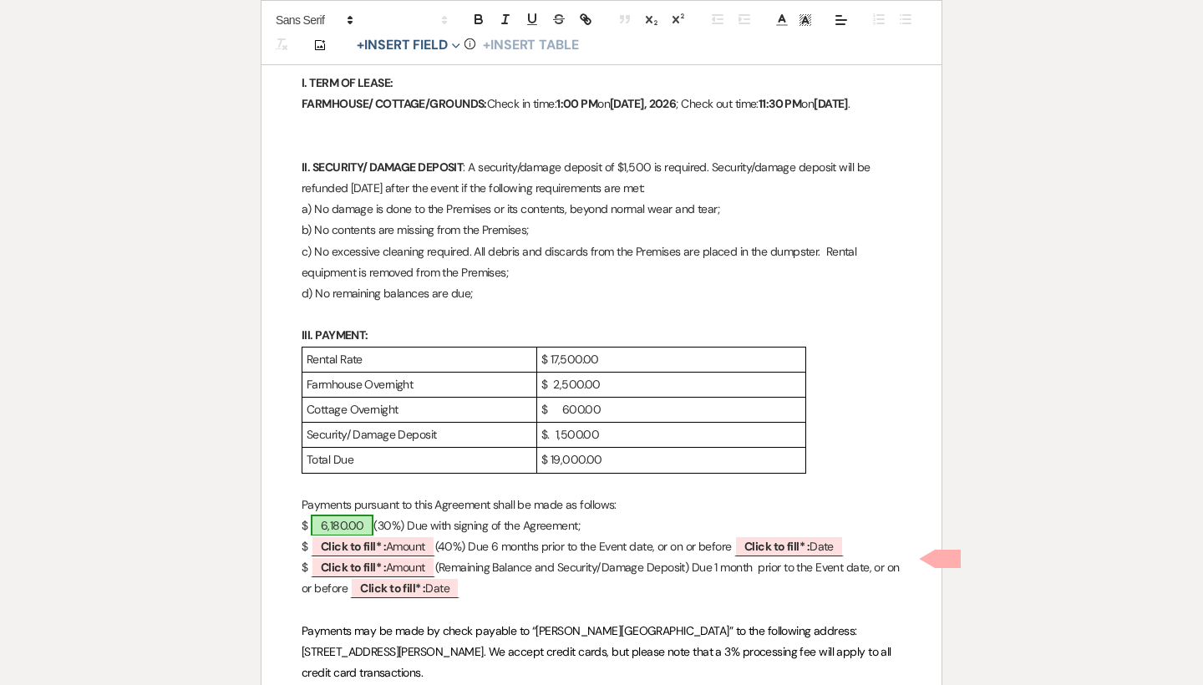
click at [357, 532] on span "6,180.00" at bounding box center [342, 526] width 63 height 22
select select "owner"
select select "Amount"
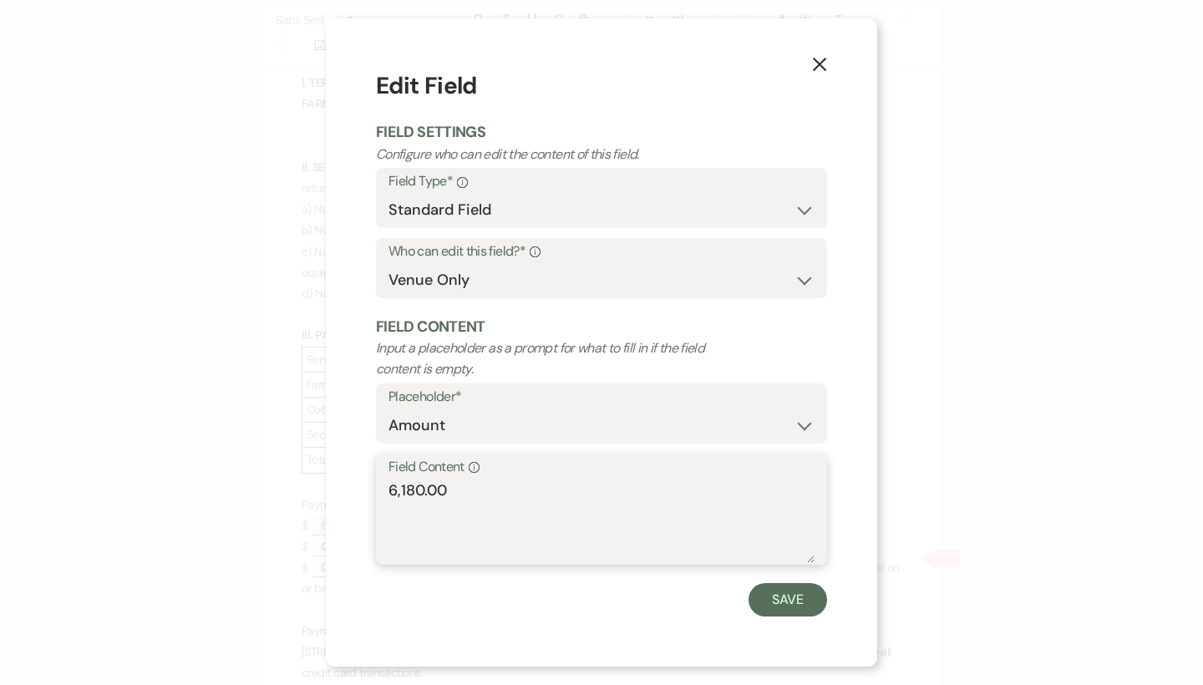
drag, startPoint x: 362, startPoint y: 488, endPoint x: 313, endPoint y: 484, distance: 48.6
click at [313, 484] on div "X Edit Field Field Settings Configure who can edit the content of this field. F…" at bounding box center [601, 342] width 1203 height 685
type textarea "5250.00"
click at [794, 597] on button "Save" at bounding box center [787, 599] width 79 height 33
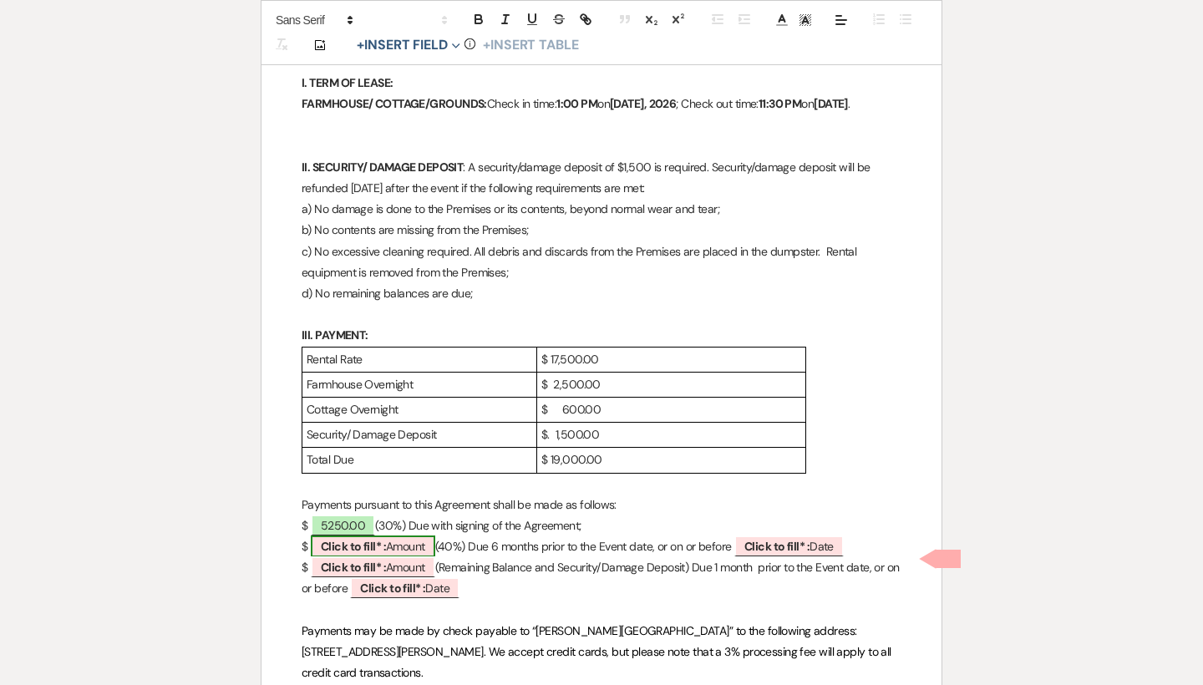
click at [402, 557] on span "Click to fill* : Amount" at bounding box center [373, 546] width 124 height 22
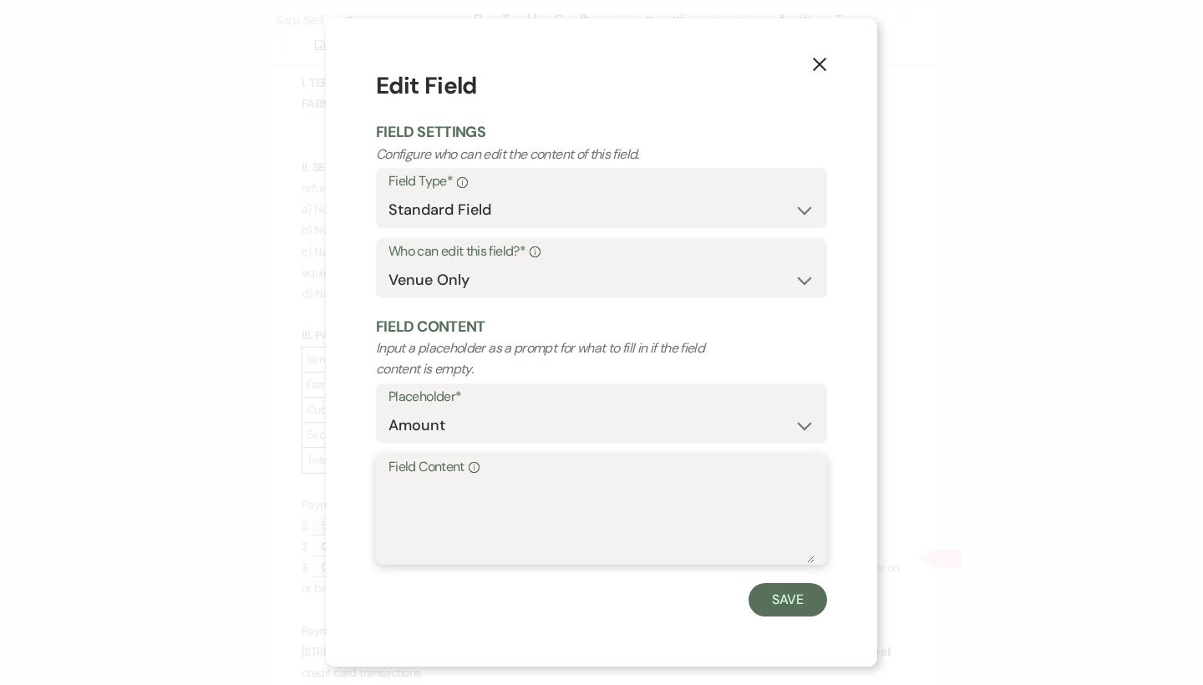
click at [447, 520] on textarea "Field Content Info" at bounding box center [601, 521] width 426 height 84
click at [791, 600] on button "Save" at bounding box center [787, 599] width 79 height 33
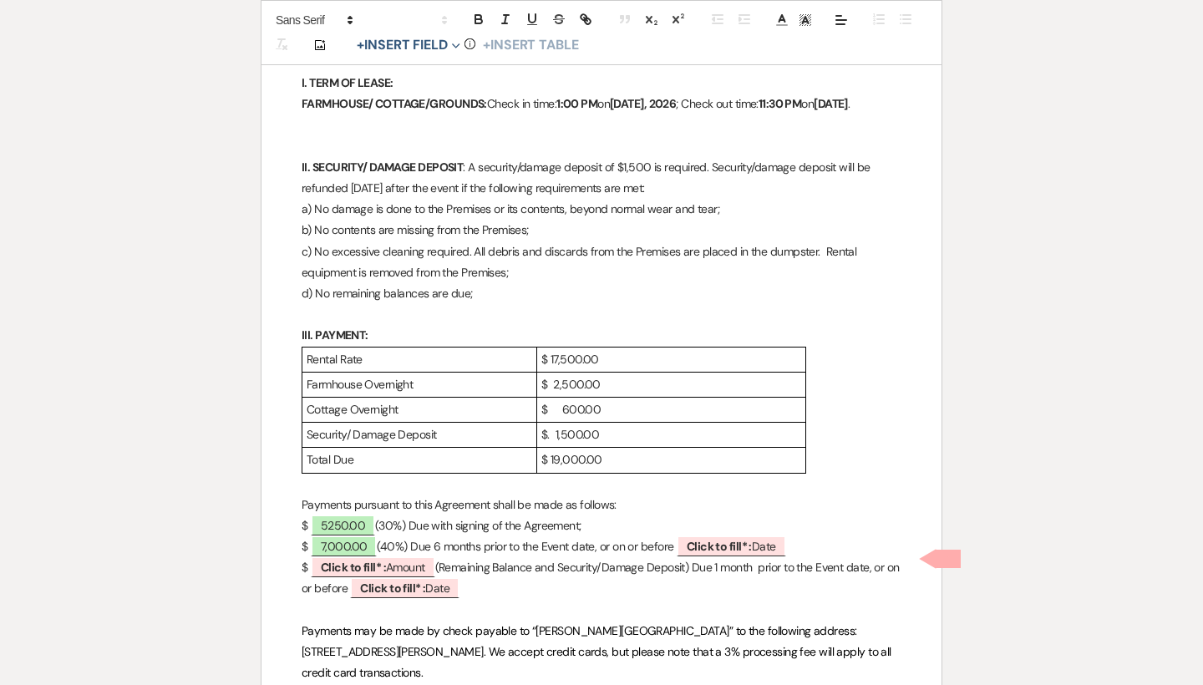
click at [543, 572] on p "$ ﻿ Click to fill* : Amount ﻿ (Remaining Balance and Security/Damage Deposit) D…" at bounding box center [602, 578] width 600 height 42
click at [621, 473] on td "$ 19,000.00" at bounding box center [671, 460] width 269 height 25
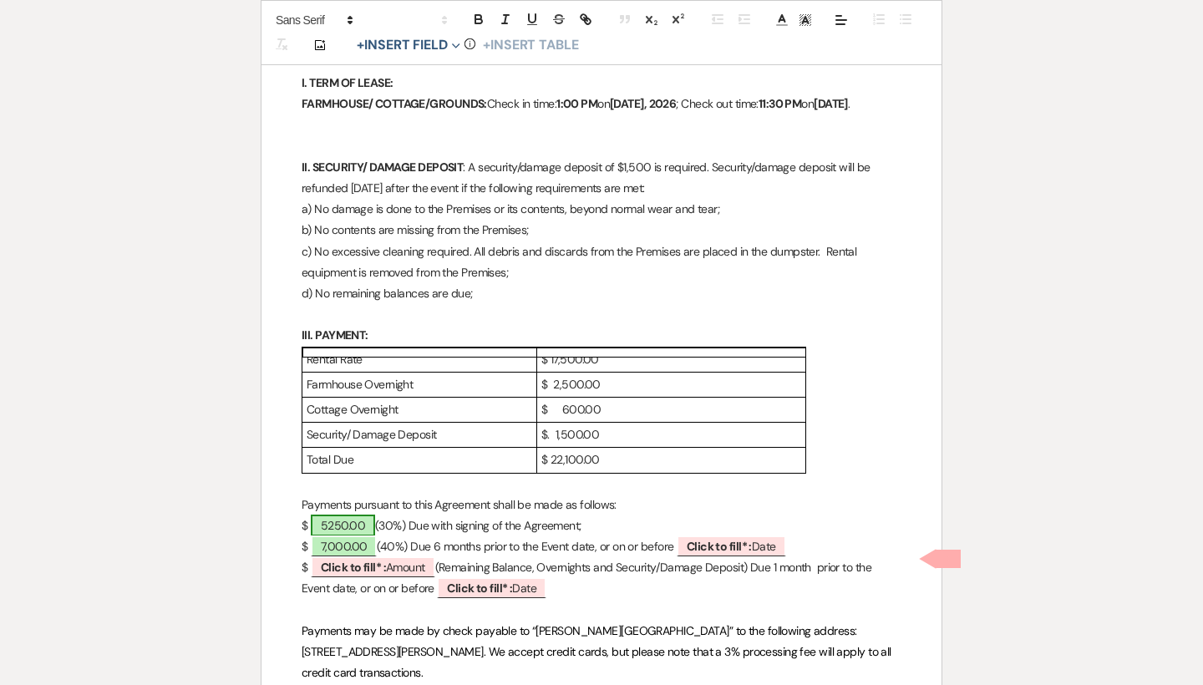
click at [355, 536] on span "5250.00" at bounding box center [343, 526] width 64 height 22
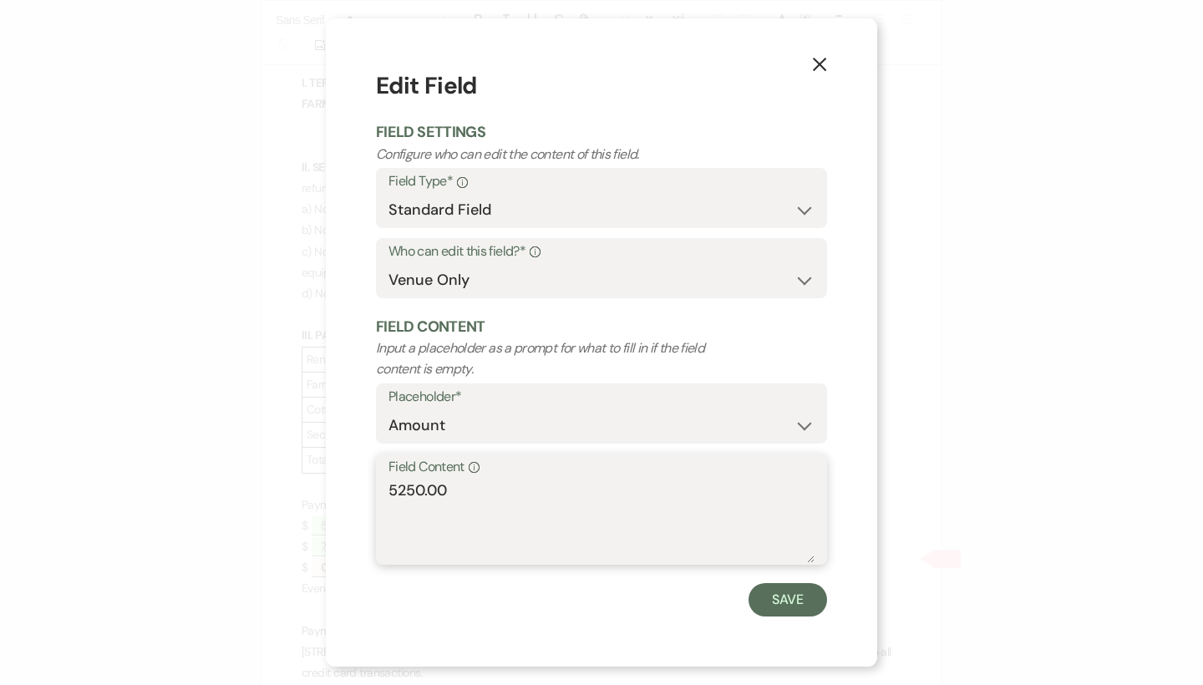
click at [393, 484] on textarea "5250.00" at bounding box center [601, 521] width 426 height 84
click at [807, 595] on button "Save" at bounding box center [787, 599] width 79 height 33
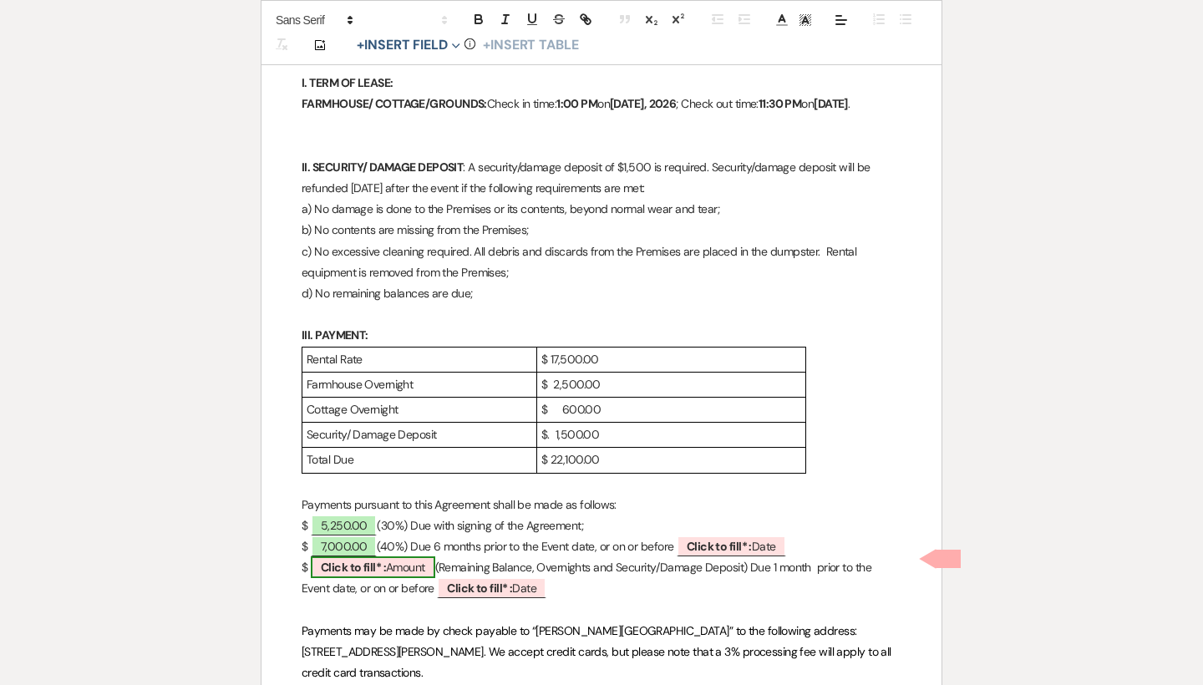
click at [398, 574] on span "Click to fill* : Amount" at bounding box center [373, 567] width 124 height 22
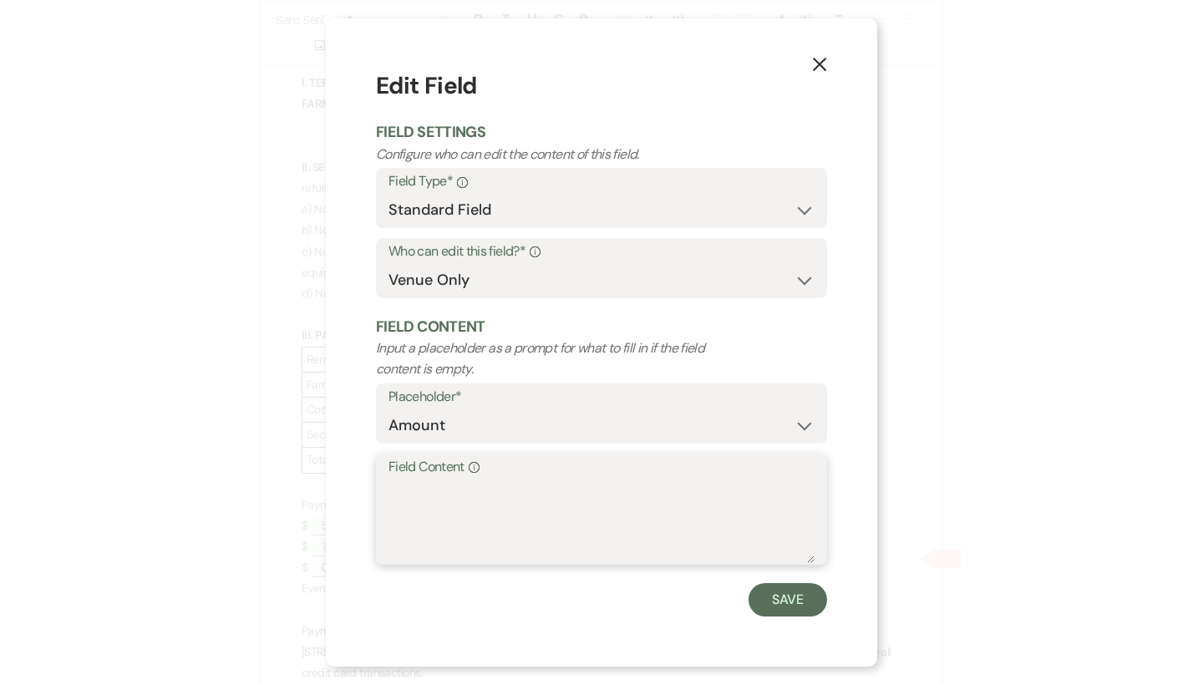
click at [409, 525] on textarea "Field Content Info" at bounding box center [601, 521] width 426 height 84
click at [755, 596] on button "Save" at bounding box center [787, 599] width 79 height 33
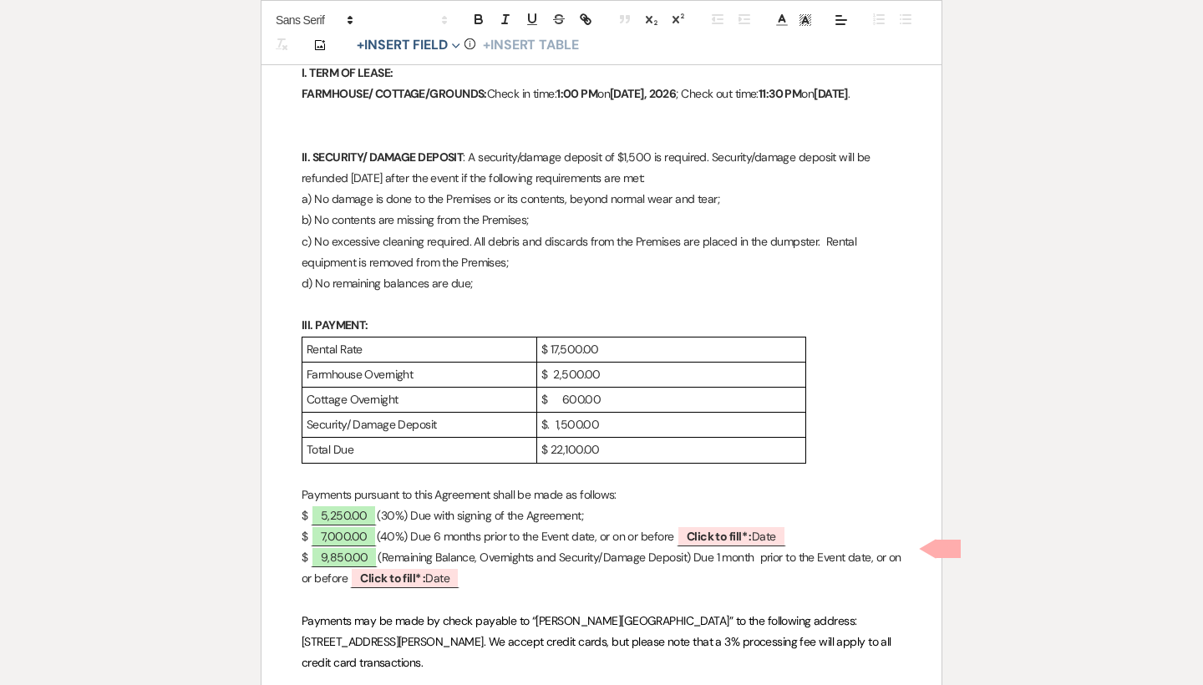
scroll to position [723, 0]
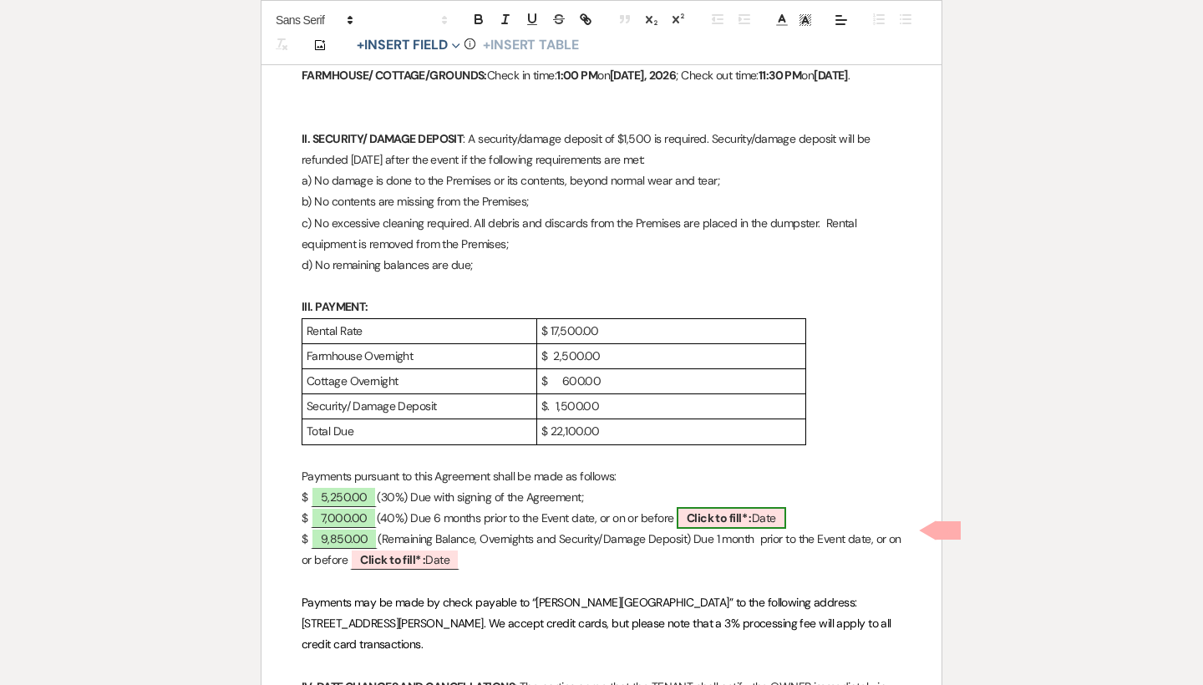
click at [709, 525] on b "Click to fill* :" at bounding box center [719, 517] width 65 height 15
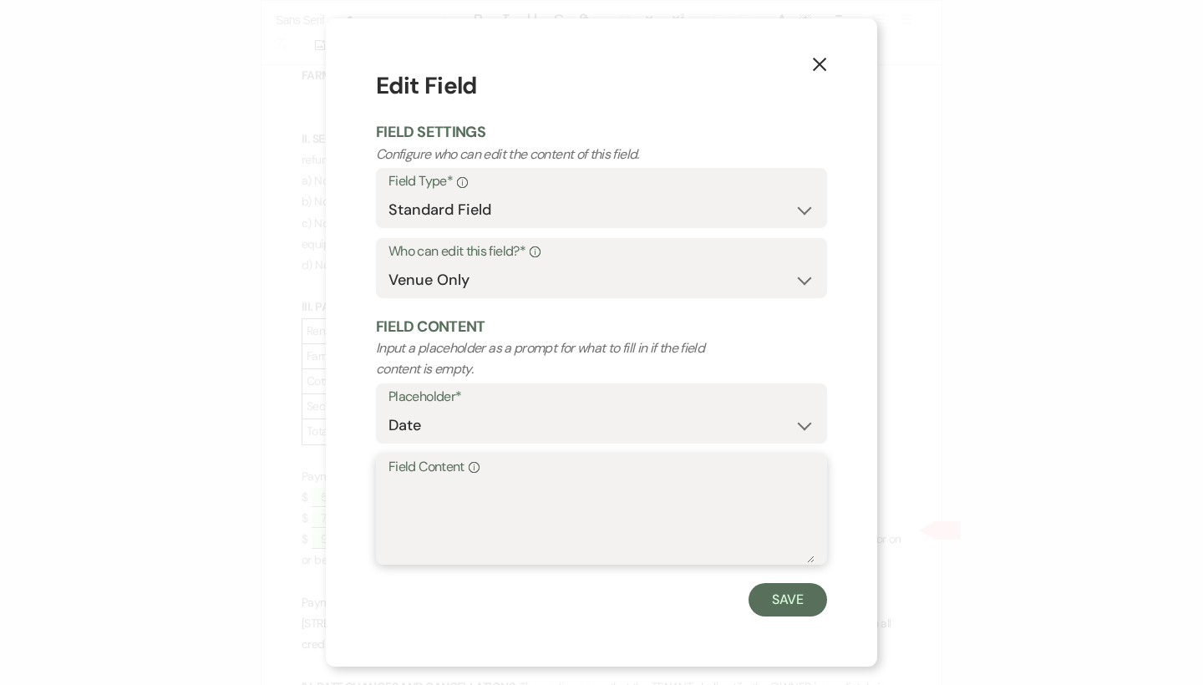
click at [656, 510] on textarea "Field Content Info" at bounding box center [601, 521] width 426 height 84
click at [807, 590] on button "Save" at bounding box center [787, 599] width 79 height 33
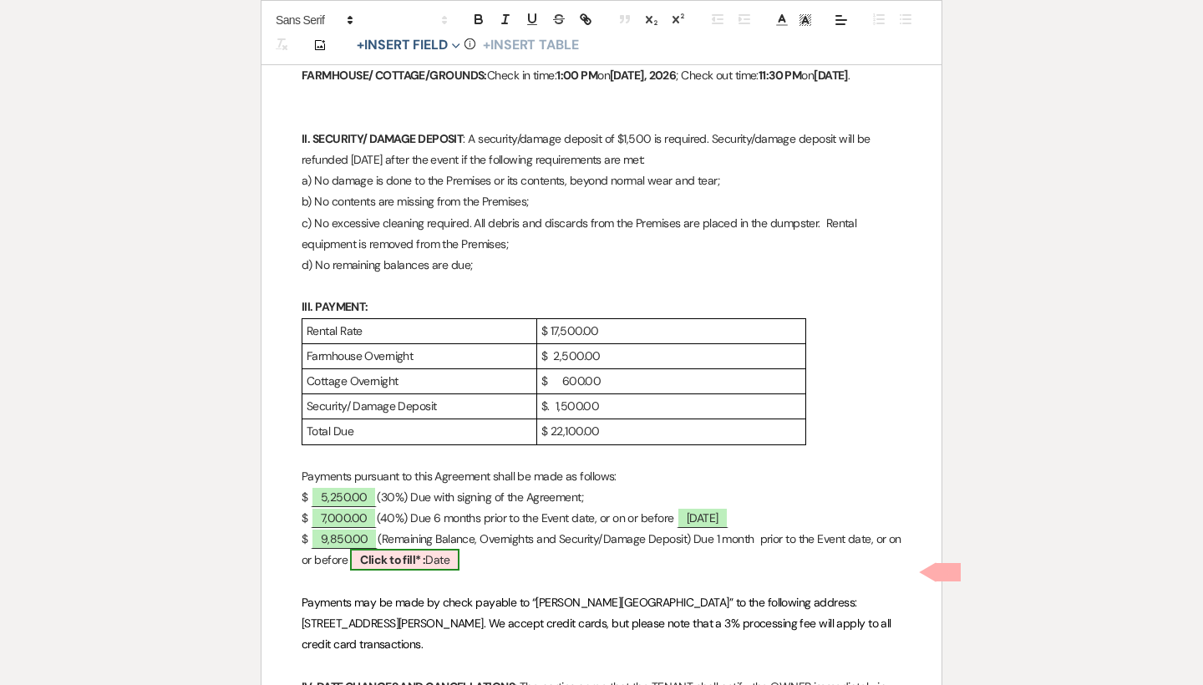
click at [425, 567] on b "Click to fill* :" at bounding box center [392, 559] width 65 height 15
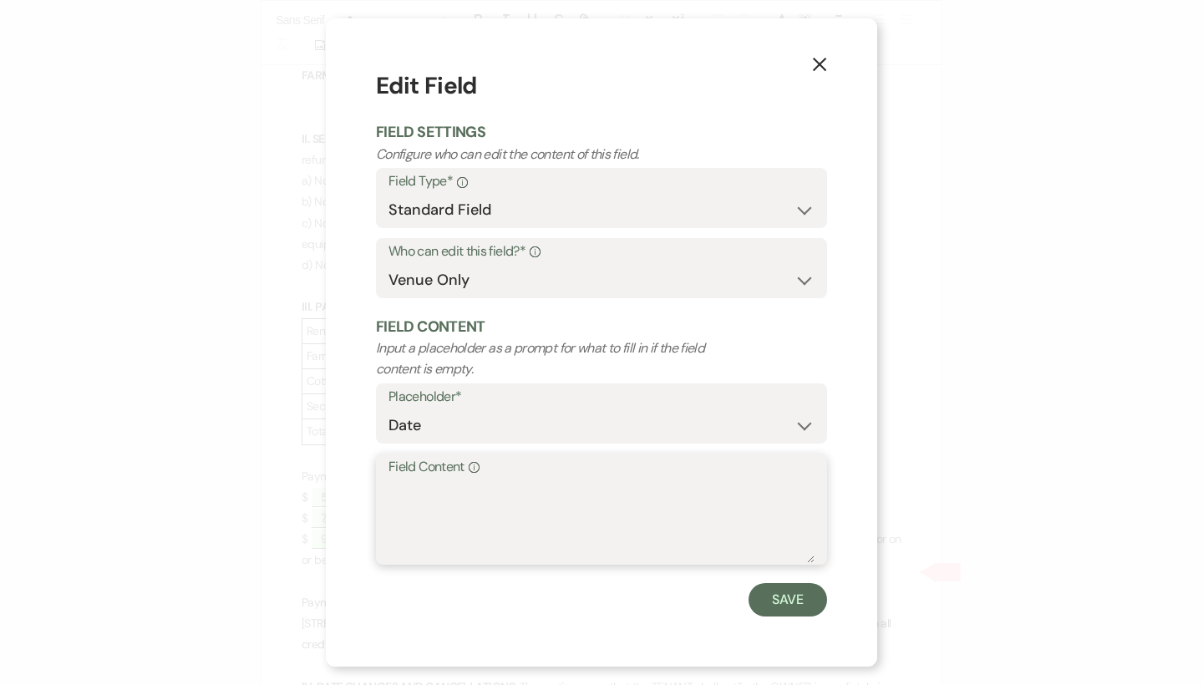
click at [454, 519] on textarea "Field Content Info" at bounding box center [601, 521] width 426 height 84
click at [818, 614] on div "X Edit Field Field Settings Configure who can edit the content of this field. F…" at bounding box center [601, 341] width 551 height 647
click at [783, 584] on button "Save" at bounding box center [787, 599] width 79 height 33
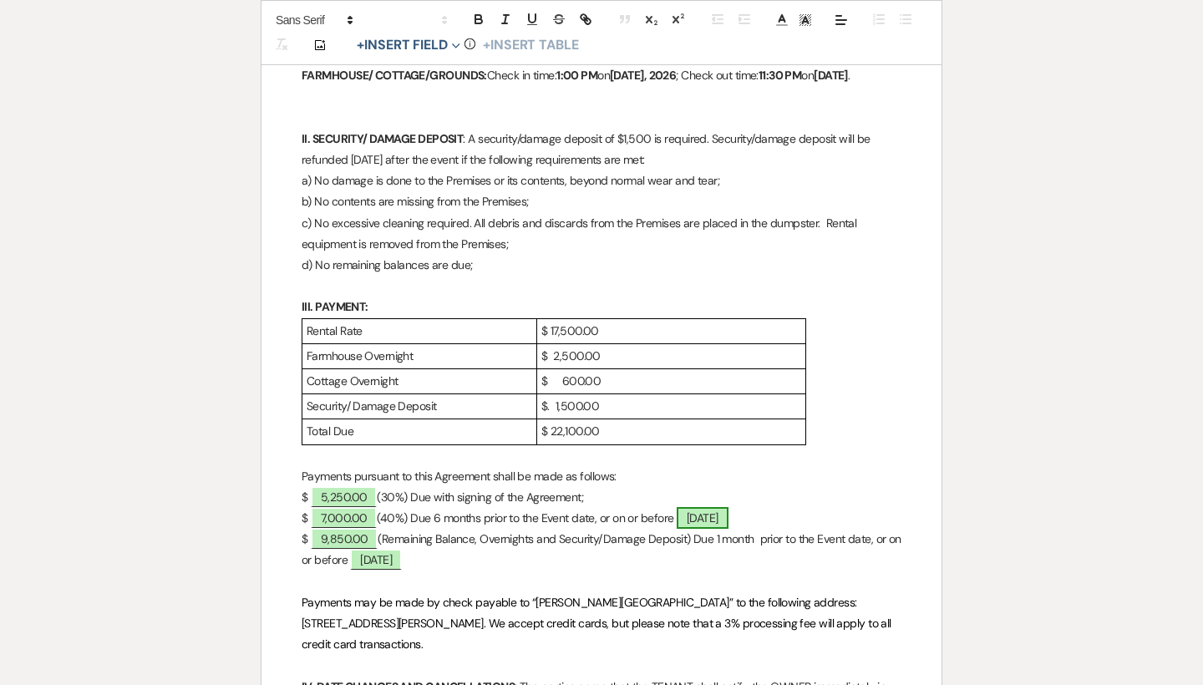
click at [710, 527] on span "[DATE]" at bounding box center [703, 518] width 52 height 22
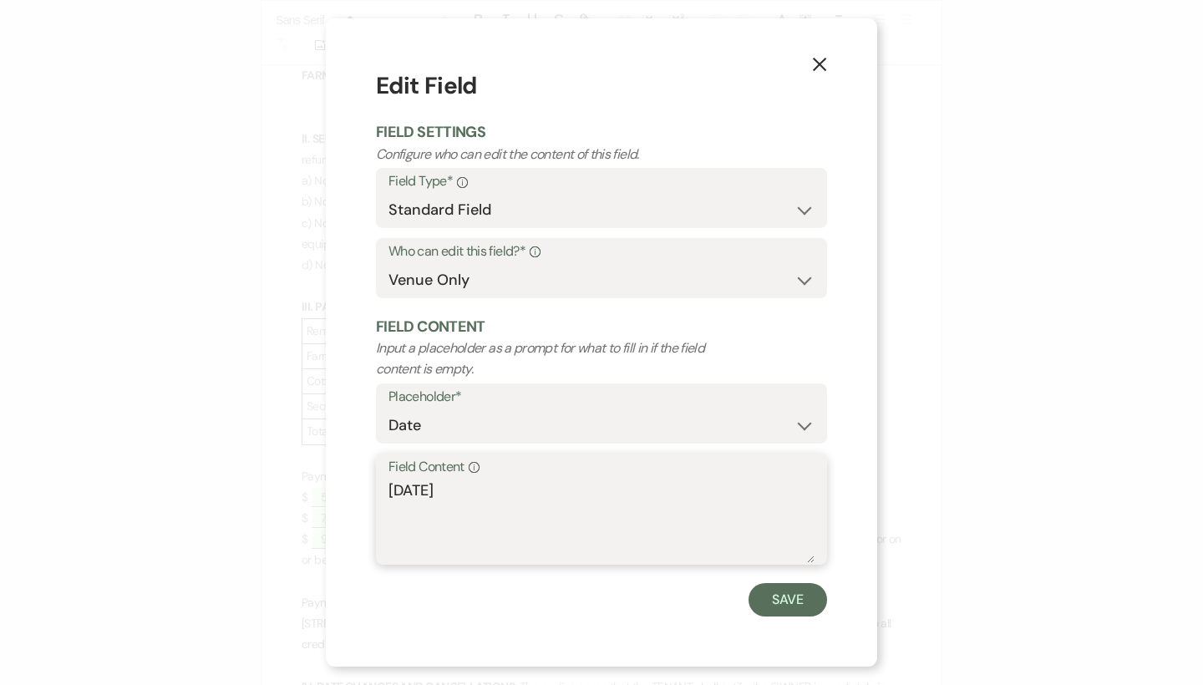
click at [432, 491] on textarea "[DATE]" at bounding box center [601, 521] width 426 height 84
click at [770, 588] on button "Save" at bounding box center [787, 599] width 79 height 33
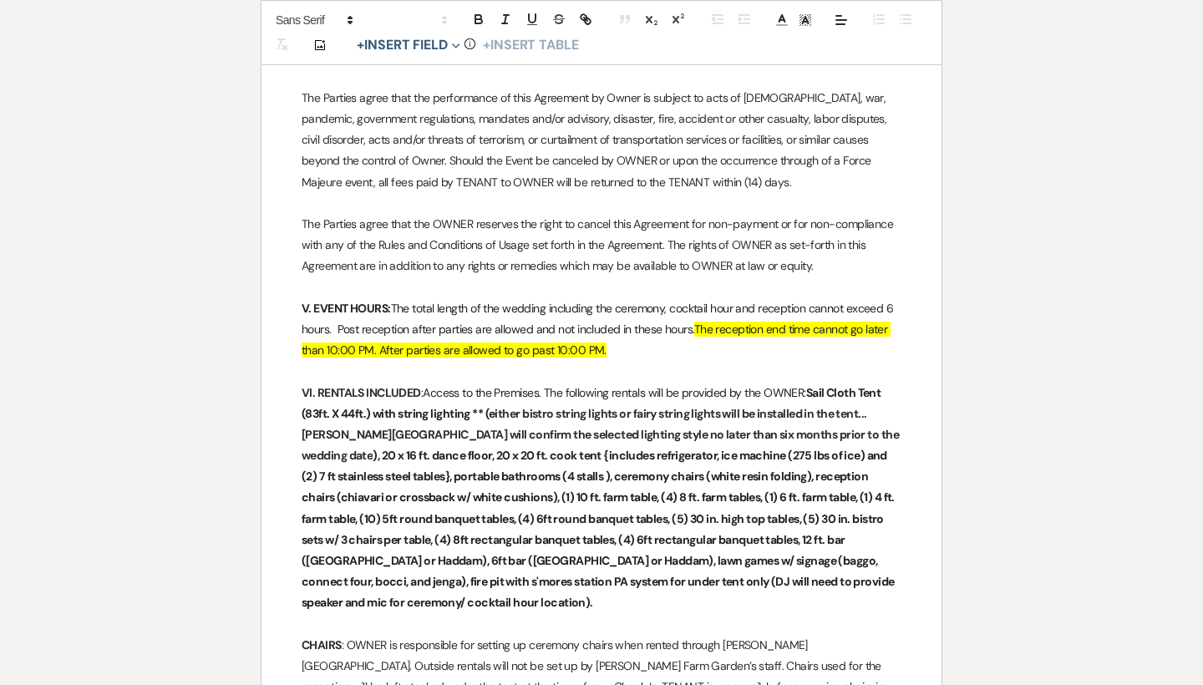
scroll to position [1463, 0]
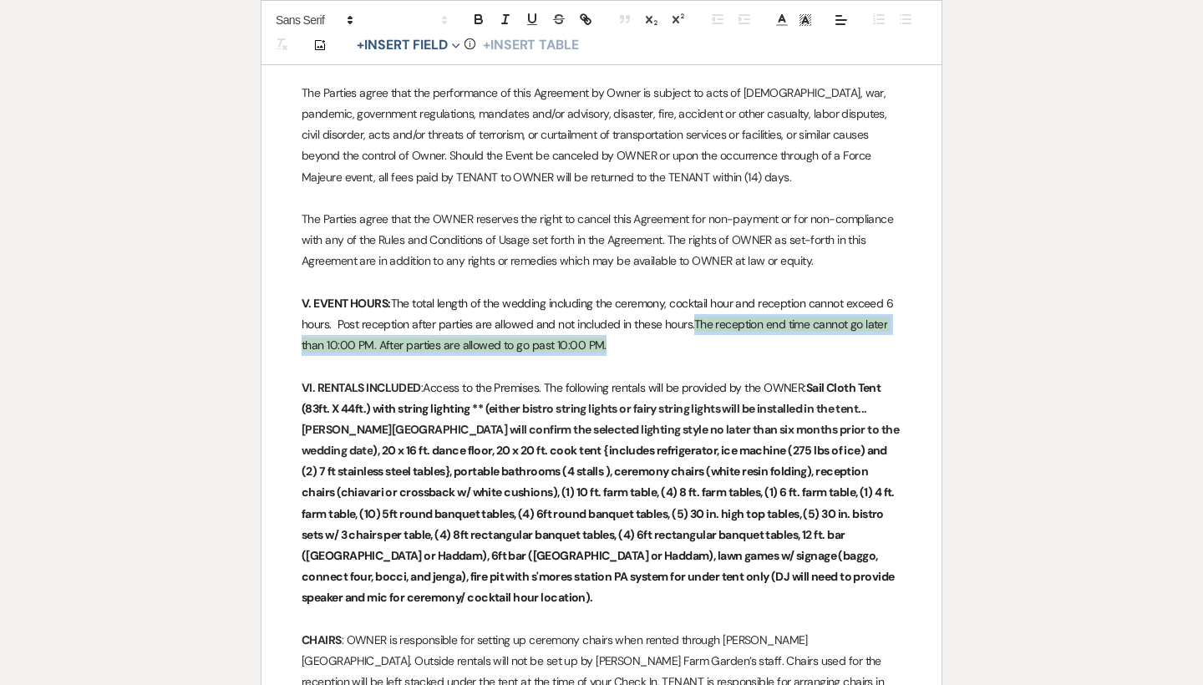
drag, startPoint x: 703, startPoint y: 338, endPoint x: 697, endPoint y: 312, distance: 27.6
click at [697, 312] on p "V. EVENT HOURS: The total length of the wedding including the ceremony, cocktai…" at bounding box center [602, 324] width 600 height 63
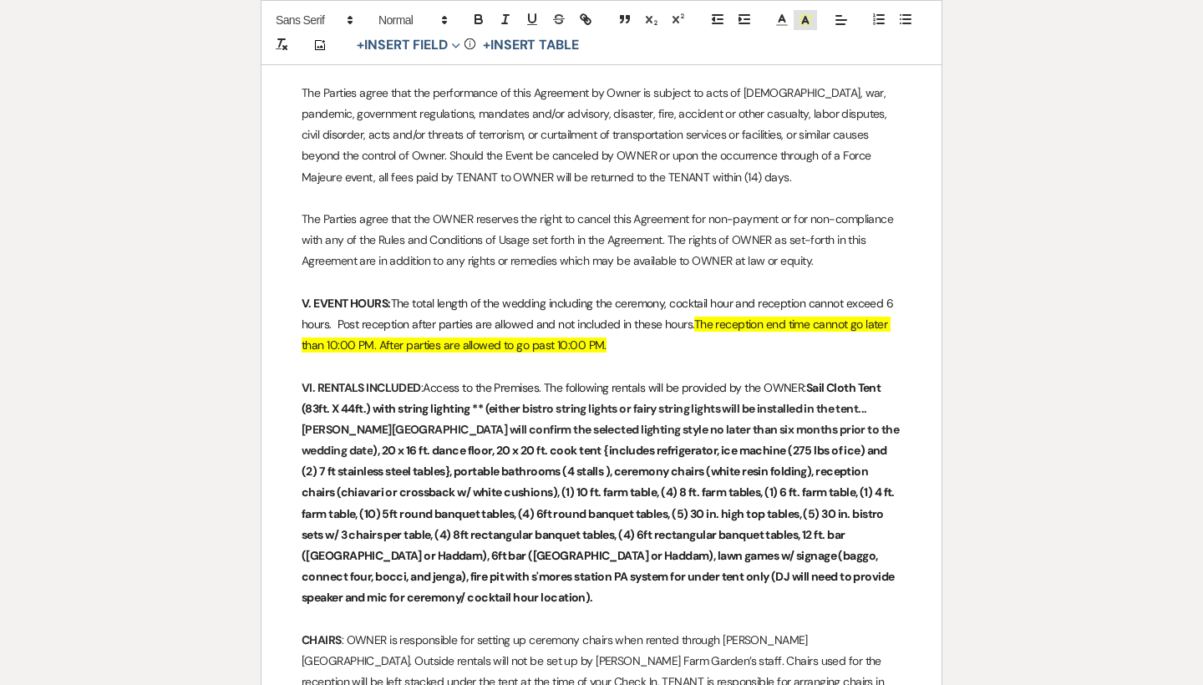
click at [807, 22] on line at bounding box center [805, 22] width 4 height 0
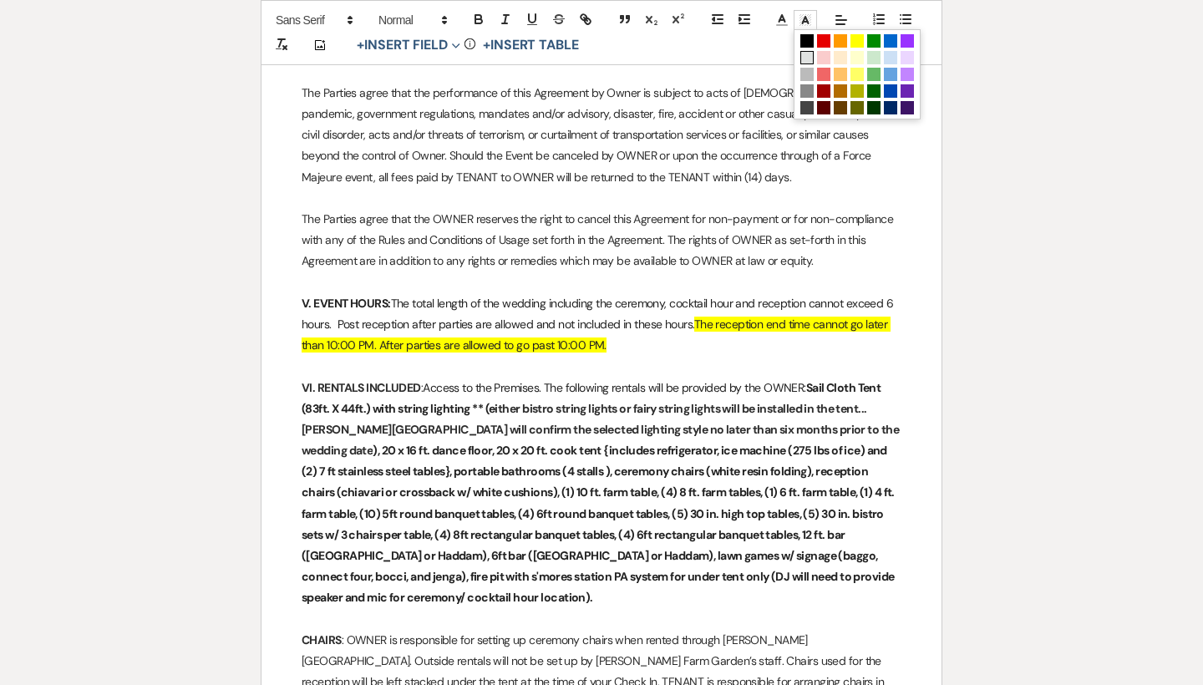
click at [803, 53] on span at bounding box center [806, 57] width 13 height 13
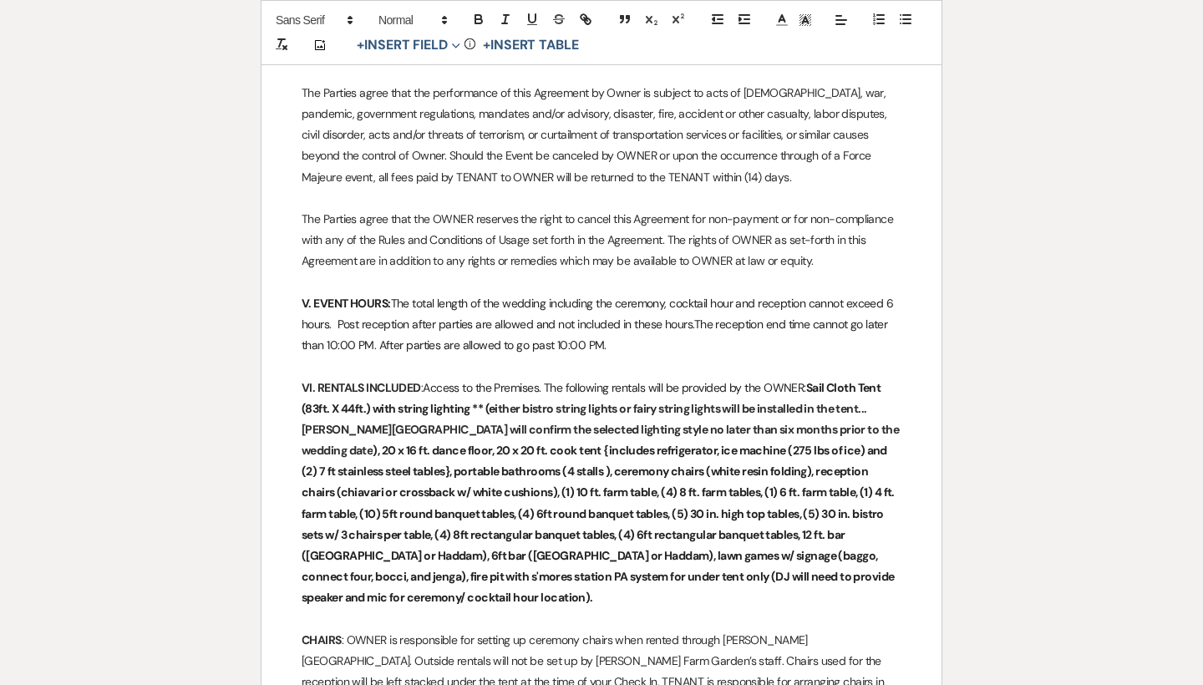
click at [687, 188] on p at bounding box center [602, 198] width 600 height 21
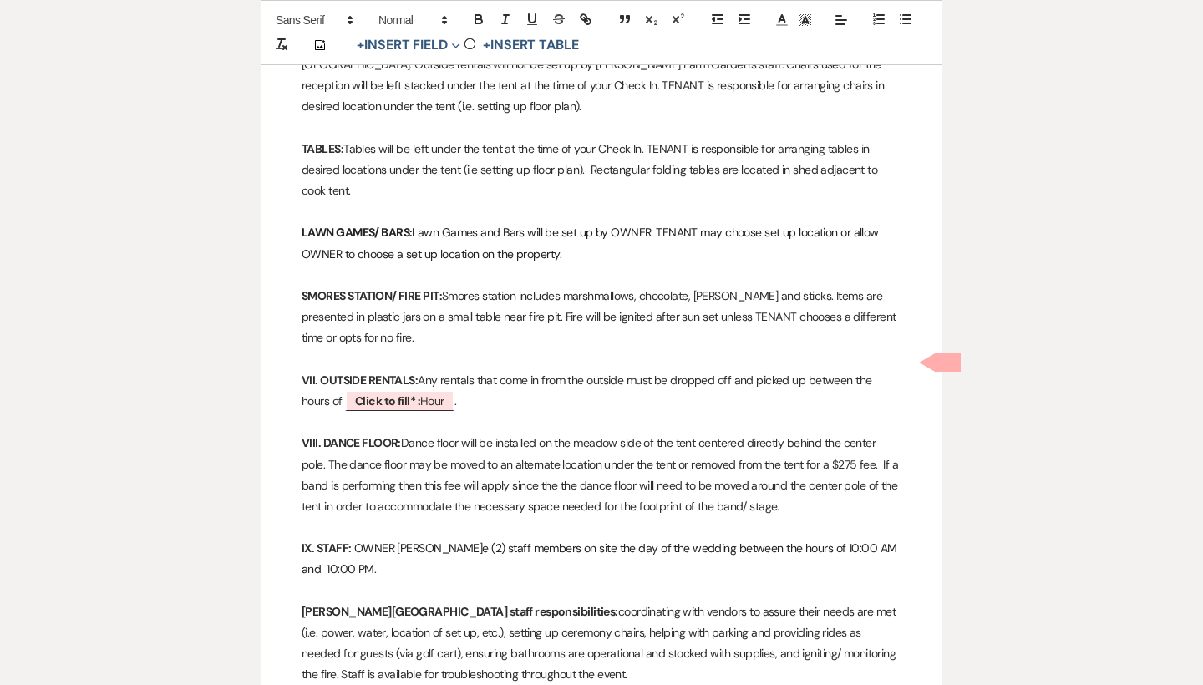
scroll to position [2088, 0]
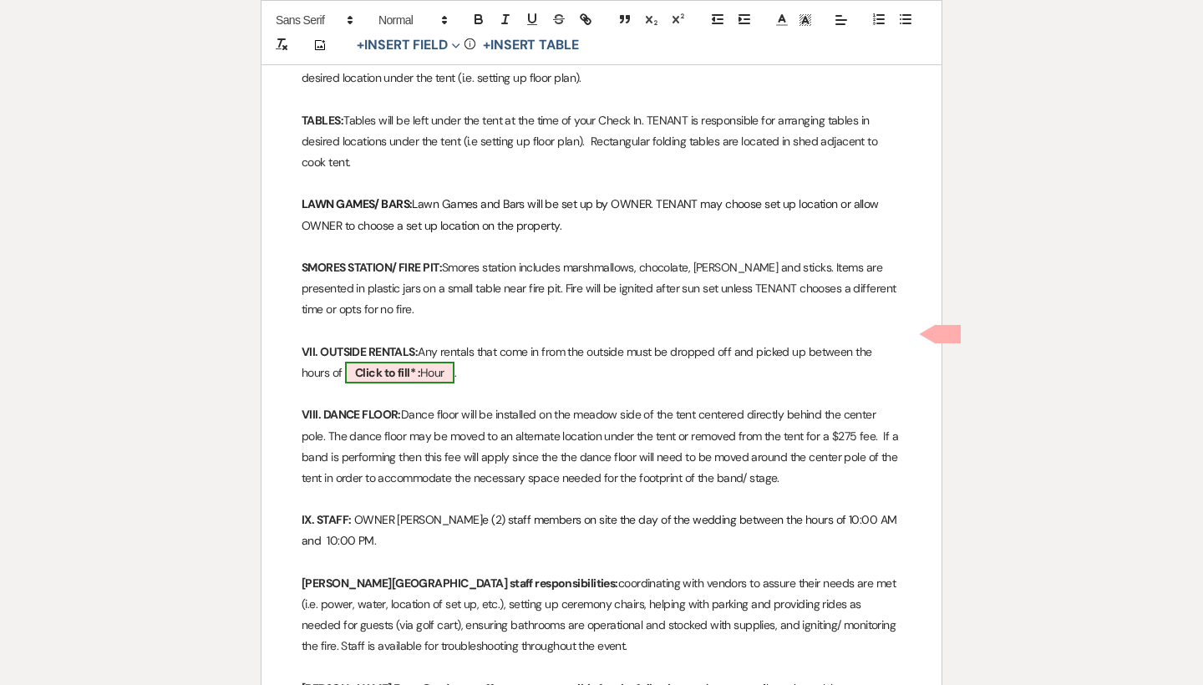
click at [426, 362] on span "Click to fill* : Hour" at bounding box center [399, 373] width 109 height 22
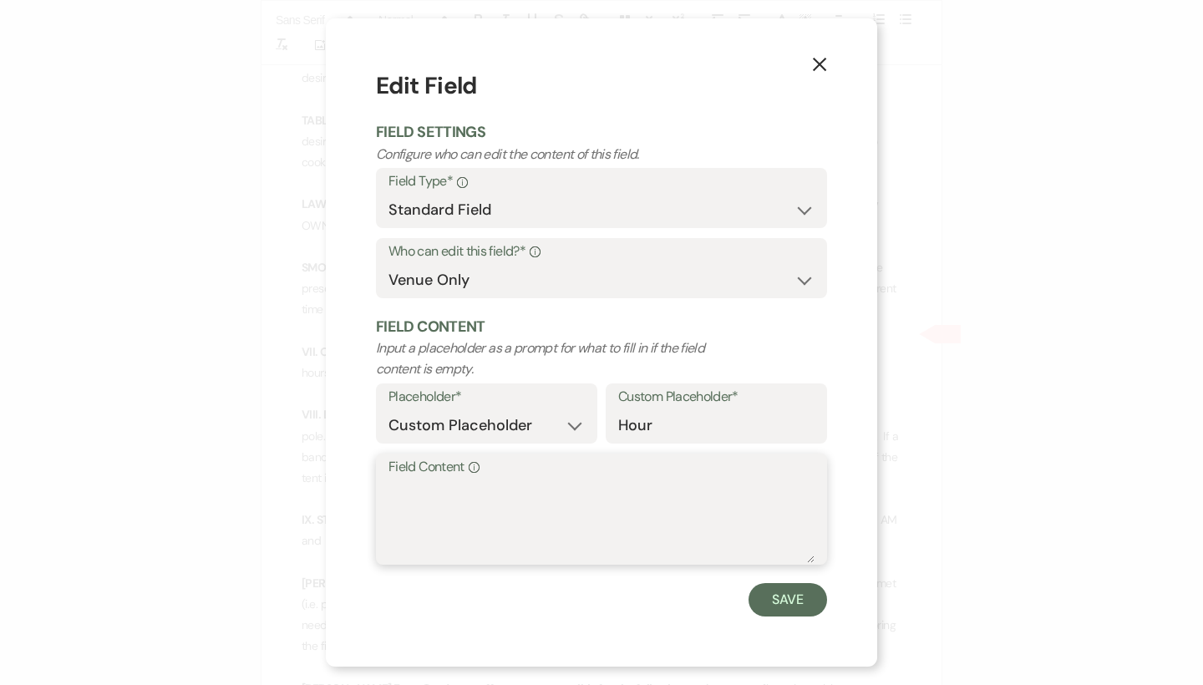
click at [415, 488] on textarea "Field Content Info" at bounding box center [601, 521] width 426 height 84
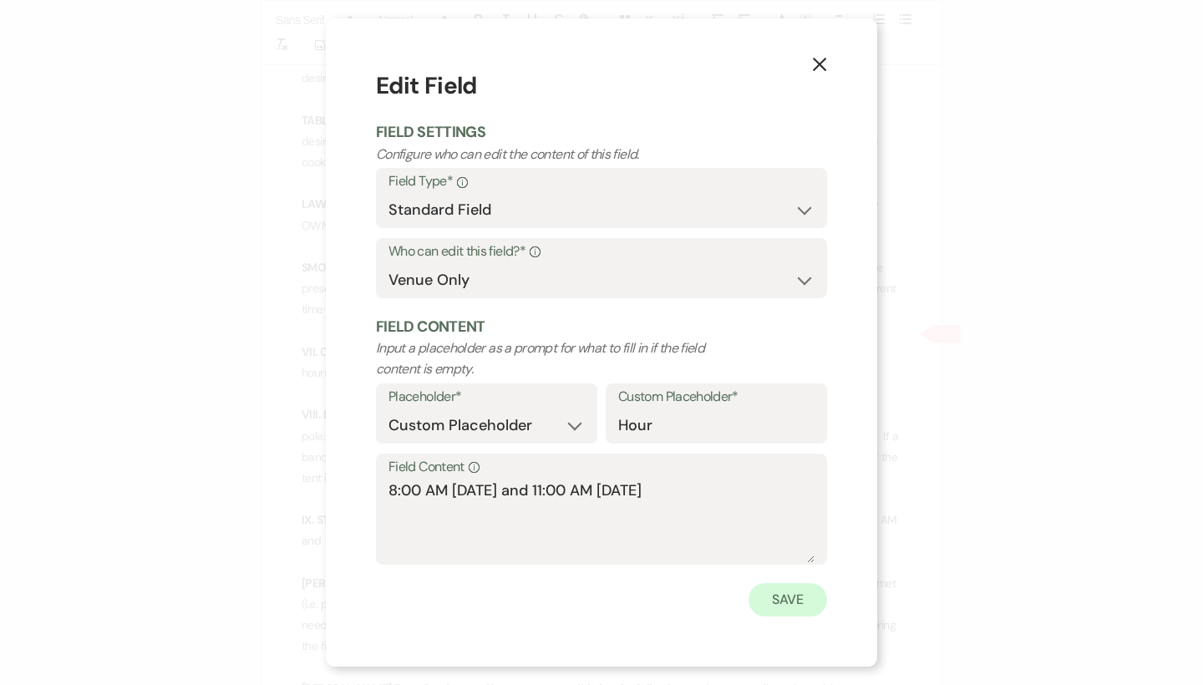
click at [799, 592] on button "Save" at bounding box center [787, 599] width 79 height 33
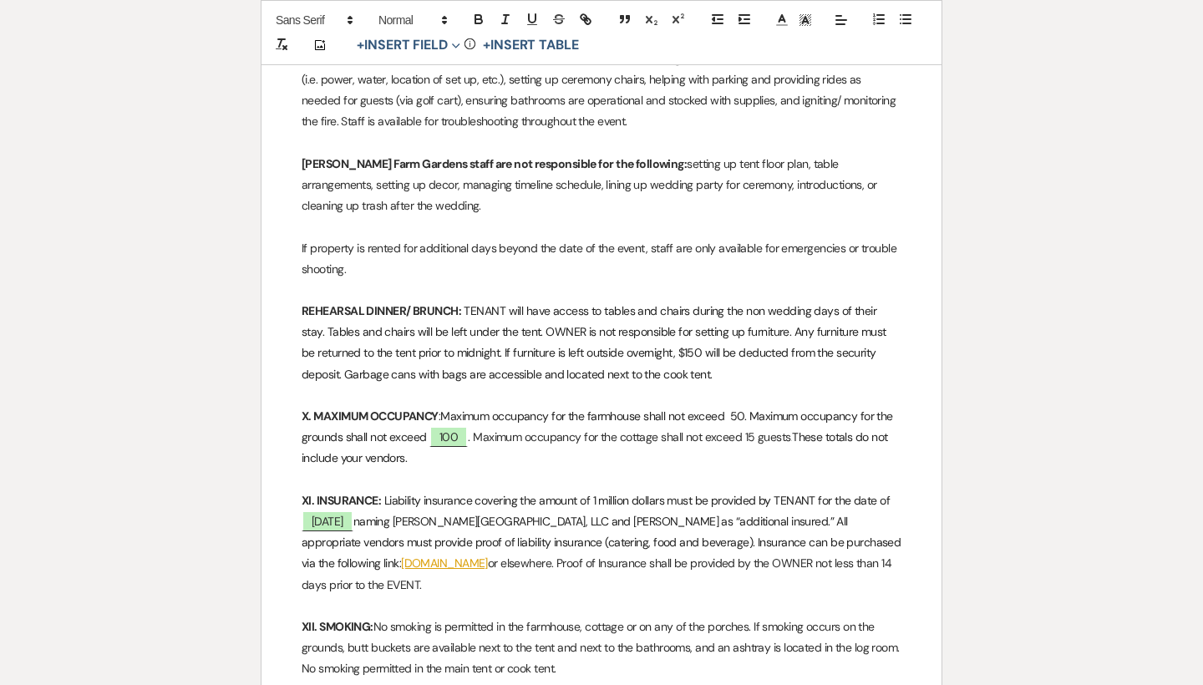
scroll to position [2614, 0]
click at [459, 302] on strong "REHEARSAL DINNER/ BRUNCH:" at bounding box center [382, 309] width 160 height 15
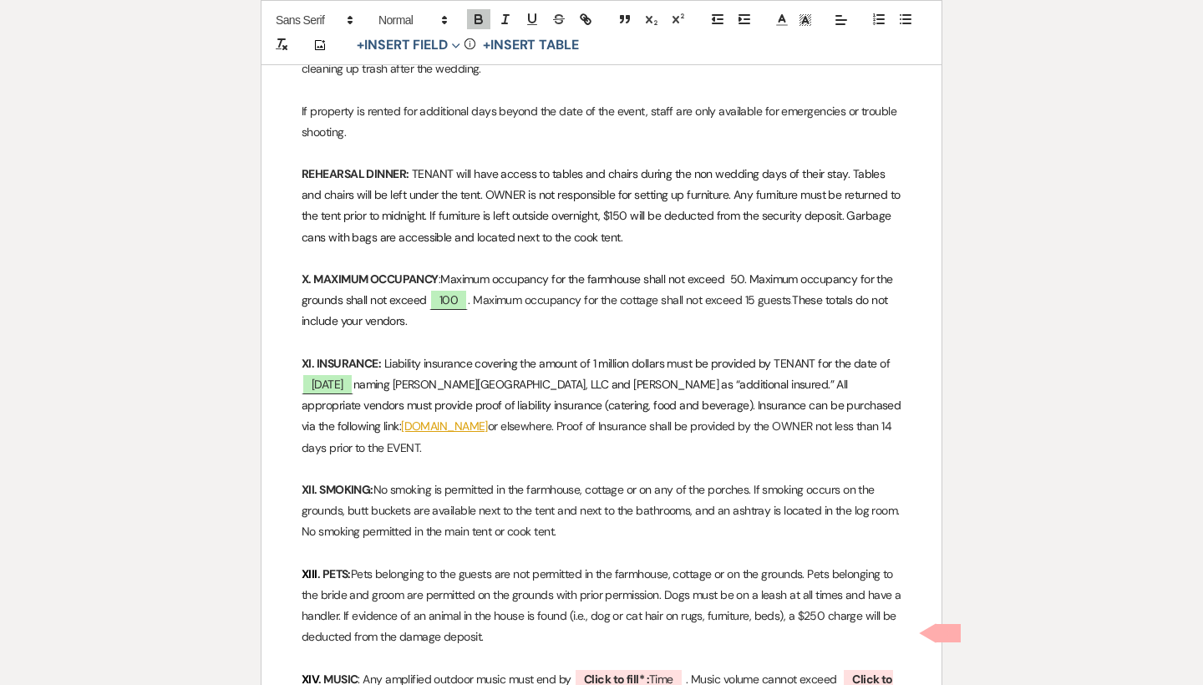
scroll to position [2751, 0]
click at [878, 355] on span "Liability insurance covering the amount of 1 million dollars must be provided b…" at bounding box center [636, 362] width 505 height 15
click at [353, 373] on span "[DATE]" at bounding box center [328, 384] width 52 height 22
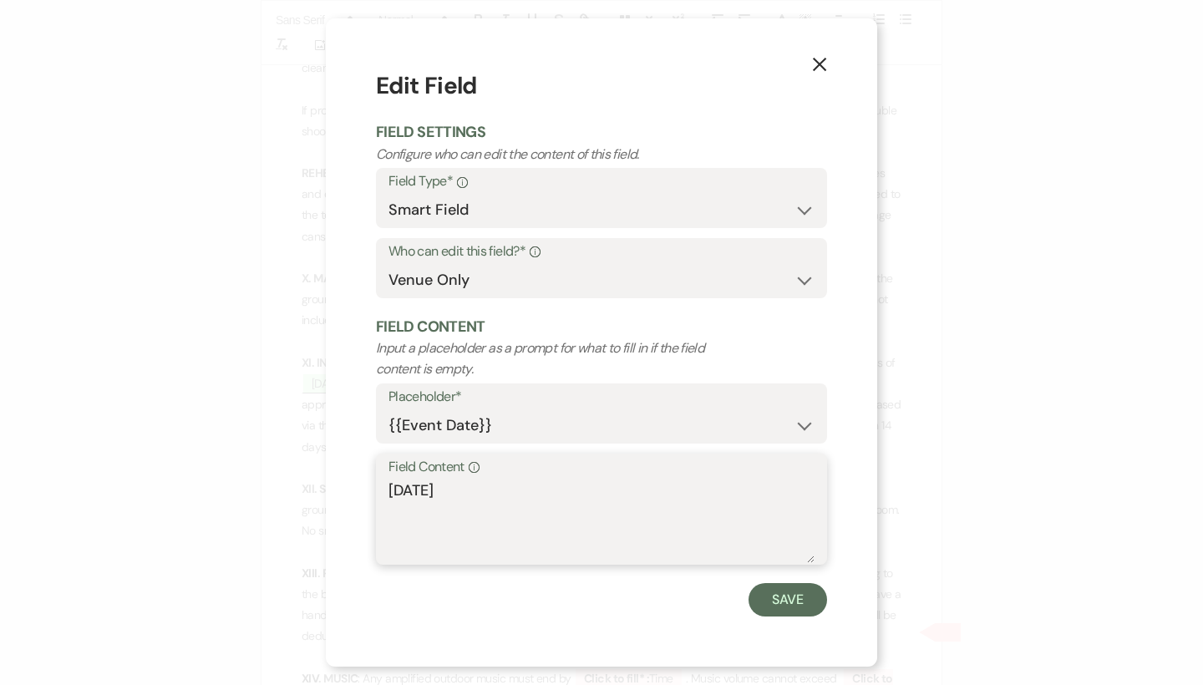
click at [389, 484] on textarea "[DATE]" at bounding box center [601, 521] width 426 height 84
click at [771, 604] on button "Save" at bounding box center [787, 599] width 79 height 33
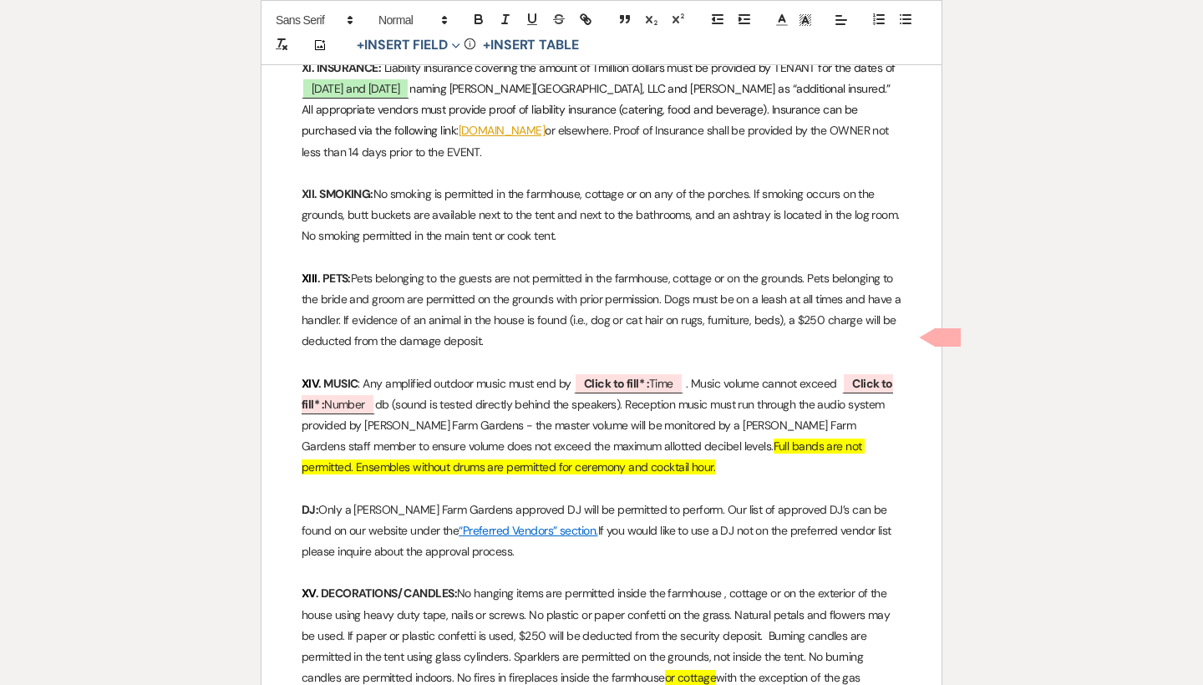
scroll to position [3063, 0]
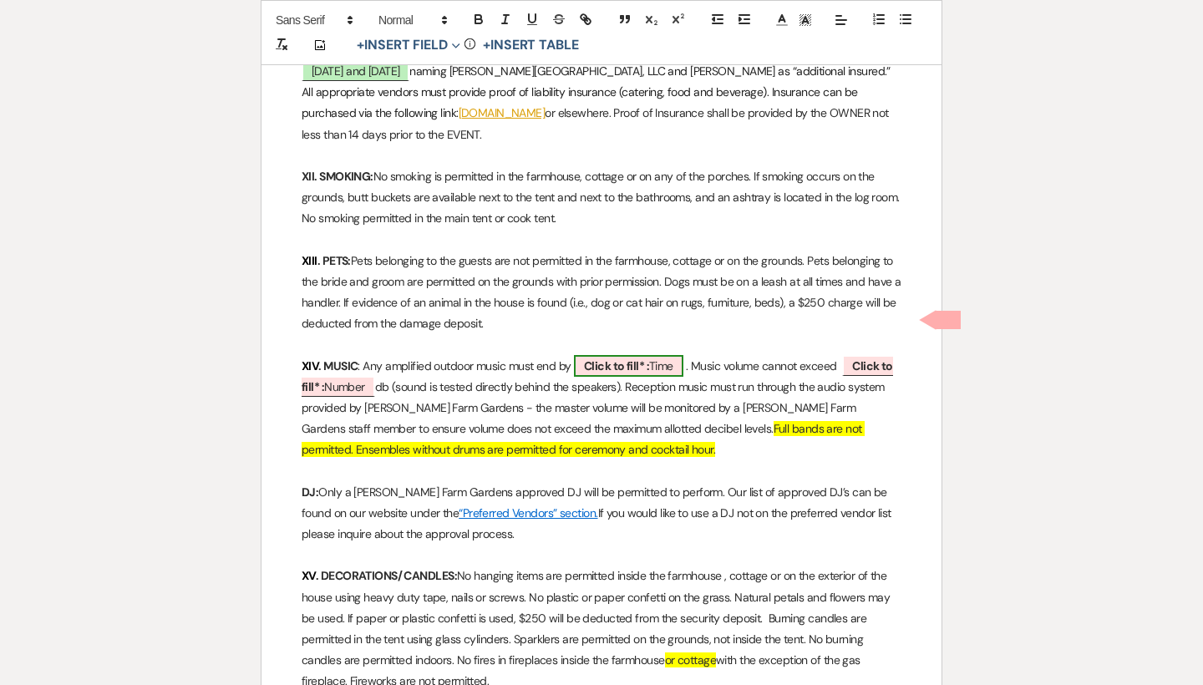
click at [601, 358] on b "Click to fill* :" at bounding box center [616, 365] width 65 height 15
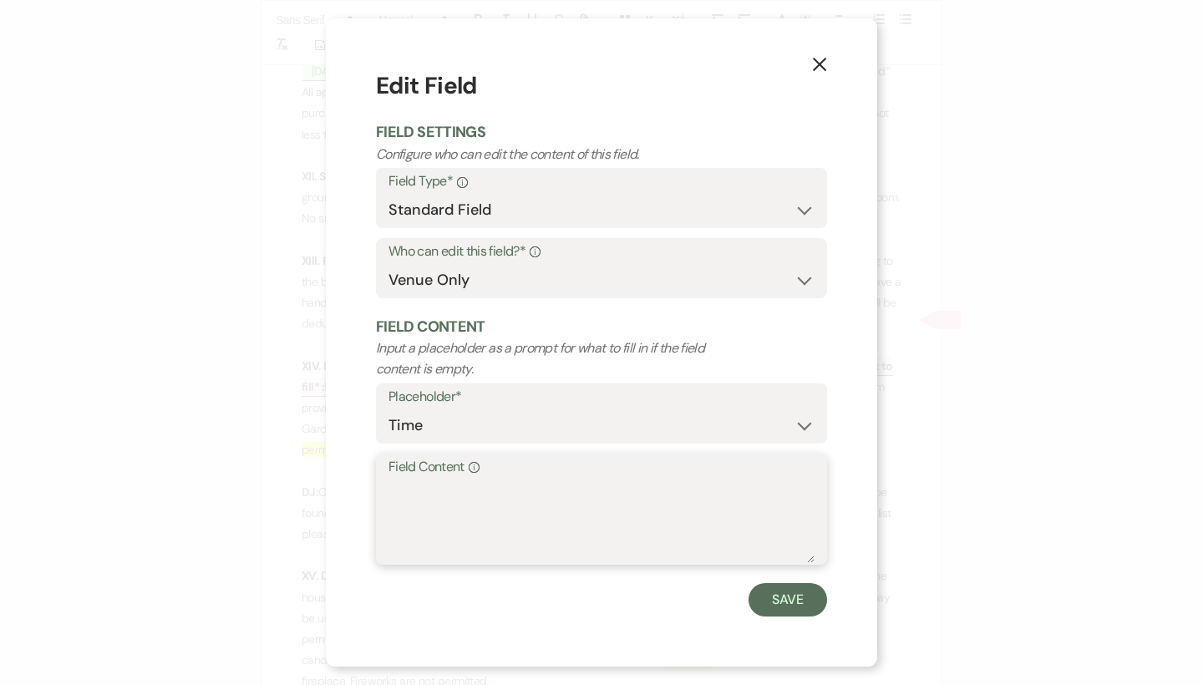
click at [444, 484] on textarea "Field Content Info" at bounding box center [601, 521] width 426 height 84
click at [771, 599] on button "Save" at bounding box center [787, 599] width 79 height 33
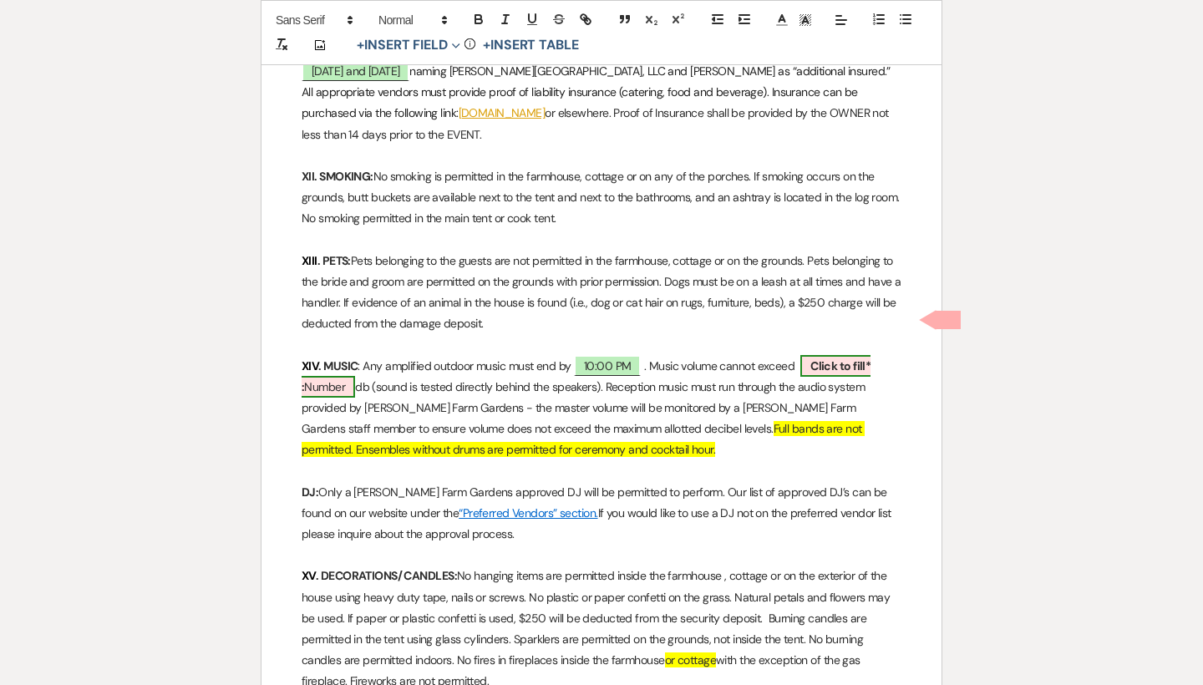
click at [840, 358] on b "Click to fill* :" at bounding box center [586, 376] width 569 height 36
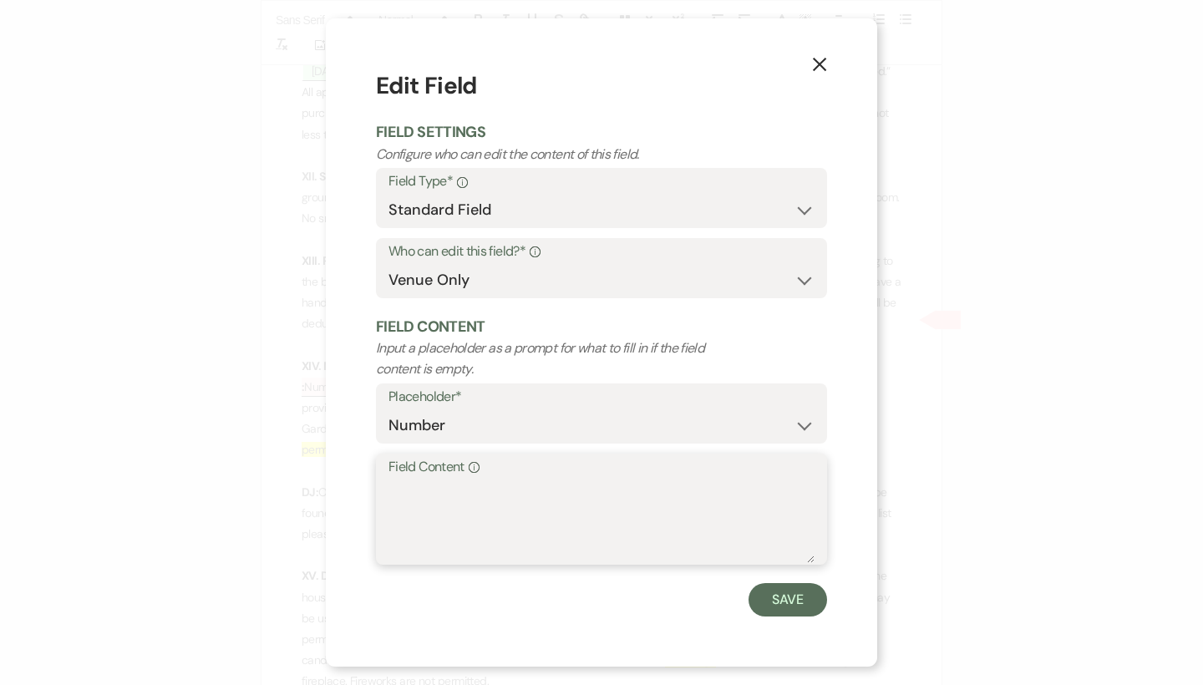
click at [590, 506] on textarea "Field Content Info" at bounding box center [601, 521] width 426 height 84
click at [777, 597] on button "Save" at bounding box center [787, 599] width 79 height 33
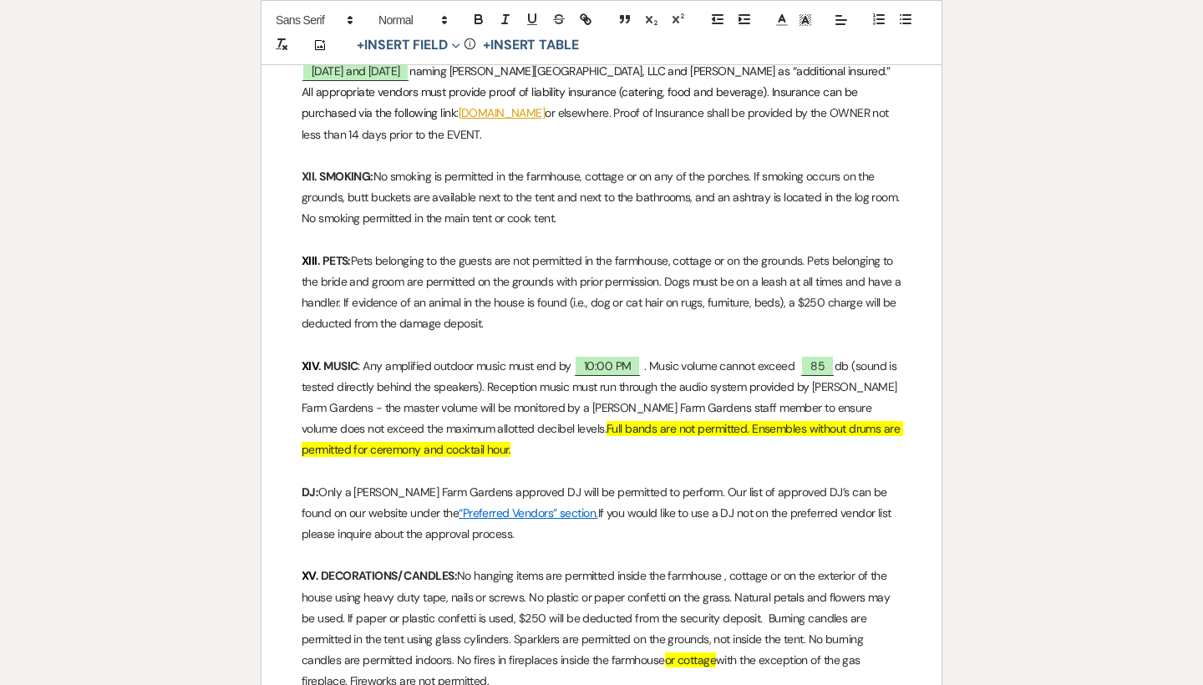
drag, startPoint x: 533, startPoint y: 395, endPoint x: 522, endPoint y: 386, distance: 14.2
click at [522, 386] on p "XIV . MUSIC : Any amplified outdoor music must end by 10:00 PM ﻿. Music volume …" at bounding box center [602, 408] width 600 height 105
click at [803, 23] on polyline at bounding box center [806, 20] width 6 height 7
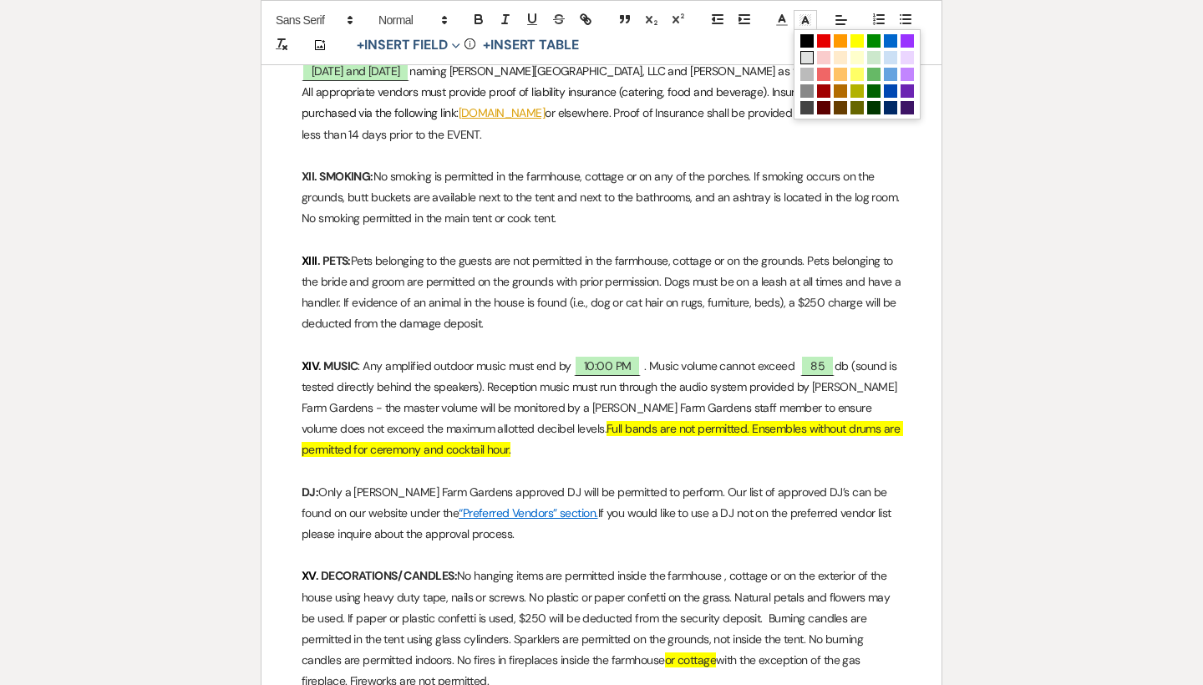
click at [809, 58] on span at bounding box center [806, 57] width 13 height 13
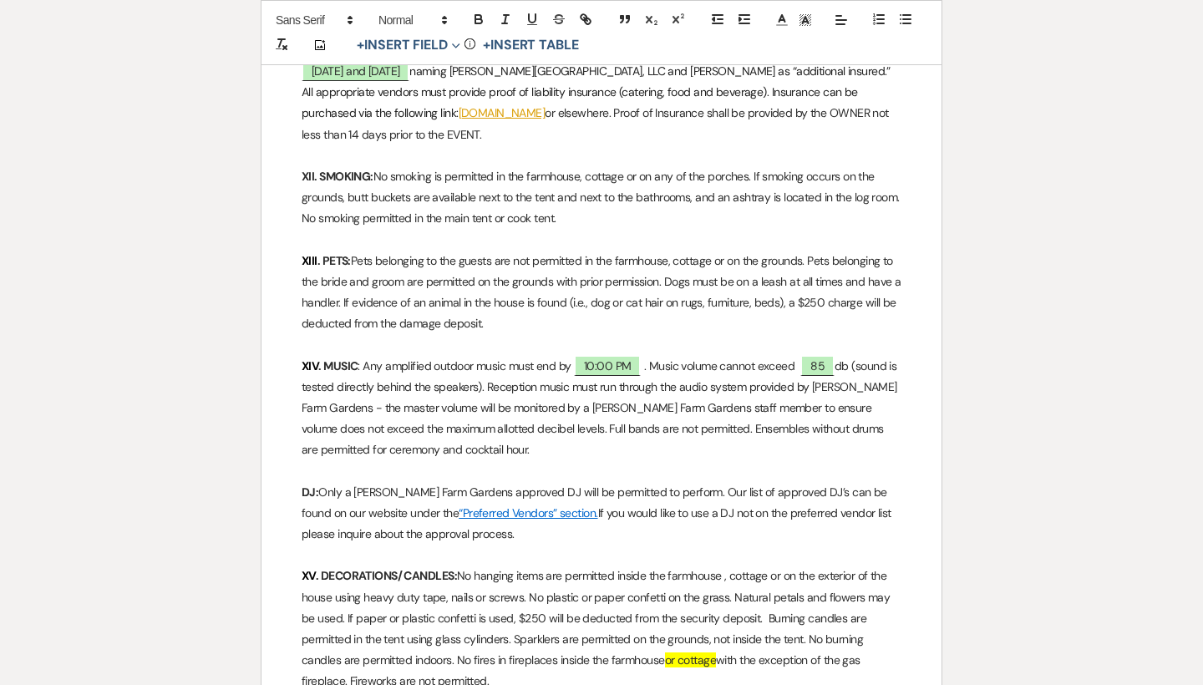
click at [748, 251] on p "XIII . PETS: Pets belonging to the guests are not permitted in the farmhouse, c…" at bounding box center [602, 293] width 600 height 84
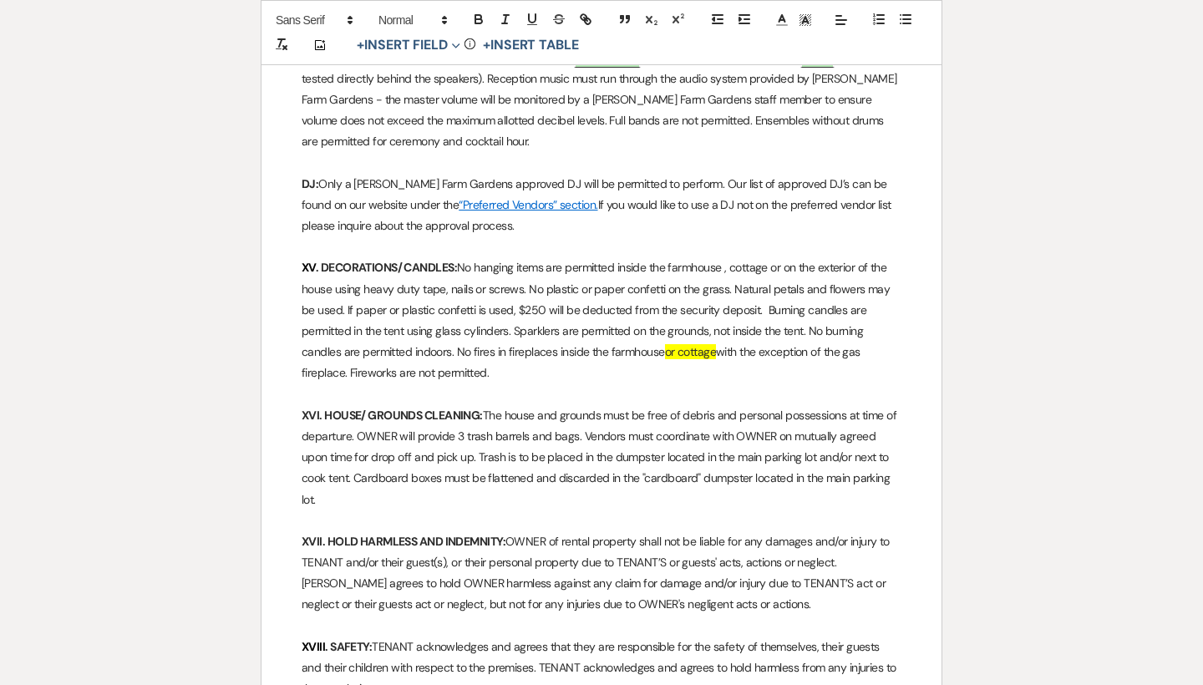
scroll to position [3380, 0]
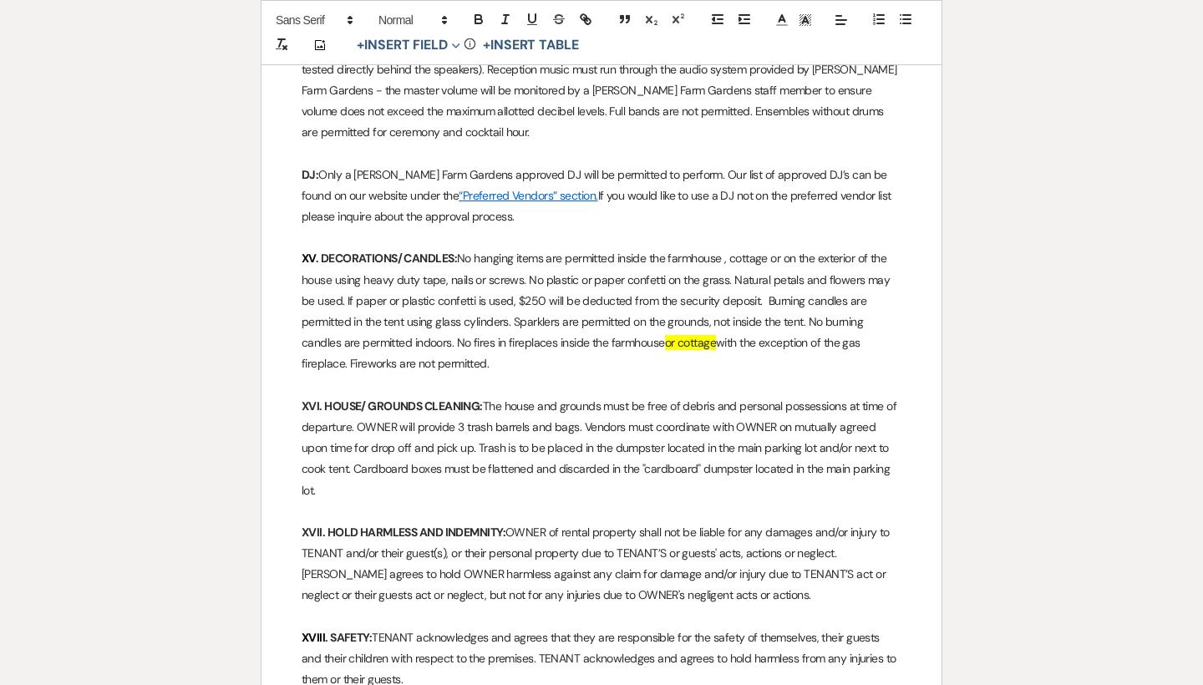
drag, startPoint x: 659, startPoint y: 301, endPoint x: 609, endPoint y: 301, distance: 50.1
click at [609, 301] on p "XV . DECORATIONS/ CANDLES: No hanging items are permitted inside the farmhouse …" at bounding box center [602, 311] width 600 height 126
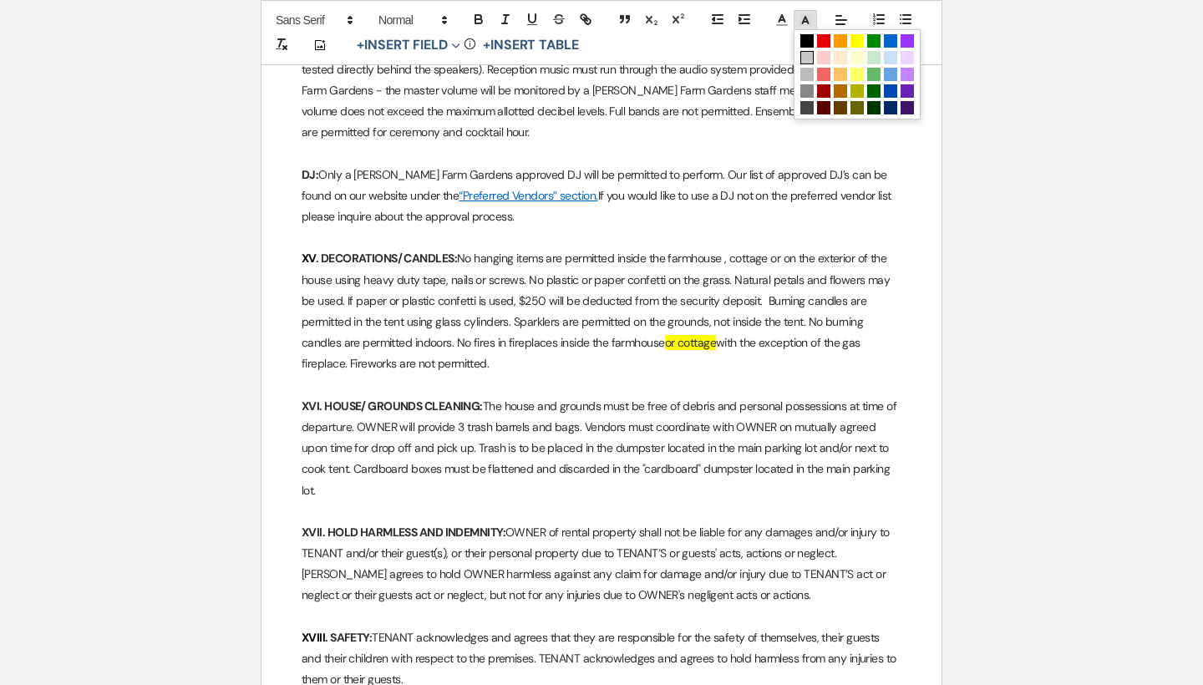
click at [801, 21] on polygon at bounding box center [801, 21] width 1 height 1
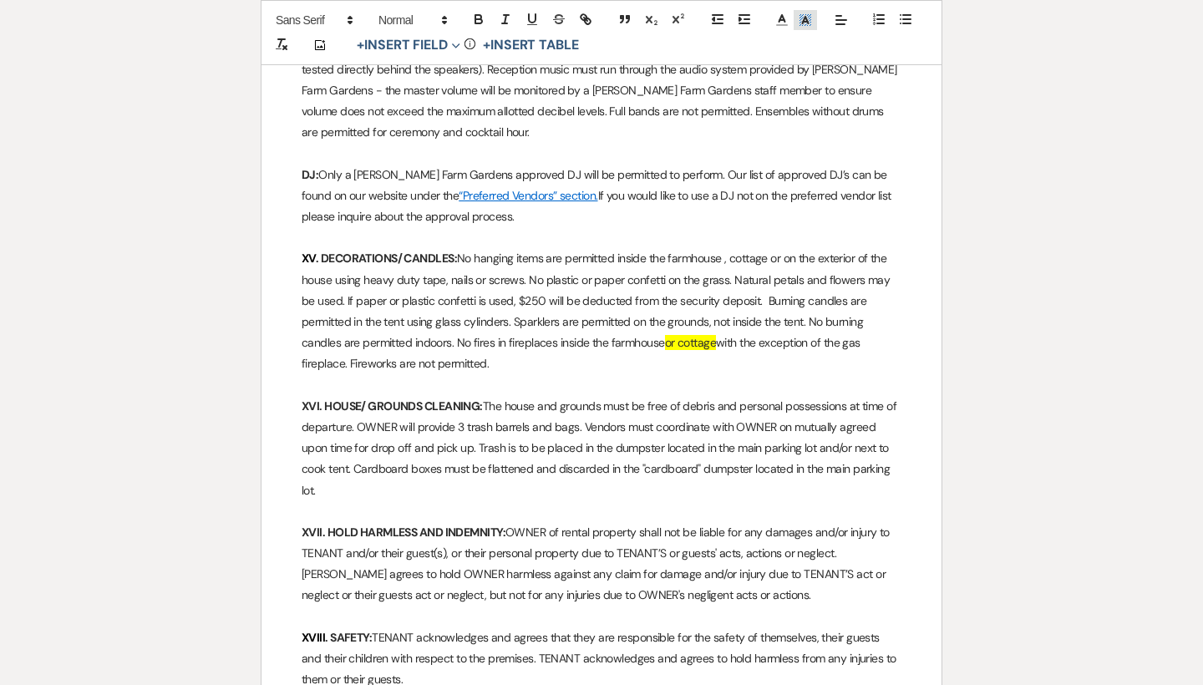
click at [801, 21] on polygon at bounding box center [801, 21] width 1 height 1
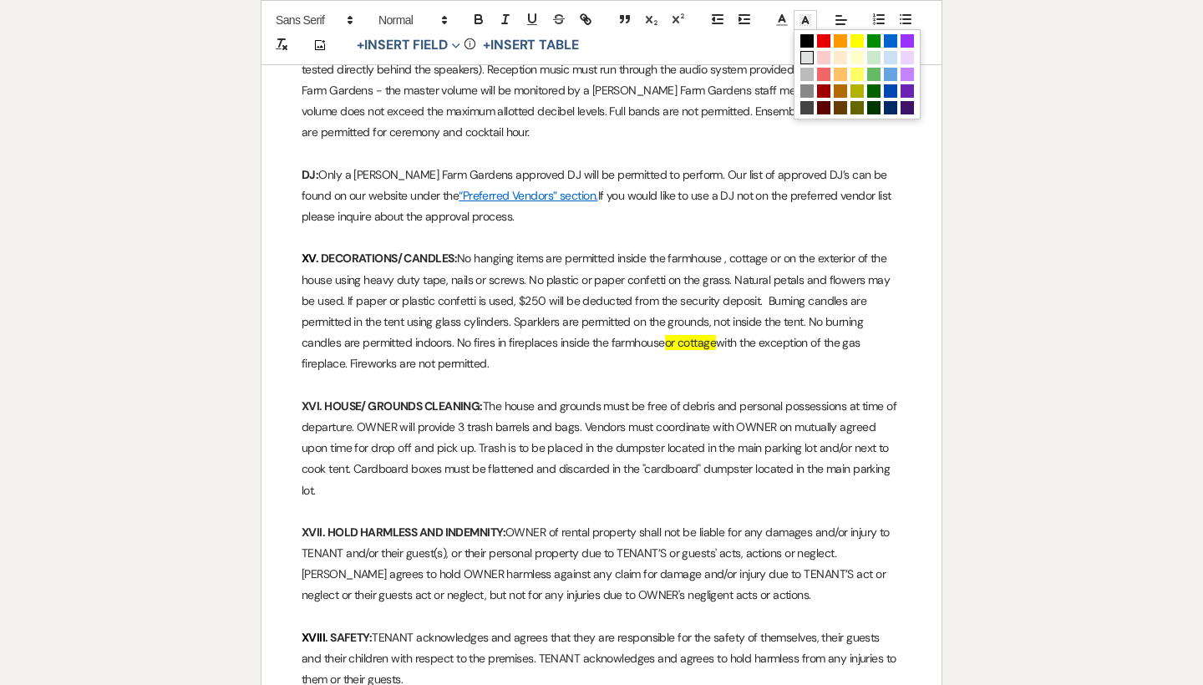
click at [804, 53] on span at bounding box center [806, 57] width 13 height 13
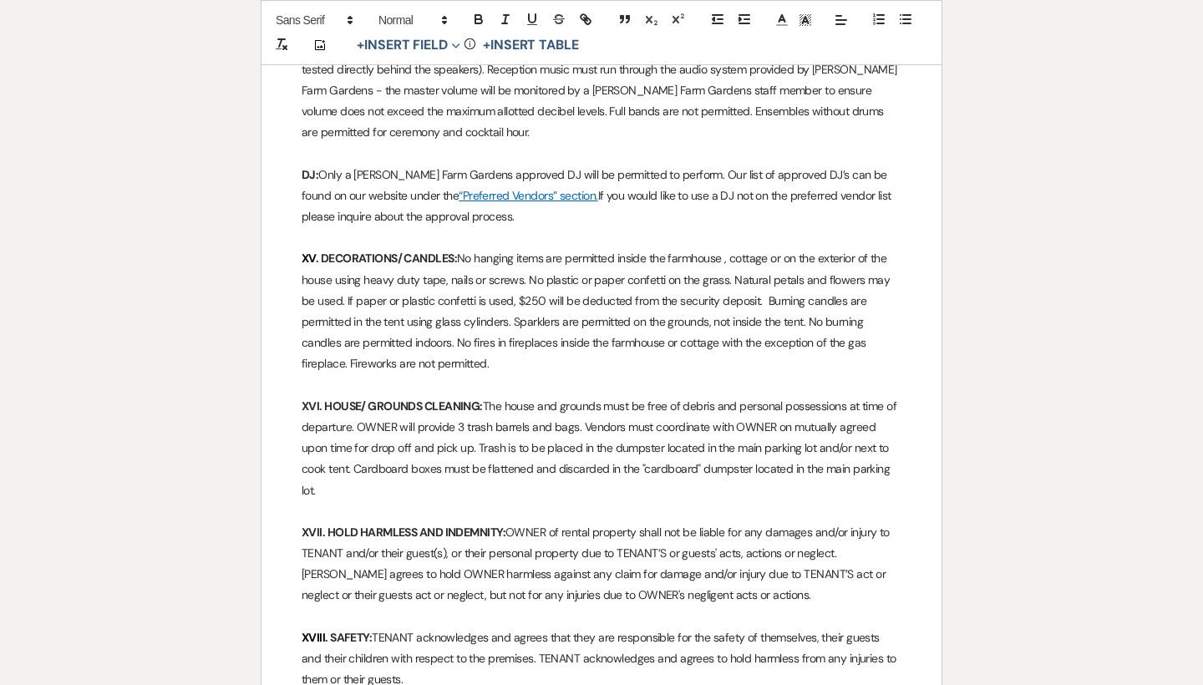
click at [768, 248] on p "XV . DECORATIONS/ CANDLES: No hanging items are permitted inside the farmhouse …" at bounding box center [602, 311] width 600 height 126
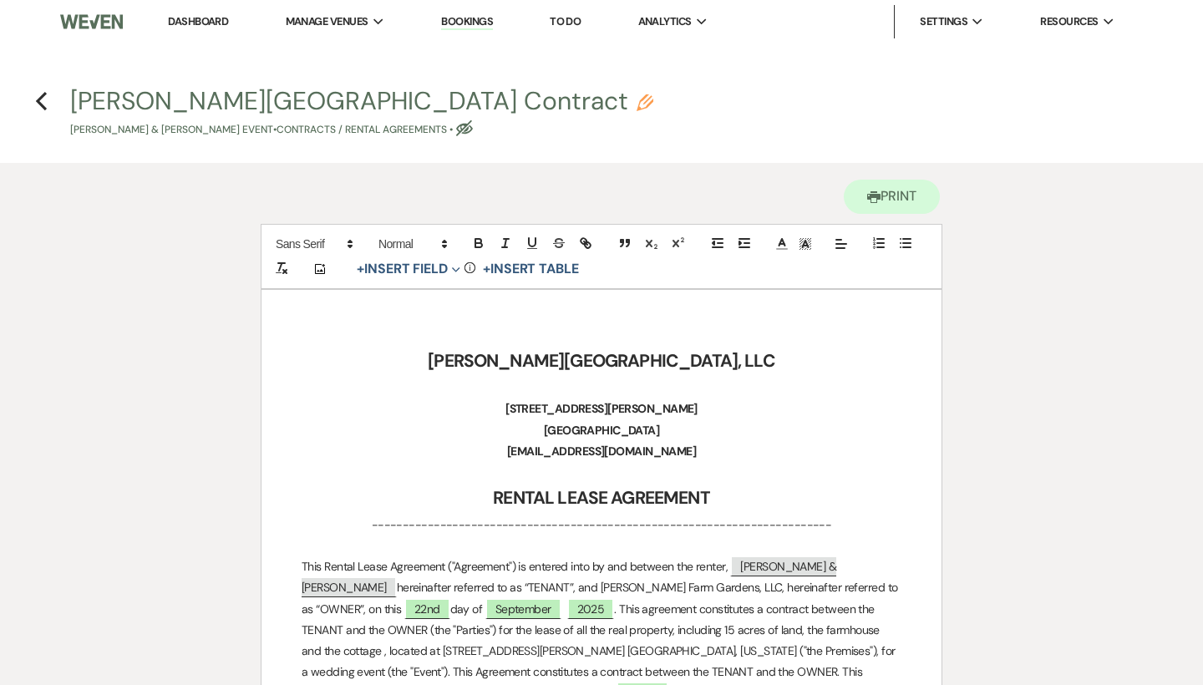
scroll to position [0, 0]
click at [42, 102] on icon "Previous" at bounding box center [41, 101] width 13 height 20
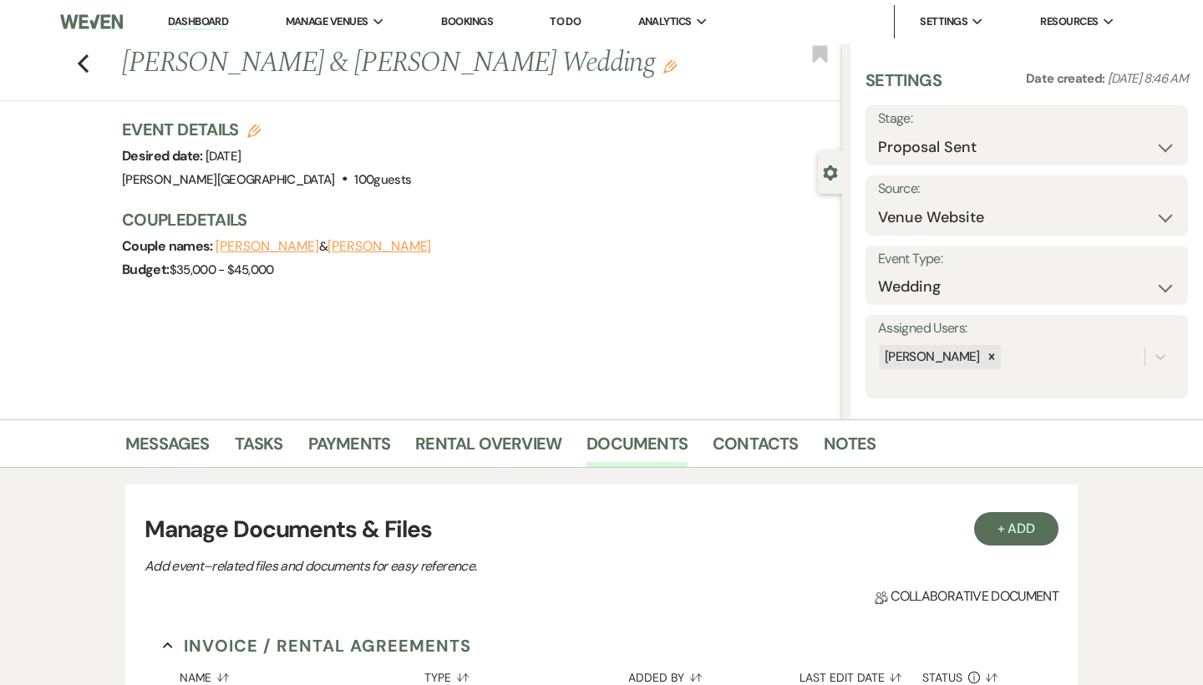
scroll to position [208, 0]
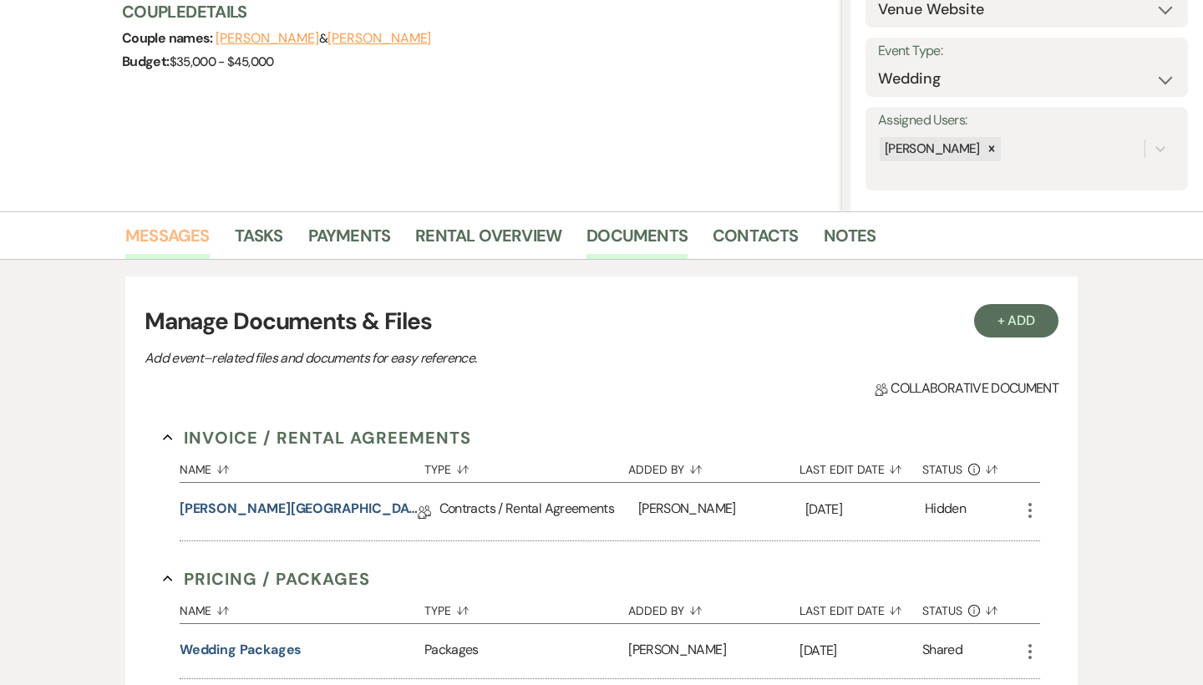
click at [194, 231] on link "Messages" at bounding box center [167, 240] width 84 height 37
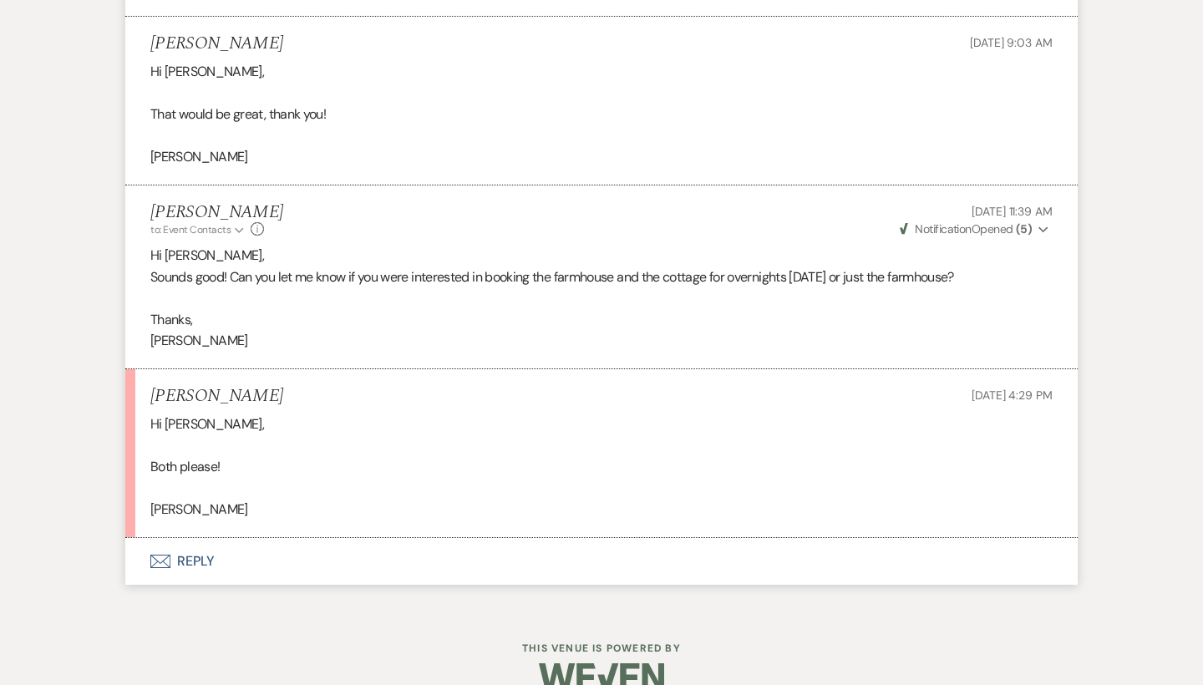
click at [195, 538] on button "Envelope Reply" at bounding box center [601, 561] width 952 height 47
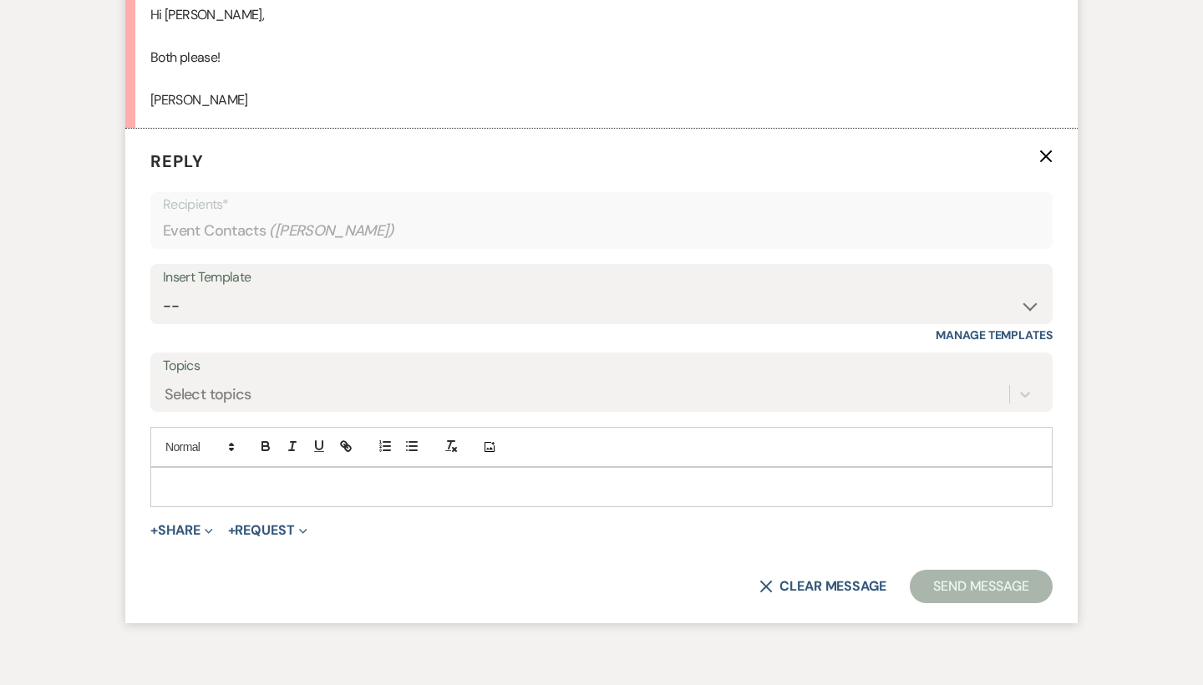
scroll to position [2262, 0]
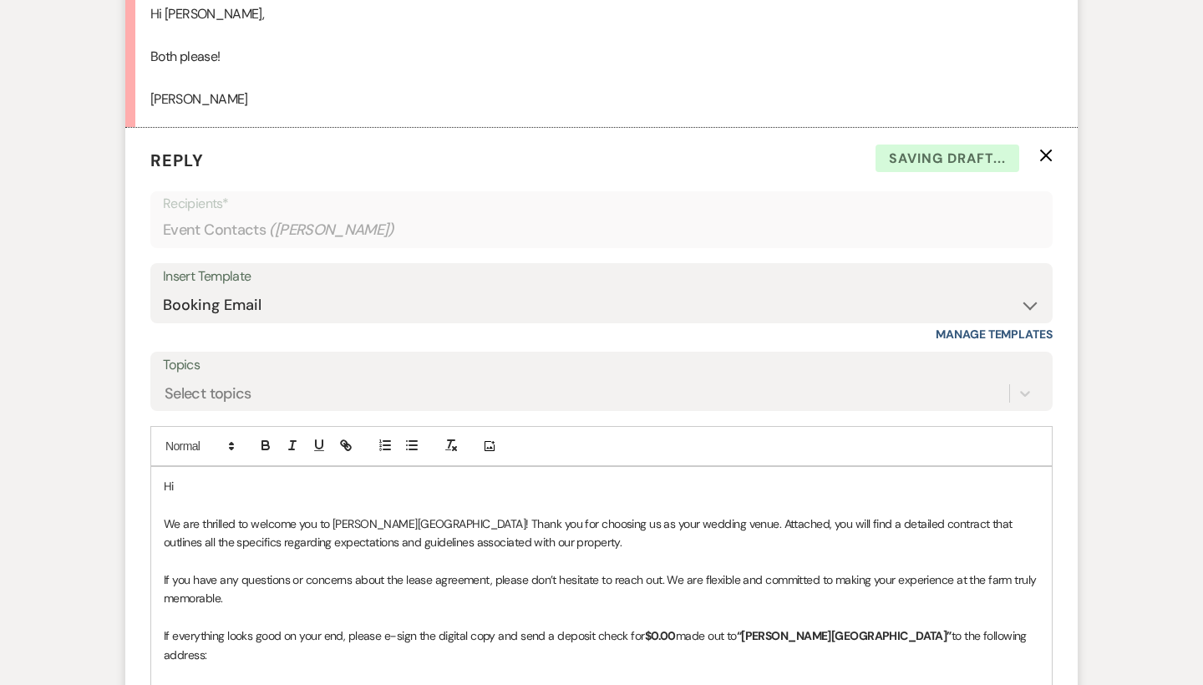
click at [233, 477] on p "Hi" at bounding box center [601, 486] width 875 height 18
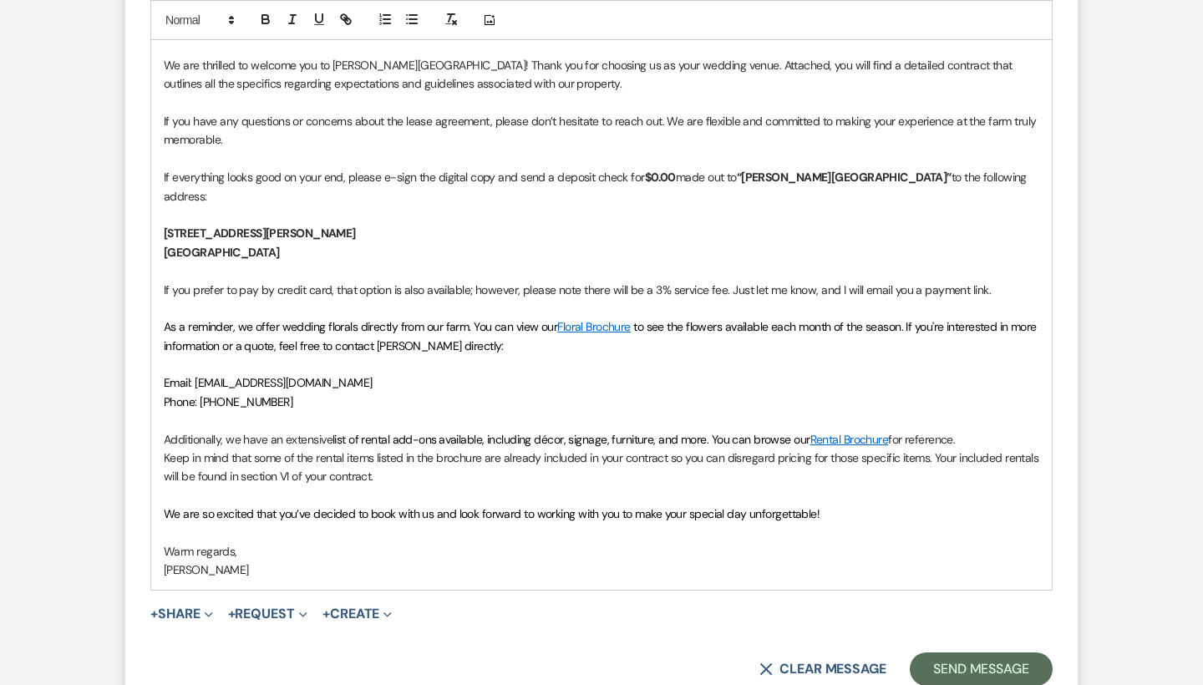
scroll to position [2742, 0]
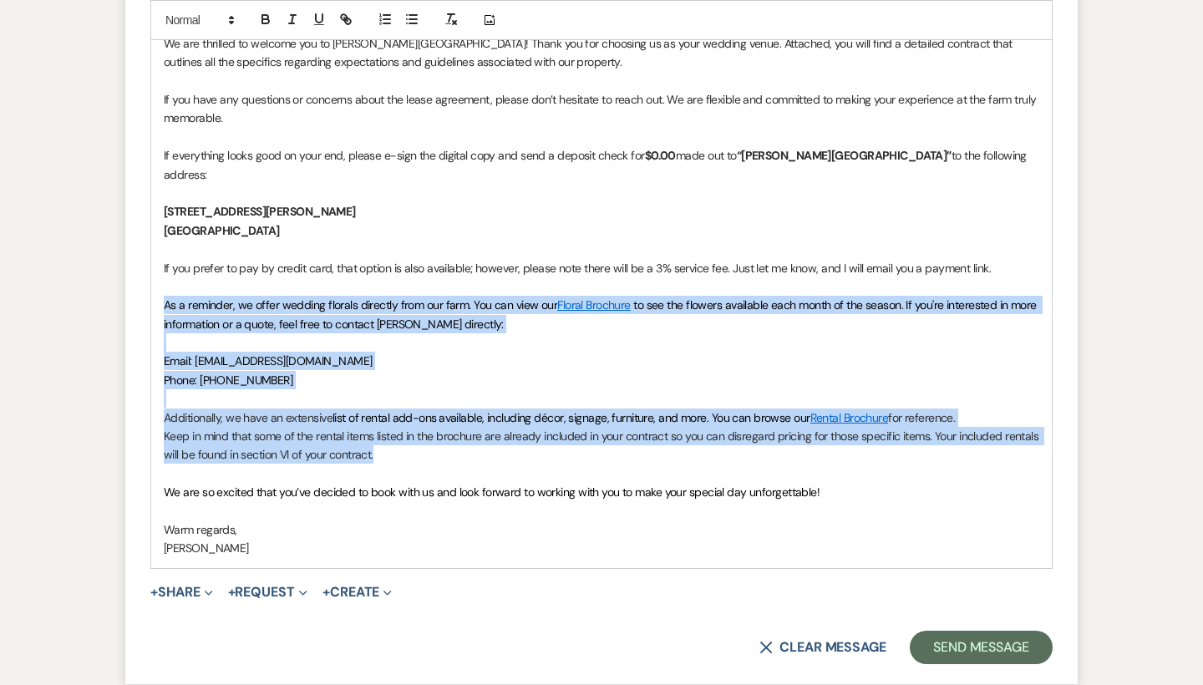
drag, startPoint x: 396, startPoint y: 395, endPoint x: 151, endPoint y: 251, distance: 284.2
click at [151, 251] on div "Hi [PERSON_NAME] and [PERSON_NAME], We are thrilled to welcome you to [PERSON_N…" at bounding box center [601, 277] width 900 height 581
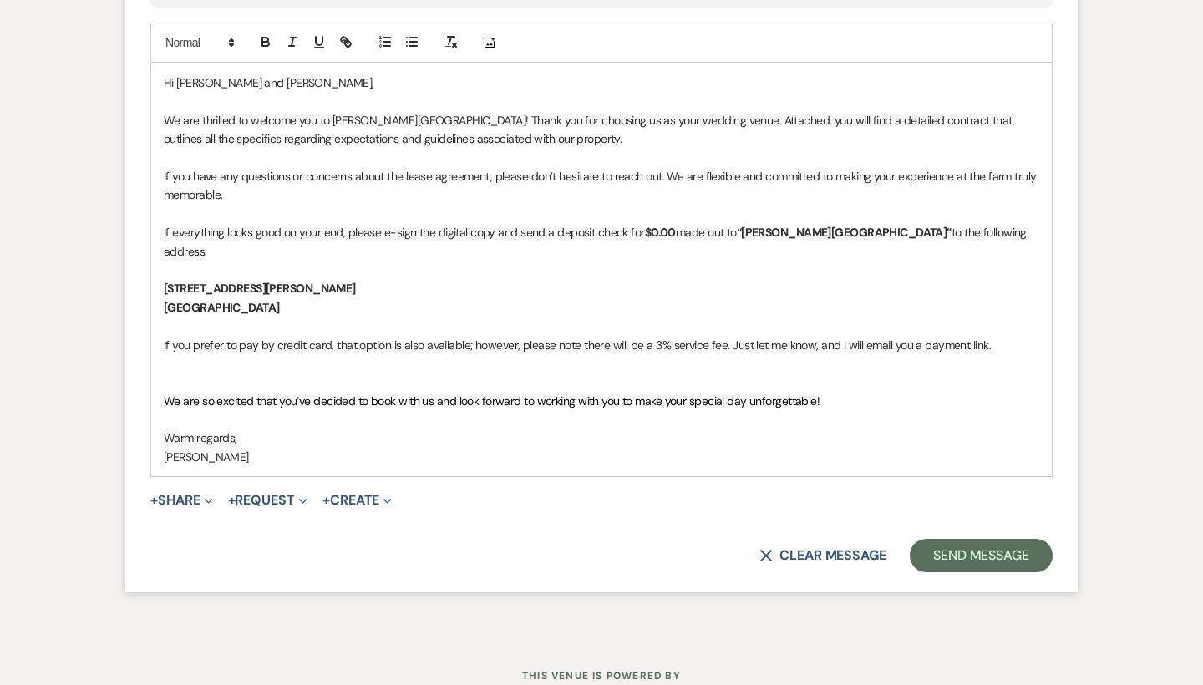
scroll to position [2647, 0]
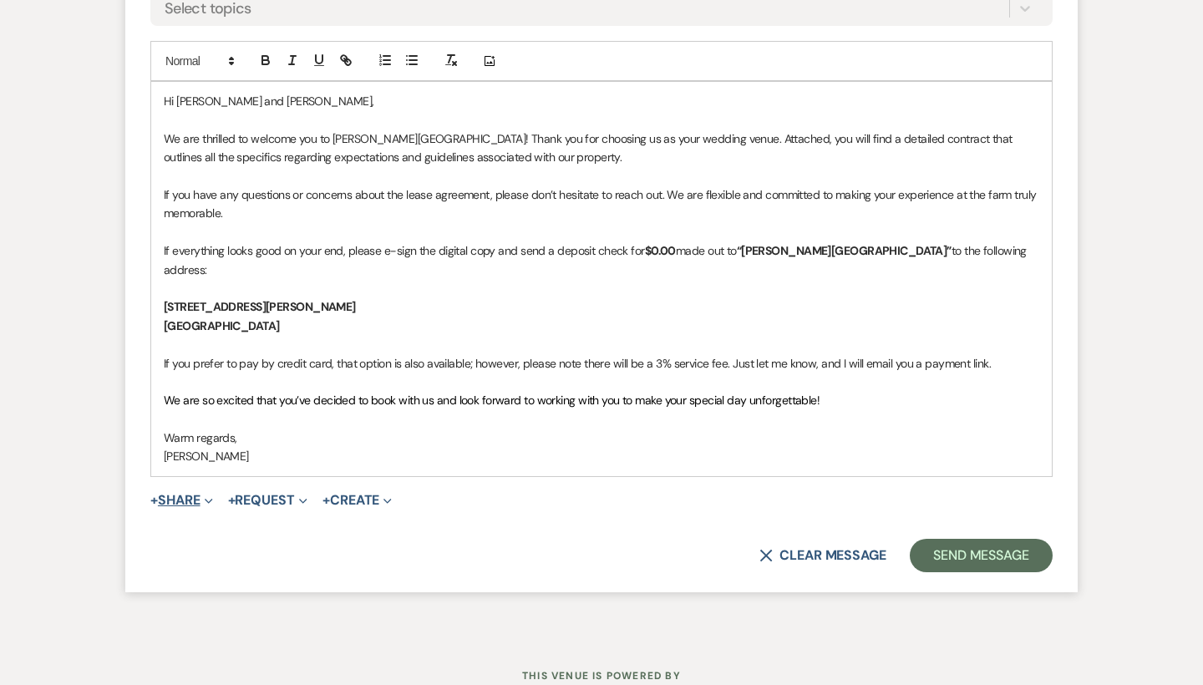
click at [193, 494] on button "+ Share Expand" at bounding box center [181, 500] width 63 height 13
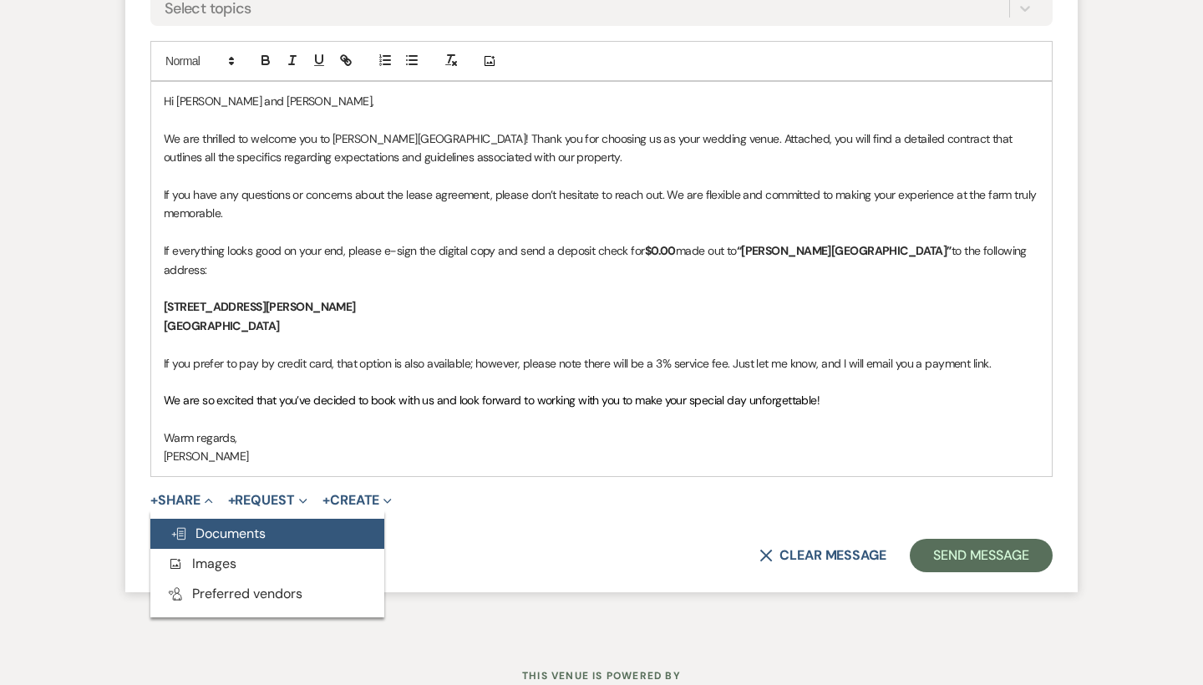
click at [195, 525] on span "Doc Upload Documents" at bounding box center [217, 534] width 95 height 18
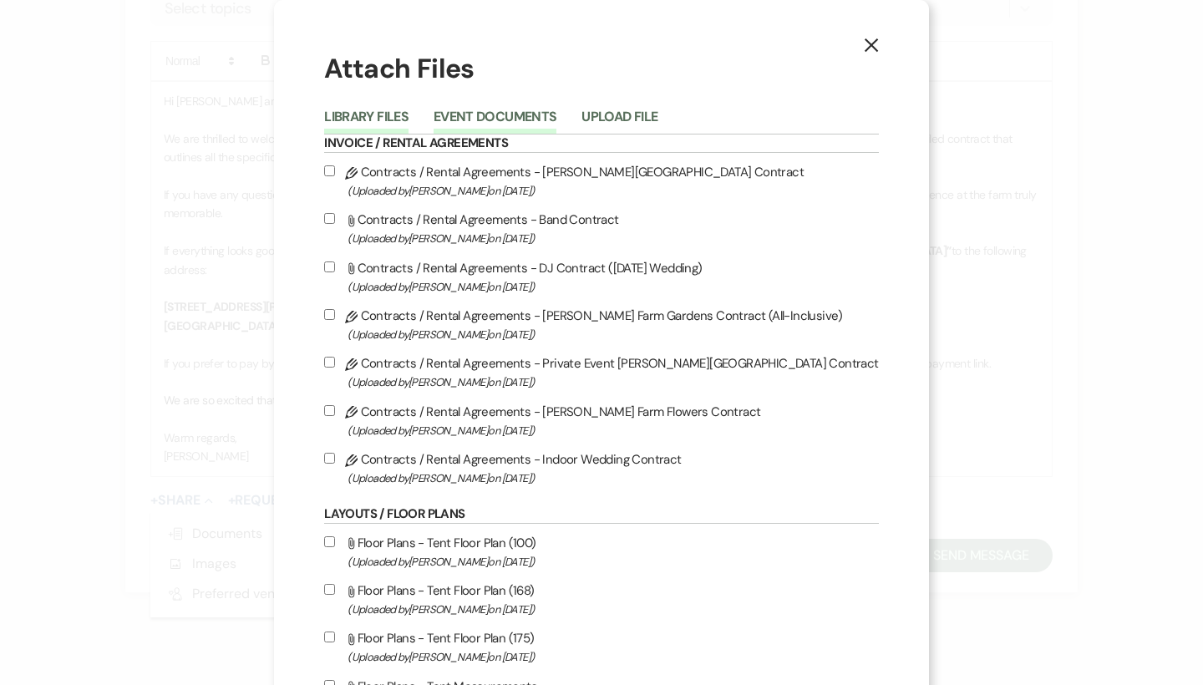
click at [524, 116] on button "Event Documents" at bounding box center [495, 121] width 123 height 23
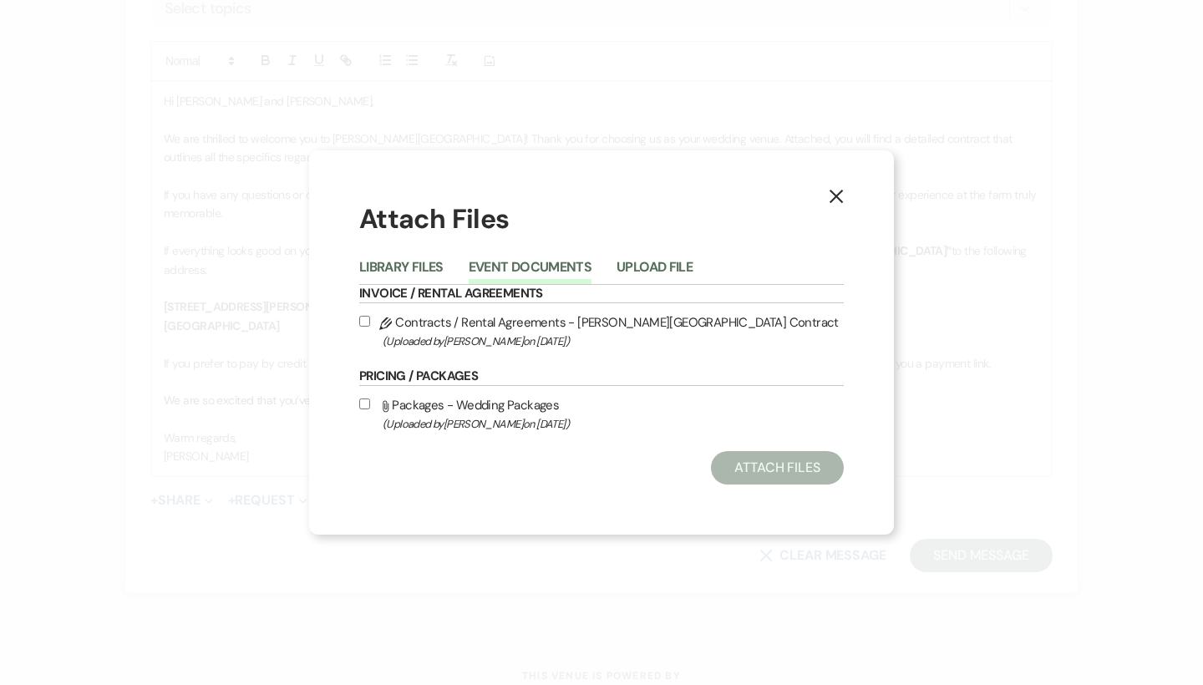
click at [487, 331] on label "Pencil Contracts / Rental Agreements - [PERSON_NAME] Farm Gardens Contract (Upl…" at bounding box center [601, 331] width 484 height 39
click at [370, 327] on input "Pencil Contracts / Rental Agreements - [PERSON_NAME] Farm Gardens Contract (Upl…" at bounding box center [364, 321] width 11 height 11
click at [743, 459] on button "Attach Files" at bounding box center [777, 467] width 133 height 33
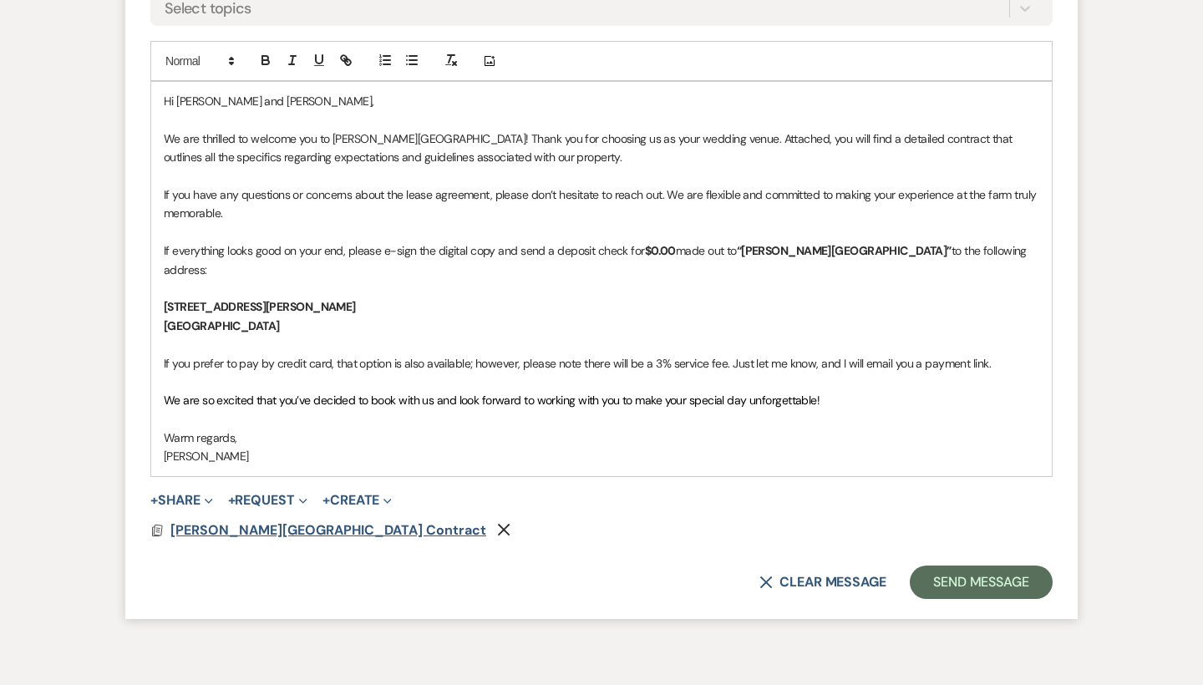
click at [313, 521] on span "[PERSON_NAME][GEOGRAPHIC_DATA] Contract" at bounding box center [328, 530] width 316 height 18
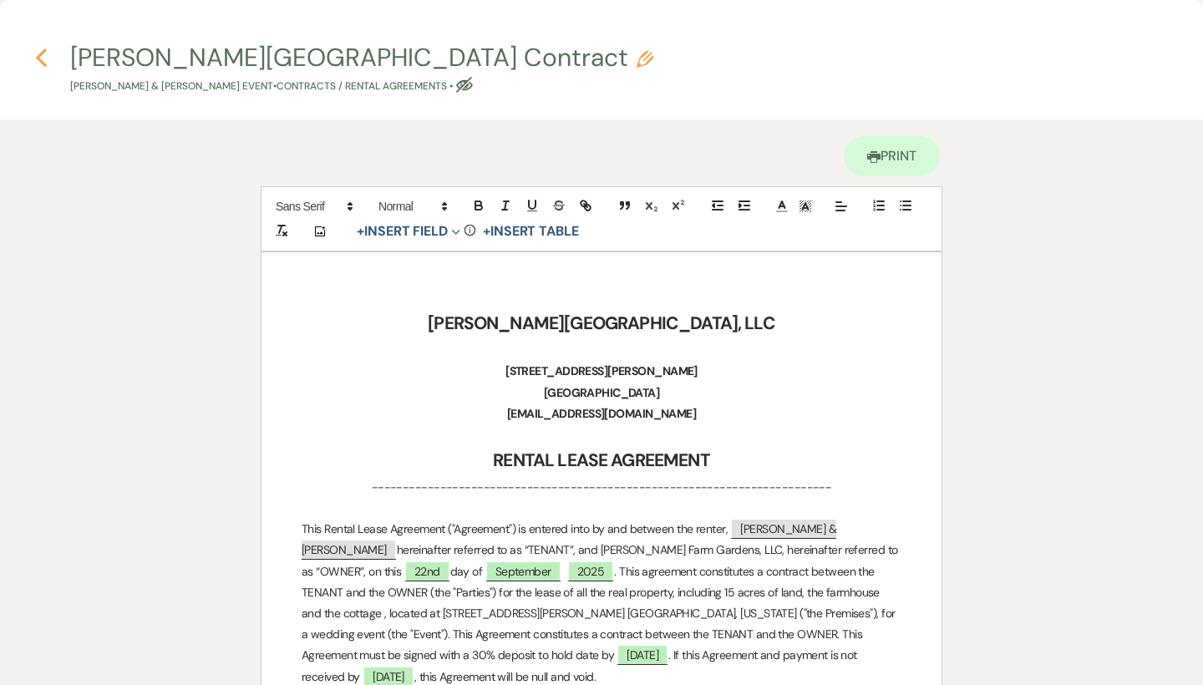
scroll to position [0, 0]
click at [42, 58] on icon "Previous" at bounding box center [41, 58] width 13 height 20
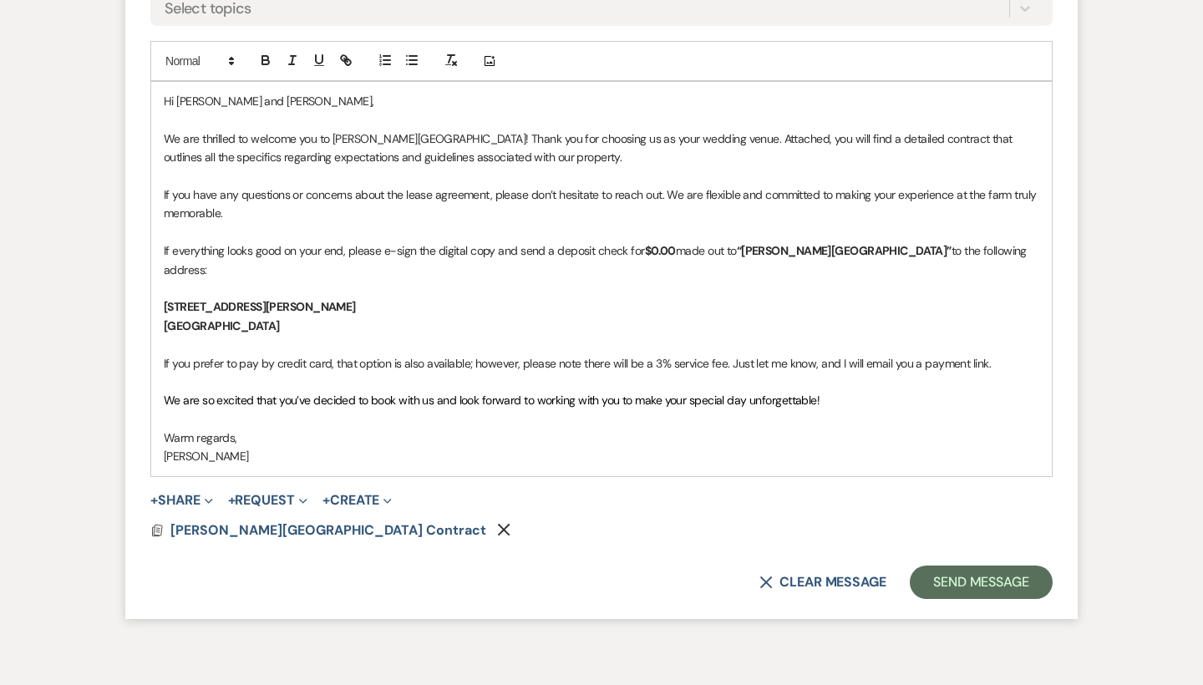
click at [655, 243] on strong "$0.00" at bounding box center [660, 250] width 31 height 15
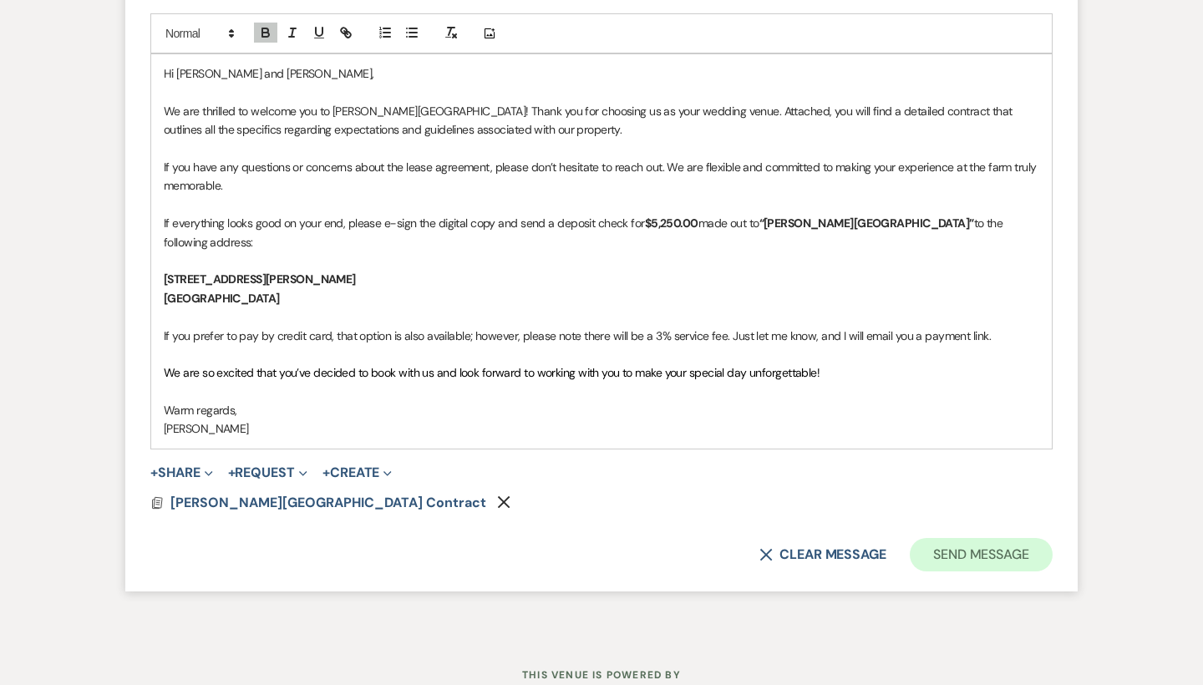
scroll to position [2674, 0]
click at [941, 539] on button "Send Message" at bounding box center [981, 555] width 143 height 33
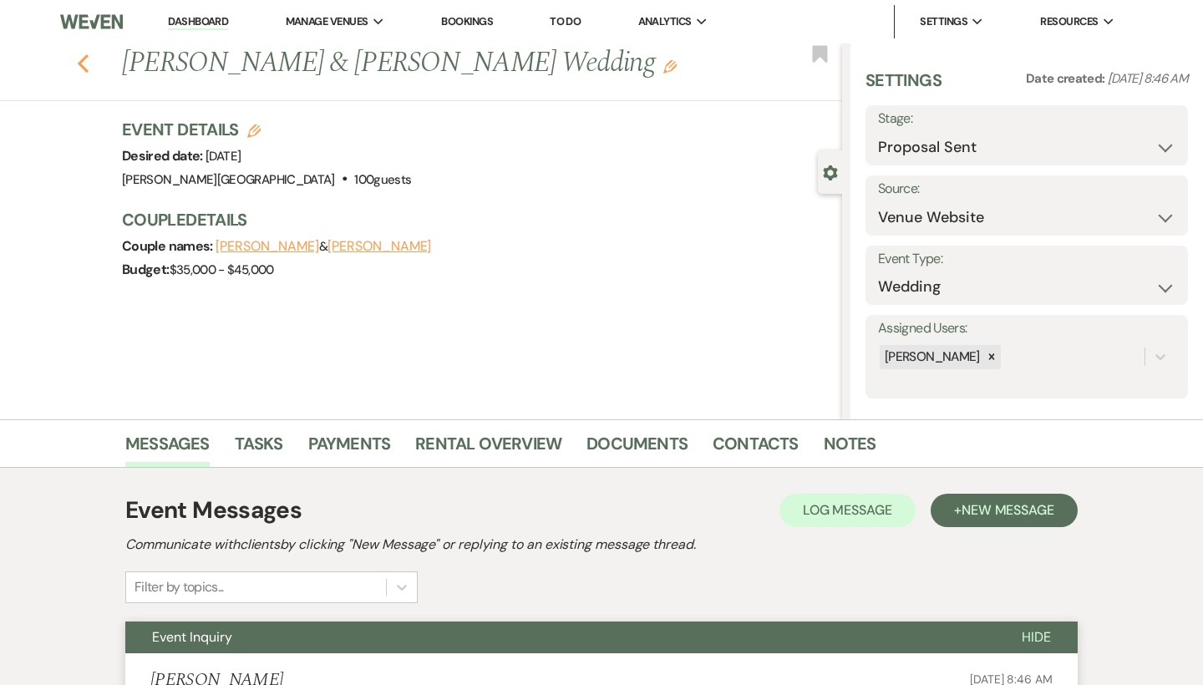
scroll to position [0, 0]
click at [84, 60] on icon "Previous" at bounding box center [83, 63] width 13 height 20
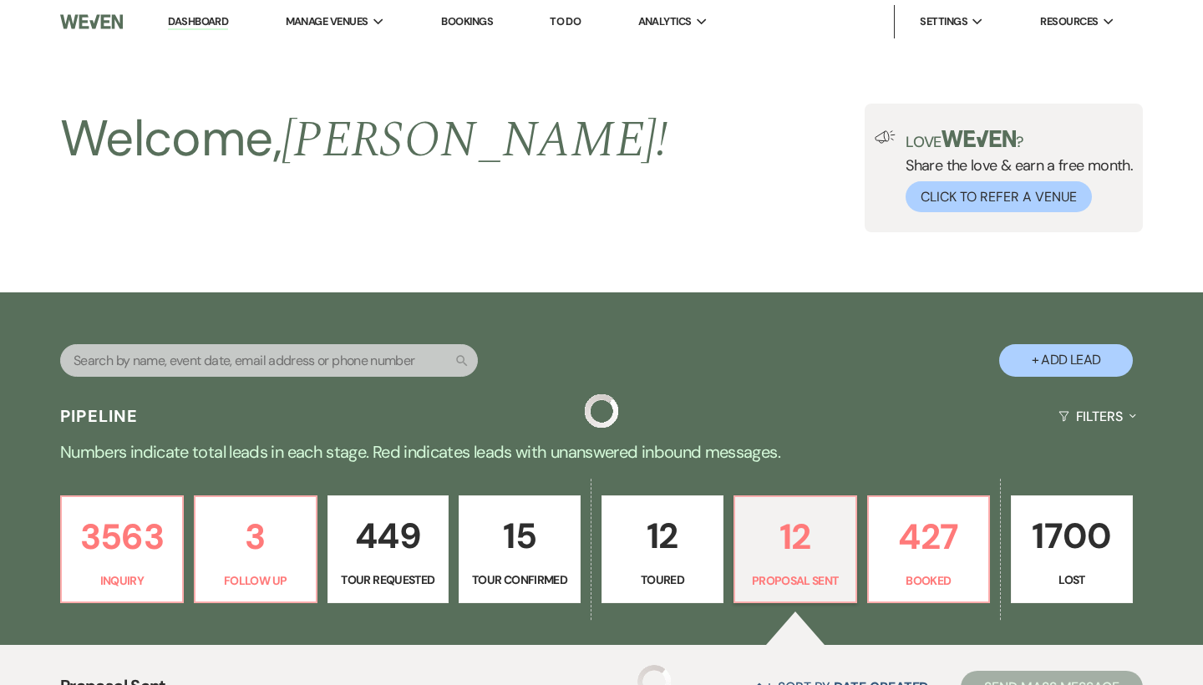
scroll to position [283, 0]
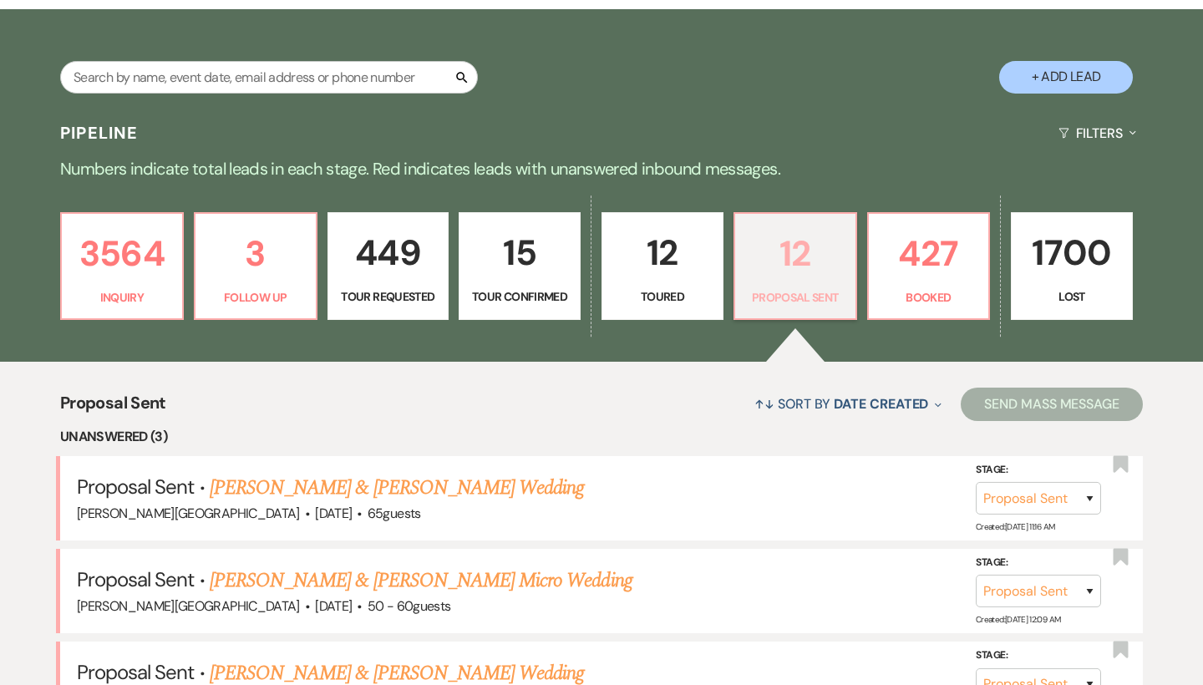
click at [795, 251] on p "12" at bounding box center [795, 254] width 100 height 56
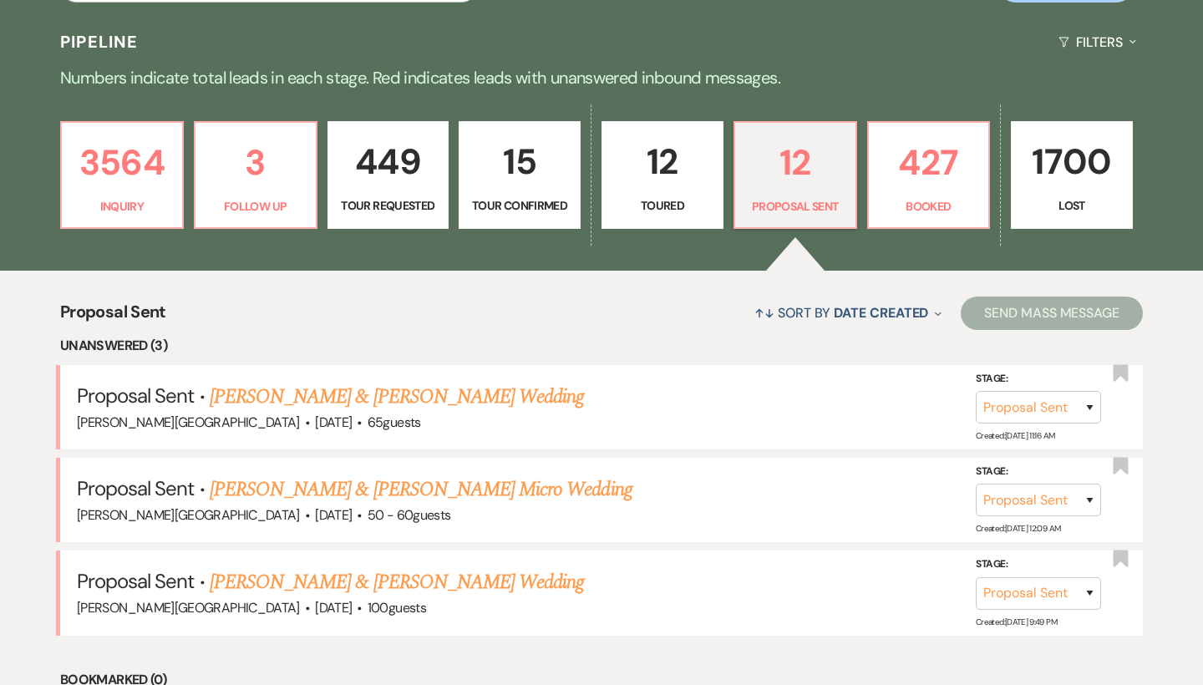
scroll to position [388, 0]
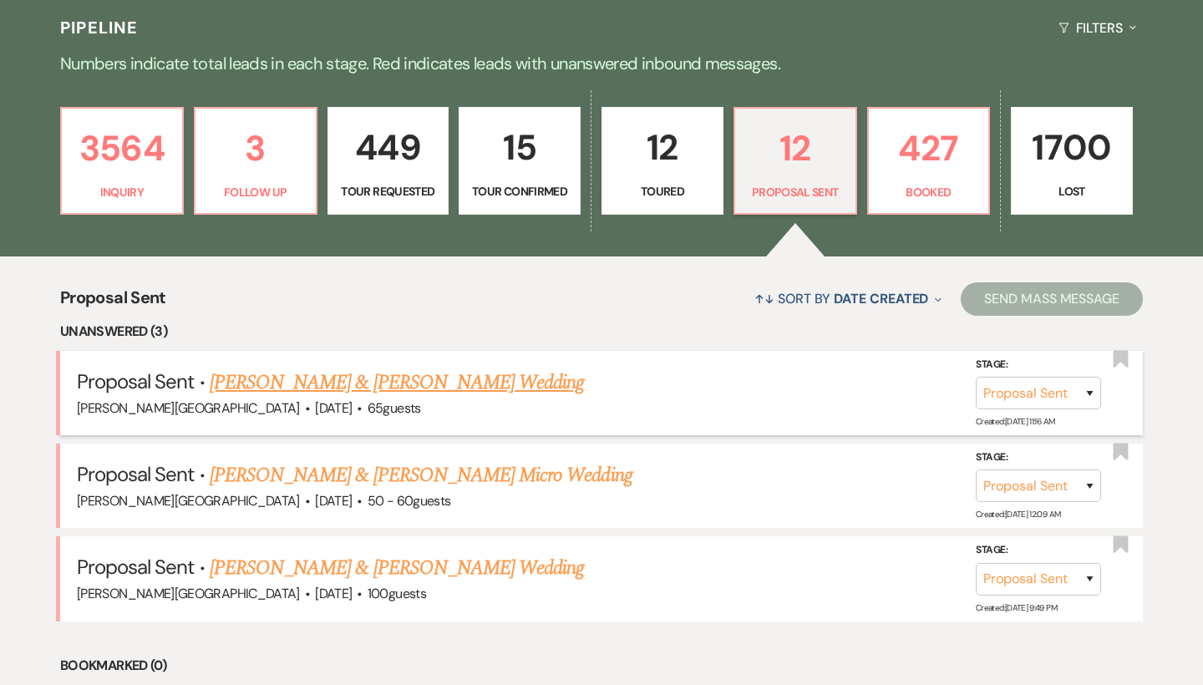
click at [437, 376] on link "[PERSON_NAME] & [PERSON_NAME] Wedding" at bounding box center [397, 383] width 374 height 30
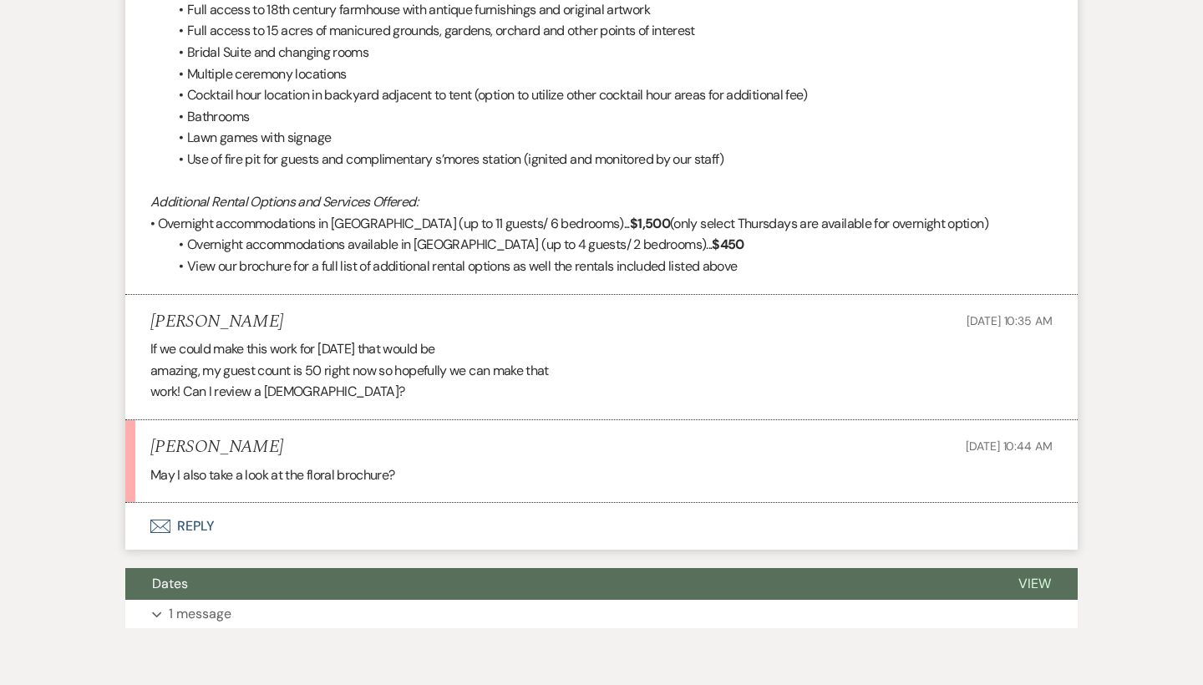
scroll to position [3745, 0]
click at [205, 504] on button "Envelope Reply" at bounding box center [601, 527] width 952 height 47
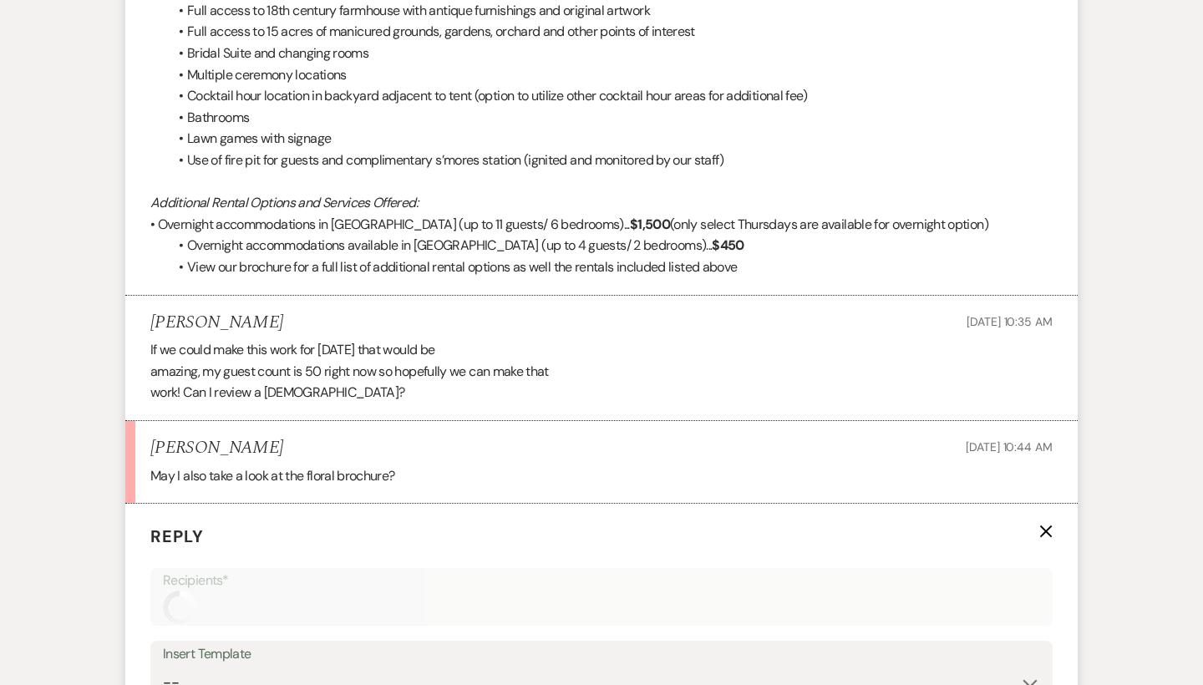
scroll to position [4079, 0]
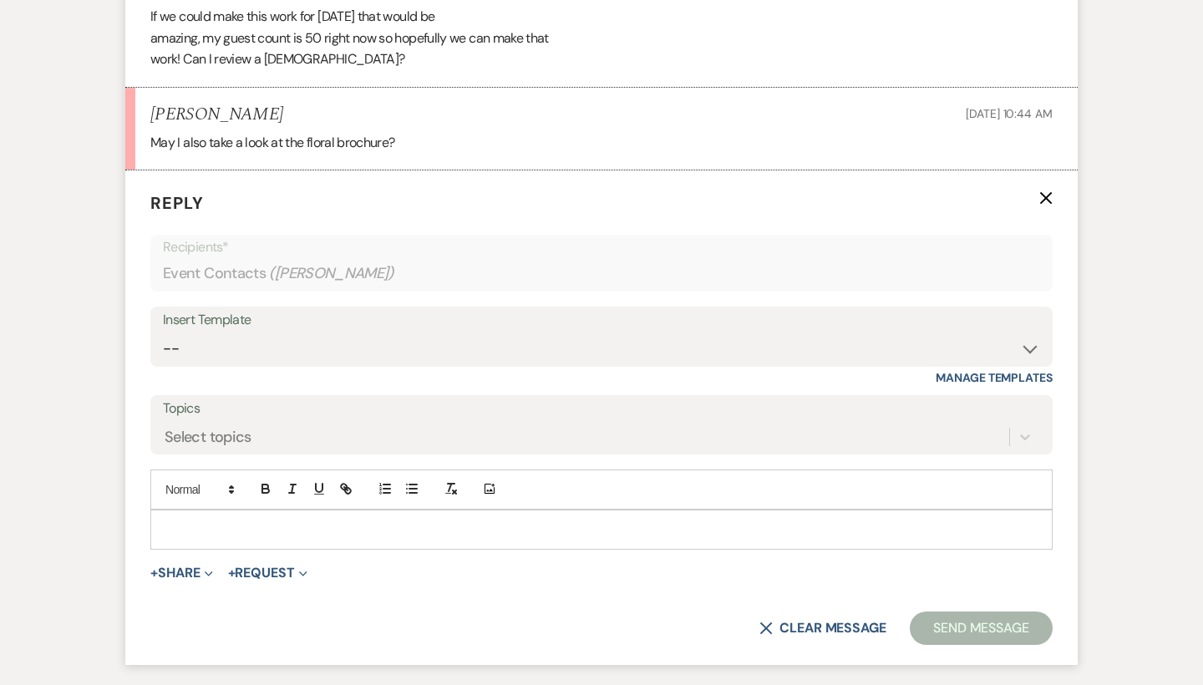
click at [219, 520] on p at bounding box center [601, 529] width 875 height 18
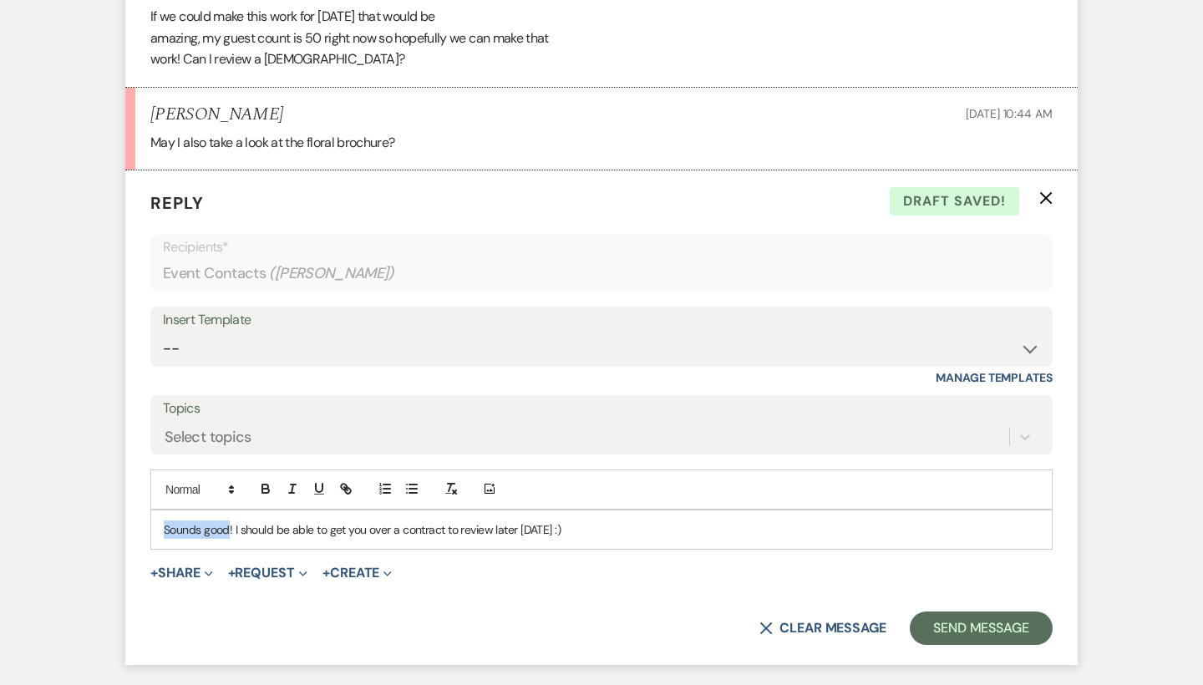
drag, startPoint x: 230, startPoint y: 452, endPoint x: 164, endPoint y: 451, distance: 66.0
click at [164, 520] on p "Sounds good! I should be able to get you over a contract to review later [DATE]…" at bounding box center [601, 529] width 875 height 18
drag, startPoint x: 164, startPoint y: 451, endPoint x: 308, endPoint y: 456, distance: 144.6
click at [308, 520] on p "Amazing! I should be able to get you over a contract to review later [DATE] :)" at bounding box center [601, 529] width 875 height 18
click at [568, 520] on p "Amazing! I should be able to get you over a contract to review later [DATE] :)" at bounding box center [601, 529] width 875 height 18
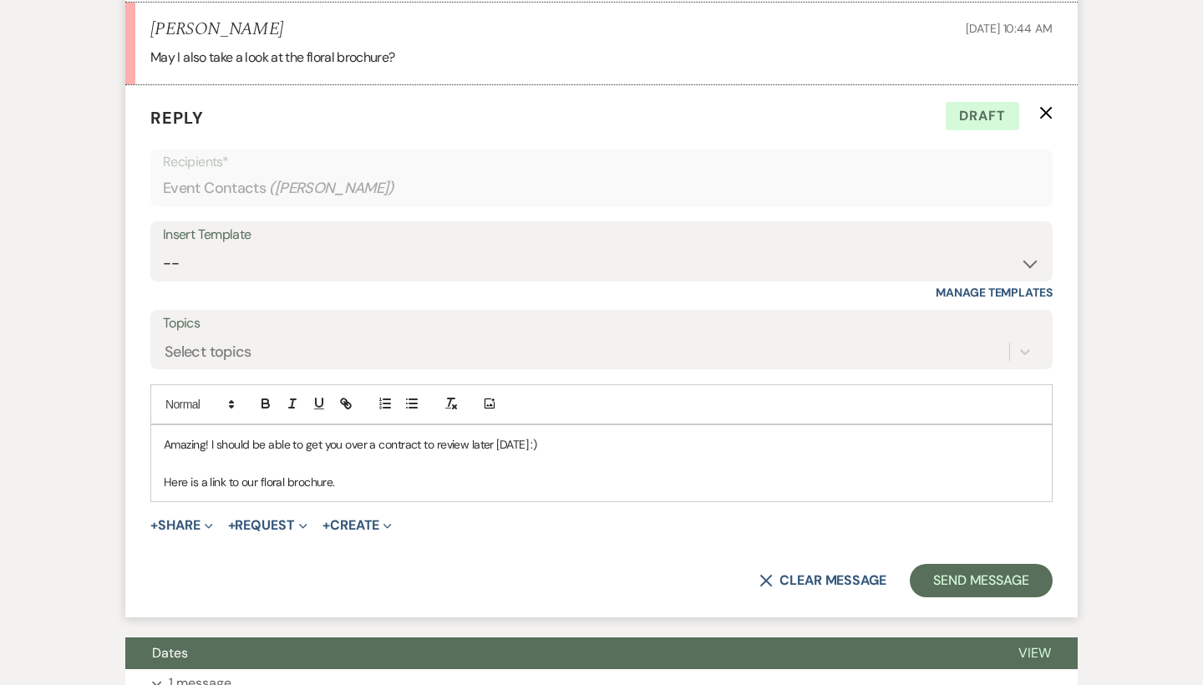
scroll to position [4177, 0]
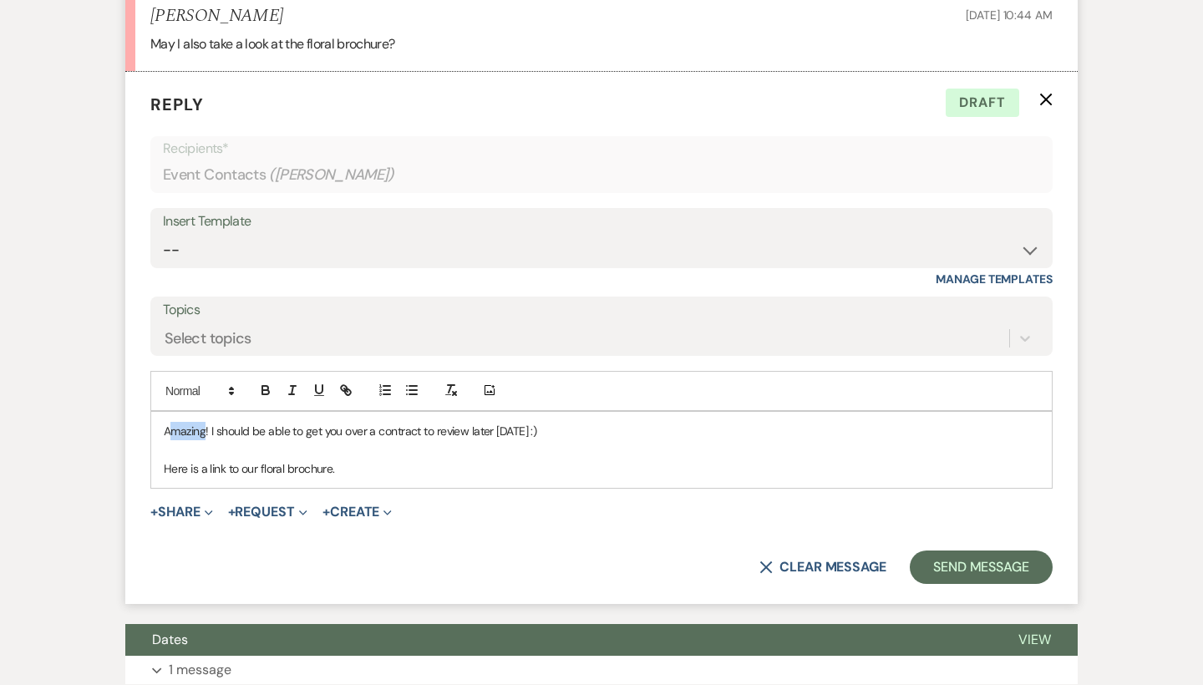
drag, startPoint x: 205, startPoint y: 353, endPoint x: 171, endPoint y: 352, distance: 34.3
click at [171, 422] on p "Amazing! I should be able to get you over a contract to review later [DATE] :)" at bounding box center [601, 431] width 875 height 18
click at [222, 422] on p "Absolutely! I should be able to get you over a contract to review later [DATE] …" at bounding box center [601, 431] width 875 height 18
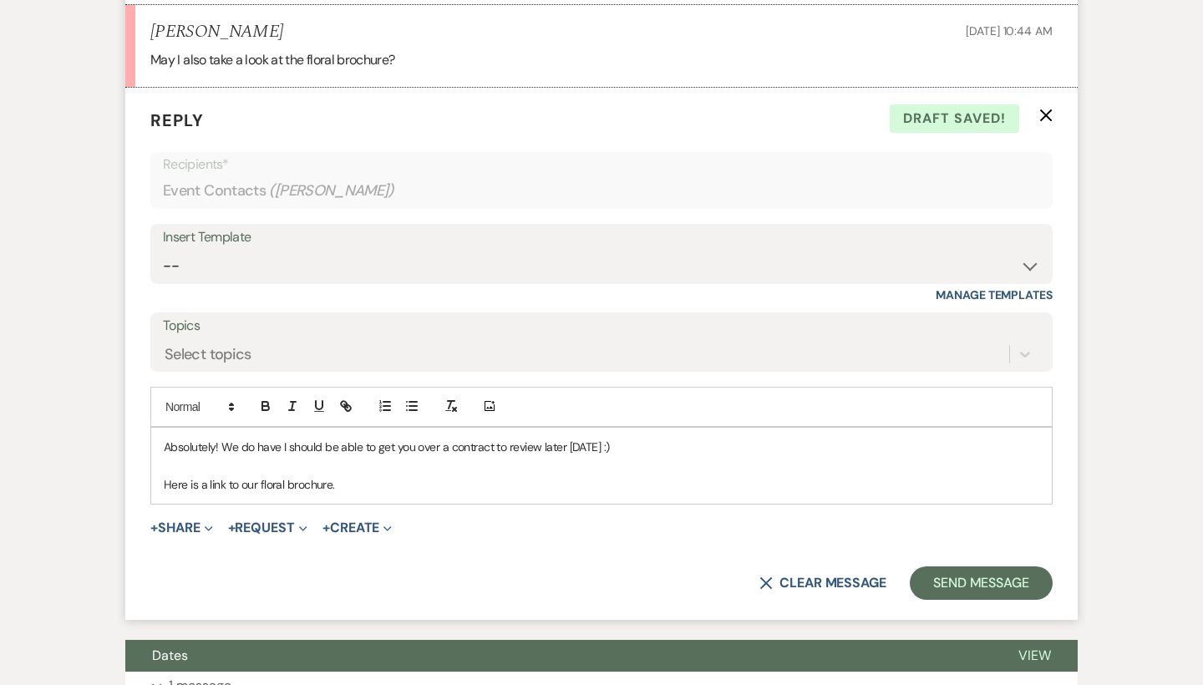
scroll to position [4156, 0]
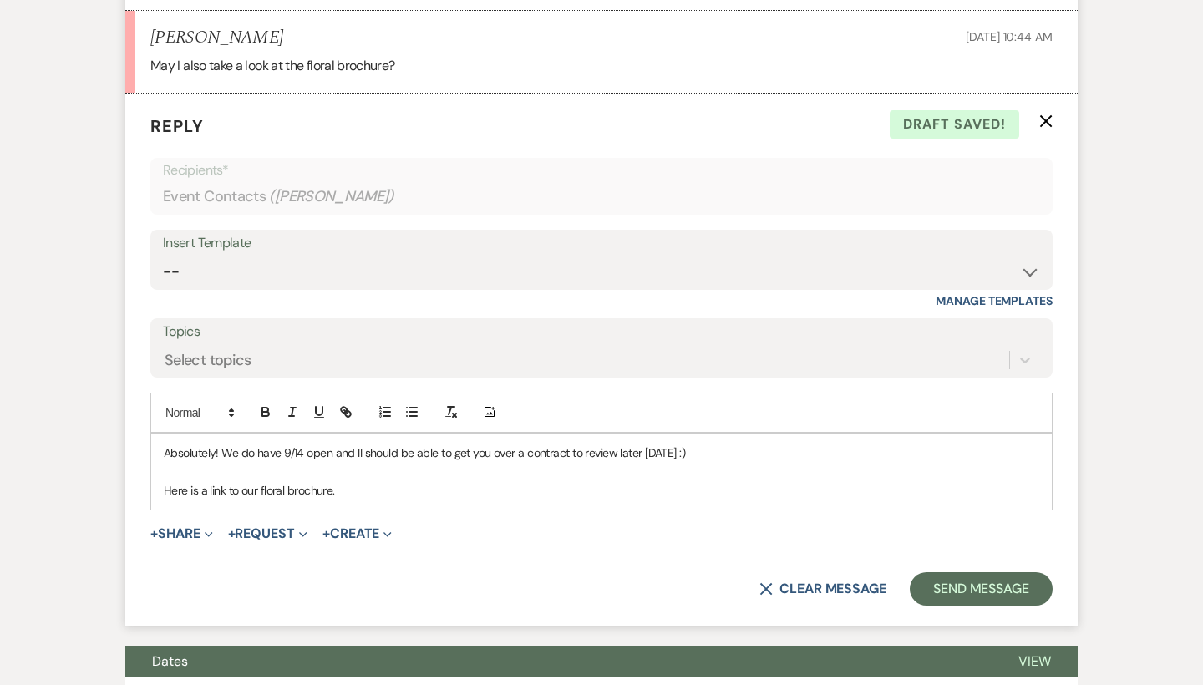
click at [388, 462] on p at bounding box center [601, 471] width 875 height 18
click at [376, 481] on p "Here is a link to our floral brochure." at bounding box center [601, 490] width 875 height 18
drag, startPoint x: 743, startPoint y: 410, endPoint x: 338, endPoint y: 406, distance: 405.1
click at [338, 481] on p "Here is a link to our floral brochure. [URL][DOMAIN_NAME]" at bounding box center [601, 490] width 875 height 18
drag, startPoint x: 416, startPoint y: 413, endPoint x: 336, endPoint y: 407, distance: 80.4
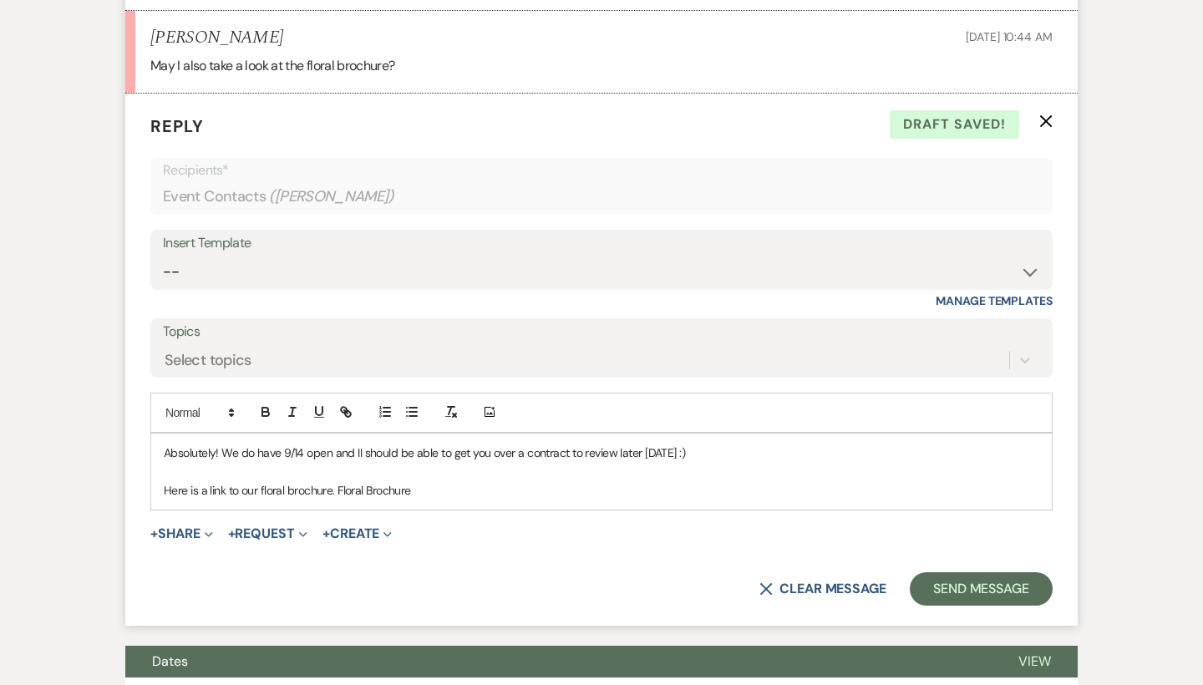
click at [336, 481] on p "Here is a link to our floral brochure. Floral Brochure" at bounding box center [601, 490] width 875 height 18
click at [345, 411] on icon "button" at bounding box center [348, 414] width 6 height 6
drag, startPoint x: 398, startPoint y: 444, endPoint x: 316, endPoint y: 444, distance: 81.9
click at [316, 511] on input "Floral Brochure" at bounding box center [383, 522] width 142 height 22
paste input "[URL][DOMAIN_NAME]"
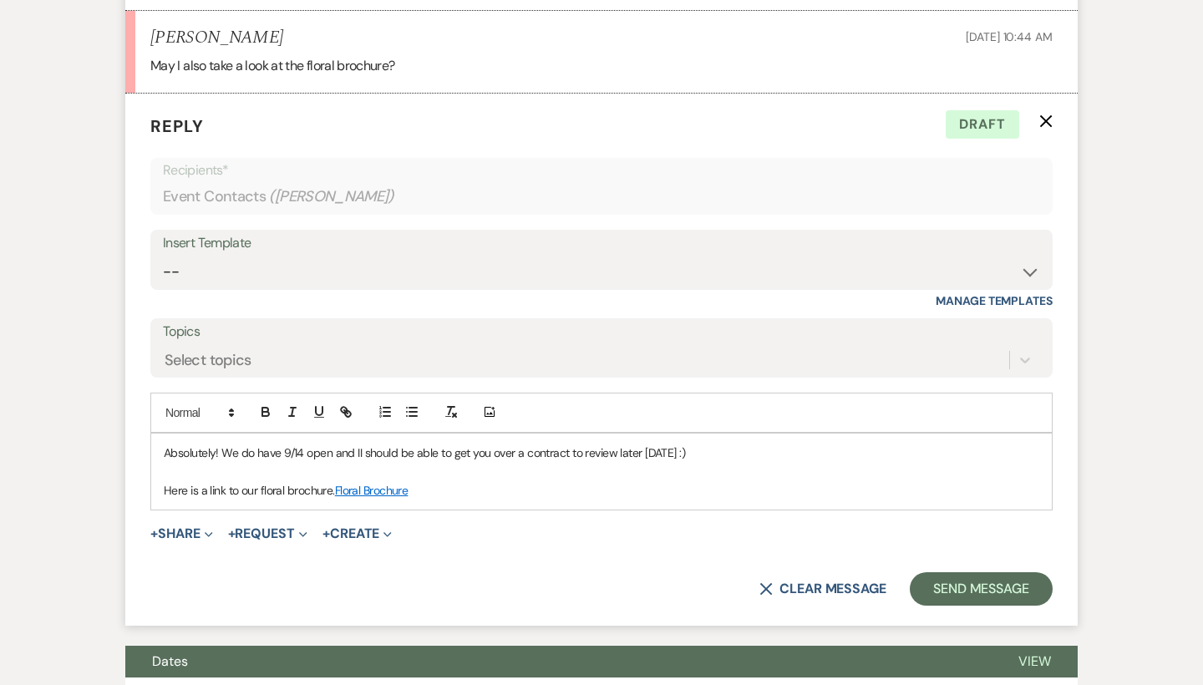
click at [408, 462] on p at bounding box center [601, 471] width 875 height 18
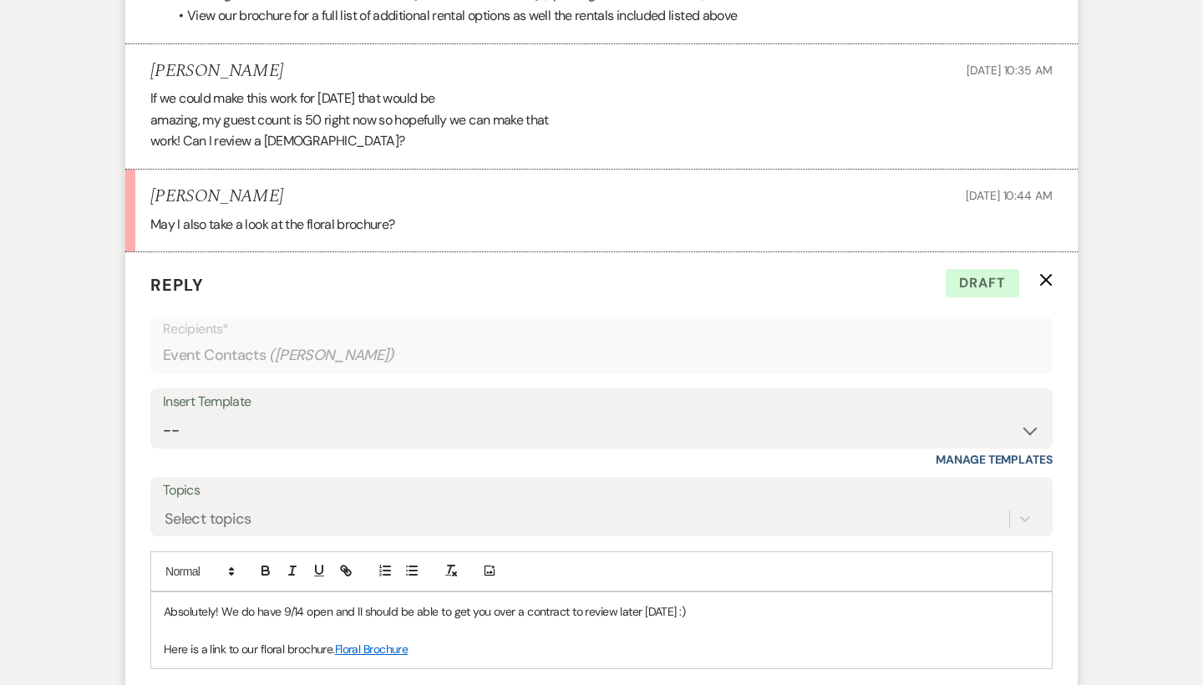
scroll to position [4186, 0]
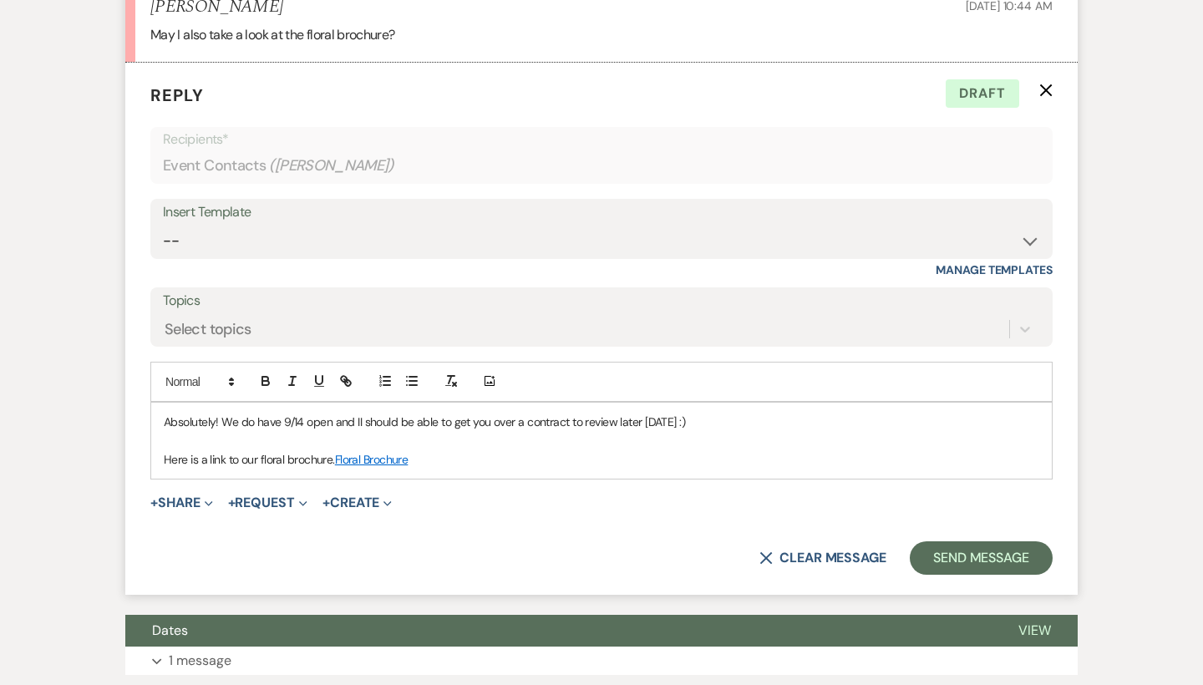
click at [453, 450] on p "Here is a link to our floral brochure. Floral Brochure" at bounding box center [601, 459] width 875 height 18
click at [360, 413] on p "Absolutely! We do have 9/14 open and II should be able to get you over a contra…" at bounding box center [601, 422] width 875 height 18
click at [667, 413] on p "Absolutely! We do have 9/14 open and I should be able to get you over a contrac…" at bounding box center [601, 422] width 875 height 18
click at [467, 450] on p "Here is a link to our floral brochure. Floral Brochure" at bounding box center [601, 459] width 875 height 18
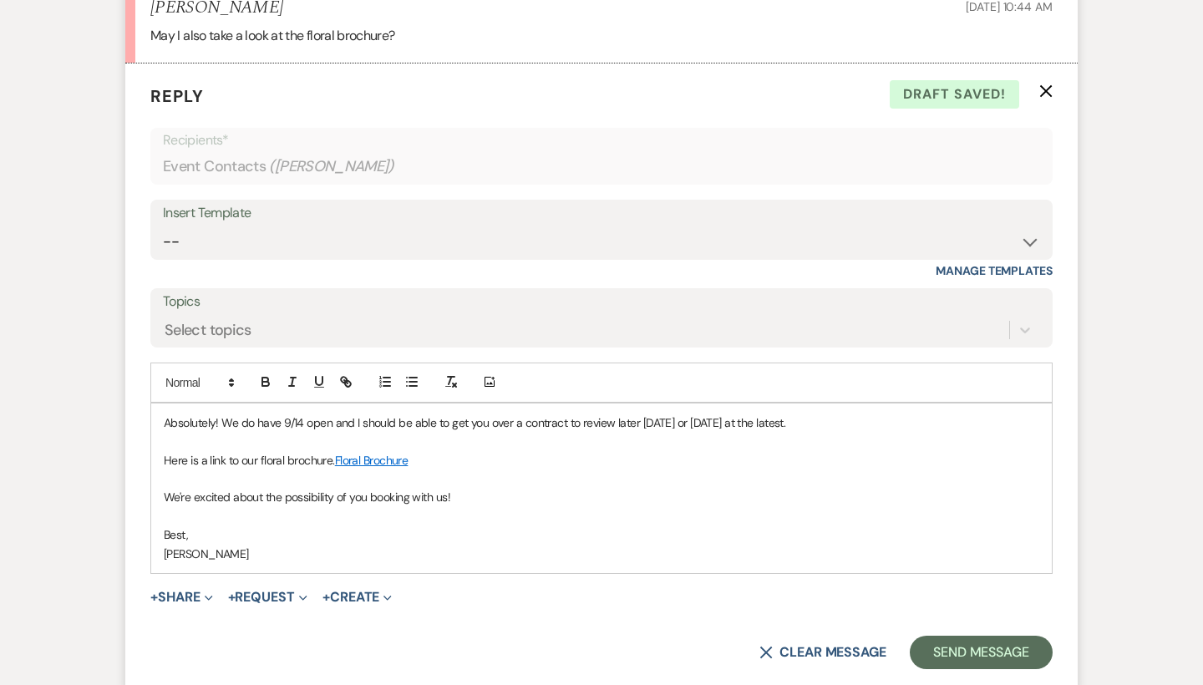
scroll to position [4221, 0]
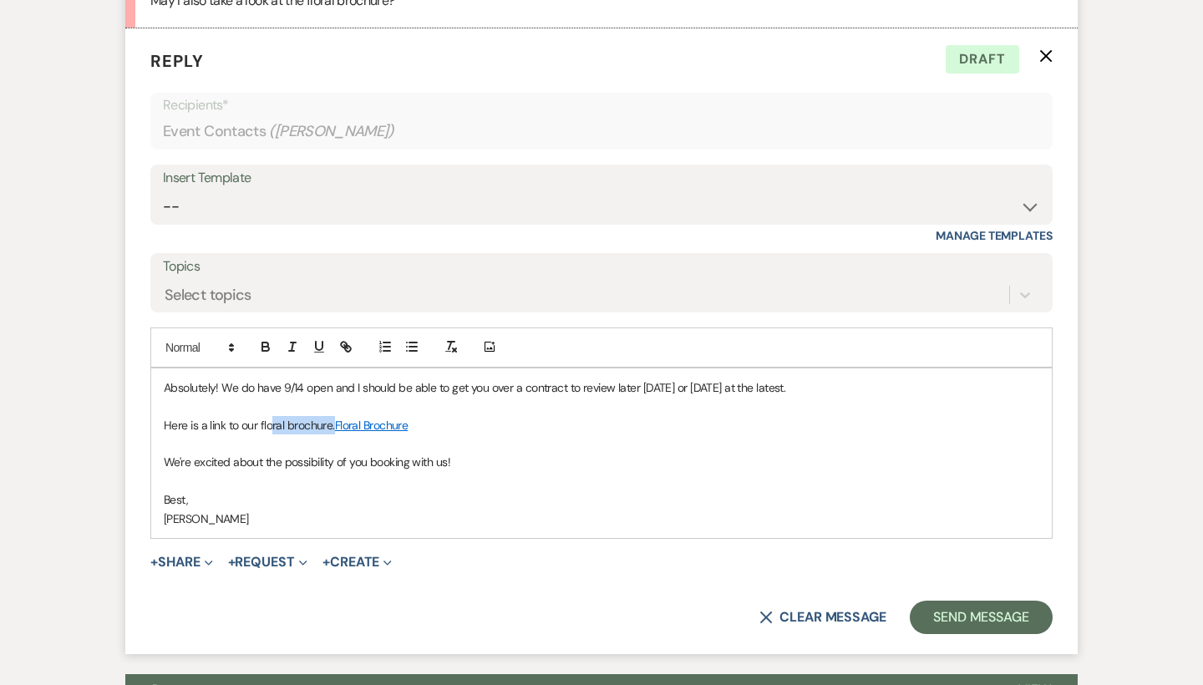
drag, startPoint x: 334, startPoint y: 347, endPoint x: 270, endPoint y: 347, distance: 64.3
click at [270, 416] on p "Here is a link to our floral brochure. Floral Brochure" at bounding box center [601, 425] width 875 height 18
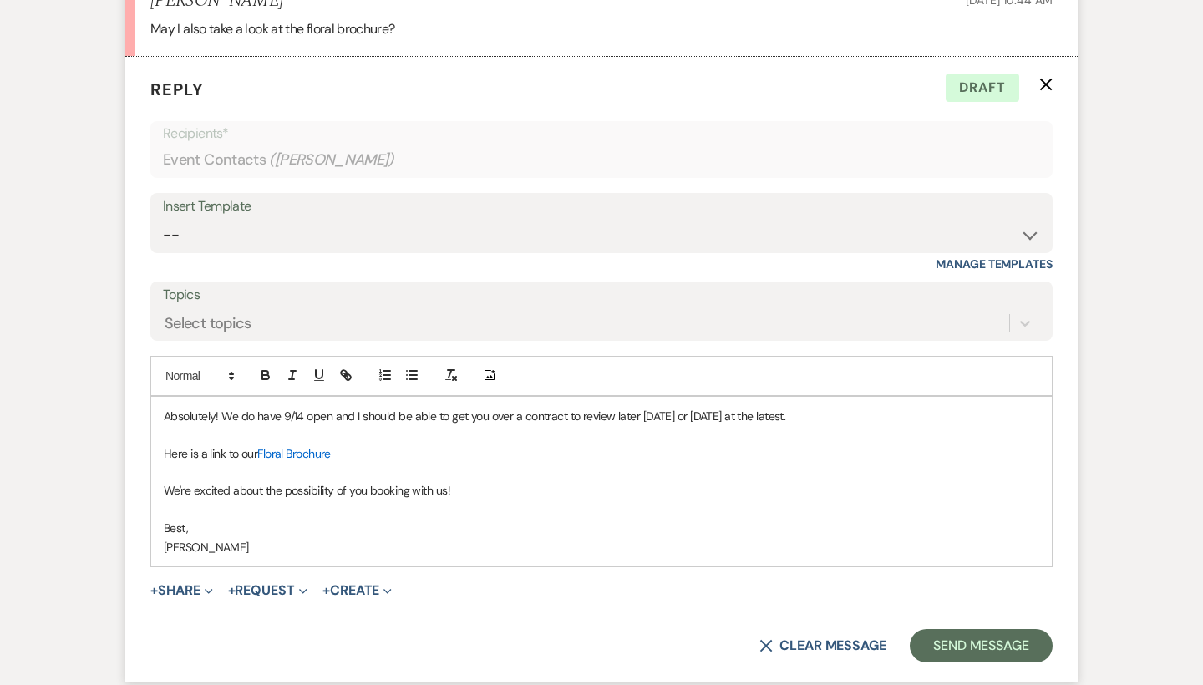
scroll to position [4276, 0]
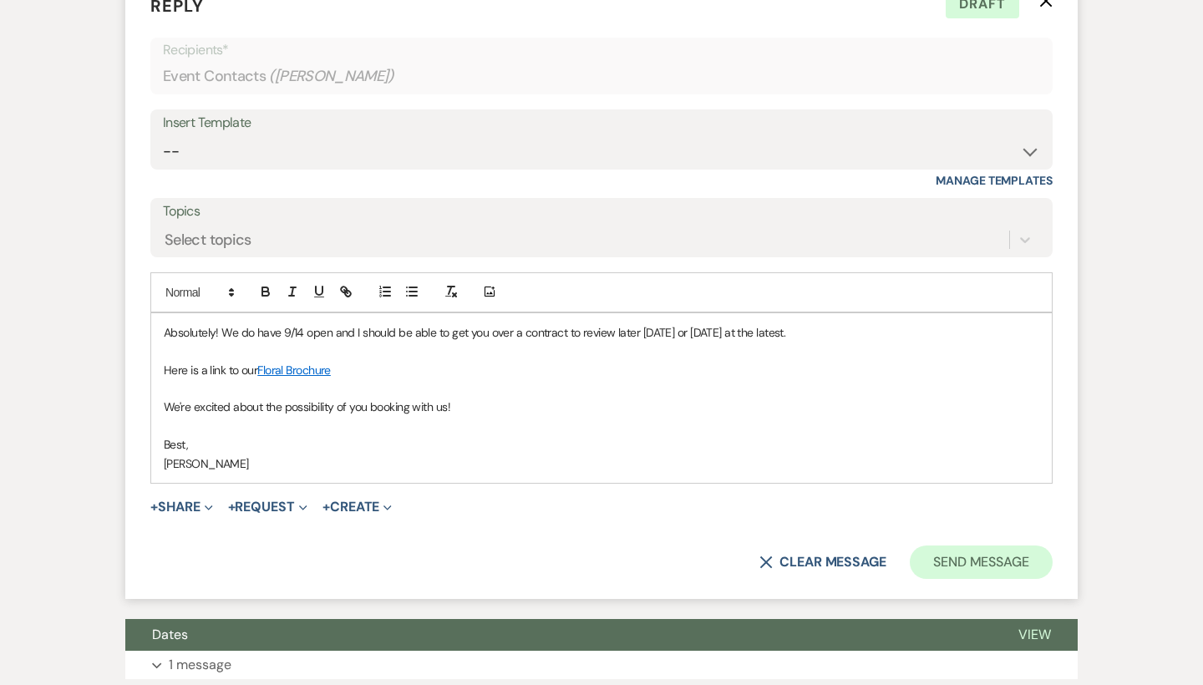
click at [958, 545] on button "Send Message" at bounding box center [981, 561] width 143 height 33
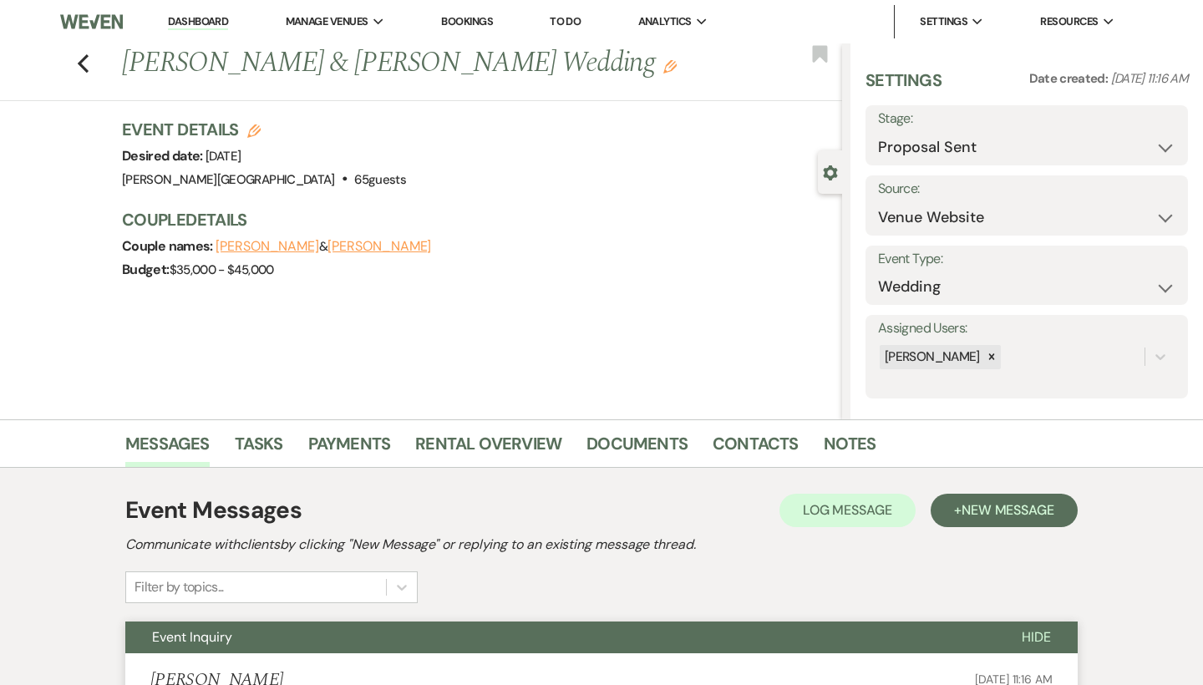
scroll to position [0, 0]
click at [82, 73] on use "button" at bounding box center [83, 63] width 11 height 18
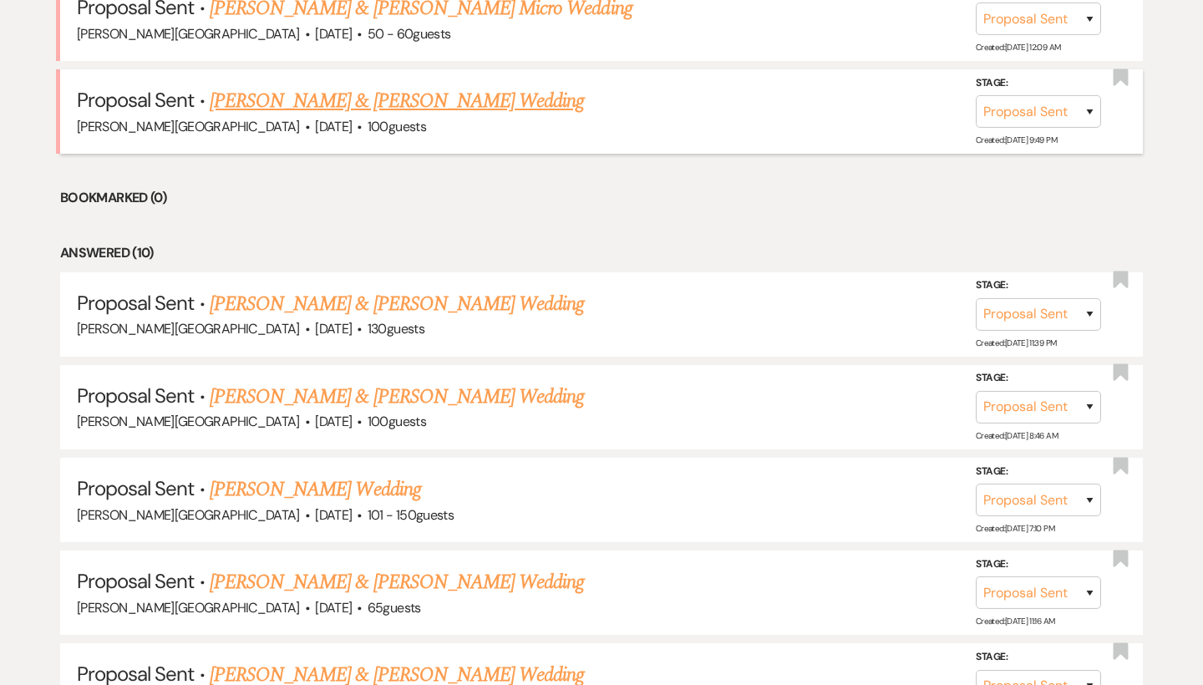
scroll to position [865, 0]
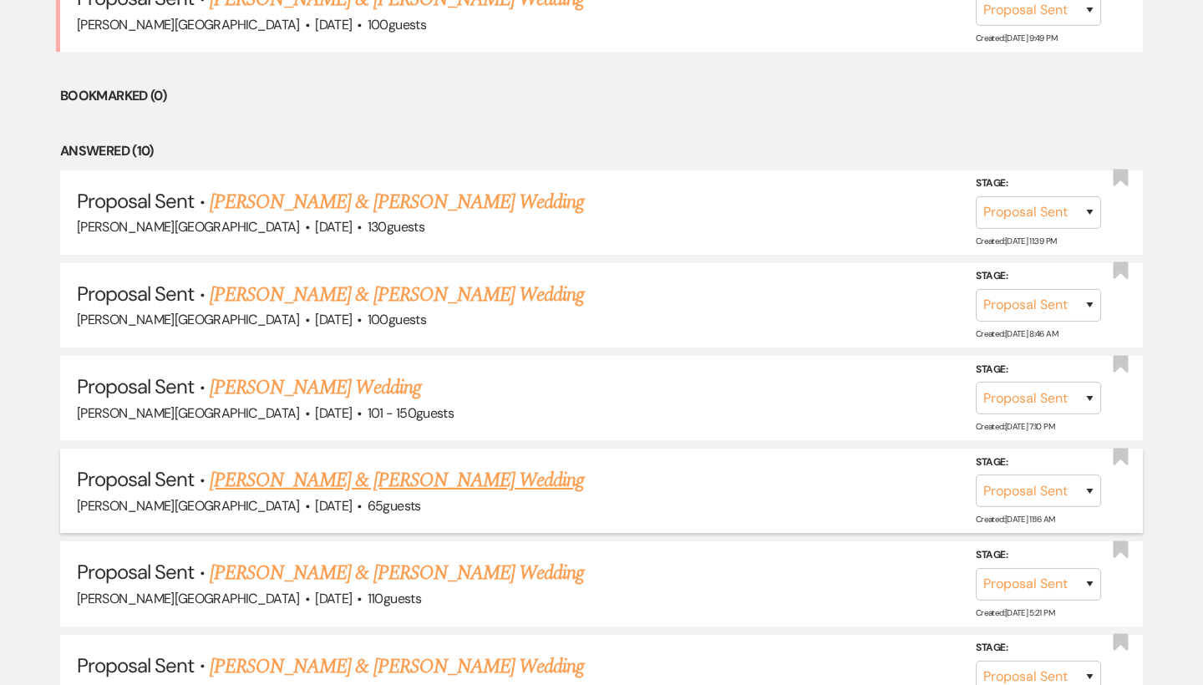
click at [397, 473] on link "[PERSON_NAME] & [PERSON_NAME] Wedding" at bounding box center [397, 480] width 374 height 30
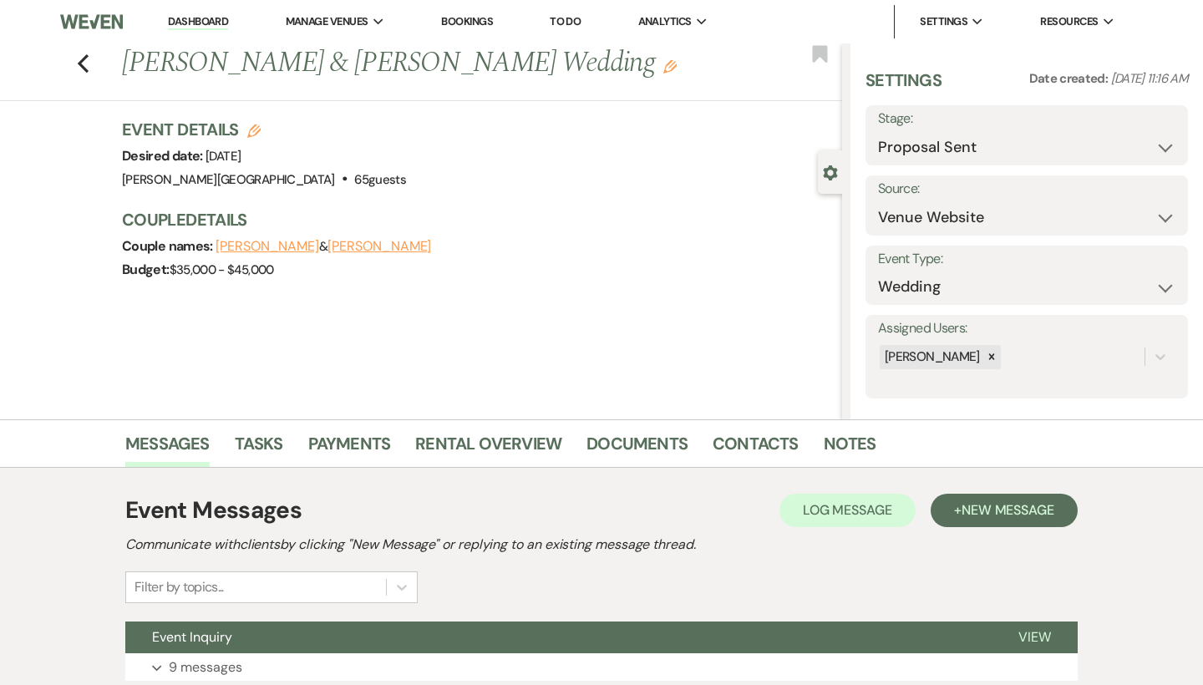
click at [252, 138] on icon "Edit" at bounding box center [253, 130] width 13 height 13
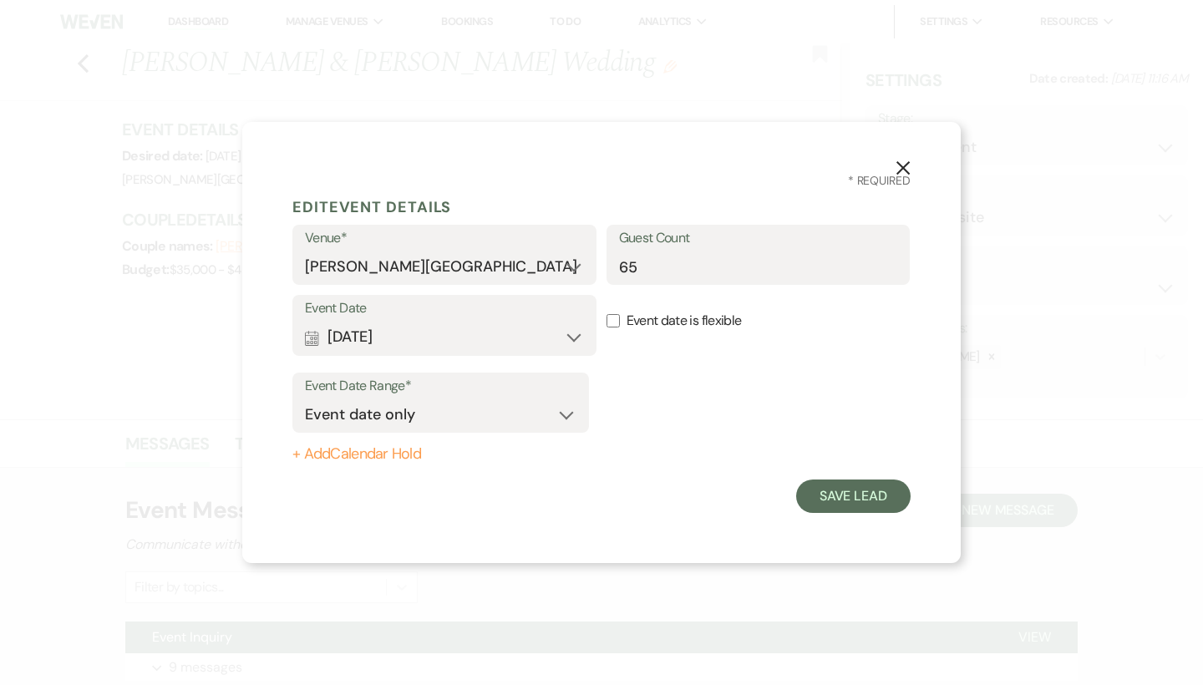
click at [573, 339] on button "Calendar [DATE] Expand" at bounding box center [444, 337] width 279 height 33
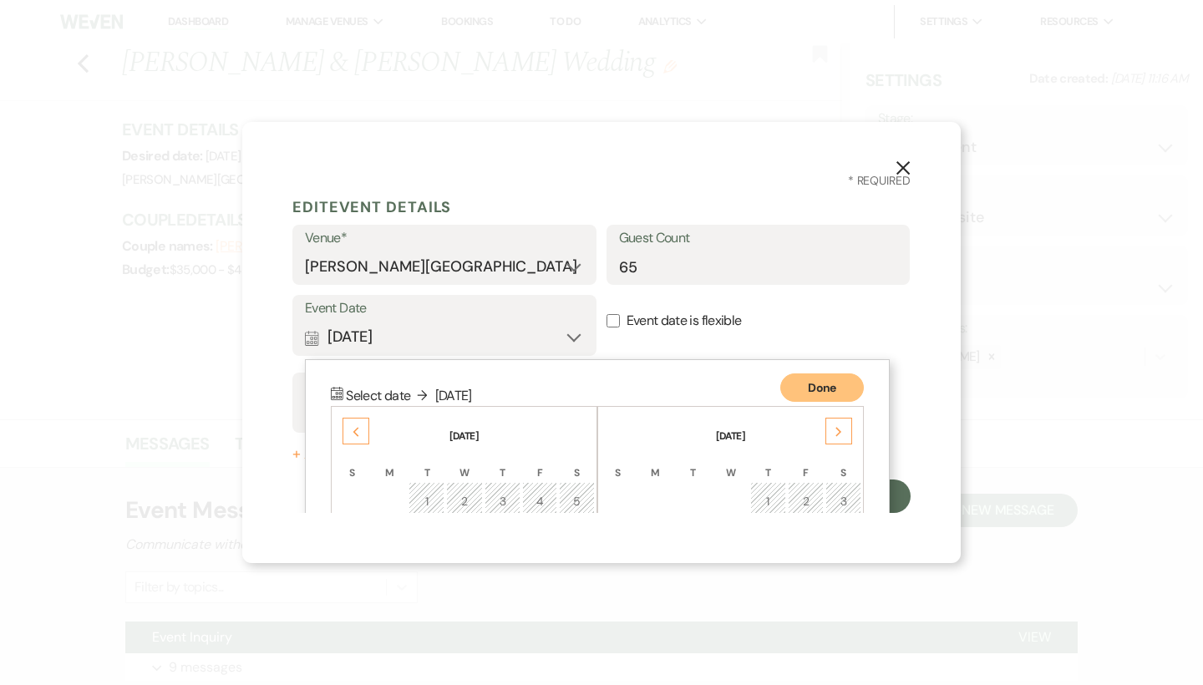
scroll to position [214, 0]
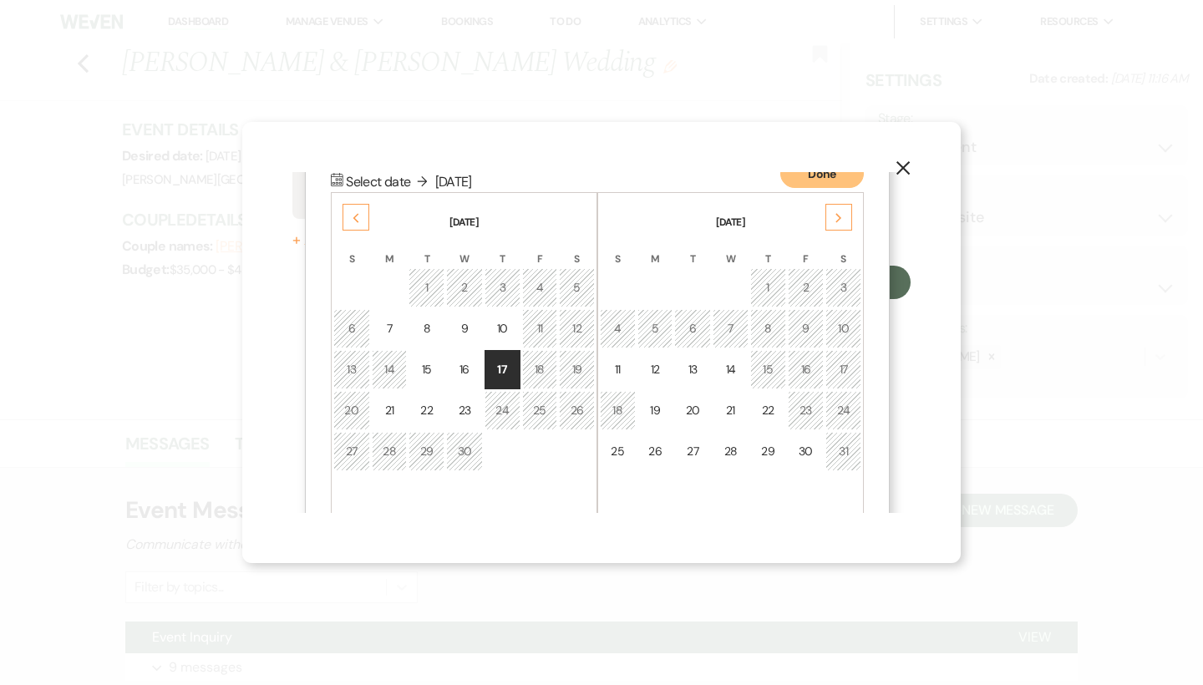
click at [394, 364] on div "14" at bounding box center [390, 370] width 14 height 18
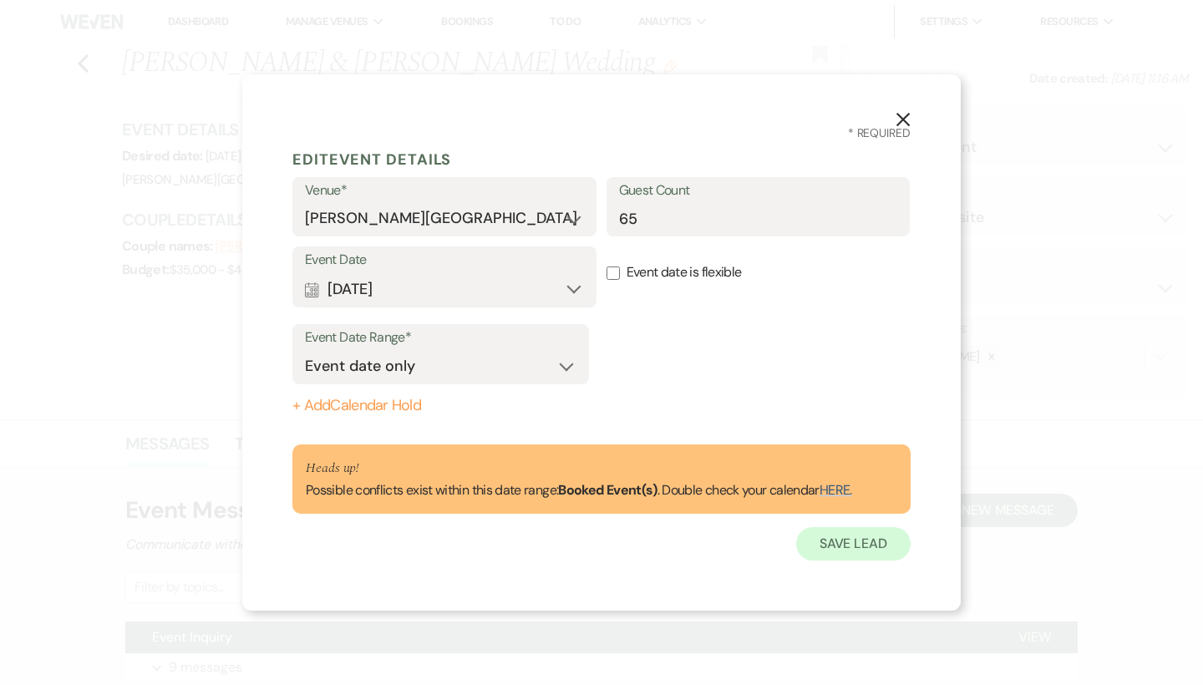
click at [865, 540] on button "Save Lead" at bounding box center [853, 543] width 114 height 33
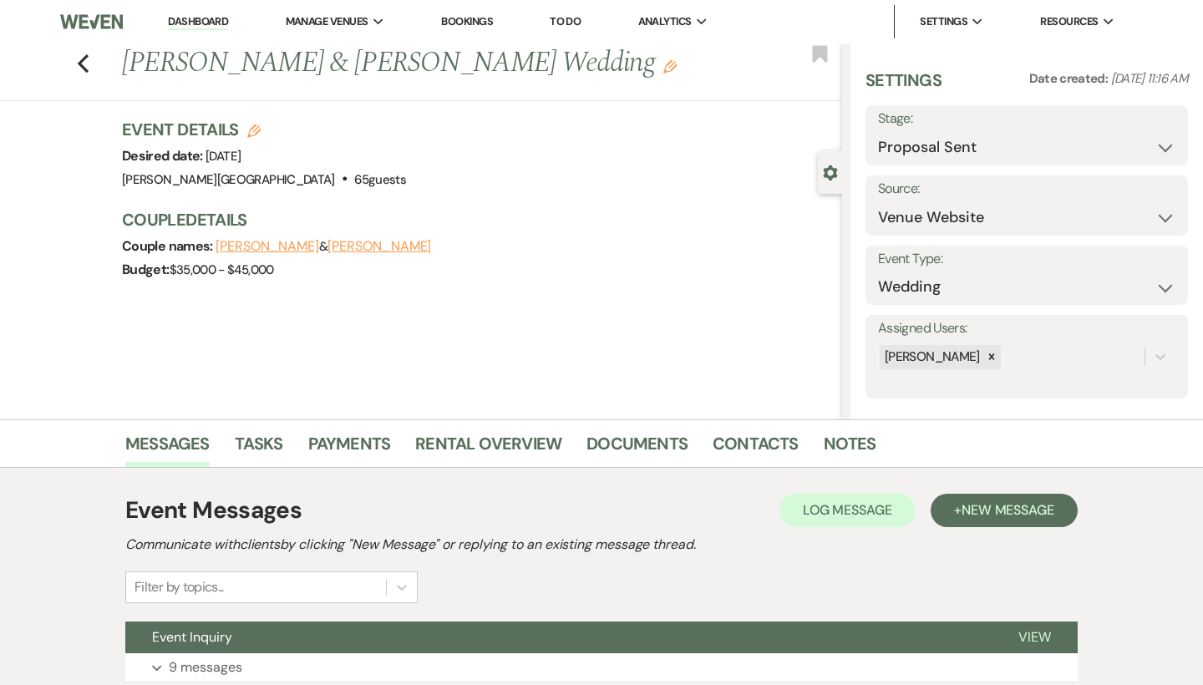
click at [250, 138] on icon "Edit" at bounding box center [253, 130] width 13 height 13
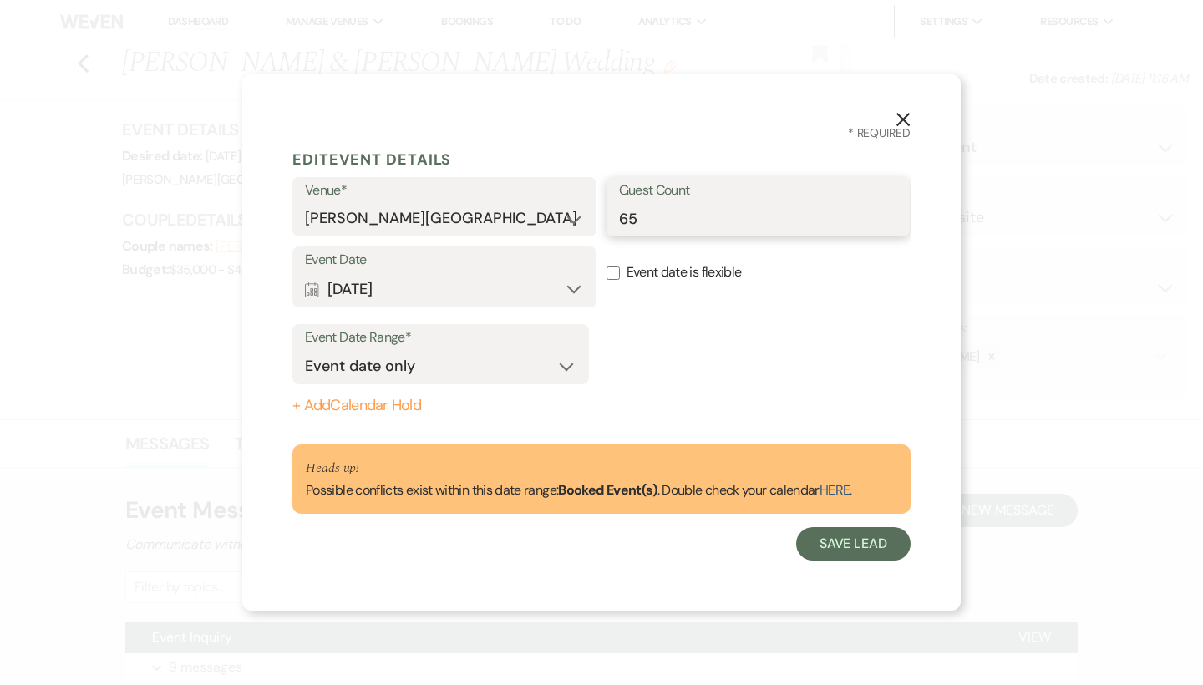
drag, startPoint x: 638, startPoint y: 222, endPoint x: 602, endPoint y: 222, distance: 35.9
click at [602, 222] on div "Venue* [PERSON_NAME][GEOGRAPHIC_DATA] Guest Count 65" at bounding box center [601, 212] width 618 height 70
click at [847, 557] on button "Save Lead" at bounding box center [853, 543] width 114 height 33
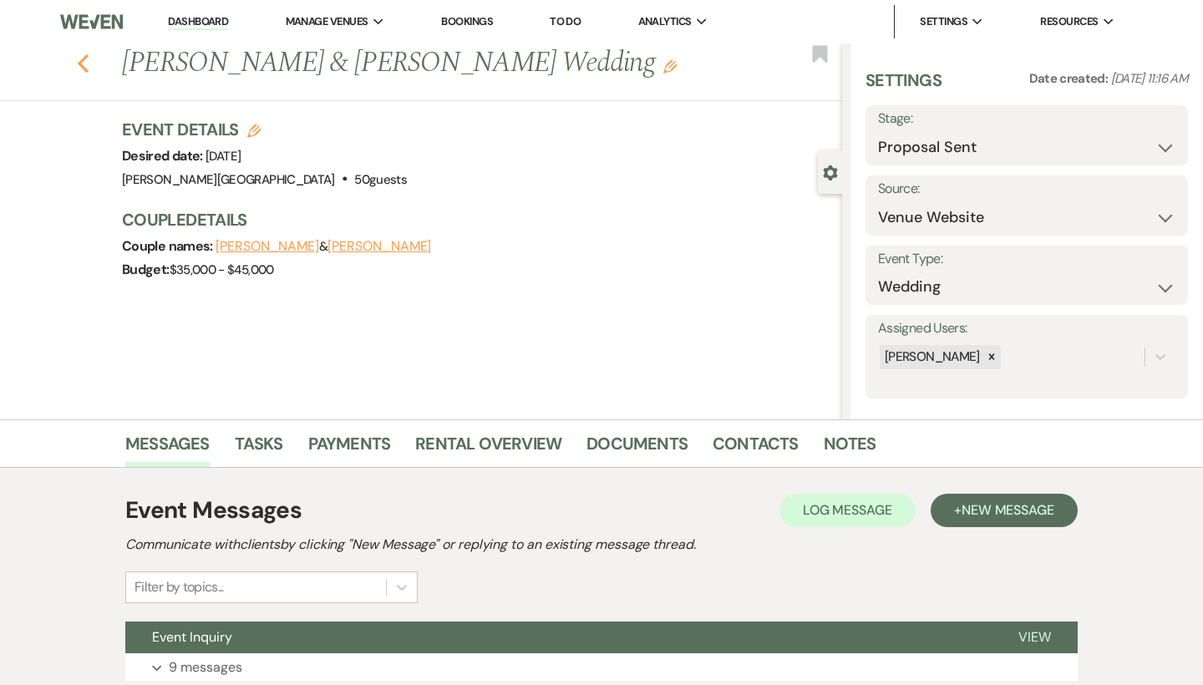
click at [82, 74] on icon "Previous" at bounding box center [83, 63] width 13 height 20
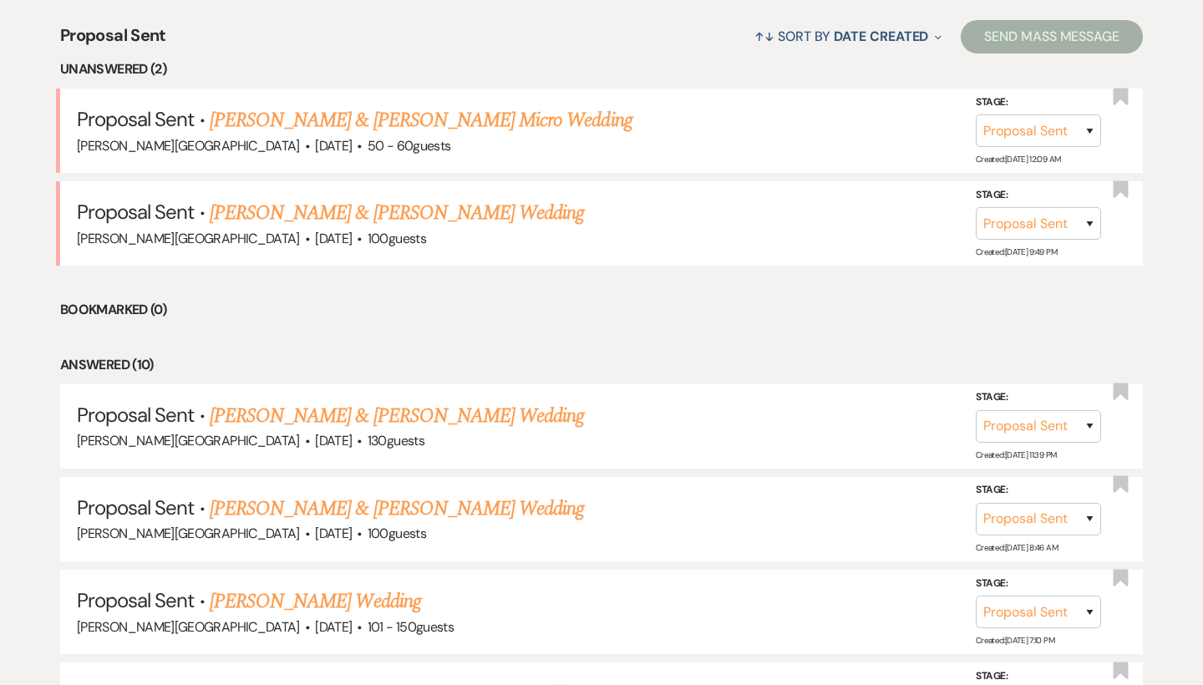
scroll to position [648, 0]
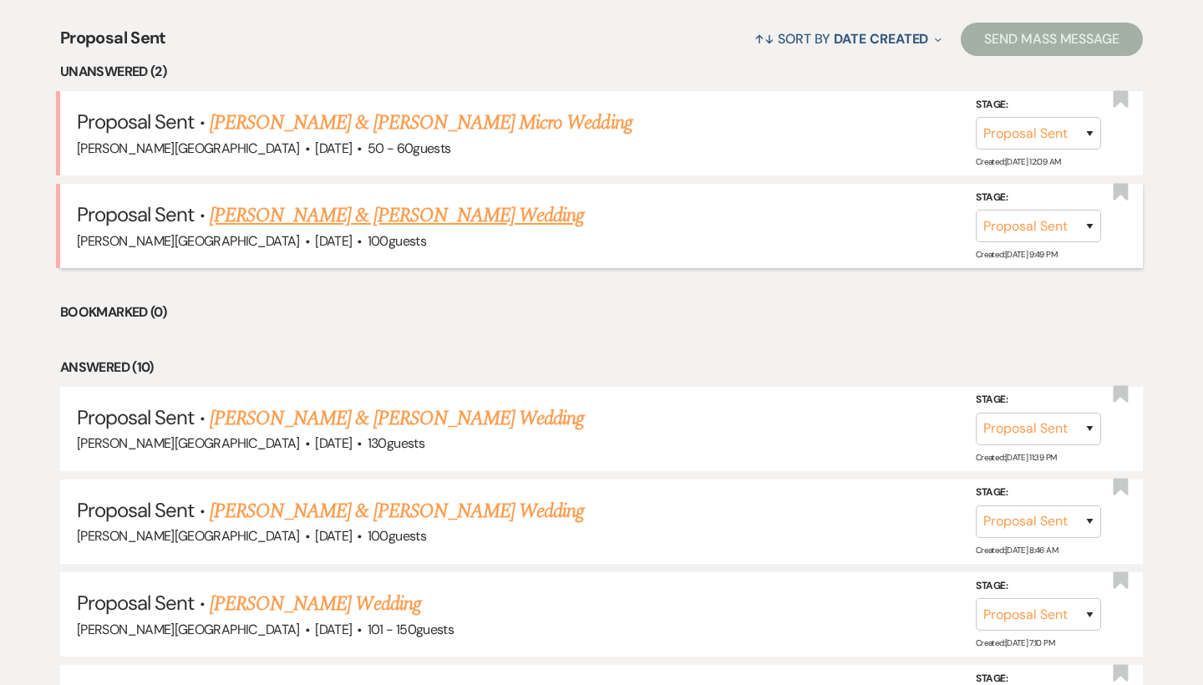
click at [403, 211] on link "[PERSON_NAME] & [PERSON_NAME] Wedding" at bounding box center [397, 215] width 374 height 30
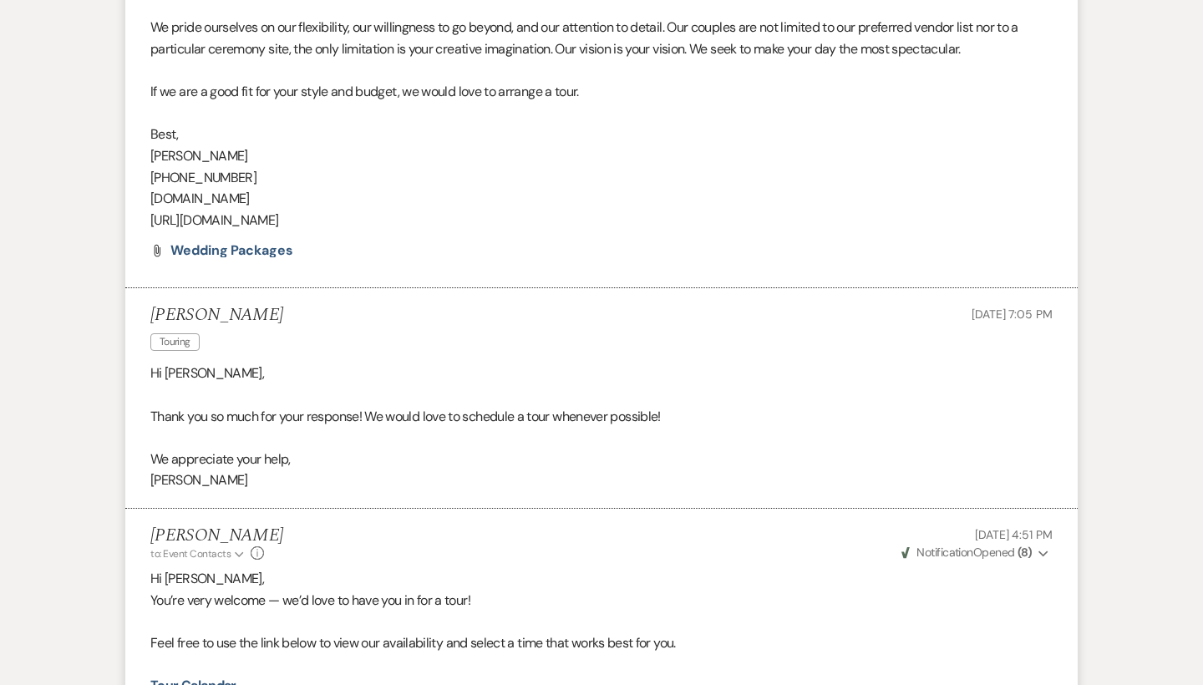
scroll to position [1353, 0]
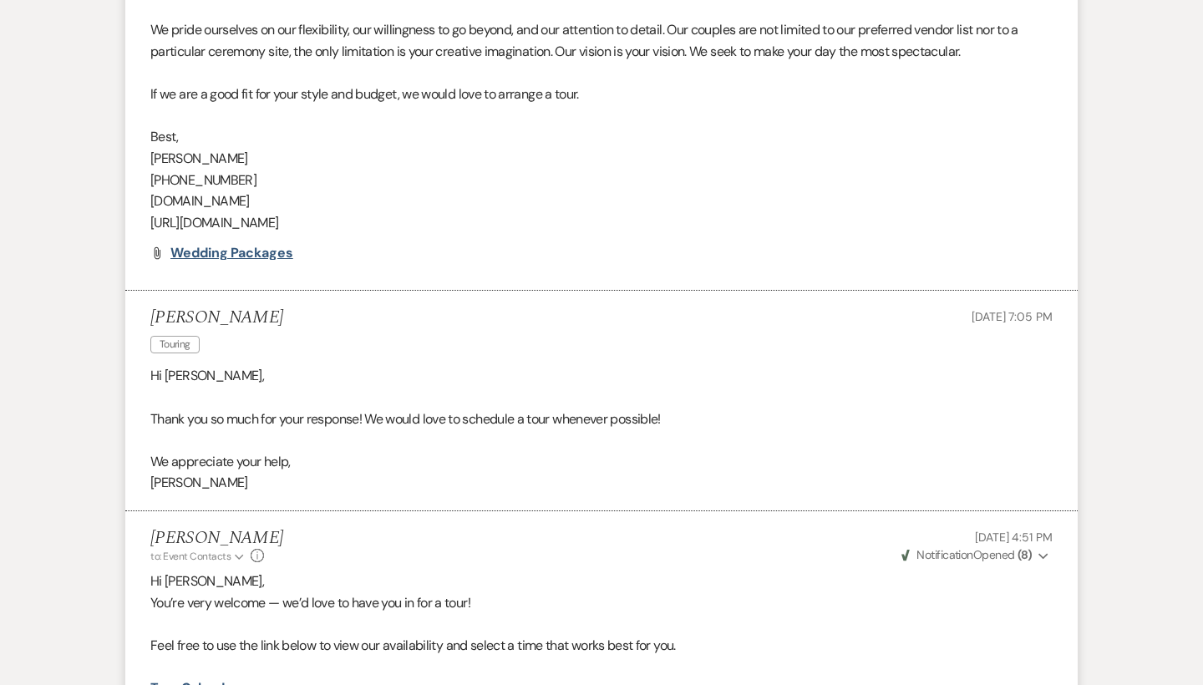
click at [254, 244] on span "Wedding Packages" at bounding box center [231, 253] width 123 height 18
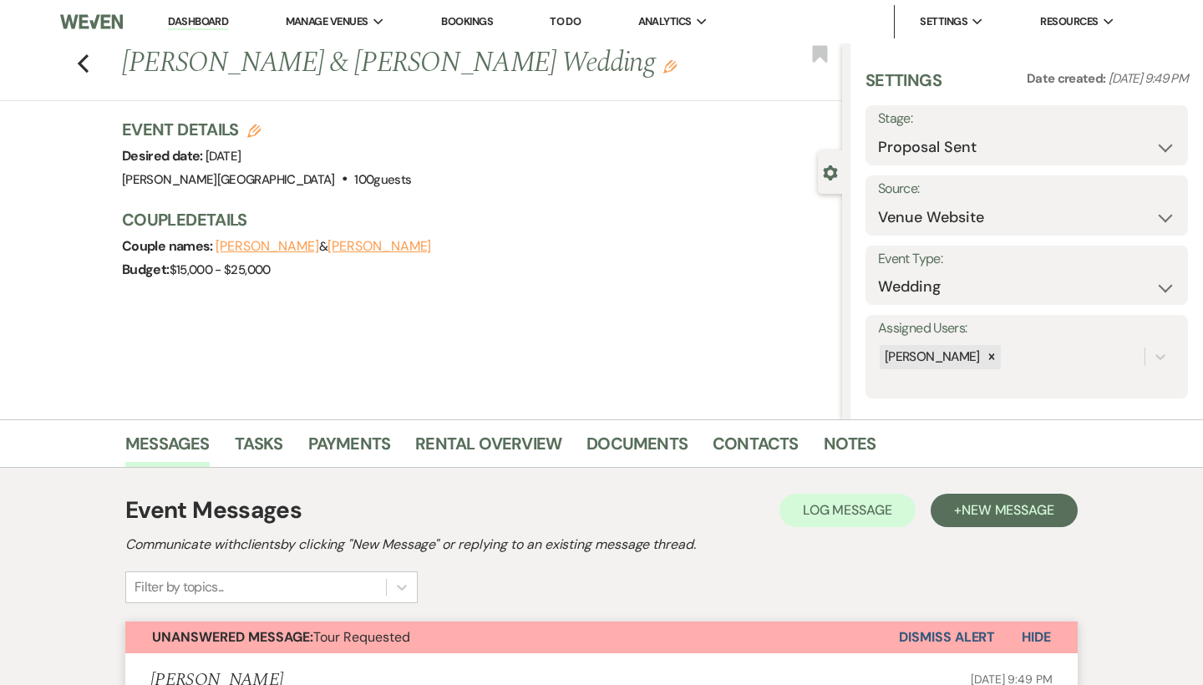
scroll to position [0, 0]
click at [83, 58] on use "button" at bounding box center [83, 63] width 11 height 18
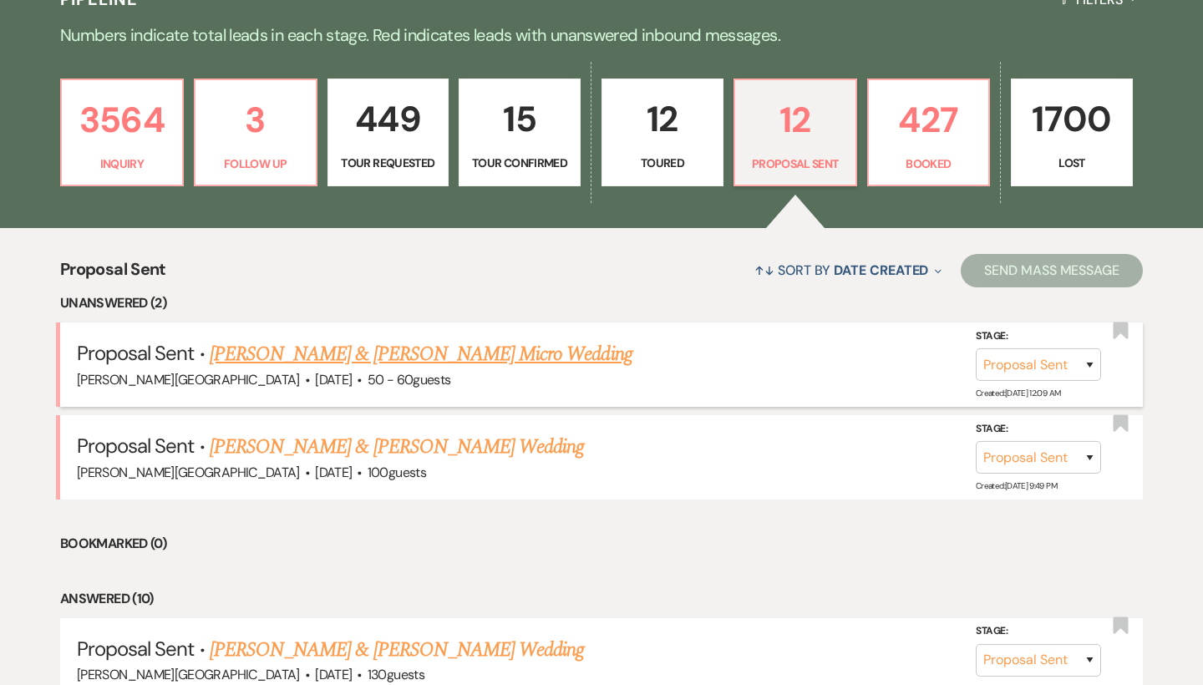
scroll to position [416, 0]
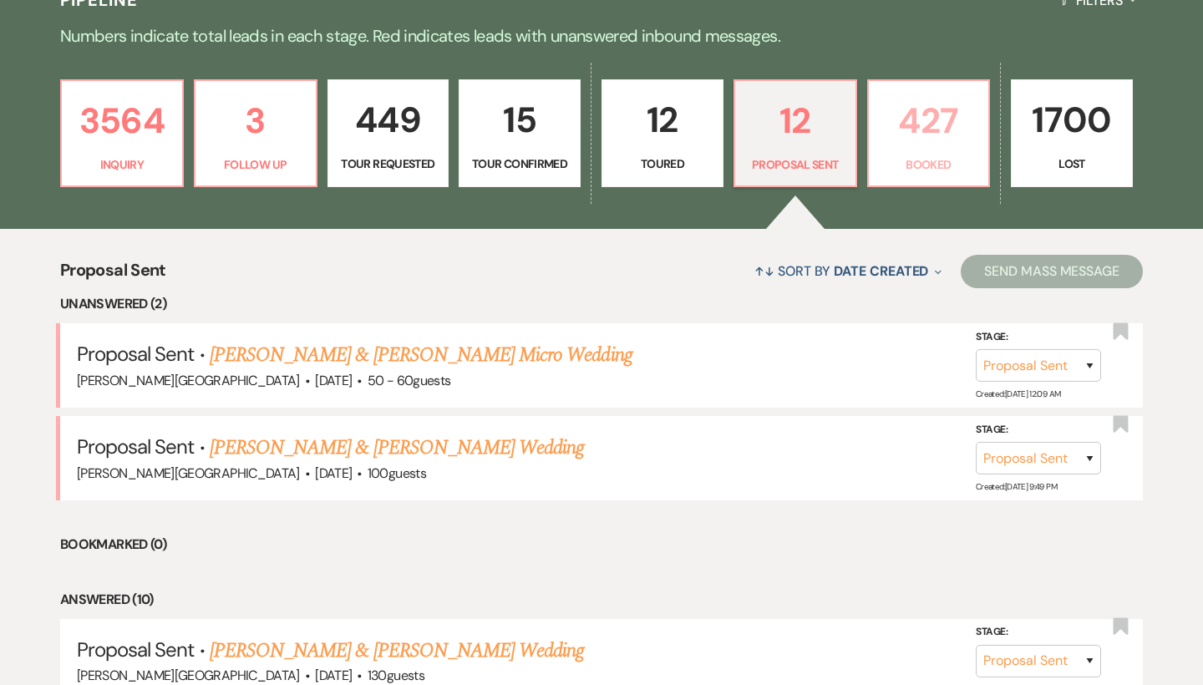
click at [946, 117] on p "427" at bounding box center [929, 121] width 100 height 56
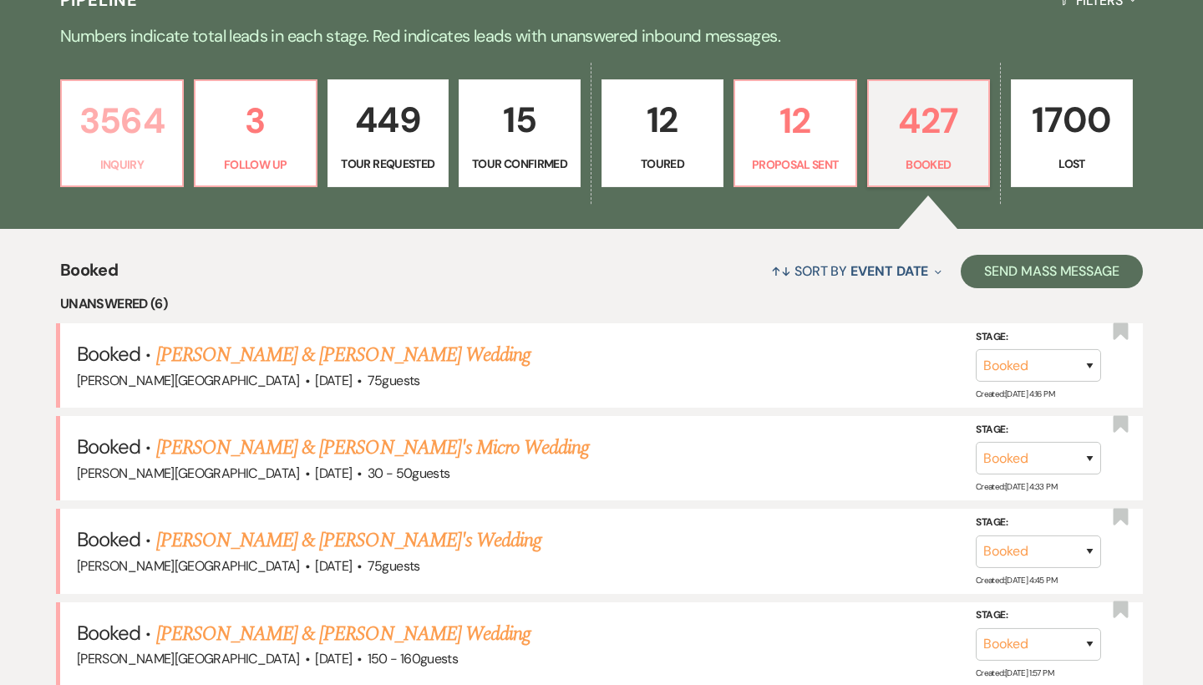
click at [139, 119] on p "3564" at bounding box center [122, 121] width 100 height 56
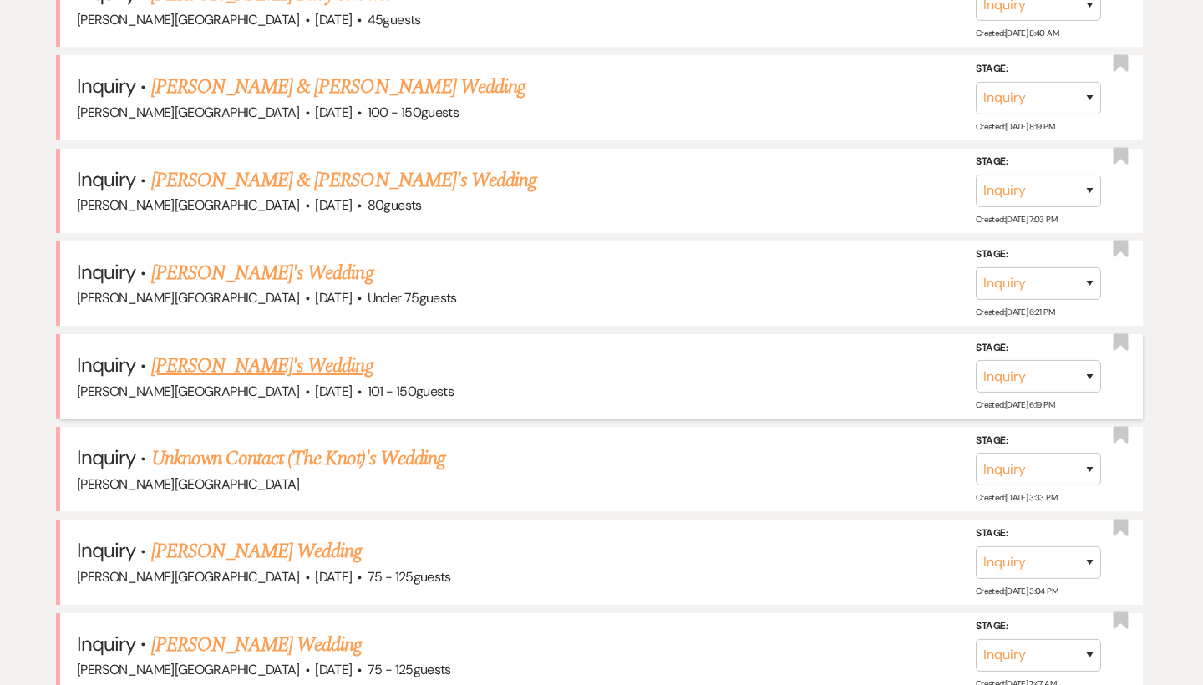
scroll to position [868, 0]
click at [245, 271] on link "[PERSON_NAME]'s Wedding" at bounding box center [262, 275] width 222 height 30
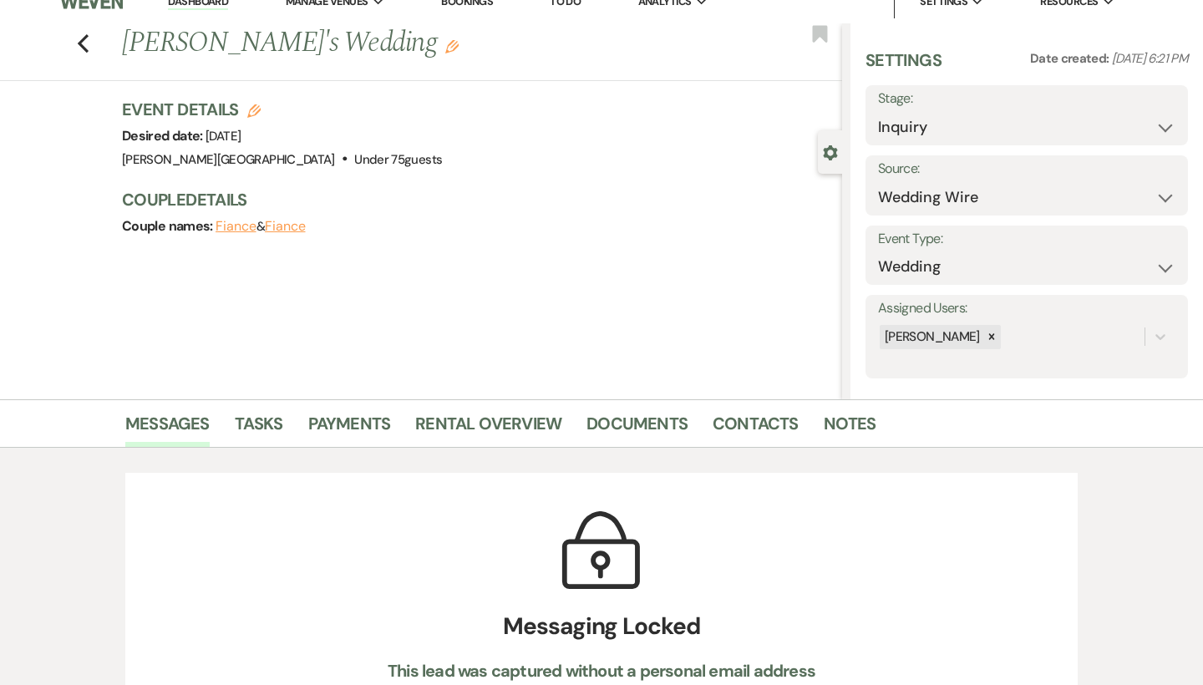
scroll to position [23, 0]
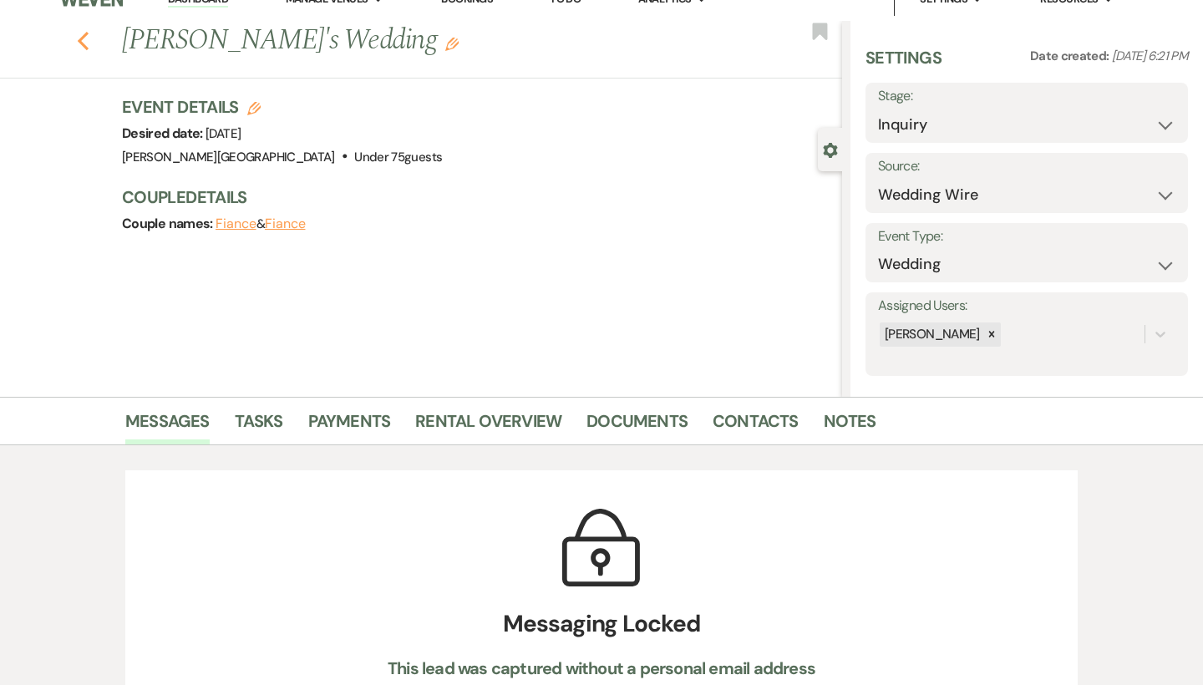
click at [84, 41] on icon "Previous" at bounding box center [83, 41] width 13 height 20
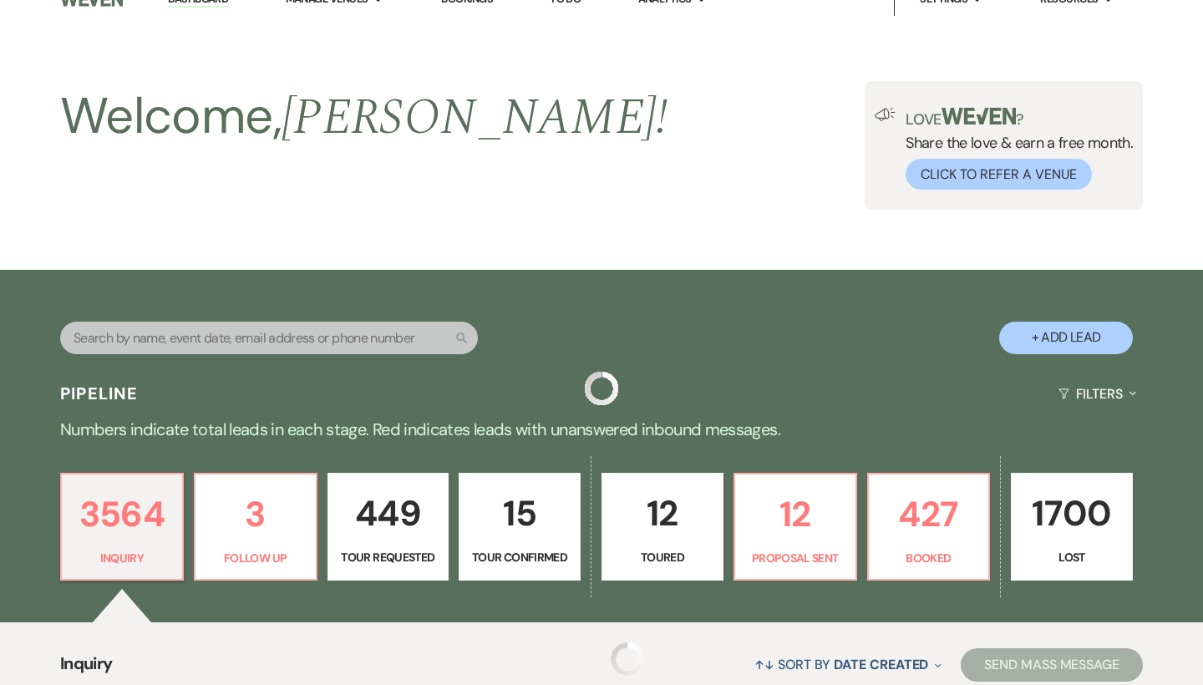
scroll to position [868, 0]
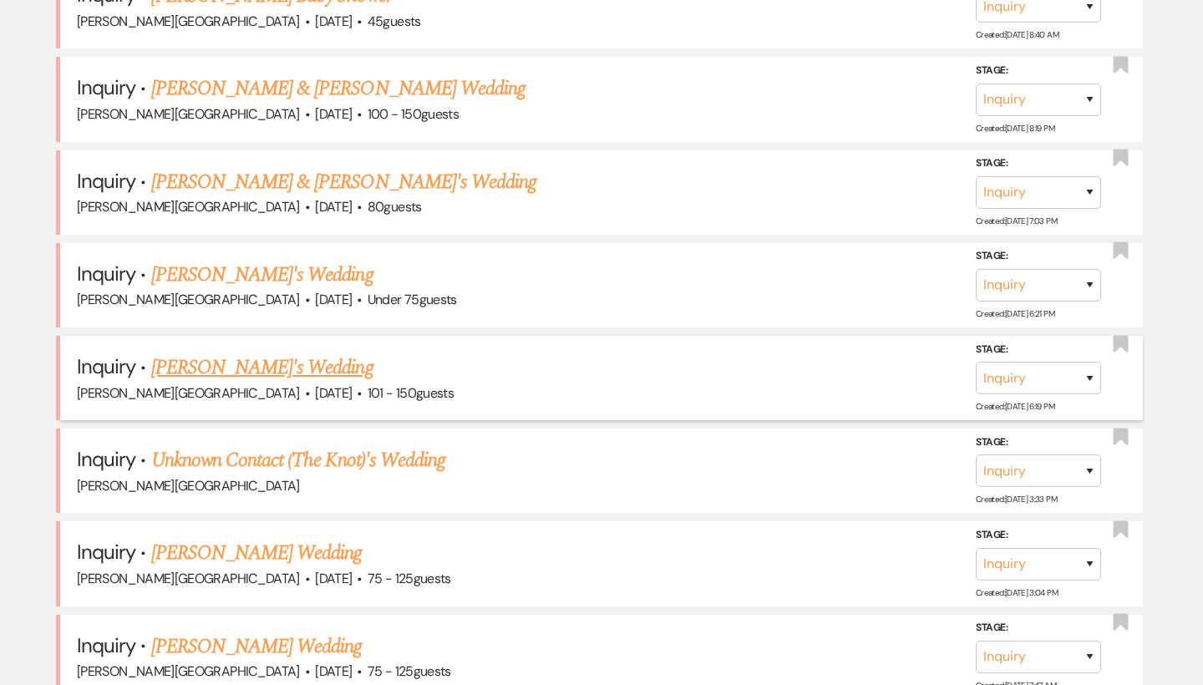
click at [270, 358] on link "[PERSON_NAME]'s Wedding" at bounding box center [262, 367] width 222 height 30
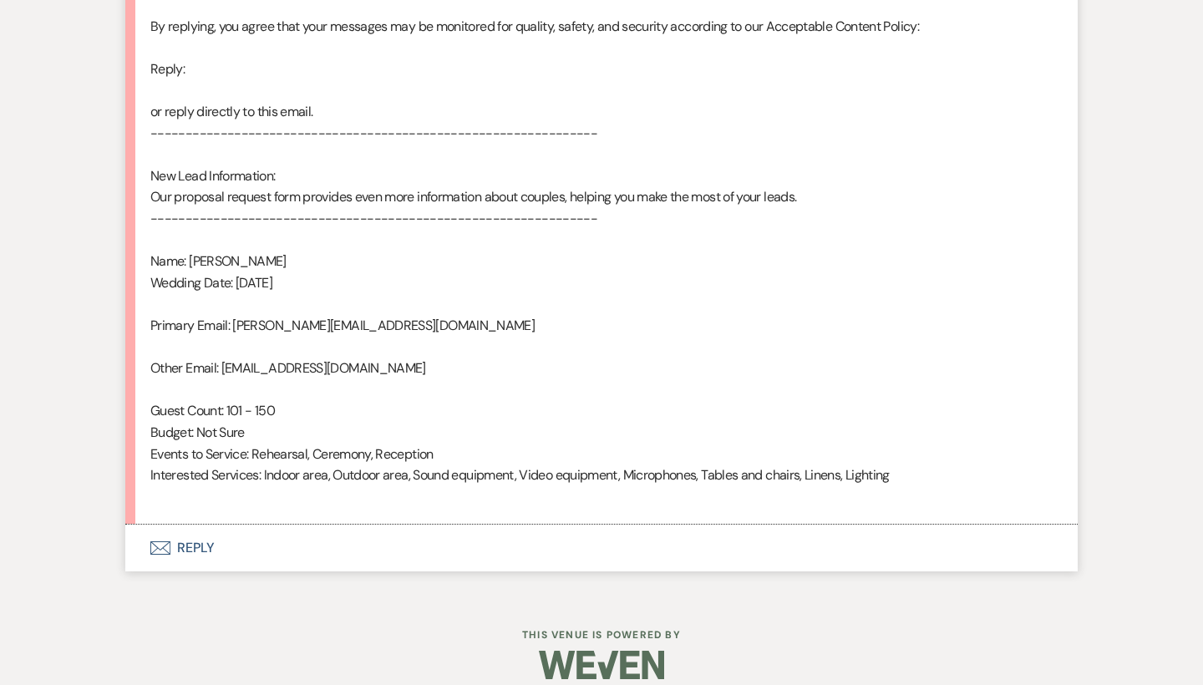
click at [201, 527] on button "Envelope Reply" at bounding box center [601, 548] width 952 height 47
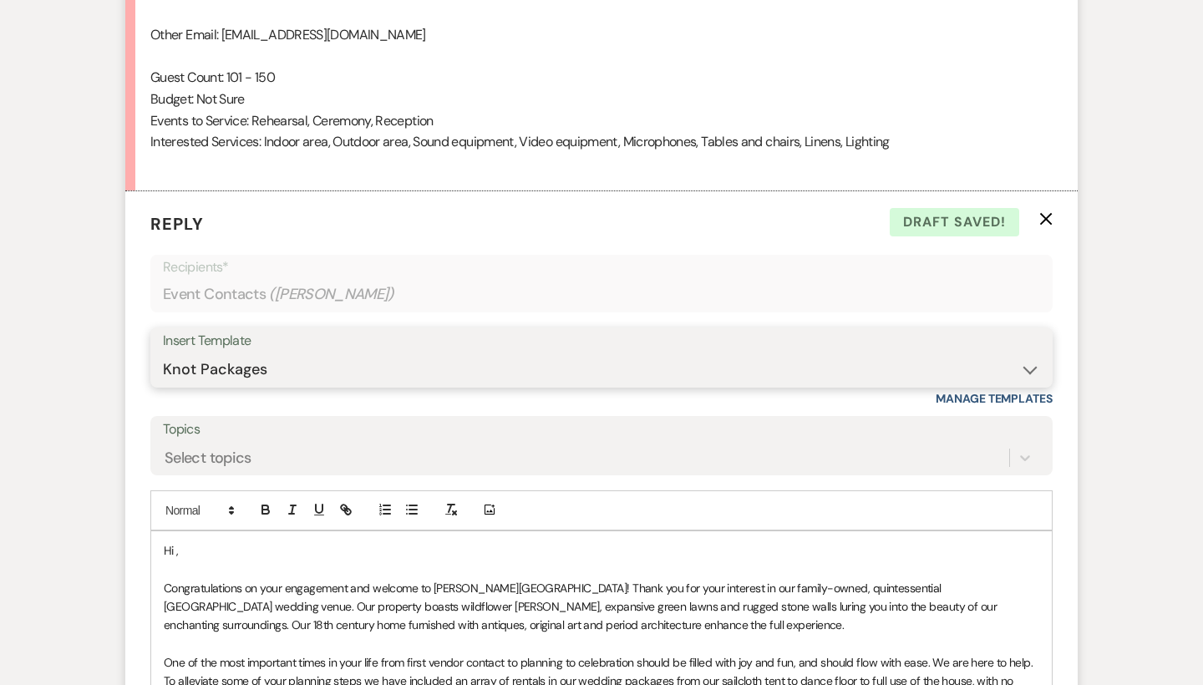
scroll to position [1549, 0]
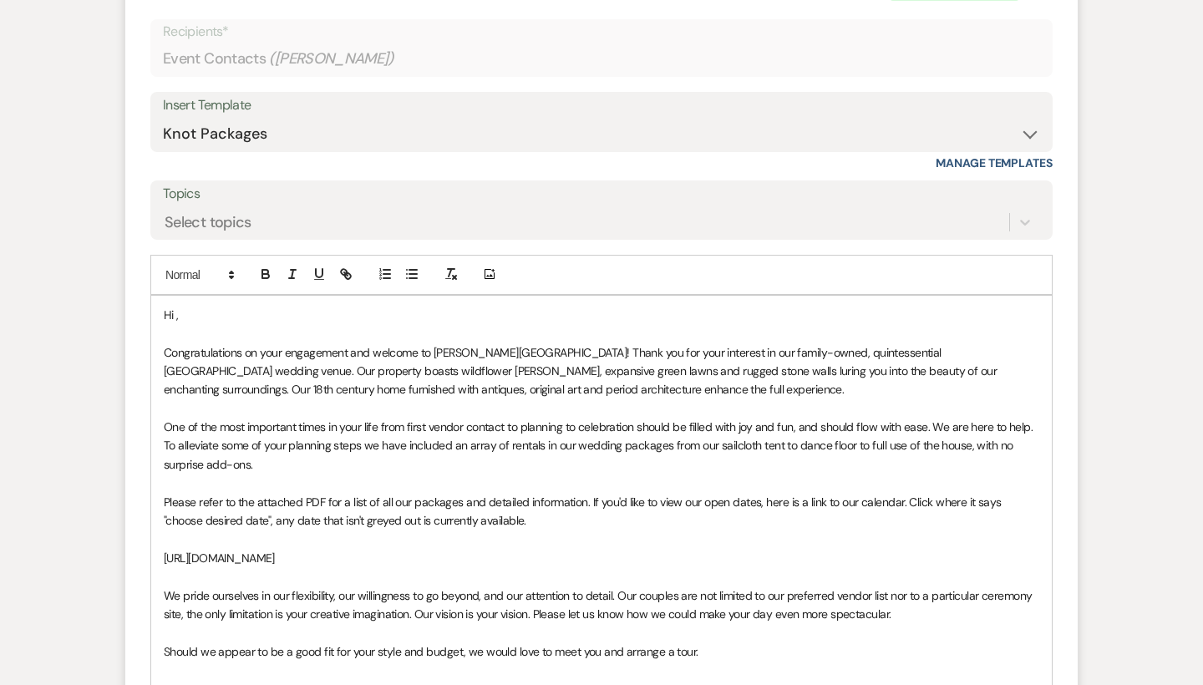
click at [235, 306] on p "Hi ," at bounding box center [601, 315] width 875 height 18
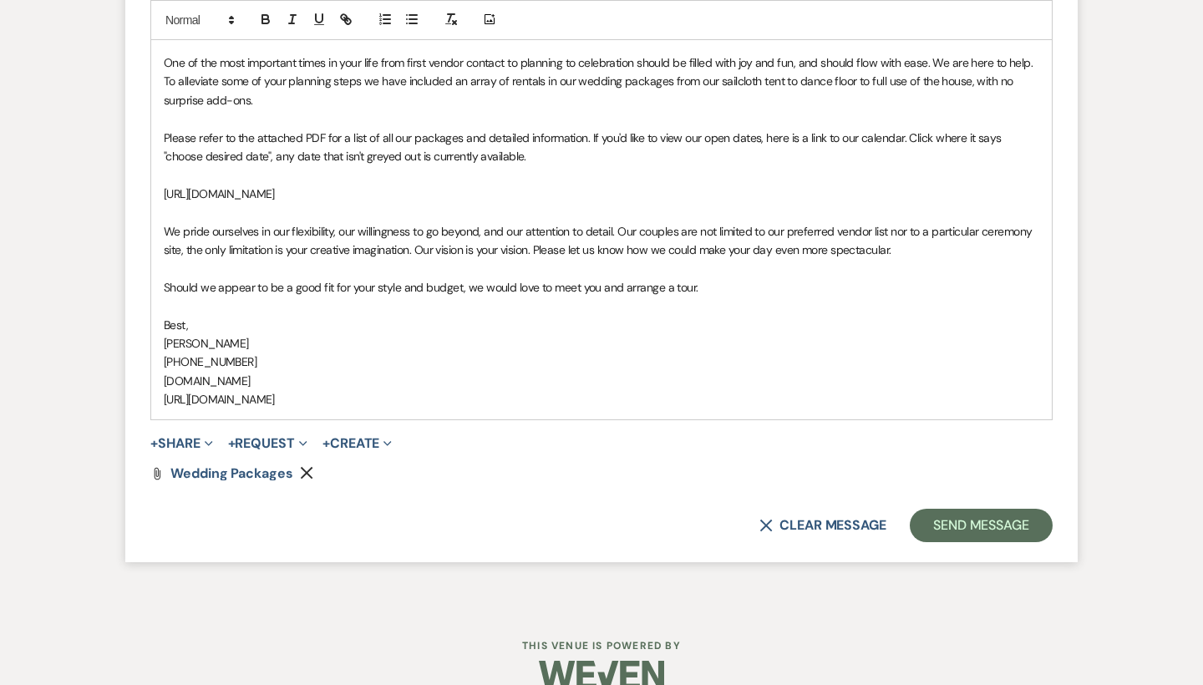
scroll to position [1913, 0]
click at [936, 510] on button "Send Message" at bounding box center [981, 526] width 143 height 33
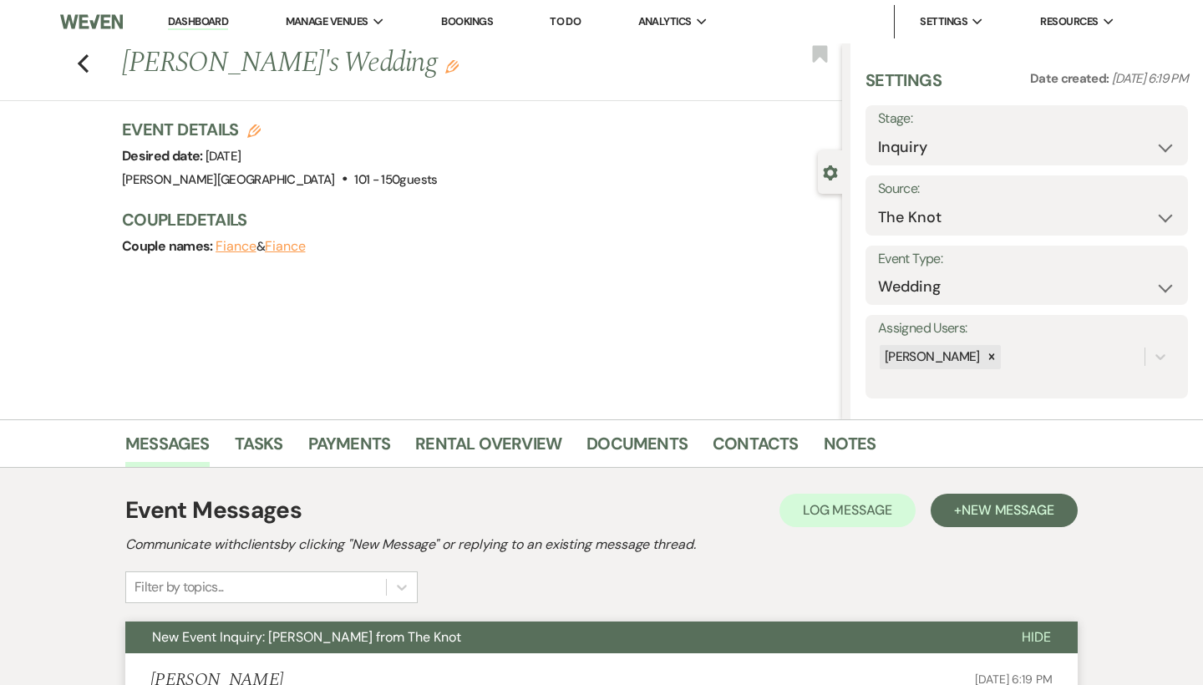
scroll to position [0, 0]
click at [85, 63] on icon "Previous" at bounding box center [83, 63] width 13 height 20
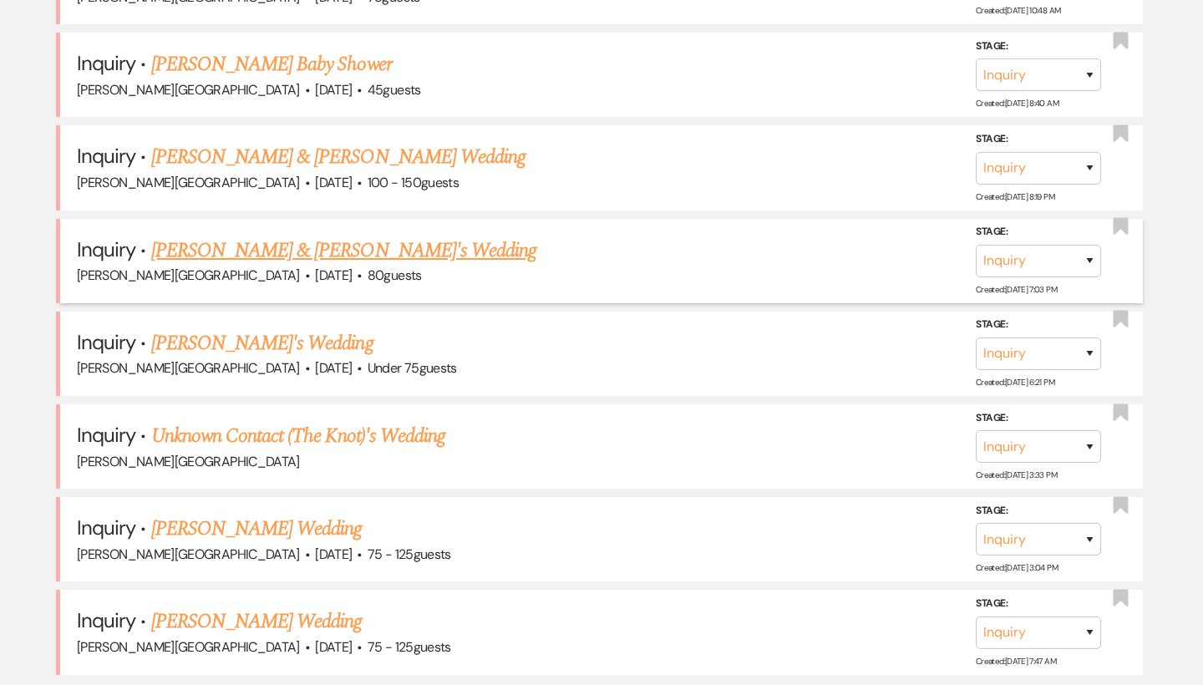
scroll to position [772, 0]
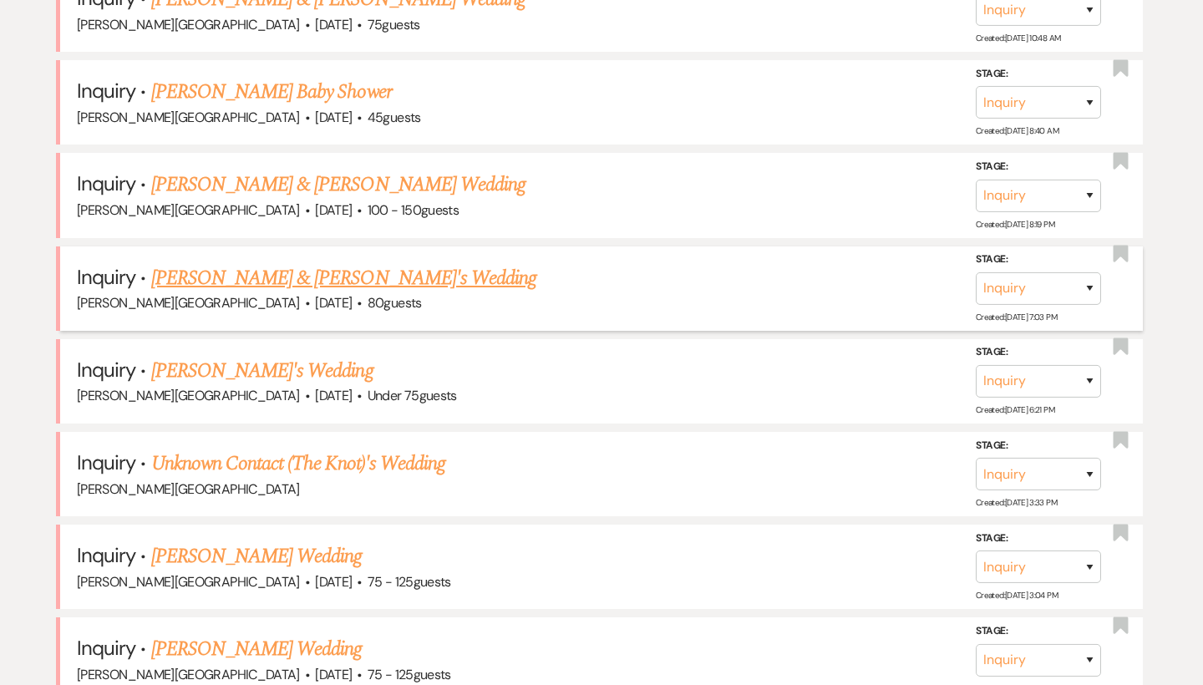
click at [294, 271] on link "[PERSON_NAME] & [PERSON_NAME]'s Wedding" at bounding box center [344, 278] width 386 height 30
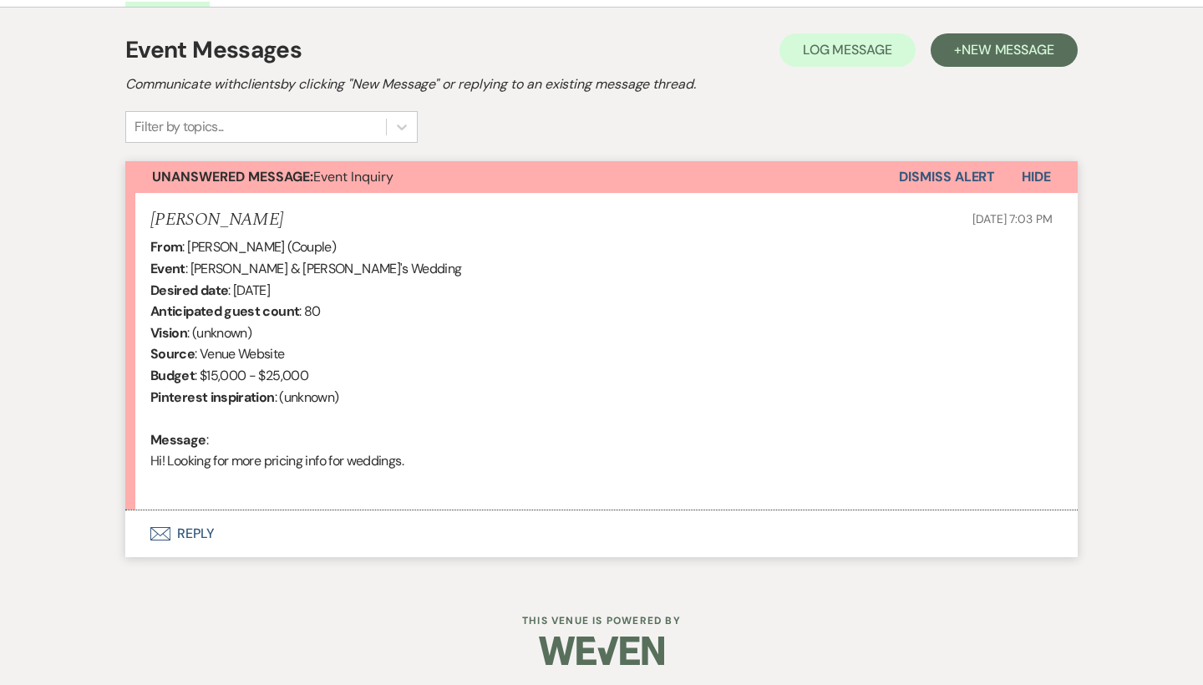
scroll to position [459, 0]
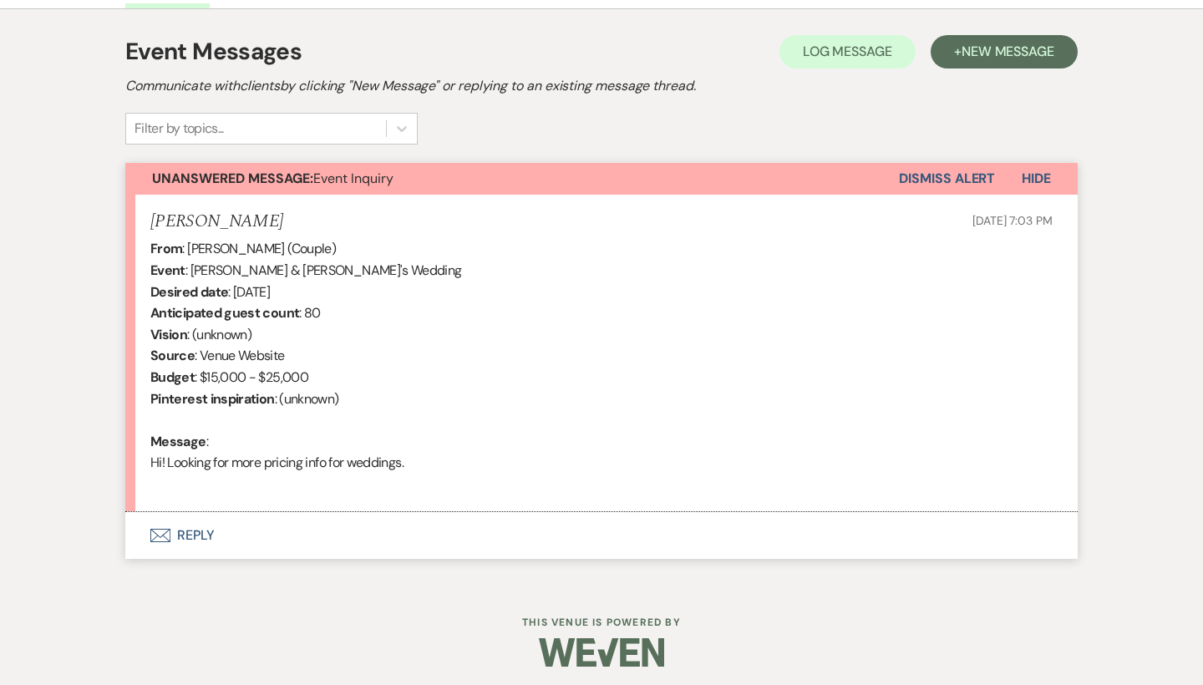
click at [200, 531] on button "Envelope Reply" at bounding box center [601, 535] width 952 height 47
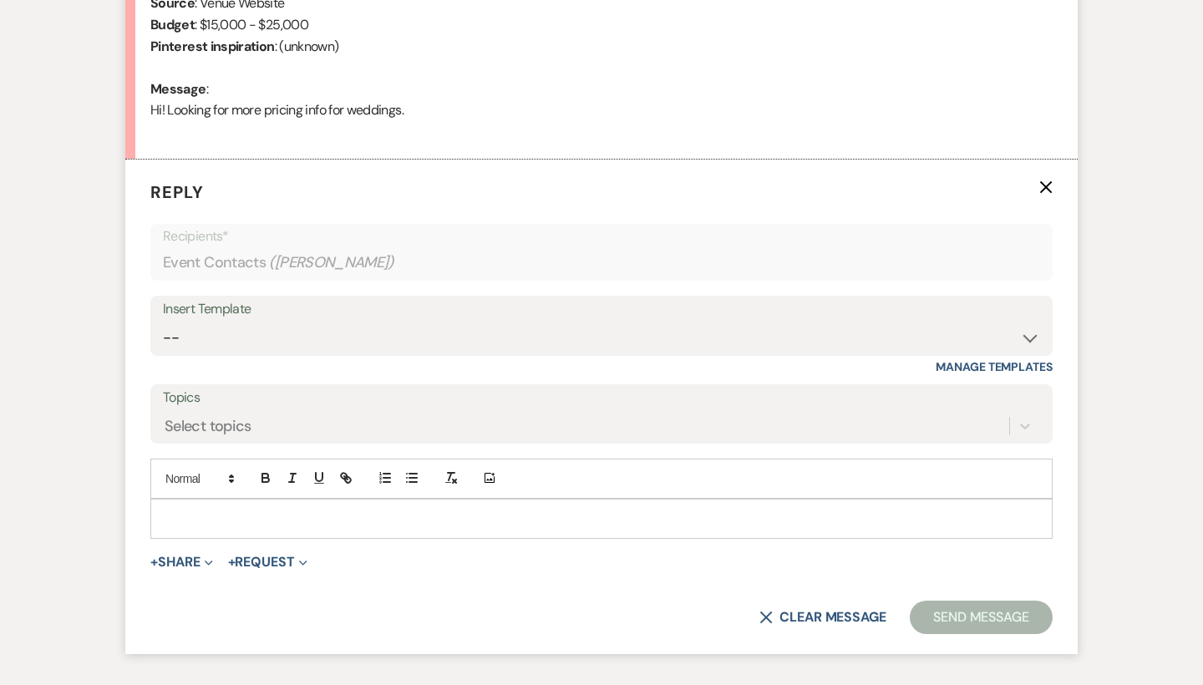
scroll to position [869, 0]
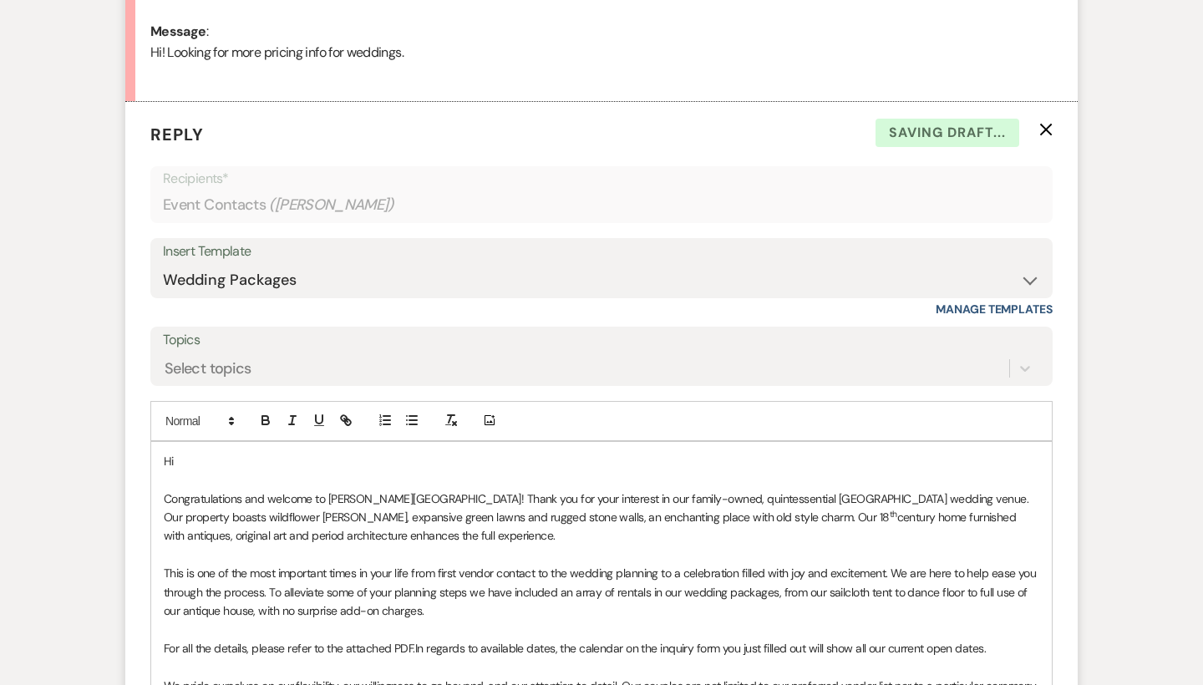
click at [222, 452] on p "Hi" at bounding box center [601, 461] width 875 height 18
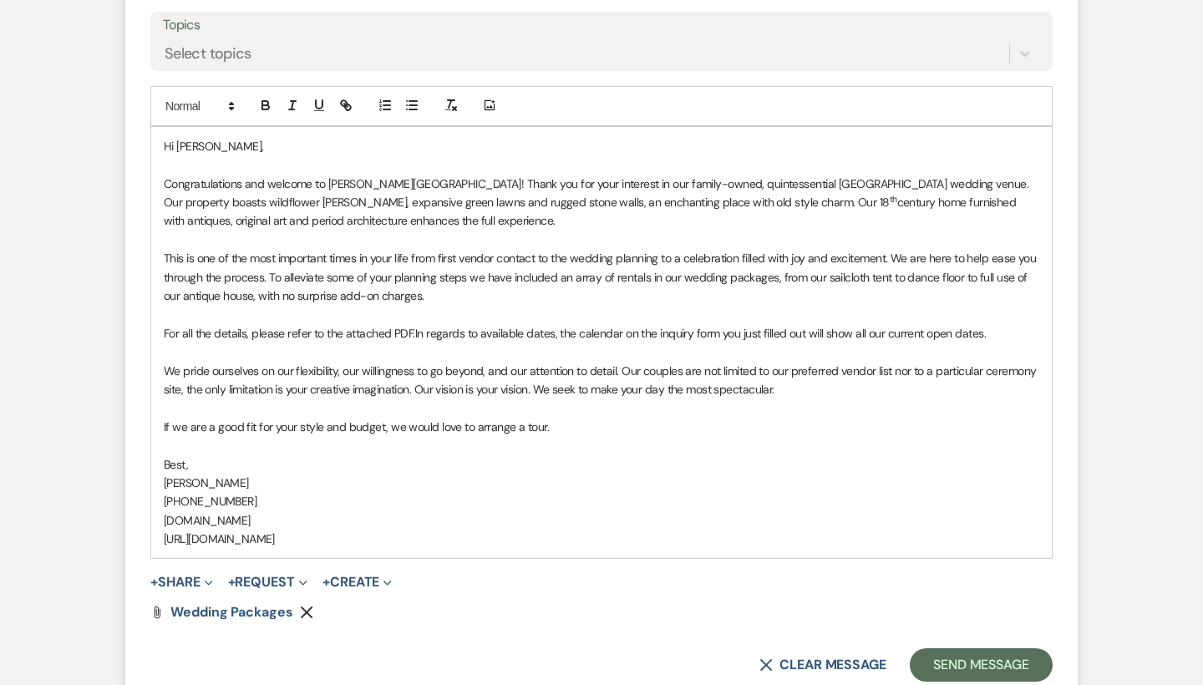
scroll to position [1203, 0]
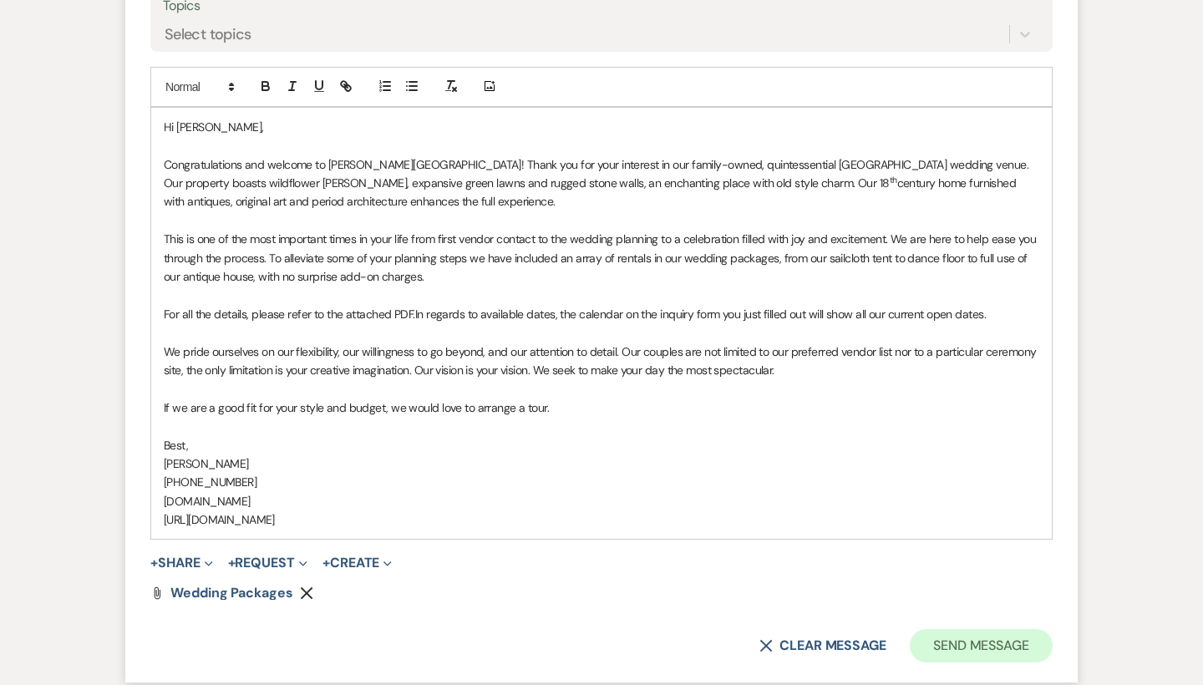
click at [972, 629] on button "Send Message" at bounding box center [981, 645] width 143 height 33
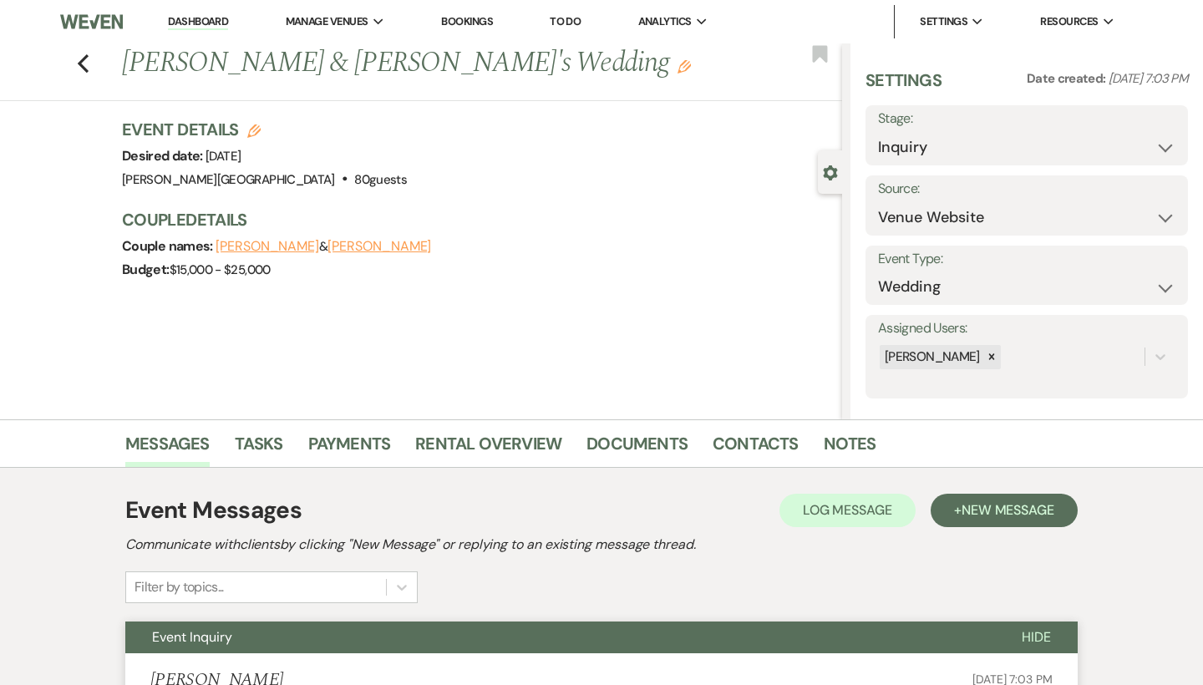
scroll to position [0, 0]
click at [83, 61] on icon "Previous" at bounding box center [83, 63] width 13 height 20
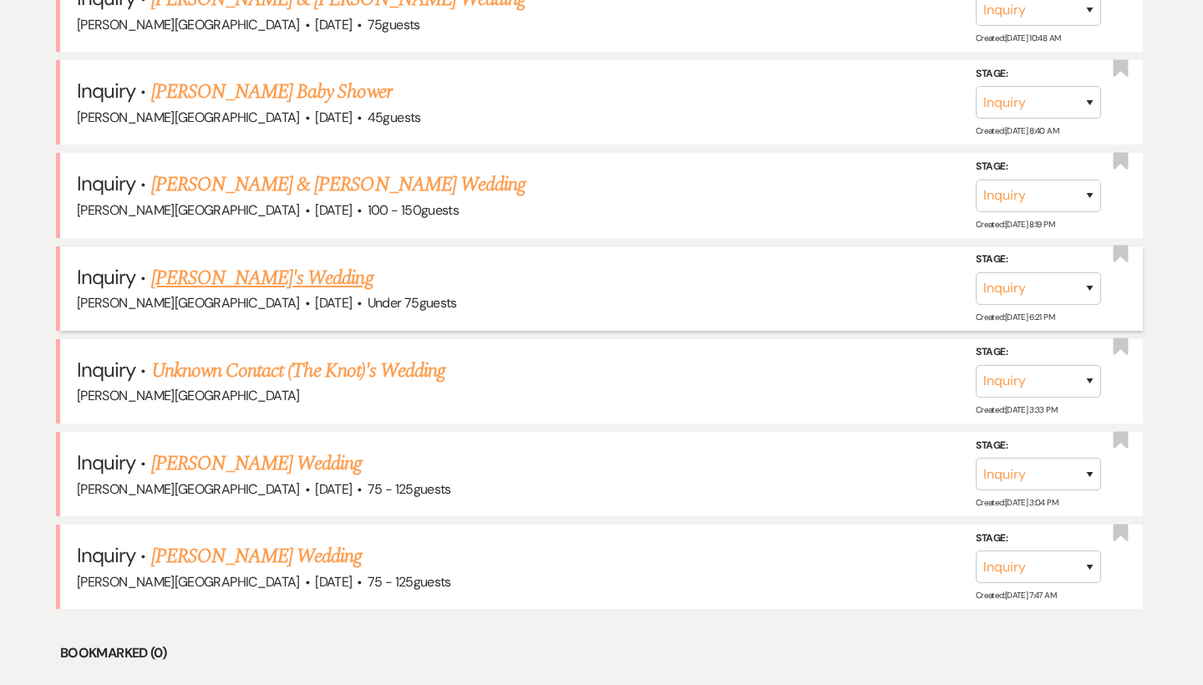
scroll to position [656, 0]
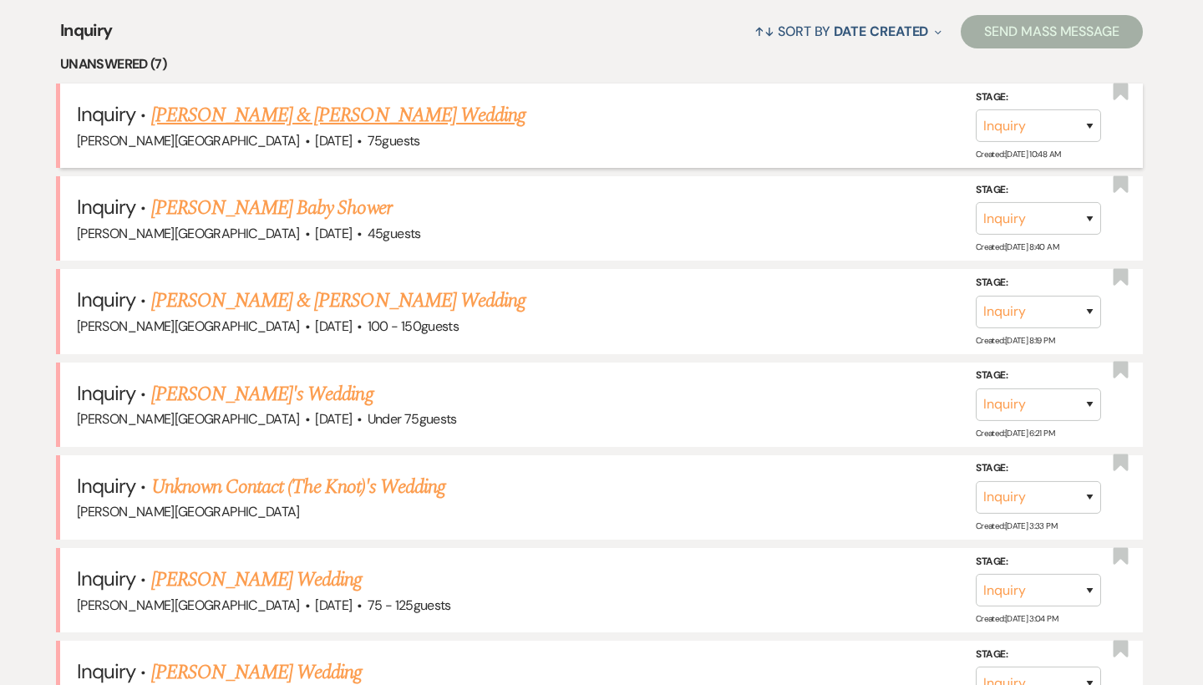
click at [303, 112] on link "[PERSON_NAME] & [PERSON_NAME] Wedding" at bounding box center [338, 115] width 374 height 30
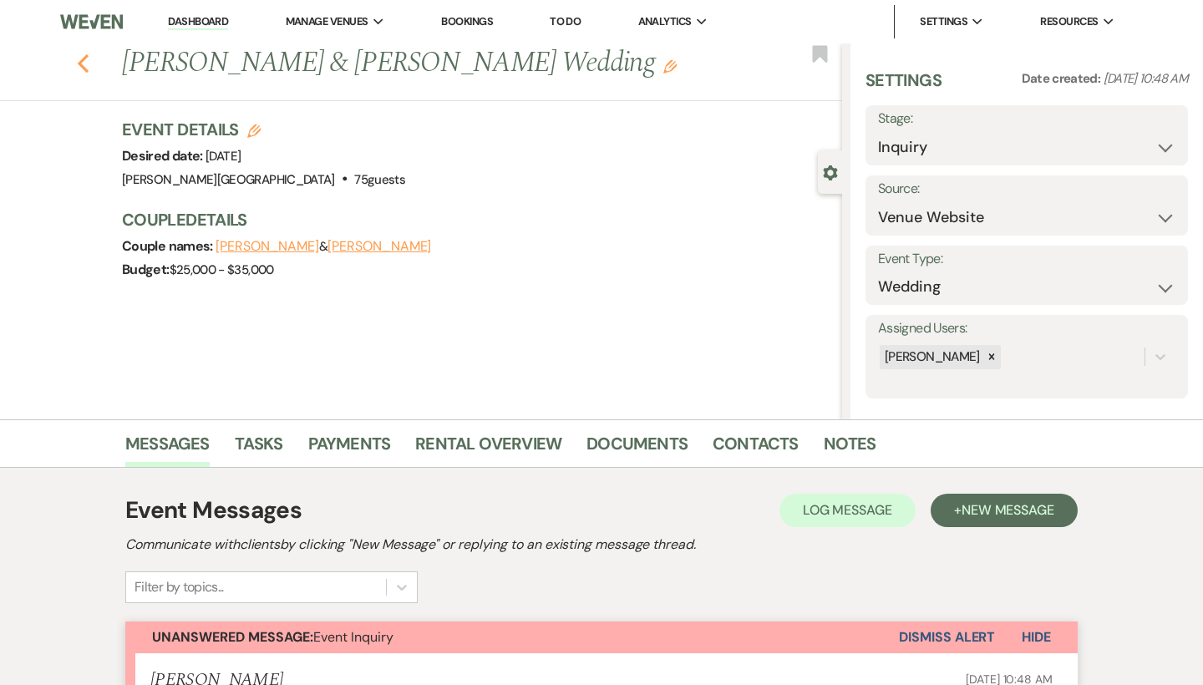
click at [87, 58] on icon "Previous" at bounding box center [83, 63] width 13 height 20
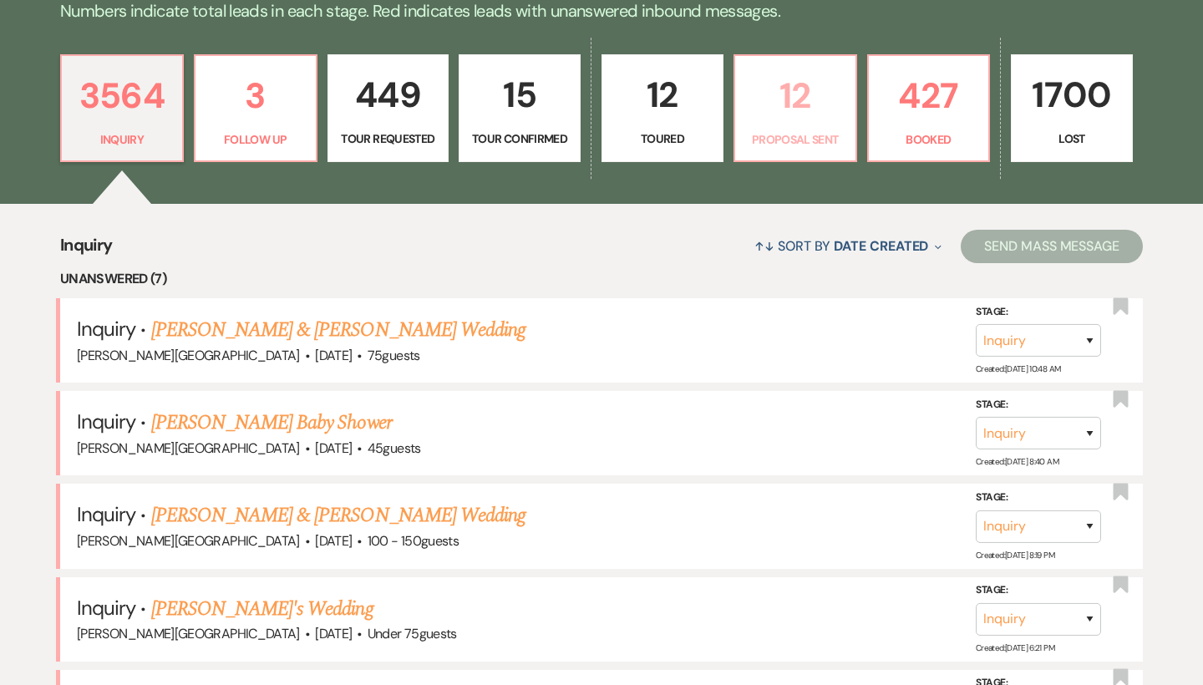
scroll to position [398, 0]
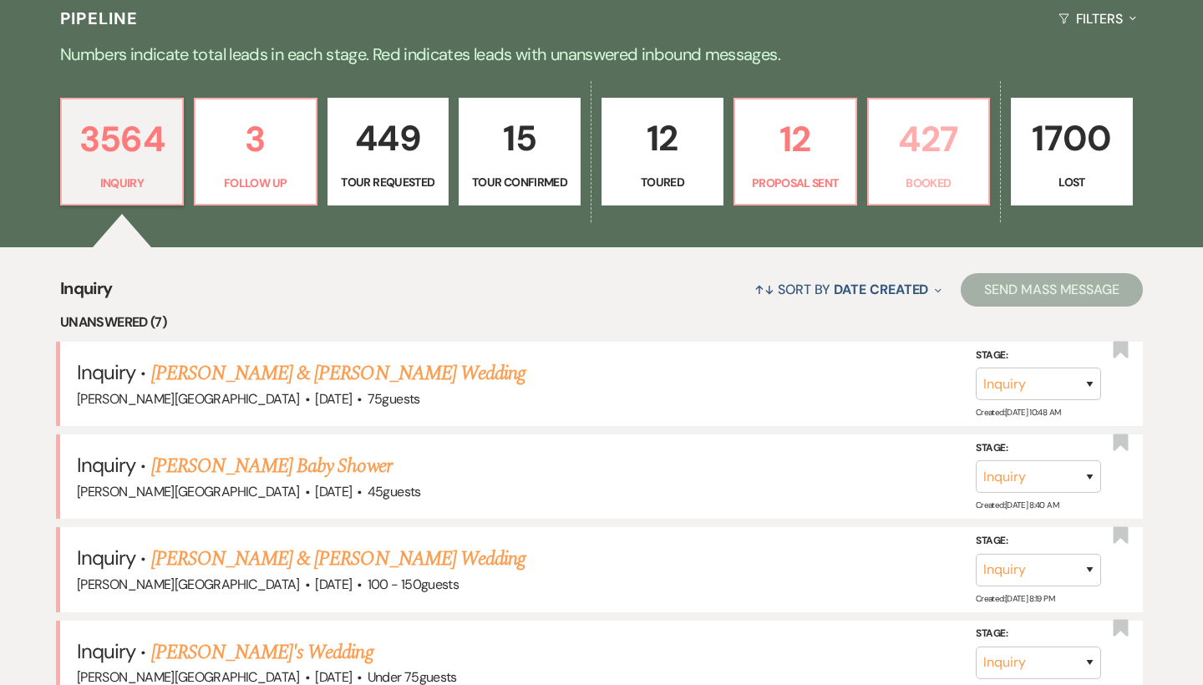
click at [925, 162] on p "427" at bounding box center [929, 139] width 100 height 56
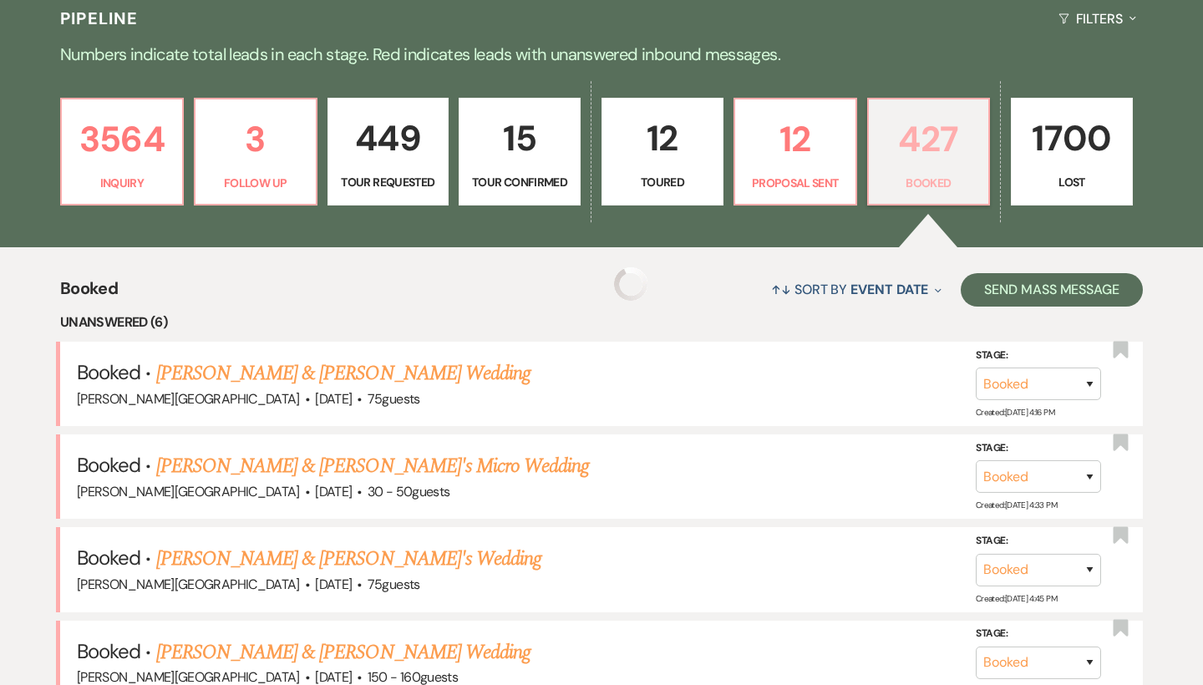
click at [927, 142] on p "427" at bounding box center [929, 139] width 100 height 56
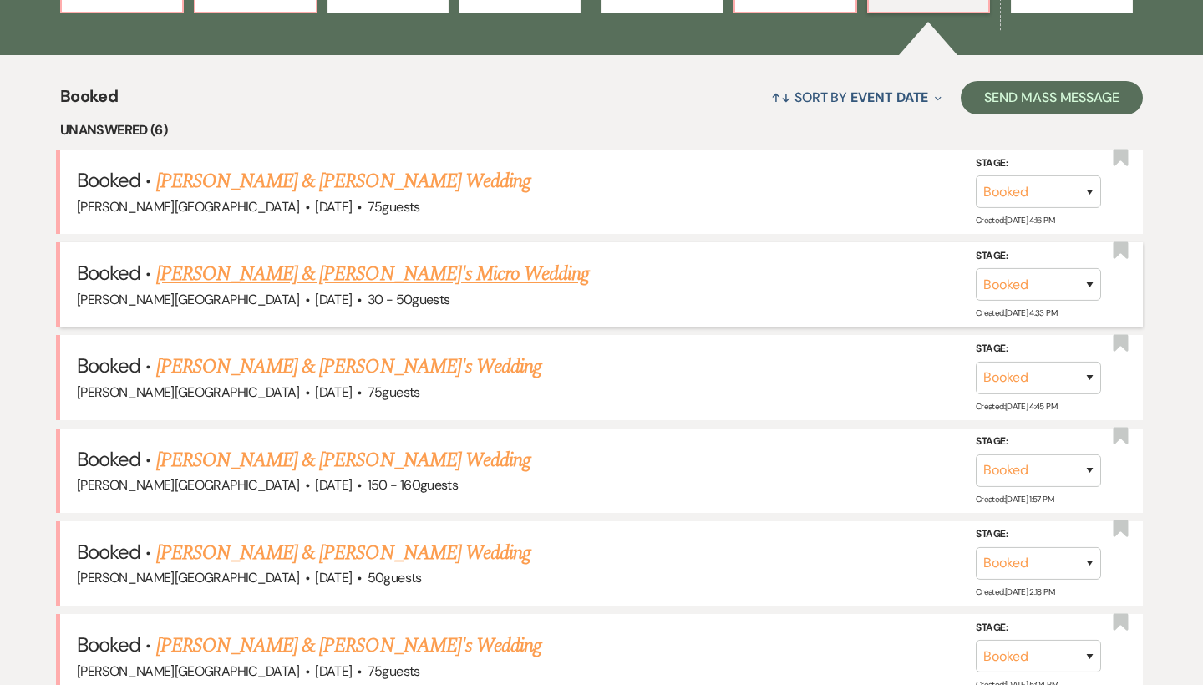
scroll to position [610, 0]
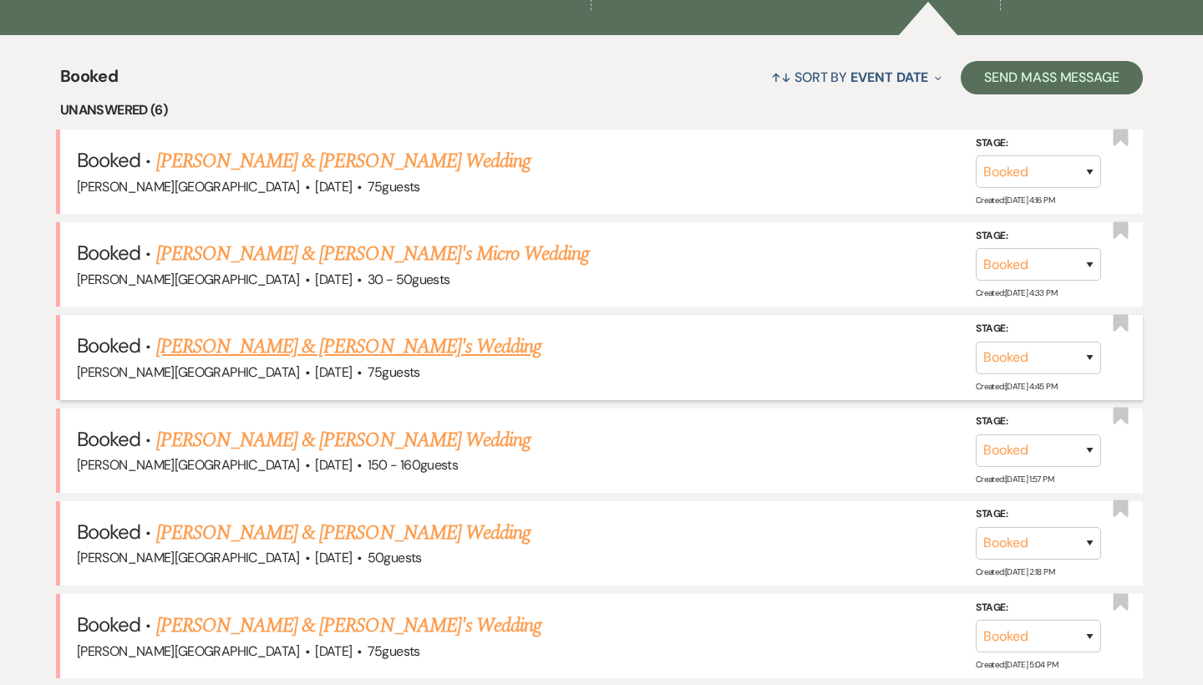
click at [314, 349] on link "[PERSON_NAME] & [PERSON_NAME]'s Wedding" at bounding box center [349, 347] width 386 height 30
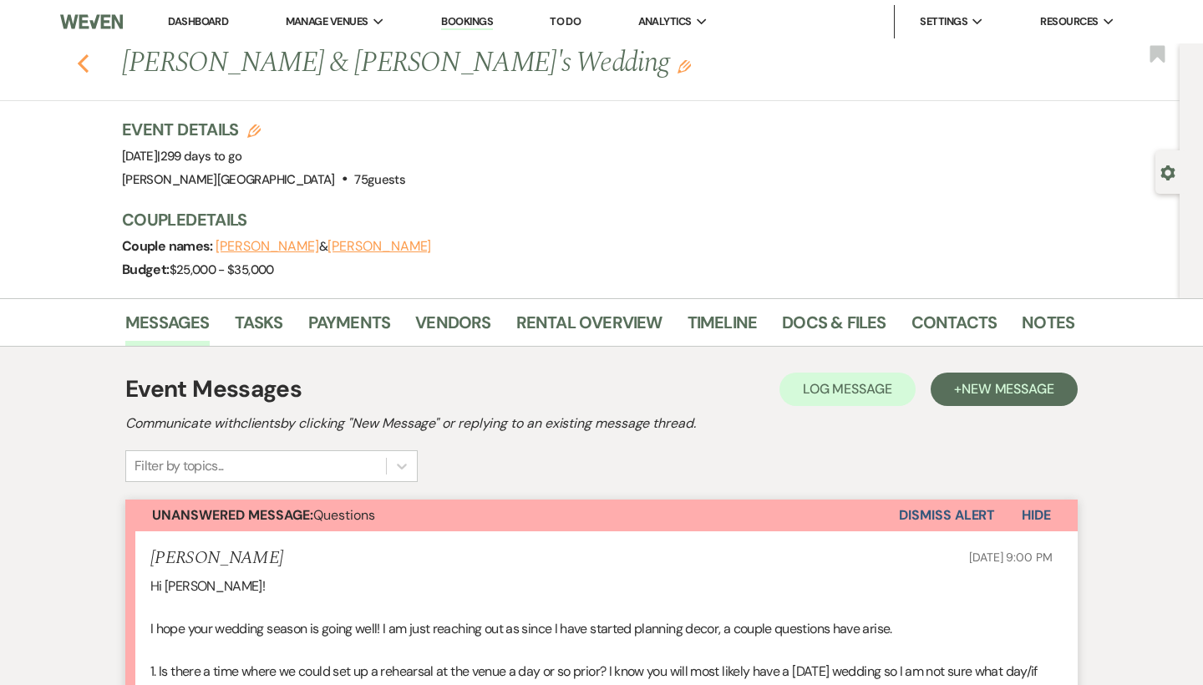
click at [84, 59] on use "button" at bounding box center [83, 63] width 11 height 18
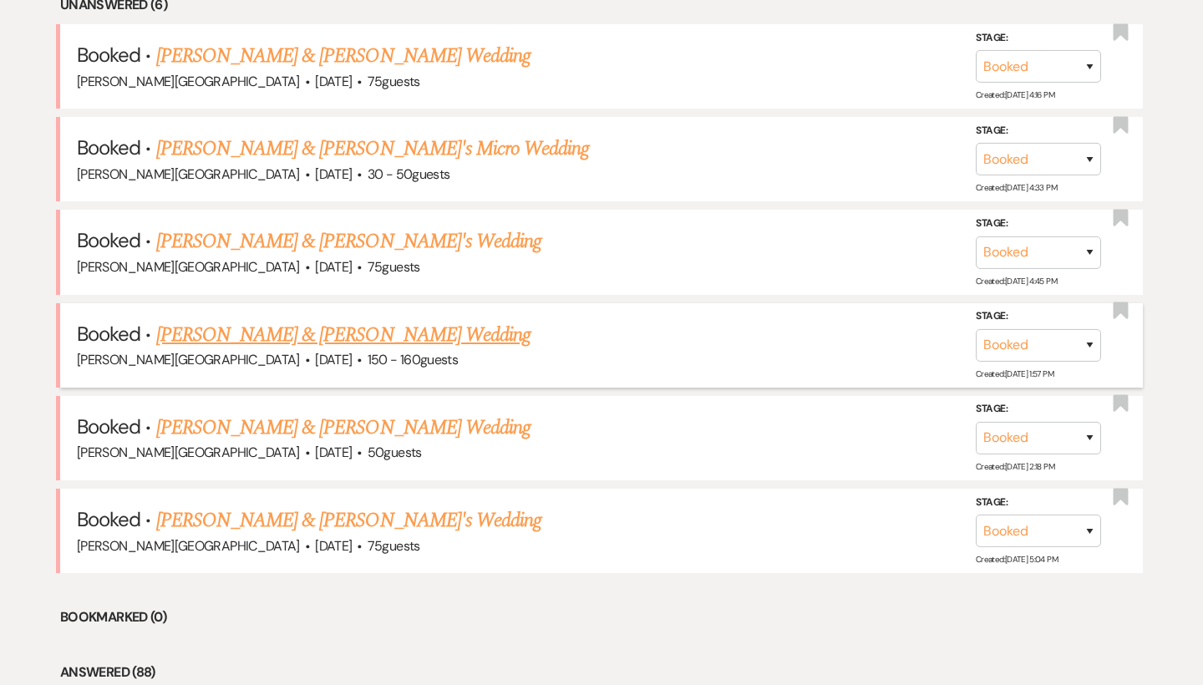
scroll to position [723, 0]
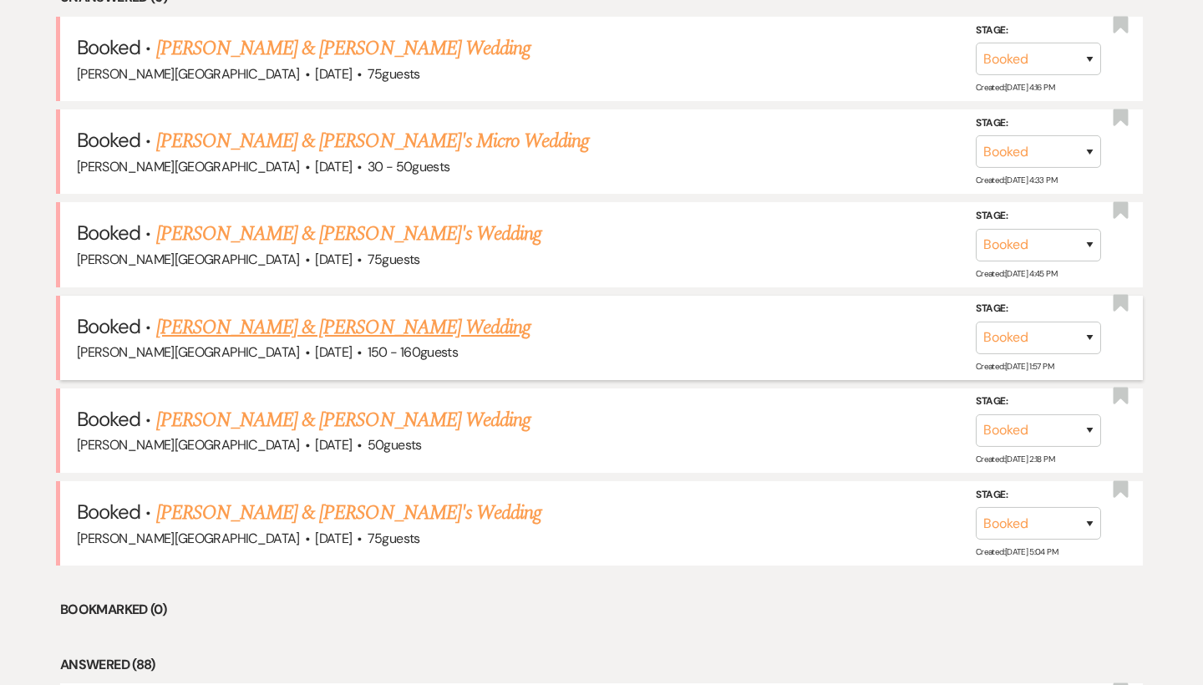
click at [353, 331] on link "[PERSON_NAME] & [PERSON_NAME] Wedding" at bounding box center [343, 327] width 374 height 30
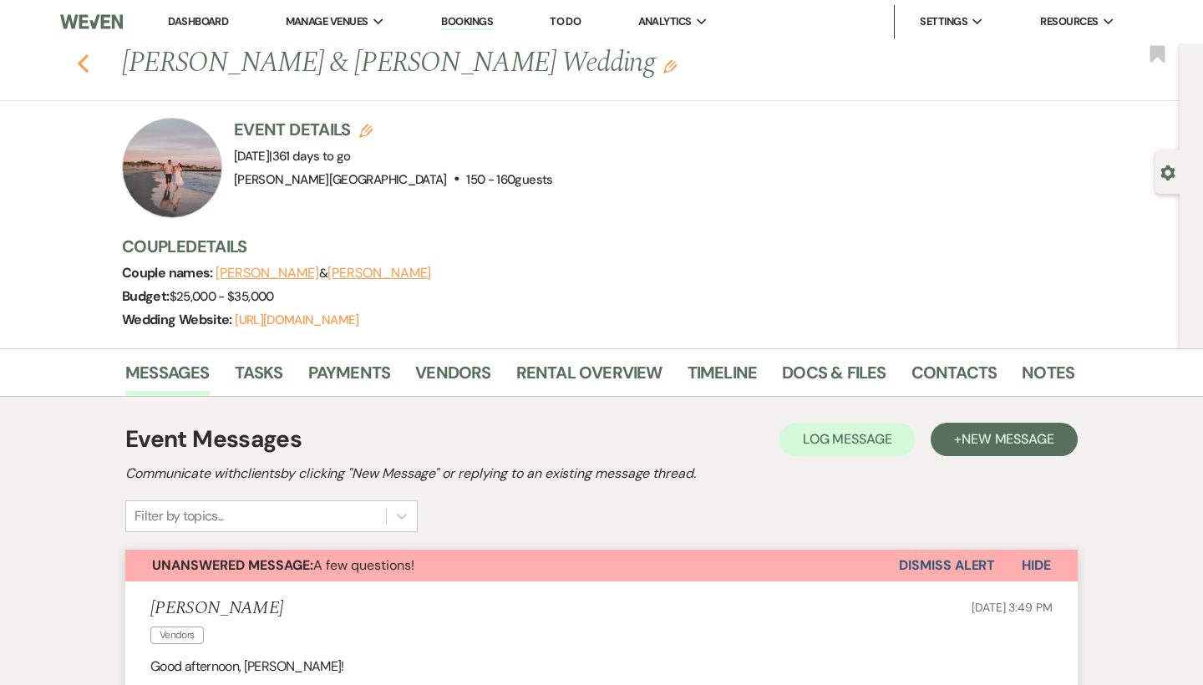
click at [82, 64] on use "button" at bounding box center [83, 63] width 11 height 18
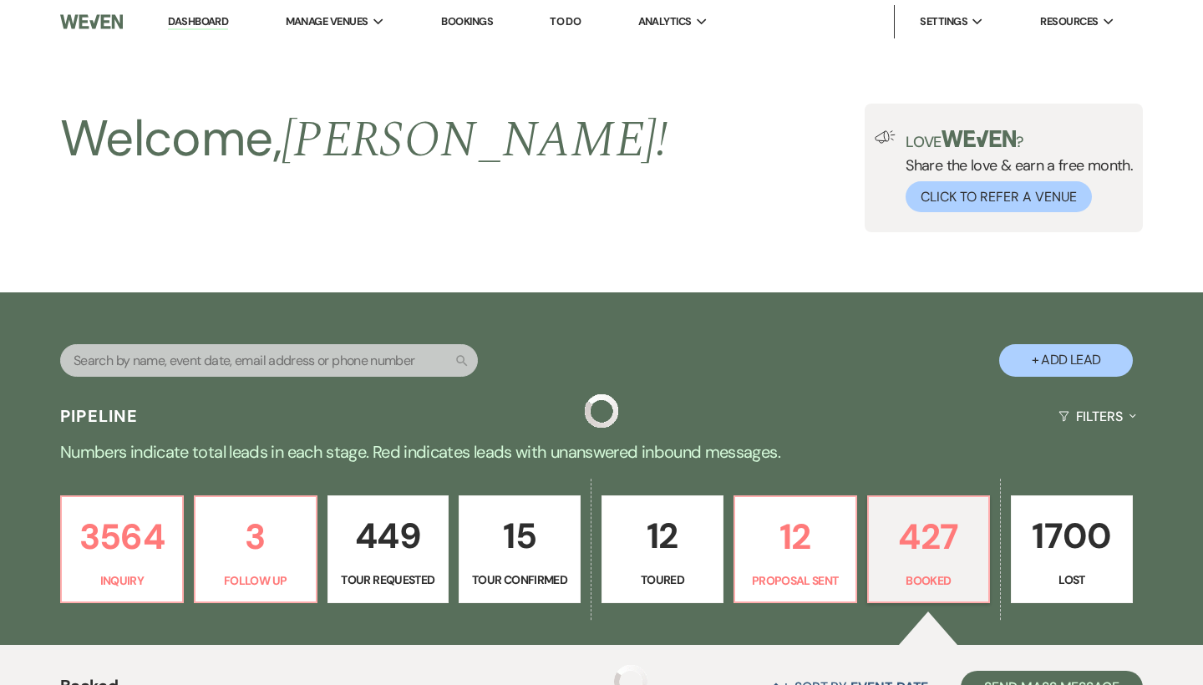
scroll to position [723, 0]
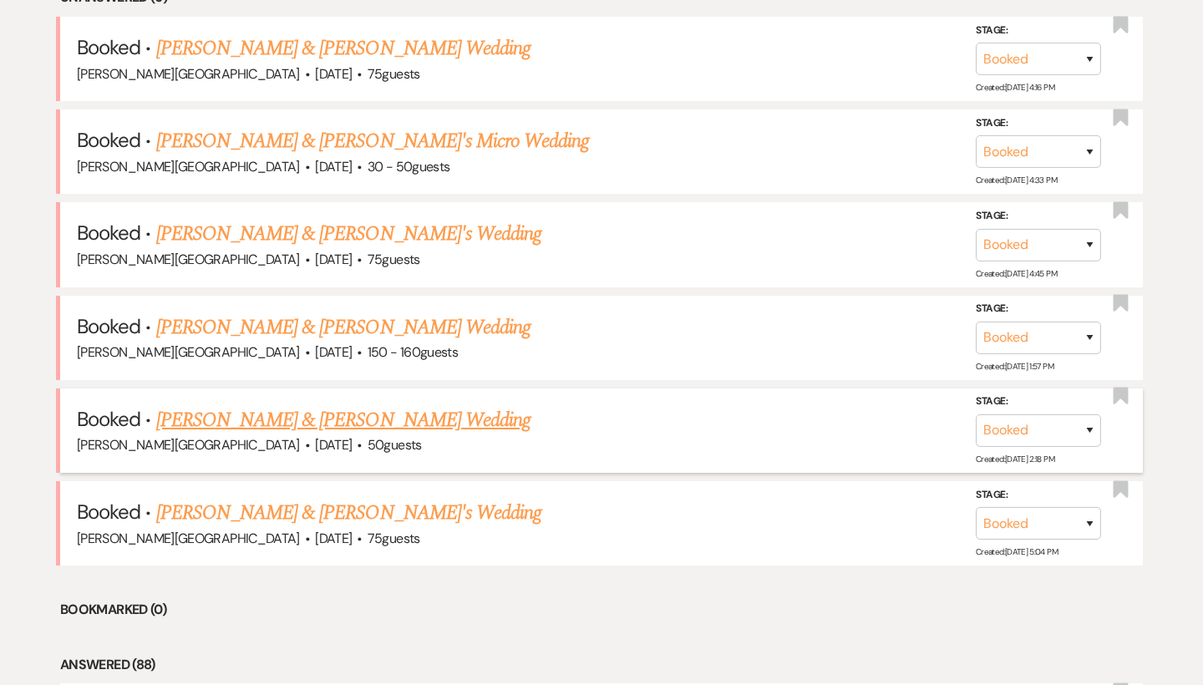
click at [366, 413] on link "[PERSON_NAME] & [PERSON_NAME] Wedding" at bounding box center [343, 420] width 374 height 30
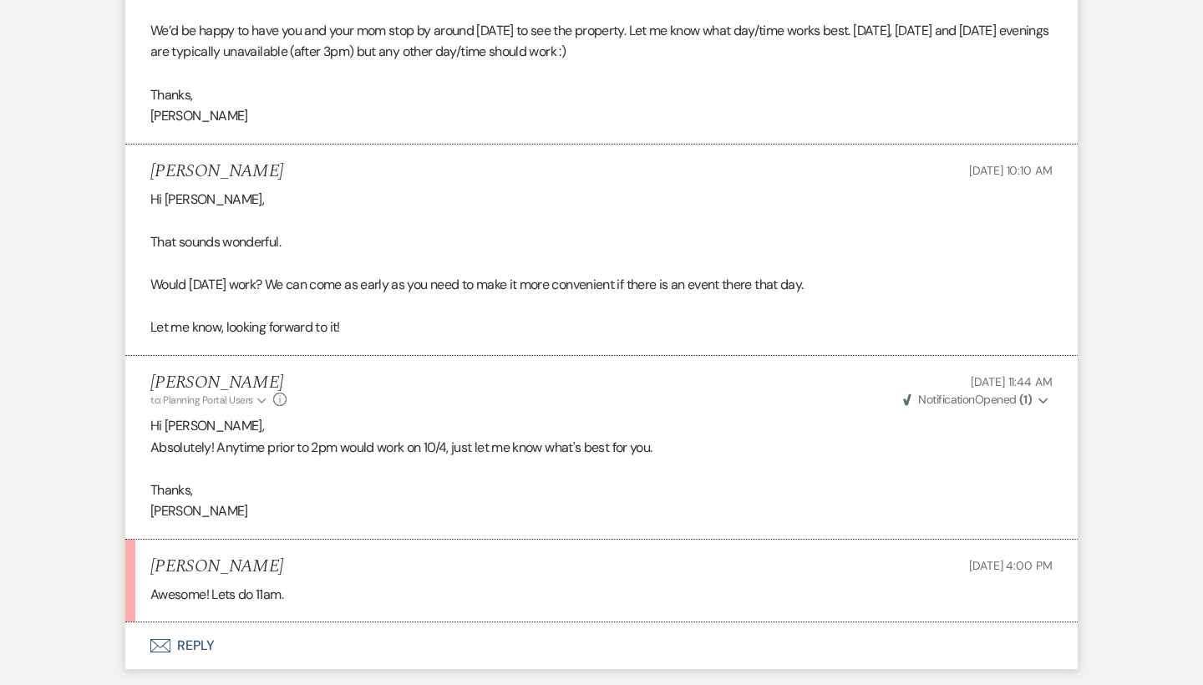
scroll to position [6035, 0]
click at [205, 623] on button "Envelope Reply" at bounding box center [601, 646] width 952 height 47
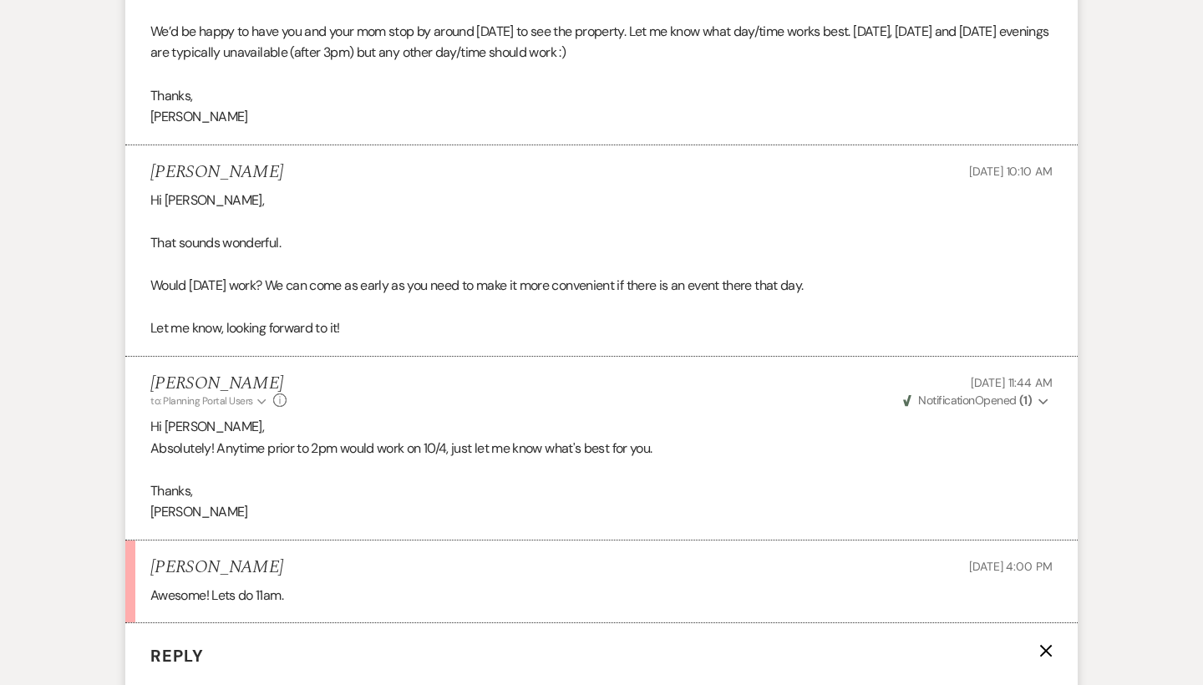
scroll to position [6445, 0]
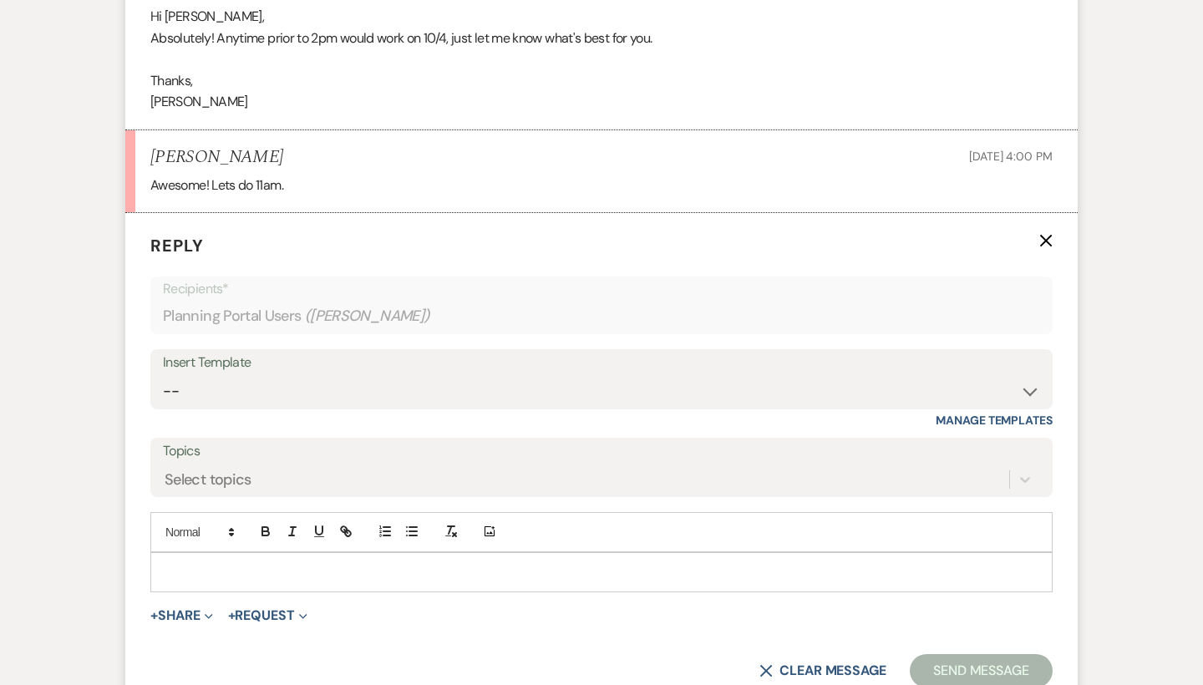
click at [213, 563] on p at bounding box center [601, 572] width 875 height 18
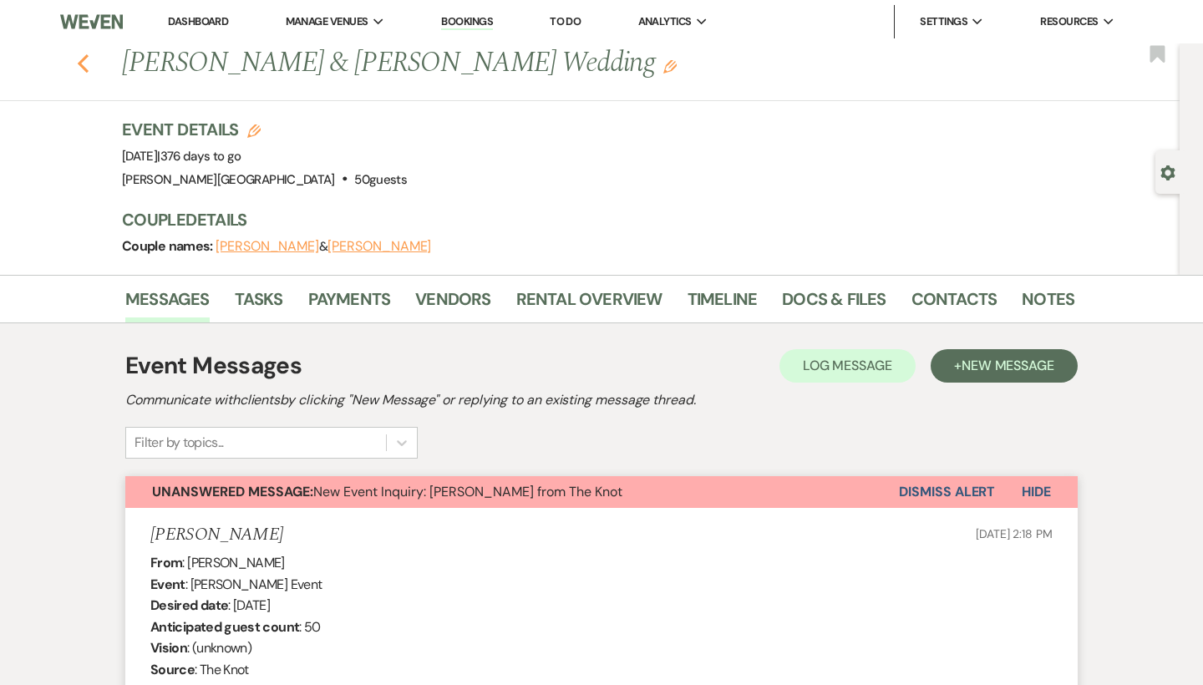
scroll to position [0, 0]
click at [84, 63] on icon "Previous" at bounding box center [83, 63] width 13 height 20
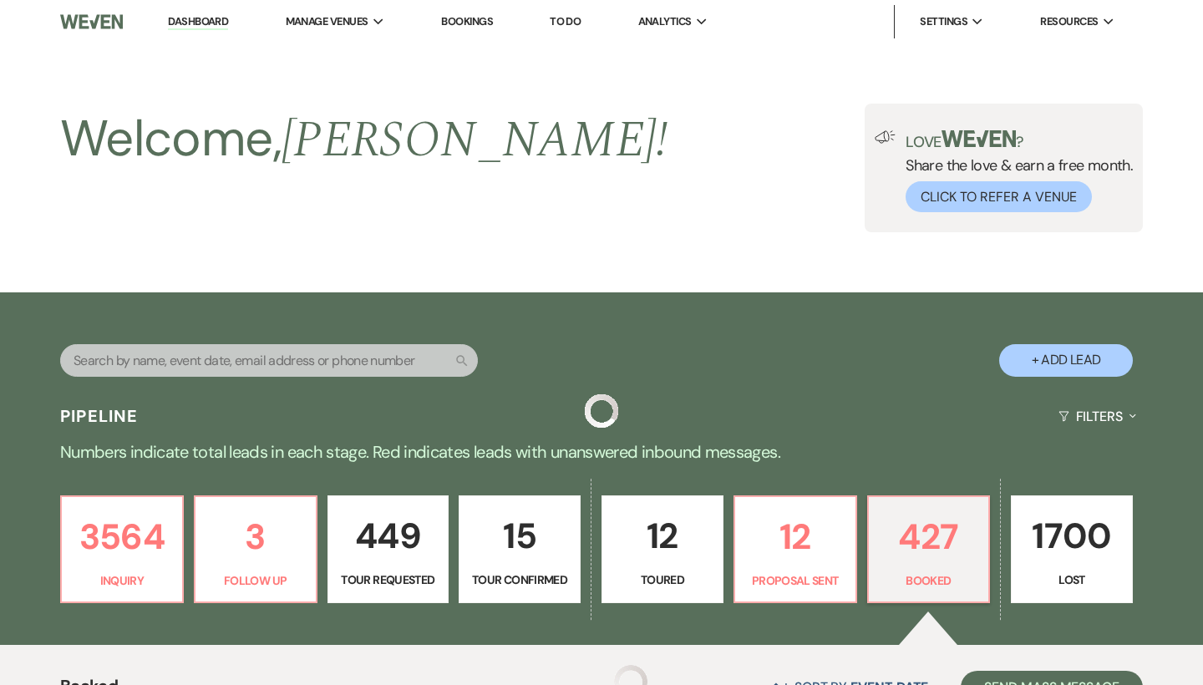
scroll to position [723, 0]
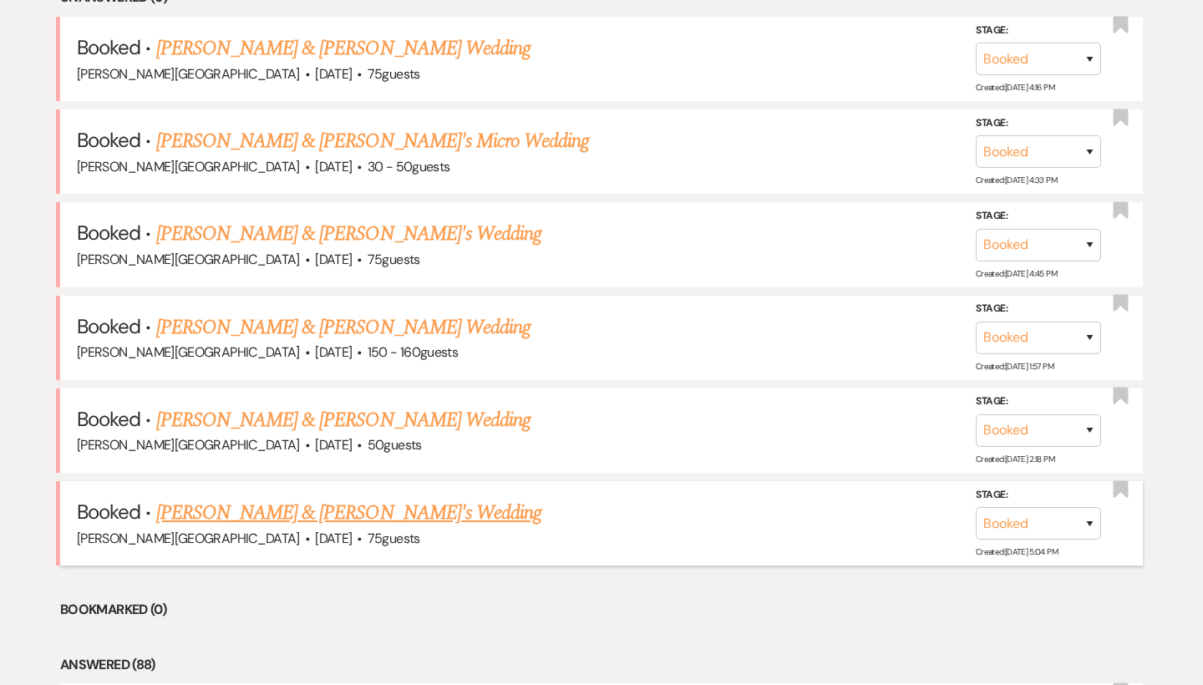
click at [313, 500] on link "[PERSON_NAME] & [PERSON_NAME]'s Wedding" at bounding box center [349, 513] width 386 height 30
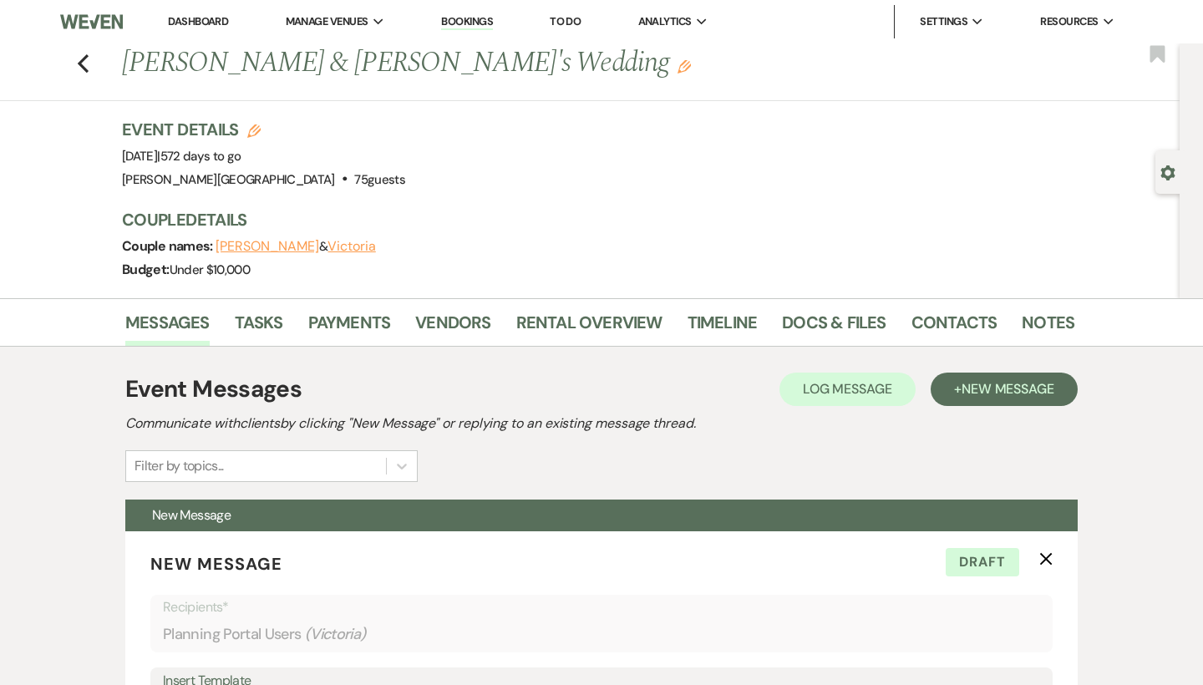
click at [86, 75] on div "Previous [PERSON_NAME] & [PERSON_NAME]'s Wedding Edit Bookmark" at bounding box center [586, 72] width 1188 height 58
click at [84, 64] on icon "Previous" at bounding box center [83, 63] width 13 height 20
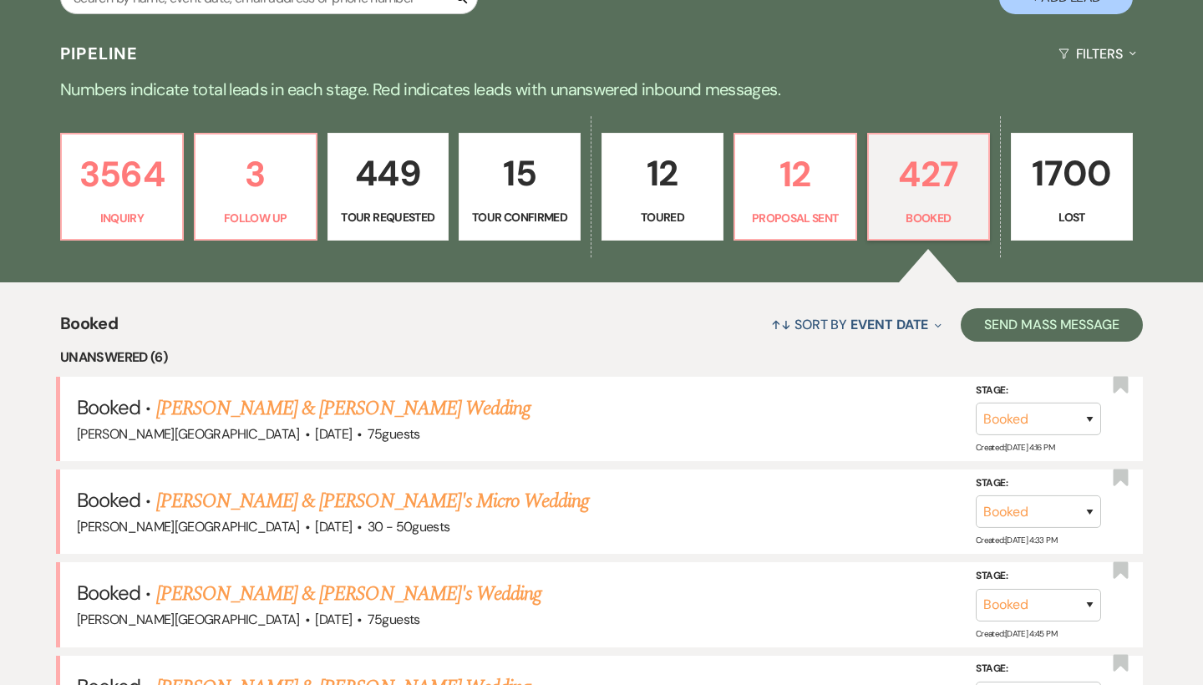
scroll to position [337, 0]
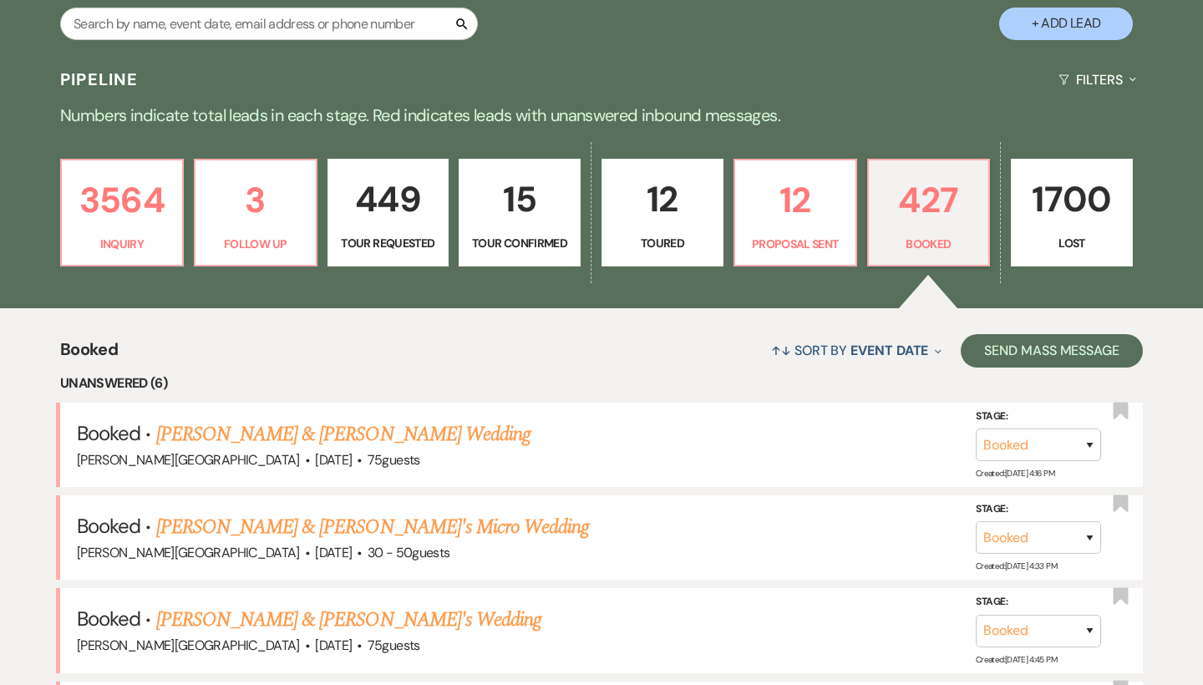
click at [298, 2] on div "Search + Add Lead" at bounding box center [601, 8] width 1203 height 89
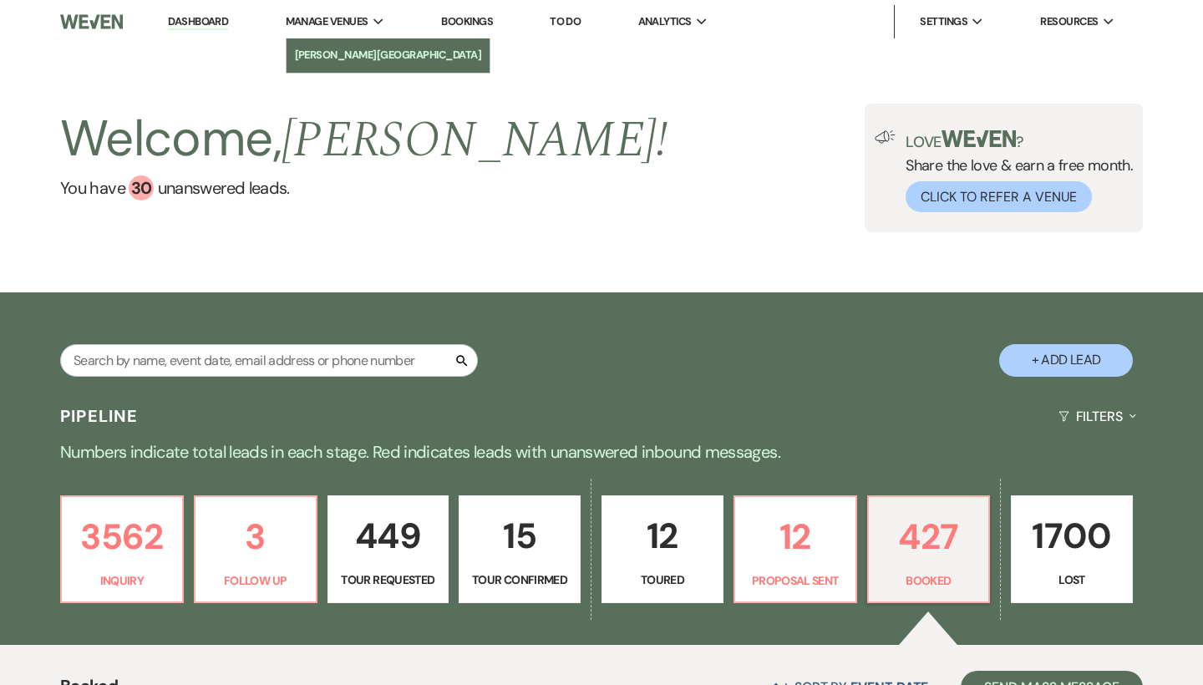
click at [316, 63] on li "[PERSON_NAME][GEOGRAPHIC_DATA]" at bounding box center [388, 55] width 187 height 17
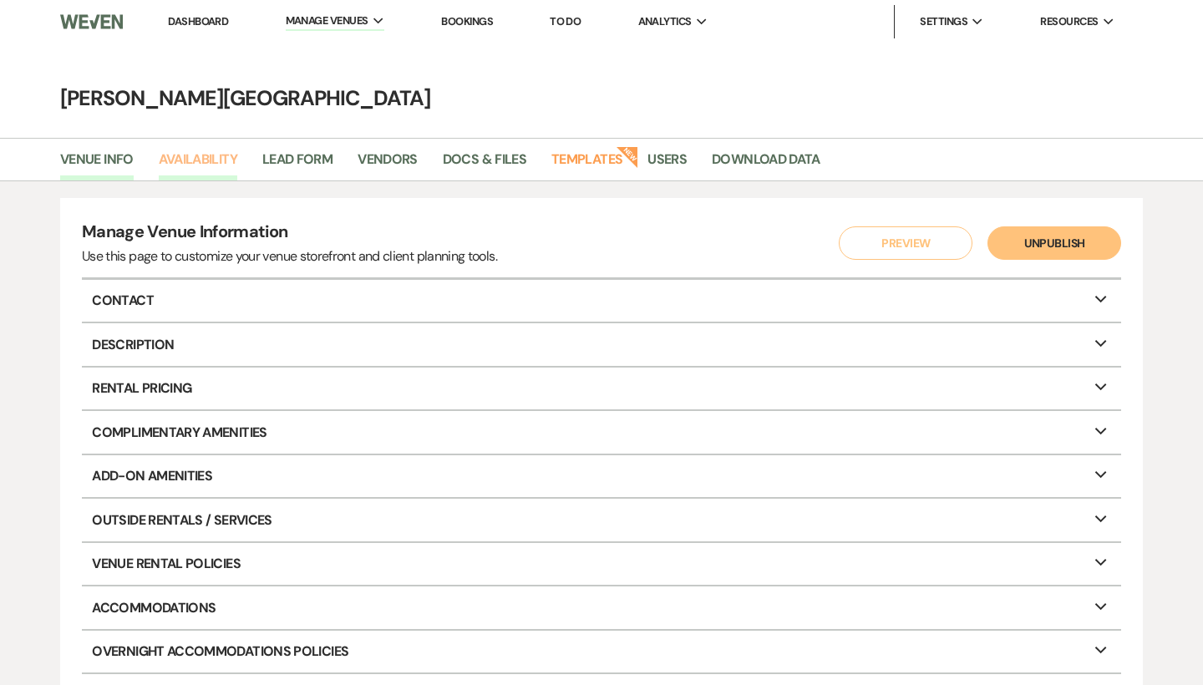
click at [230, 153] on link "Availability" at bounding box center [198, 165] width 79 height 32
select select "3"
select select "2026"
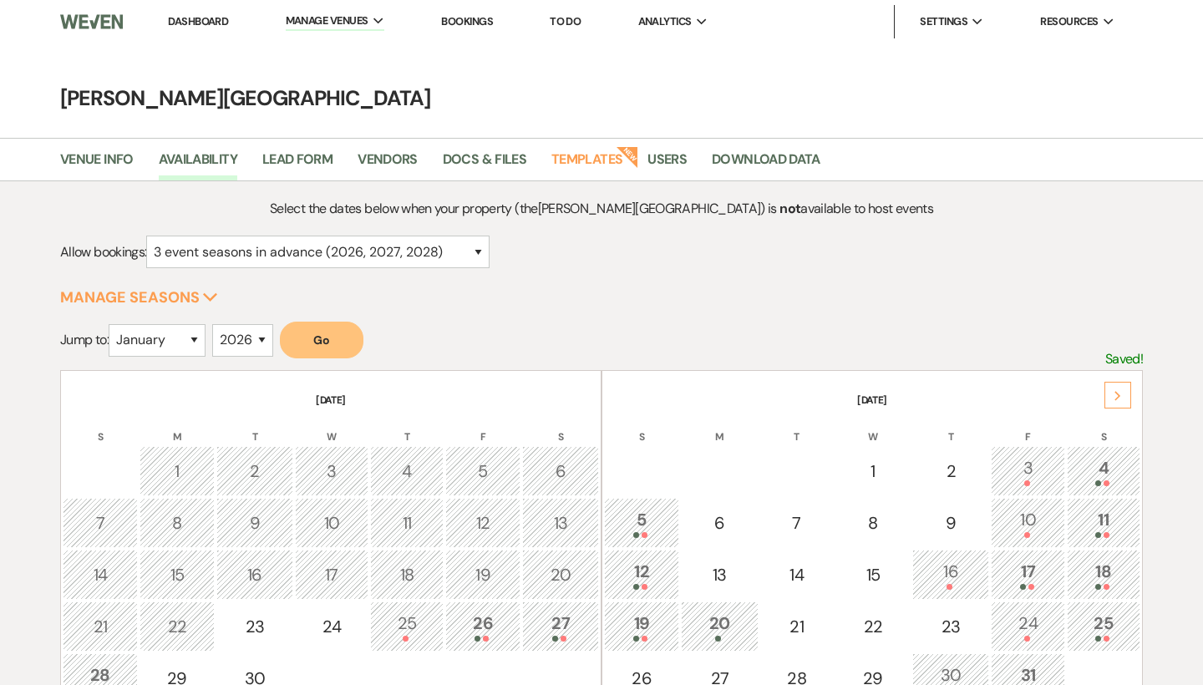
click at [1121, 400] on div "Next" at bounding box center [1117, 395] width 27 height 27
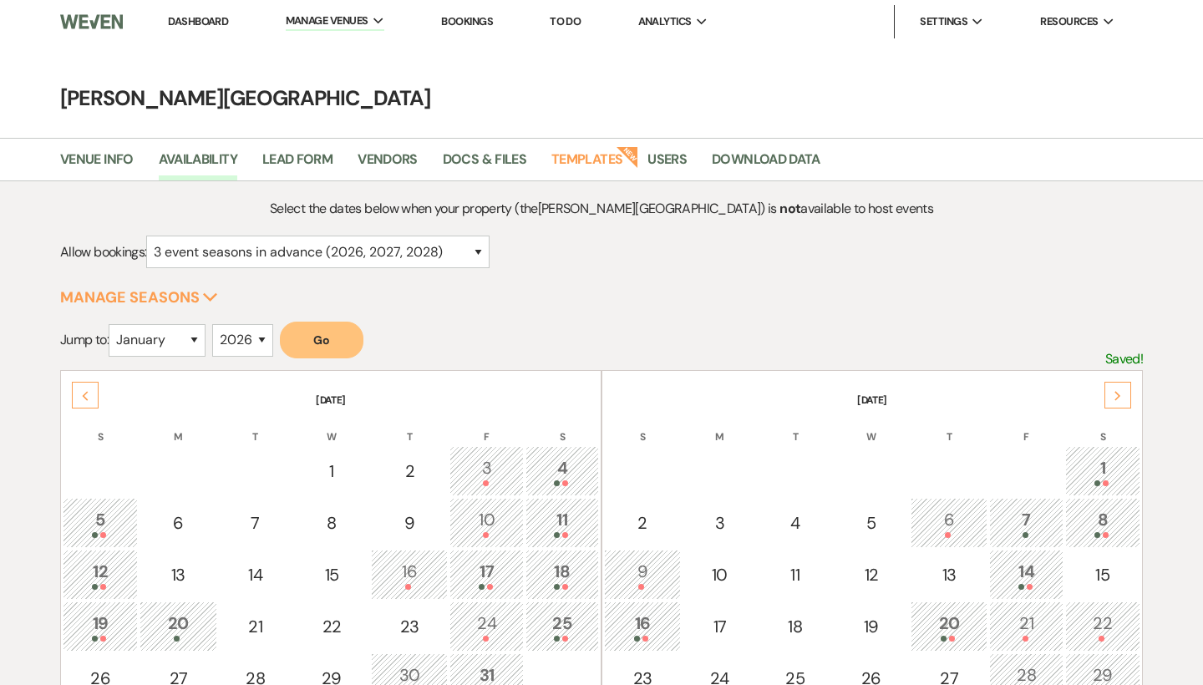
click at [1121, 400] on div "Next" at bounding box center [1117, 395] width 27 height 27
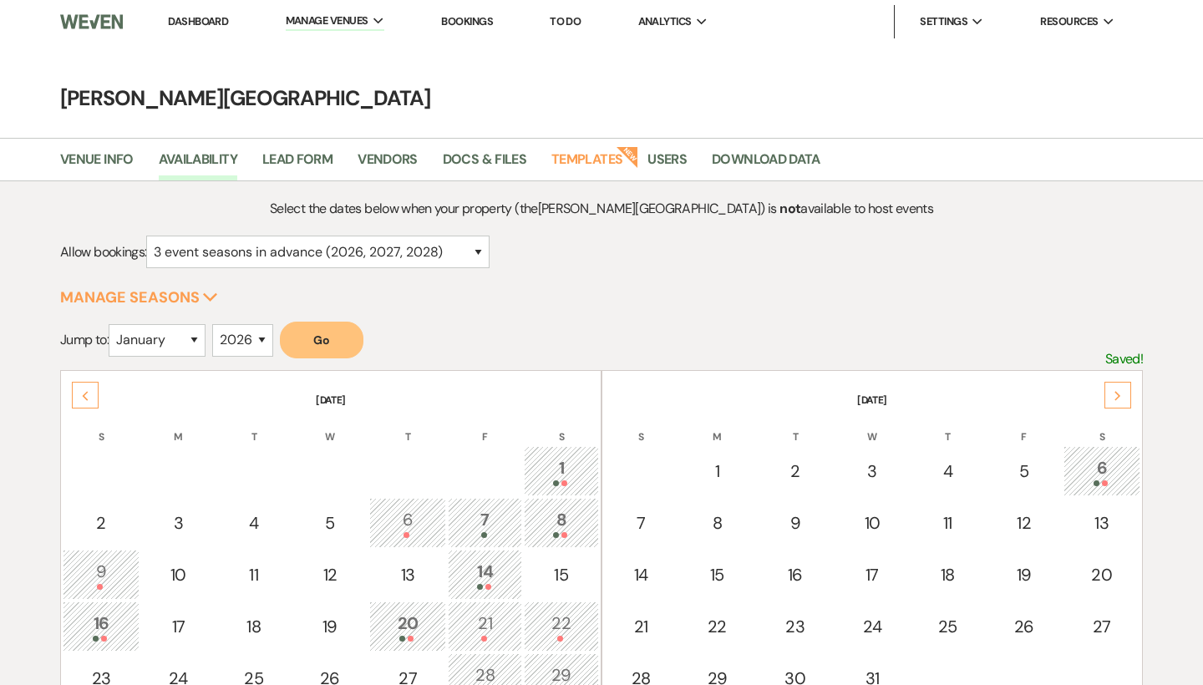
click at [1121, 400] on div "Next" at bounding box center [1117, 395] width 27 height 27
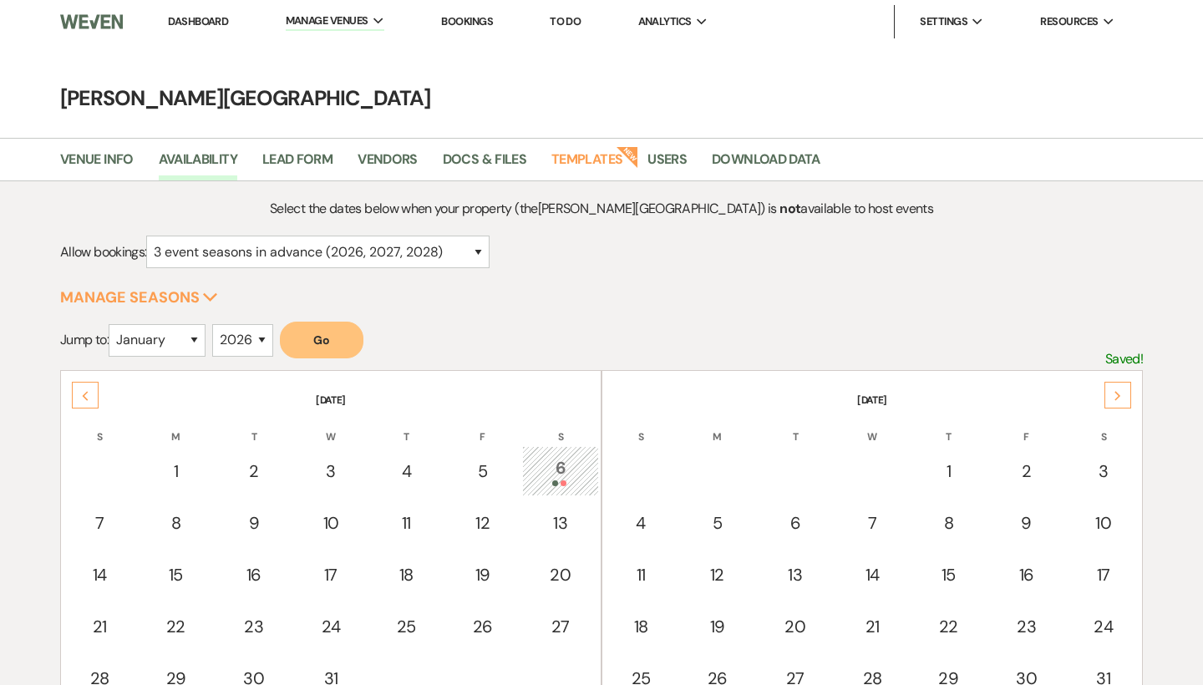
click at [1121, 400] on div "Next" at bounding box center [1117, 395] width 27 height 27
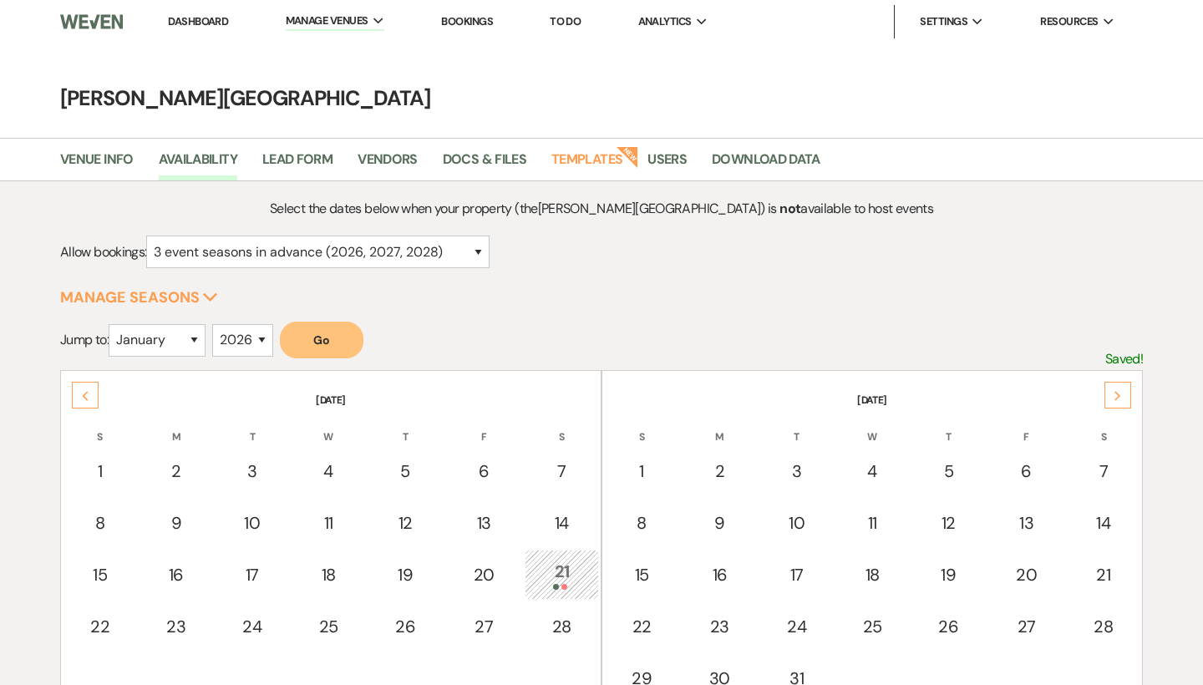
click at [1121, 400] on div "Next" at bounding box center [1117, 395] width 27 height 27
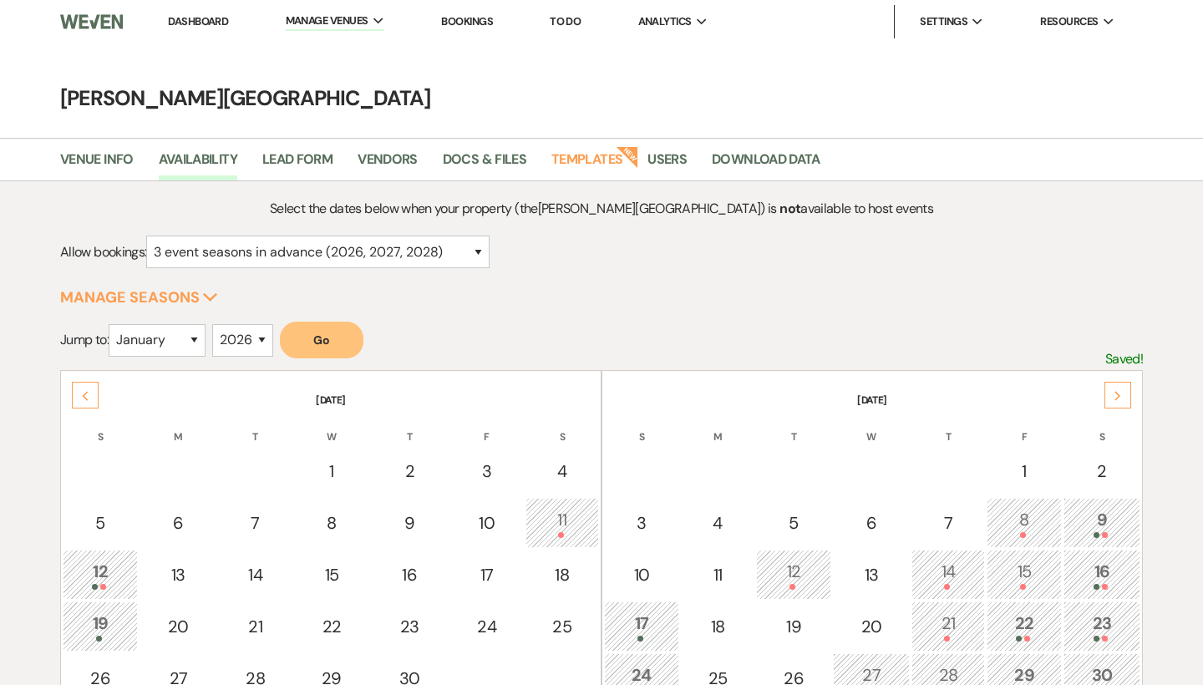
click at [1121, 400] on div "Next" at bounding box center [1117, 395] width 27 height 27
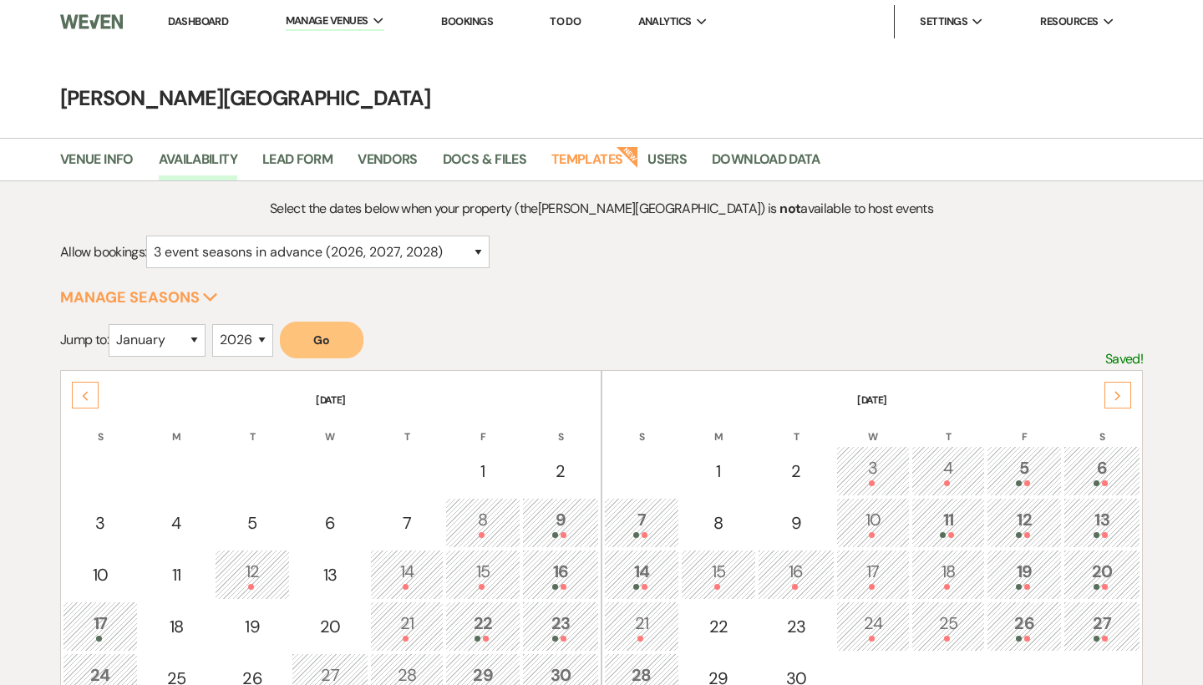
click at [1121, 400] on div "Next" at bounding box center [1117, 395] width 27 height 27
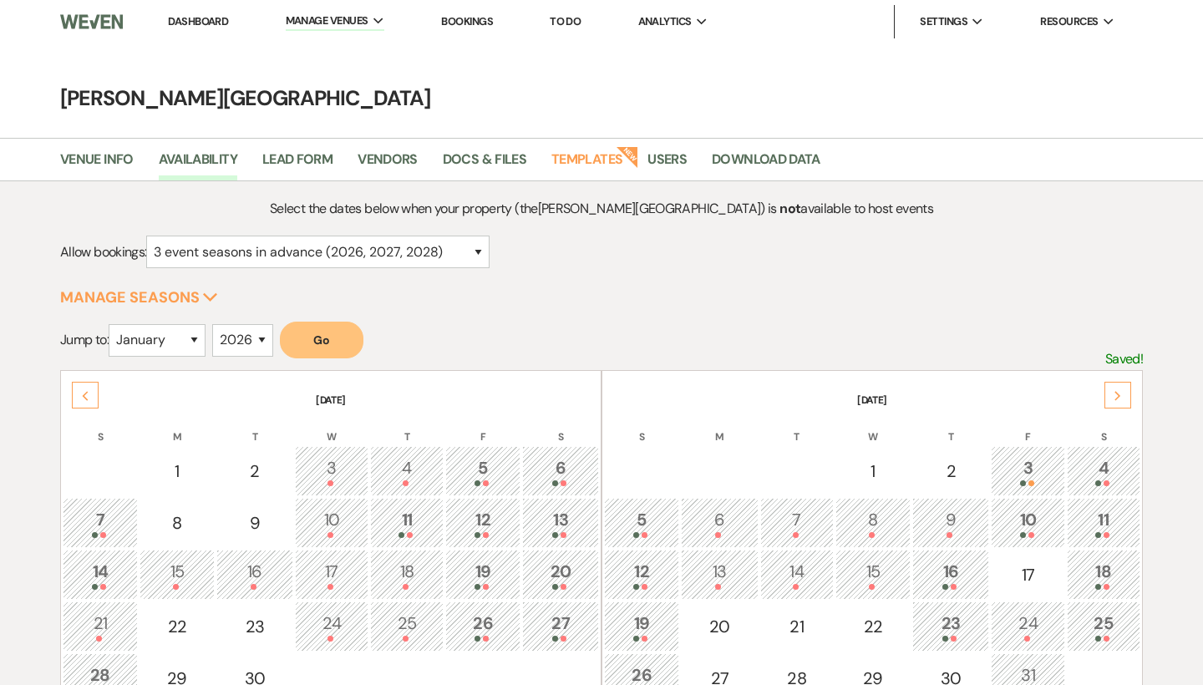
click at [1121, 400] on div "Next" at bounding box center [1117, 395] width 27 height 27
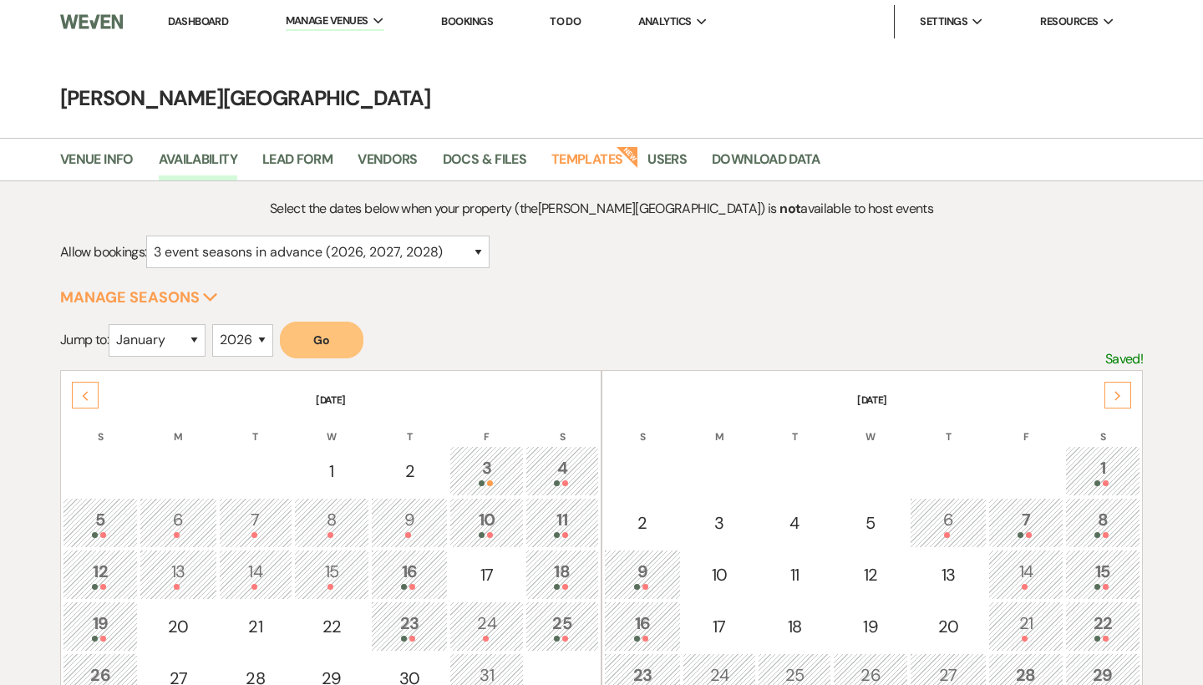
click at [1121, 400] on div "Next" at bounding box center [1117, 395] width 27 height 27
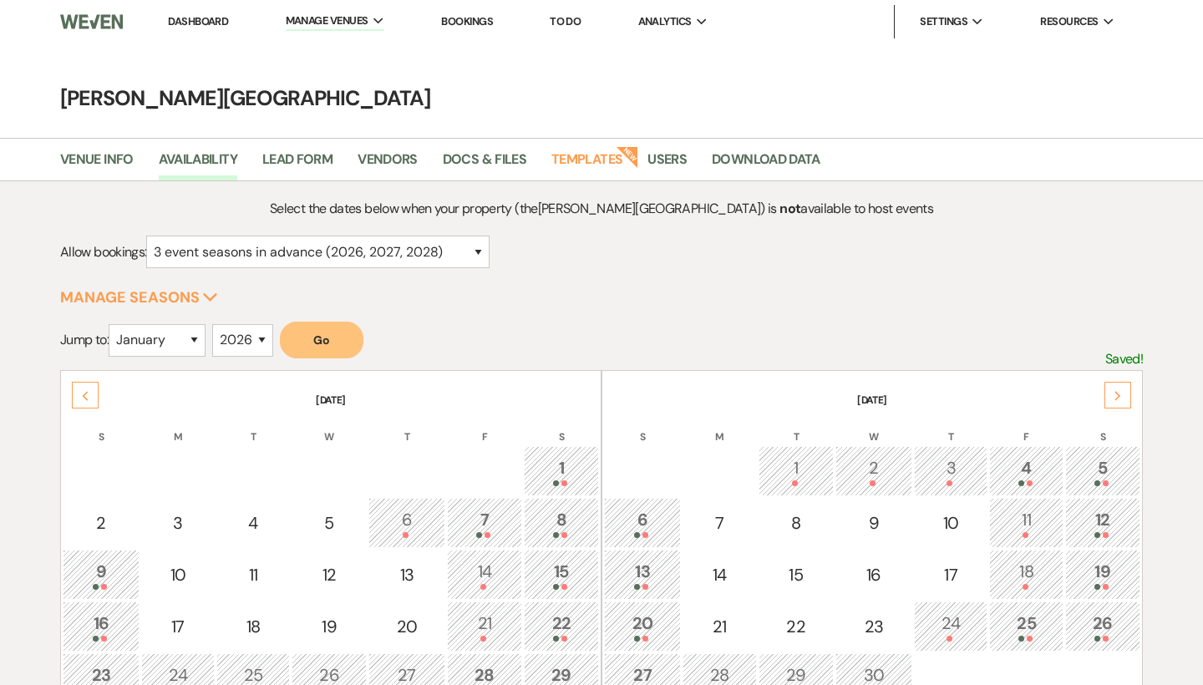
click at [1121, 400] on div "Next" at bounding box center [1117, 395] width 27 height 27
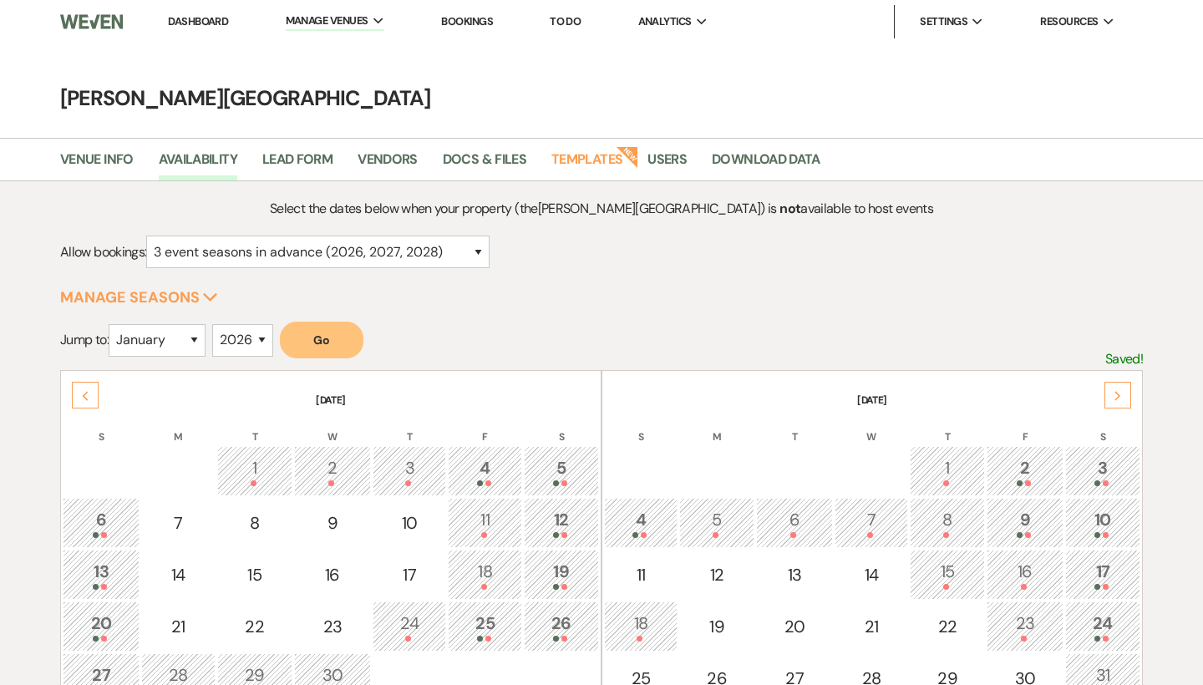
click at [202, 17] on link "Dashboard" at bounding box center [198, 21] width 60 height 14
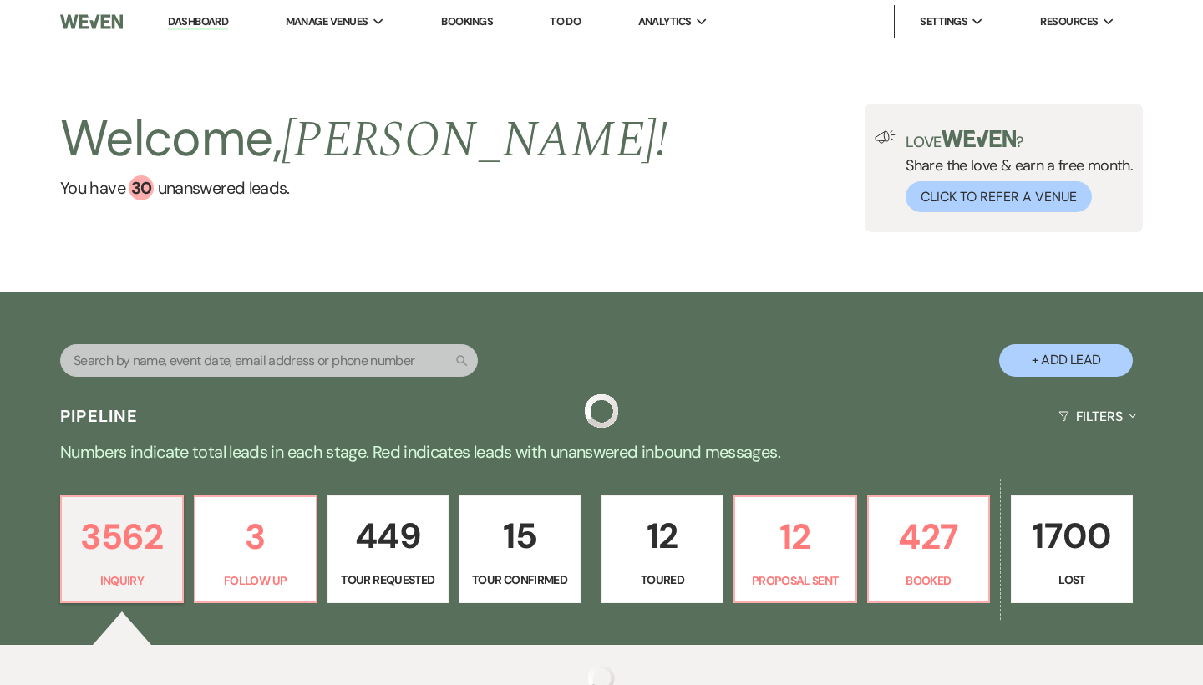
click at [162, 358] on input "text" at bounding box center [269, 360] width 418 height 33
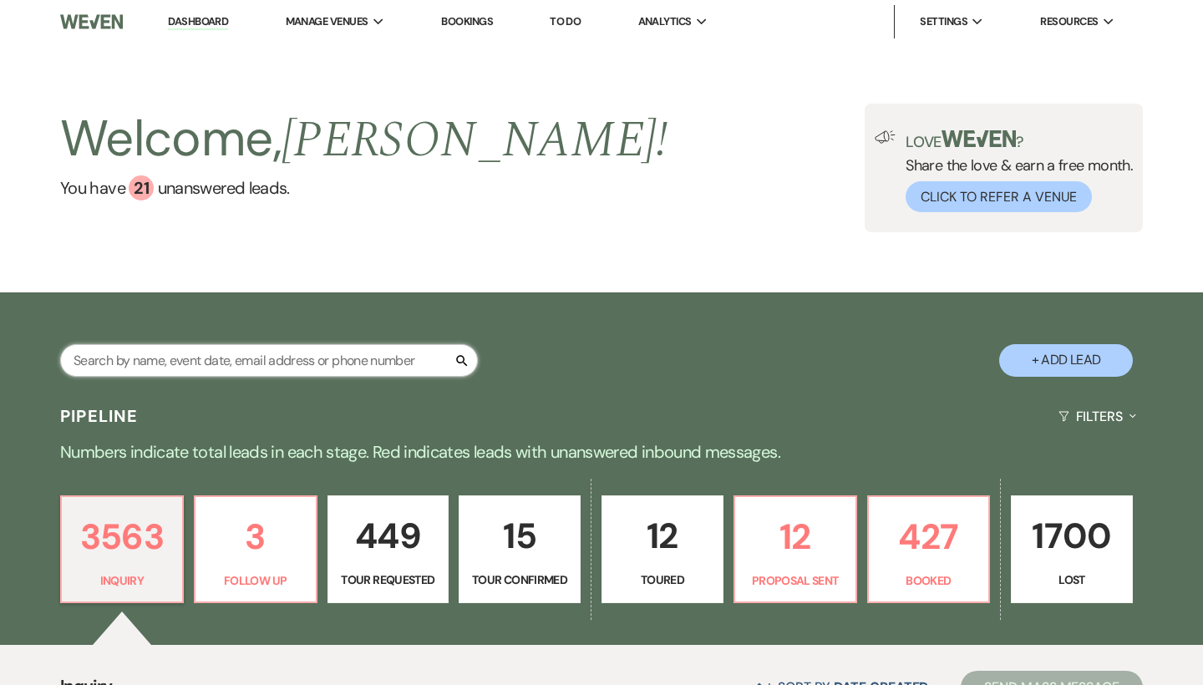
click at [256, 360] on input "text" at bounding box center [269, 360] width 418 height 33
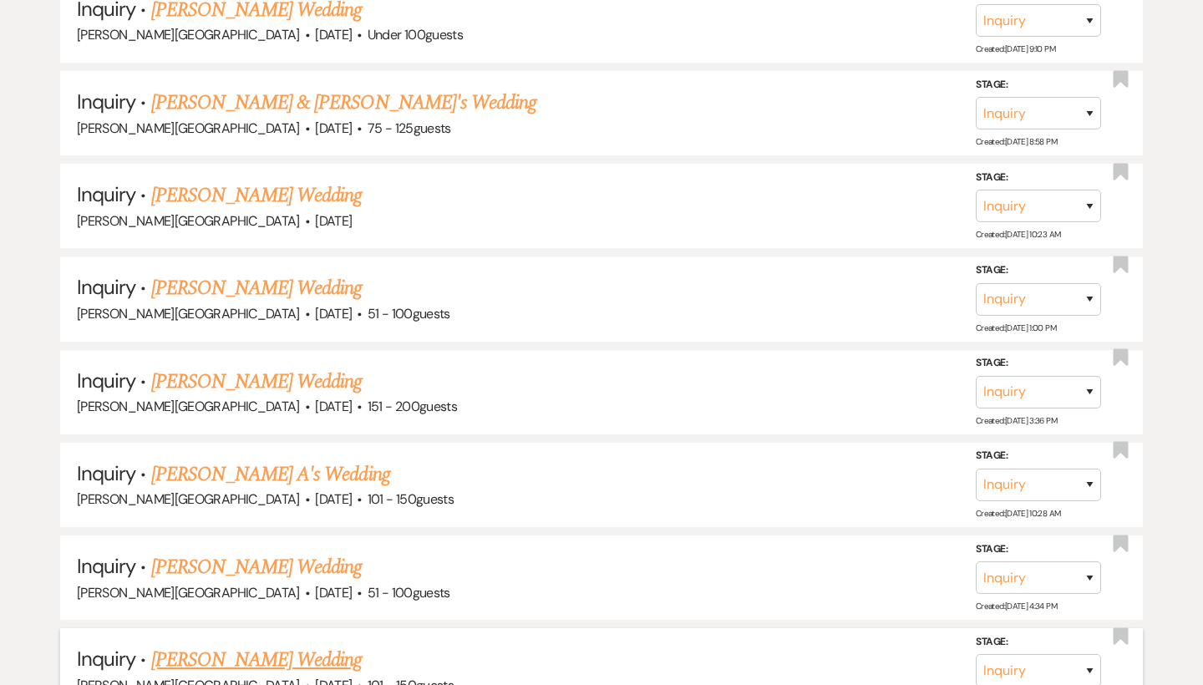
scroll to position [321, 0]
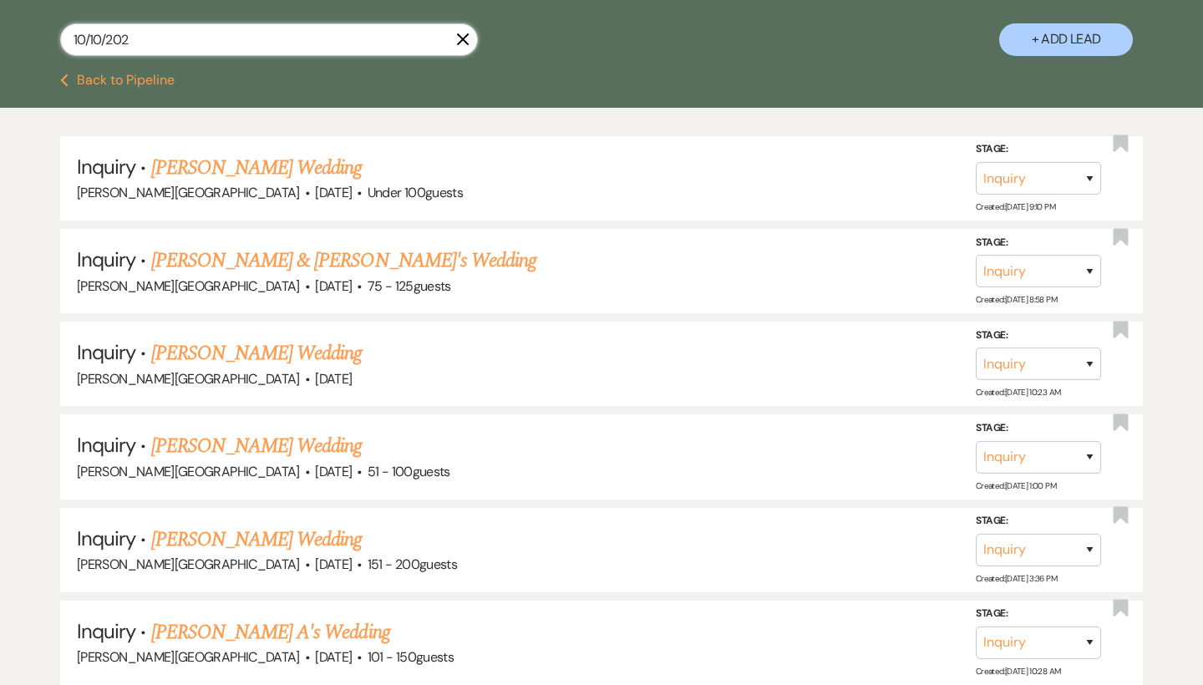
type input "10/10/2026"
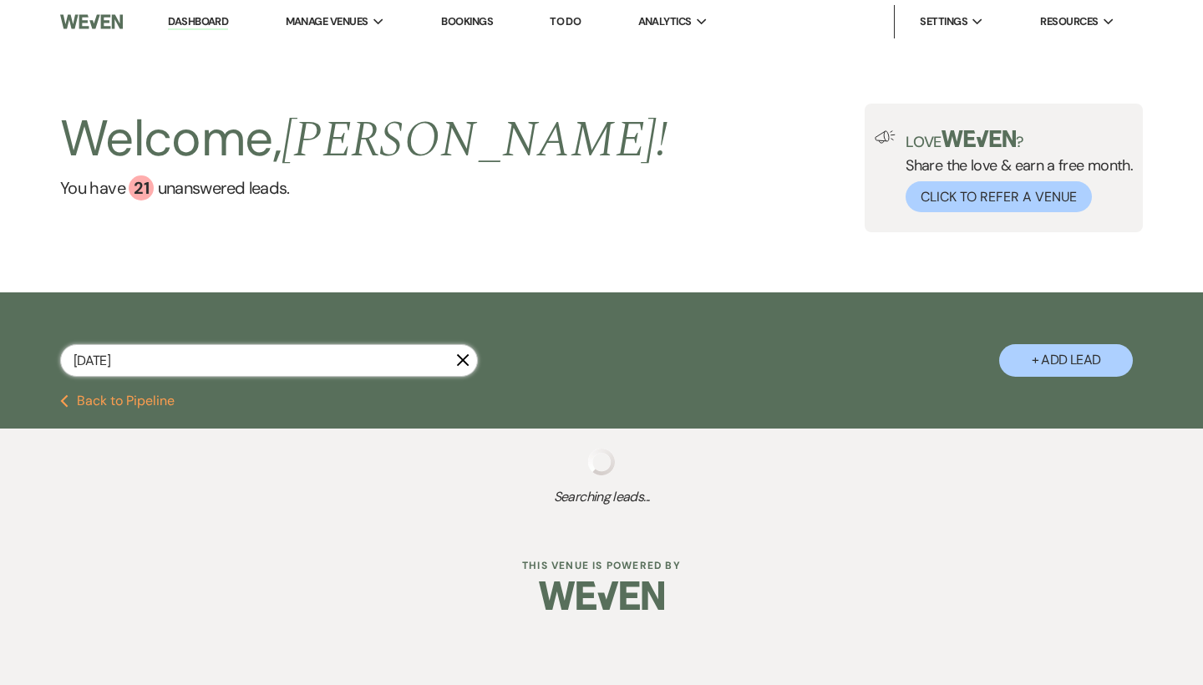
select select "2"
select select "8"
select select "2"
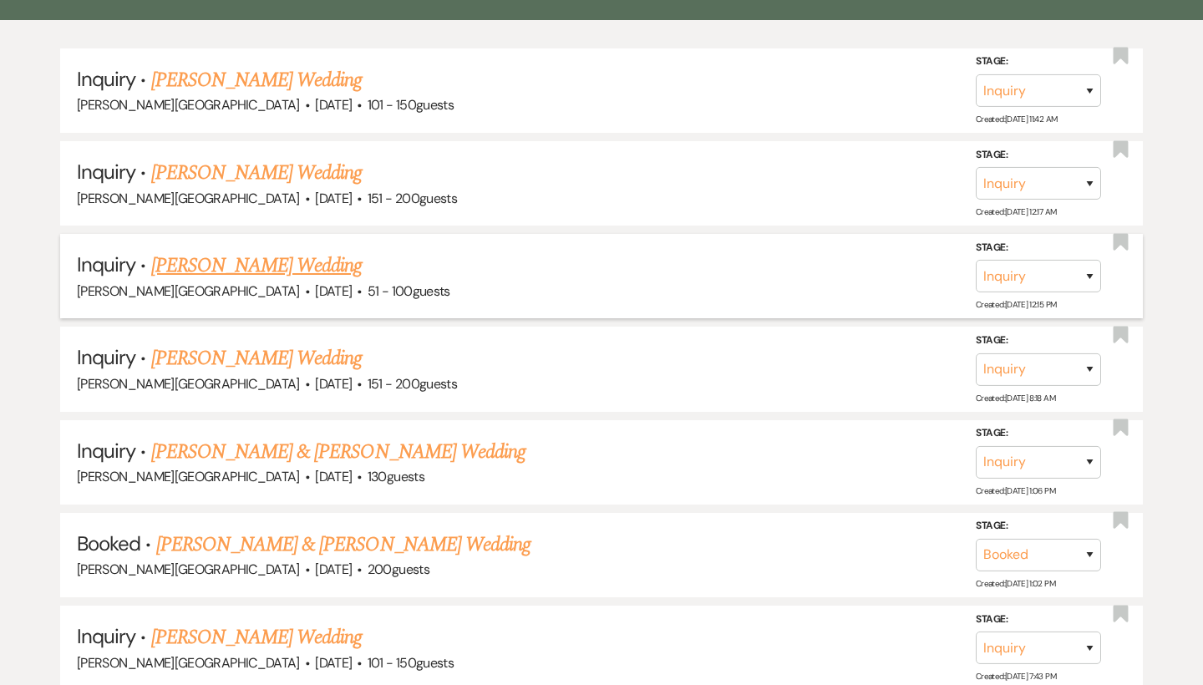
scroll to position [413, 0]
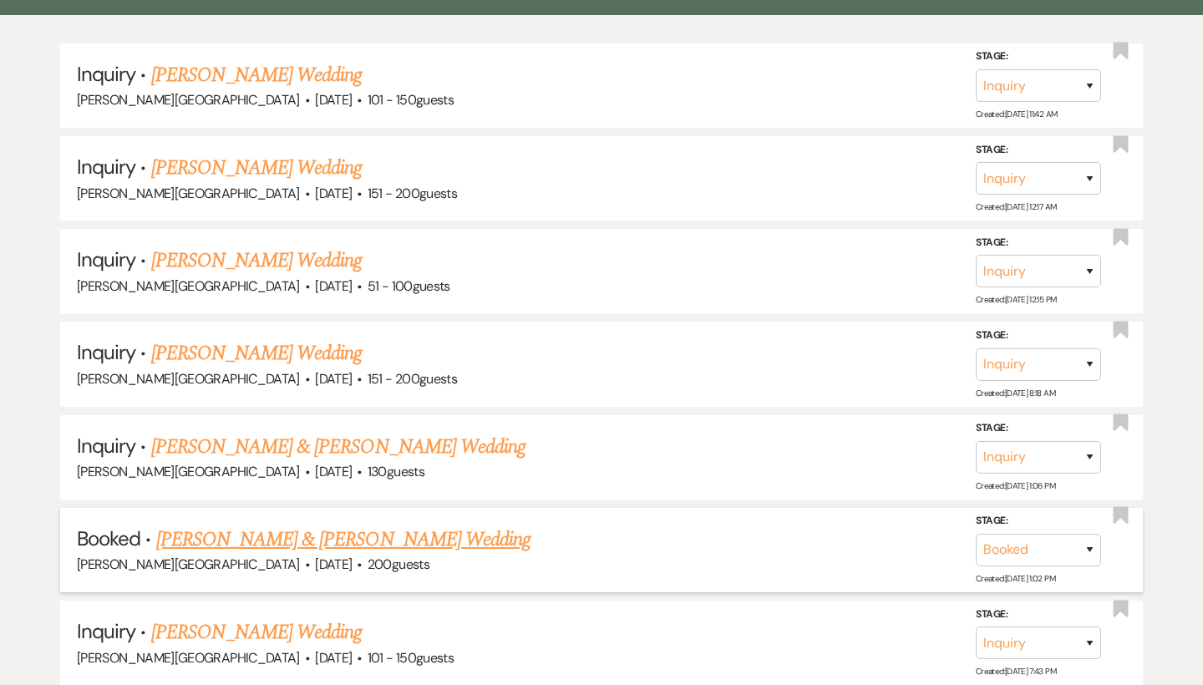
type input "10/10/2026"
click at [392, 534] on link "[PERSON_NAME] & [PERSON_NAME] Wedding" at bounding box center [343, 540] width 374 height 30
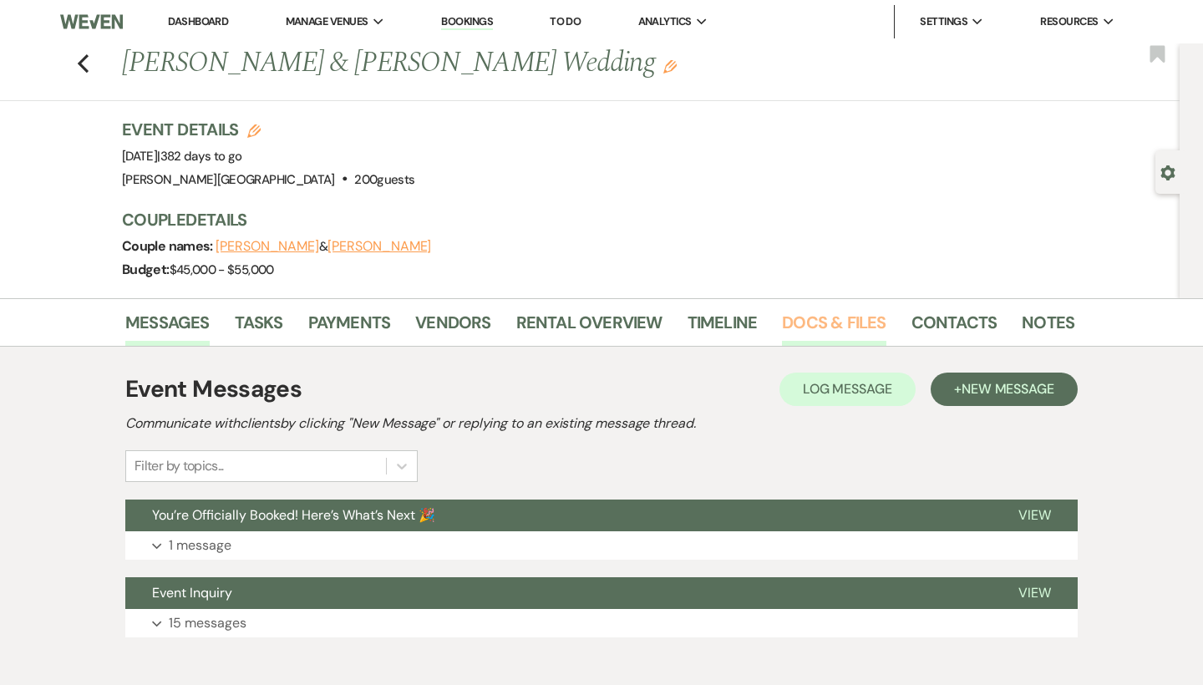
click at [842, 327] on link "Docs & Files" at bounding box center [834, 327] width 104 height 37
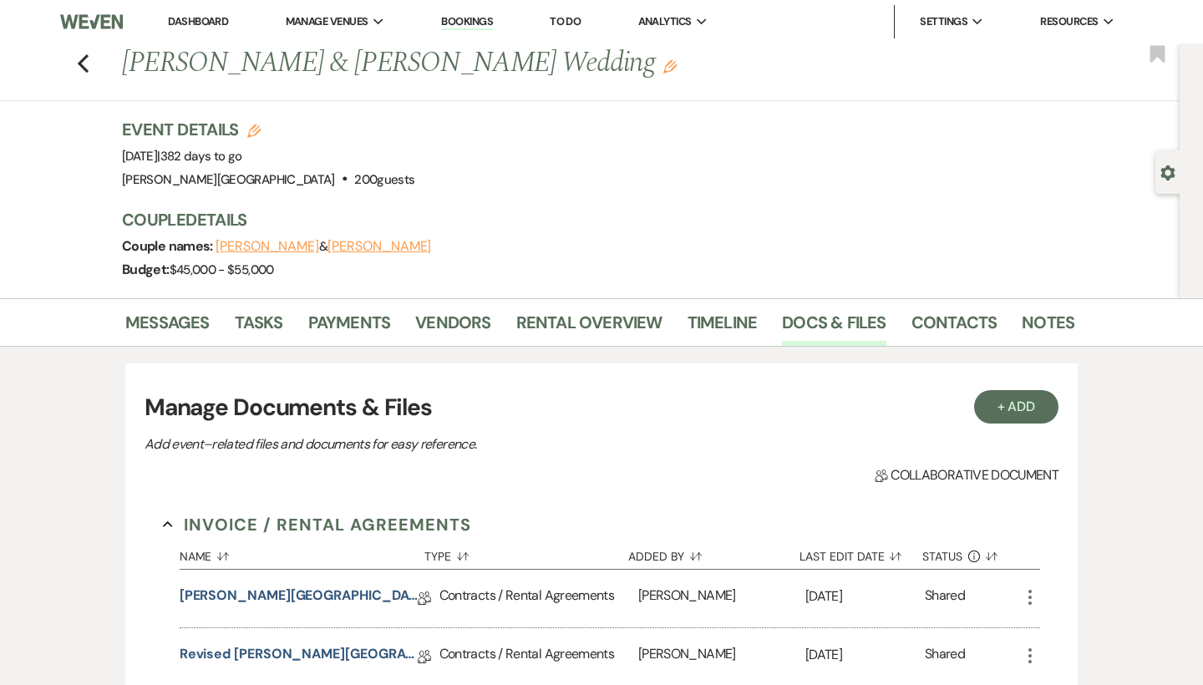
scroll to position [187, 0]
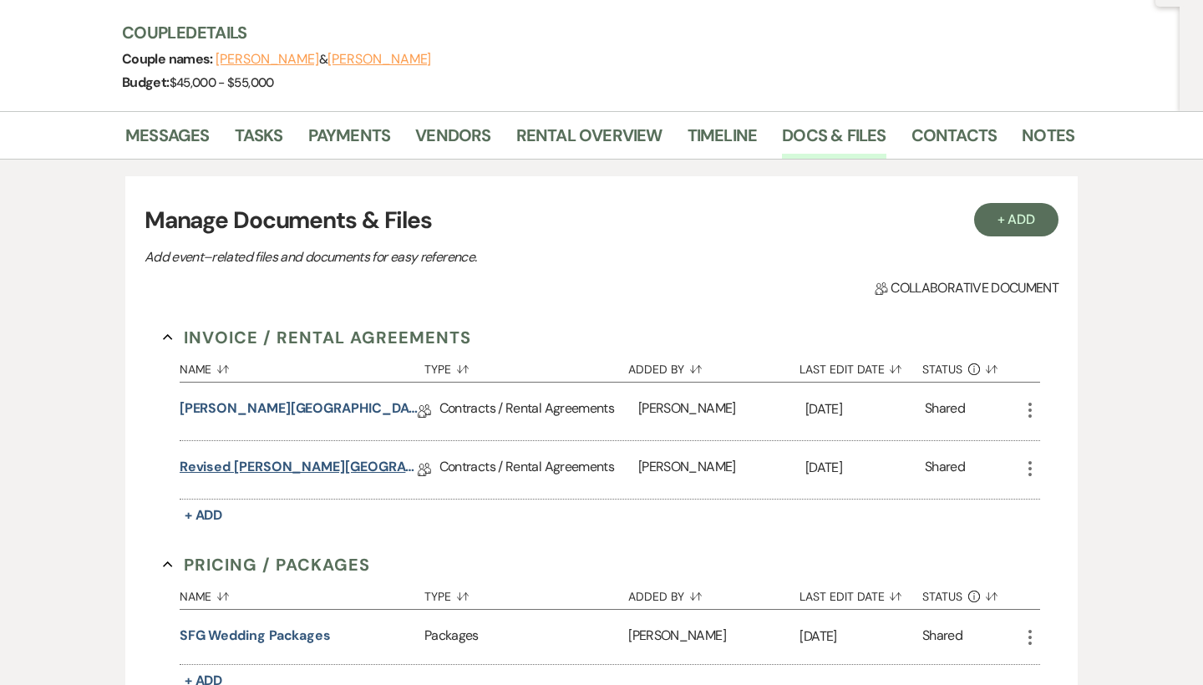
click at [358, 465] on link "Revised Smith Farm Gardens Contract" at bounding box center [299, 470] width 238 height 26
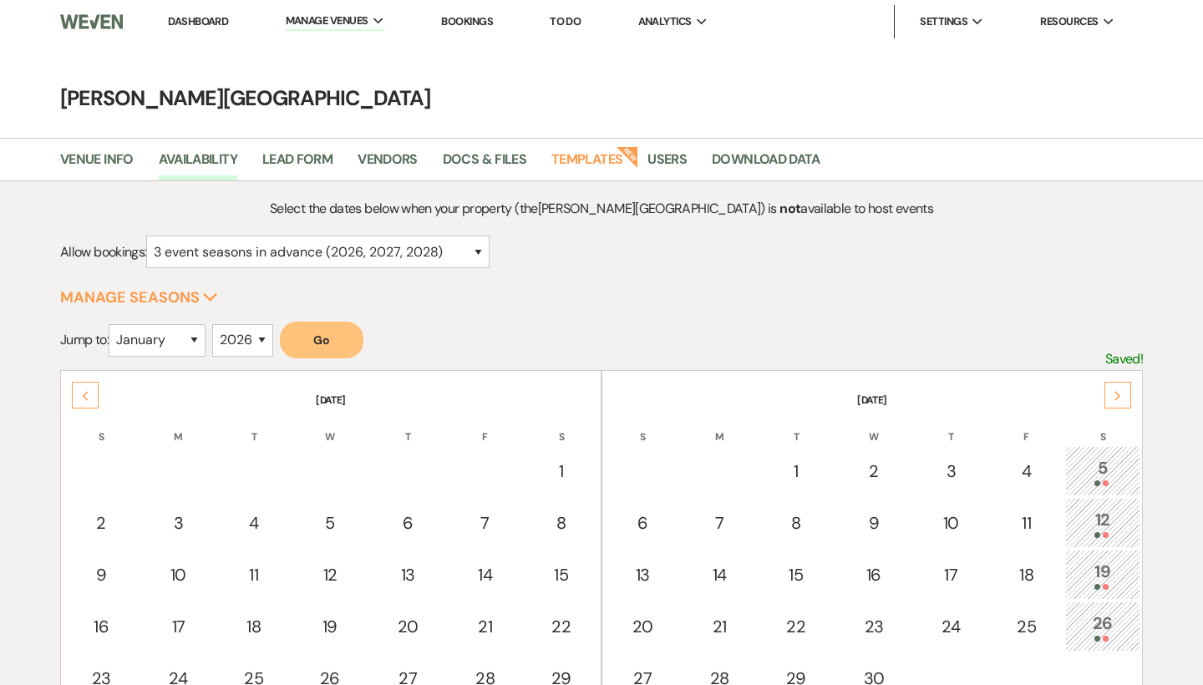
select select "3"
select select "2026"
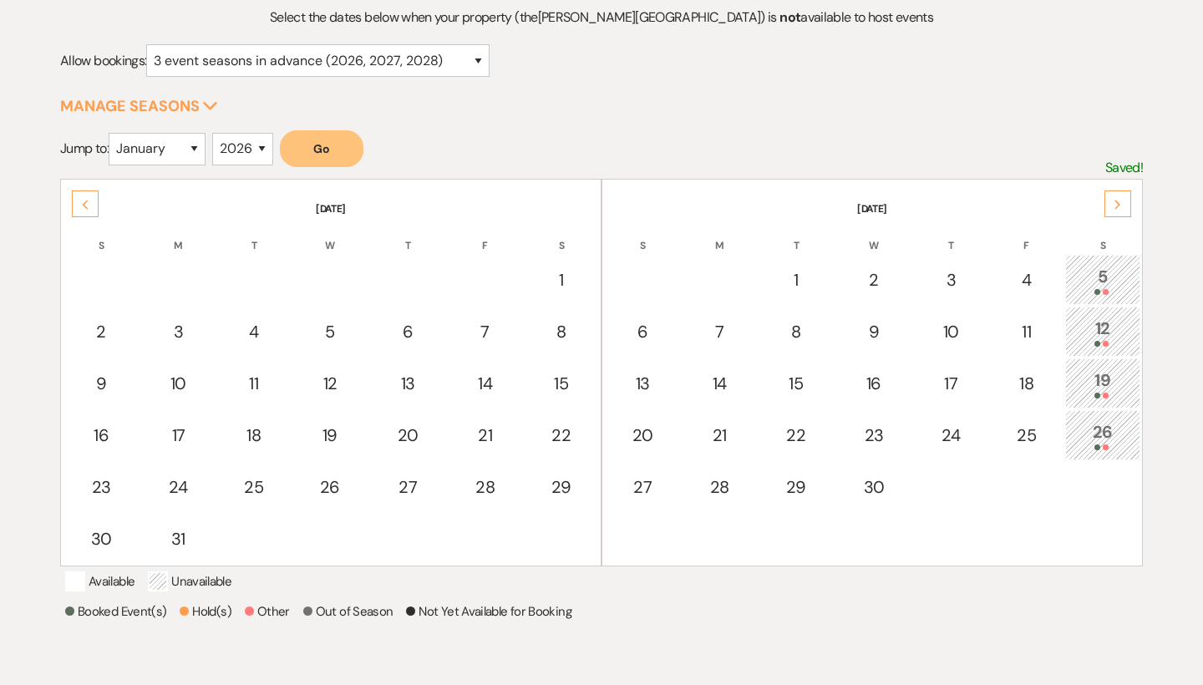
click at [89, 205] on icon "Previous" at bounding box center [85, 205] width 8 height 10
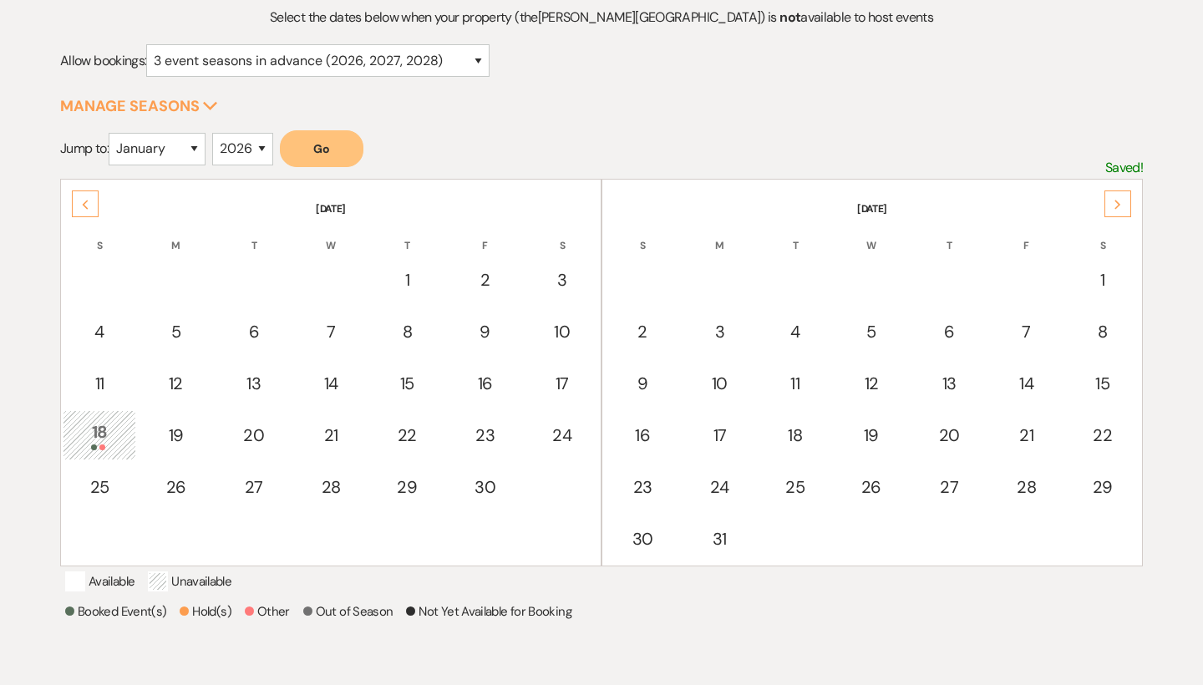
click at [89, 205] on icon "Previous" at bounding box center [85, 205] width 8 height 10
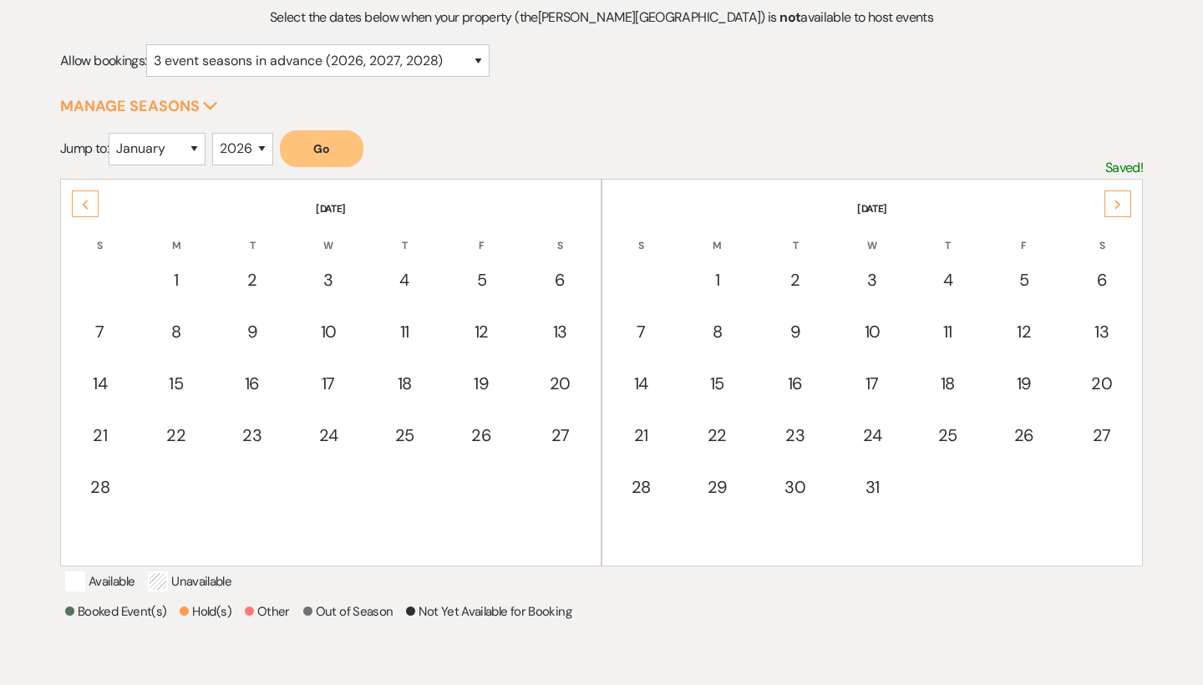
click at [89, 205] on icon "Previous" at bounding box center [85, 205] width 8 height 10
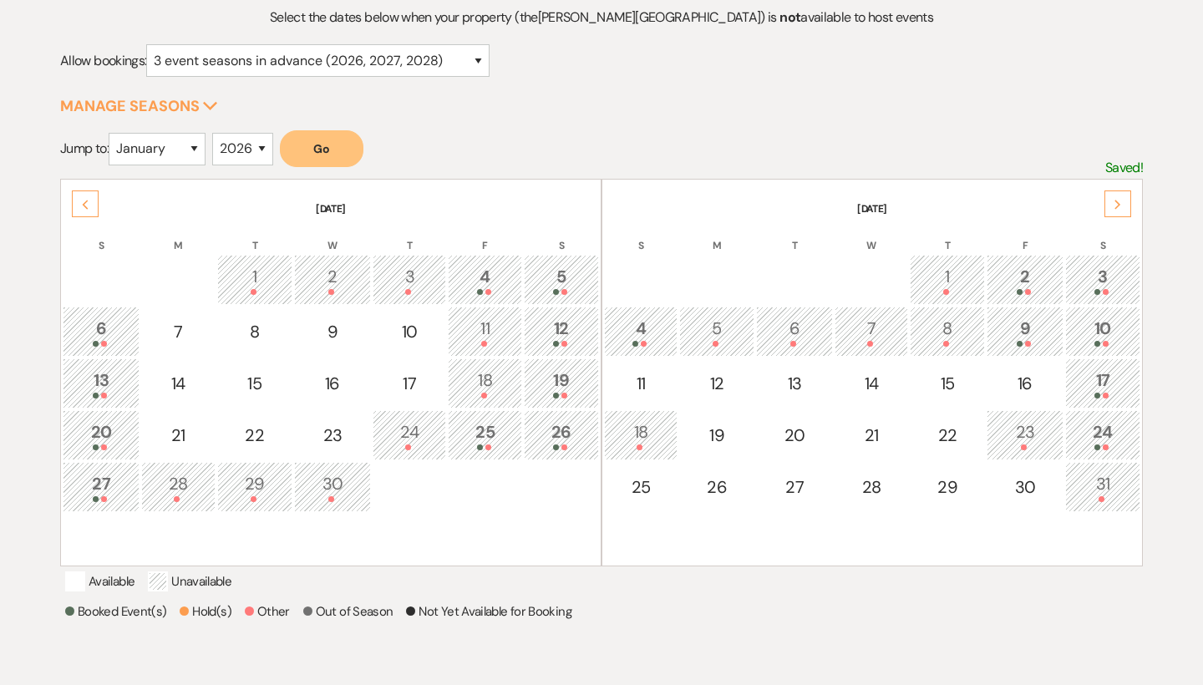
click at [89, 205] on icon "Previous" at bounding box center [85, 205] width 8 height 10
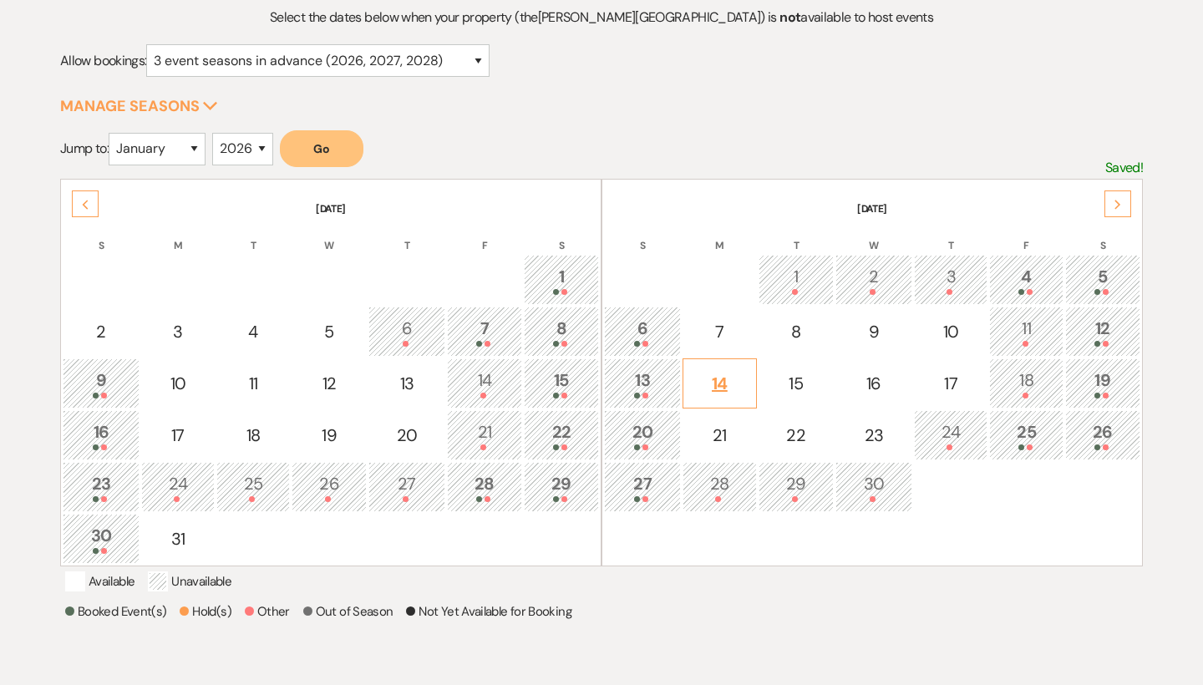
click at [721, 383] on div "14" at bounding box center [719, 383] width 55 height 25
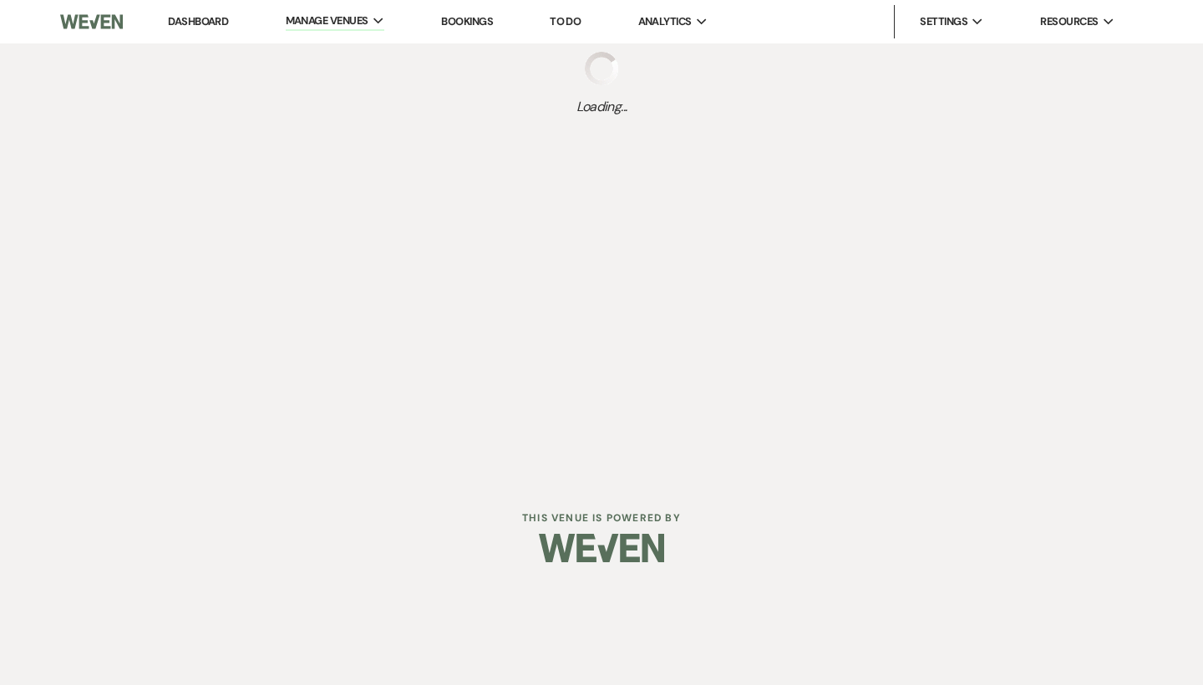
select select "other"
select select "false"
select select "3"
select select "2026"
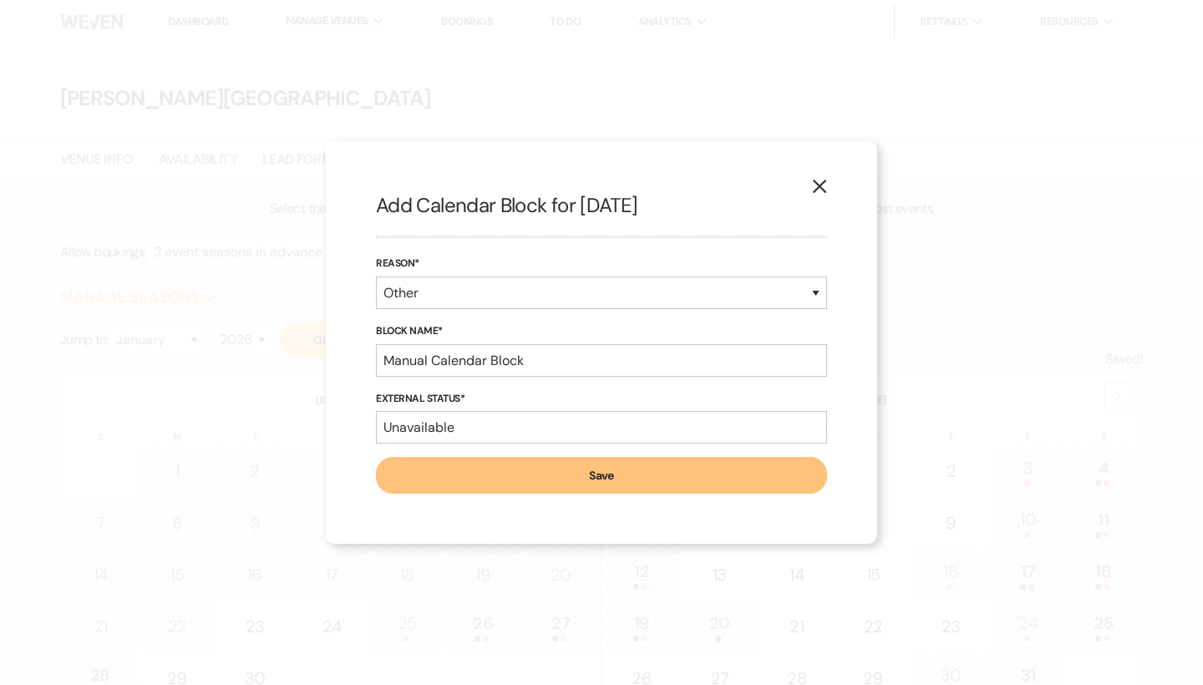
click at [651, 473] on button "Save" at bounding box center [601, 475] width 451 height 37
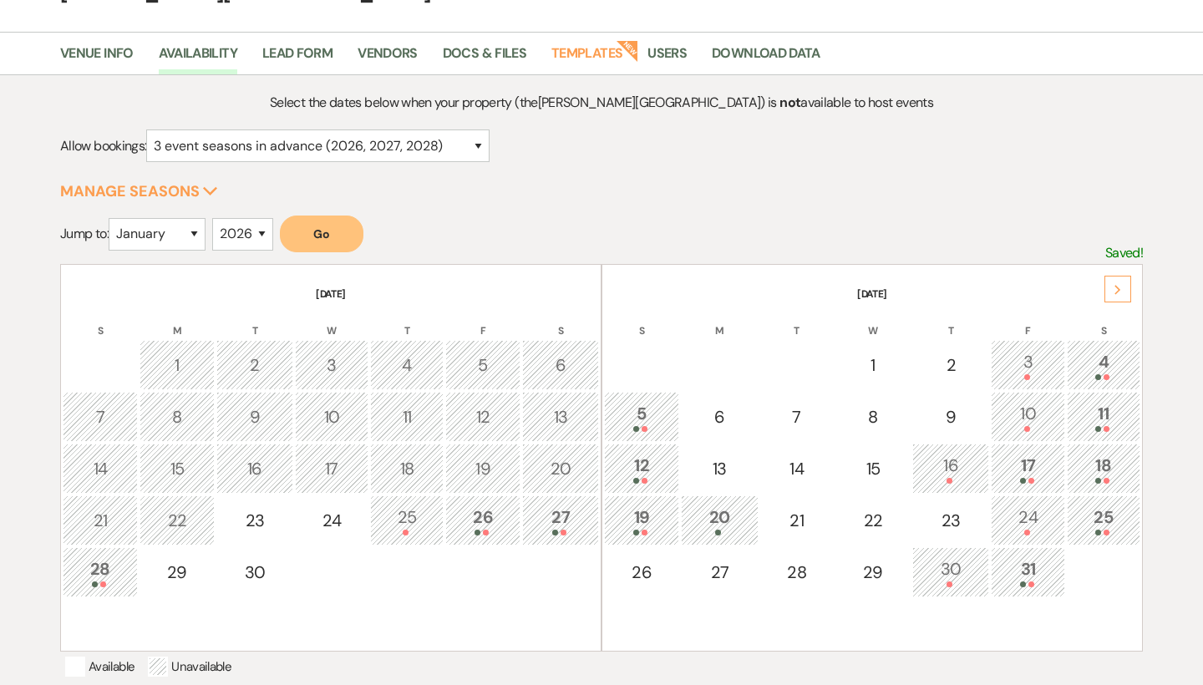
scroll to position [135, 0]
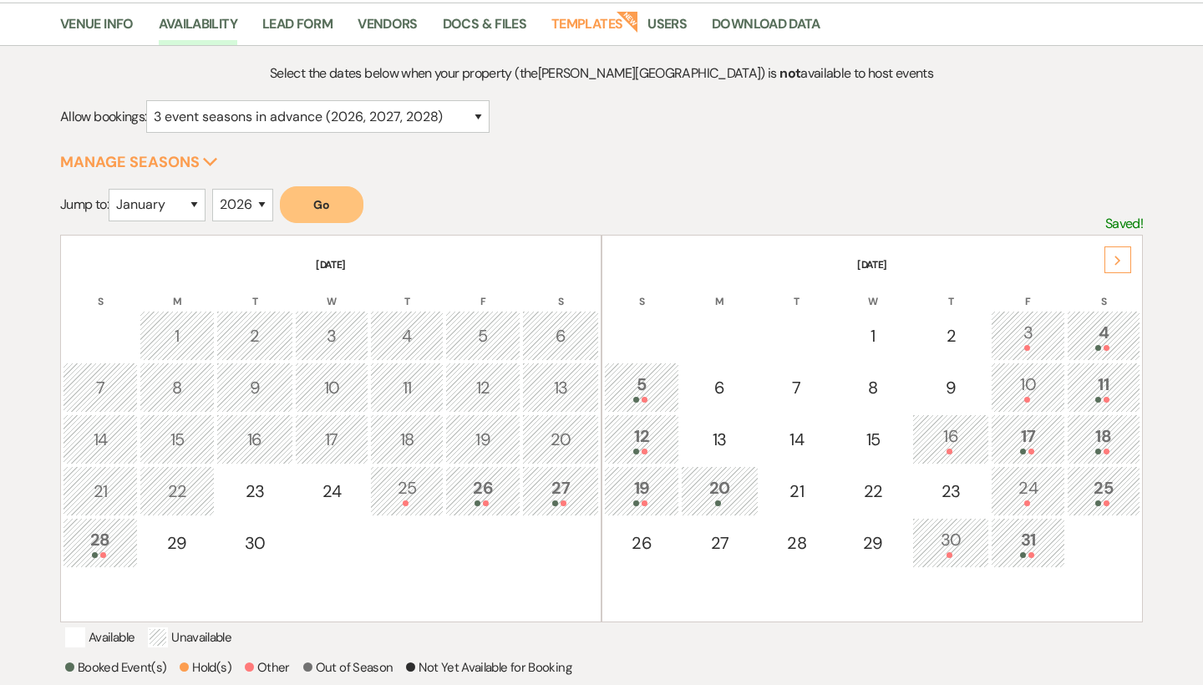
click at [1118, 262] on icon "Next" at bounding box center [1117, 261] width 8 height 10
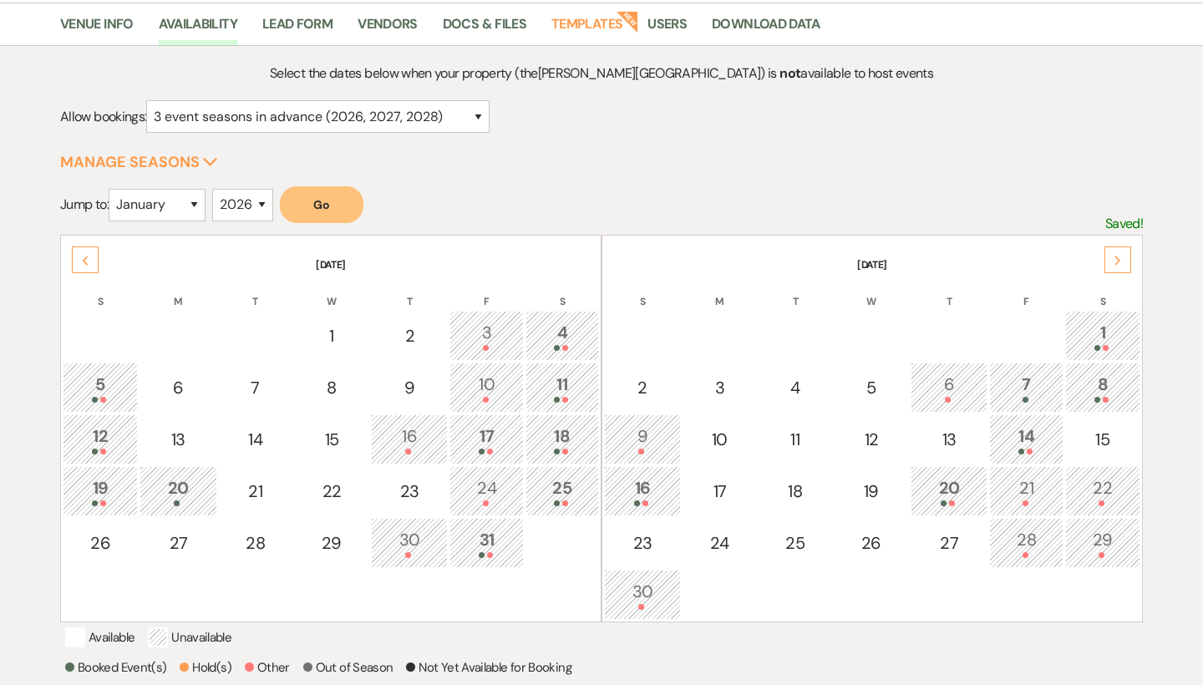
click at [1118, 262] on icon "Next" at bounding box center [1117, 261] width 8 height 10
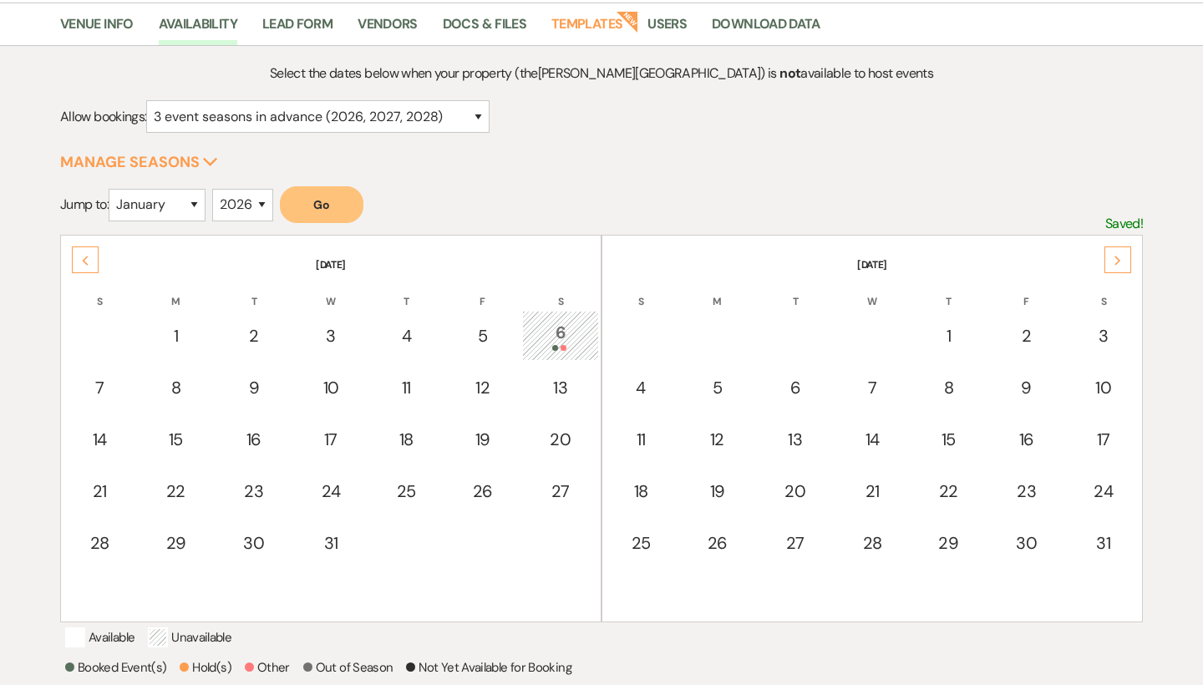
click at [1118, 262] on icon "Next" at bounding box center [1117, 261] width 8 height 10
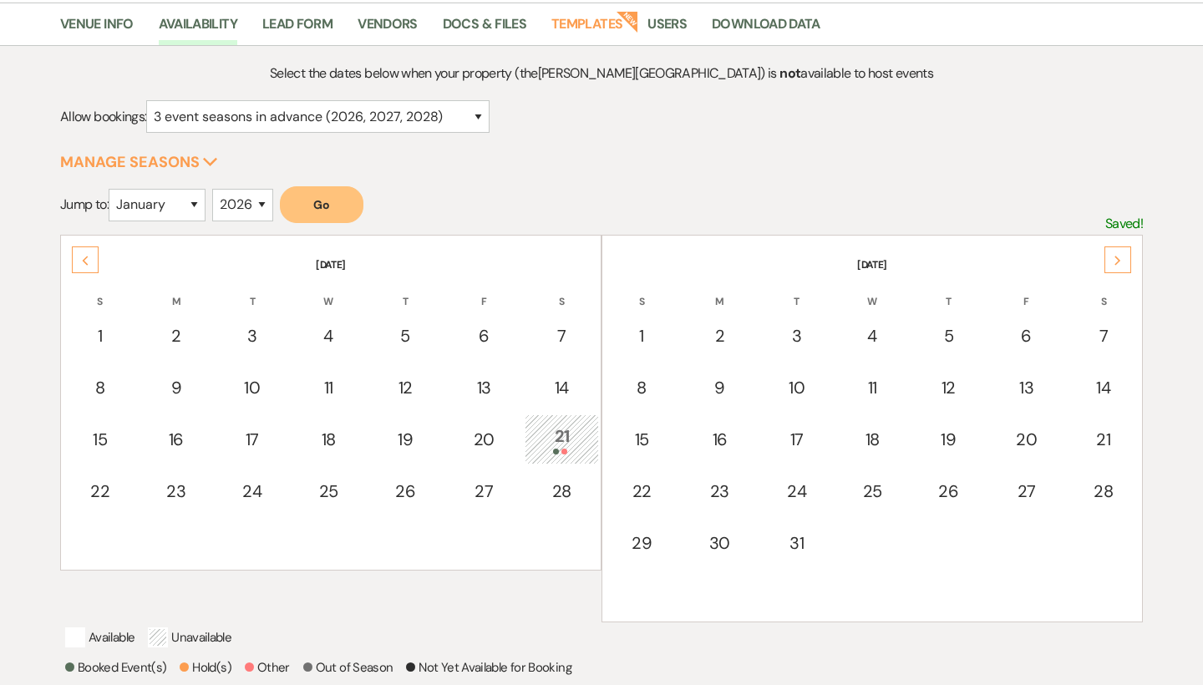
click at [1118, 262] on icon "Next" at bounding box center [1117, 261] width 8 height 10
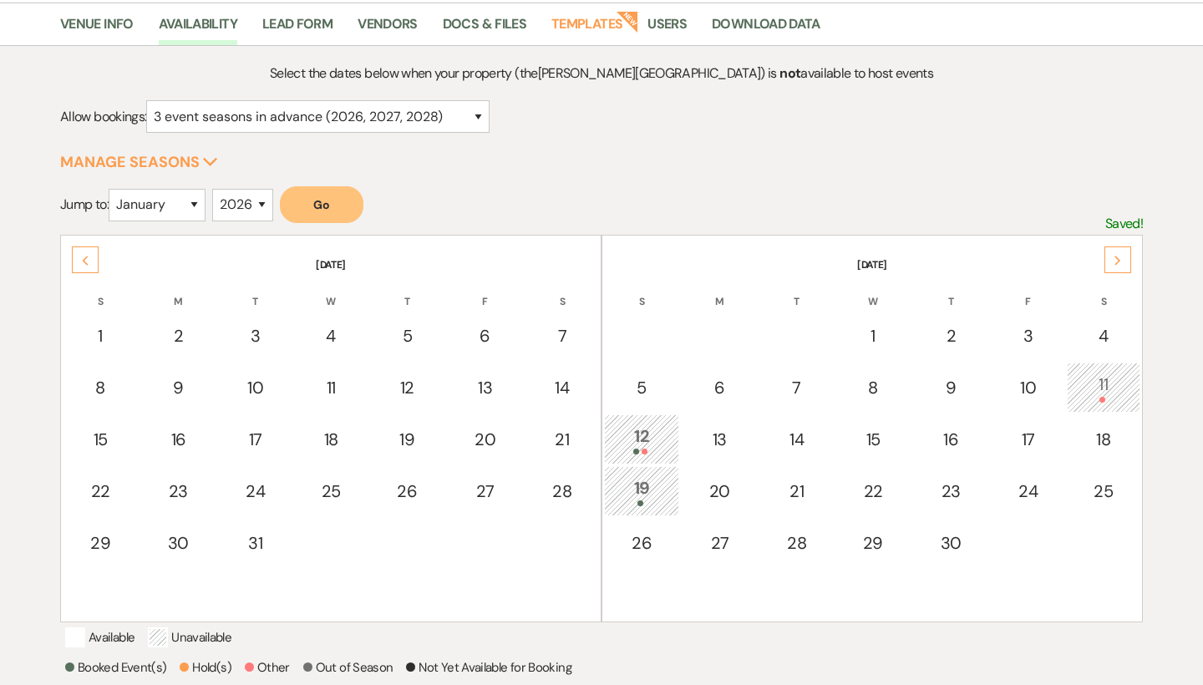
click at [1118, 262] on icon "Next" at bounding box center [1117, 261] width 8 height 10
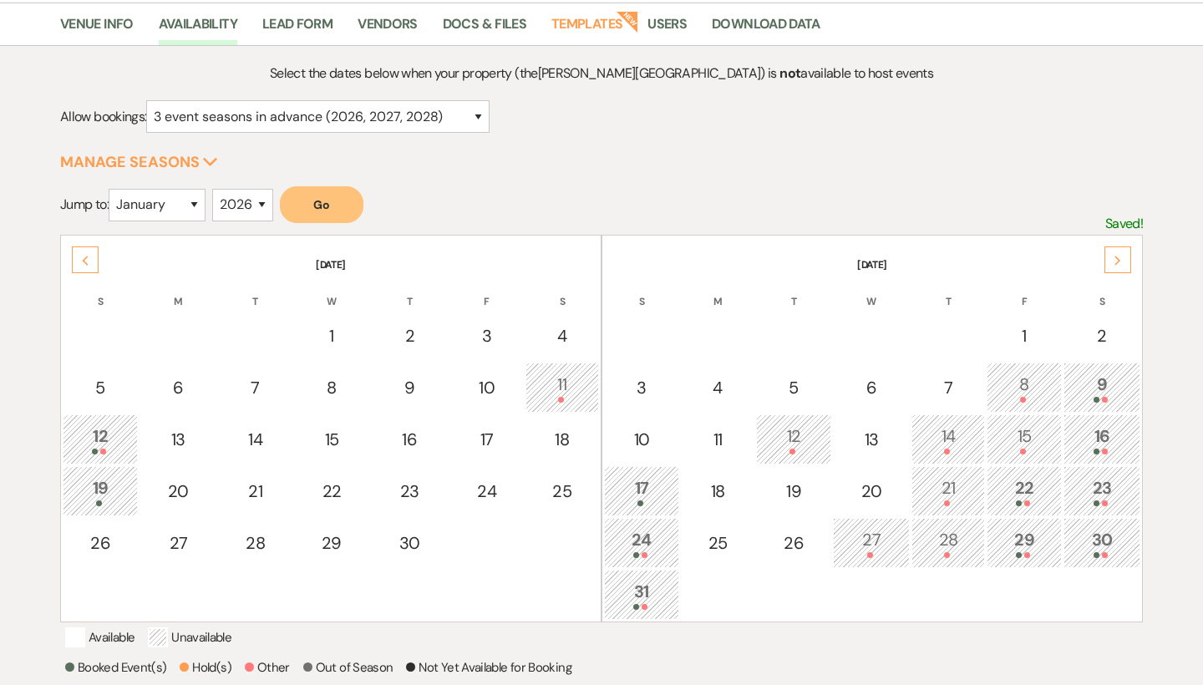
click at [1118, 262] on icon "Next" at bounding box center [1117, 261] width 8 height 10
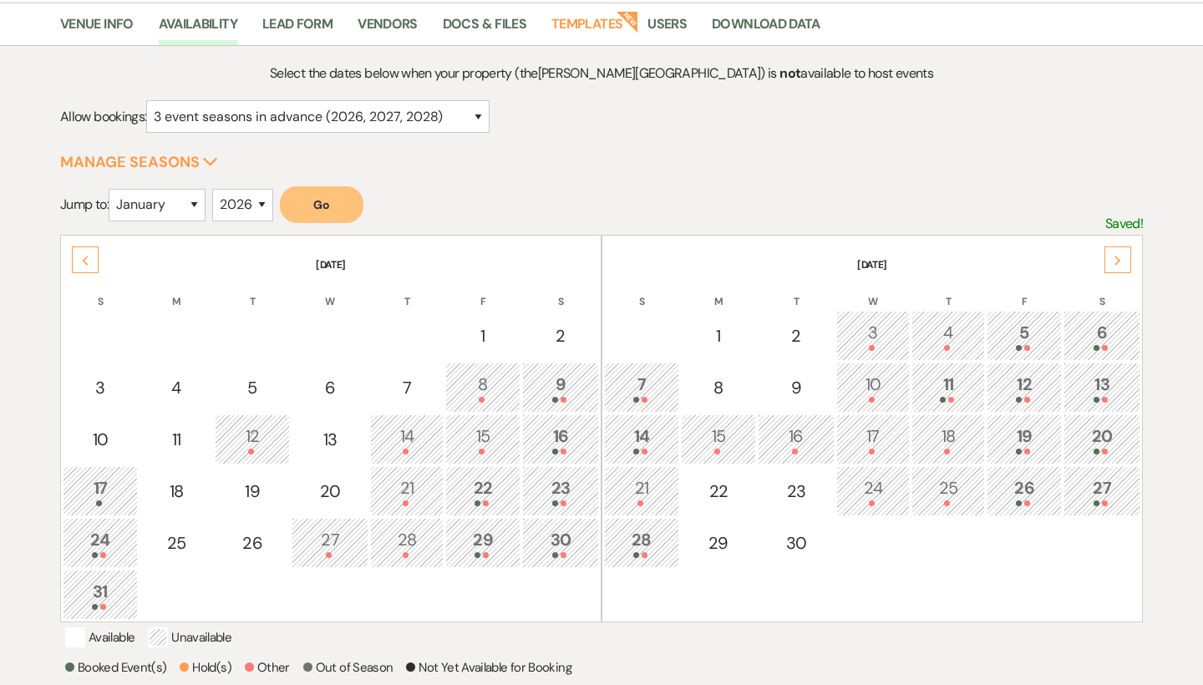
click at [1118, 262] on icon "Next" at bounding box center [1117, 261] width 8 height 10
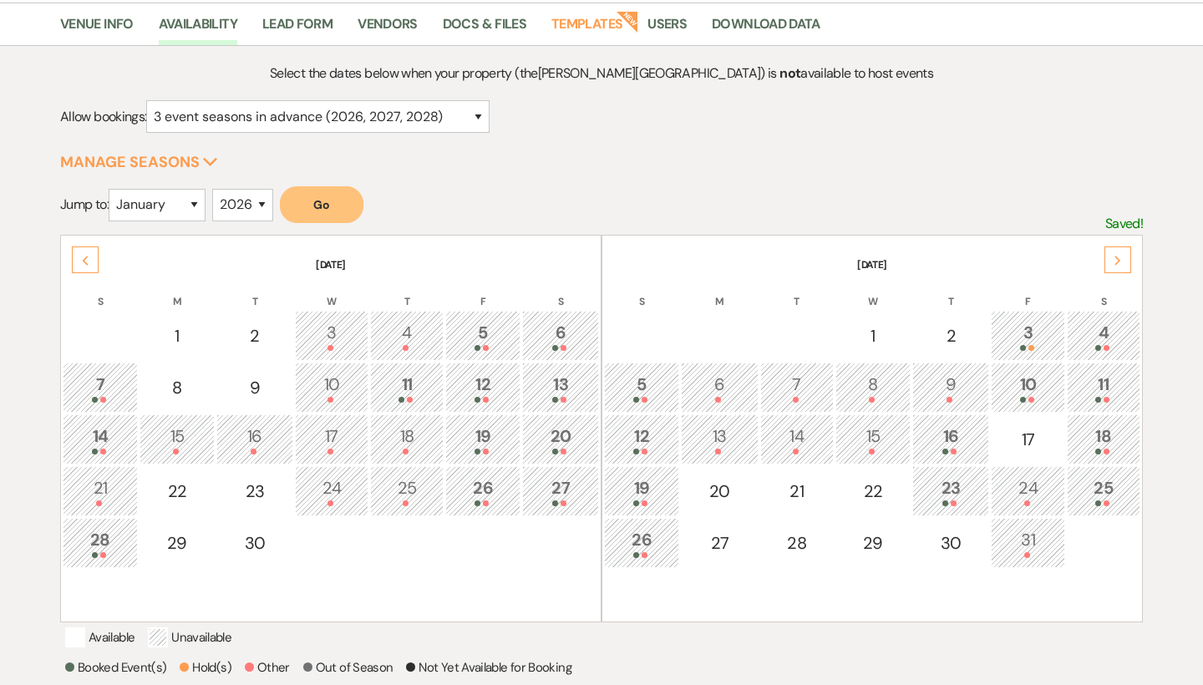
click at [1118, 262] on use at bounding box center [1117, 260] width 6 height 9
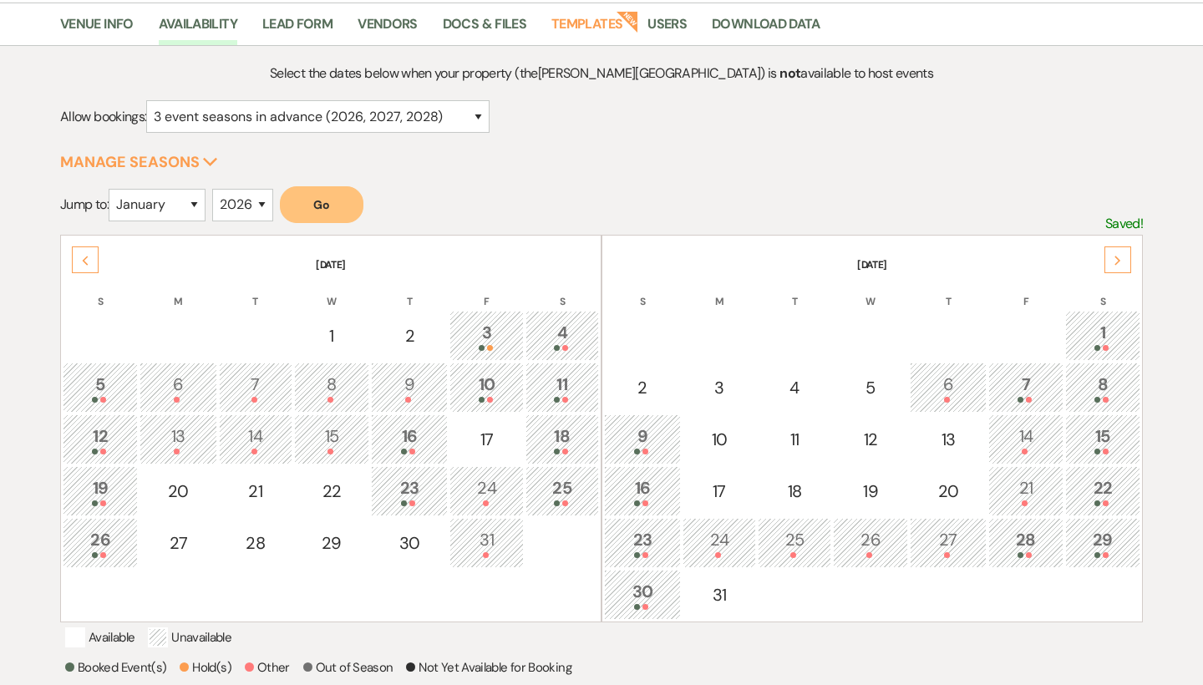
click at [1118, 262] on use at bounding box center [1117, 260] width 6 height 9
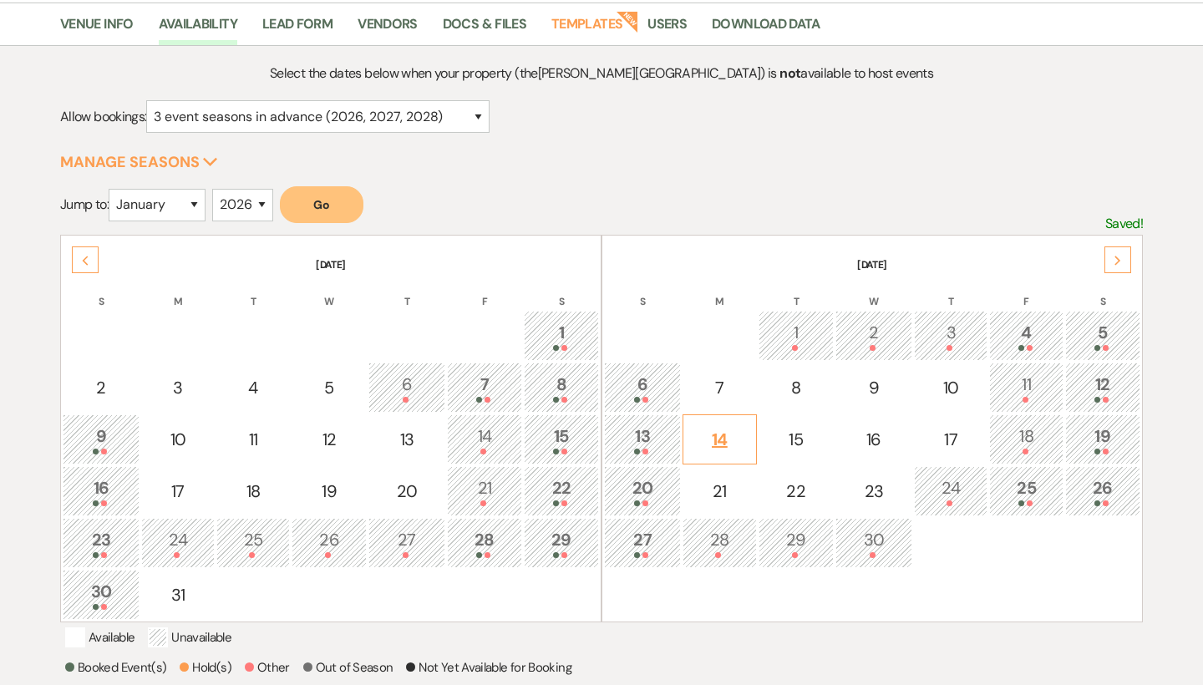
click at [725, 435] on div "14" at bounding box center [719, 439] width 55 height 25
select select "other"
select select "false"
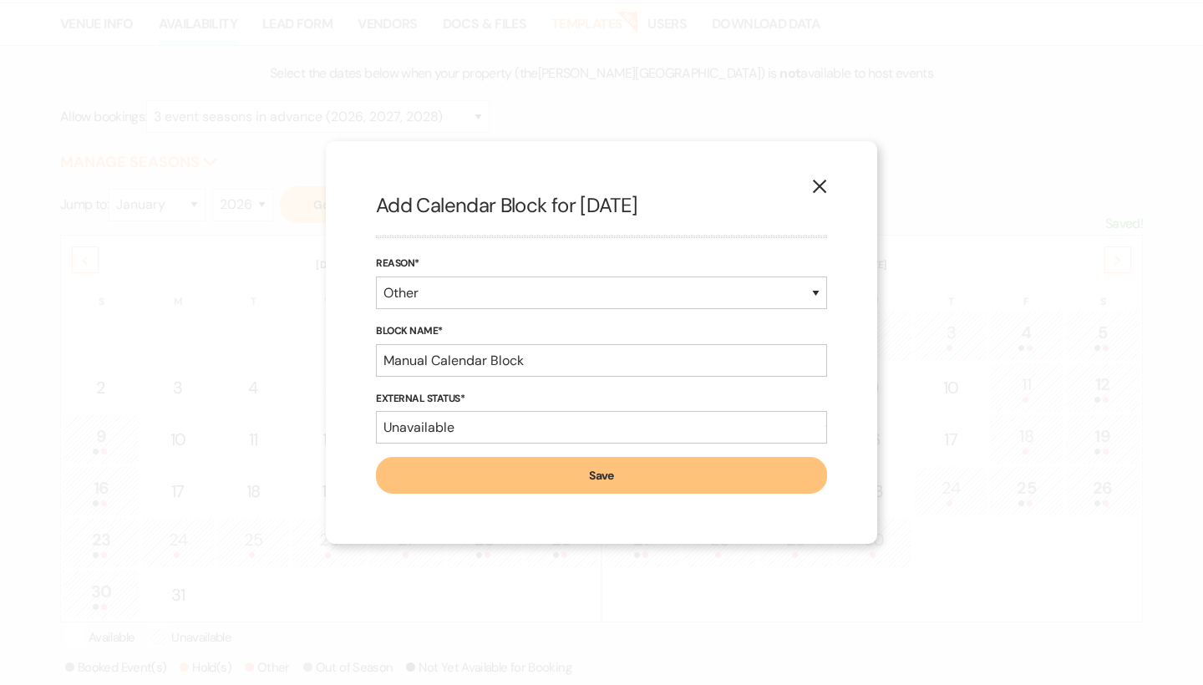
click at [701, 473] on button "Save" at bounding box center [601, 475] width 451 height 37
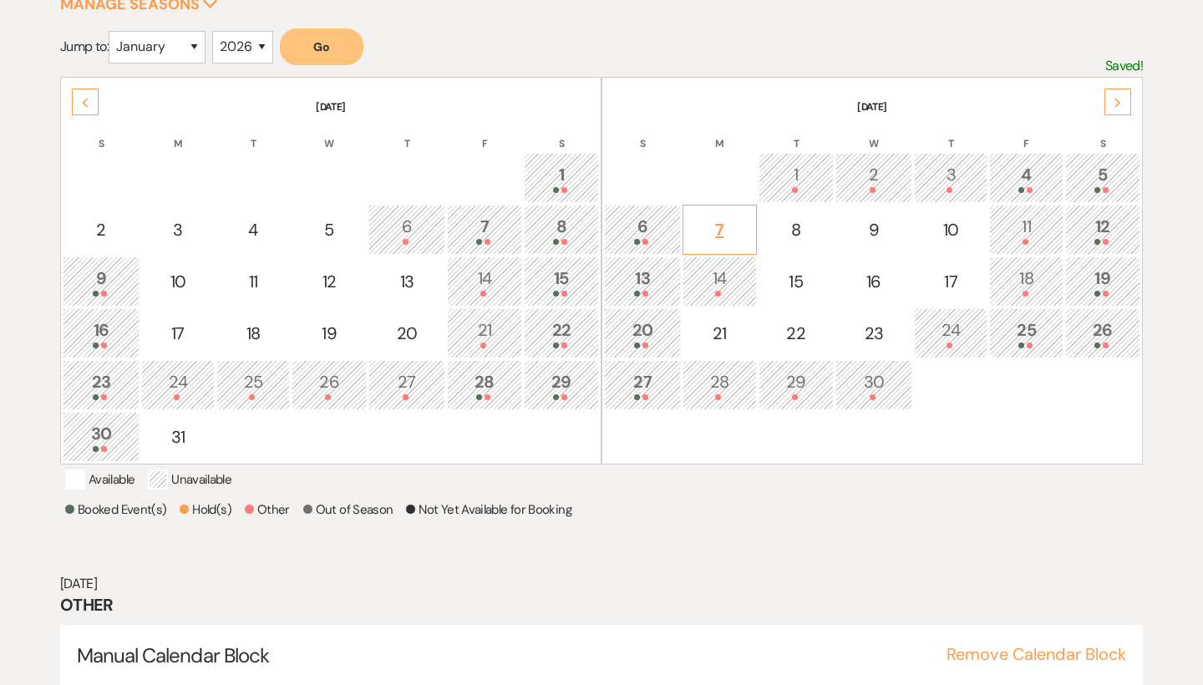
scroll to position [286, 0]
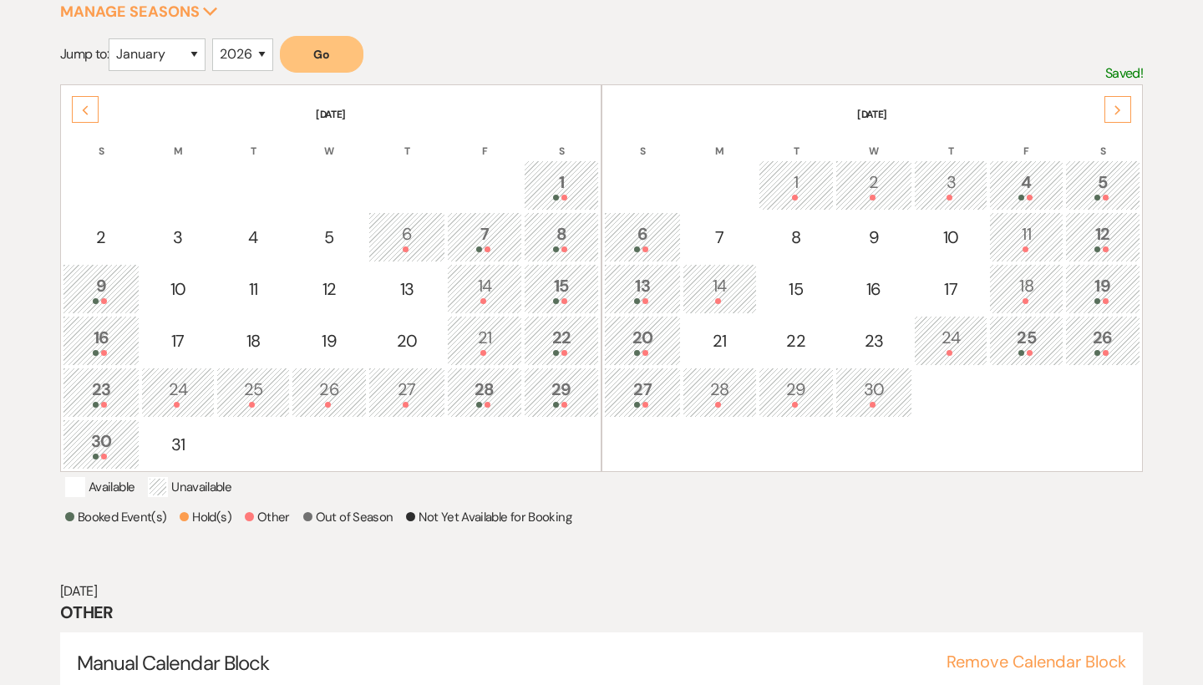
click at [1117, 113] on use at bounding box center [1117, 109] width 6 height 9
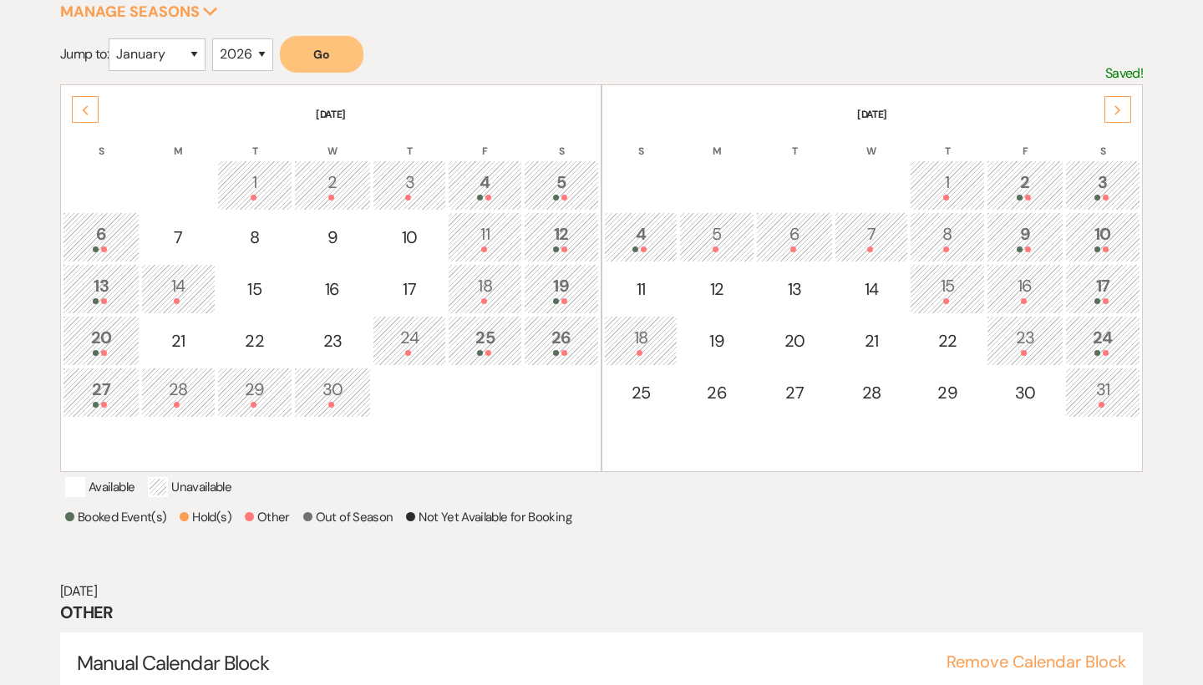
click at [1118, 111] on use at bounding box center [1117, 109] width 6 height 9
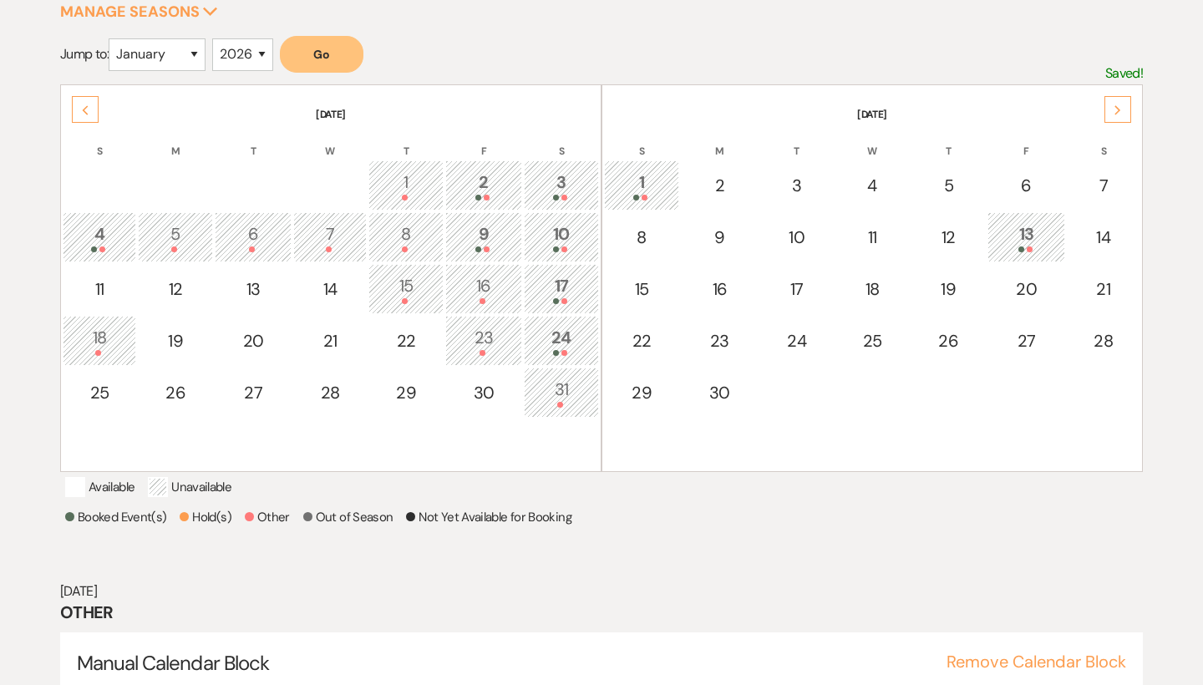
click at [81, 111] on icon "Previous" at bounding box center [85, 110] width 8 height 10
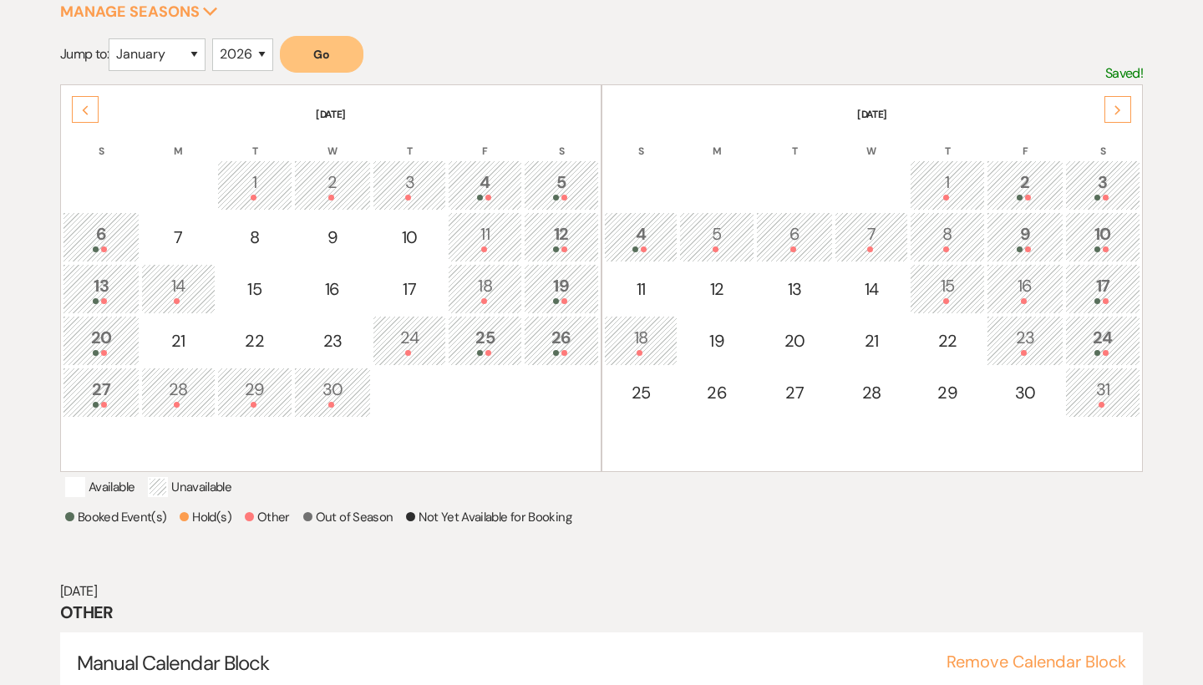
click at [81, 111] on icon "Previous" at bounding box center [85, 110] width 8 height 10
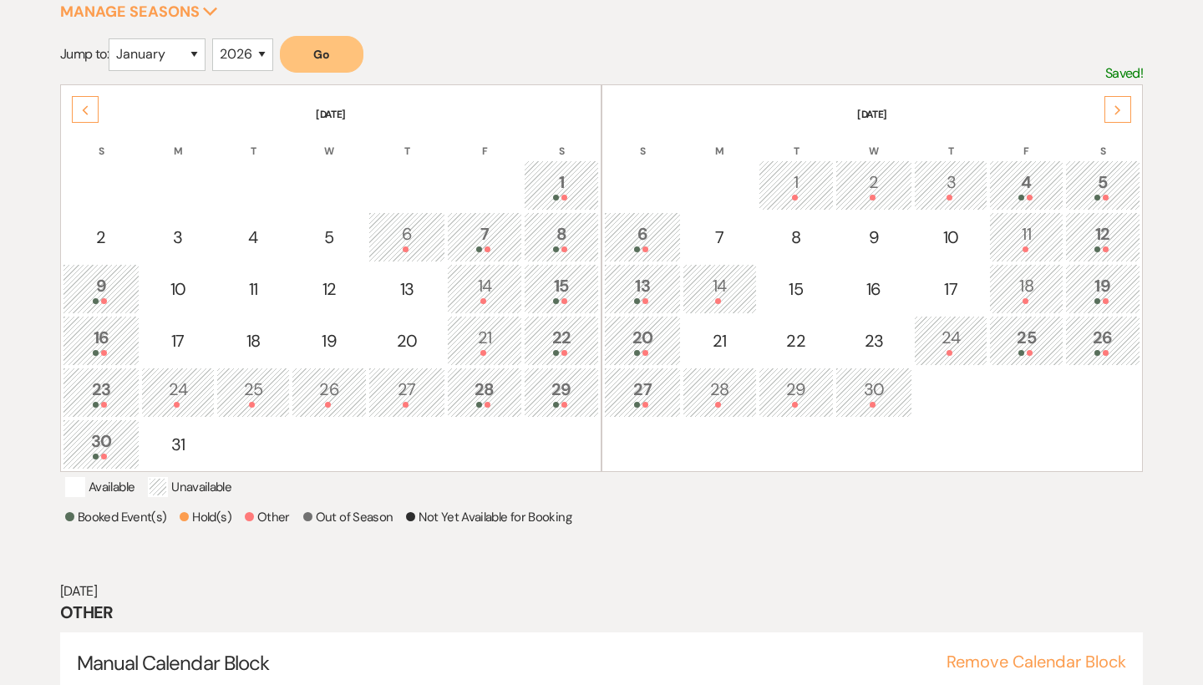
click at [81, 111] on icon "Previous" at bounding box center [85, 110] width 8 height 10
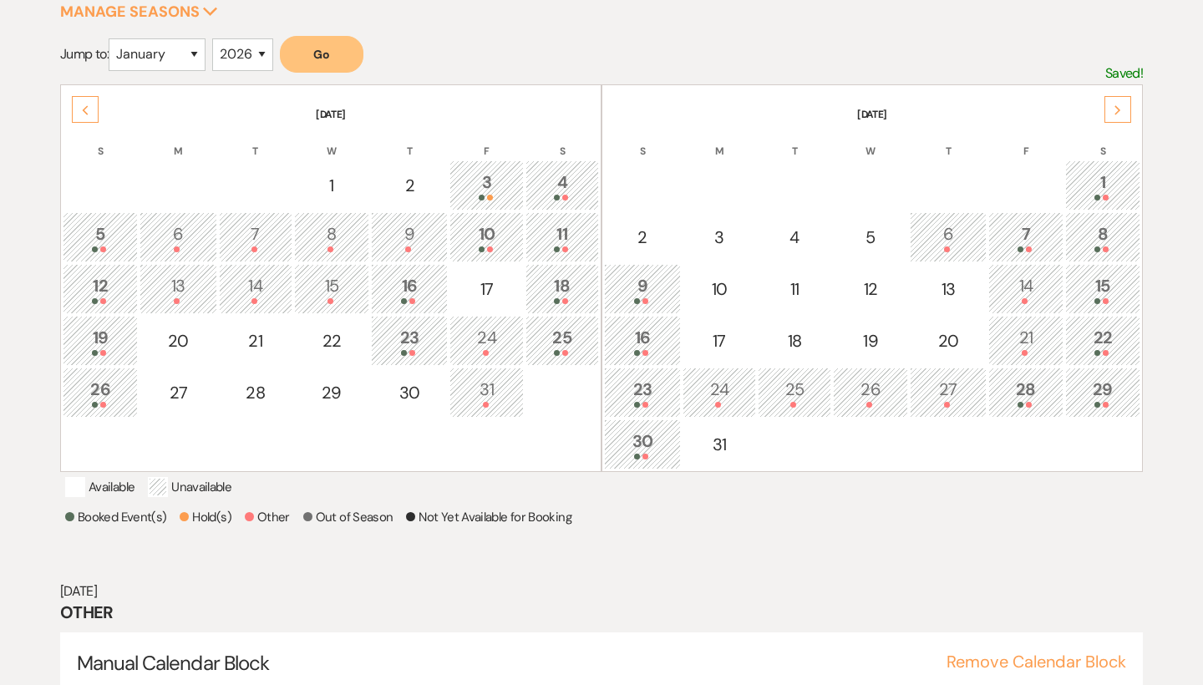
click at [88, 110] on icon "Previous" at bounding box center [85, 110] width 8 height 10
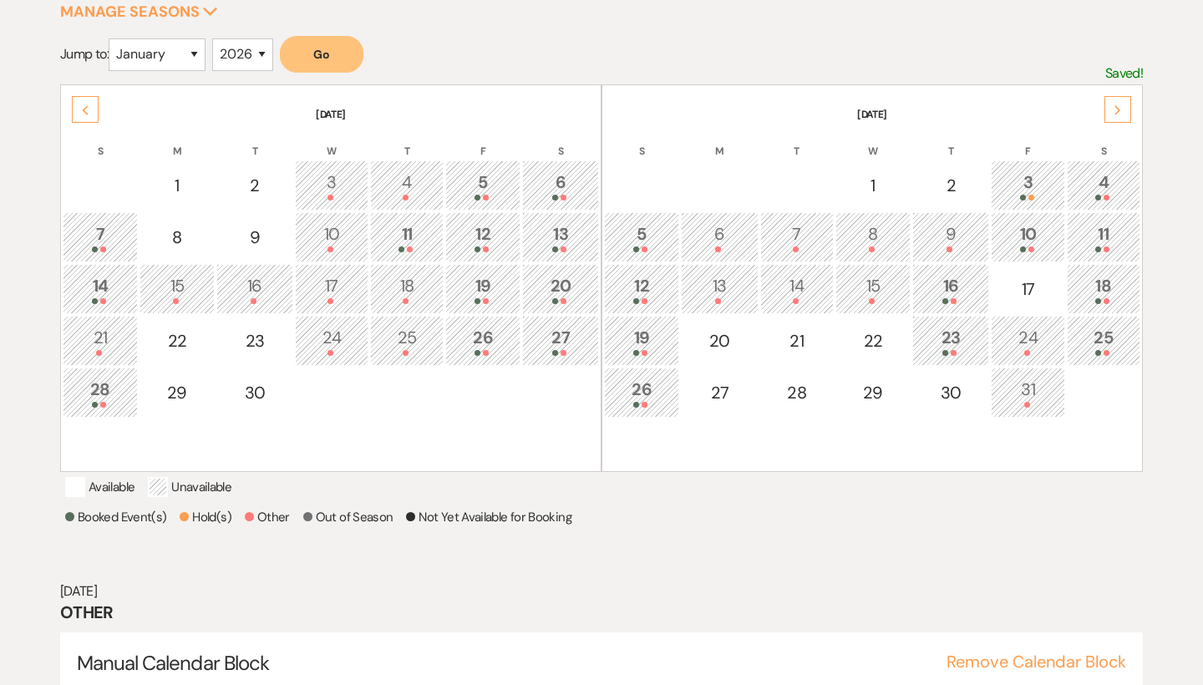
click at [88, 110] on icon "Previous" at bounding box center [85, 110] width 8 height 10
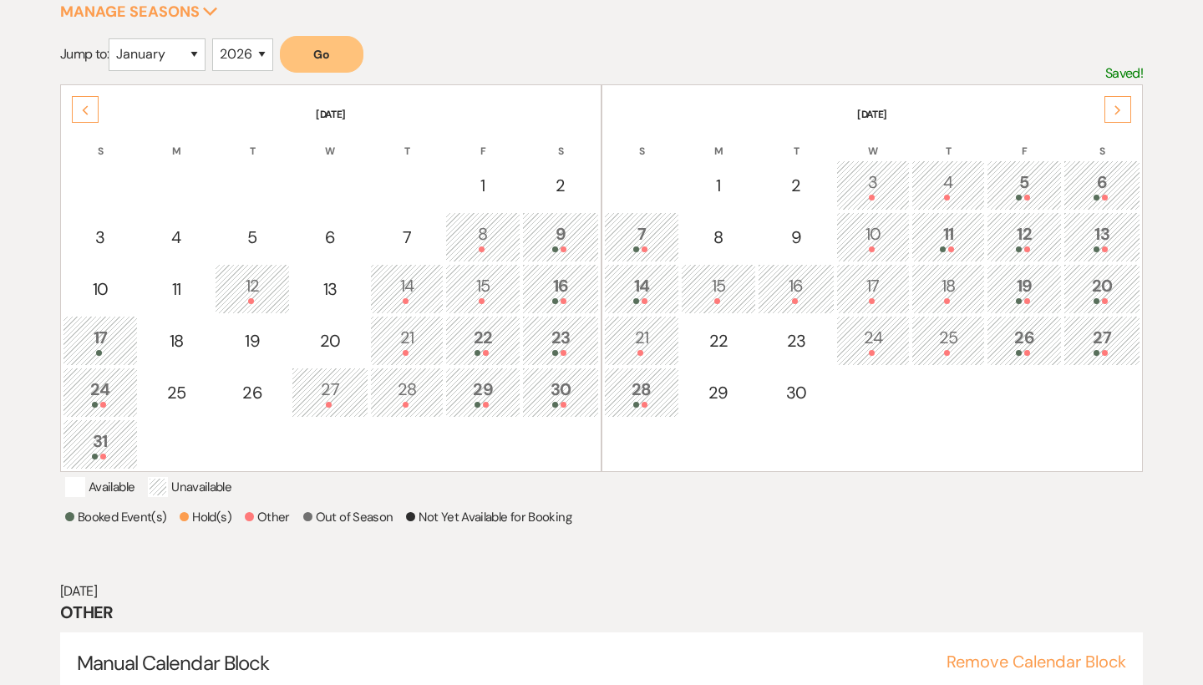
click at [1122, 111] on div "Next" at bounding box center [1117, 109] width 27 height 27
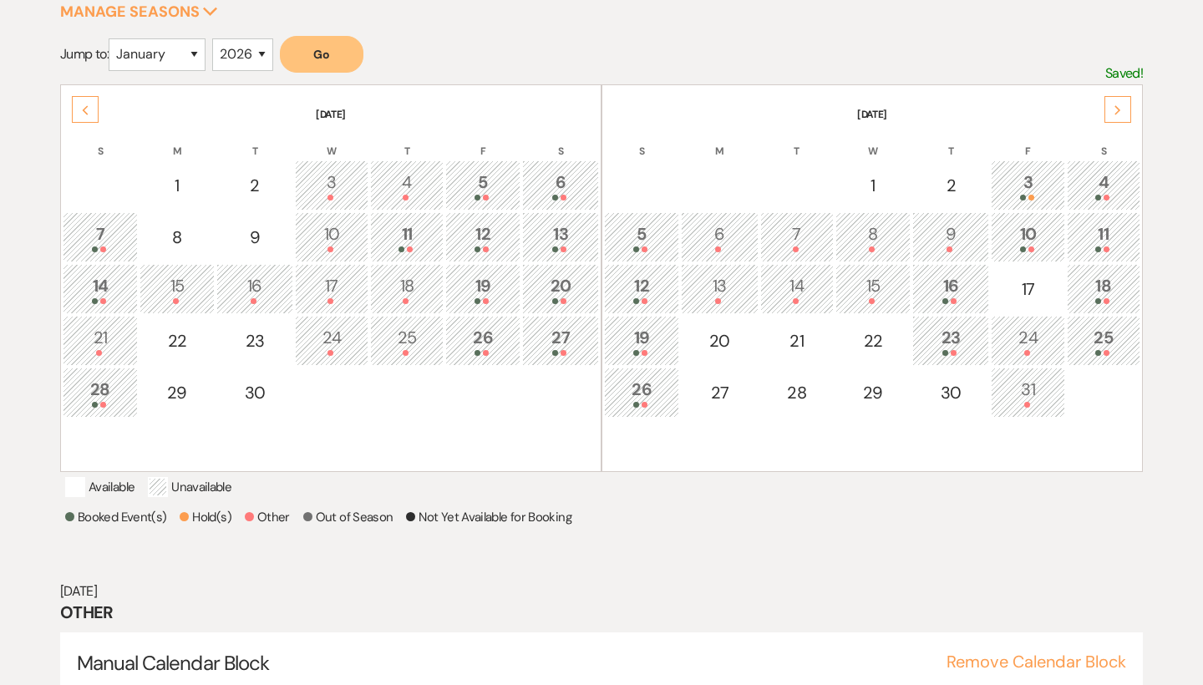
click at [1122, 109] on div "Next" at bounding box center [1117, 109] width 27 height 27
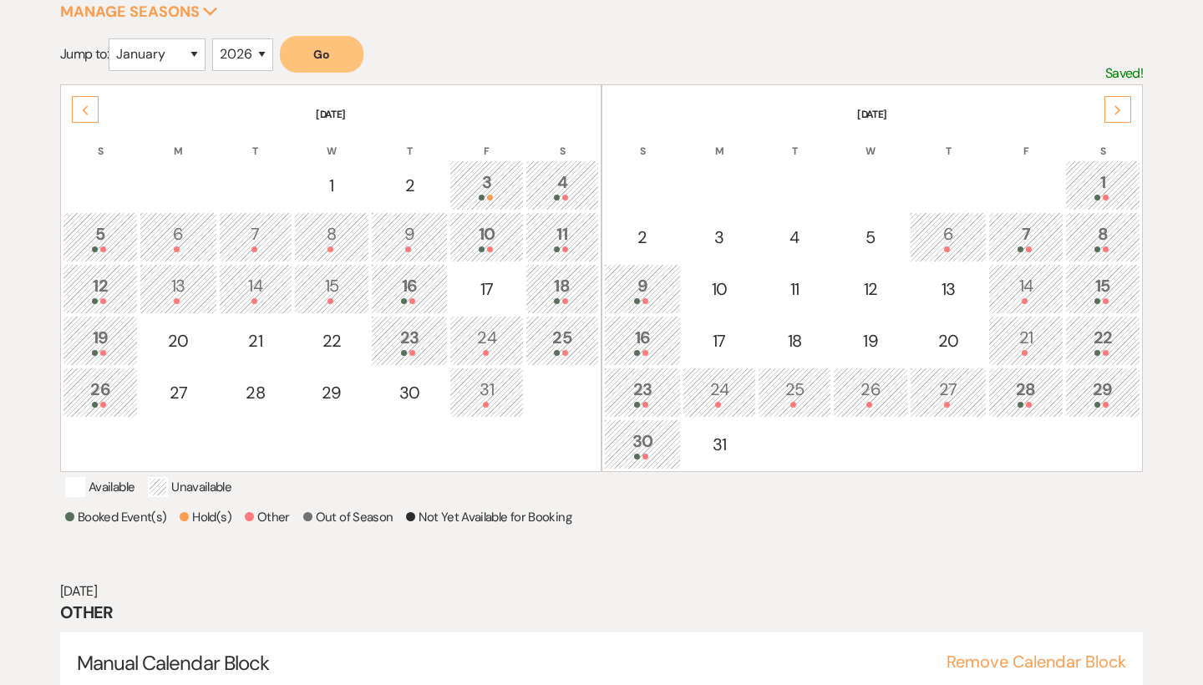
click at [1122, 109] on div "Next" at bounding box center [1117, 109] width 27 height 27
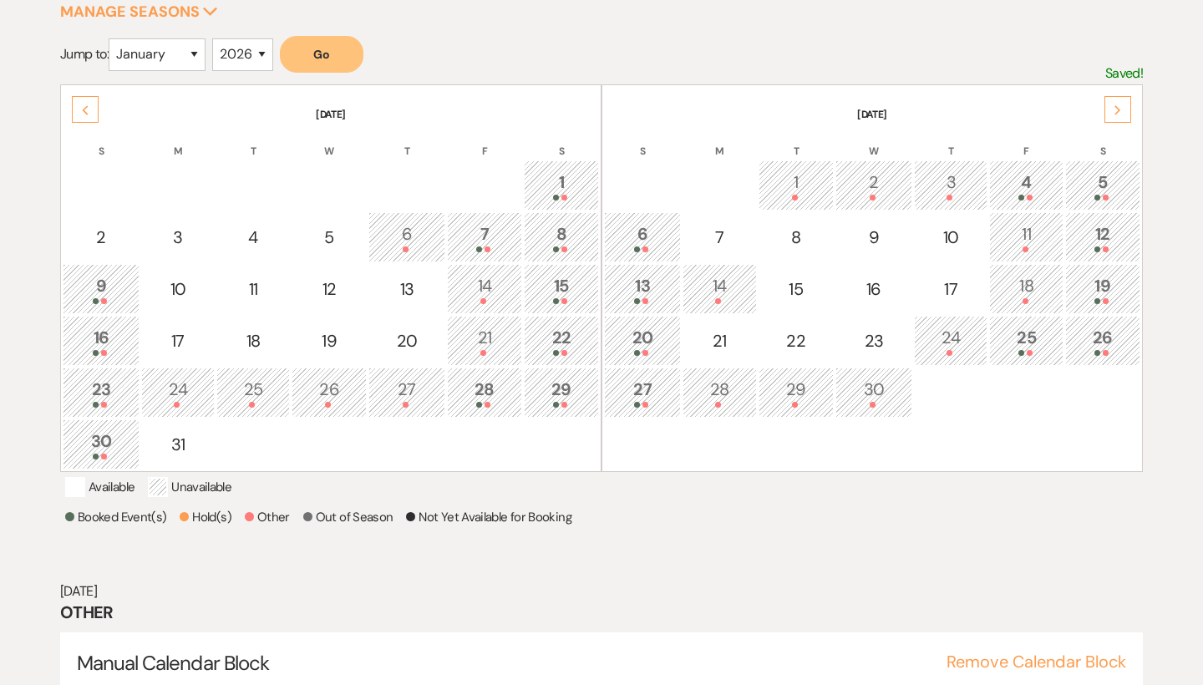
click at [1122, 109] on div "Next" at bounding box center [1117, 109] width 27 height 27
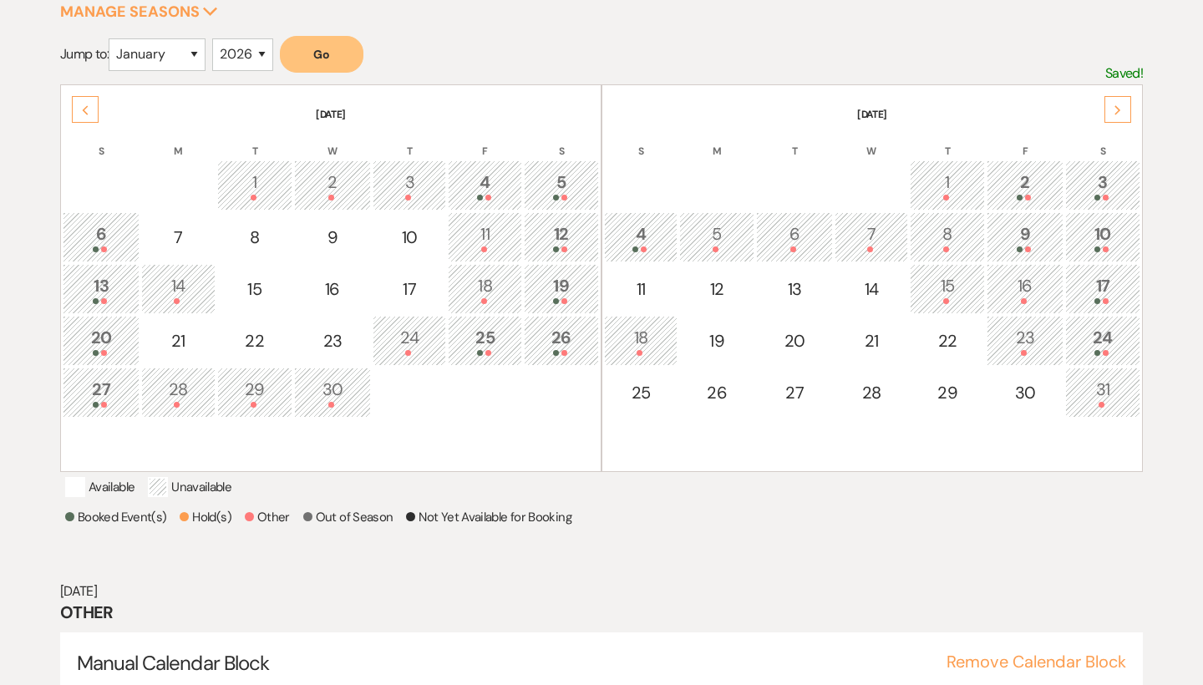
click at [1122, 109] on div "Next" at bounding box center [1117, 109] width 27 height 27
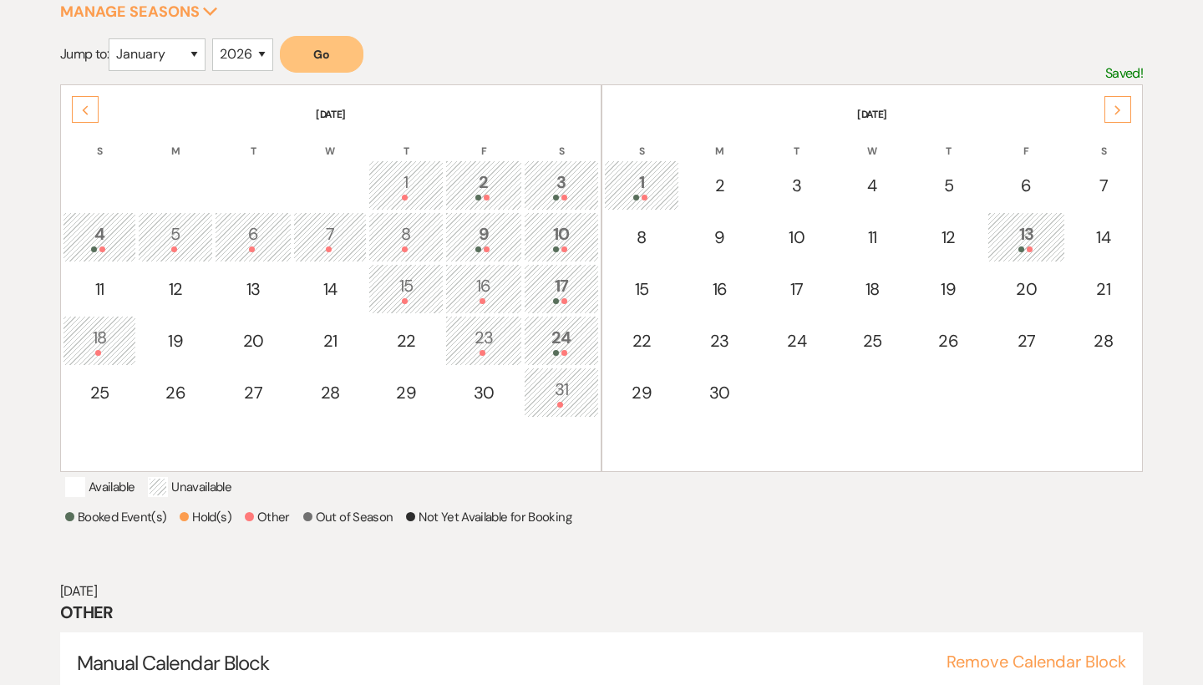
click at [87, 112] on icon "Previous" at bounding box center [85, 110] width 8 height 10
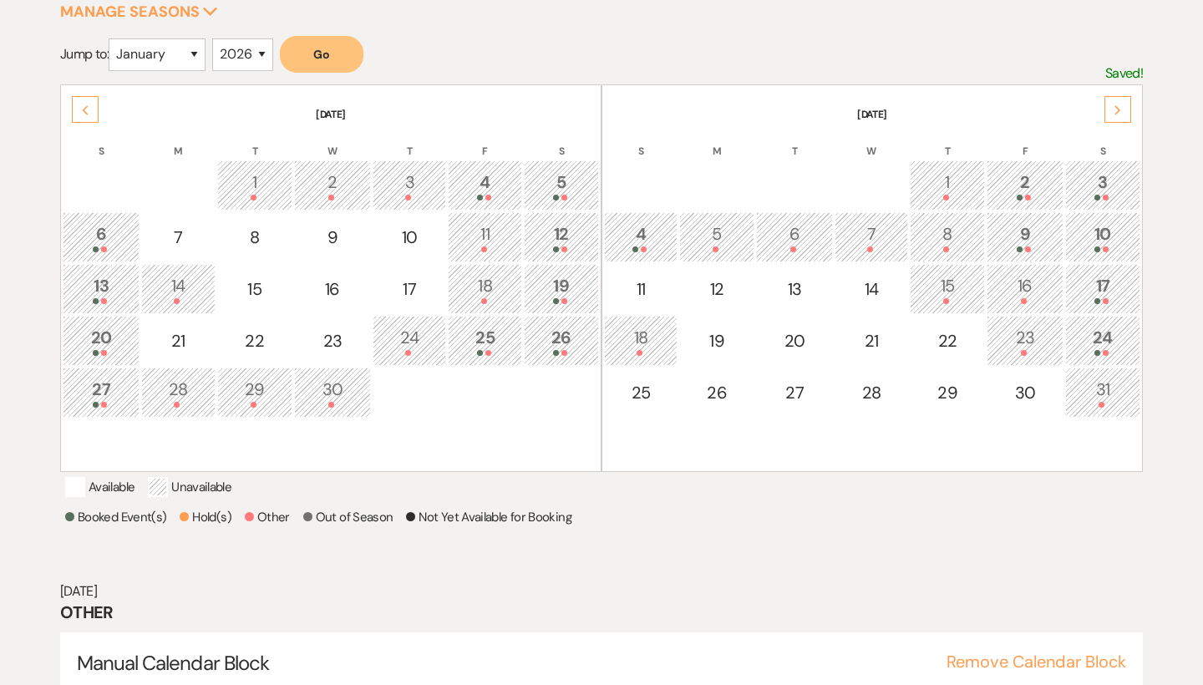
click at [87, 112] on icon "Previous" at bounding box center [85, 110] width 8 height 10
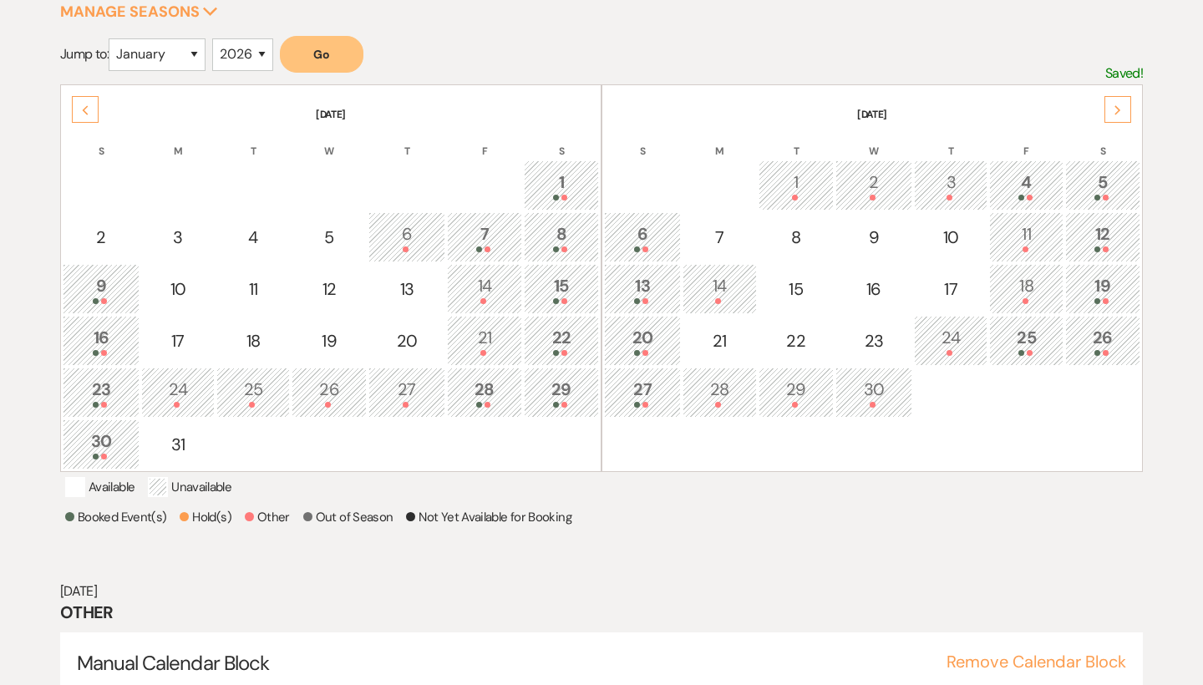
click at [87, 112] on icon "Previous" at bounding box center [85, 110] width 8 height 10
